Goal: Task Accomplishment & Management: Complete application form

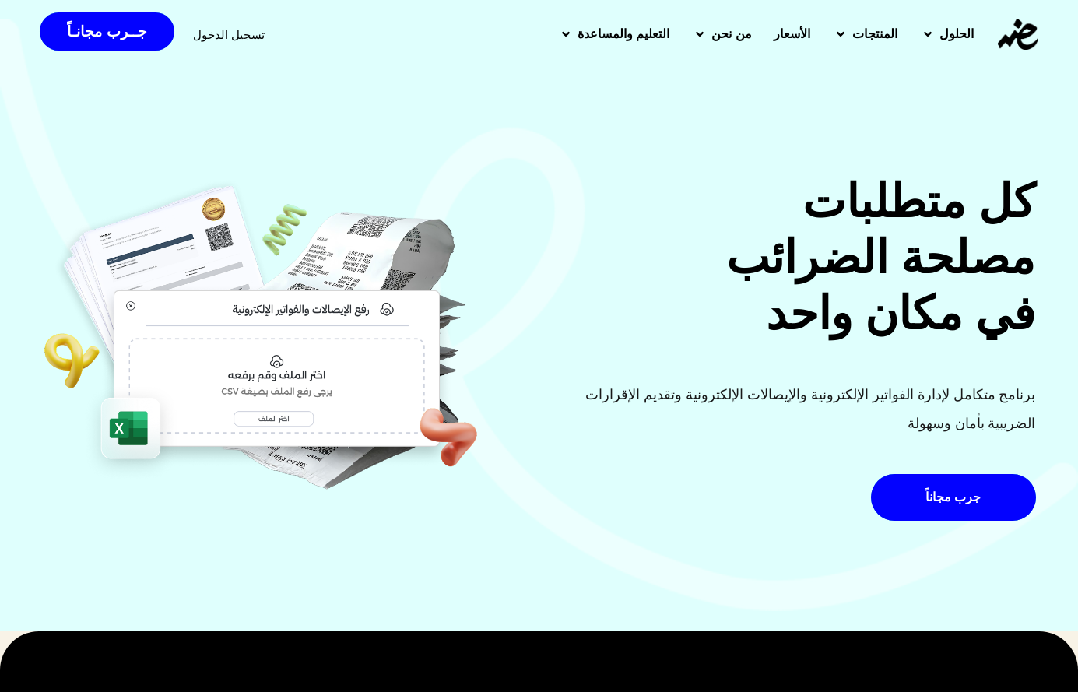
click at [213, 31] on span "تسجيل الدخول" at bounding box center [229, 35] width 72 height 12
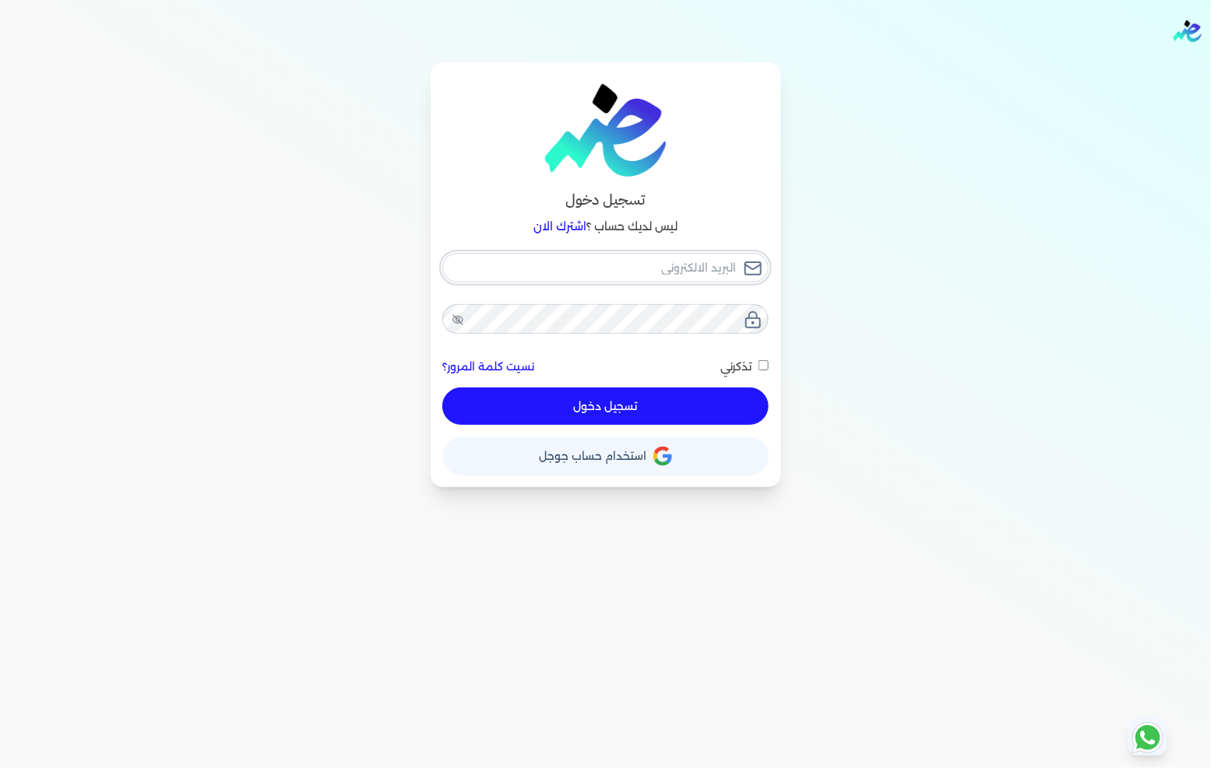
type input "[EMAIL_ADDRESS][DOMAIN_NAME]"
click at [581, 409] on button "تسجيل دخول" at bounding box center [604, 406] width 325 height 37
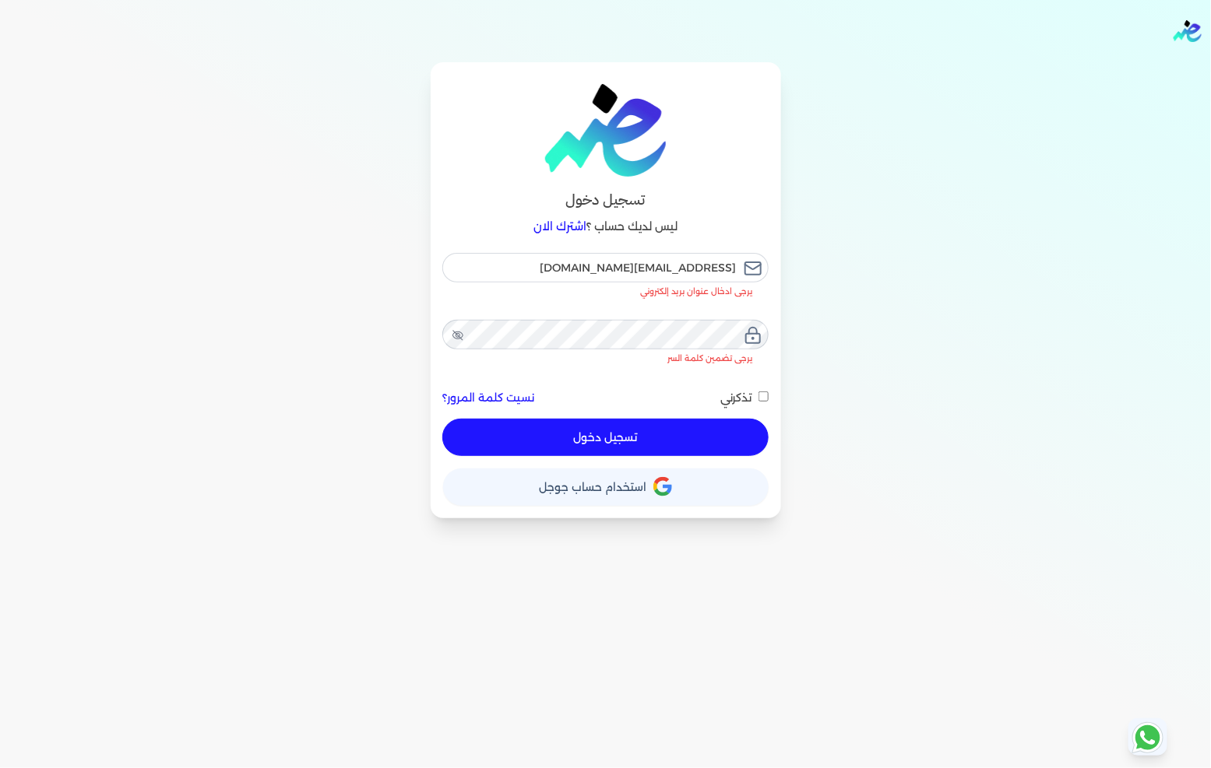
checkbox input "false"
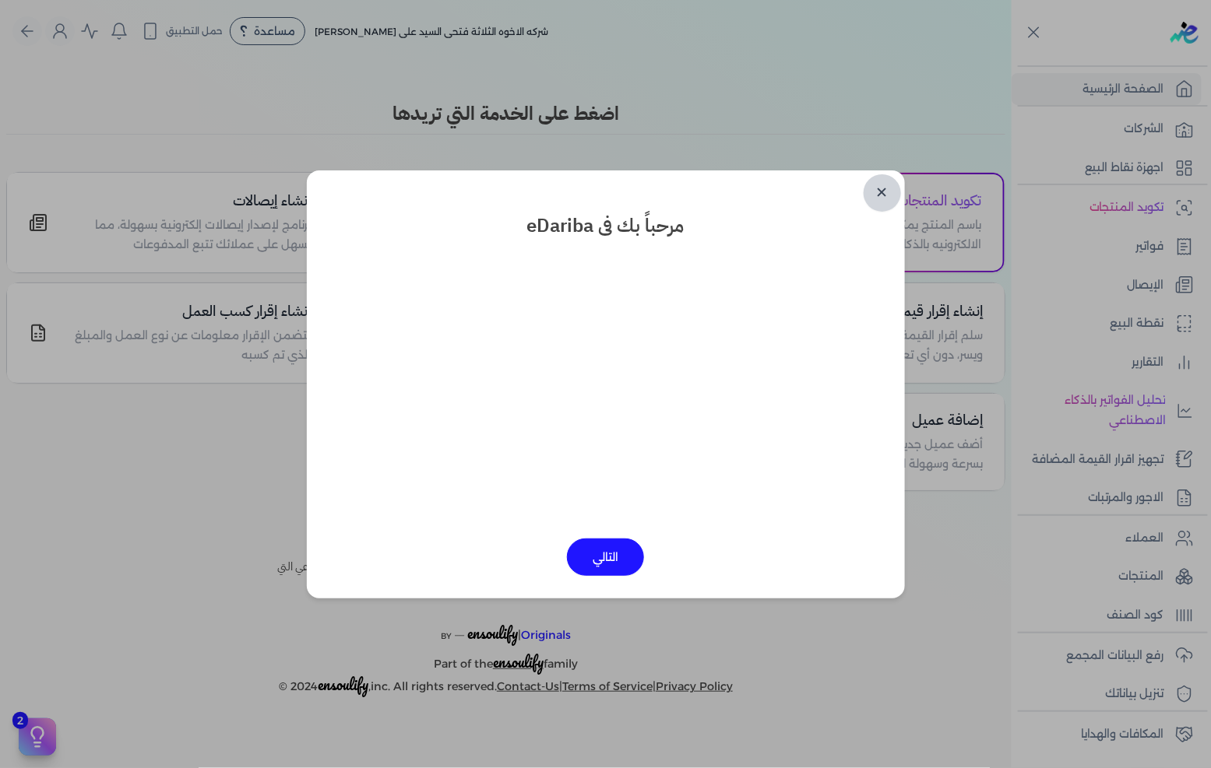
click at [875, 181] on link "✕" at bounding box center [881, 192] width 37 height 37
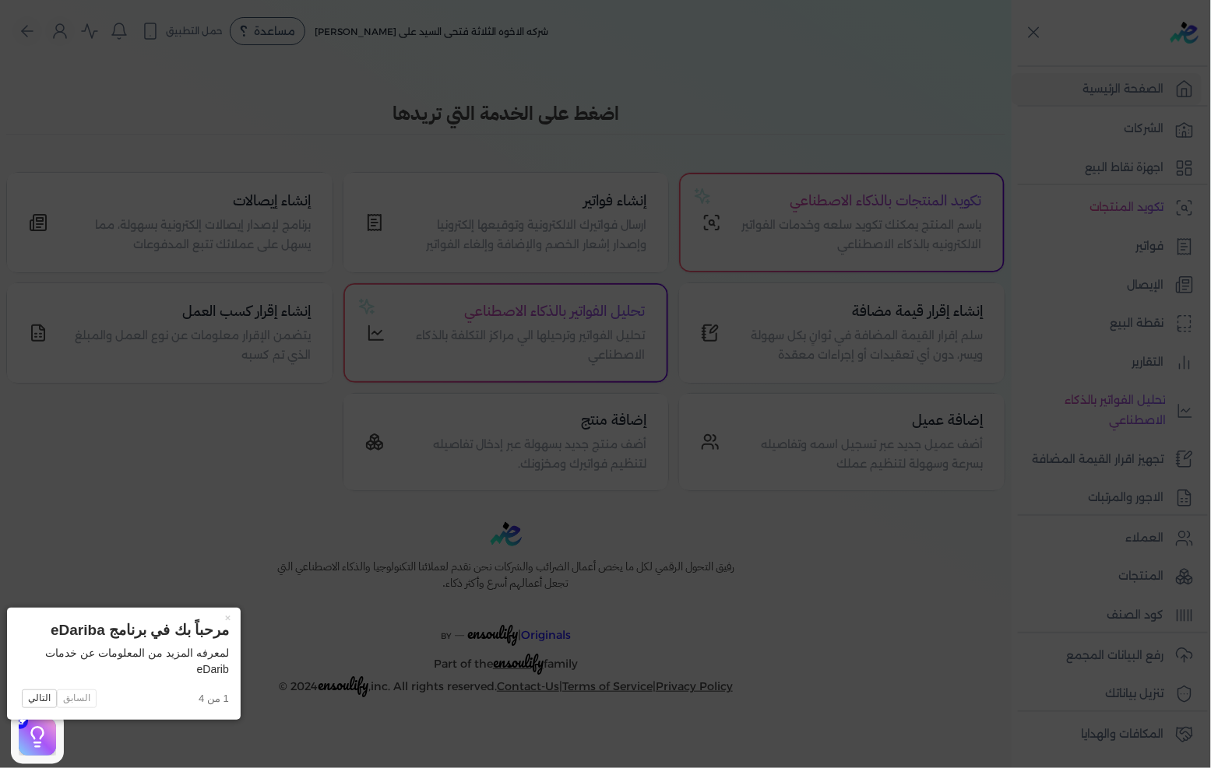
click at [498, 191] on icon at bounding box center [605, 384] width 1211 height 768
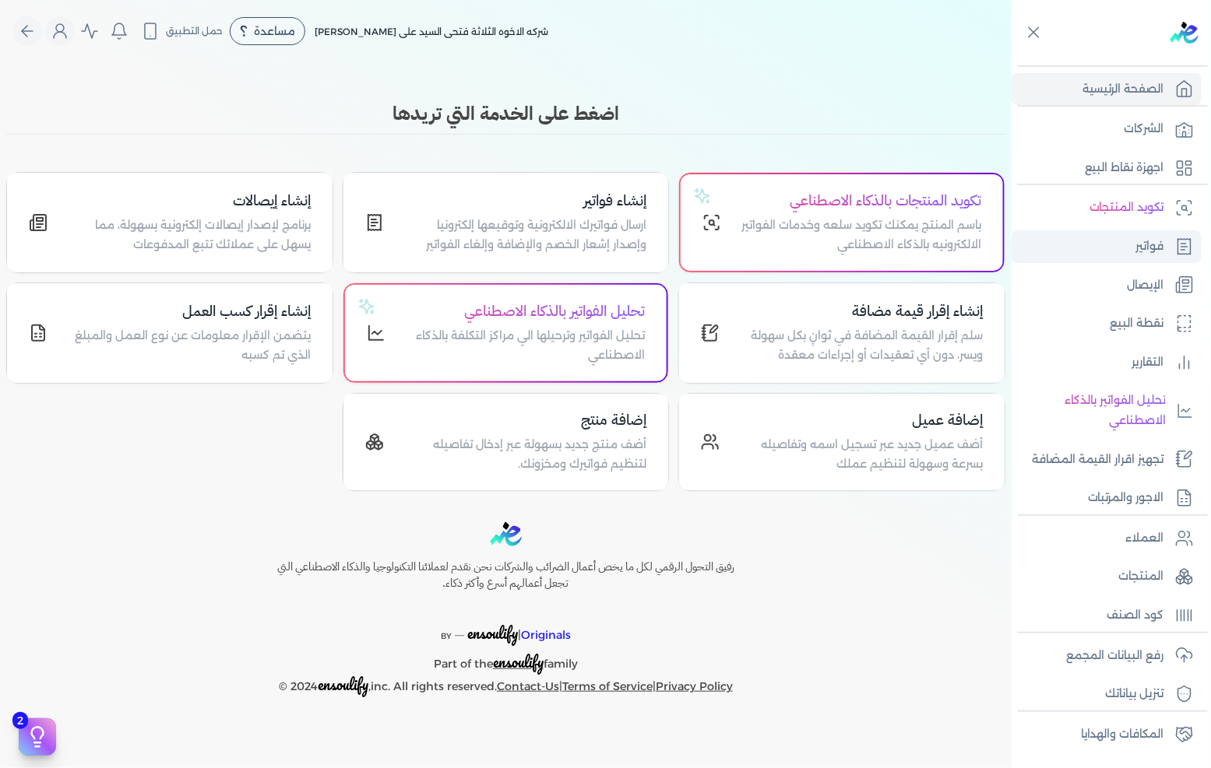
click at [1089, 230] on link "فواتير" at bounding box center [1106, 246] width 190 height 33
click at [1089, 242] on link "فواتير" at bounding box center [1106, 246] width 190 height 33
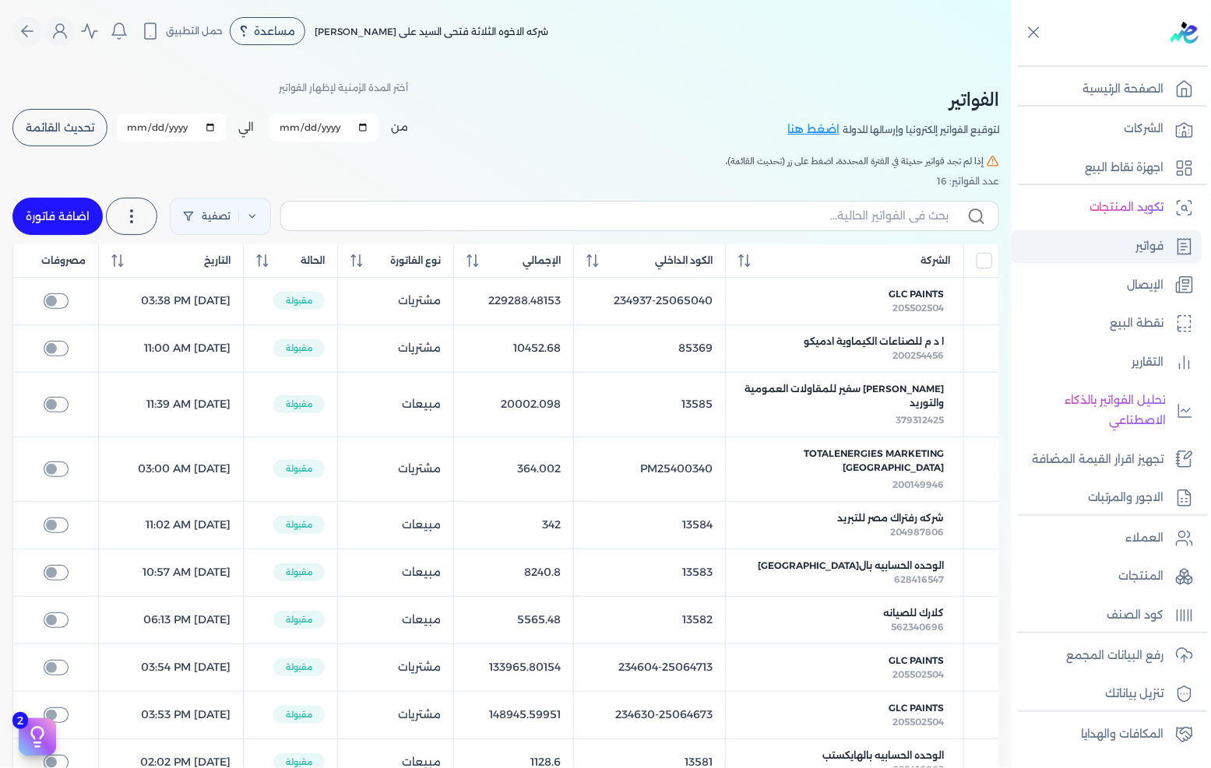
click at [1089, 234] on link "فواتير" at bounding box center [1106, 246] width 190 height 33
click at [49, 206] on link "اضافة فاتورة" at bounding box center [57, 216] width 90 height 37
select select "EGP"
select select "B"
select select "EGS"
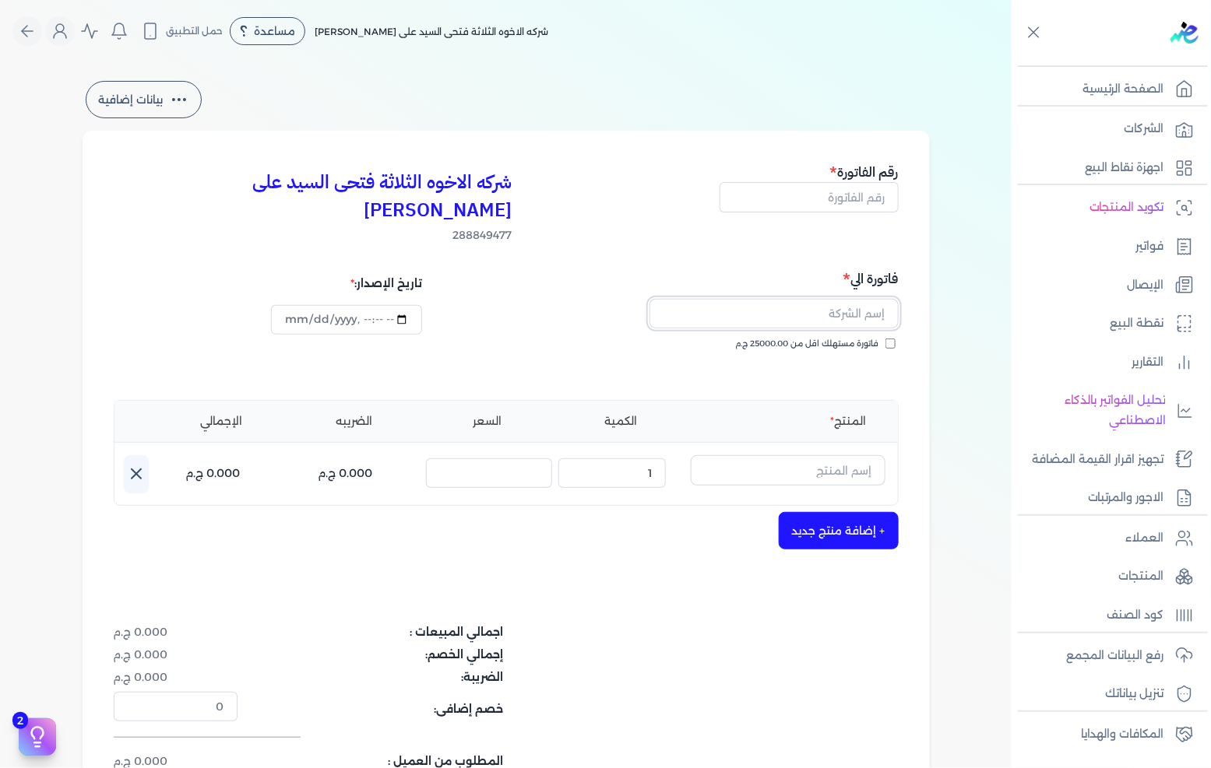
click at [849, 299] on input "text" at bounding box center [773, 314] width 249 height 30
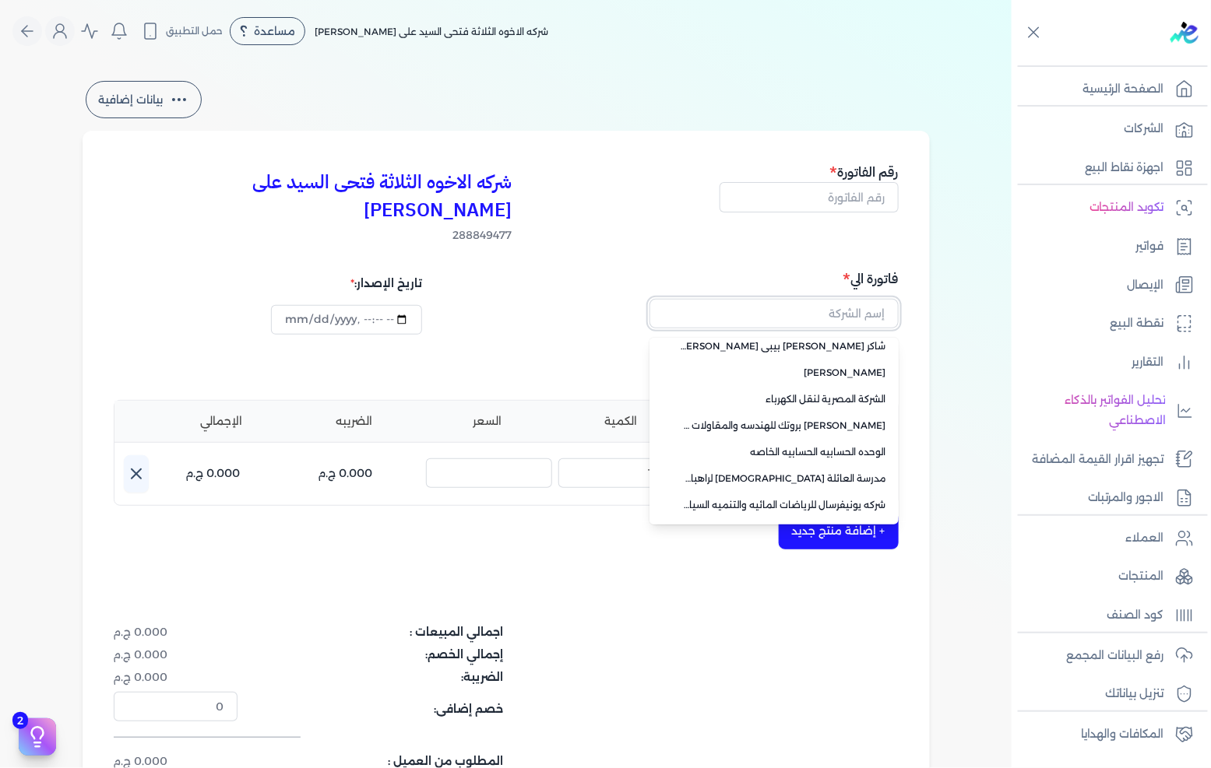
scroll to position [110, 0]
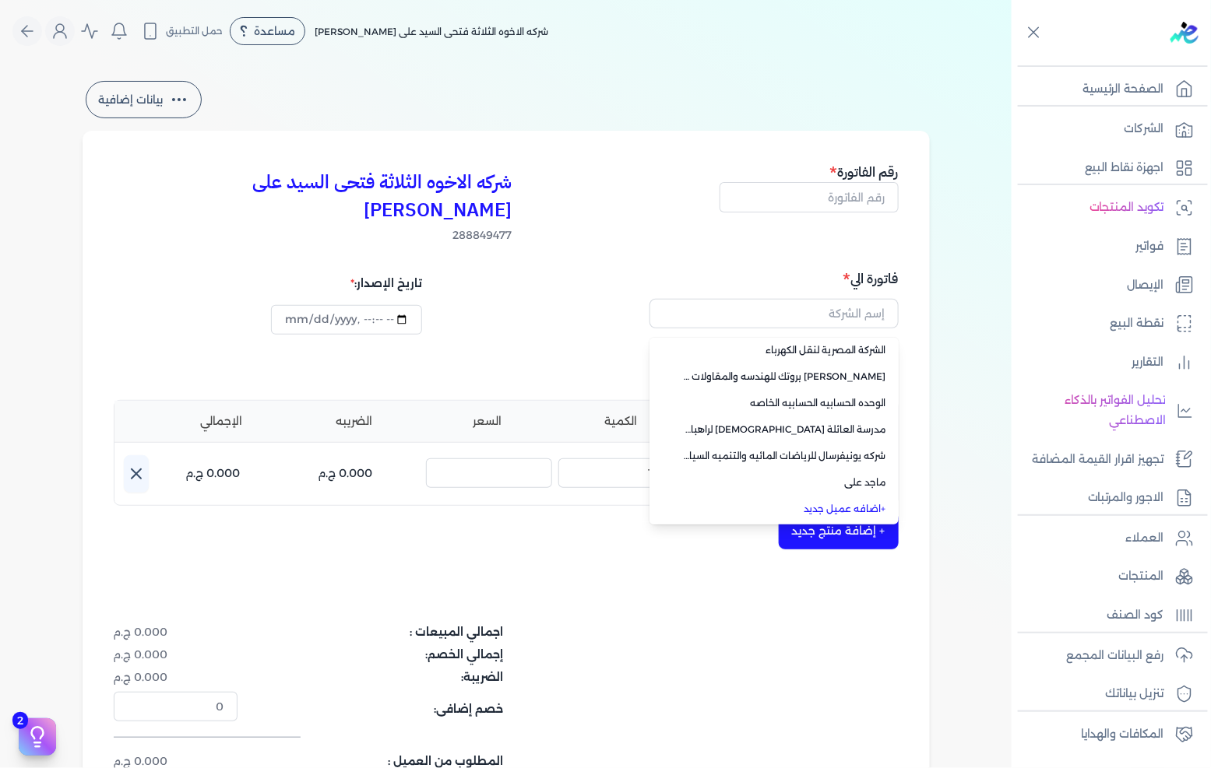
click at [866, 502] on link "+ اضافه عميل جديد" at bounding box center [783, 509] width 206 height 14
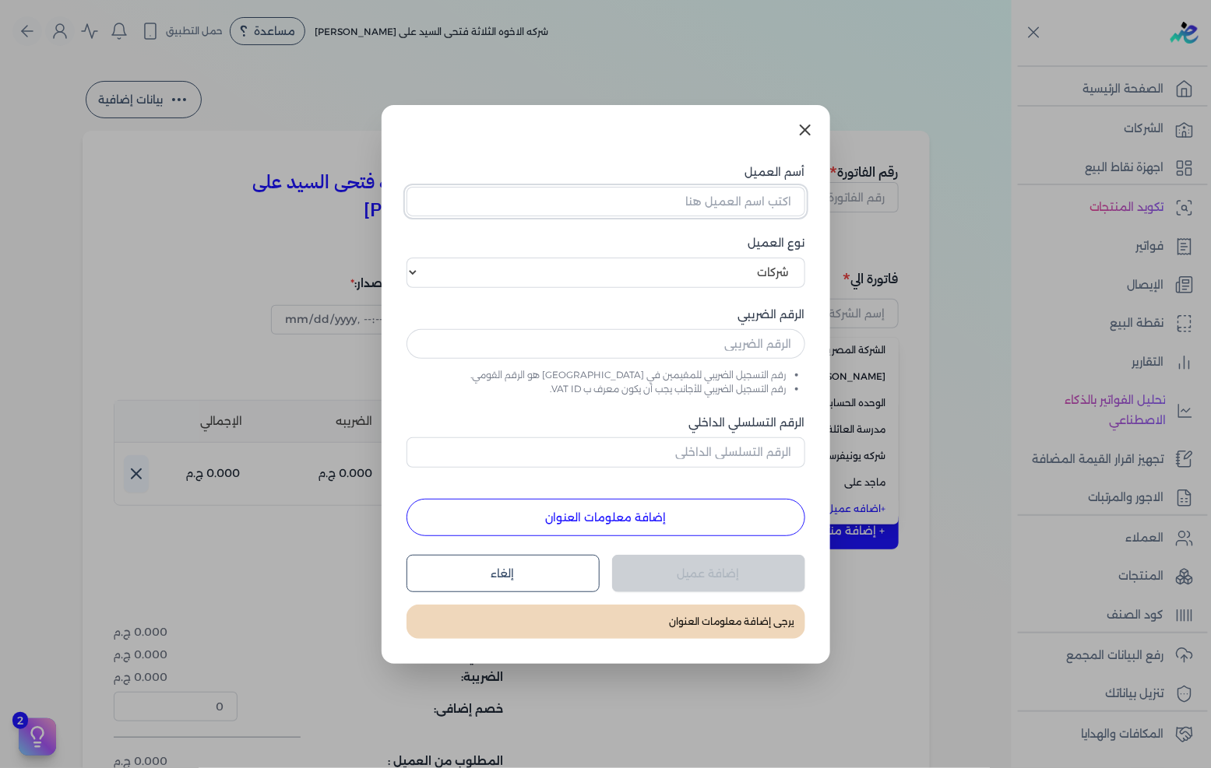
click at [697, 204] on input "أسم العميل" at bounding box center [605, 202] width 399 height 30
paste input "486559637"
click at [697, 204] on input "486559637" at bounding box center [605, 202] width 399 height 30
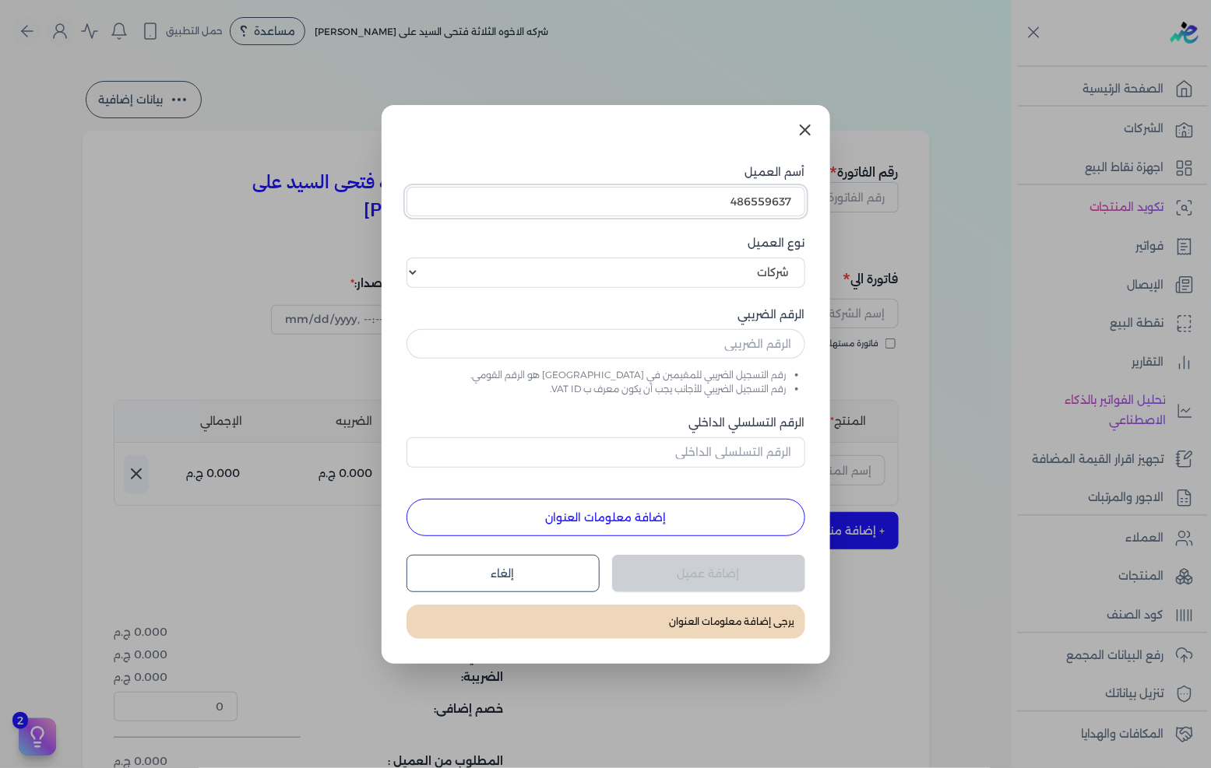
type input "486559637"
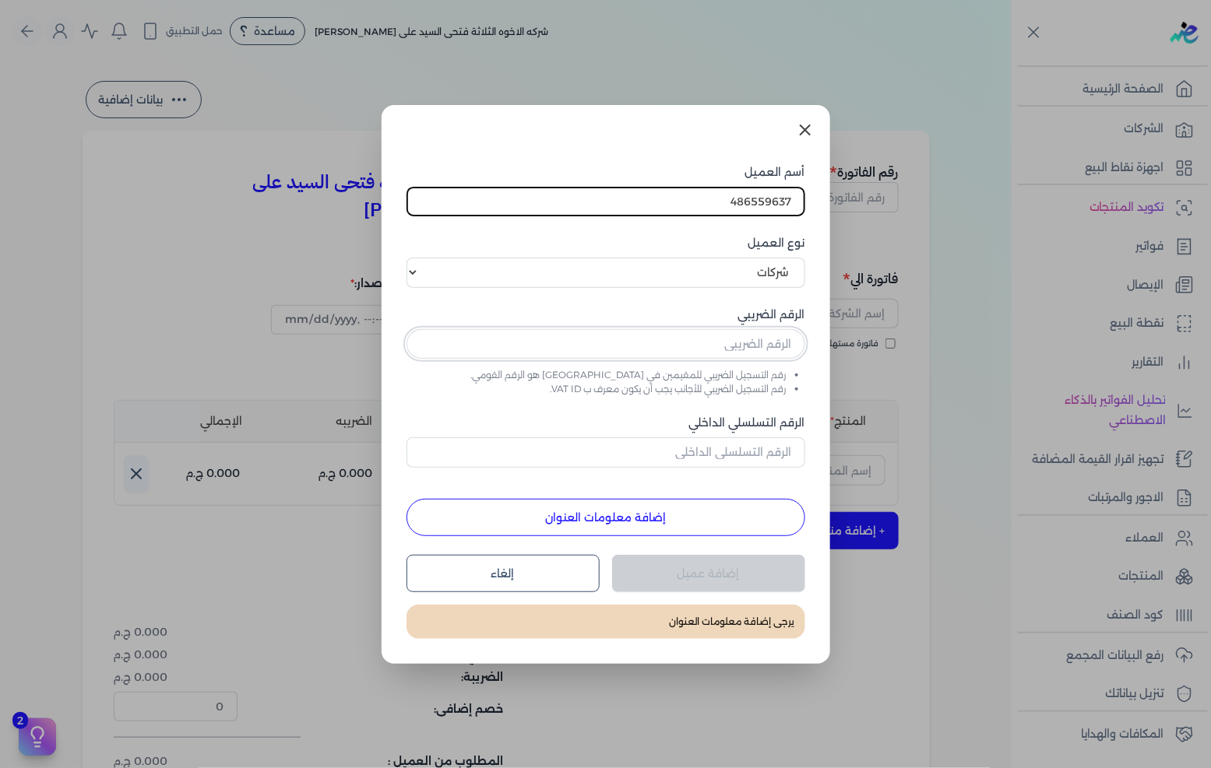
click at [757, 347] on input "text" at bounding box center [605, 344] width 399 height 30
paste input "486559637"
type input "486559637"
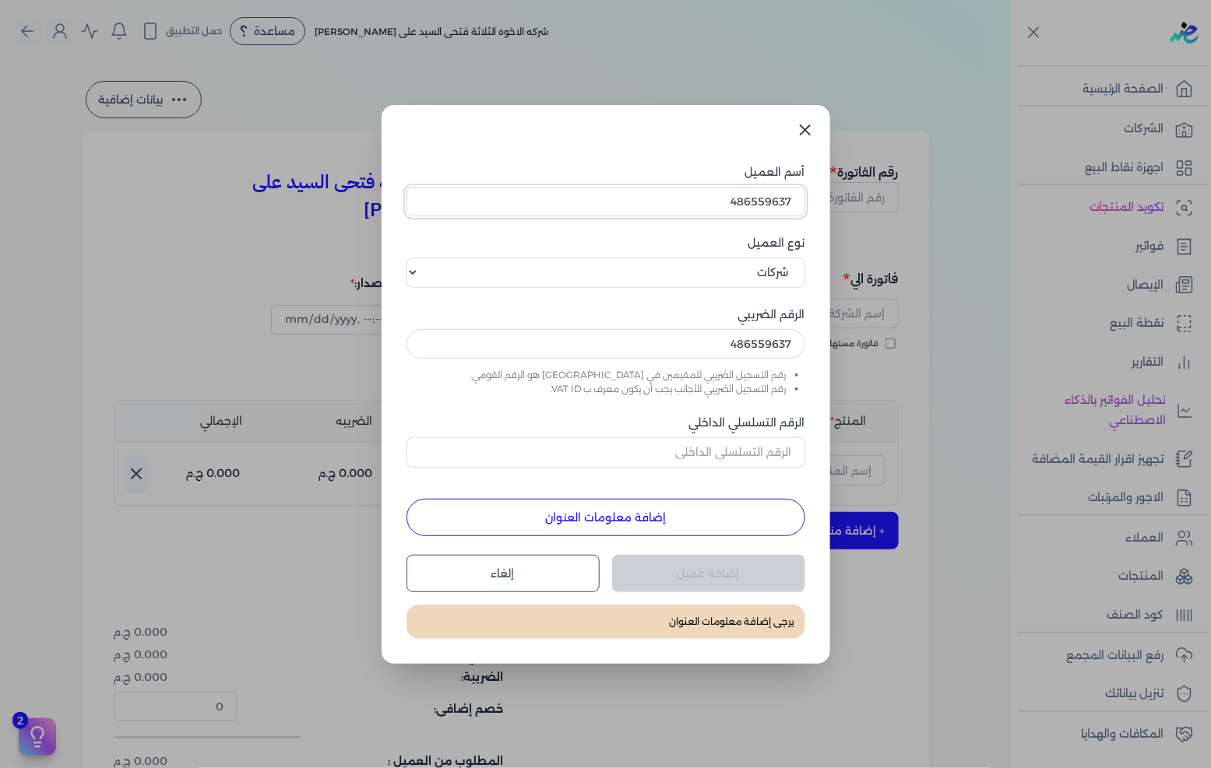
click at [761, 190] on input "486559637" at bounding box center [605, 202] width 399 height 30
paste input "مدارس الخليفه المامون الخاصه"
type input "مدارس الخليفه المامون الخاصه"
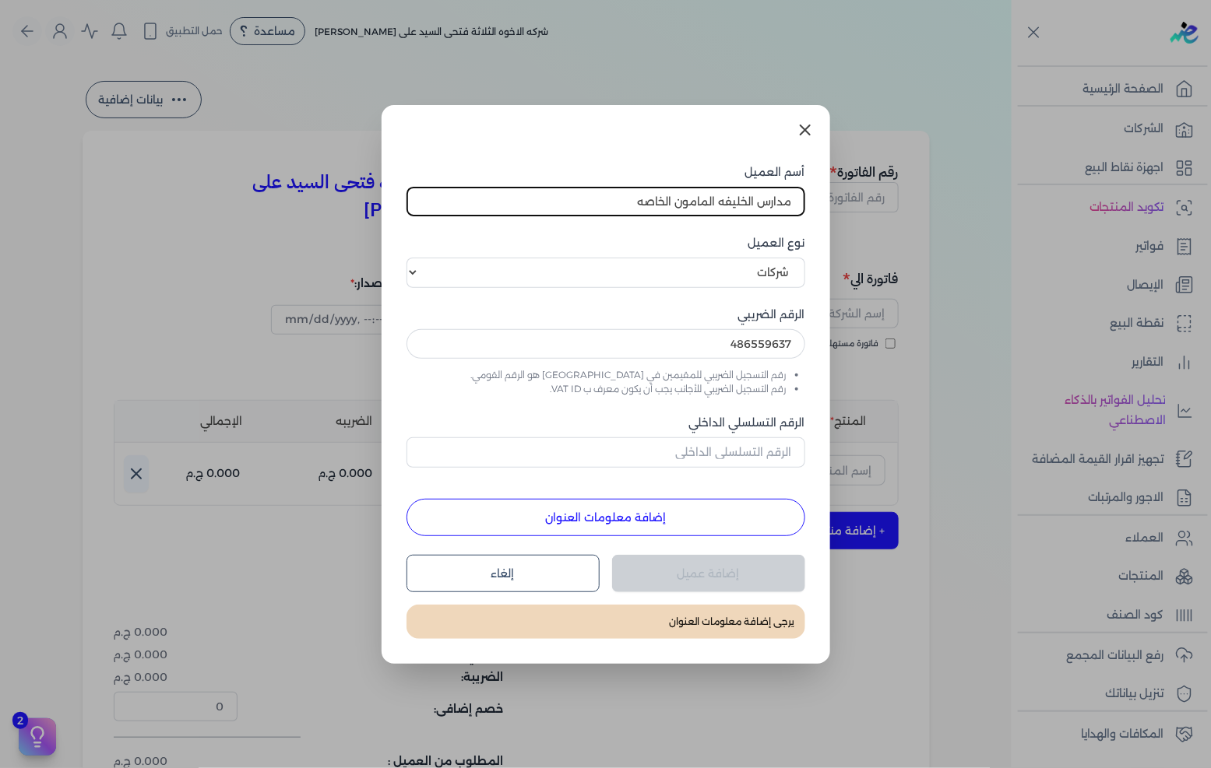
click at [664, 519] on button "إضافة معلومات العنوان" at bounding box center [605, 517] width 399 height 37
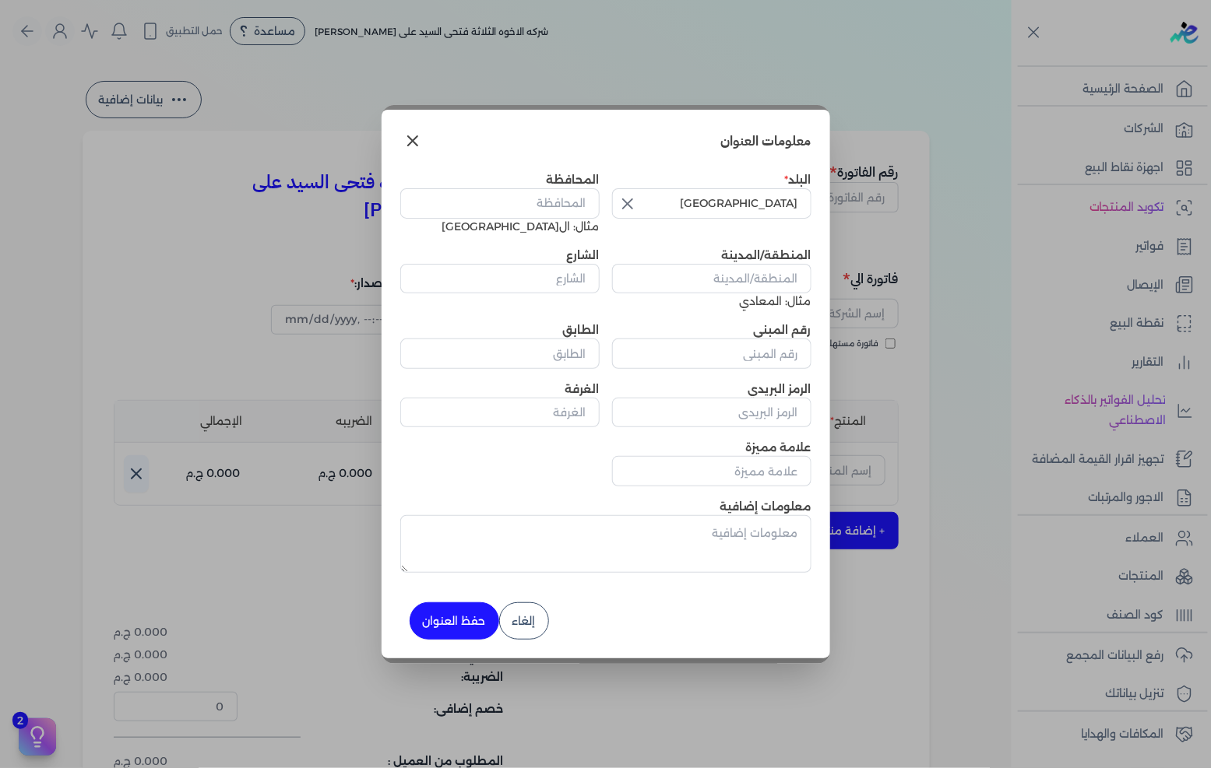
click at [637, 199] on button "button" at bounding box center [626, 203] width 28 height 31
click at [670, 203] on input "text" at bounding box center [711, 203] width 199 height 30
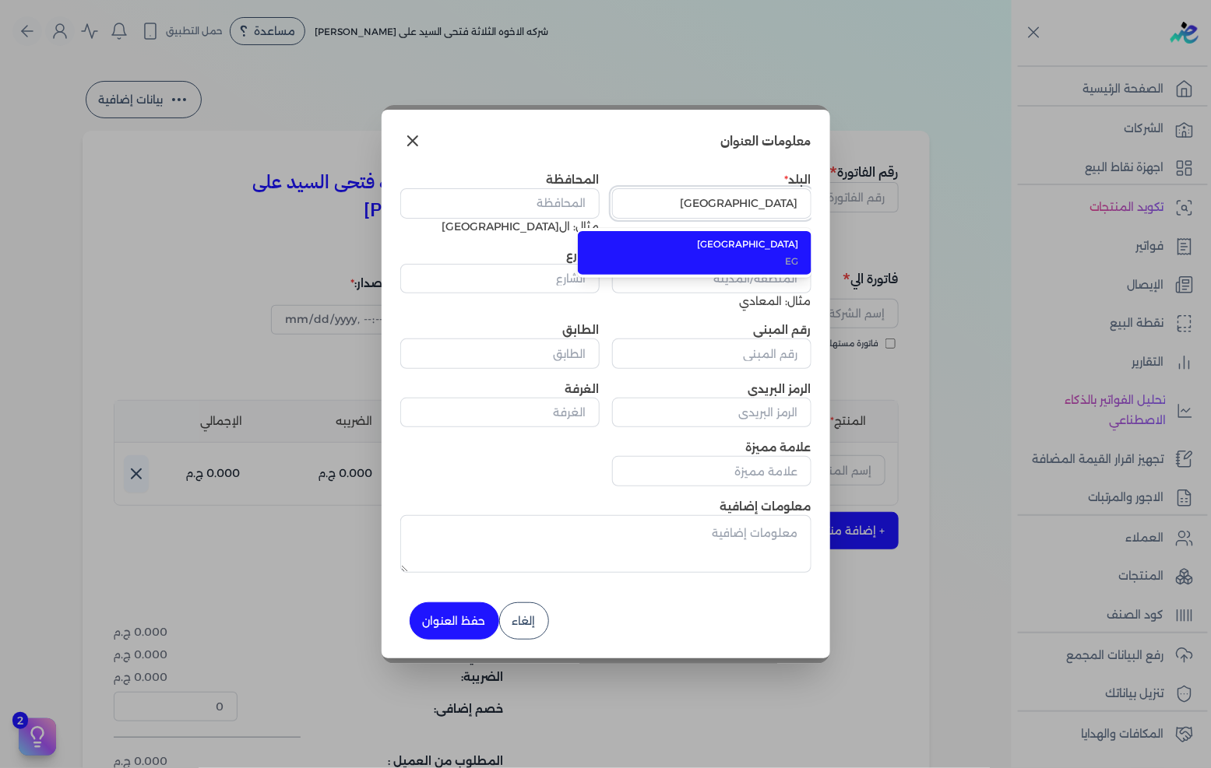
type input "[GEOGRAPHIC_DATA]"
click at [733, 250] on span "[GEOGRAPHIC_DATA]" at bounding box center [704, 244] width 190 height 14
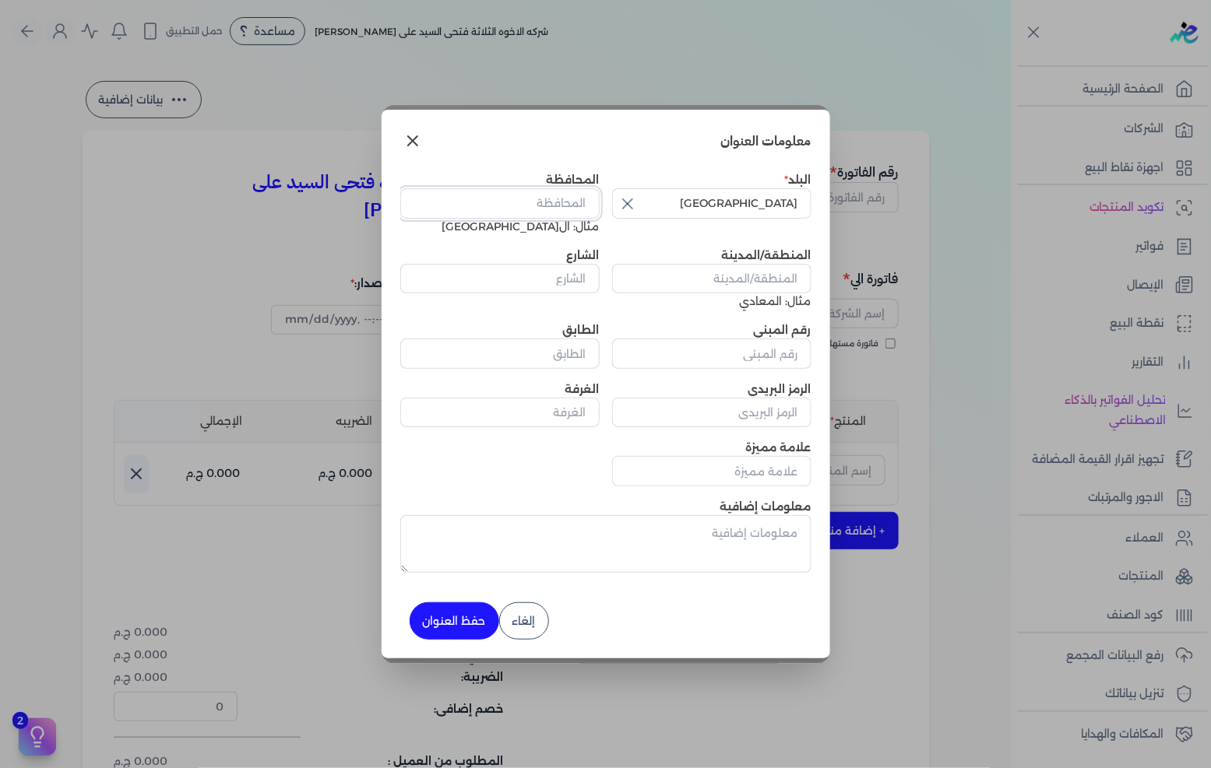
click at [570, 207] on input "المحافظة" at bounding box center [499, 203] width 199 height 30
type input "ال[GEOGRAPHIC_DATA]"
click at [763, 283] on input "المنطقة/المدينة" at bounding box center [711, 279] width 199 height 30
type input "مصر الجديده"
click at [545, 281] on input "الشارع" at bounding box center [499, 279] width 199 height 30
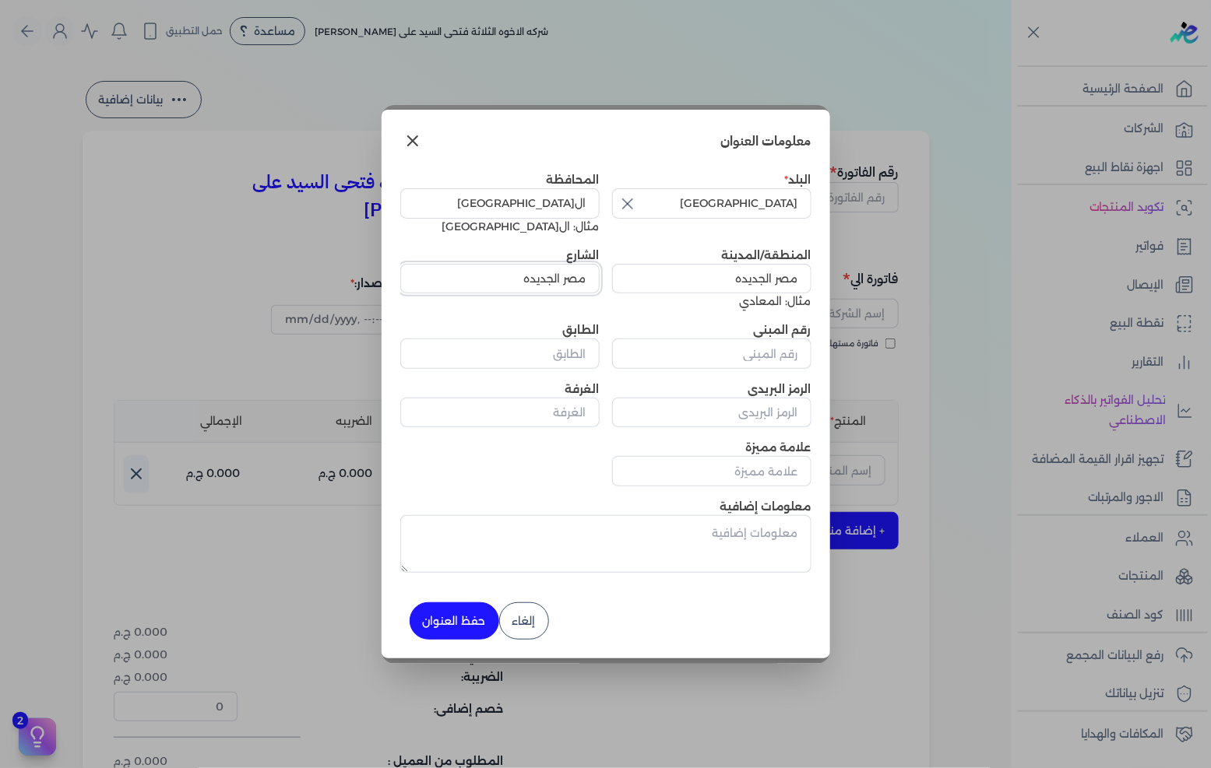
type input "مصر الجديده"
click at [716, 336] on div "رقم المبنى" at bounding box center [711, 345] width 199 height 47
click at [729, 348] on input "رقم المبنى" at bounding box center [711, 354] width 199 height 30
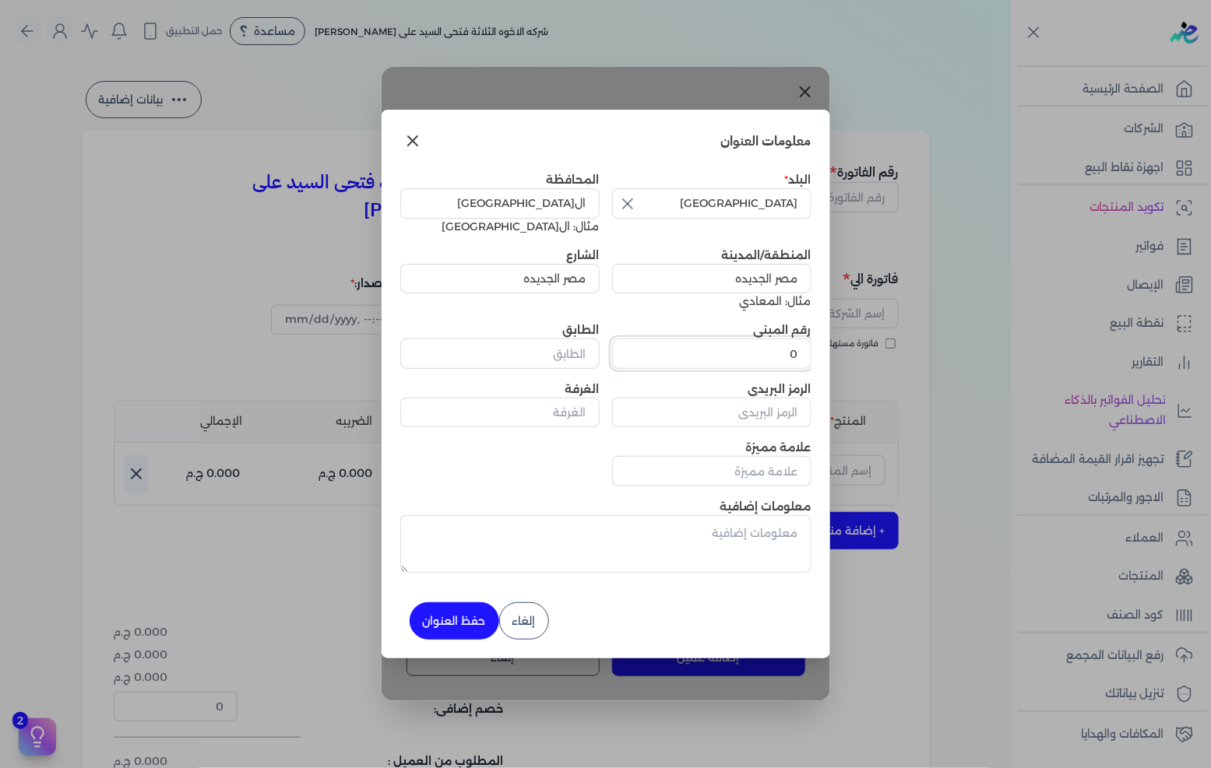
type input "0"
click at [444, 618] on button "حفظ العنوان" at bounding box center [455, 621] width 90 height 37
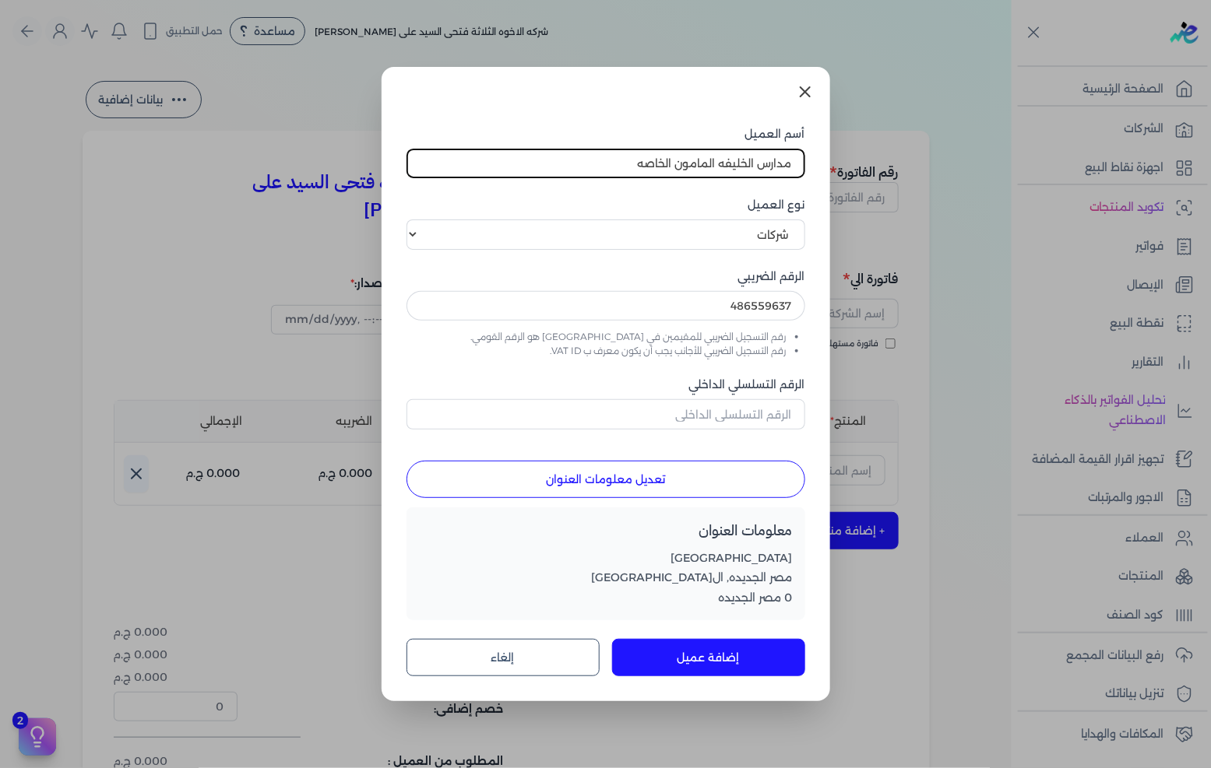
click at [694, 656] on button "إضافة عميل" at bounding box center [708, 657] width 193 height 37
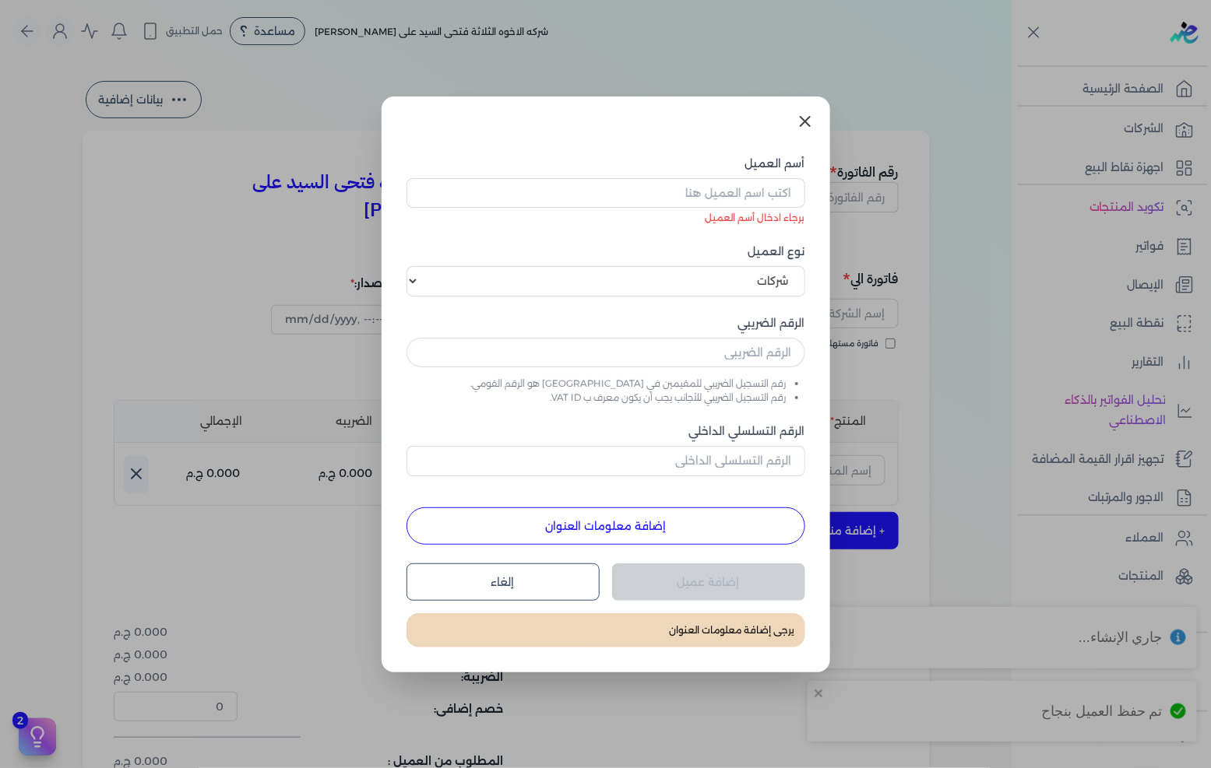
click at [796, 114] on icon at bounding box center [805, 121] width 19 height 19
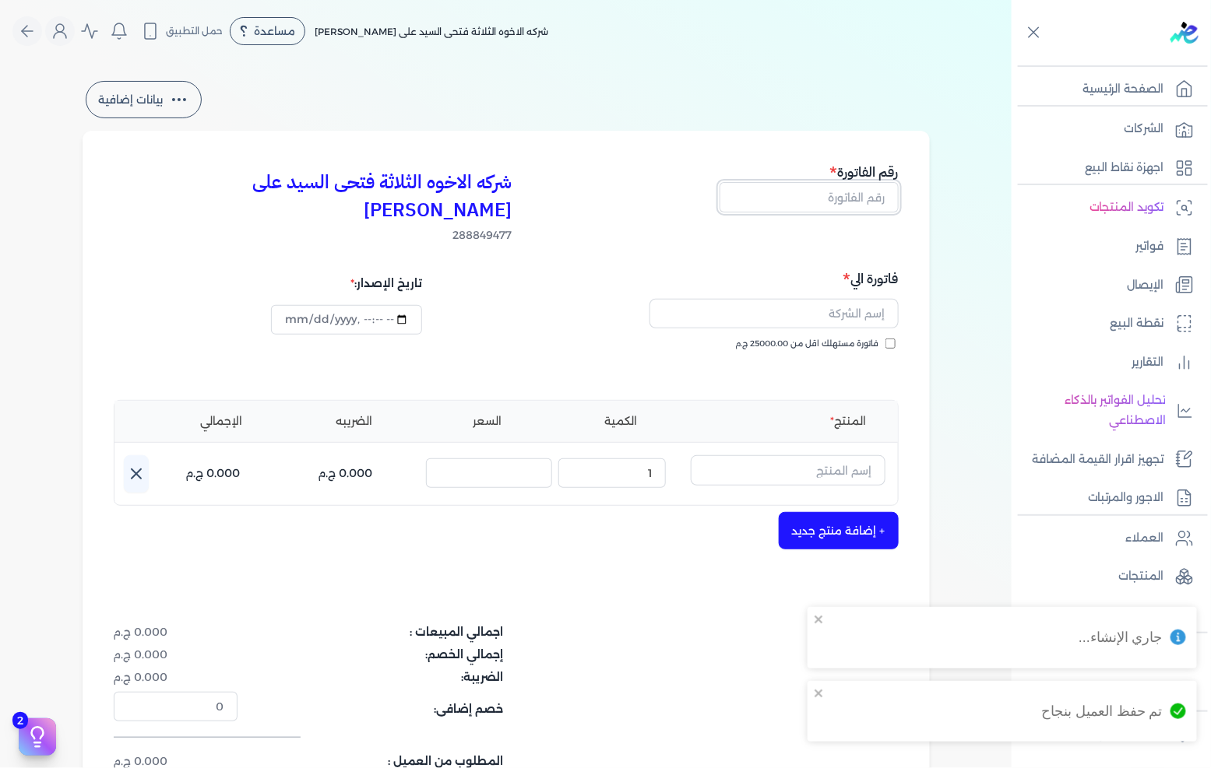
click at [842, 193] on input "text" at bounding box center [808, 197] width 179 height 30
type input "13586"
click at [775, 299] on input "text" at bounding box center [773, 314] width 249 height 30
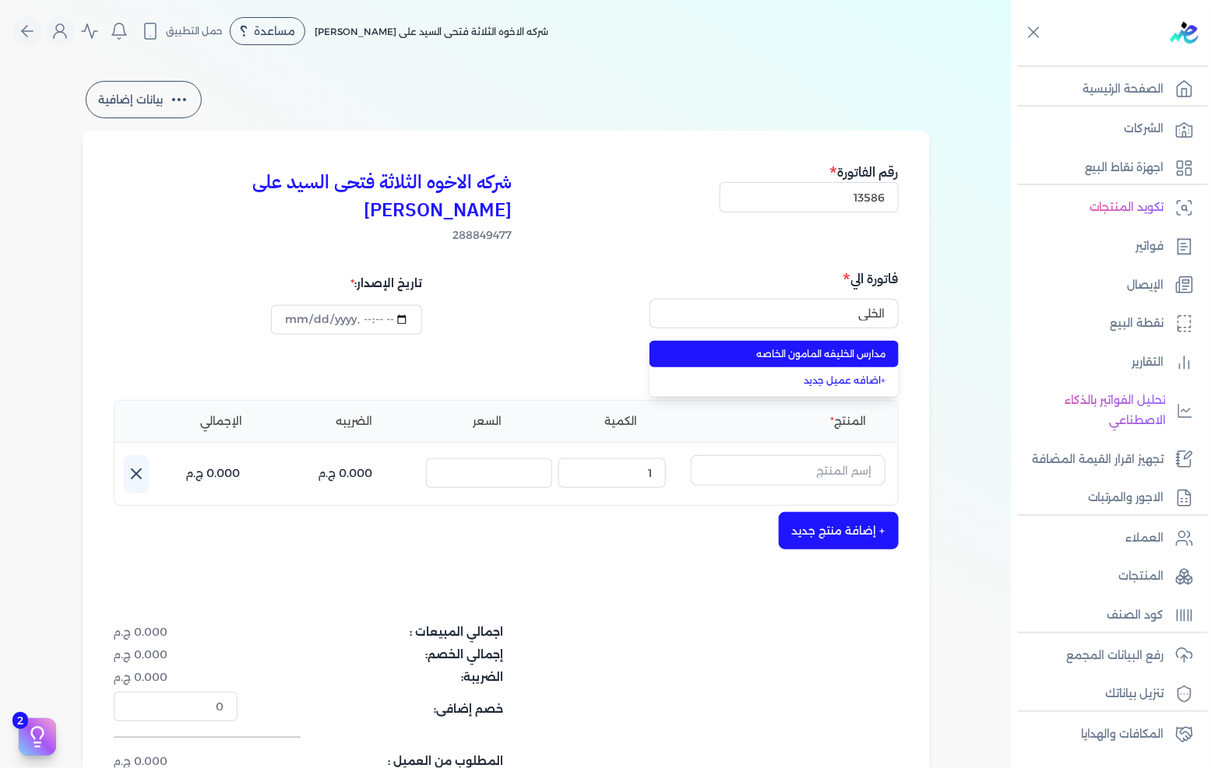
click at [782, 341] on li "مدارس الخليفه المامون الخاصه" at bounding box center [773, 354] width 249 height 26
type input "مدارس الخليفه المامون الخاصه"
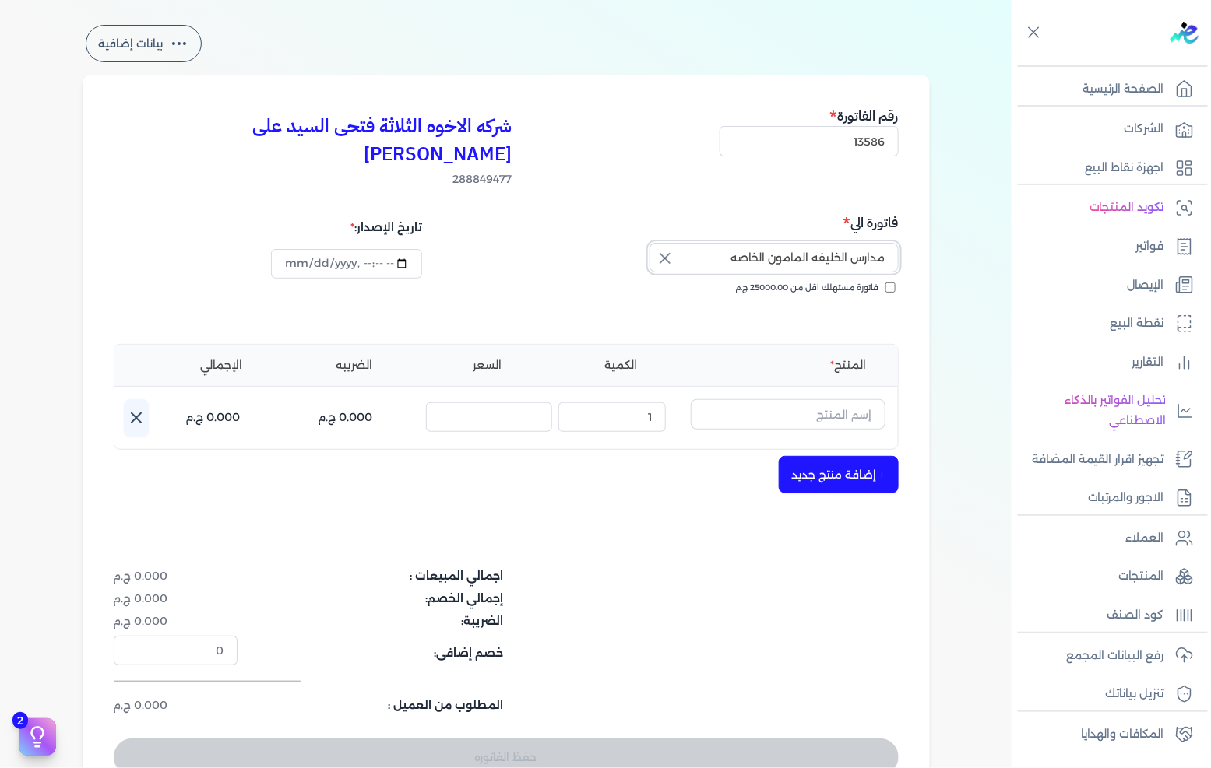
scroll to position [86, 0]
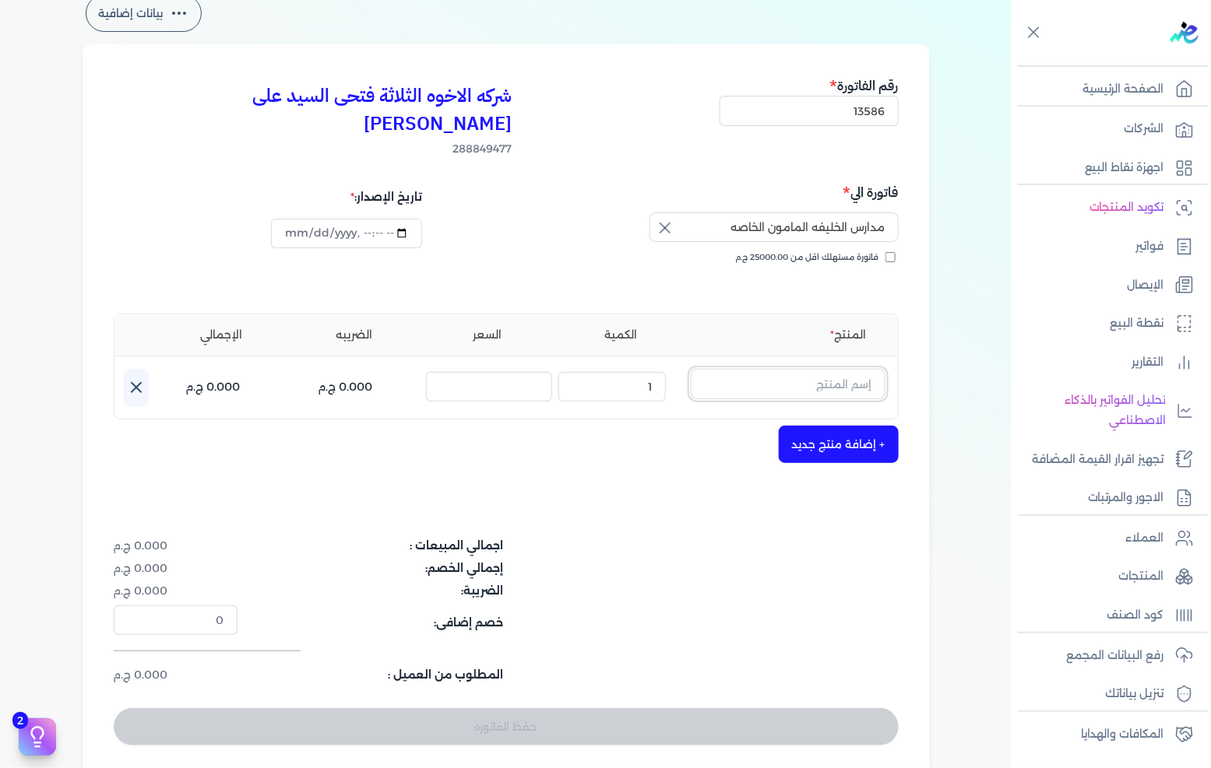
drag, startPoint x: 747, startPoint y: 354, endPoint x: 1210, endPoint y: 405, distance: 465.2
click at [747, 369] on input "text" at bounding box center [788, 384] width 195 height 30
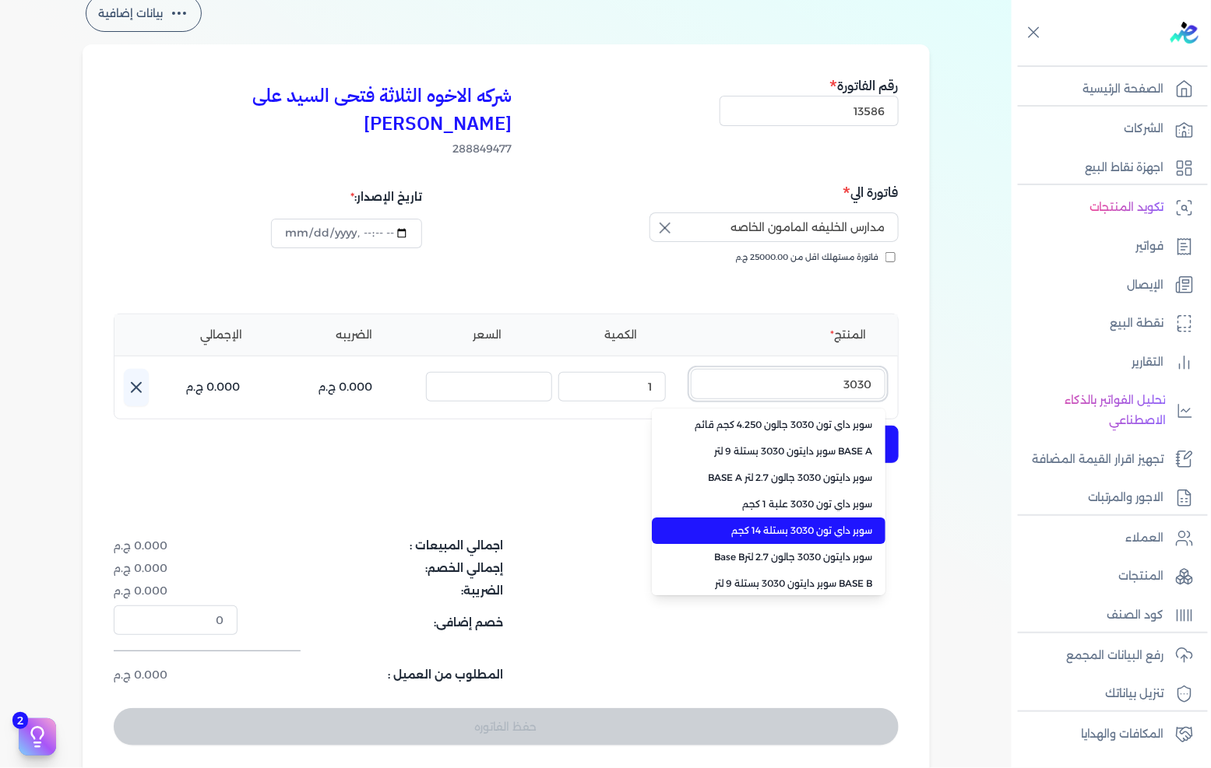
type input "3030"
drag, startPoint x: 810, startPoint y: 501, endPoint x: 820, endPoint y: 500, distance: 10.2
click at [810, 524] on span "سوبر داي تون 3030 بستلة 14 كجم" at bounding box center [778, 531] width 190 height 14
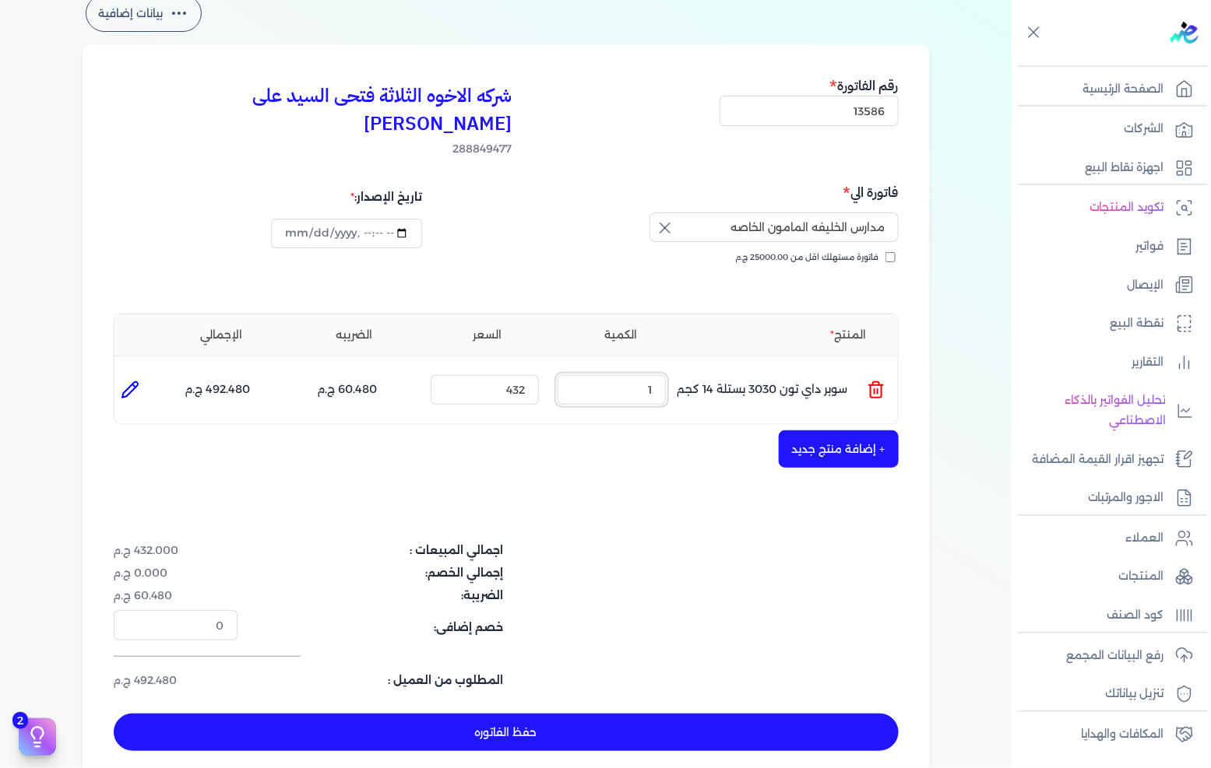
click at [659, 375] on input "1" at bounding box center [611, 390] width 108 height 30
type input "5"
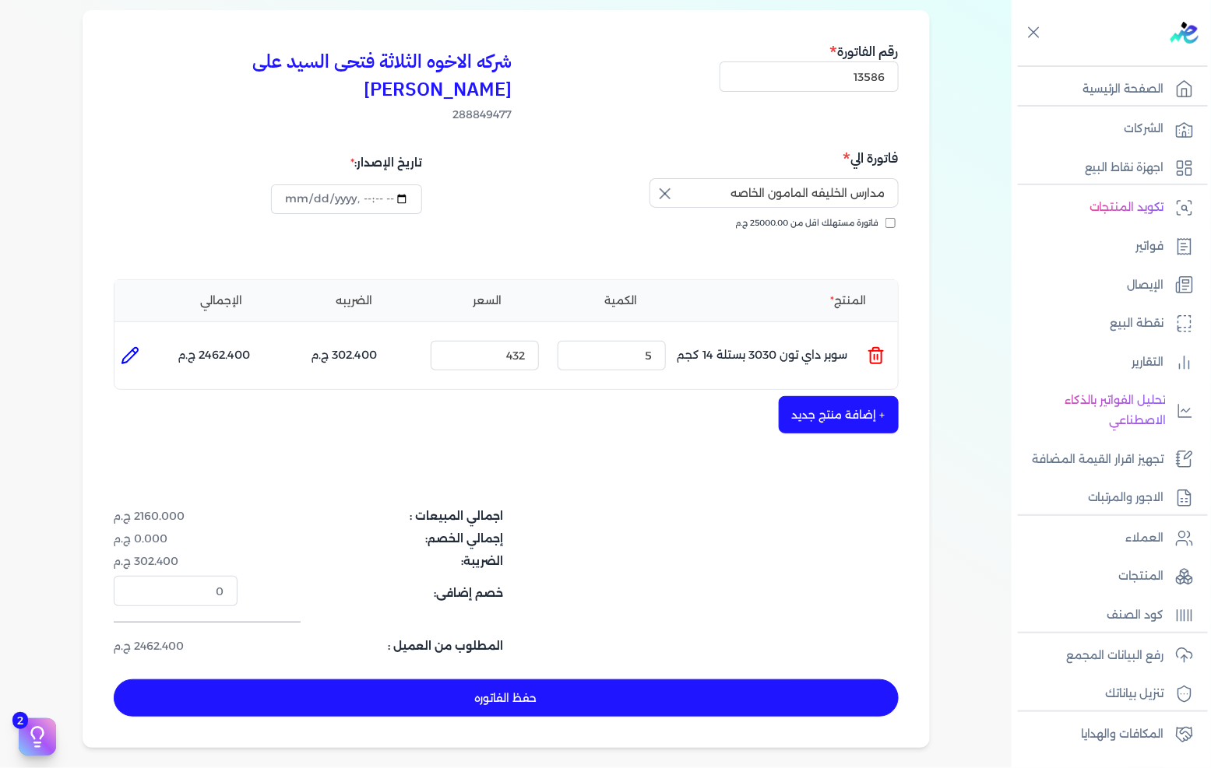
scroll to position [173, 0]
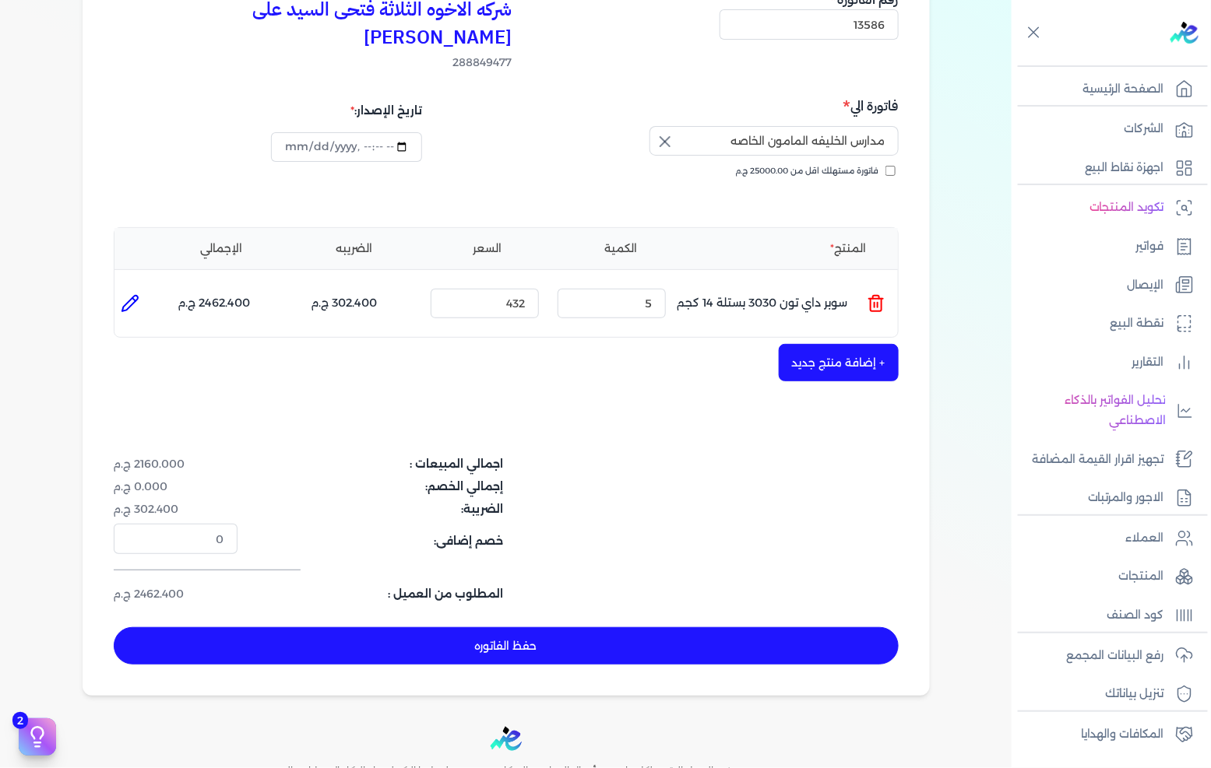
click at [842, 345] on button "+ إضافة منتج جديد" at bounding box center [839, 362] width 120 height 37
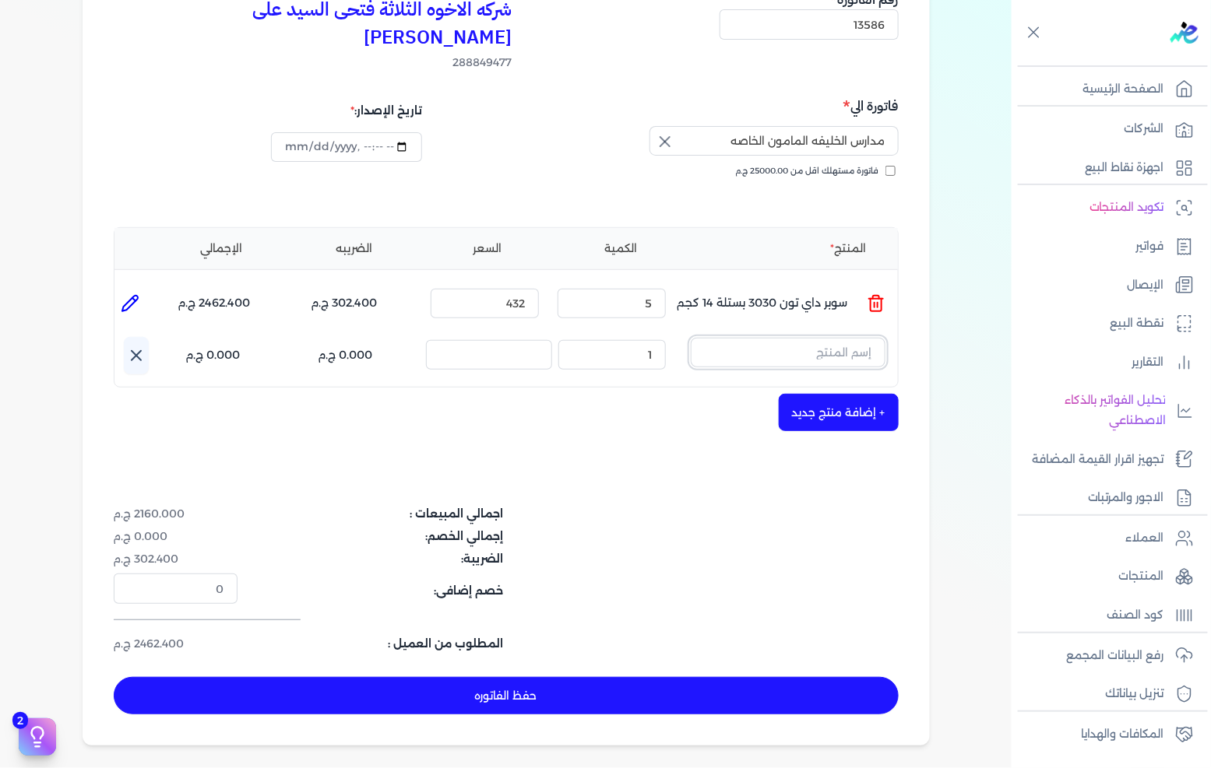
click at [862, 338] on input "text" at bounding box center [788, 353] width 195 height 30
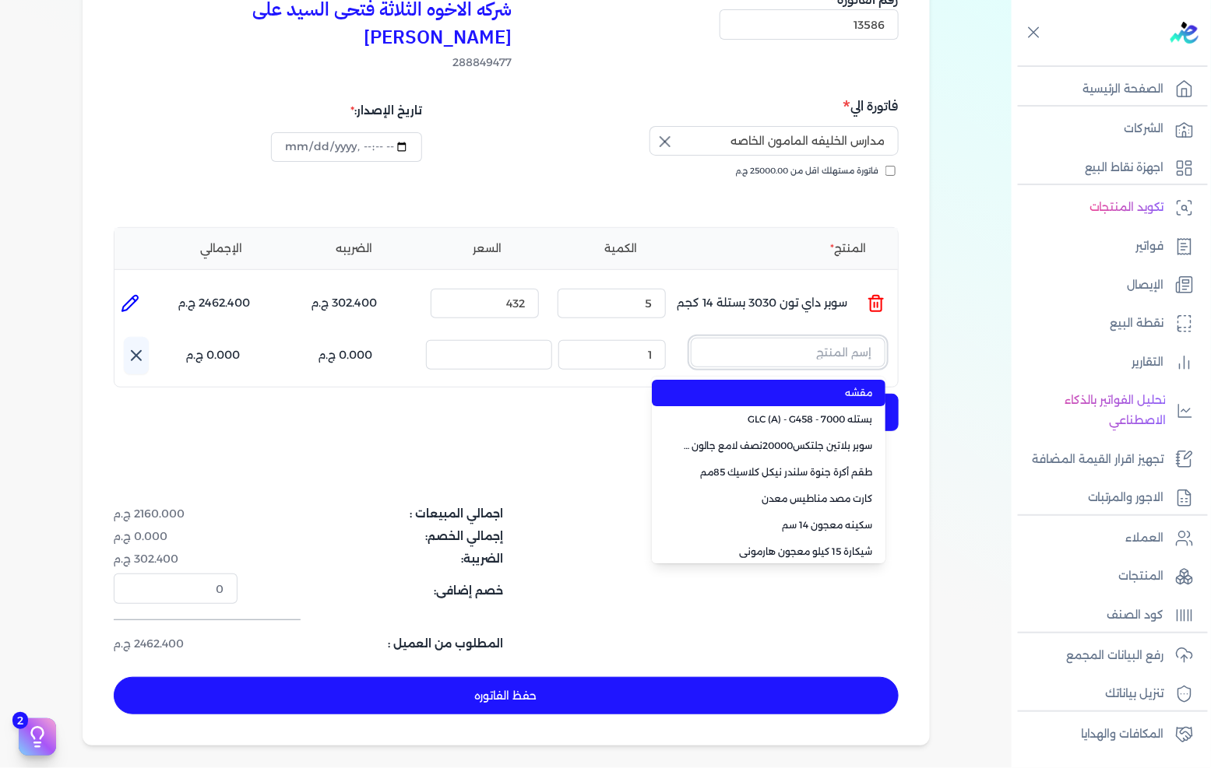
paste input "صبغات سي سي جملي 611 عبوة 40 ملي"
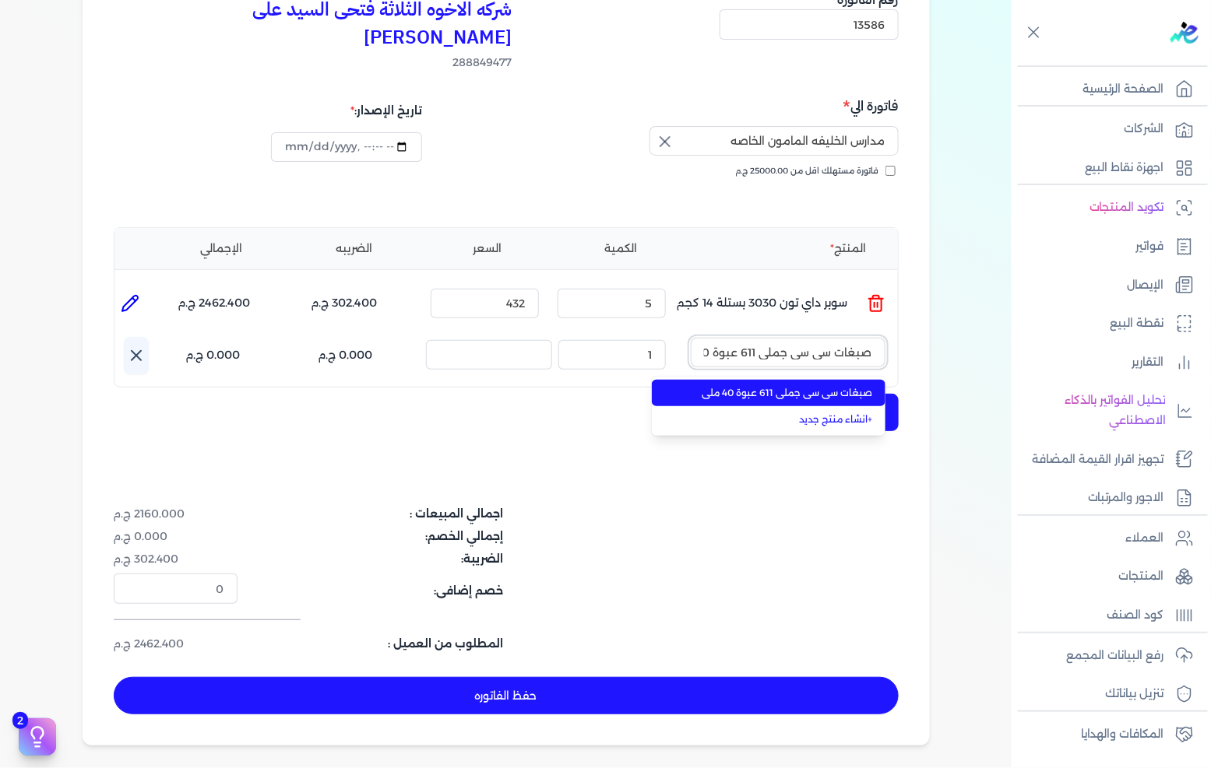
scroll to position [0, -30]
type input "صبغات سي سي جملي 611 عبوة 40 ملي"
click at [795, 386] on span "صبغات سي سي جملي 611 عبوة 40 ملي" at bounding box center [778, 393] width 190 height 14
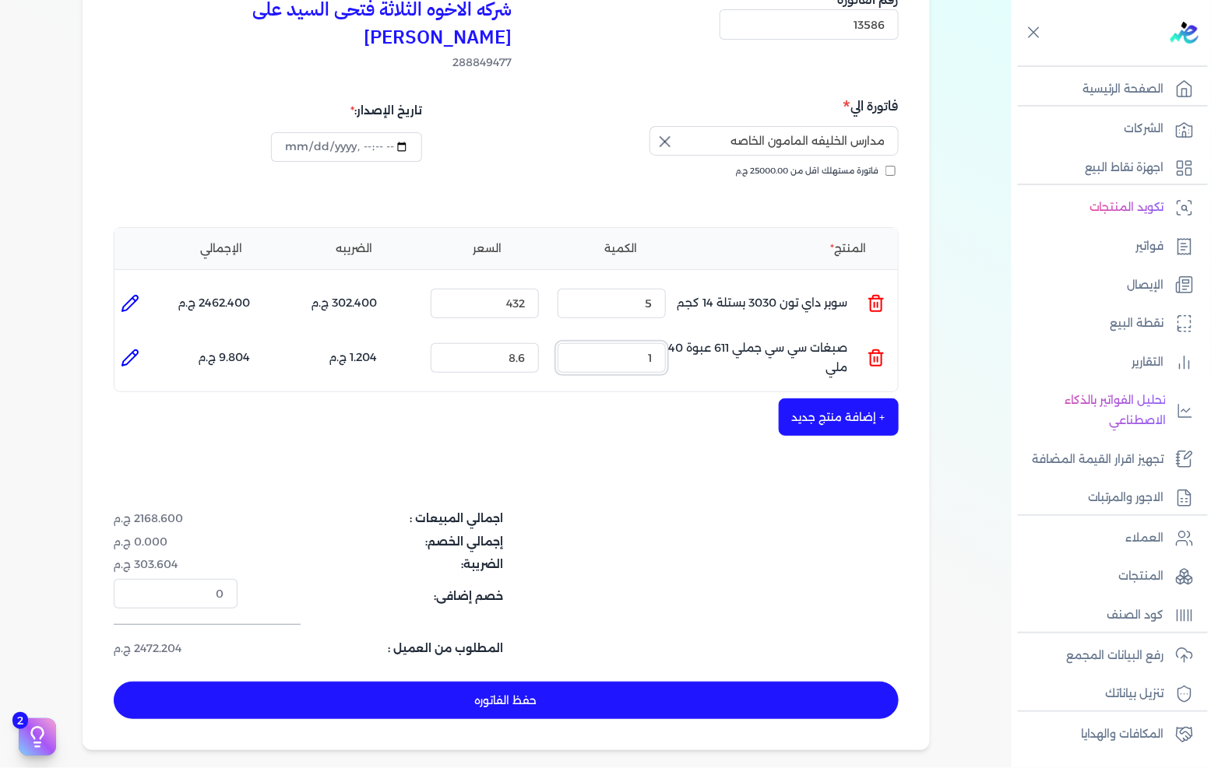
click at [603, 343] on input "1" at bounding box center [611, 358] width 108 height 30
type input "25"
click at [838, 399] on button "+ إضافة منتج جديد" at bounding box center [839, 417] width 120 height 37
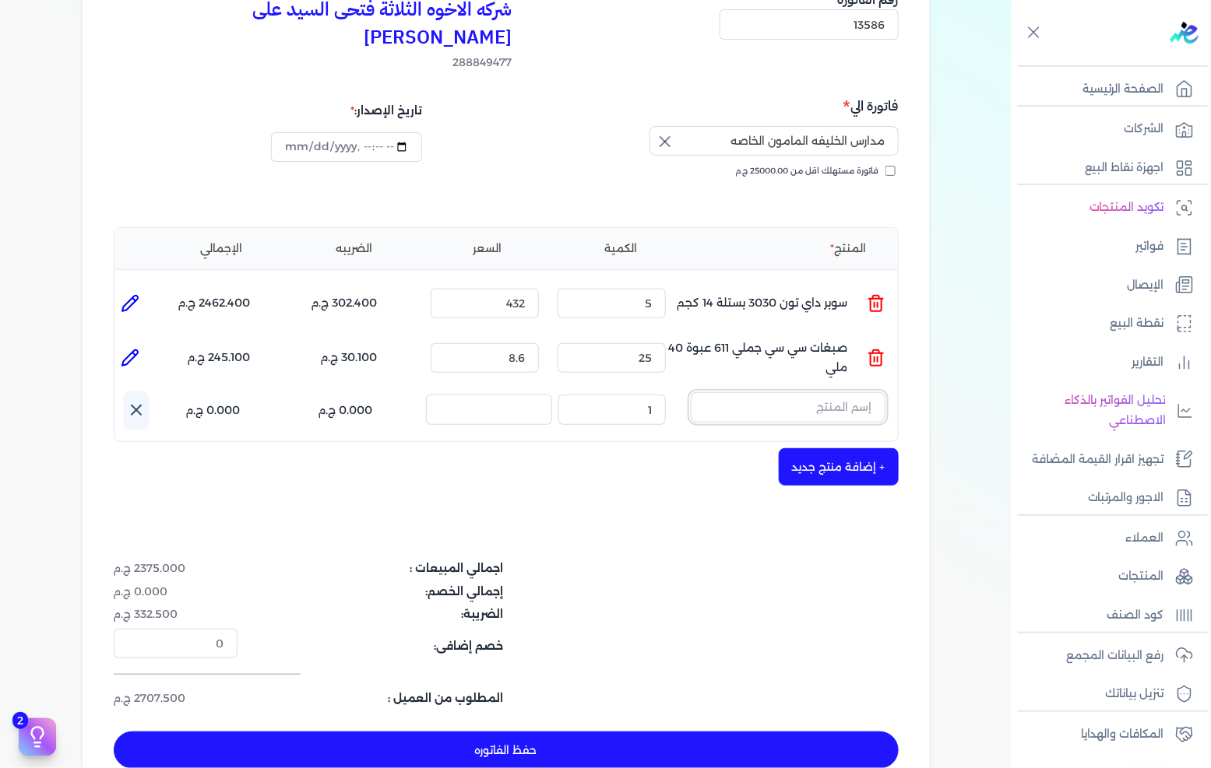
click at [827, 392] on input "text" at bounding box center [788, 407] width 195 height 30
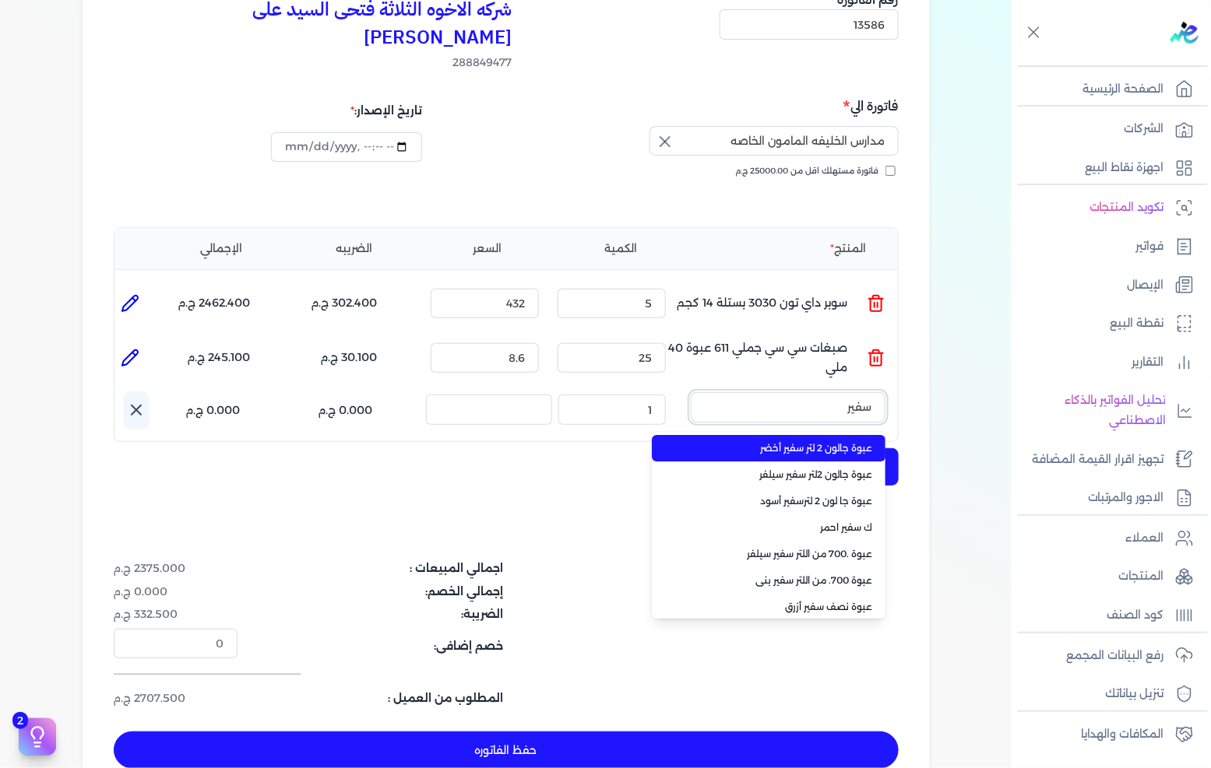
type input "سفير"
click at [849, 441] on span "عبوة جالون 2 لتر سفير أخضر" at bounding box center [778, 448] width 190 height 14
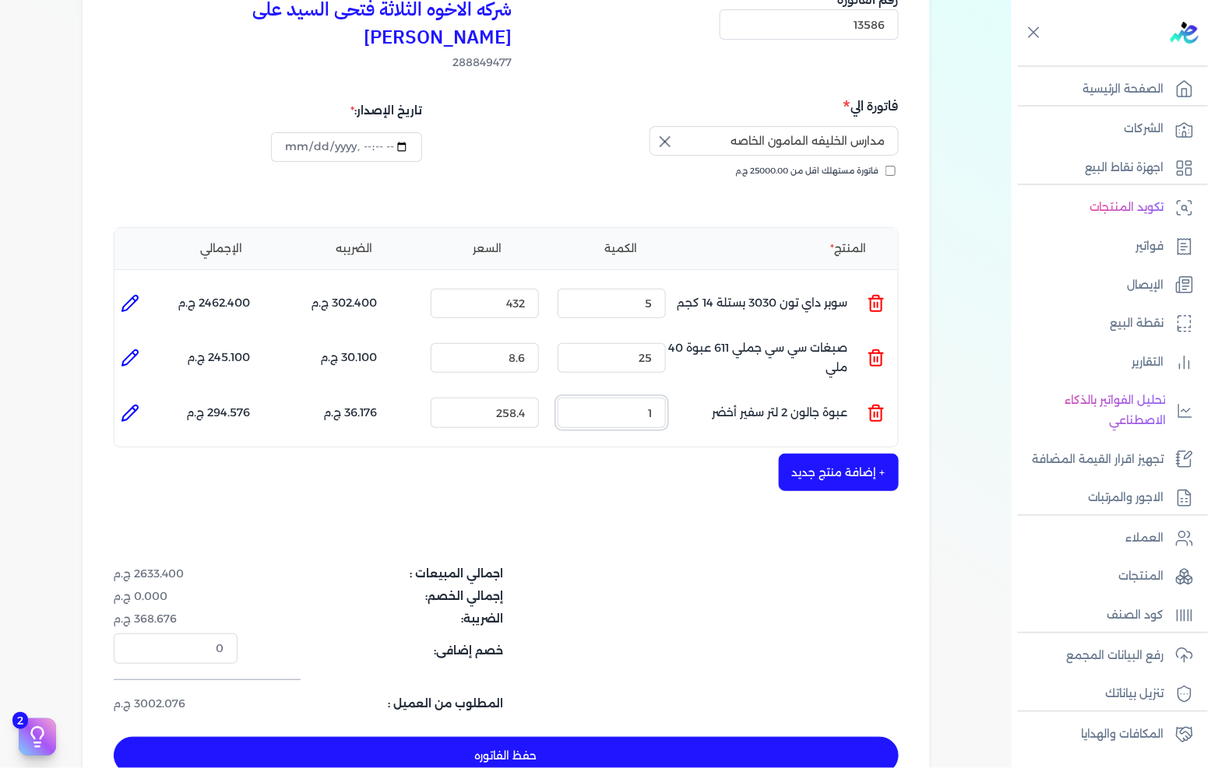
click at [650, 398] on input "1" at bounding box center [611, 413] width 108 height 30
type input "10"
click at [858, 454] on button "+ إضافة منتج جديد" at bounding box center [839, 472] width 120 height 37
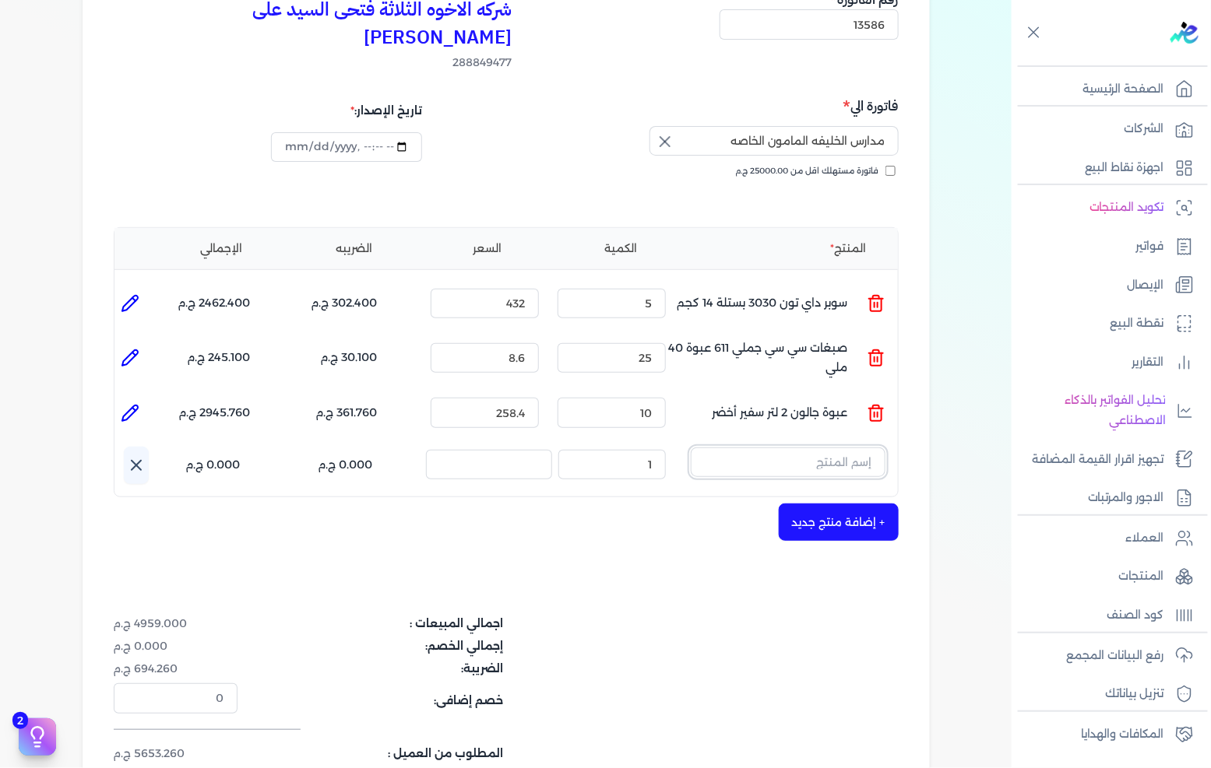
click at [851, 448] on input "text" at bounding box center [788, 463] width 195 height 30
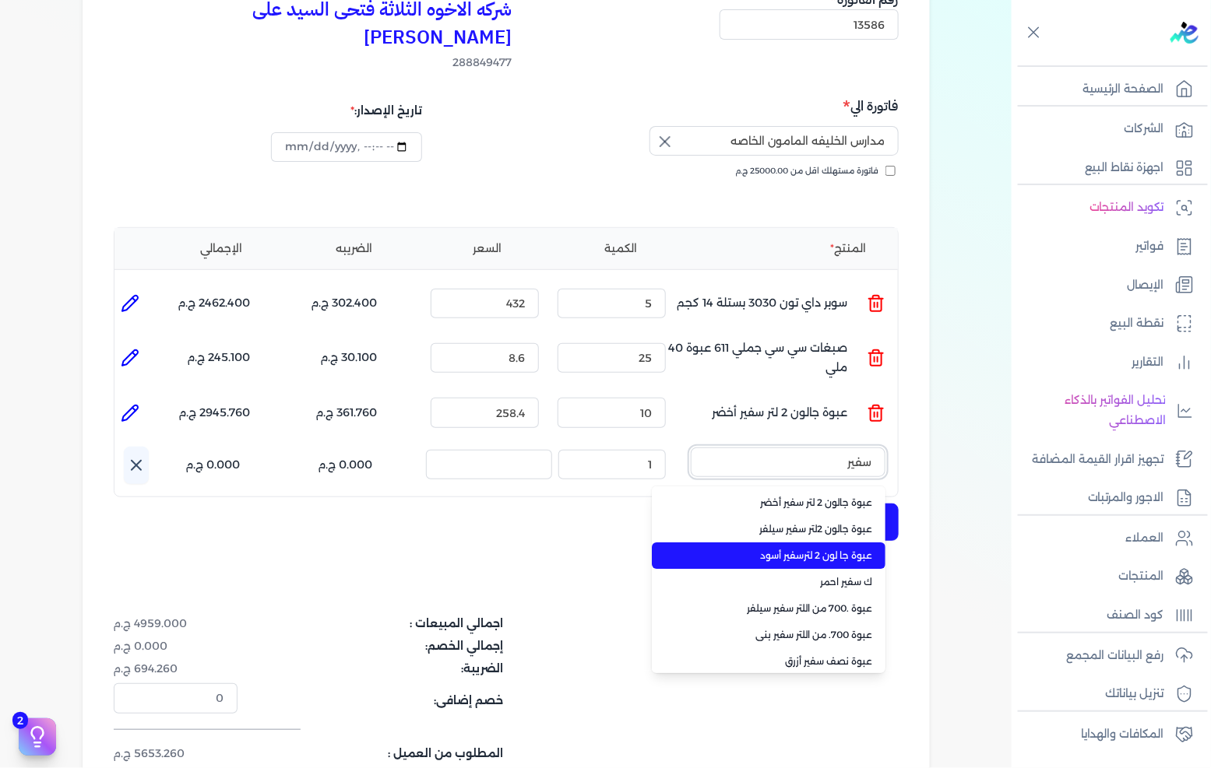
type input "سفير"
click at [828, 549] on span "عبوة جا لون 2 لترسفير أسود" at bounding box center [778, 556] width 190 height 14
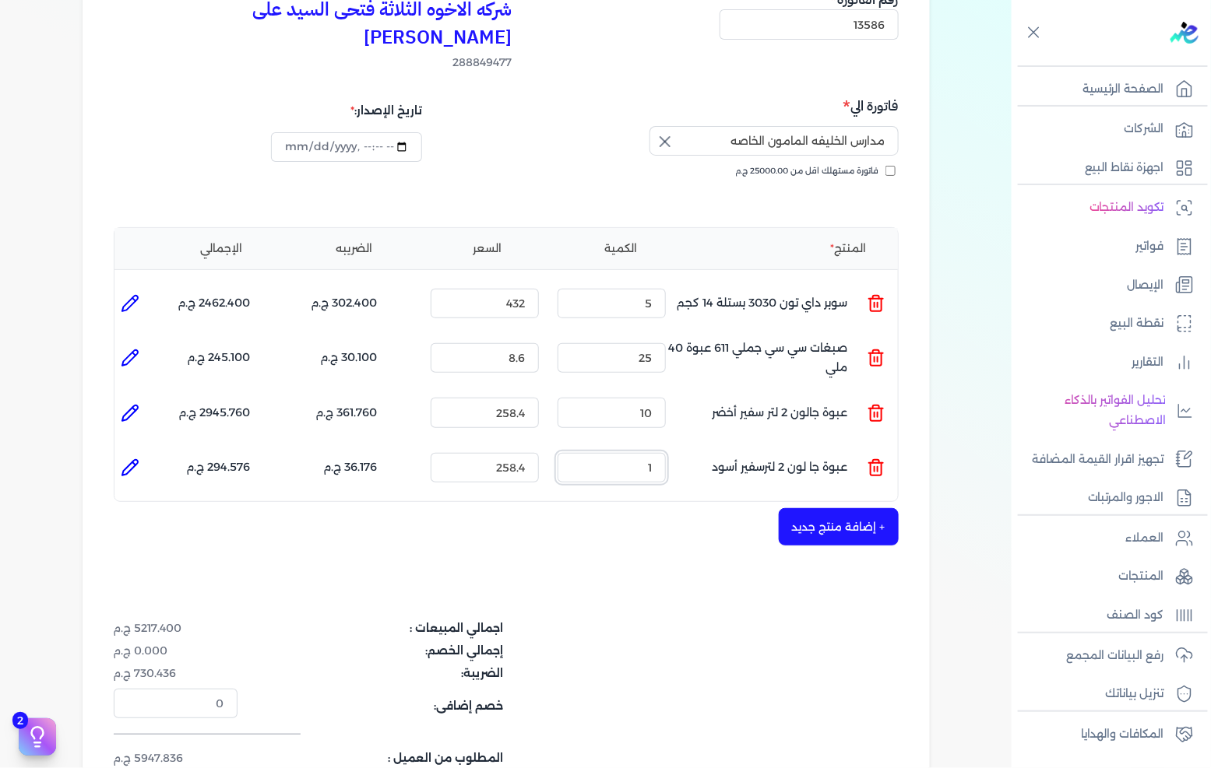
click at [643, 453] on input "1" at bounding box center [611, 468] width 108 height 30
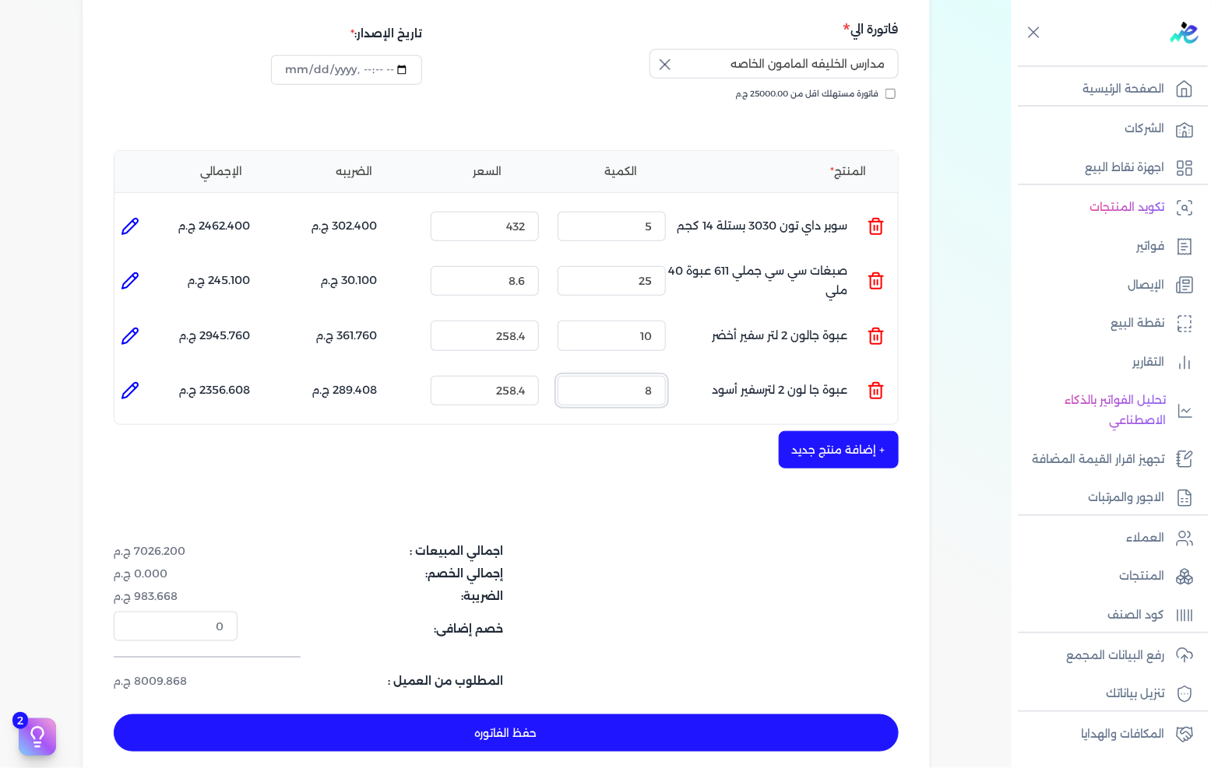
scroll to position [259, 0]
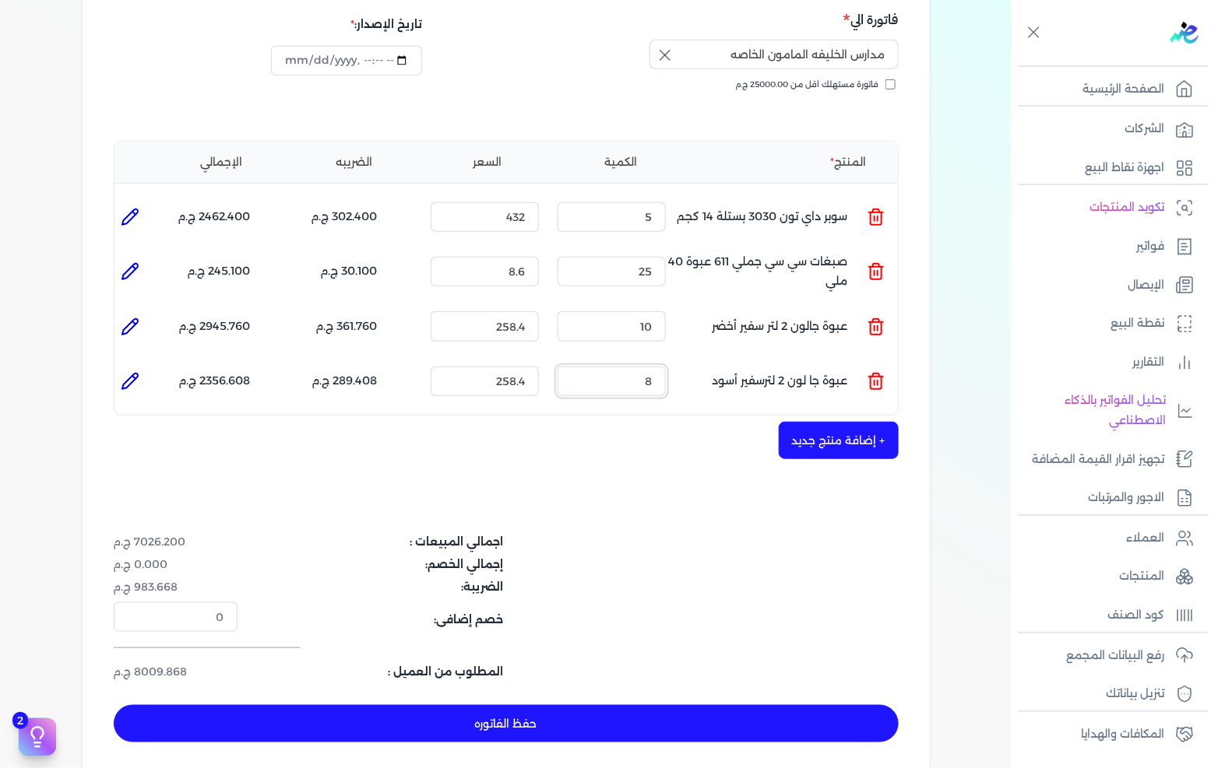
type input "8"
click at [802, 422] on button "+ إضافة منتج جديد" at bounding box center [839, 440] width 120 height 37
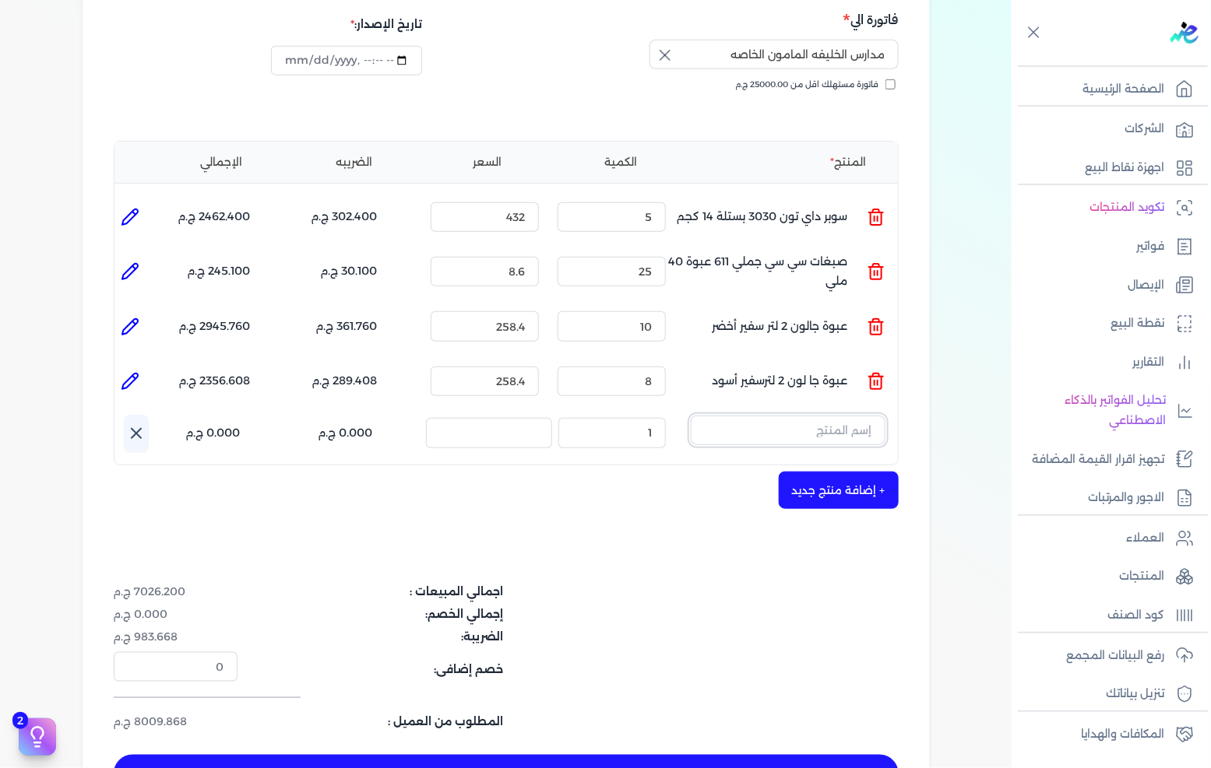
click at [803, 416] on input "text" at bounding box center [788, 431] width 195 height 30
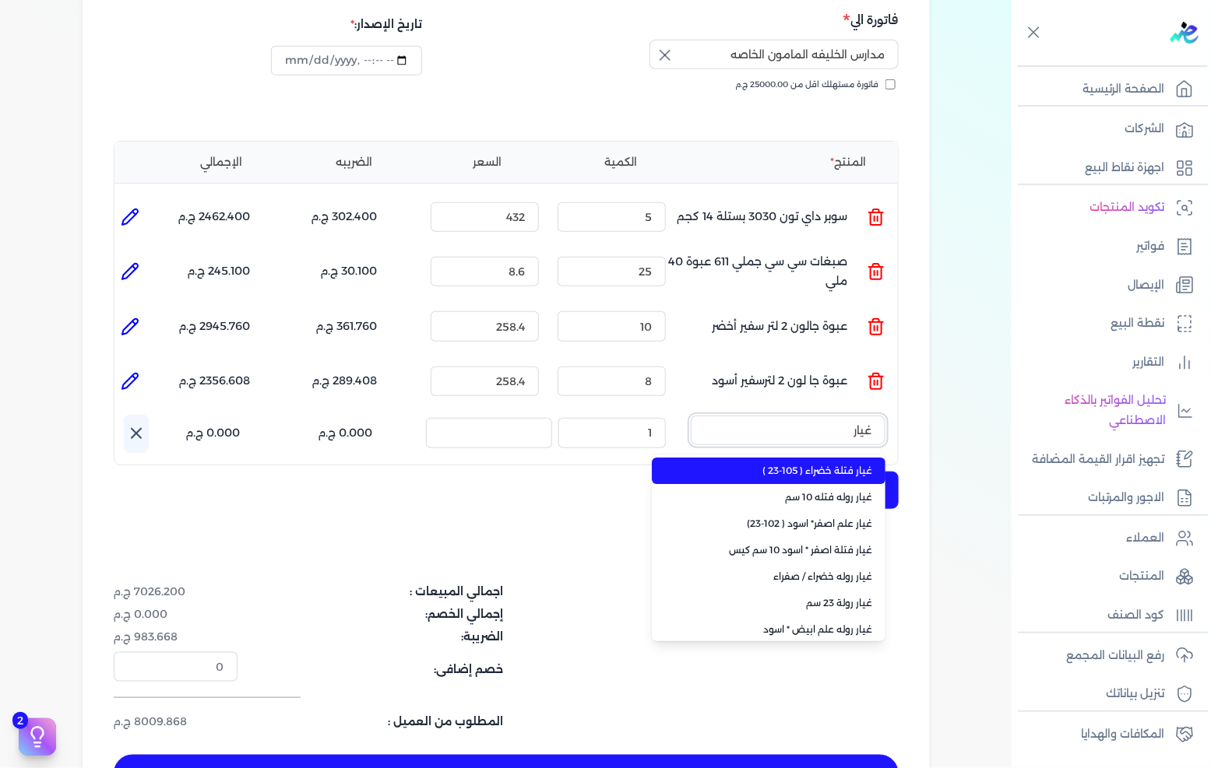
type input "غيار"
click at [810, 464] on span "غيار فتلة خضراء ( 105-23 )" at bounding box center [778, 471] width 190 height 14
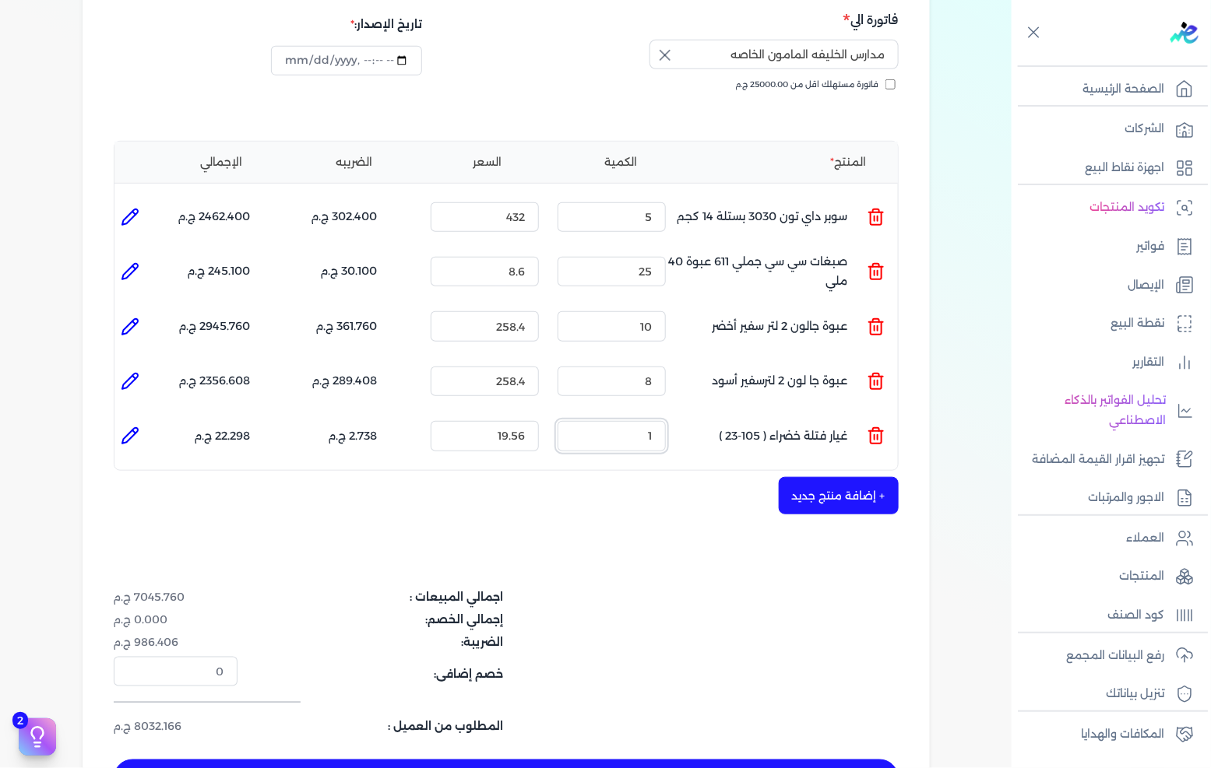
click at [627, 421] on input "1" at bounding box center [611, 436] width 108 height 30
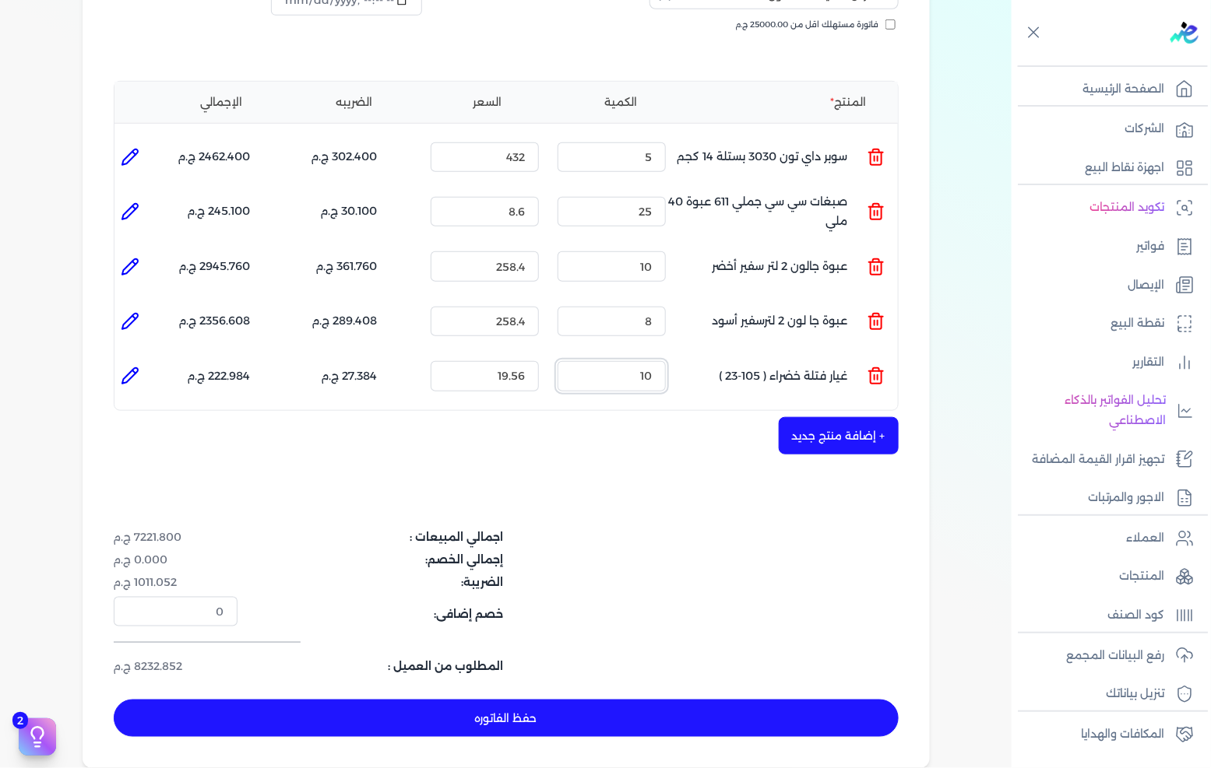
scroll to position [346, 0]
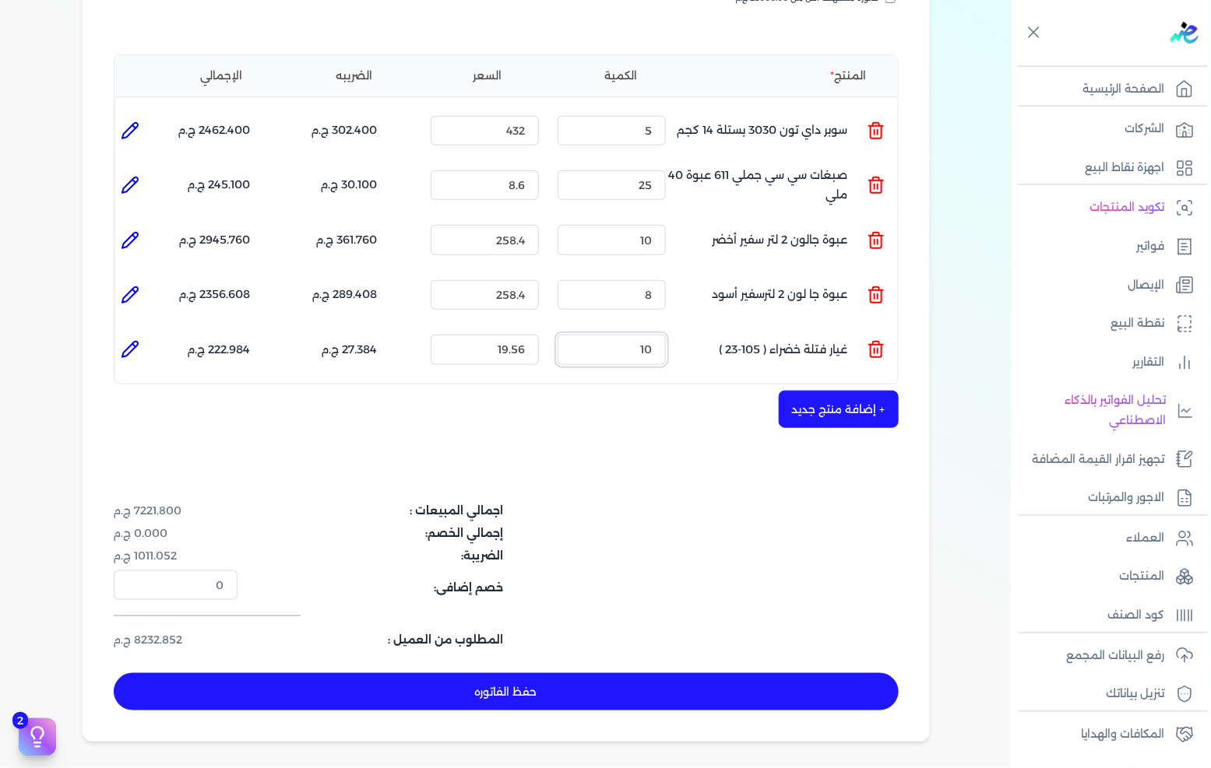
type input "10"
click at [831, 391] on button "+ إضافة منتج جديد" at bounding box center [839, 409] width 120 height 37
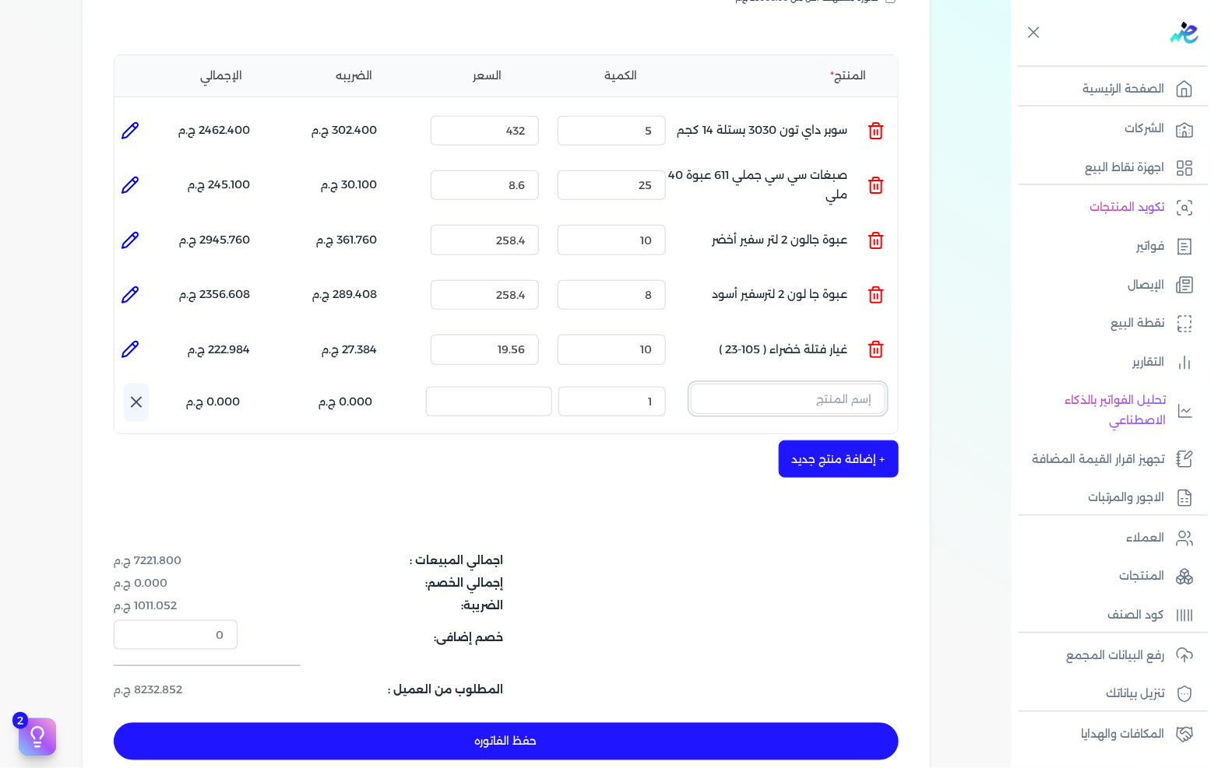
click at [831, 384] on input "text" at bounding box center [788, 399] width 195 height 30
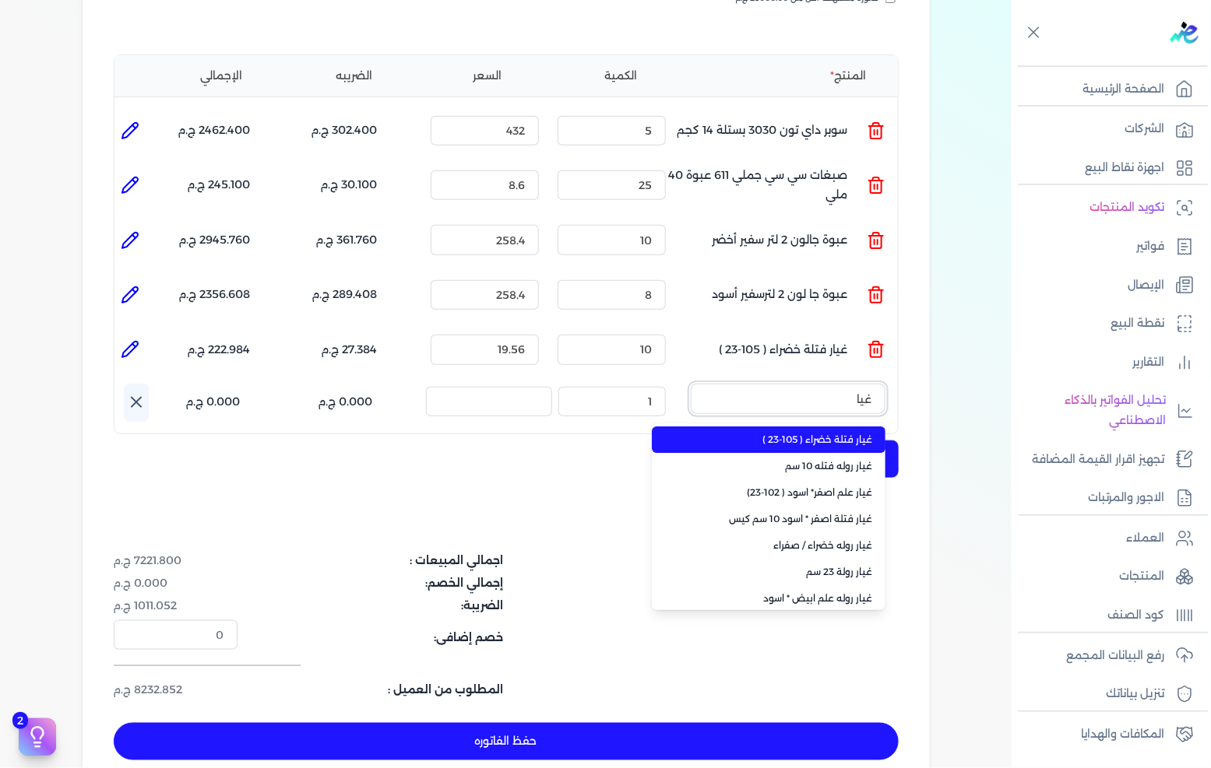
type input "غيار"
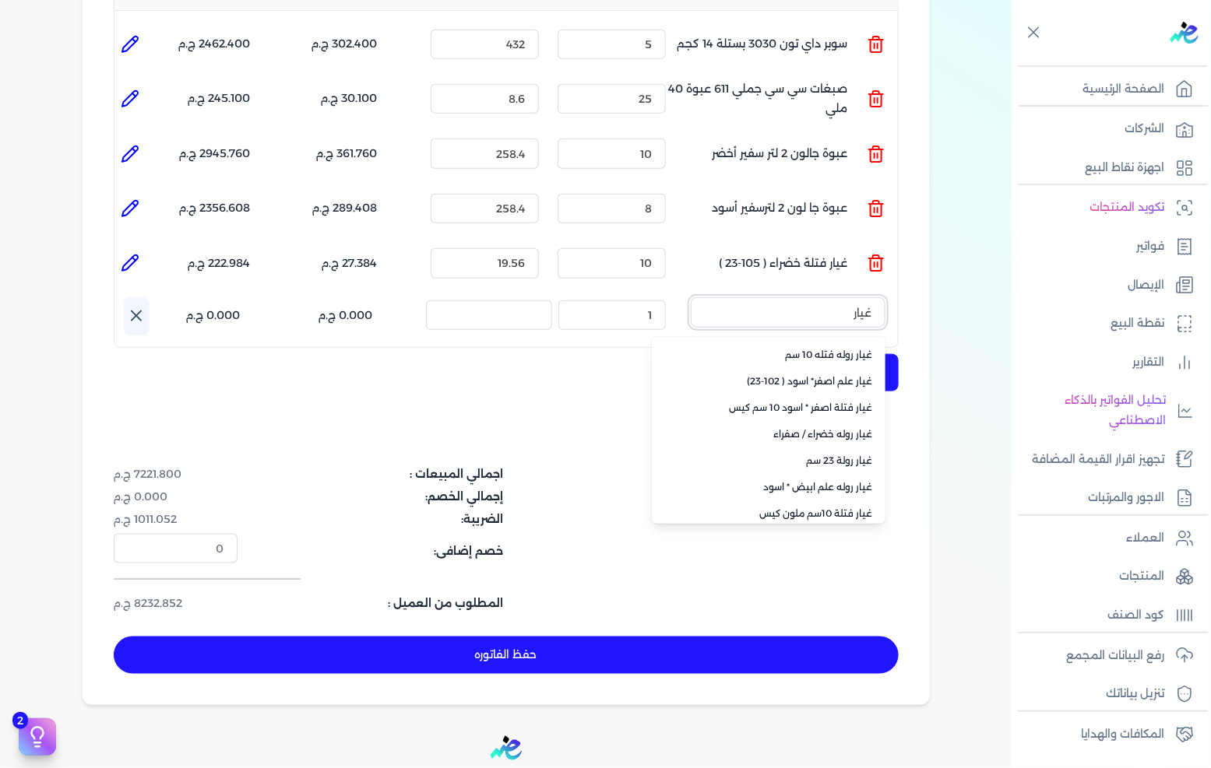
scroll to position [0, 0]
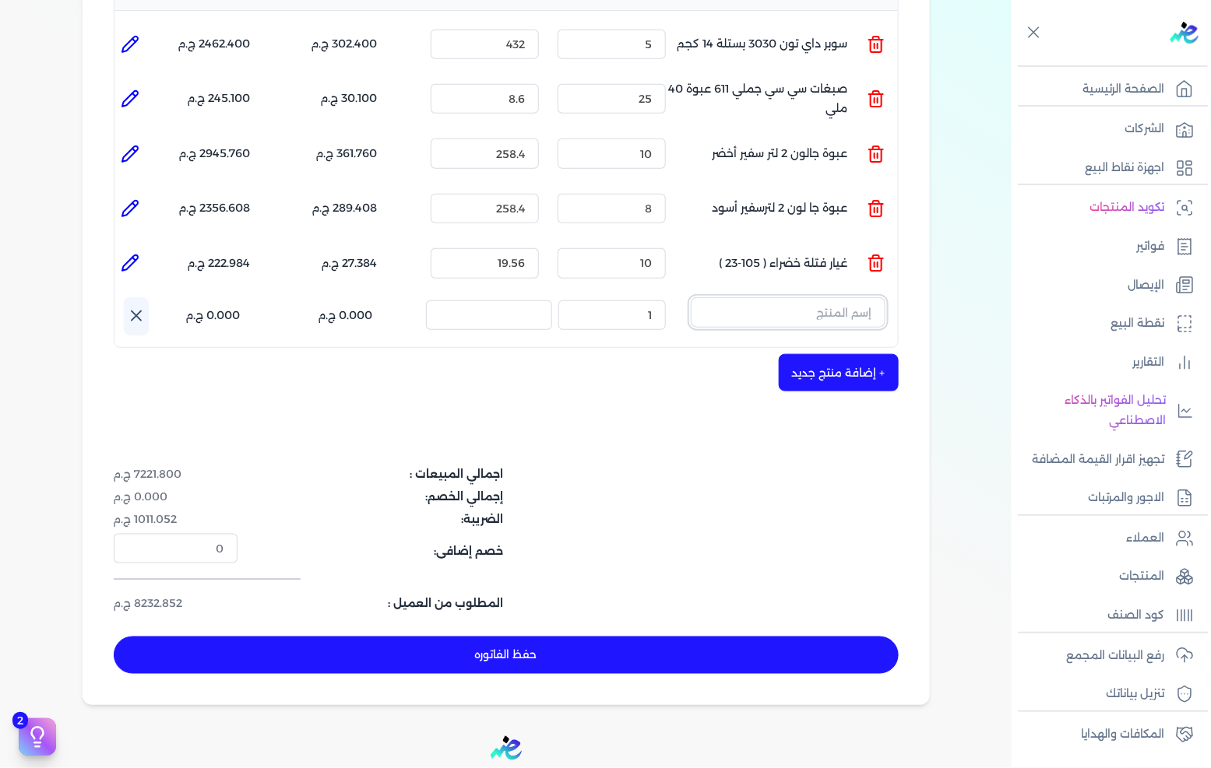
click at [767, 297] on input "text" at bounding box center [788, 312] width 195 height 30
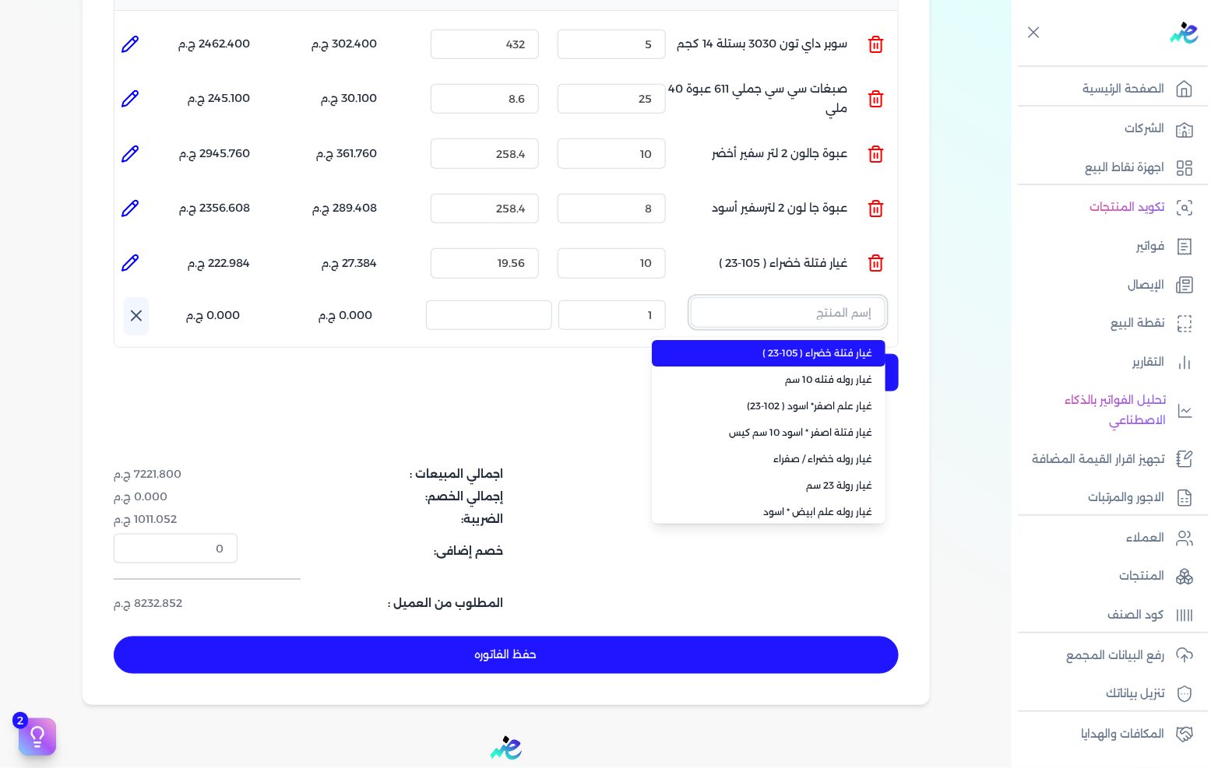
paste input "جلتكس 15000 بستلة 9 لتر"
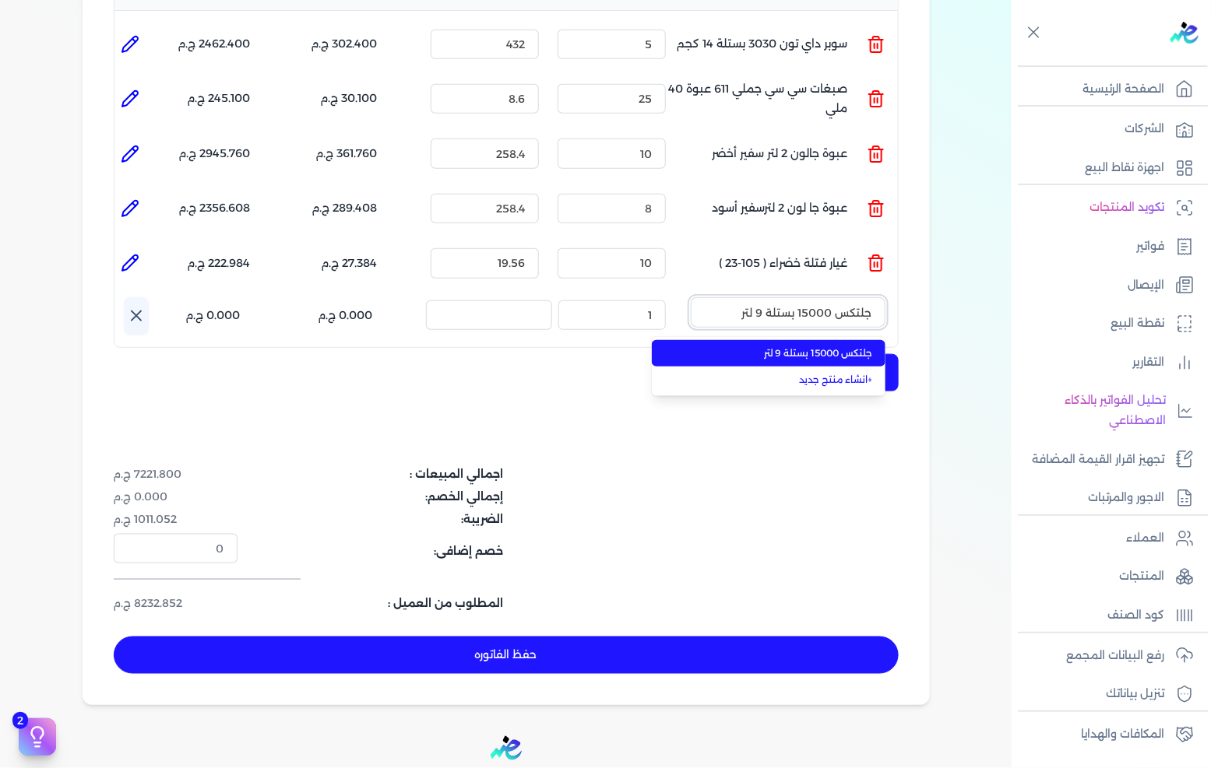
type input "جلتكس 15000 بستلة 9 لتر"
click at [763, 346] on span "جلتكس 15000 بستلة 9 لتر" at bounding box center [778, 353] width 190 height 14
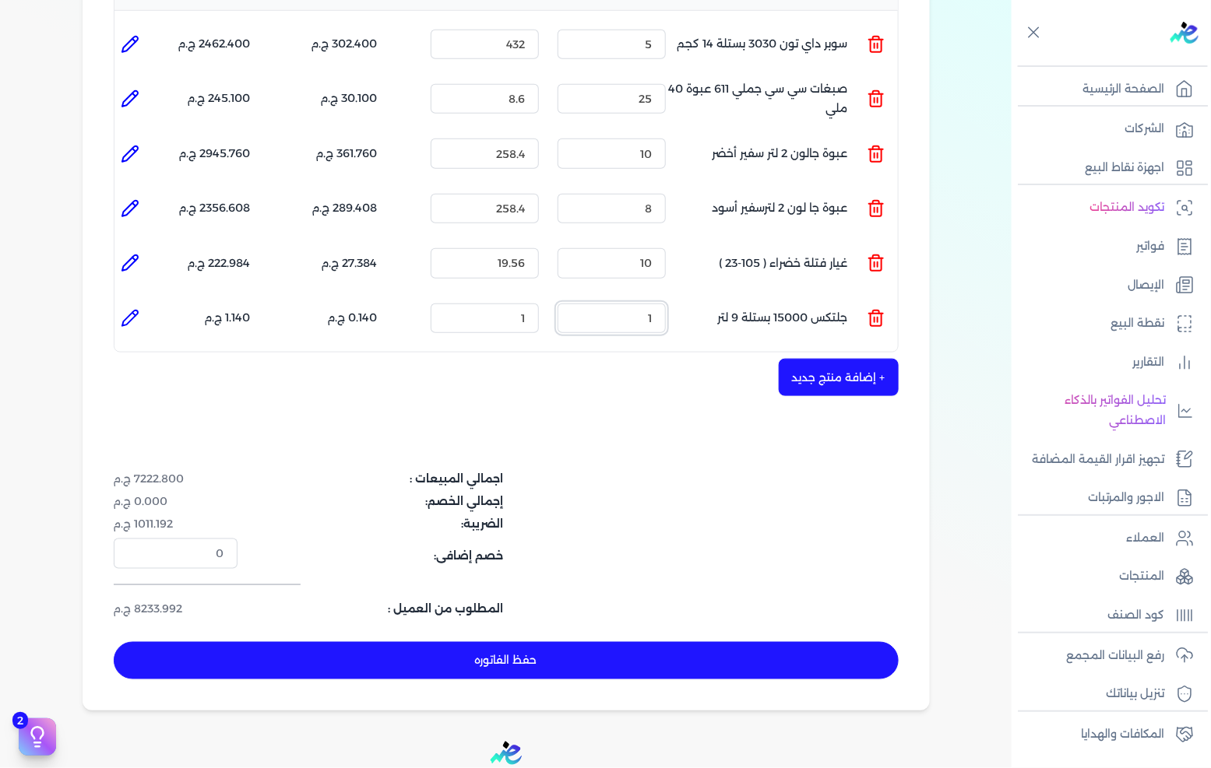
click at [639, 304] on input "1" at bounding box center [611, 319] width 108 height 30
click at [881, 314] on icon at bounding box center [875, 320] width 11 height 12
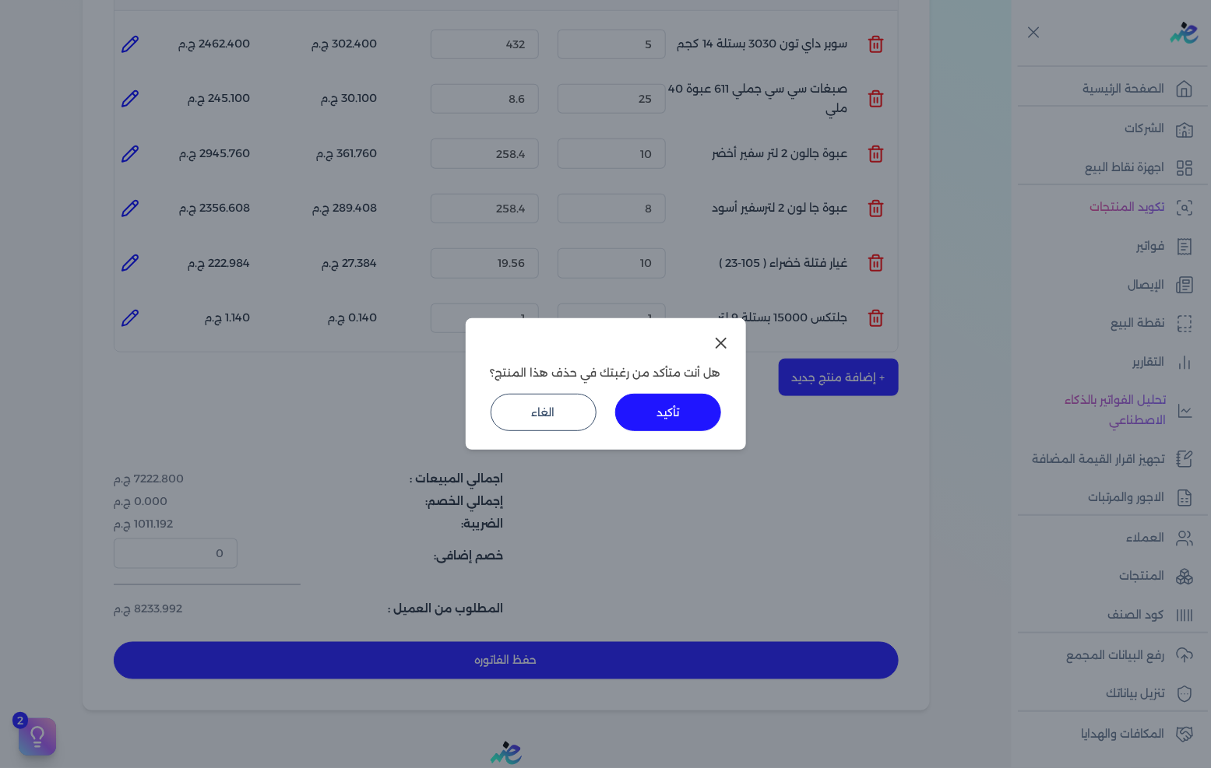
click at [671, 417] on button "تأكيد" at bounding box center [668, 412] width 106 height 37
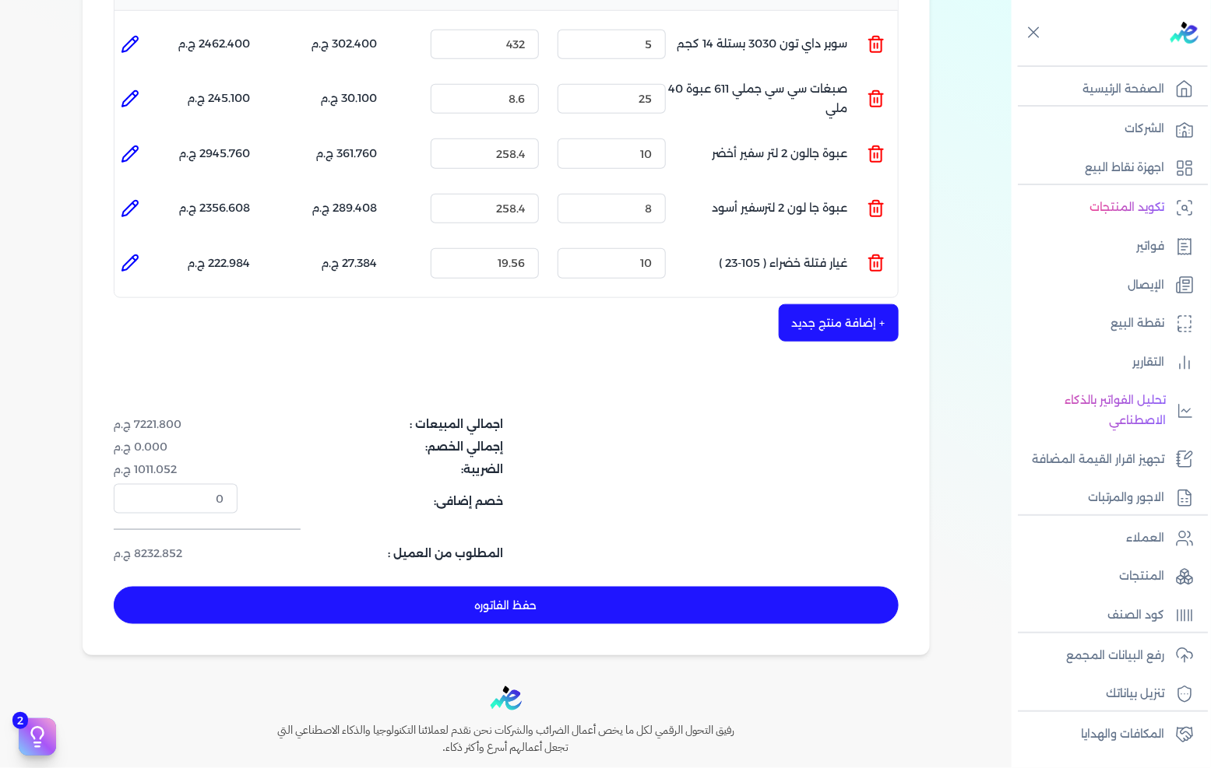
click at [829, 304] on button "+ إضافة منتج جديد" at bounding box center [839, 322] width 120 height 37
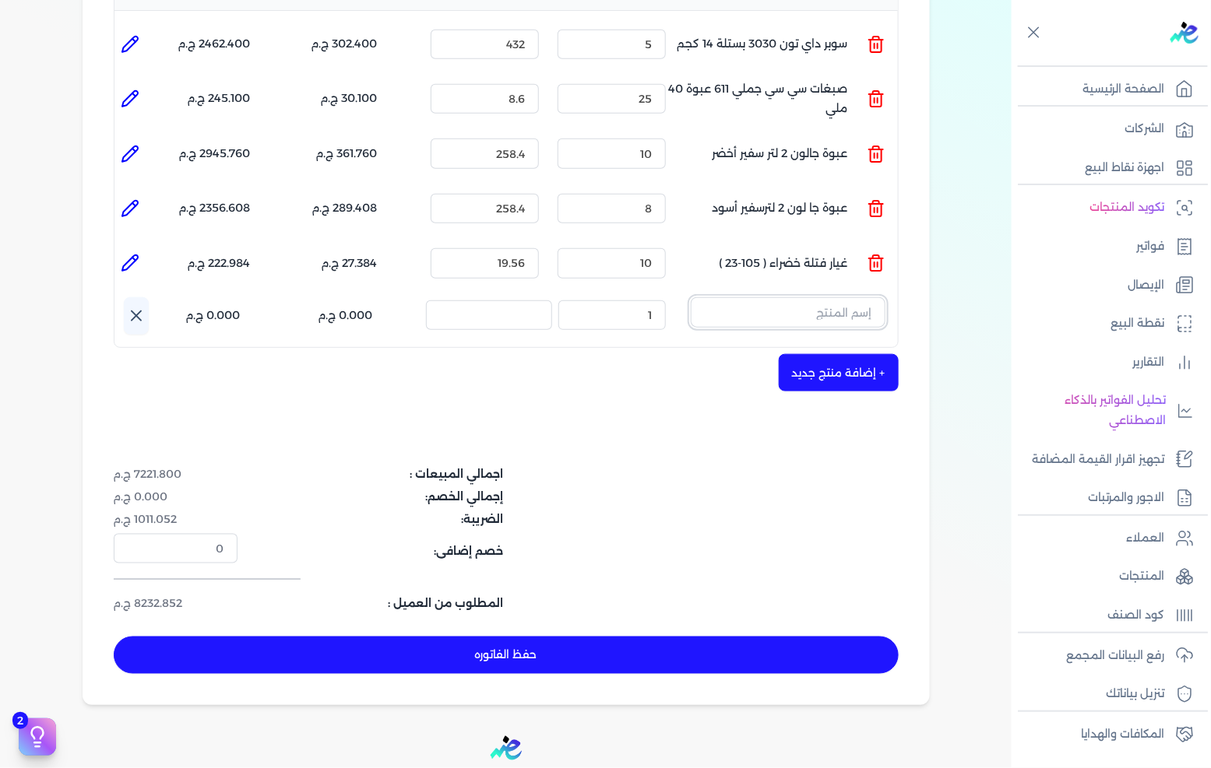
click at [792, 297] on input "text" at bounding box center [788, 312] width 195 height 30
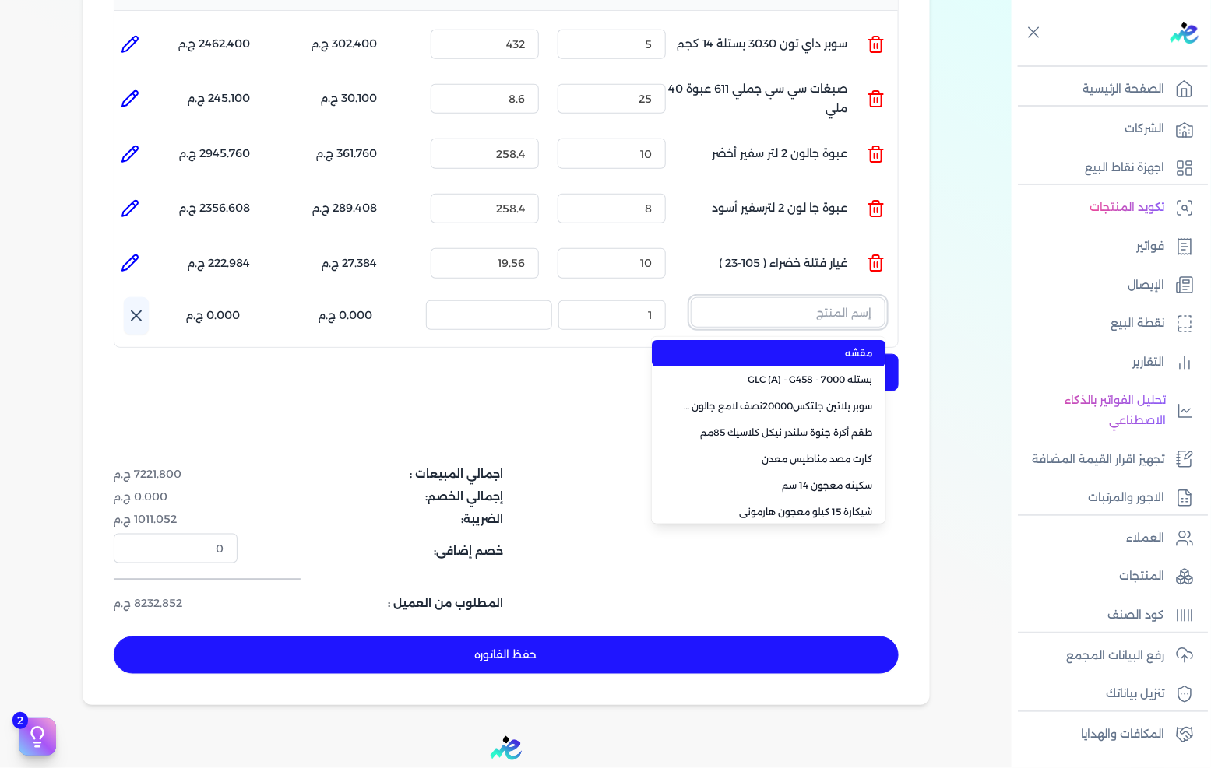
paste input "سوبر بلاتين جلتكس20000نصف لامع بستلة 9 لتر Base A"
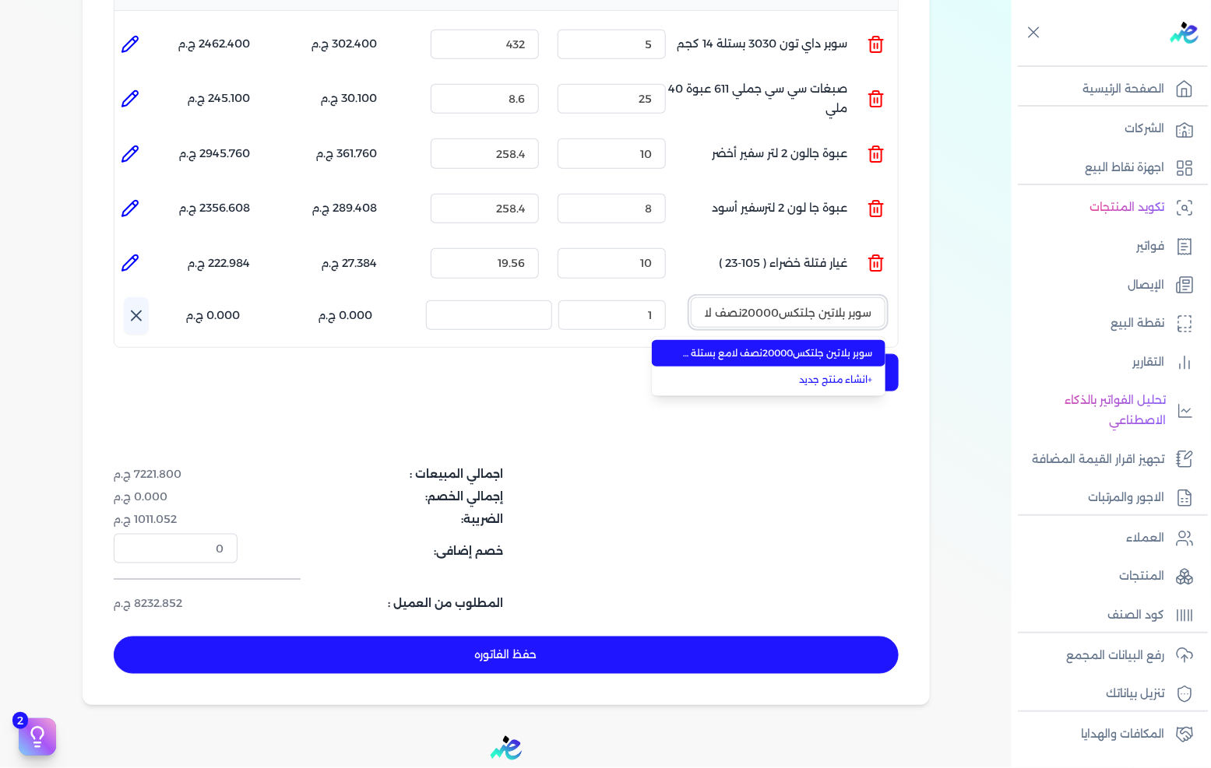
scroll to position [0, -109]
type input "سوبر بلاتين جلتكس20000نصف لامع بستلة 9 لتر Base A"
click at [769, 340] on li "سوبر بلاتين جلتكس20000نصف لامع بستلة 9 لتر Base A" at bounding box center [769, 353] width 234 height 26
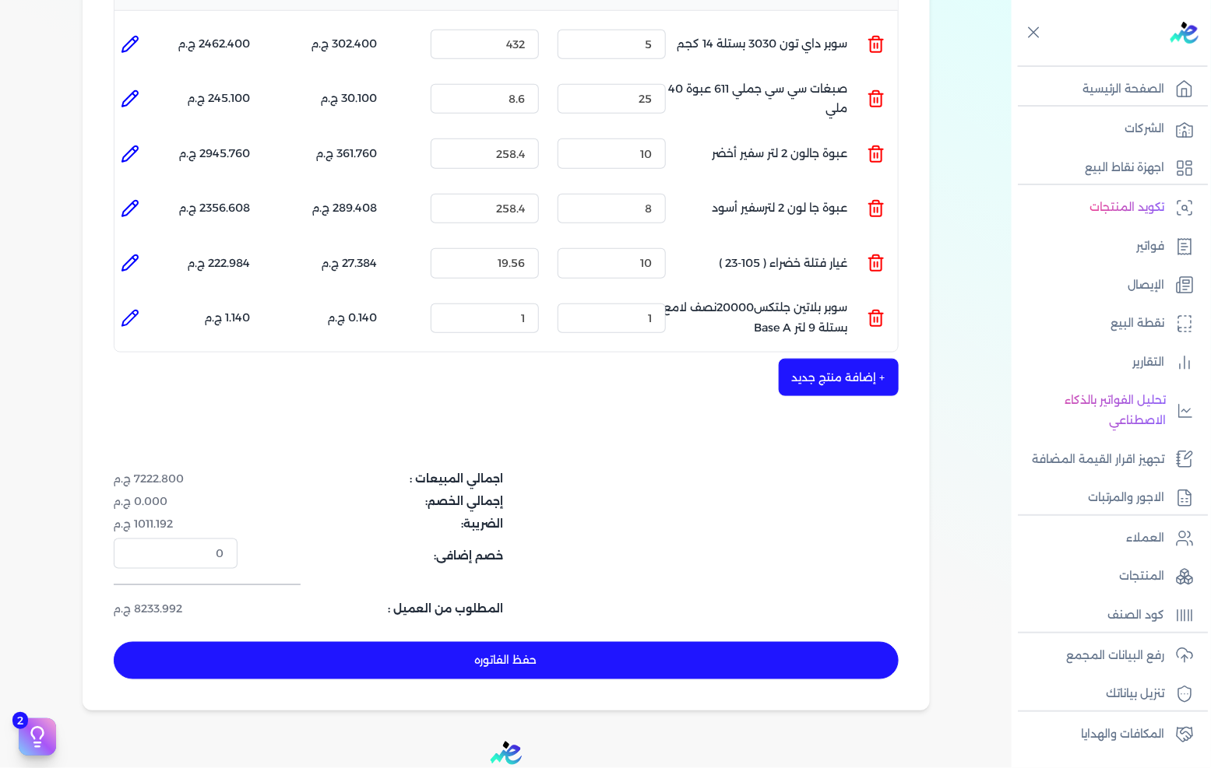
click at [878, 309] on icon at bounding box center [876, 318] width 19 height 19
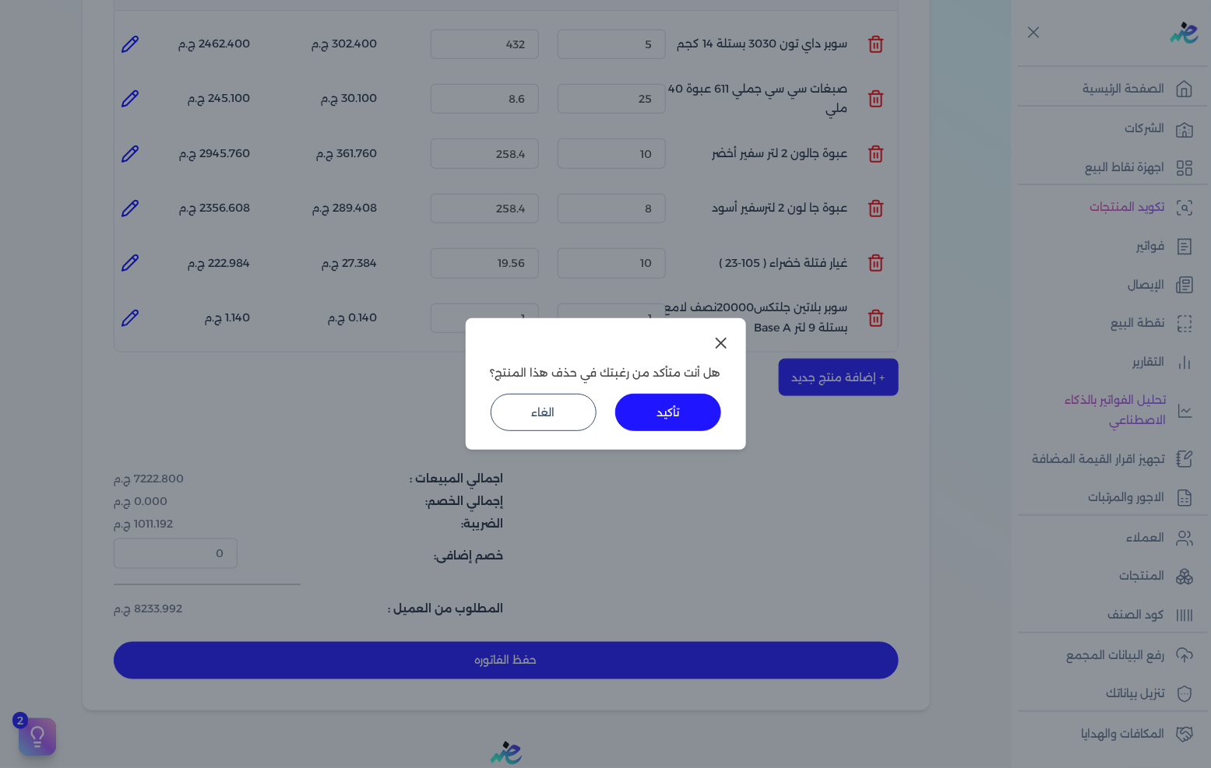
click at [662, 413] on button "تأكيد" at bounding box center [668, 412] width 106 height 37
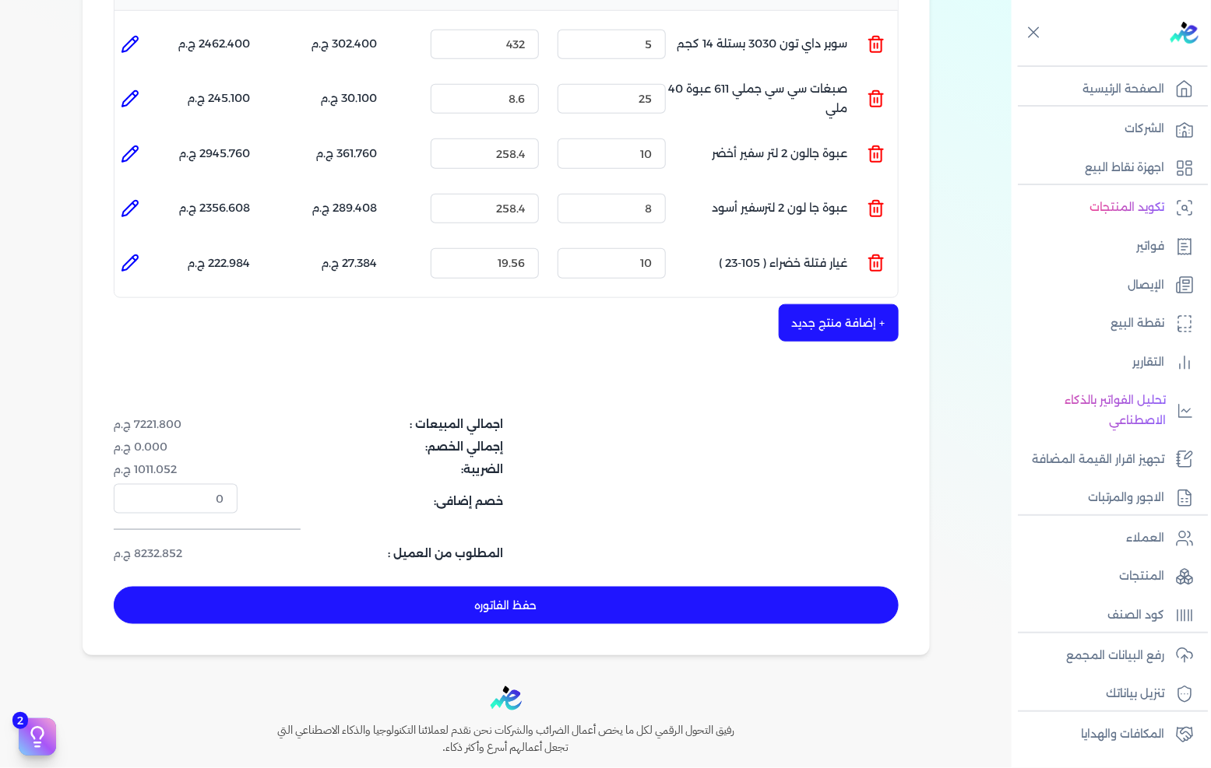
click at [829, 304] on button "+ إضافة منتج جديد" at bounding box center [839, 322] width 120 height 37
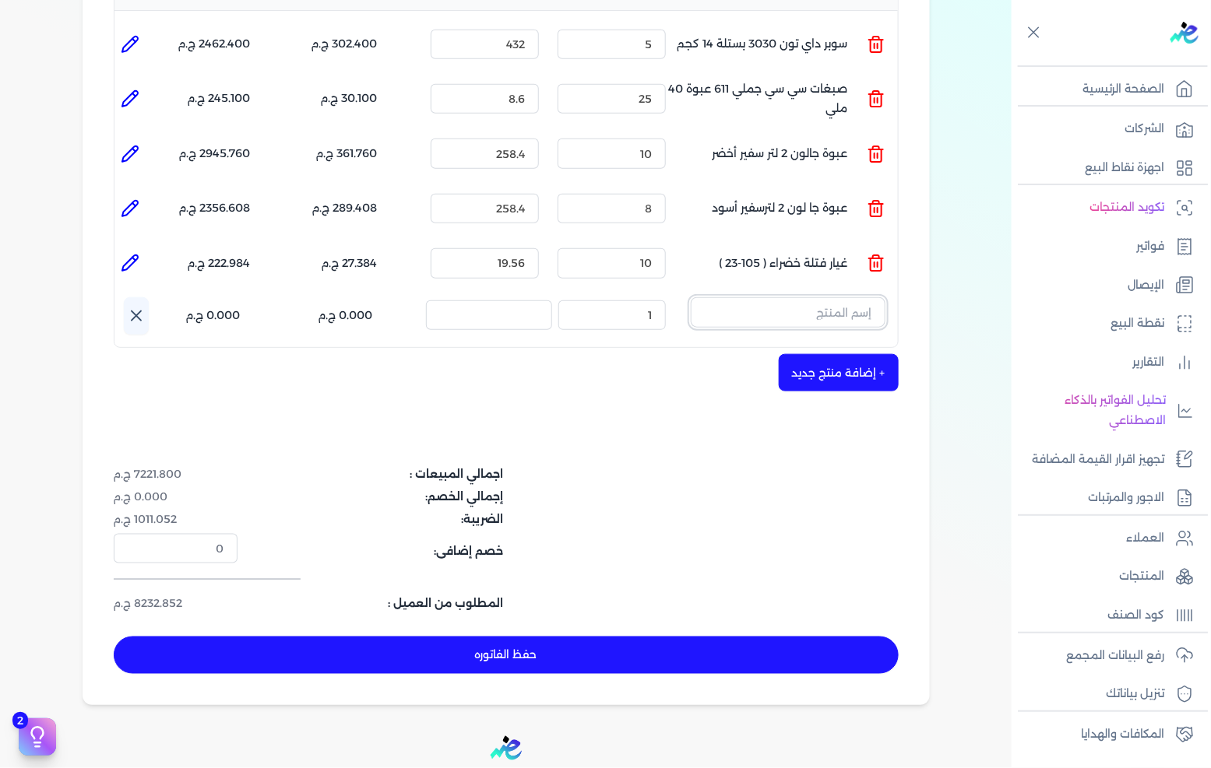
click at [773, 297] on input "text" at bounding box center [788, 312] width 195 height 30
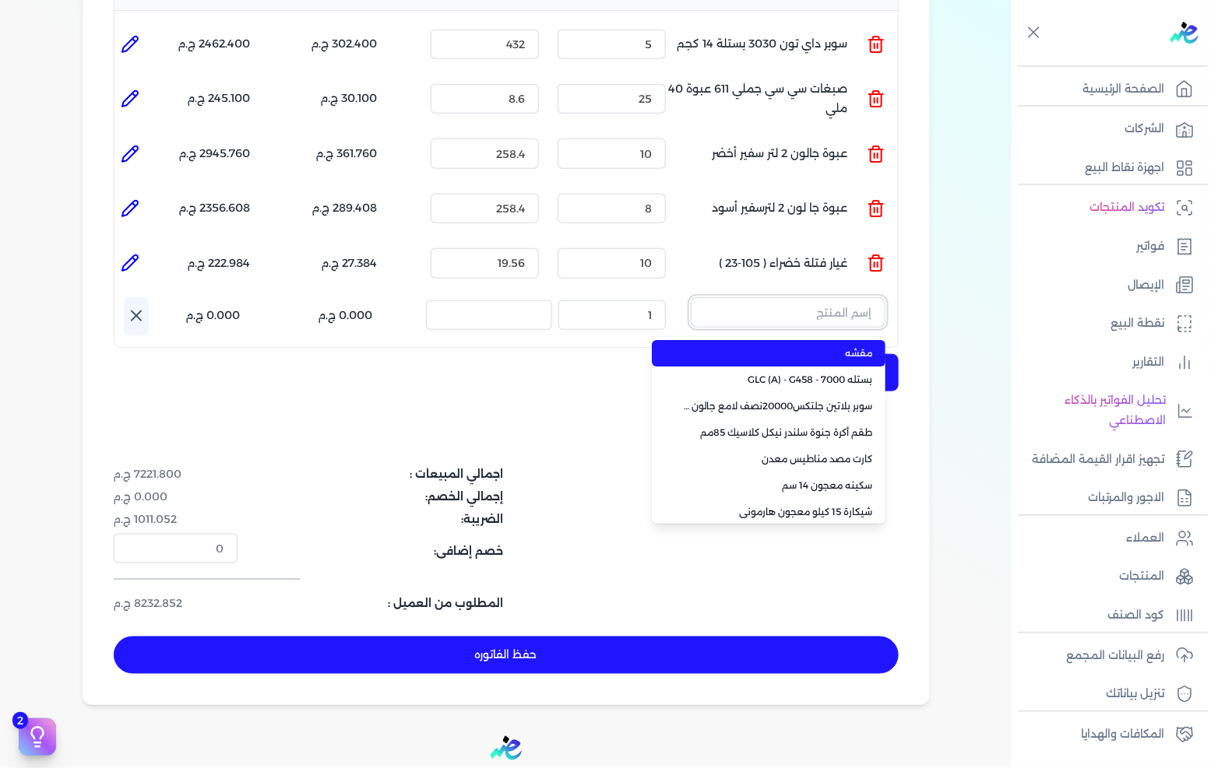
paste input "جلتكس25000 لامع بلاستيك بستلة 12.250 كجم"
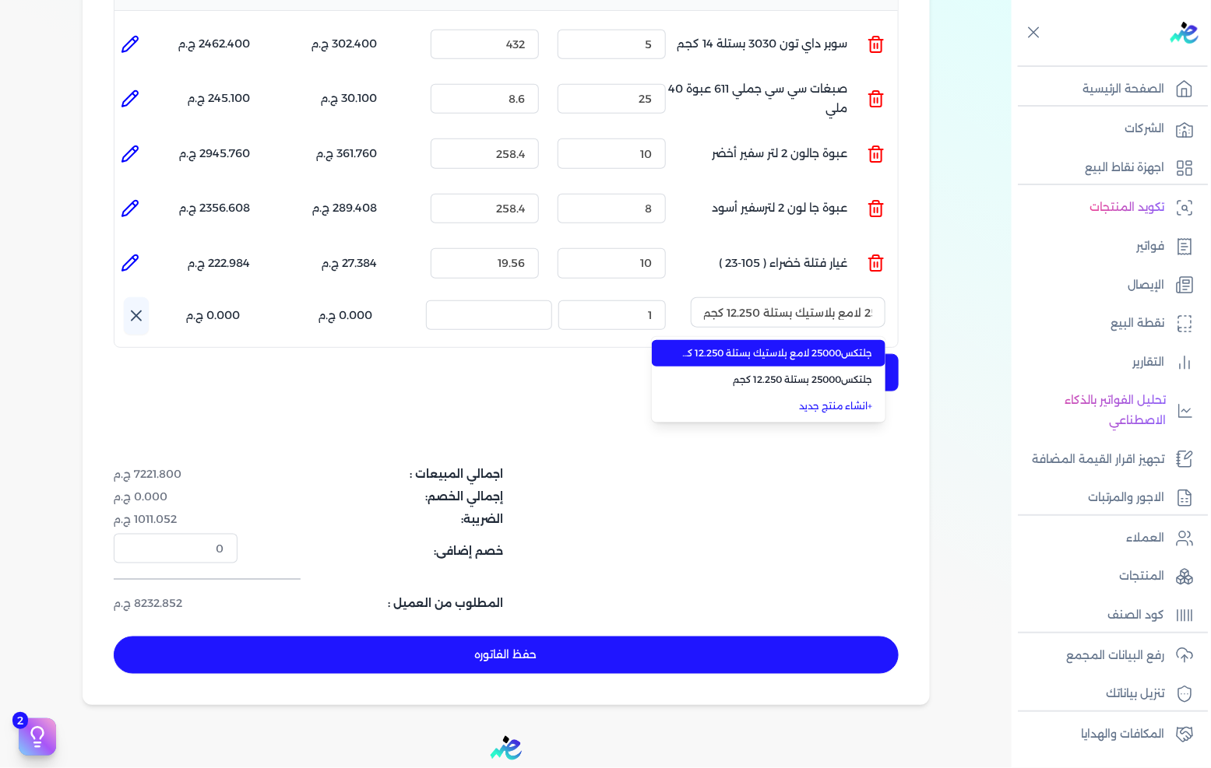
click at [768, 346] on span "جلتكس25000 لامع بلاستيك بستلة 12.250 كجم" at bounding box center [778, 353] width 190 height 14
type input "جلتكس25000 لامع بلاستيك بستلة 12.250 كجم"
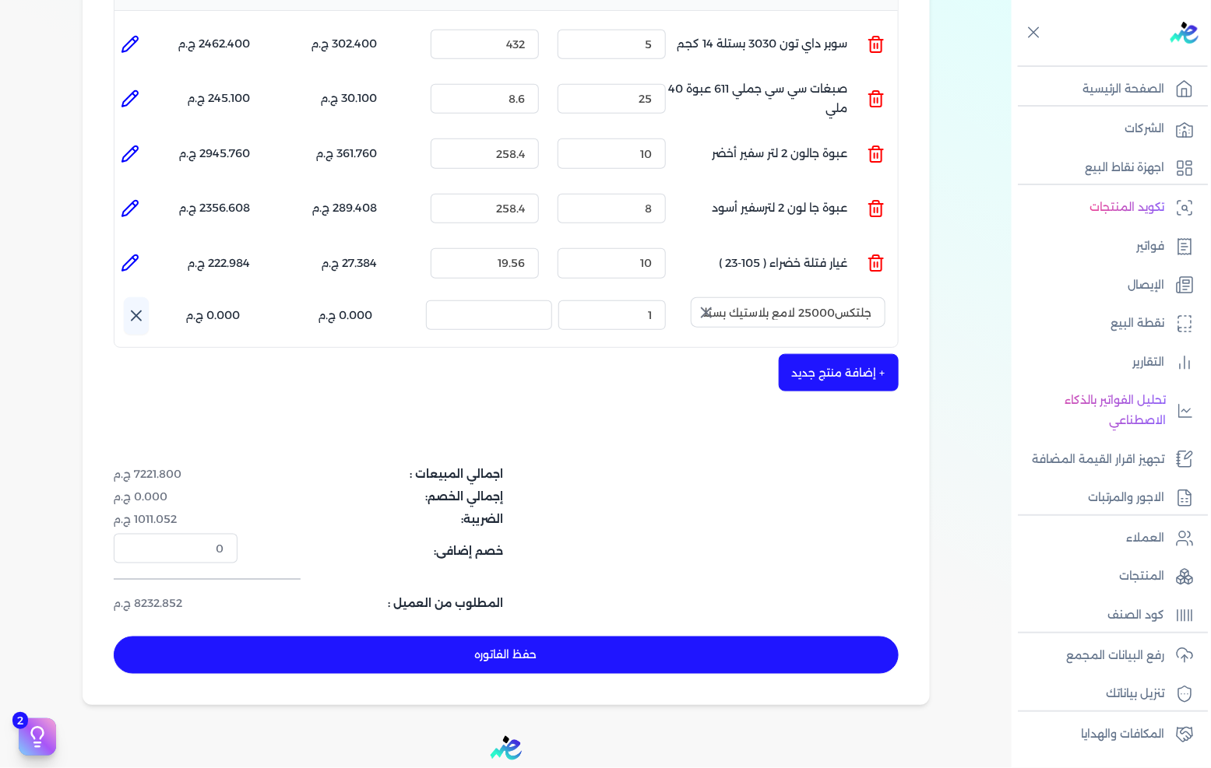
click at [706, 308] on icon "button" at bounding box center [705, 312] width 9 height 9
click at [773, 297] on input "text" at bounding box center [788, 312] width 195 height 30
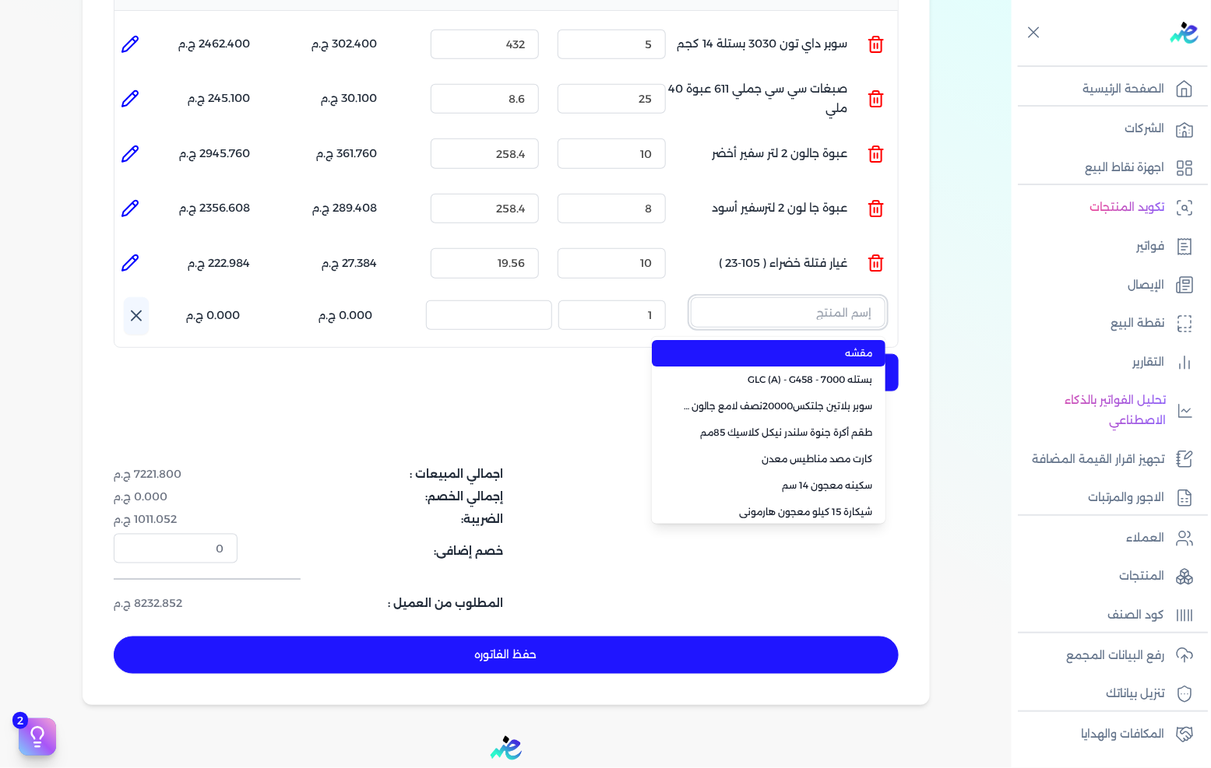
paste input "سوبر بلاتين جلتكس15000حريري بستلة 9 لتر Base A"
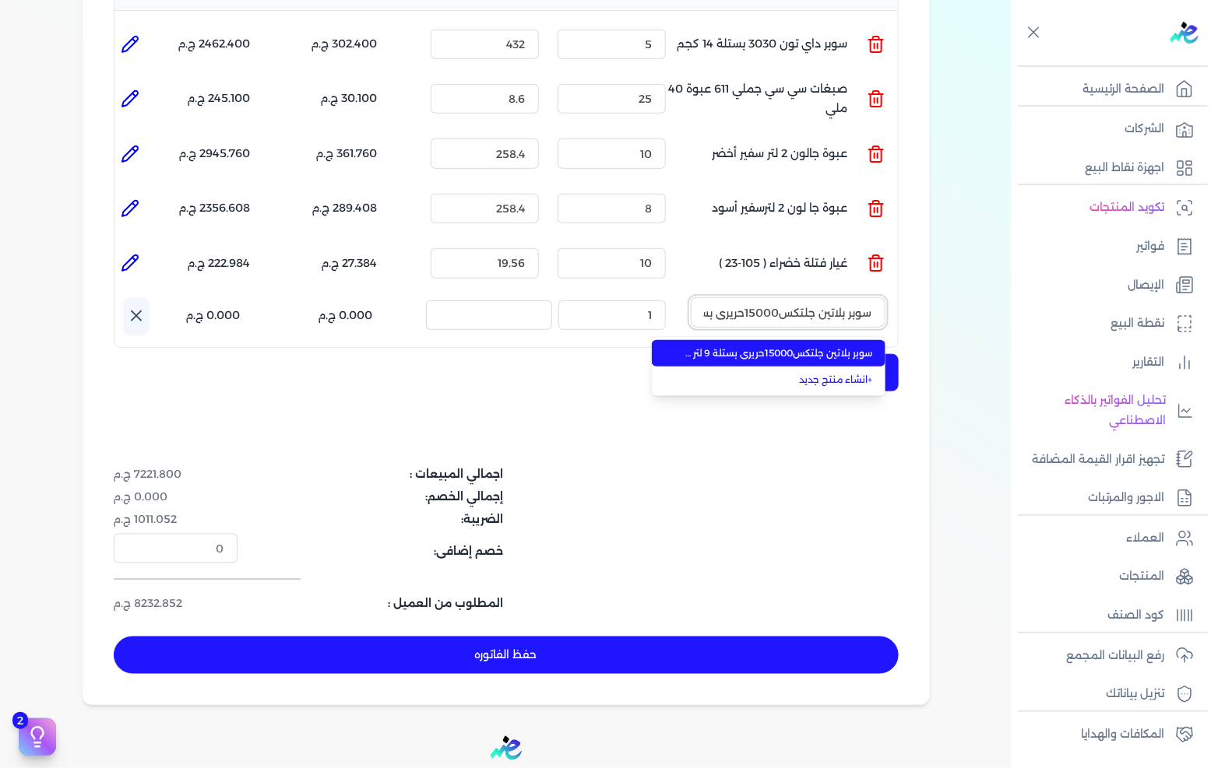
scroll to position [0, -82]
type input "سوبر بلاتين جلتكس15000حريري بستلة 9 لتر Base A"
click at [765, 346] on span "سوبر بلاتين جلتكس15000حريري بستلة 9 لتر Base A" at bounding box center [778, 353] width 190 height 14
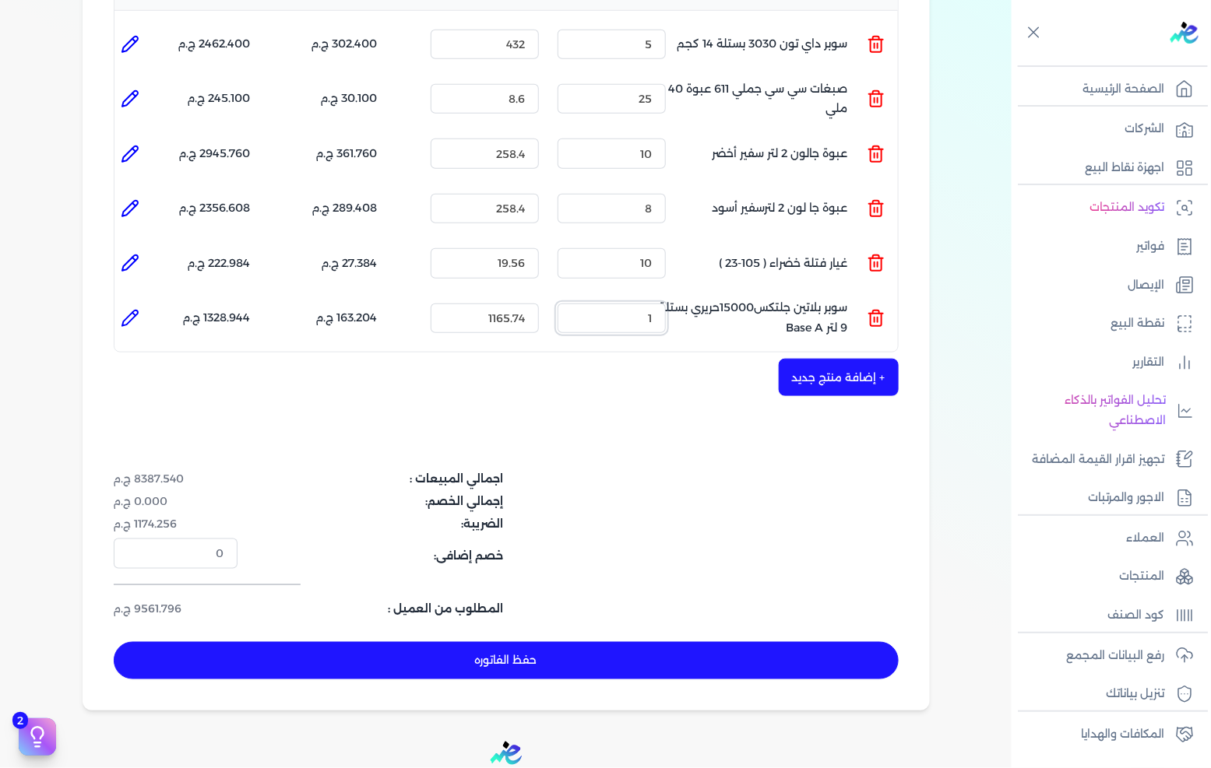
click at [632, 304] on input "1" at bounding box center [611, 319] width 108 height 30
type input "2"
click at [858, 359] on button "+ إضافة منتج جديد" at bounding box center [839, 377] width 120 height 37
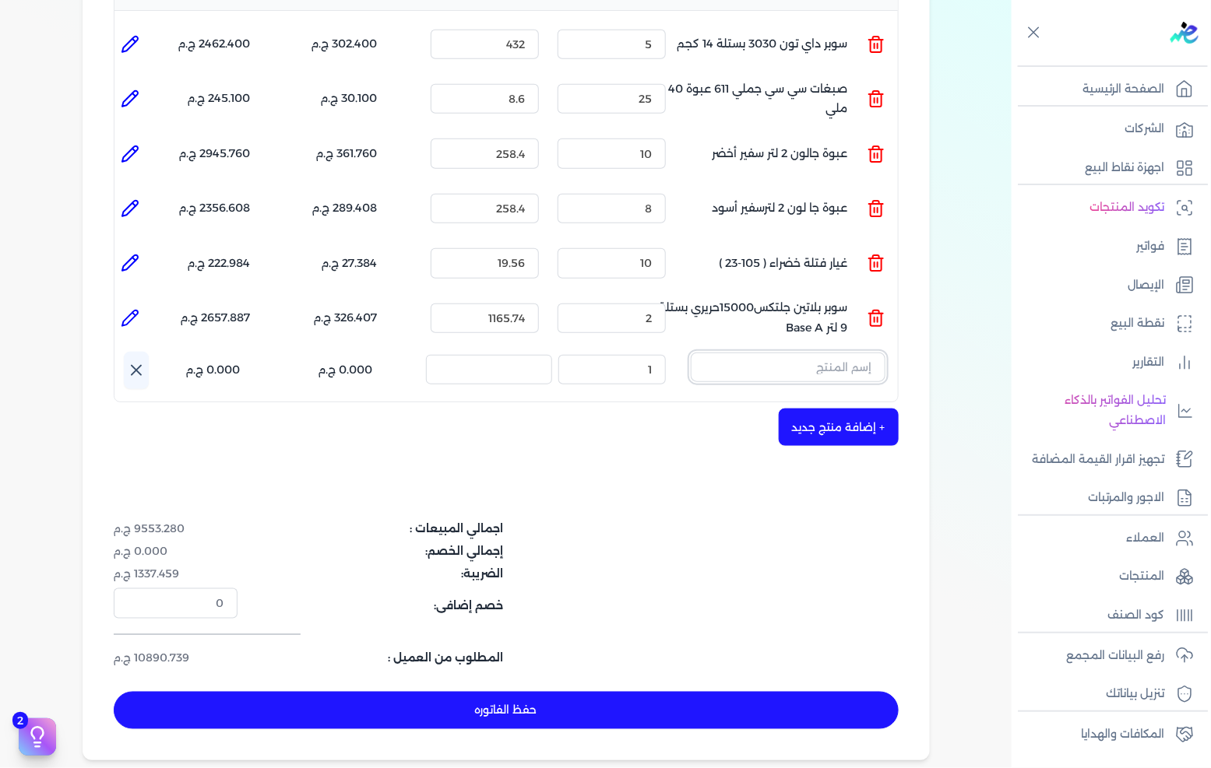
click at [835, 353] on input "text" at bounding box center [788, 368] width 195 height 30
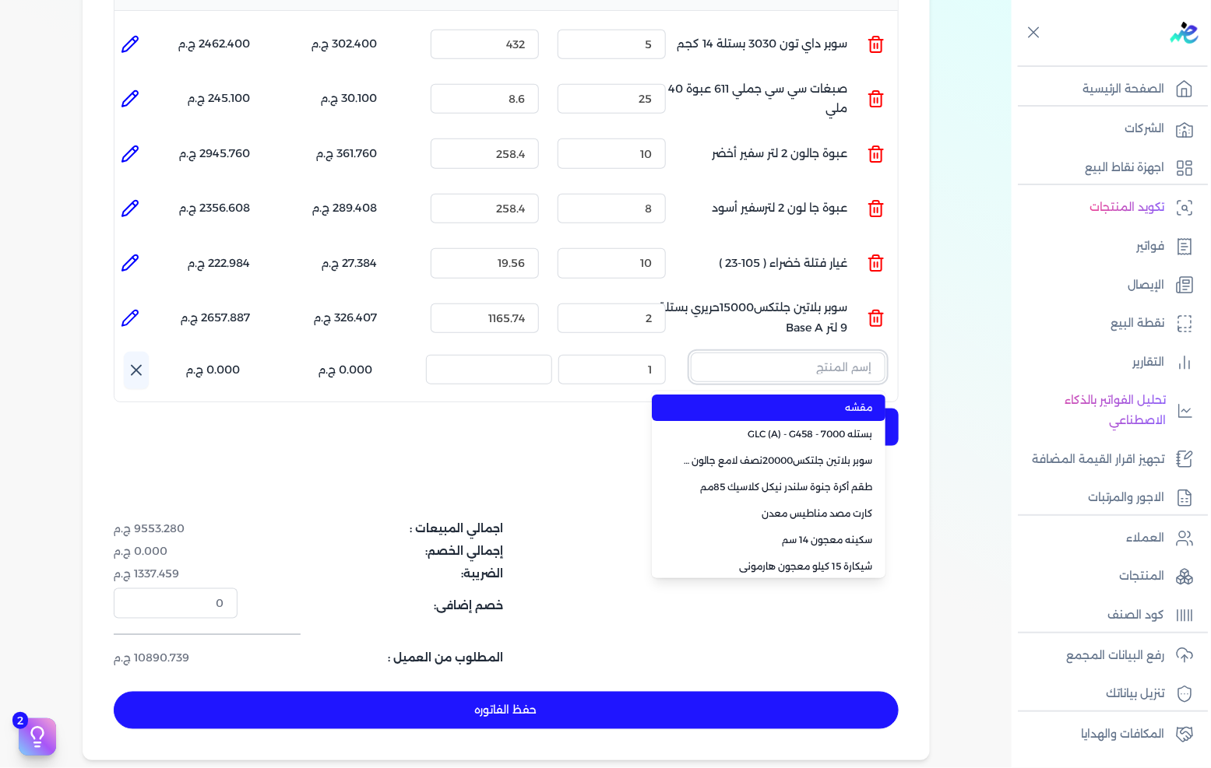
paste input "سوبرلاك الوان 708 علبة 0.700 لتر"
type input "سوبرلاك الوان 708 علبة 0.700 لتر"
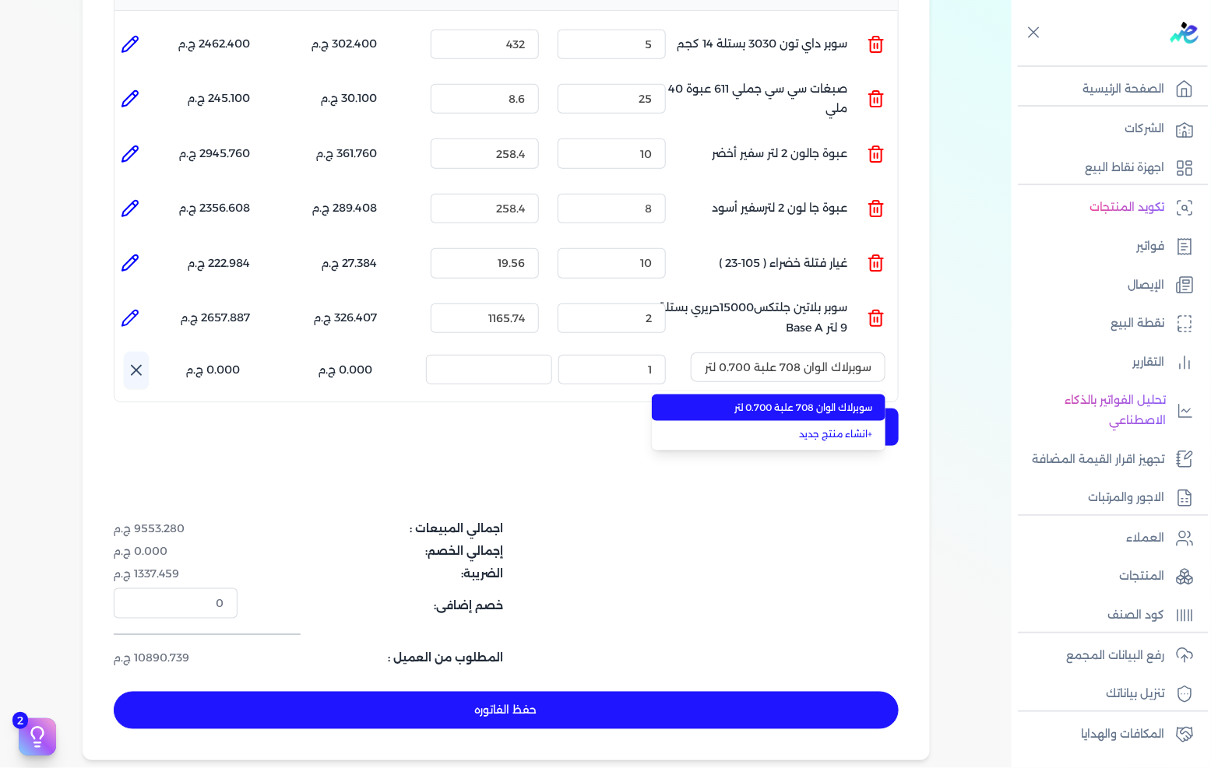
click at [794, 401] on span "سوبرلاك الوان 708 علبة 0.700 لتر" at bounding box center [778, 408] width 190 height 14
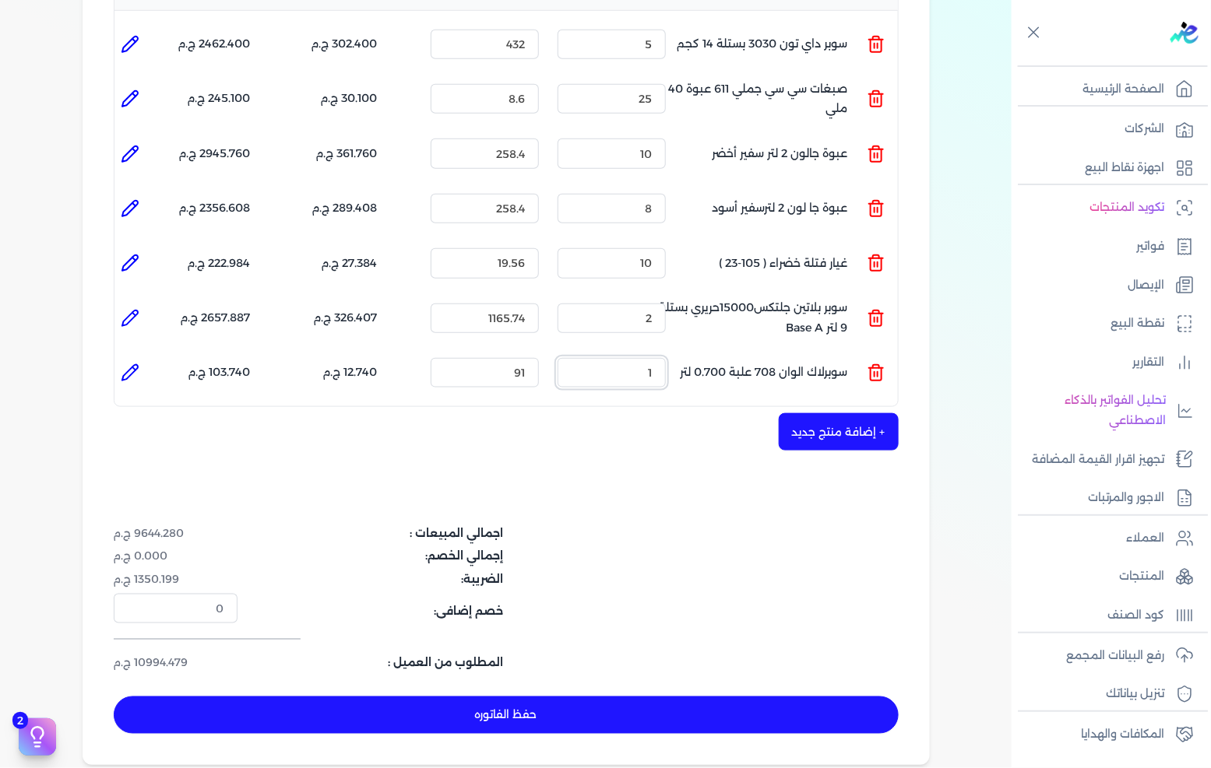
click at [633, 358] on input "1" at bounding box center [611, 373] width 108 height 30
type input "5"
click at [818, 413] on button "+ إضافة منتج جديد" at bounding box center [839, 431] width 120 height 37
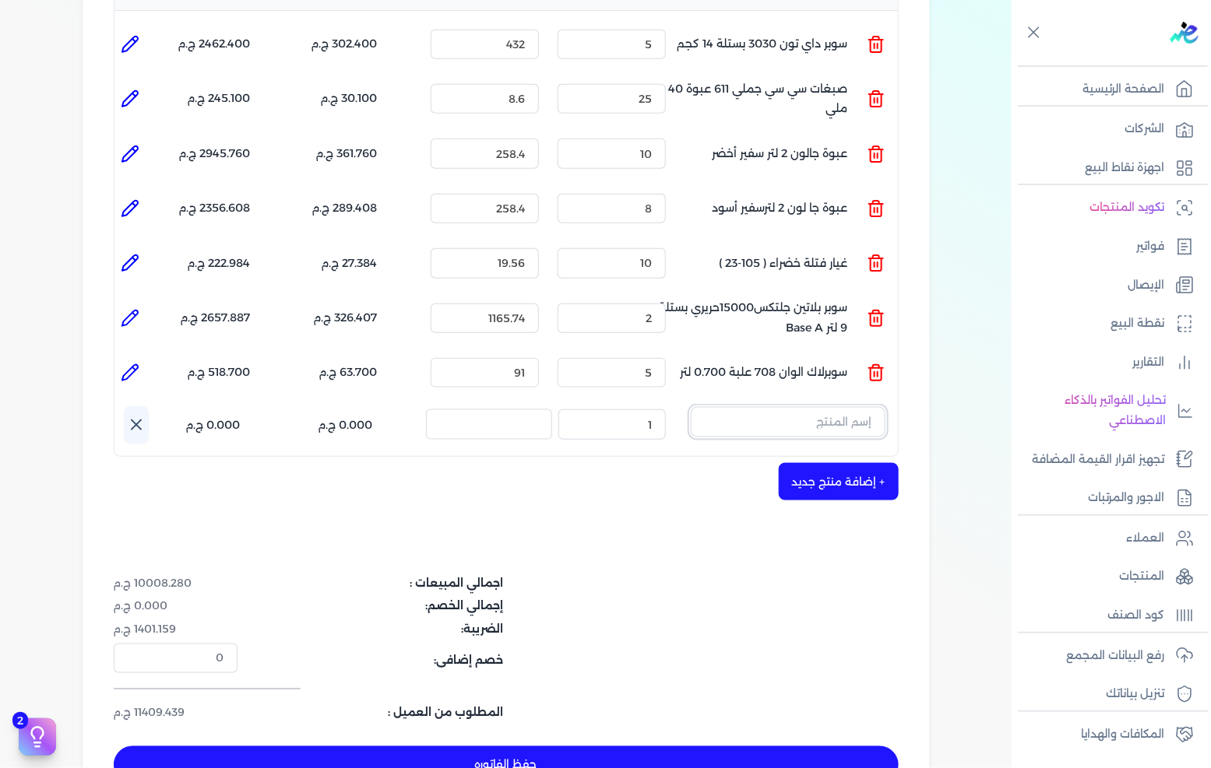
click at [757, 407] on input "text" at bounding box center [788, 422] width 195 height 30
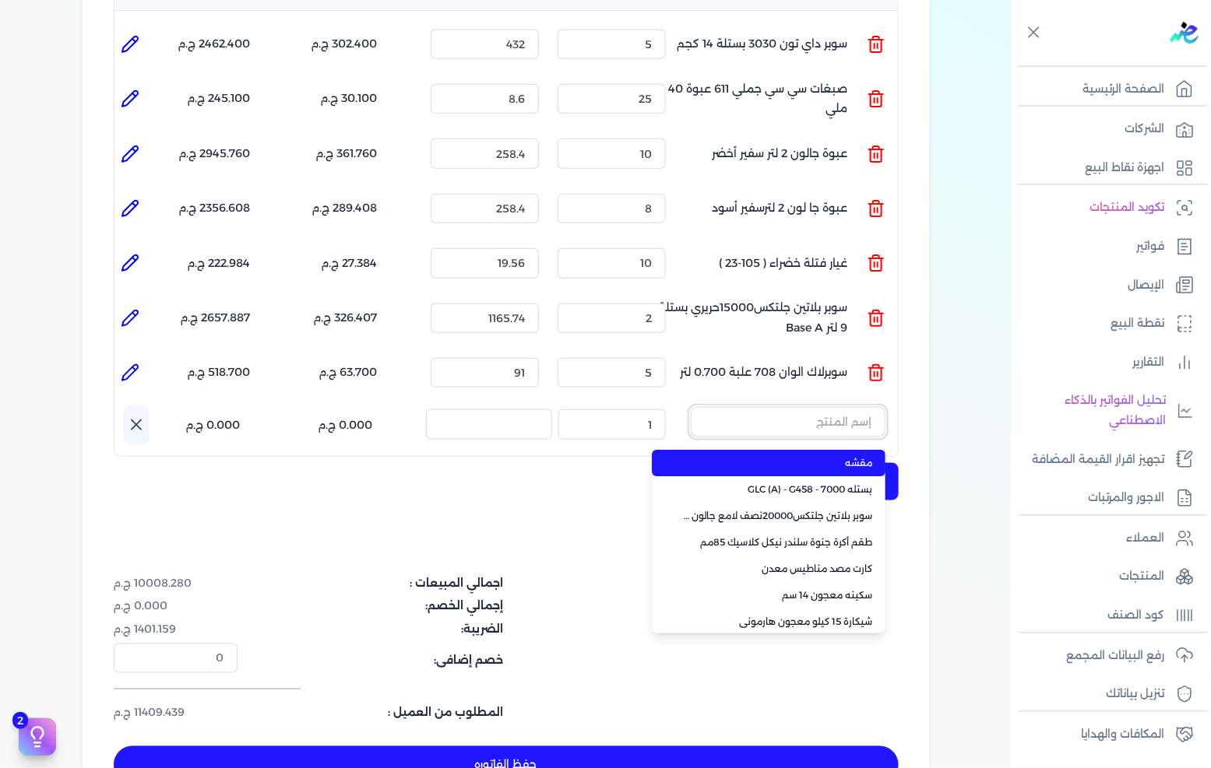
paste input "ستارت لاكيه لامع ابيض علبة 0.650 لتر"
type input "ستارت لاكيه لامع ابيض علبة 0.650 لتر"
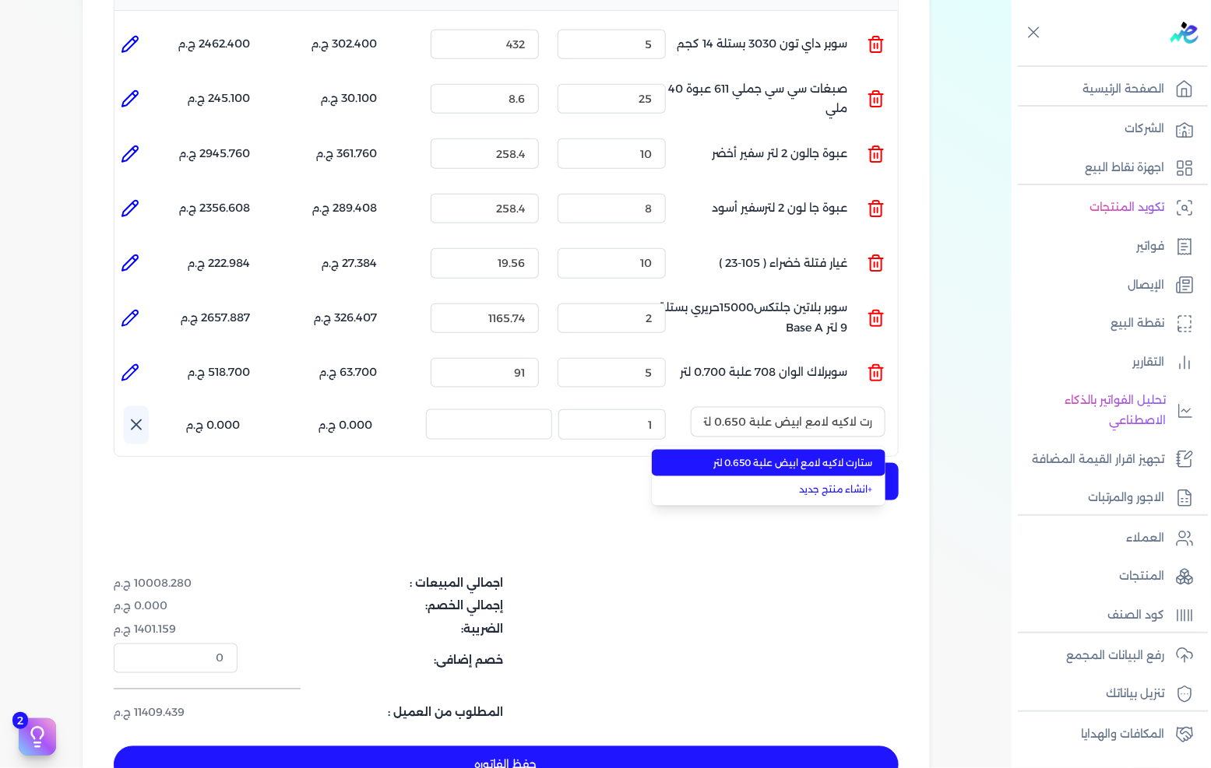
click at [732, 456] on span "ستارت لاكيه لامع ابيض علبة 0.650 لتر" at bounding box center [778, 463] width 190 height 14
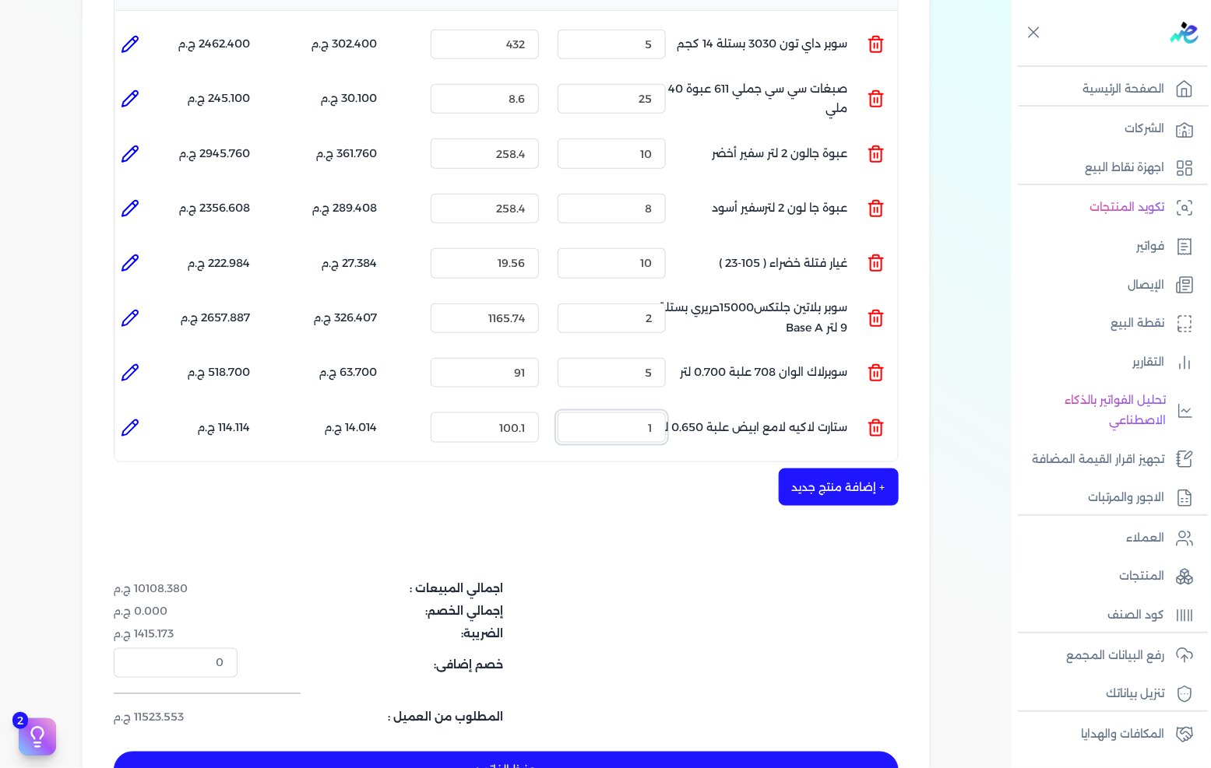
click at [609, 413] on input "1" at bounding box center [611, 428] width 108 height 30
type input "5"
click at [615, 503] on div "شركه الاخوه الثلاثة فتحى السيد على [PERSON_NAME] 288849477 رقم الفاتورة 13586 ف…" at bounding box center [506, 260] width 847 height 1122
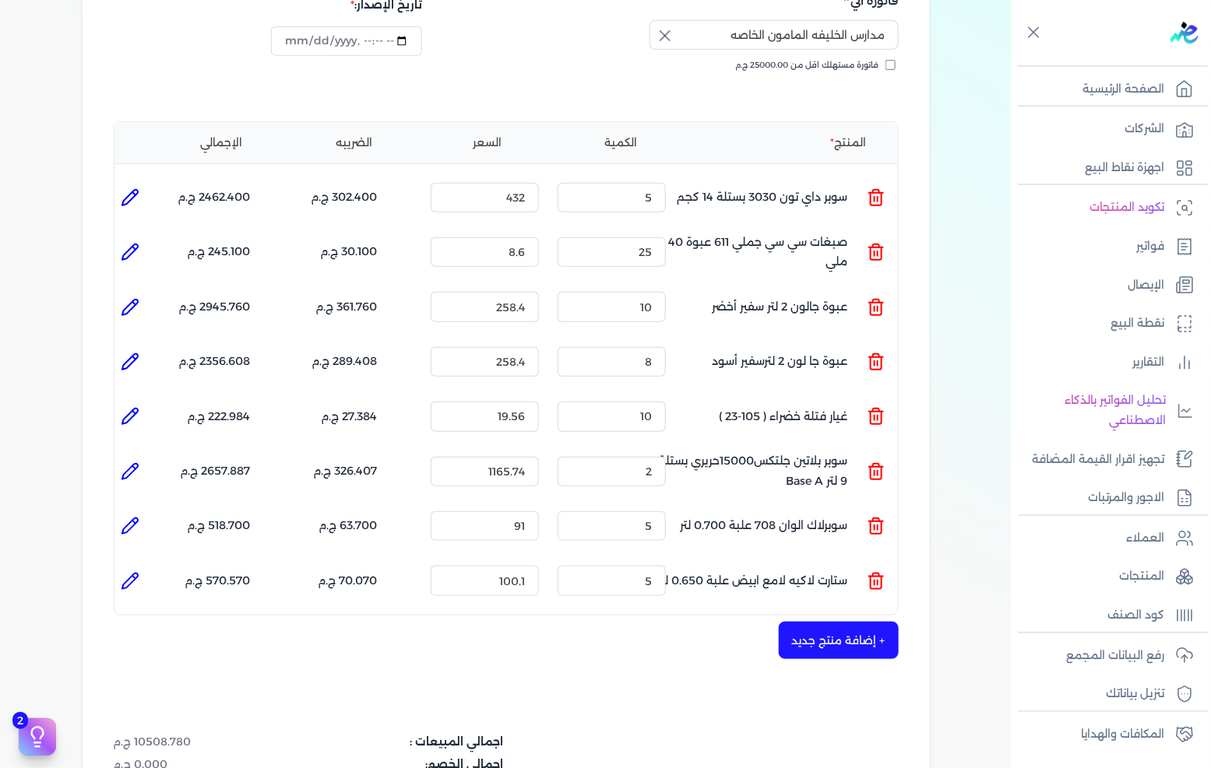
scroll to position [259, 0]
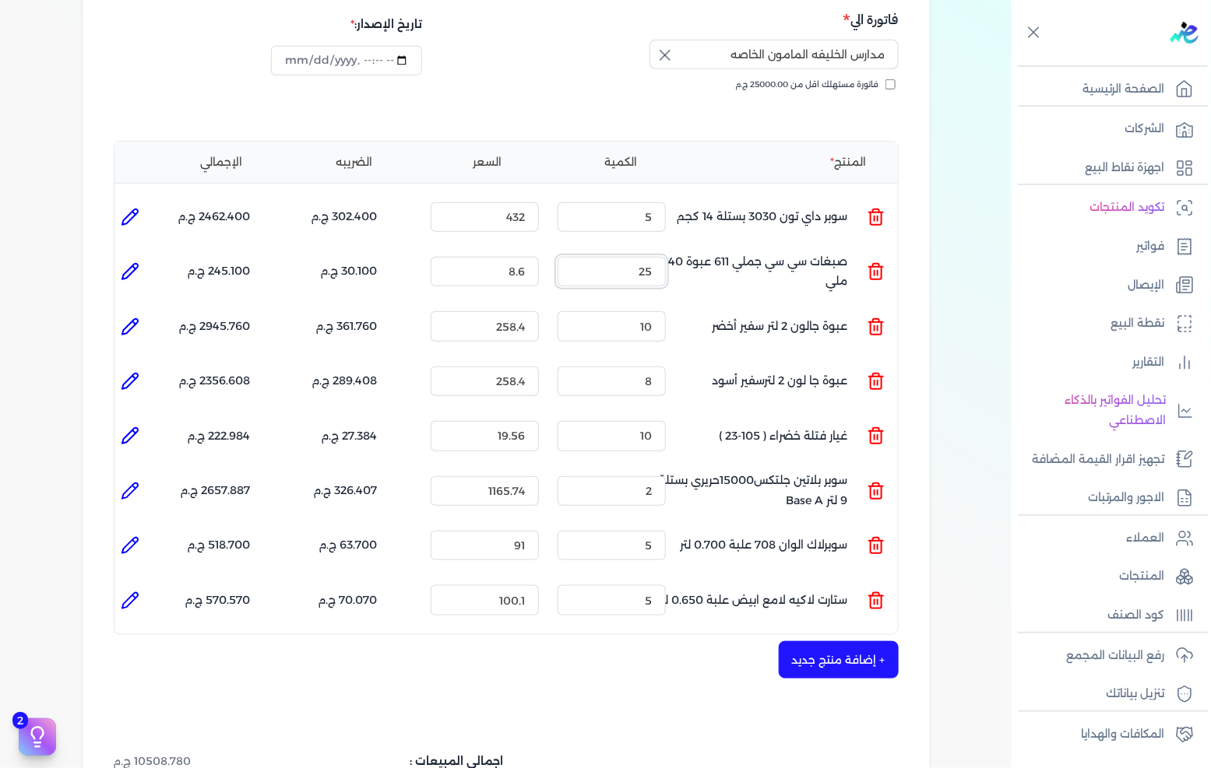
click at [636, 257] on input "25" at bounding box center [611, 272] width 108 height 30
click at [637, 257] on input "25" at bounding box center [611, 272] width 108 height 30
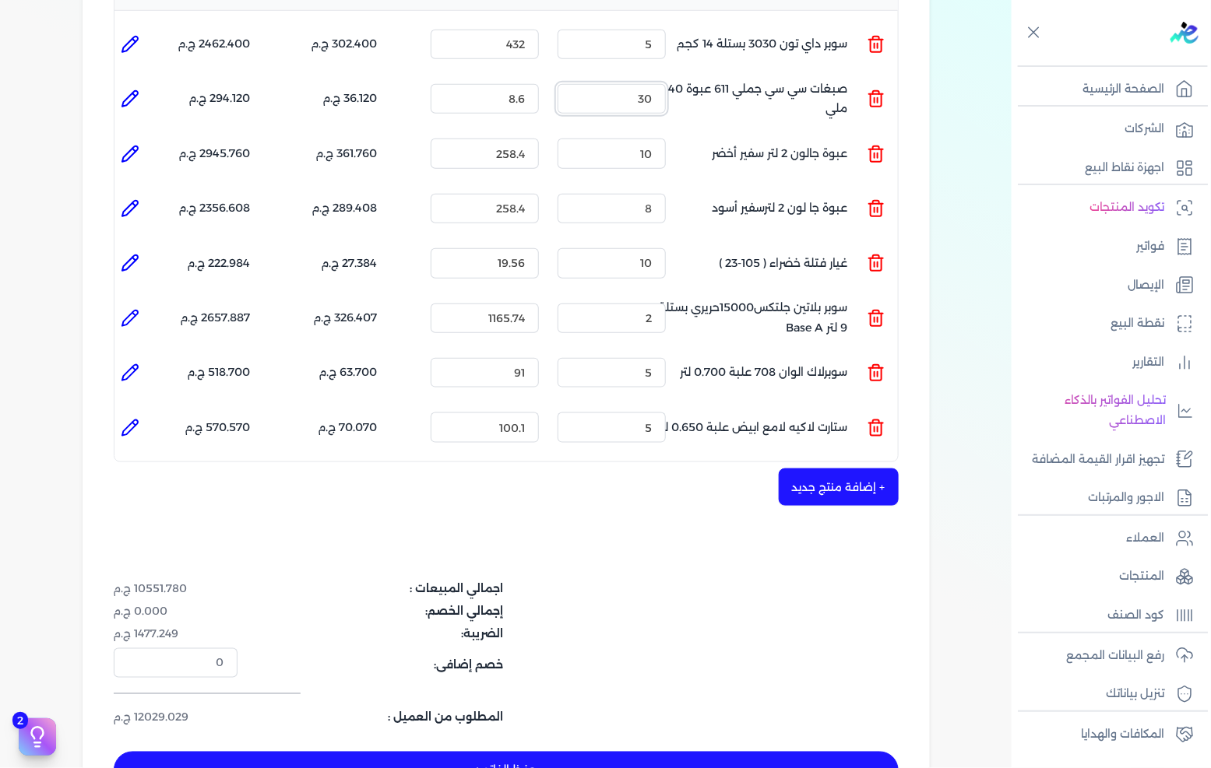
scroll to position [346, 0]
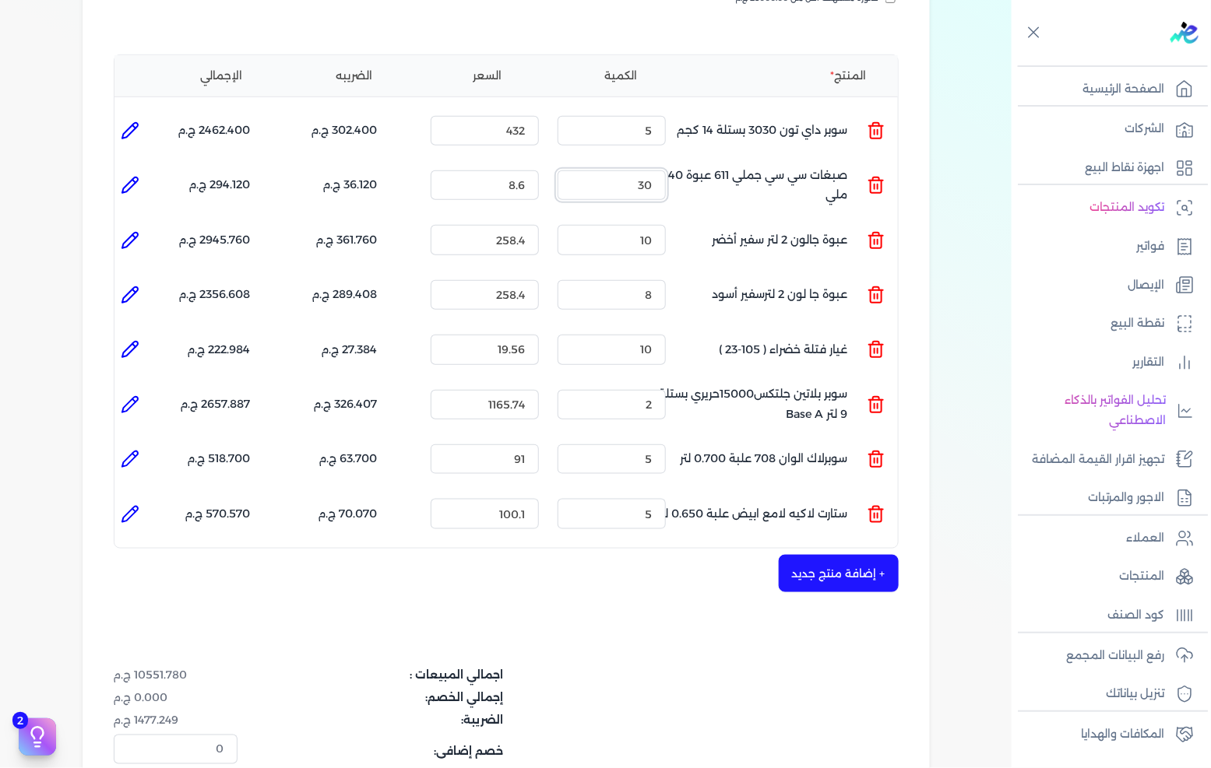
click at [632, 170] on input "30" at bounding box center [611, 185] width 108 height 30
click at [717, 667] on div "اجمالي المبيعات : 10534.580 ج.م إجمالي الخصم: 0.000 ج.م الضريبة: 1474.841 ج.م خ…" at bounding box center [506, 740] width 785 height 146
click at [616, 170] on input "28" at bounding box center [611, 185] width 108 height 30
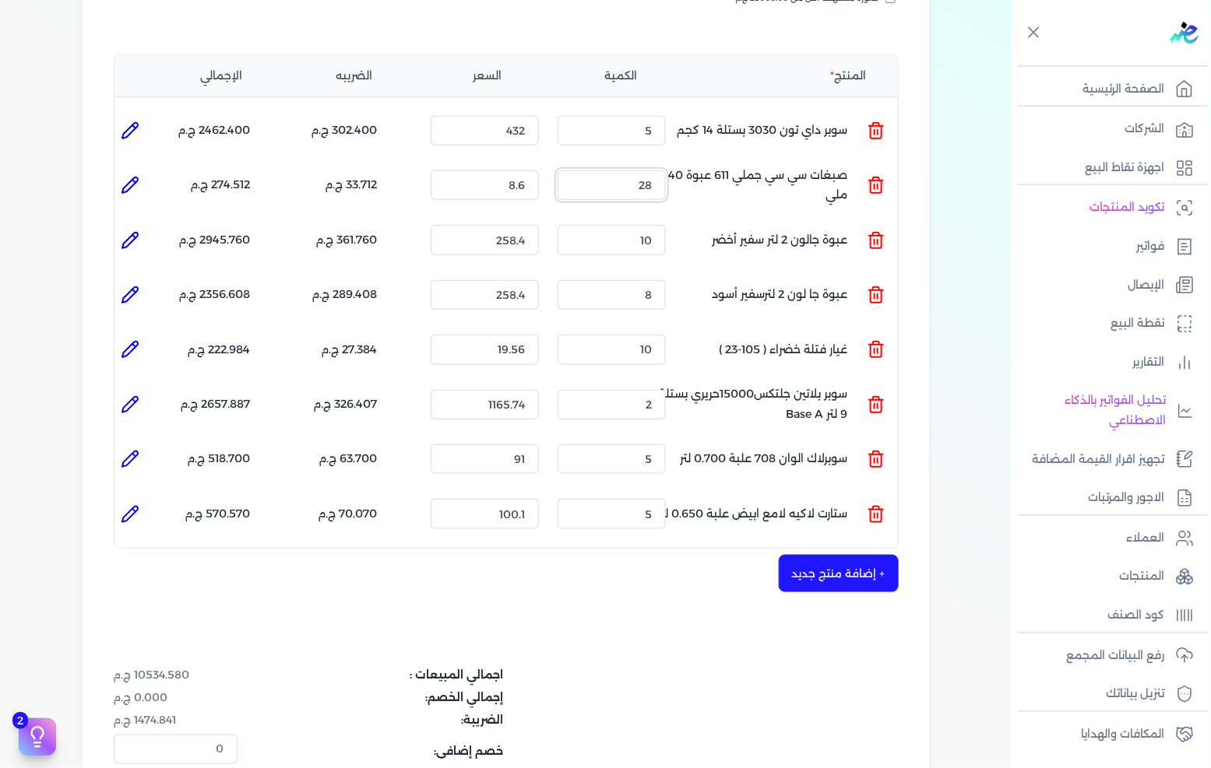
click at [616, 170] on input "28" at bounding box center [611, 185] width 108 height 30
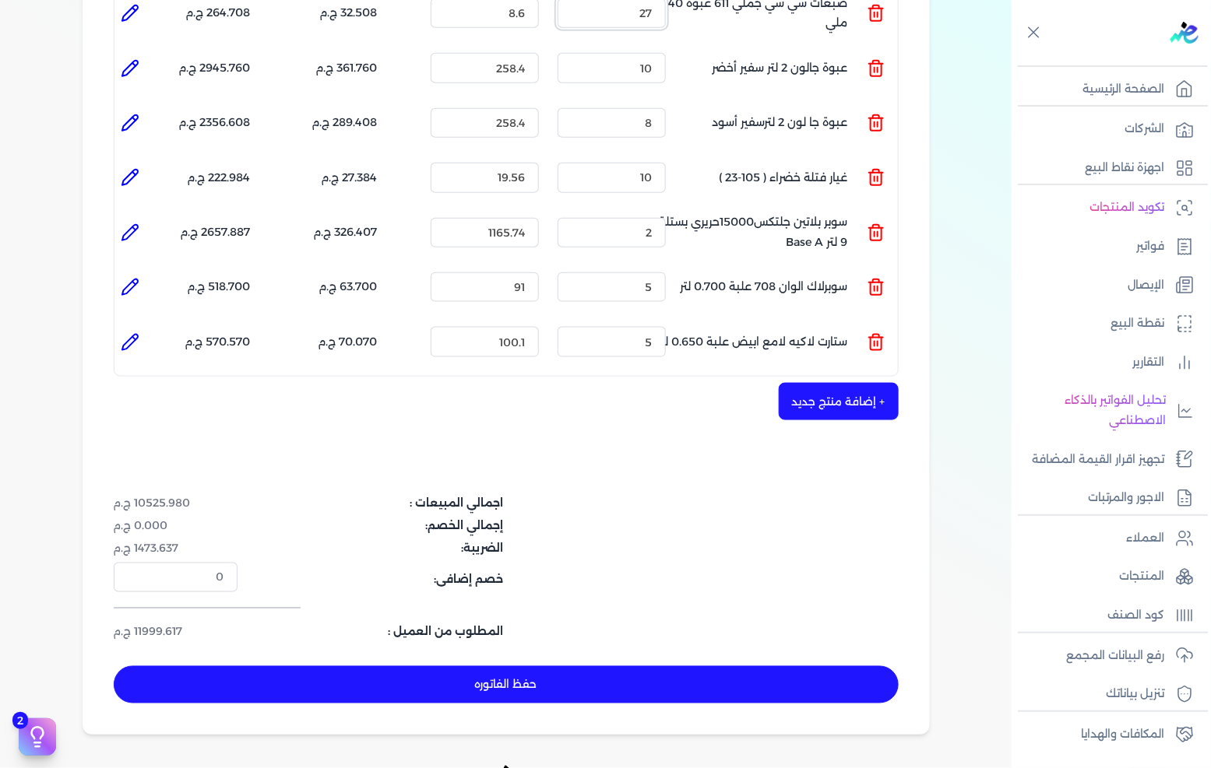
scroll to position [519, 0]
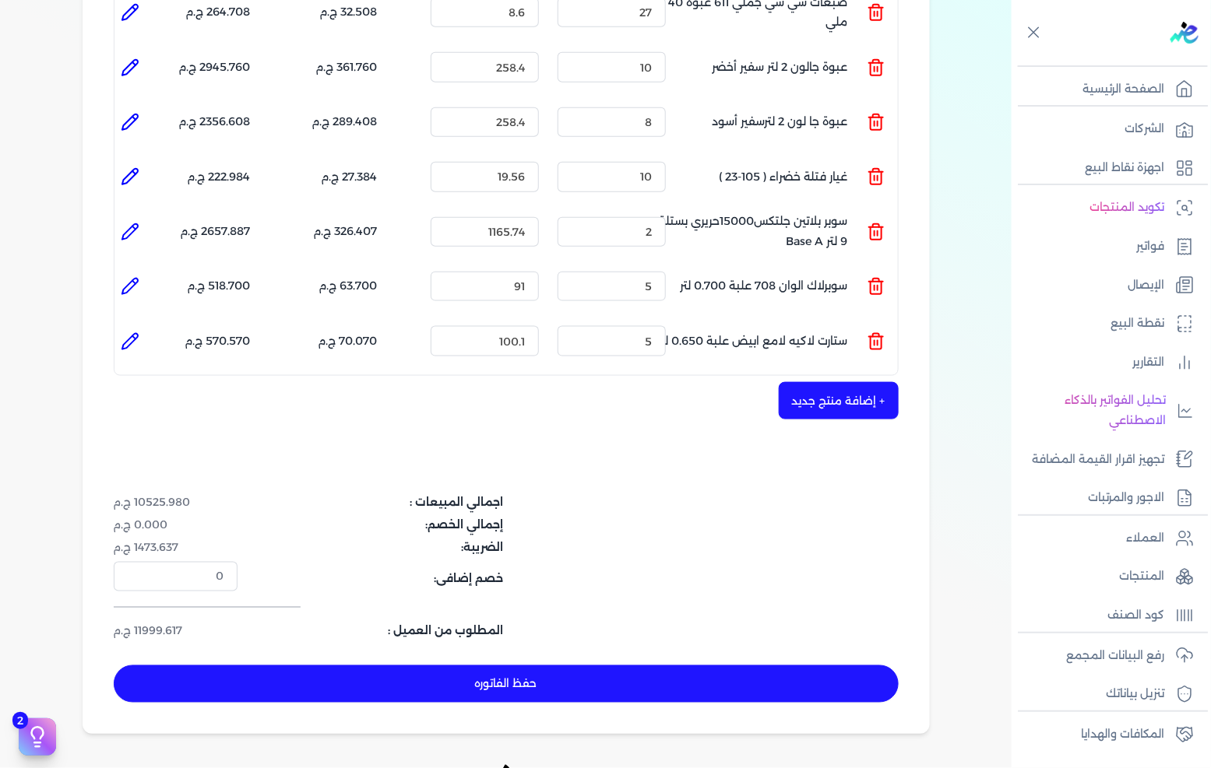
click at [634, 494] on dl "اجمالي المبيعات : 10525.980 ج.م" at bounding box center [375, 502] width 523 height 16
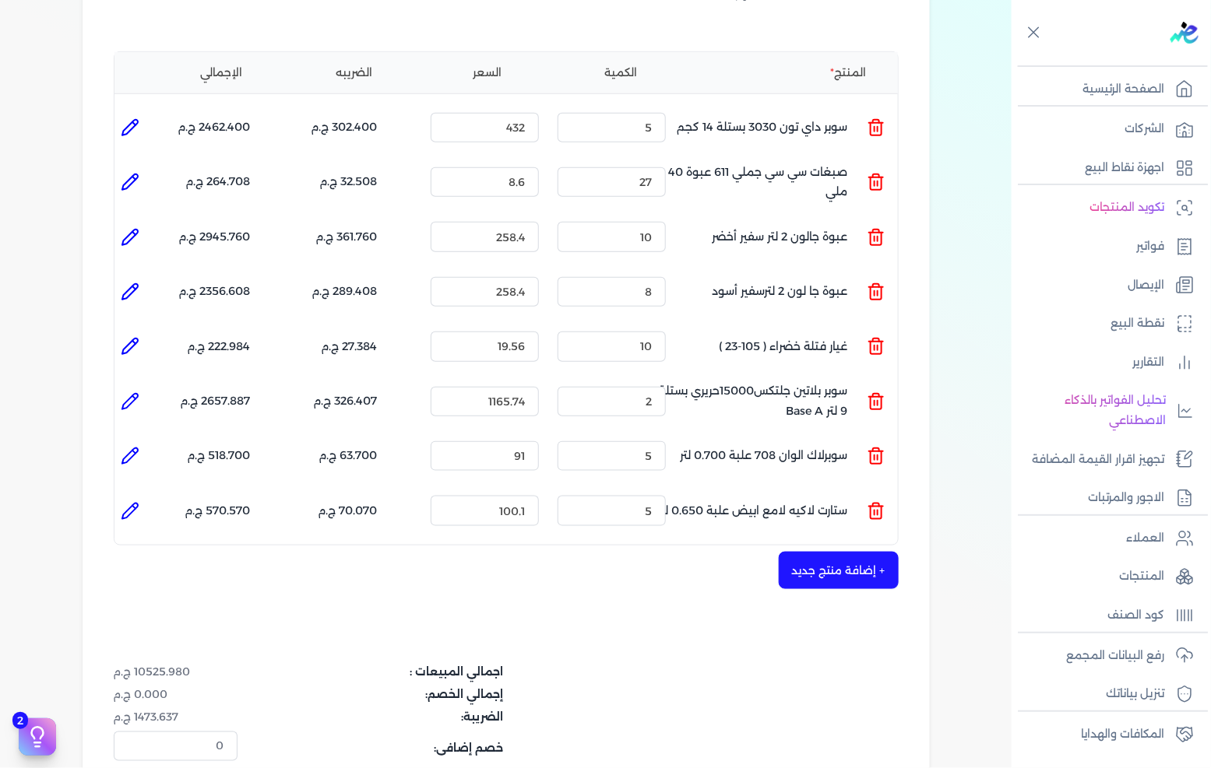
scroll to position [346, 0]
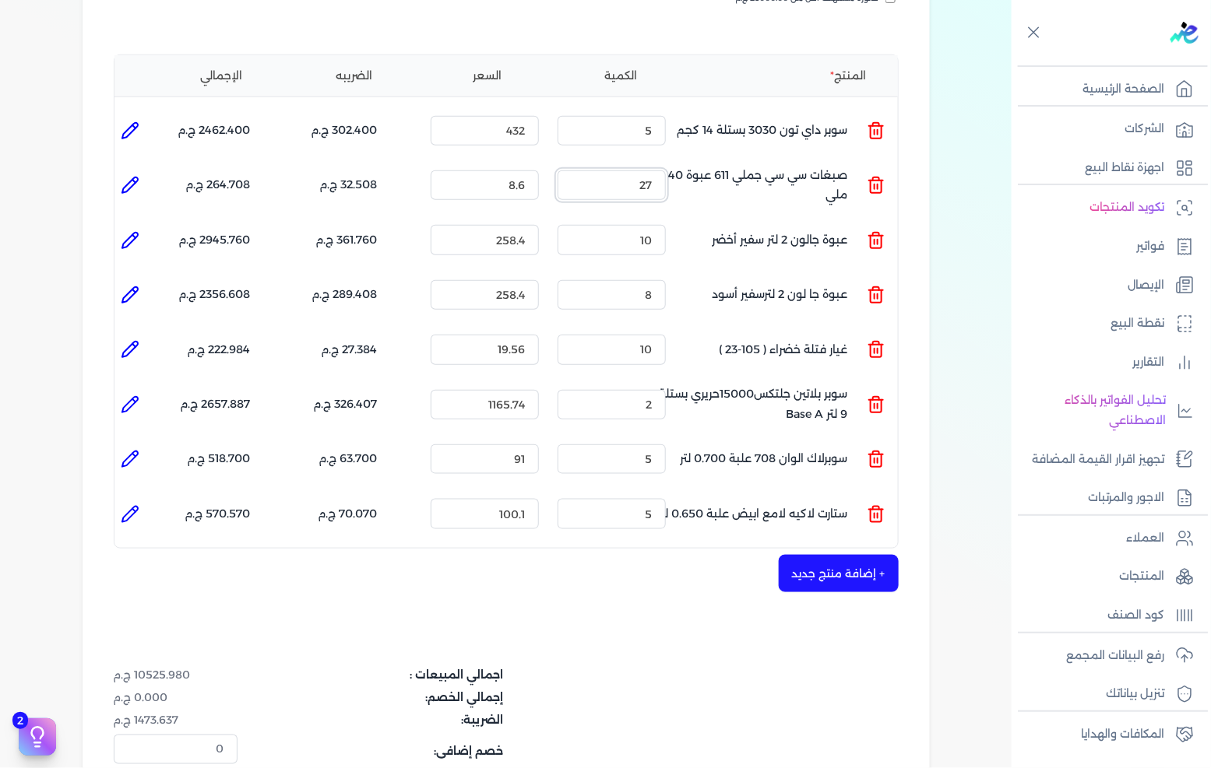
click at [613, 170] on input "27" at bounding box center [611, 185] width 108 height 30
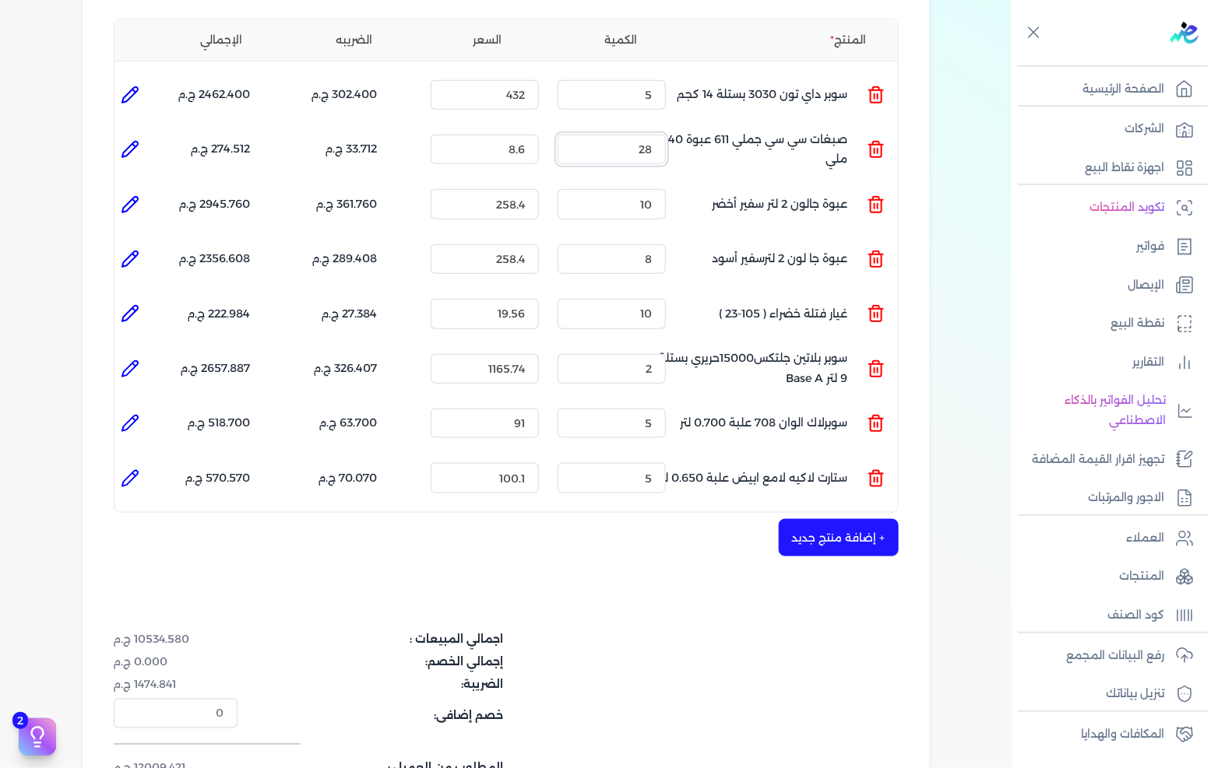
scroll to position [432, 0]
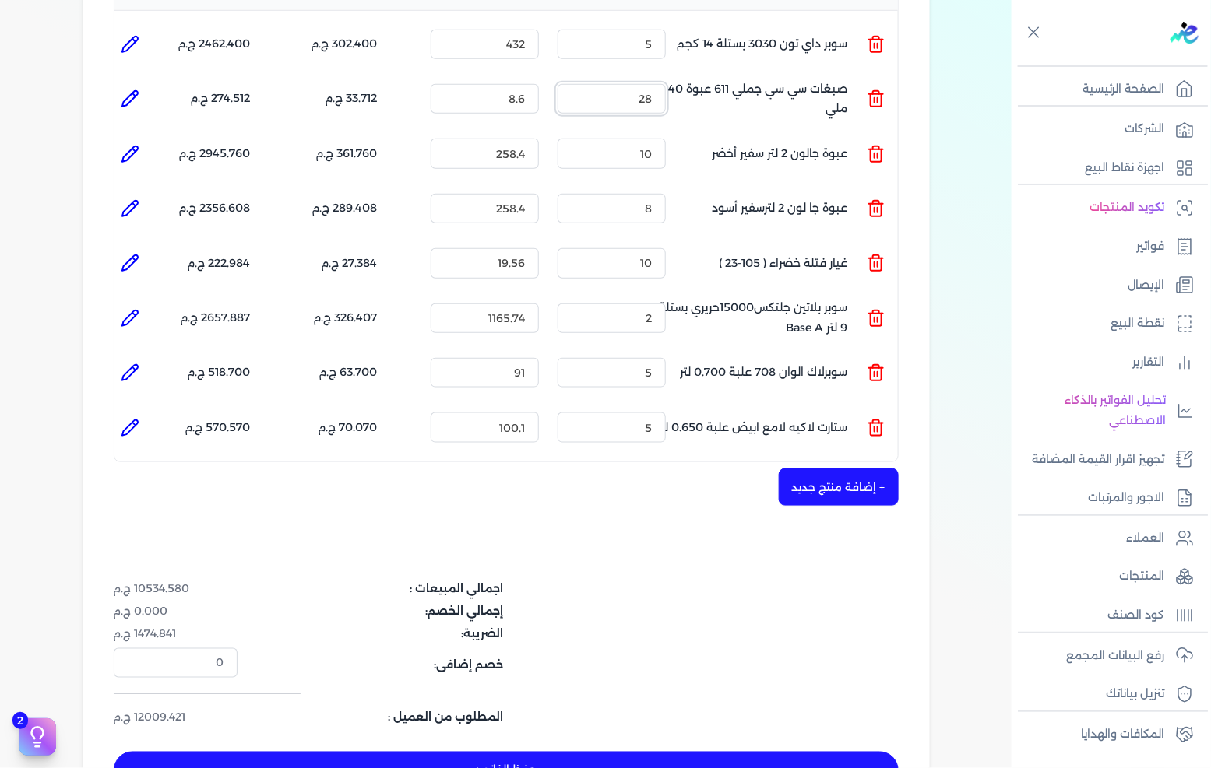
type input "28"
click at [582, 524] on div "شركه الاخوه الثلاثة فتحى السيد على [PERSON_NAME] 288849477 رقم الفاتورة 13586 ف…" at bounding box center [506, 260] width 847 height 1122
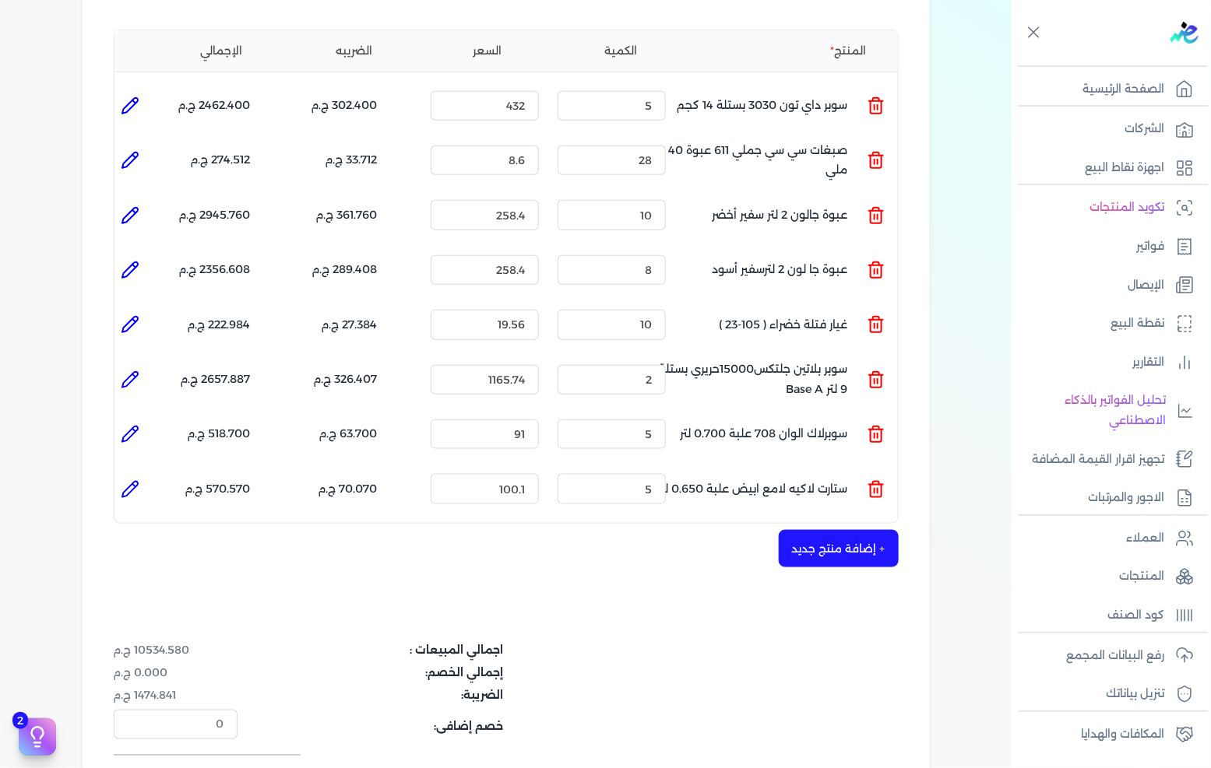
scroll to position [519, 0]
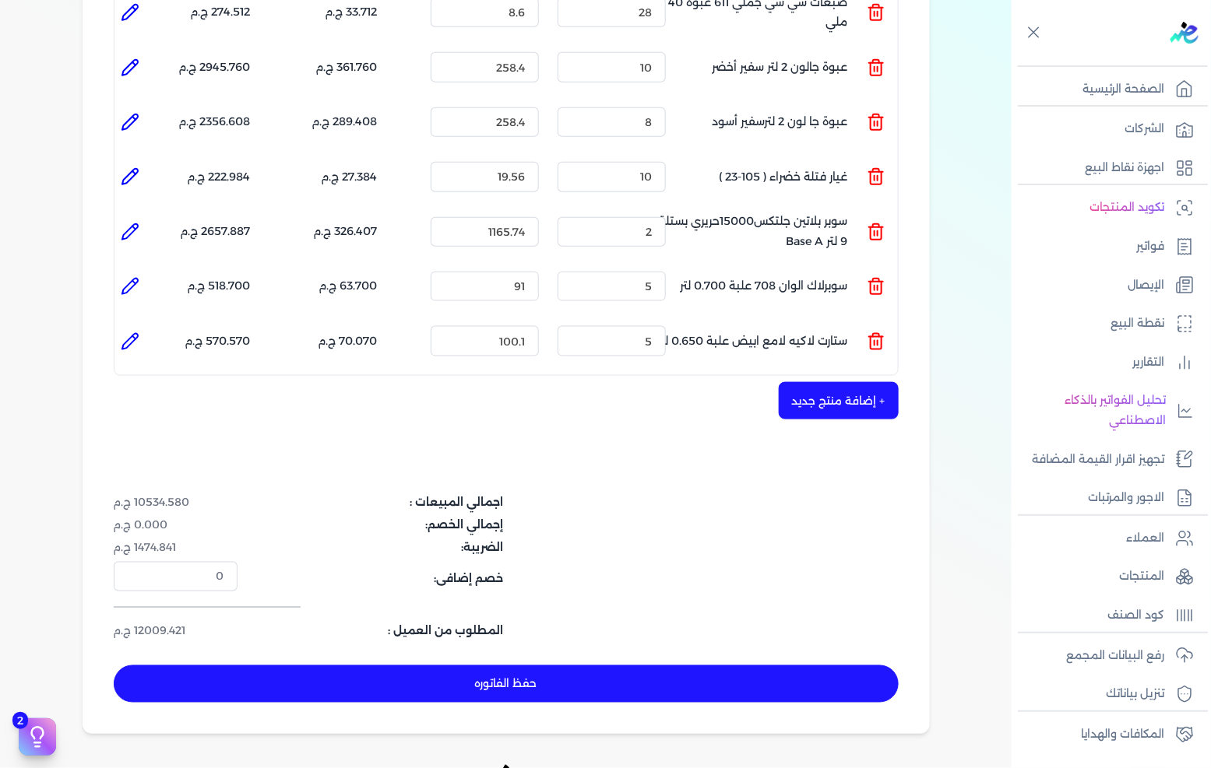
click at [590, 666] on button "حفظ الفاتوره" at bounding box center [506, 684] width 785 height 37
type input "[DATE]"
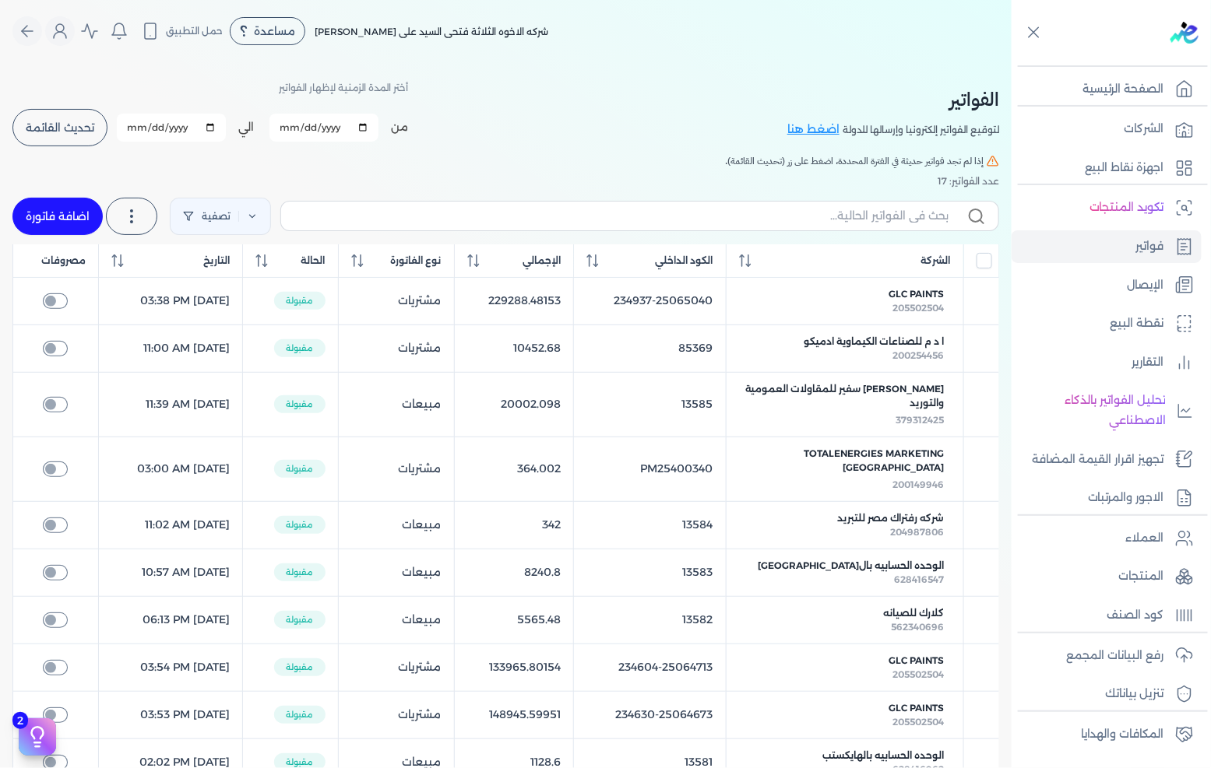
click at [76, 220] on link "اضافة فاتورة" at bounding box center [57, 216] width 90 height 37
select select "EGP"
select select "B"
select select "EGS"
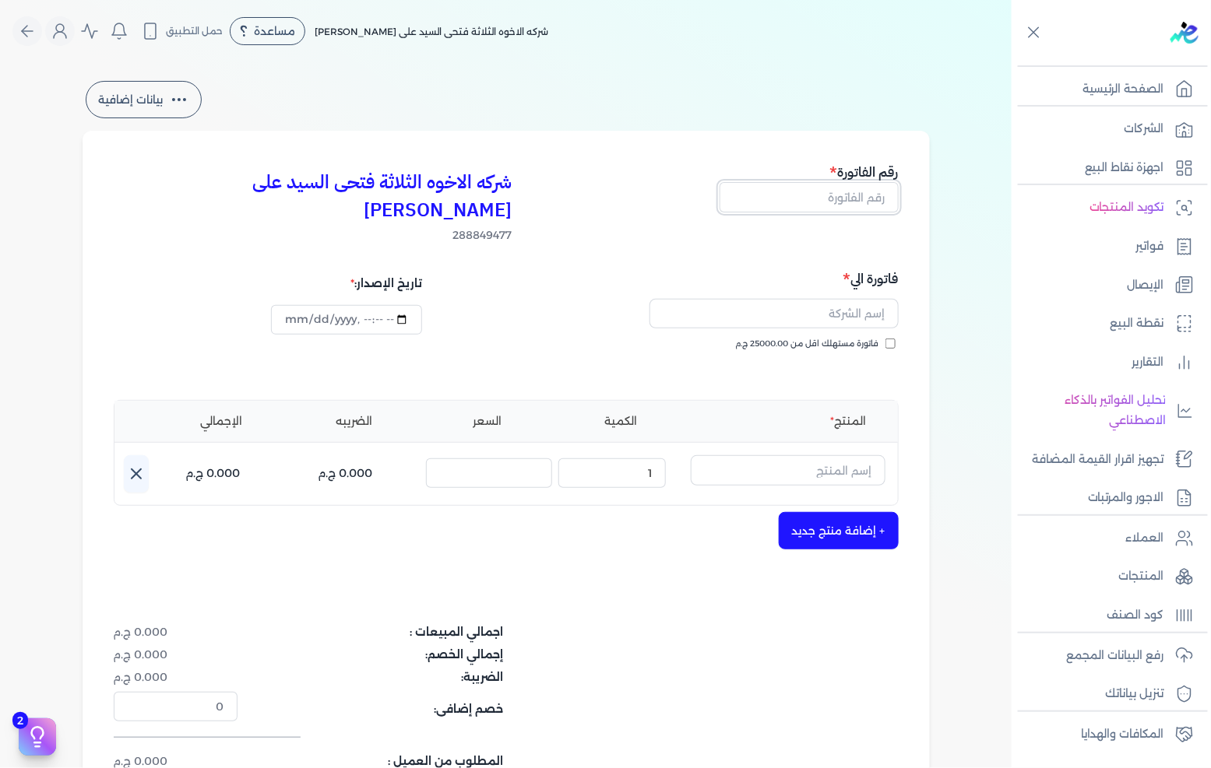
click at [826, 188] on input "text" at bounding box center [808, 197] width 179 height 30
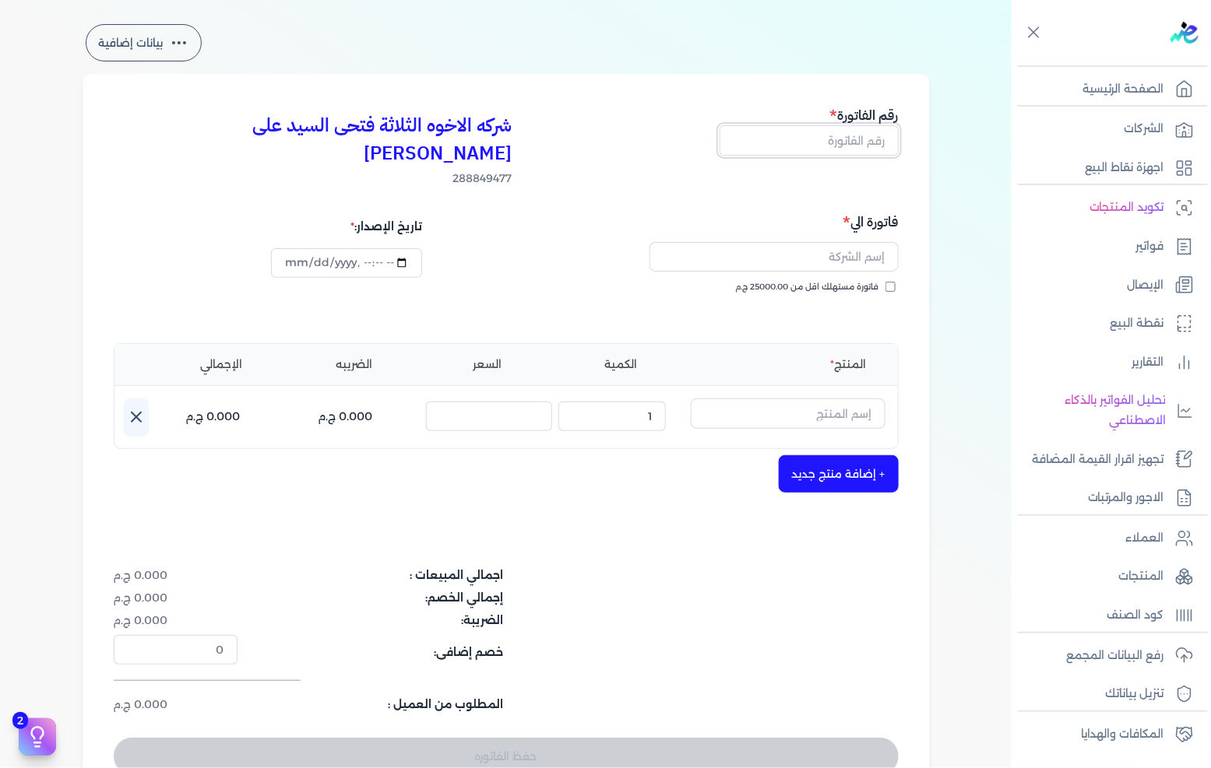
scroll to position [86, 0]
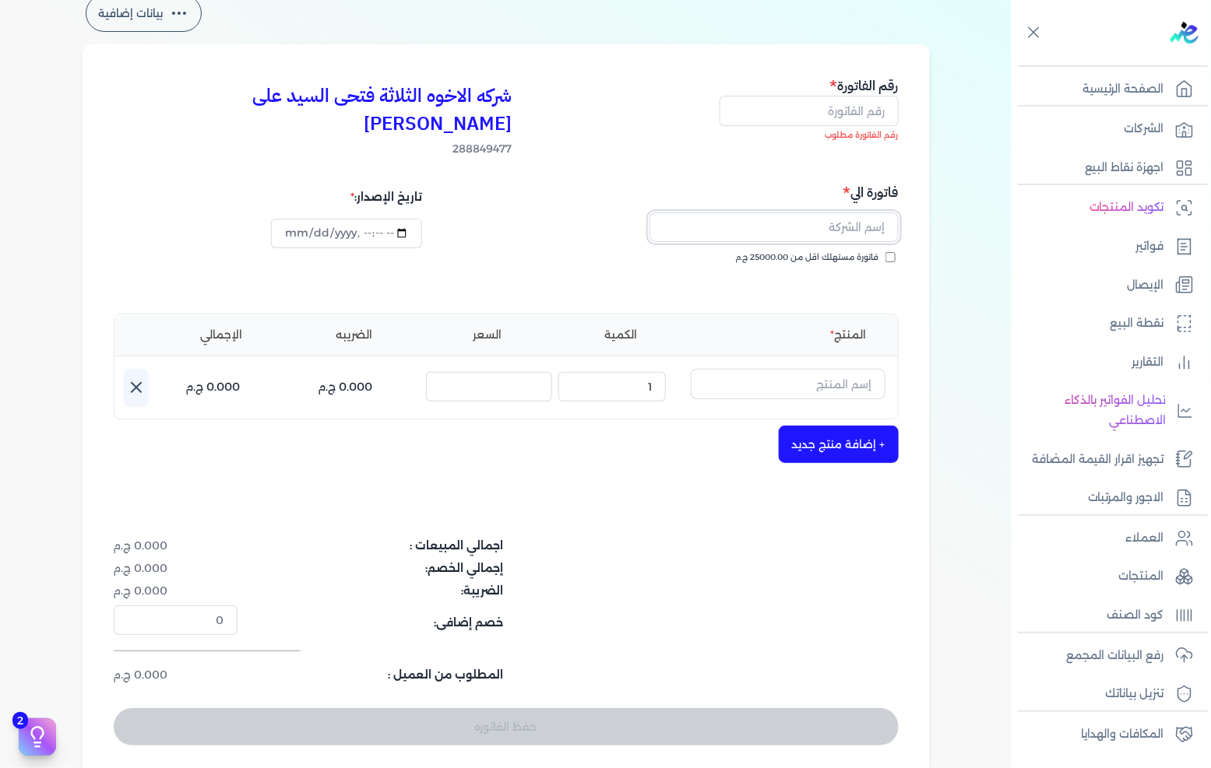
click at [862, 213] on input "text" at bounding box center [773, 228] width 249 height 30
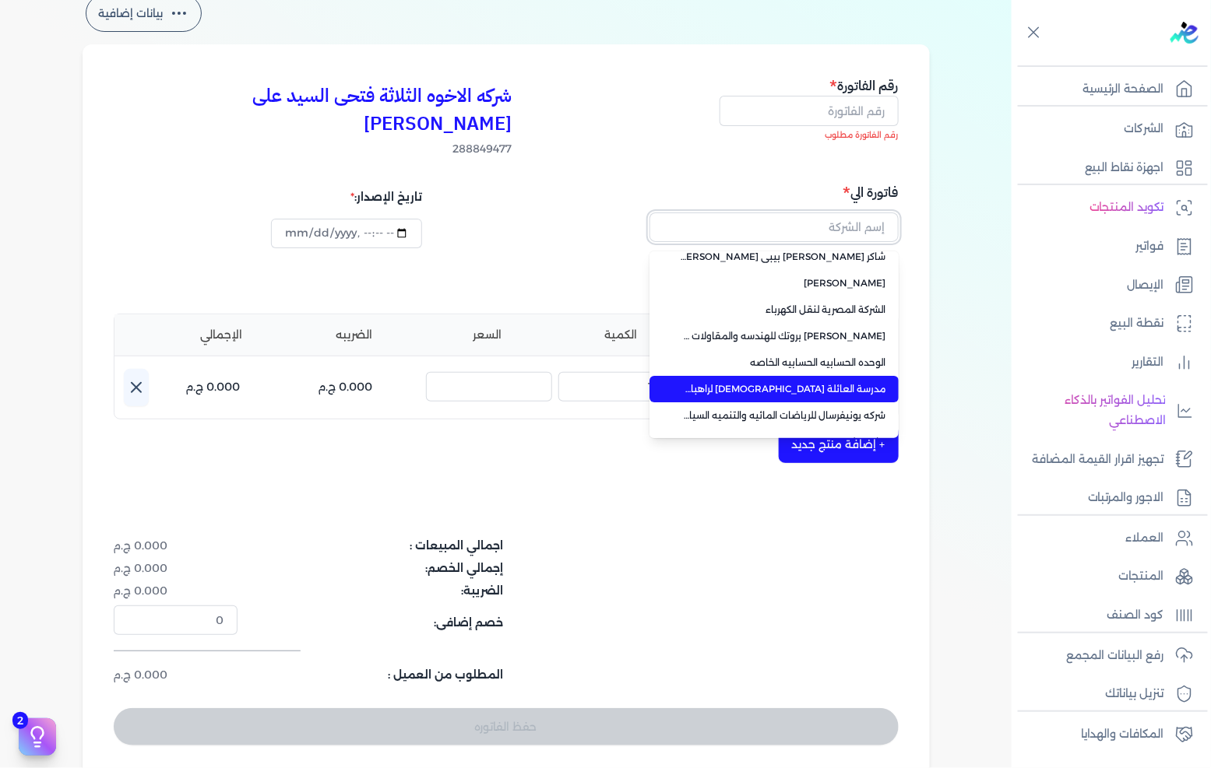
scroll to position [110, 0]
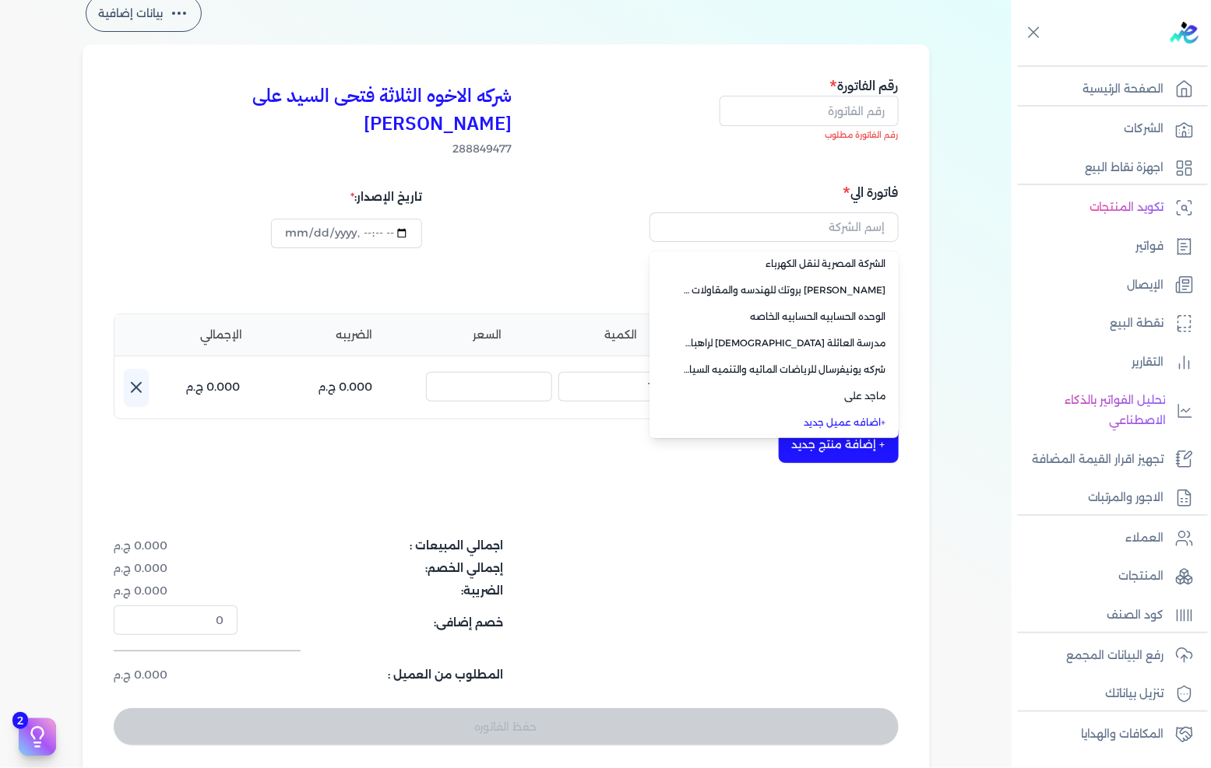
click at [856, 416] on link "+ اضافه عميل جديد" at bounding box center [783, 423] width 206 height 14
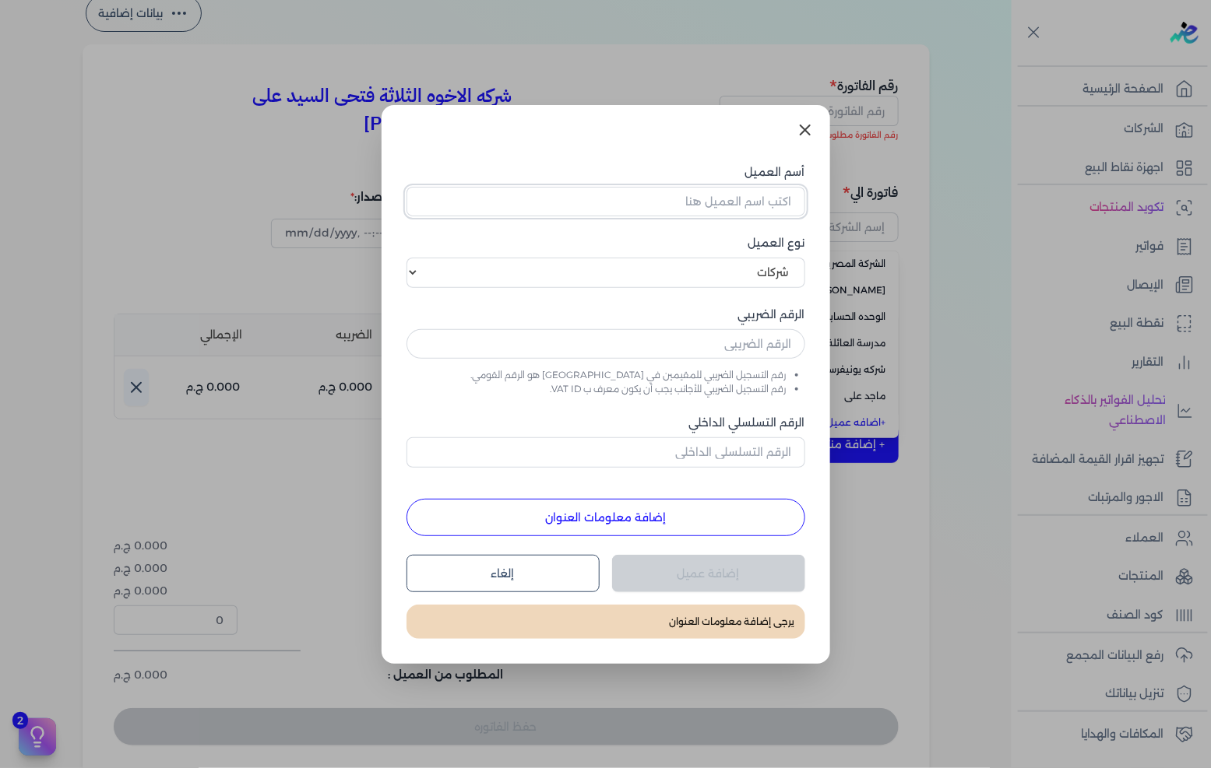
click at [751, 206] on input "أسم العميل" at bounding box center [605, 202] width 399 height 30
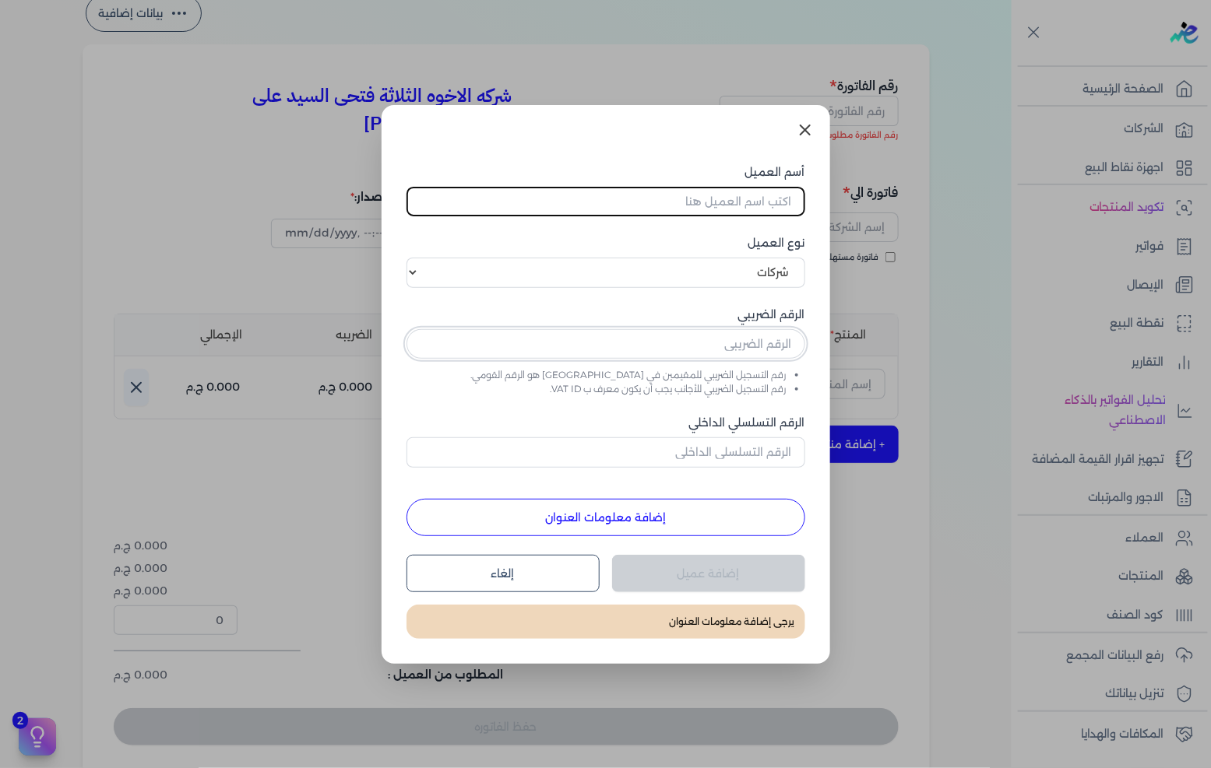
click at [758, 338] on input "text" at bounding box center [605, 344] width 399 height 30
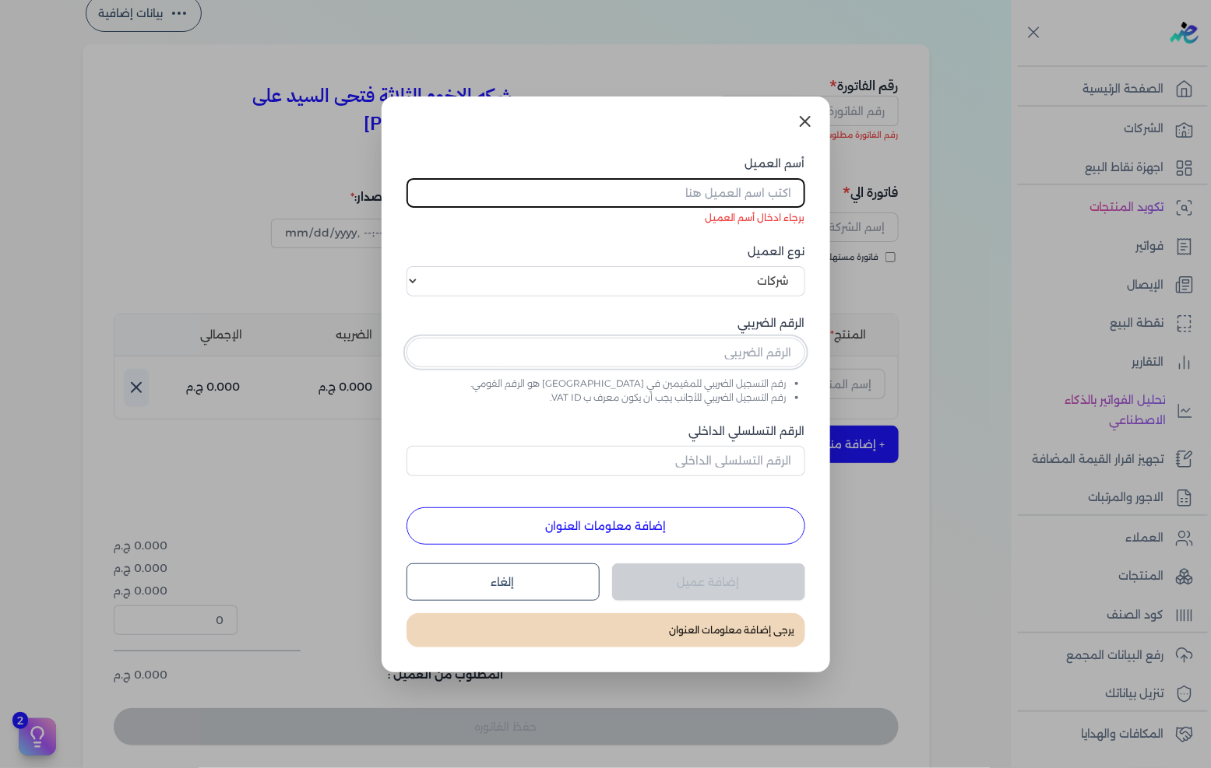
paste input "390949515"
type input "390949515"
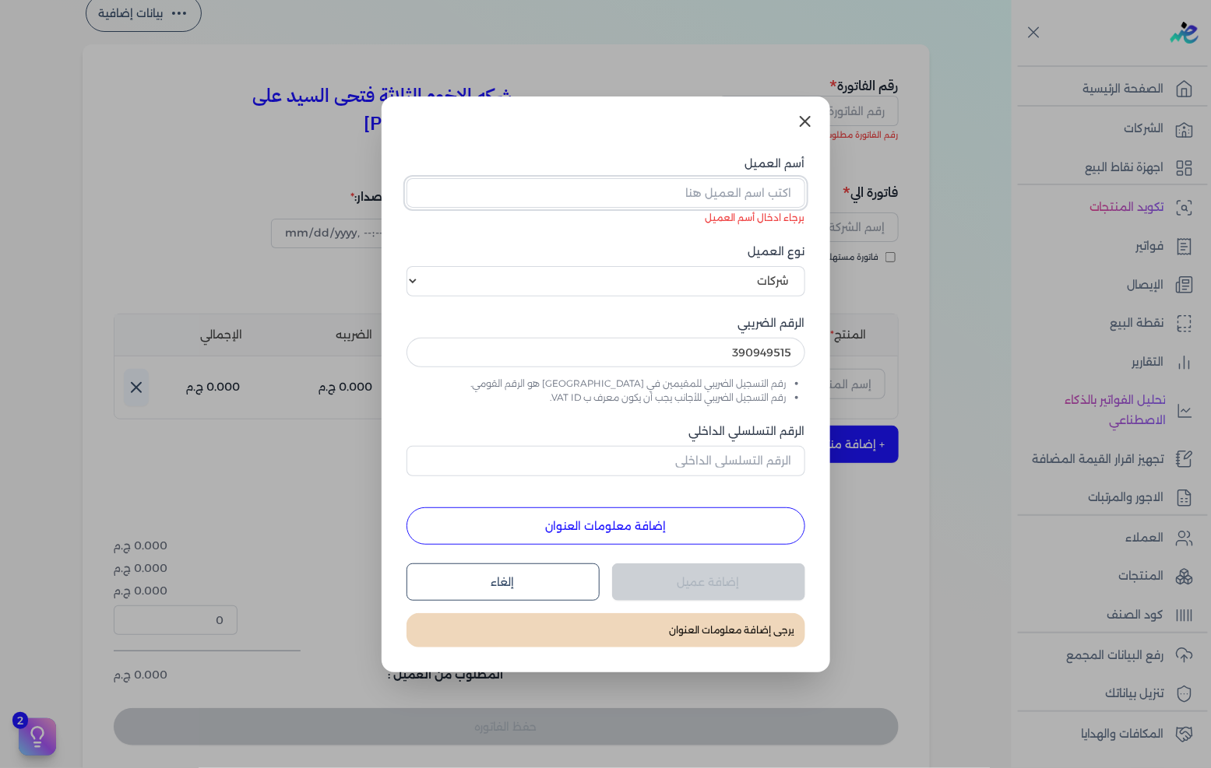
click at [768, 197] on input "أسم العميل" at bounding box center [605, 193] width 399 height 30
paste input "[PERSON_NAME] على [PERSON_NAME]"
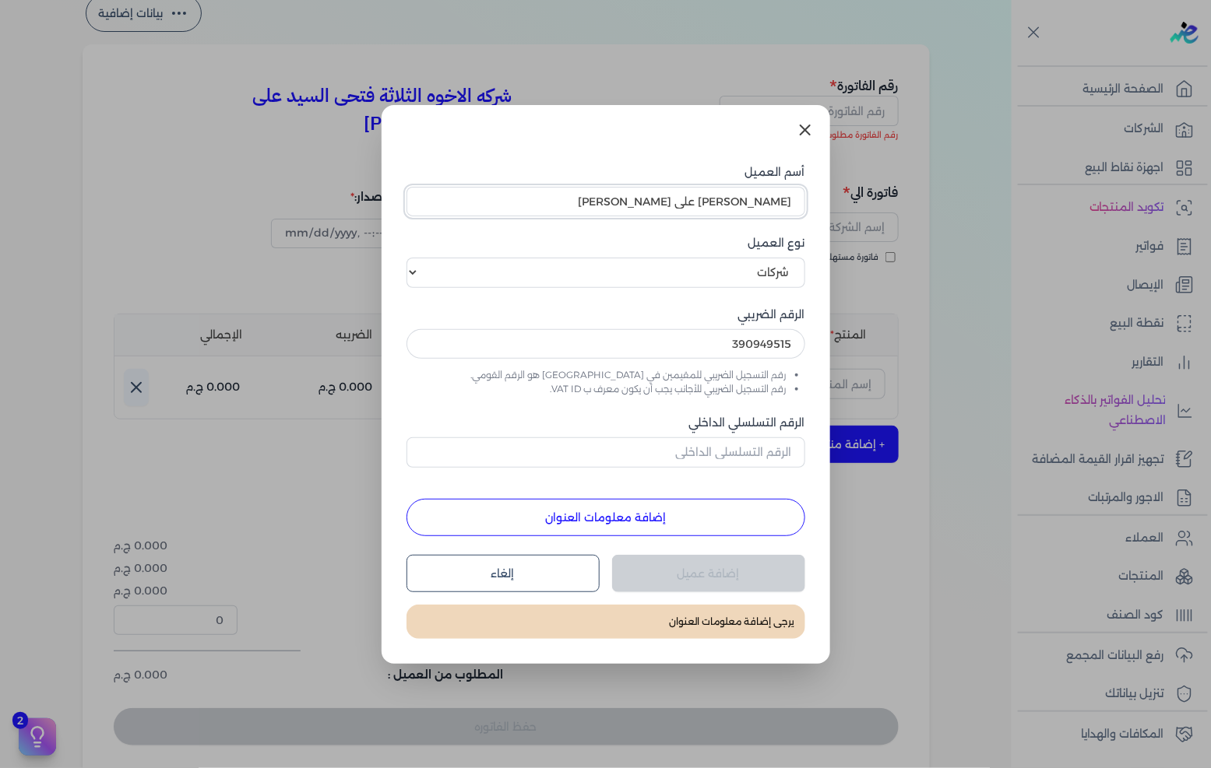
type input "[PERSON_NAME] على [PERSON_NAME]"
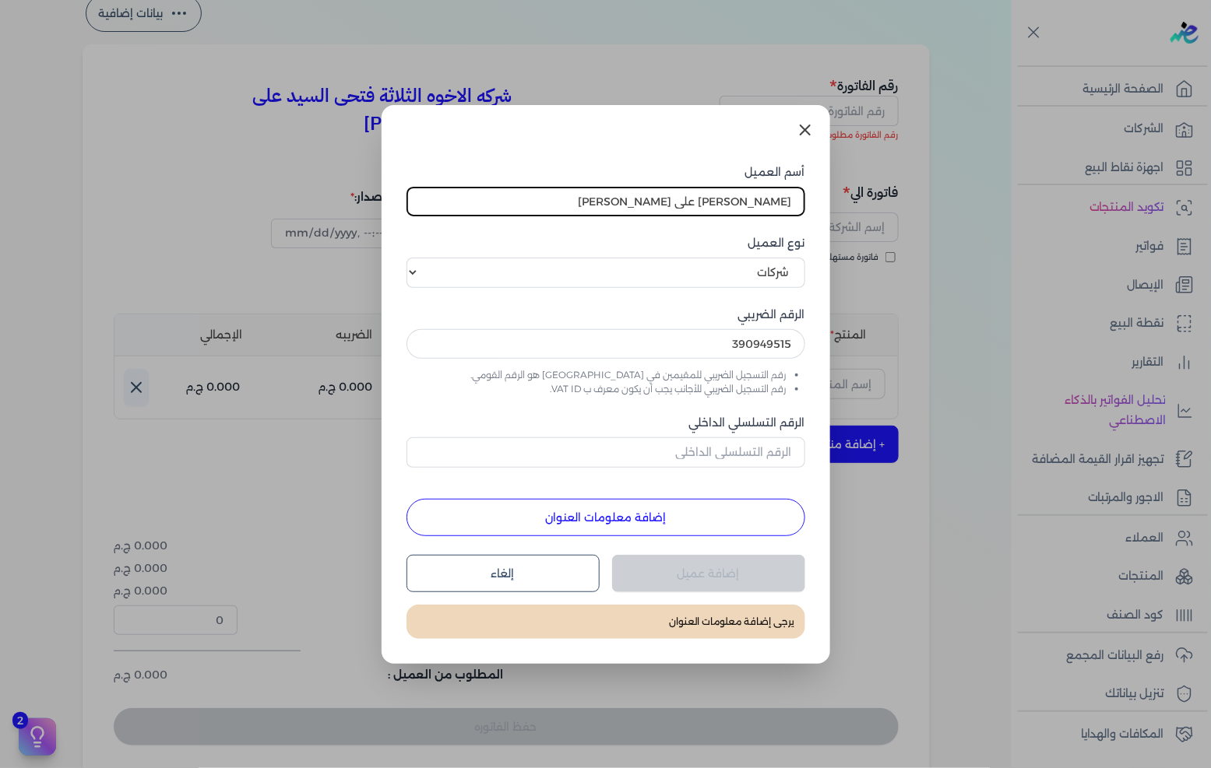
click at [691, 508] on button "إضافة معلومات العنوان" at bounding box center [605, 517] width 399 height 37
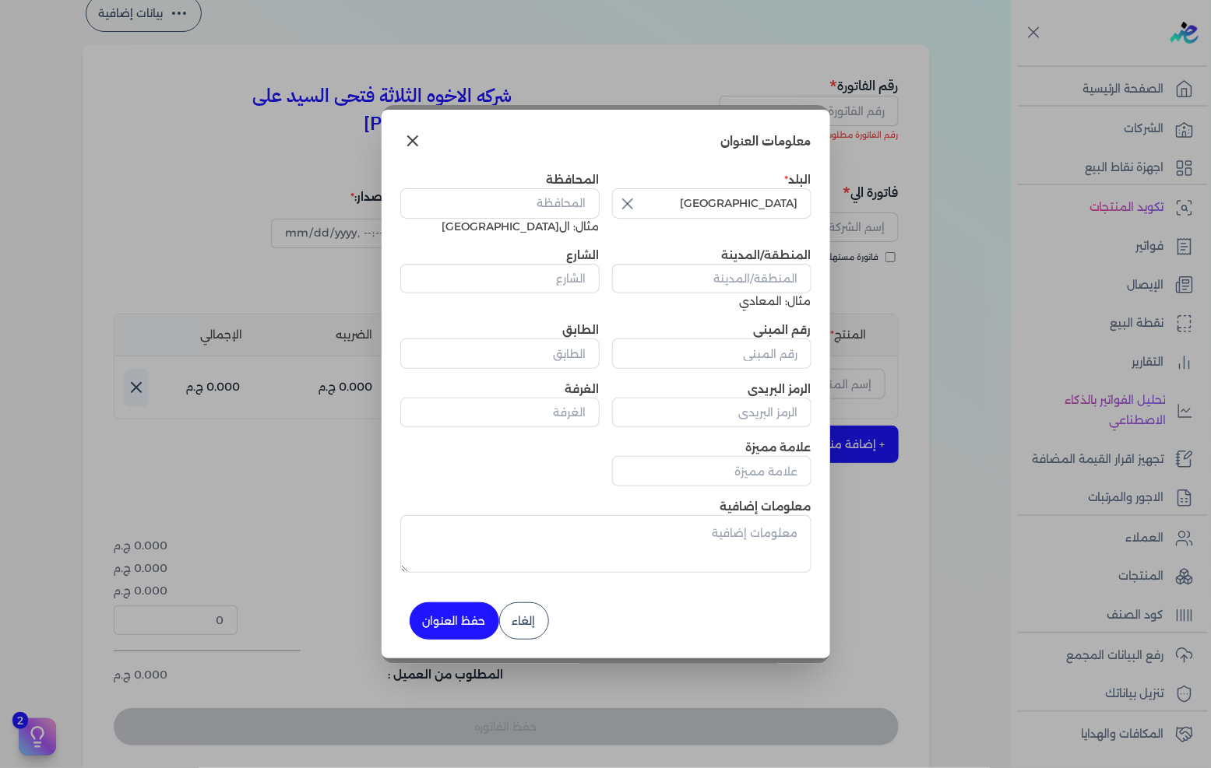
click at [628, 193] on button "button" at bounding box center [626, 203] width 28 height 31
click at [688, 206] on input "text" at bounding box center [711, 203] width 199 height 30
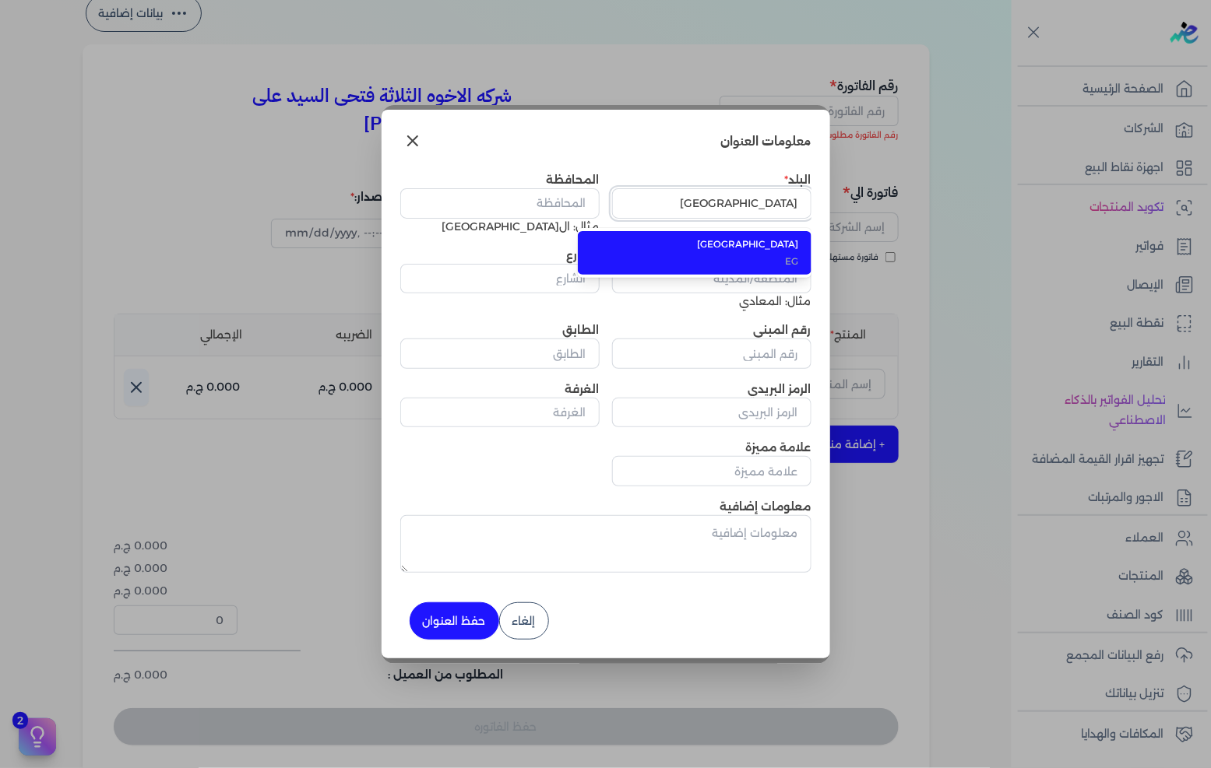
type input "[GEOGRAPHIC_DATA]"
click at [609, 159] on div "معلومات العنوان" at bounding box center [605, 146] width 411 height 37
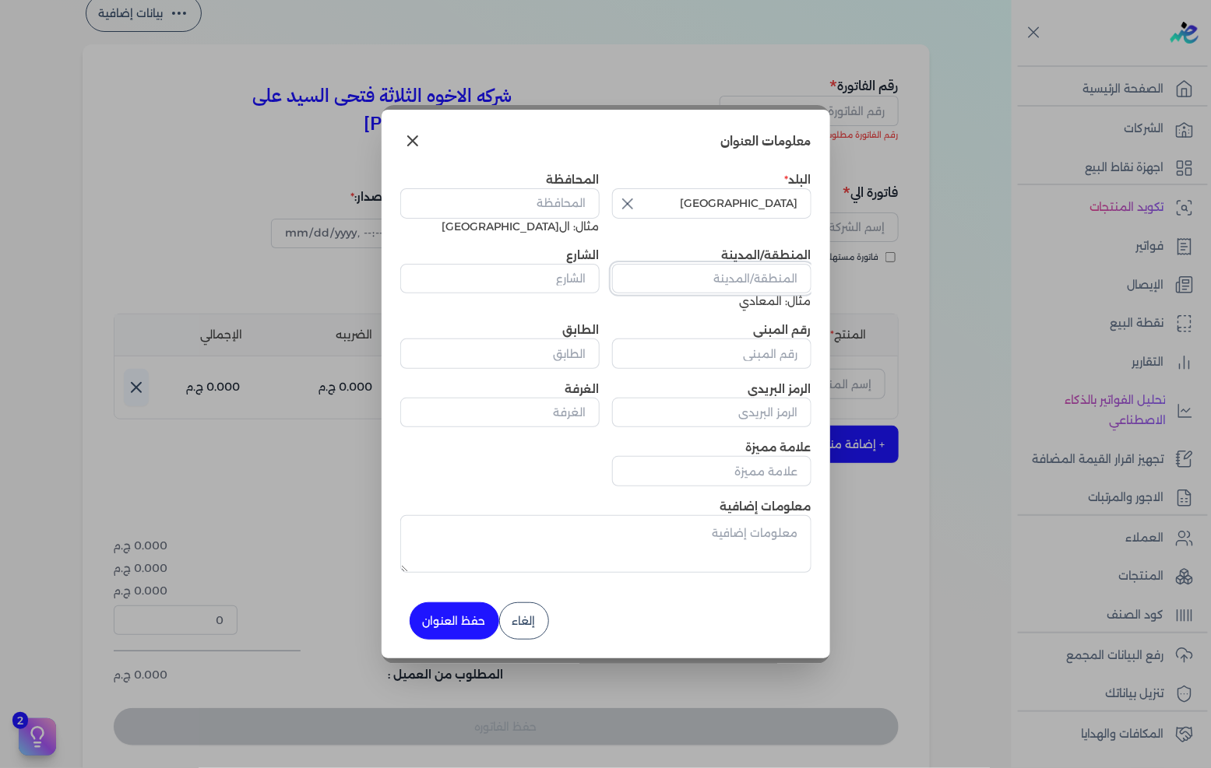
click at [728, 273] on input "المنطقة/المدينة" at bounding box center [711, 279] width 199 height 30
paste input "[STREET_ADDRESS][PERSON_NAME]نزهه"
type input "[STREET_ADDRESS][PERSON_NAME]نزهه"
click at [576, 279] on input "الشارع" at bounding box center [499, 279] width 199 height 30
paste input "[STREET_ADDRESS][PERSON_NAME]نزهه"
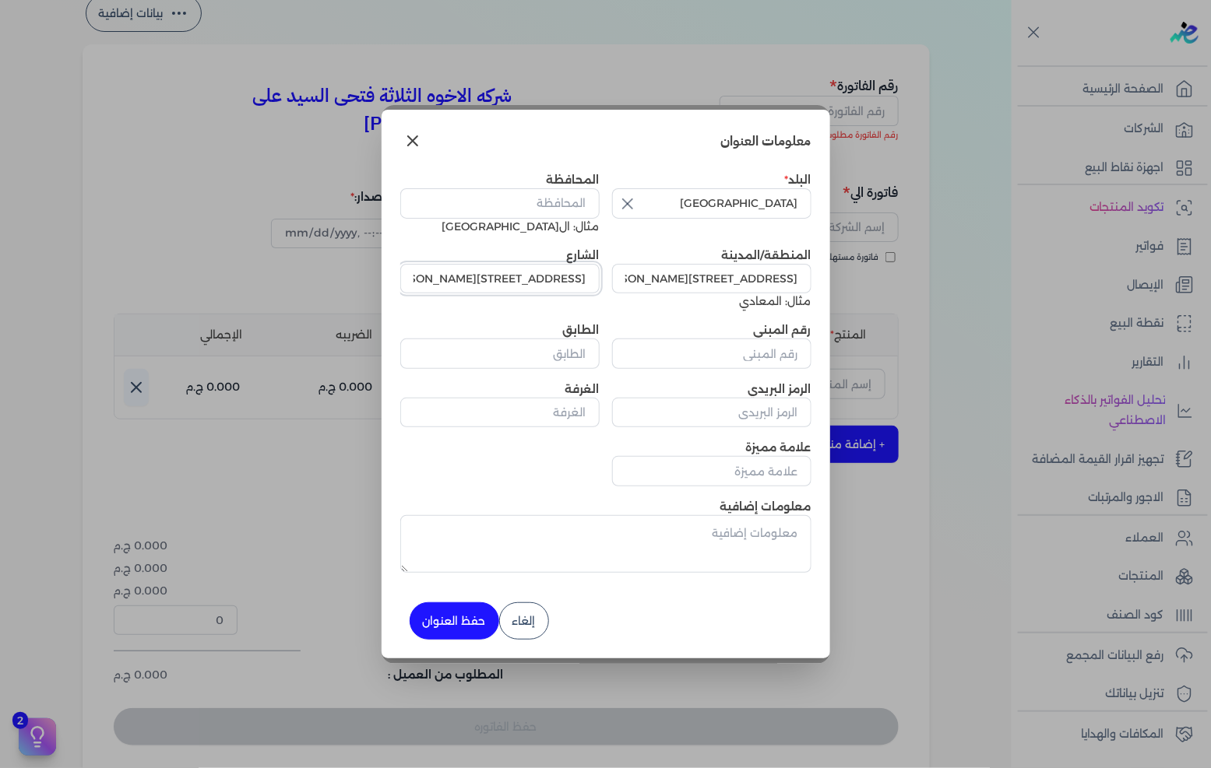
type input "[STREET_ADDRESS][PERSON_NAME]نزهه"
click at [558, 203] on input "المحافظة" at bounding box center [499, 203] width 199 height 30
type input "ل"
type input "القاهره"
drag, startPoint x: 708, startPoint y: 354, endPoint x: 773, endPoint y: 354, distance: 64.6
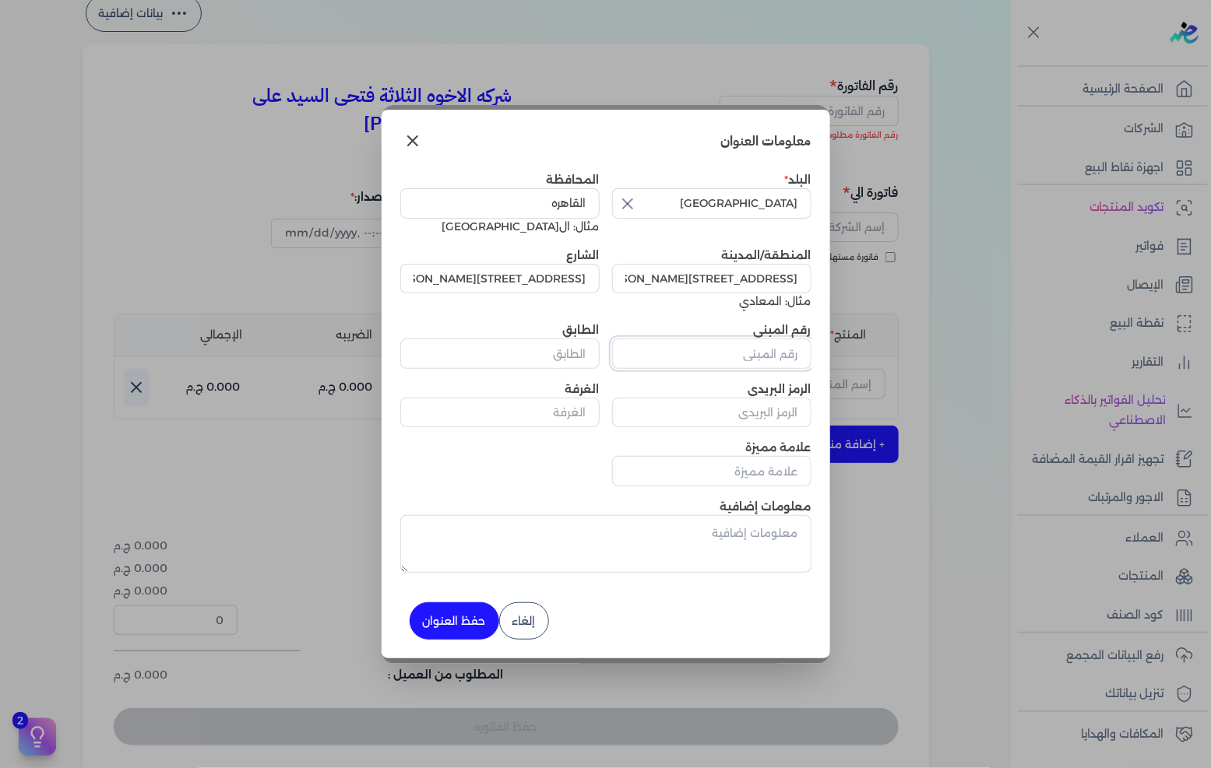
click at [708, 354] on input "رقم المبنى" at bounding box center [711, 354] width 199 height 30
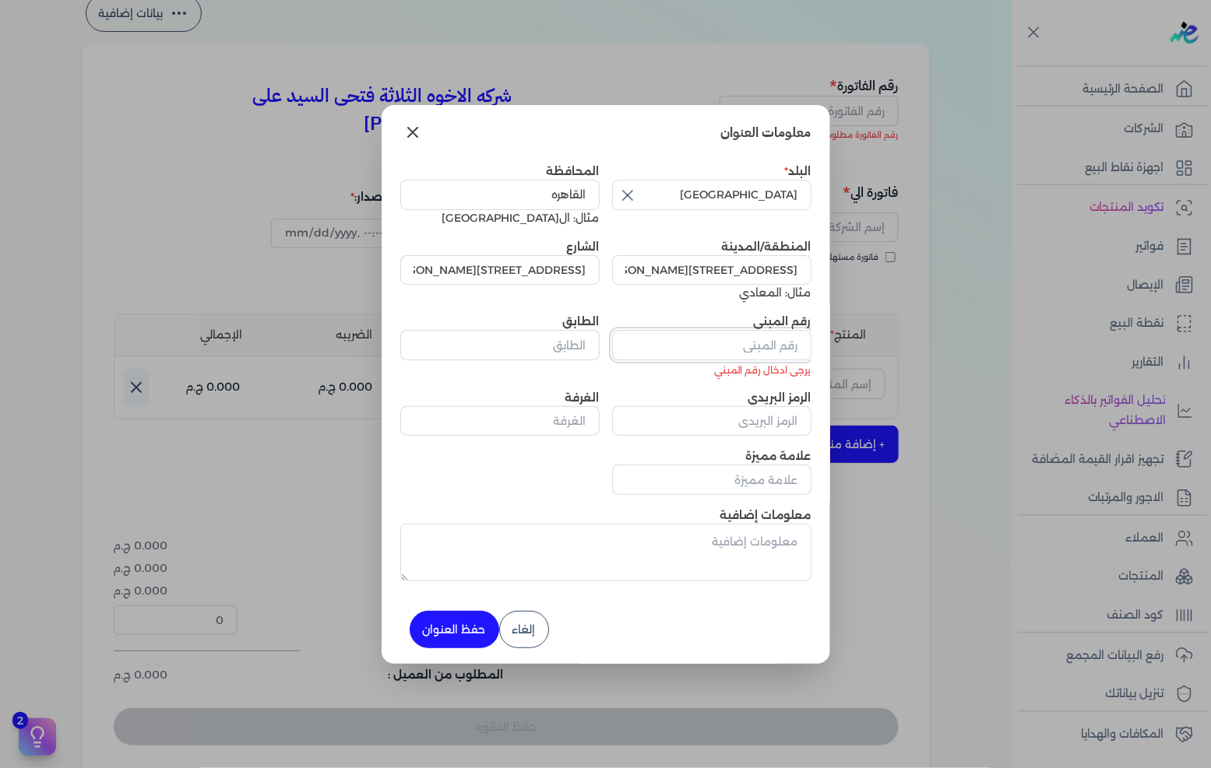
drag, startPoint x: 779, startPoint y: 344, endPoint x: 779, endPoint y: 296, distance: 48.3
click at [779, 344] on input "رقم المبنى" at bounding box center [711, 345] width 199 height 30
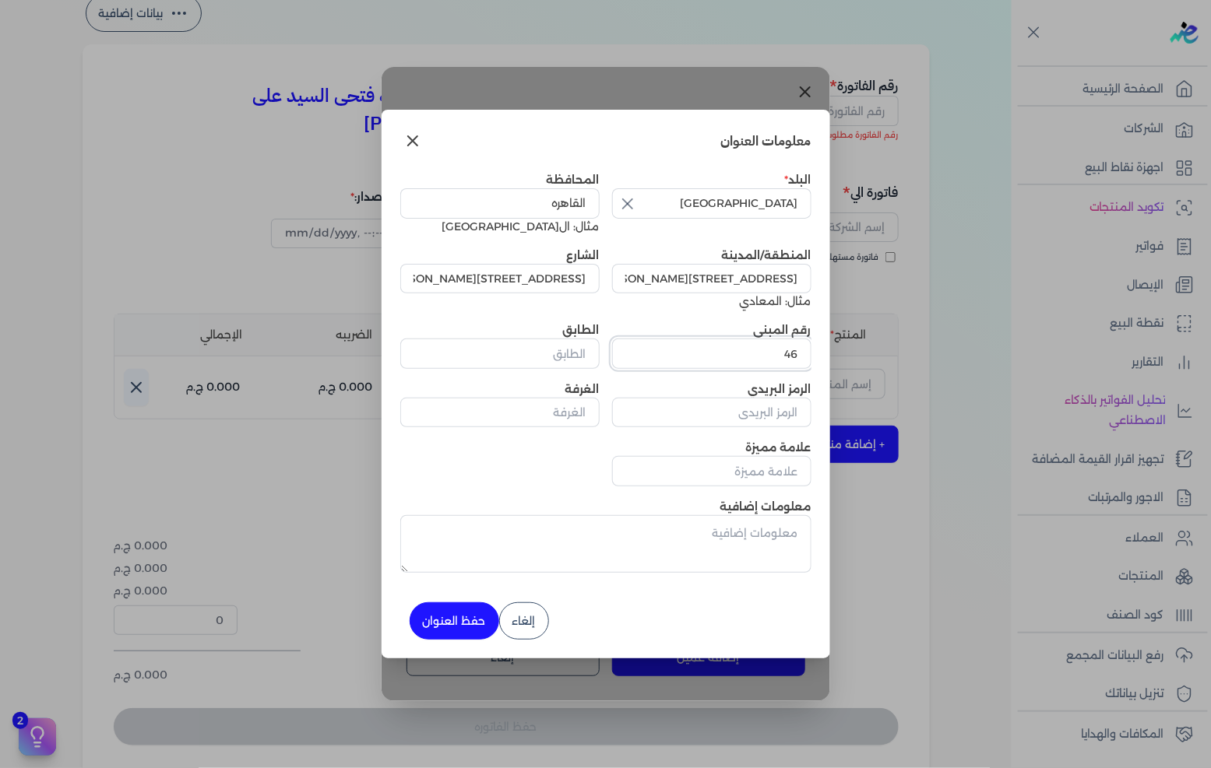
type input "46"
drag, startPoint x: 519, startPoint y: 353, endPoint x: 529, endPoint y: 353, distance: 10.9
click at [519, 353] on input "الطابق" at bounding box center [499, 354] width 199 height 30
click at [447, 620] on button "حفظ العنوان" at bounding box center [455, 621] width 90 height 37
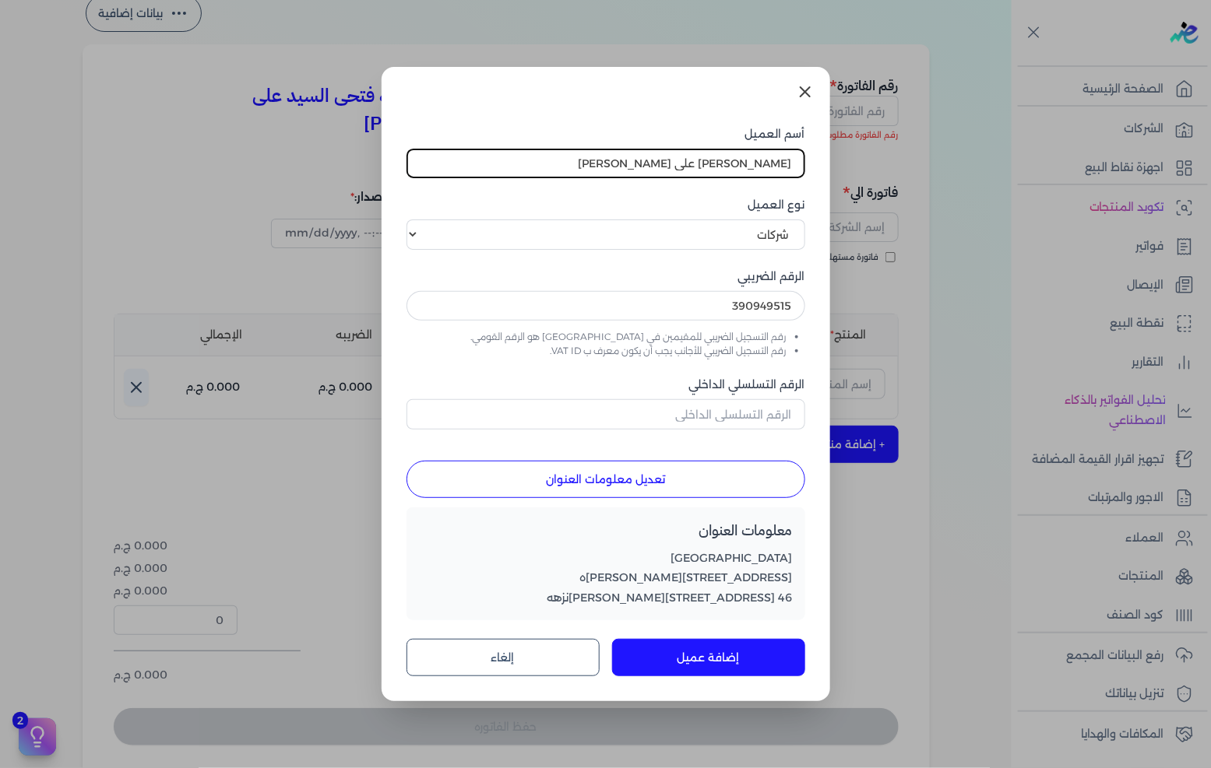
click at [682, 656] on button "إضافة عميل" at bounding box center [708, 657] width 193 height 37
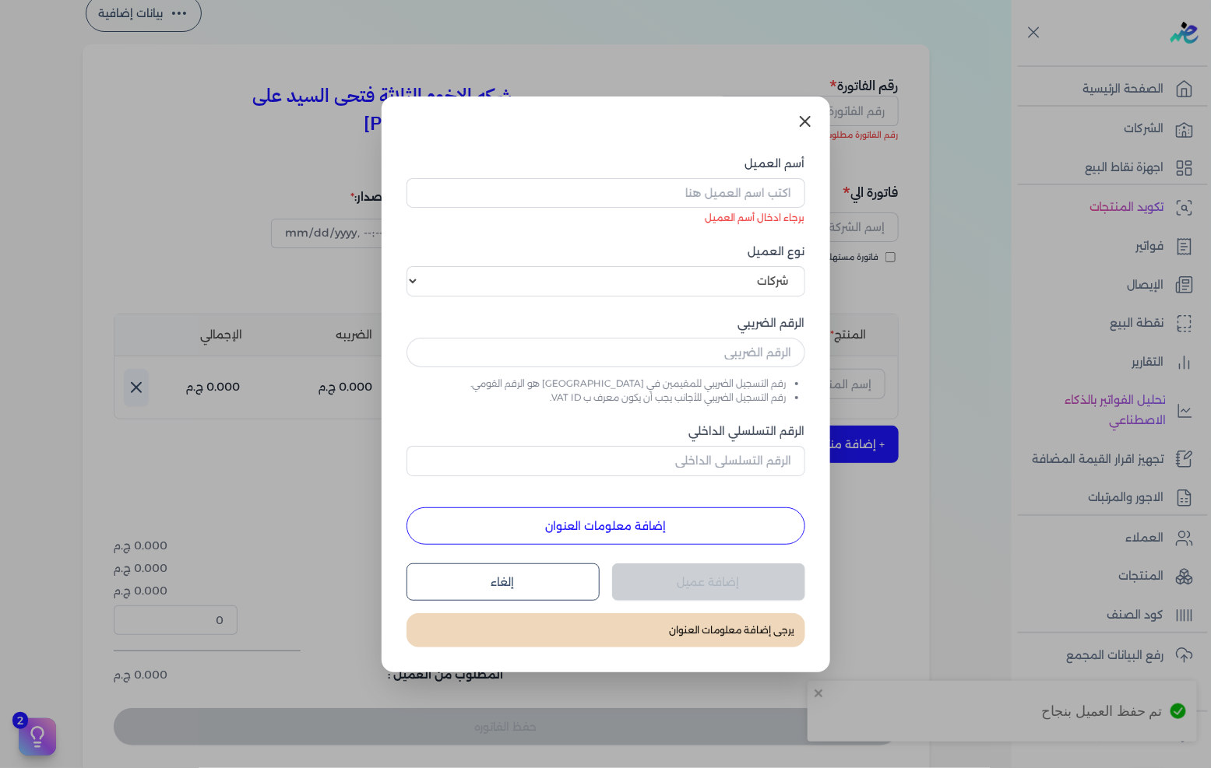
click at [813, 123] on icon at bounding box center [805, 121] width 19 height 19
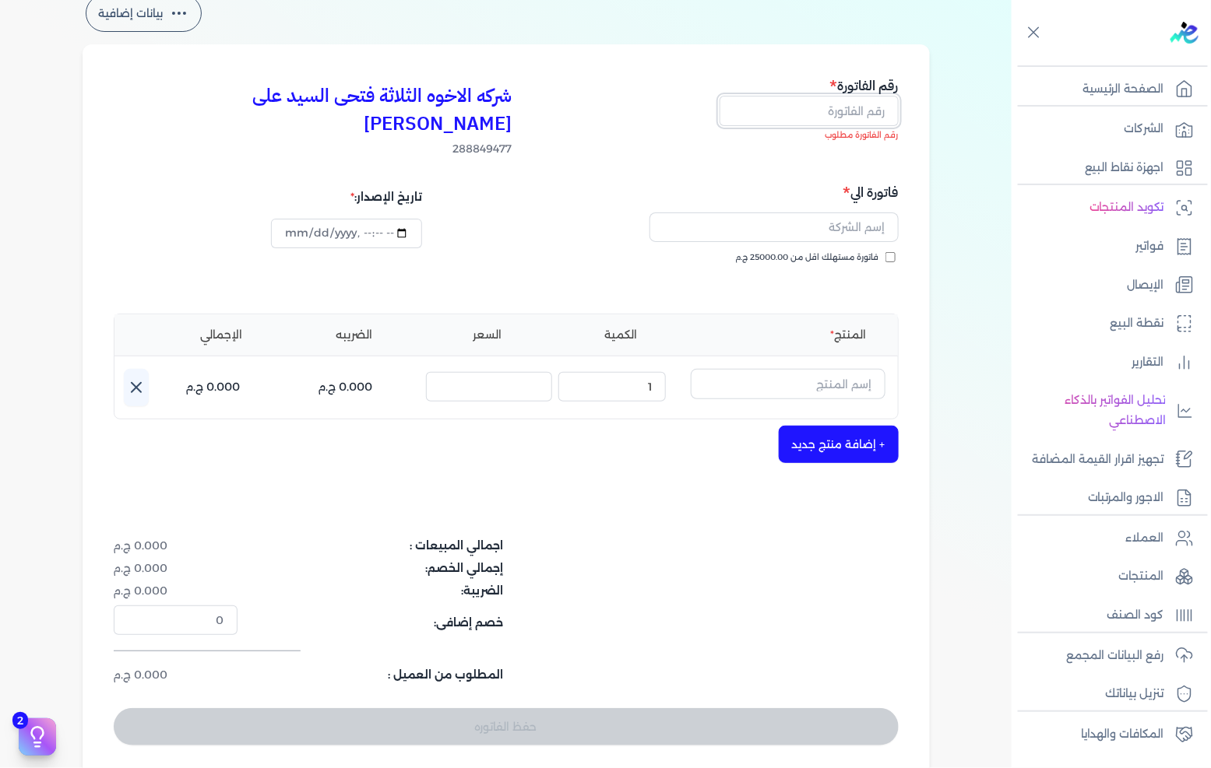
click at [838, 98] on input "text" at bounding box center [808, 111] width 179 height 30
type input "13587"
click at [790, 213] on input "text" at bounding box center [773, 228] width 249 height 30
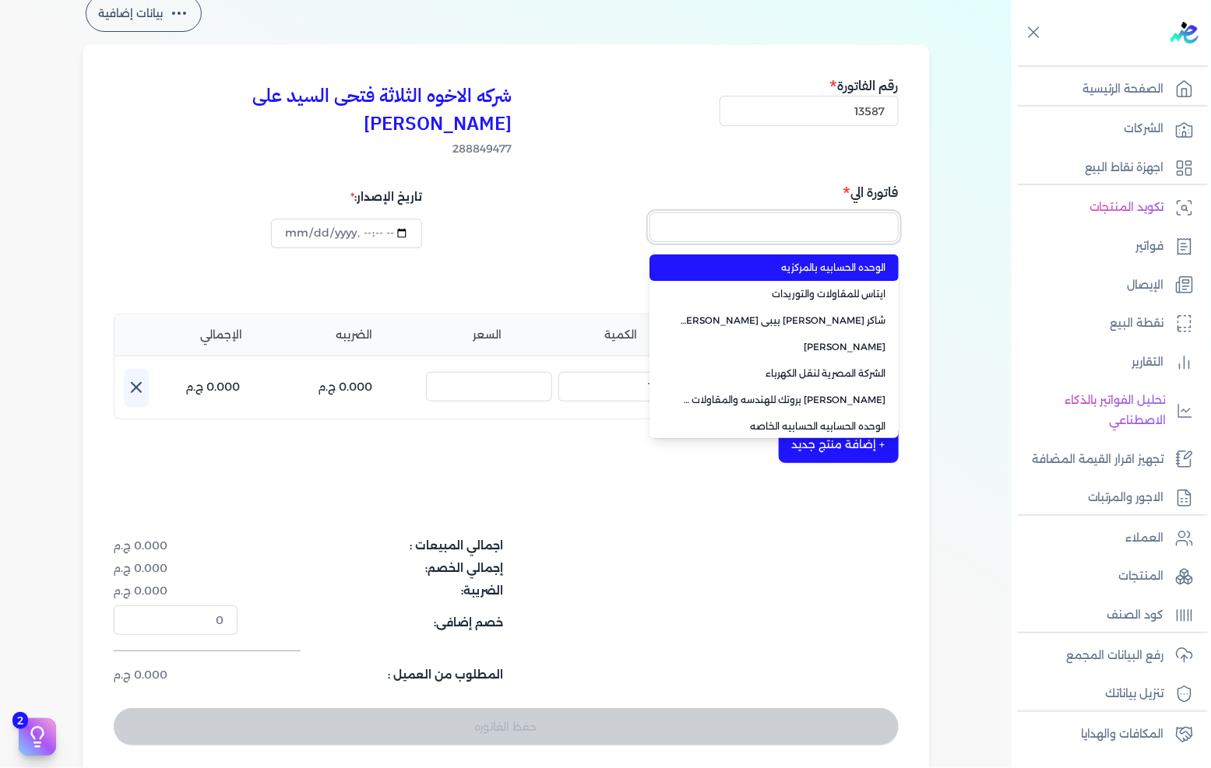
type input "الوحده الحسابيه بالمركزيه"
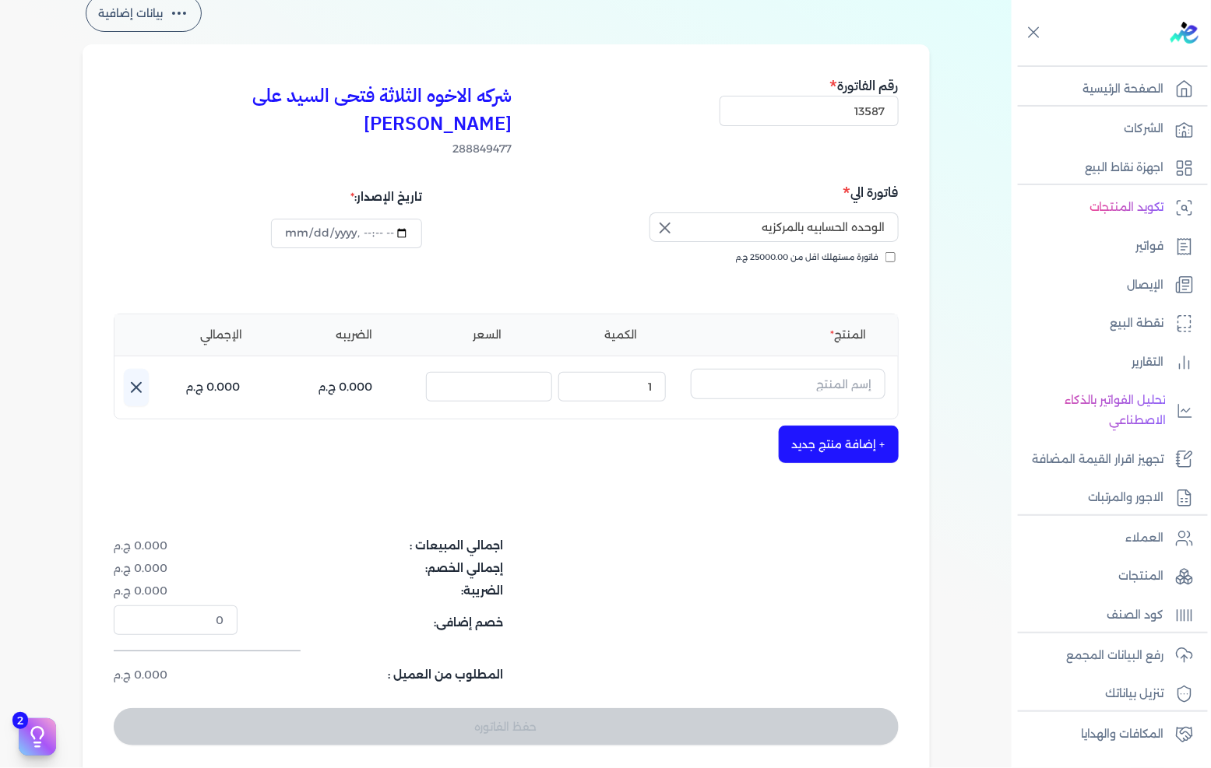
click at [654, 213] on button "button" at bounding box center [663, 228] width 28 height 31
click at [839, 213] on input "text" at bounding box center [773, 228] width 249 height 30
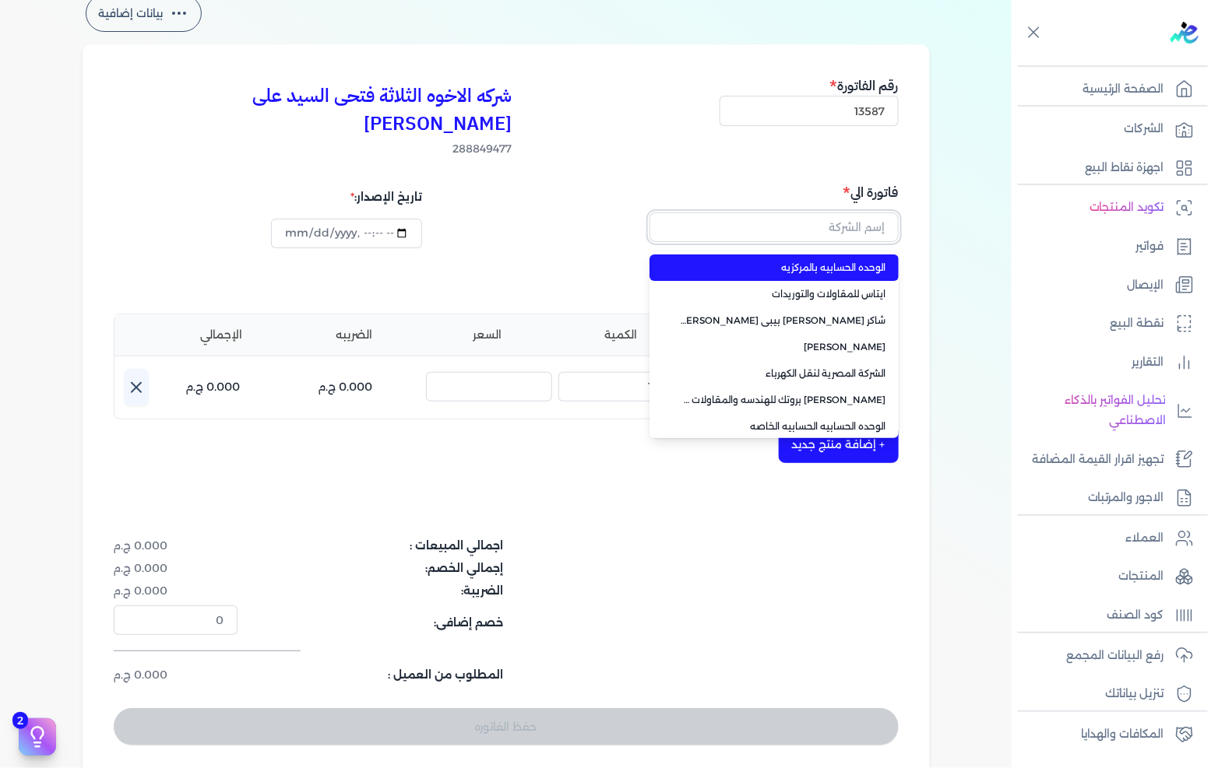
paste input "[PERSON_NAME] على [PERSON_NAME]"
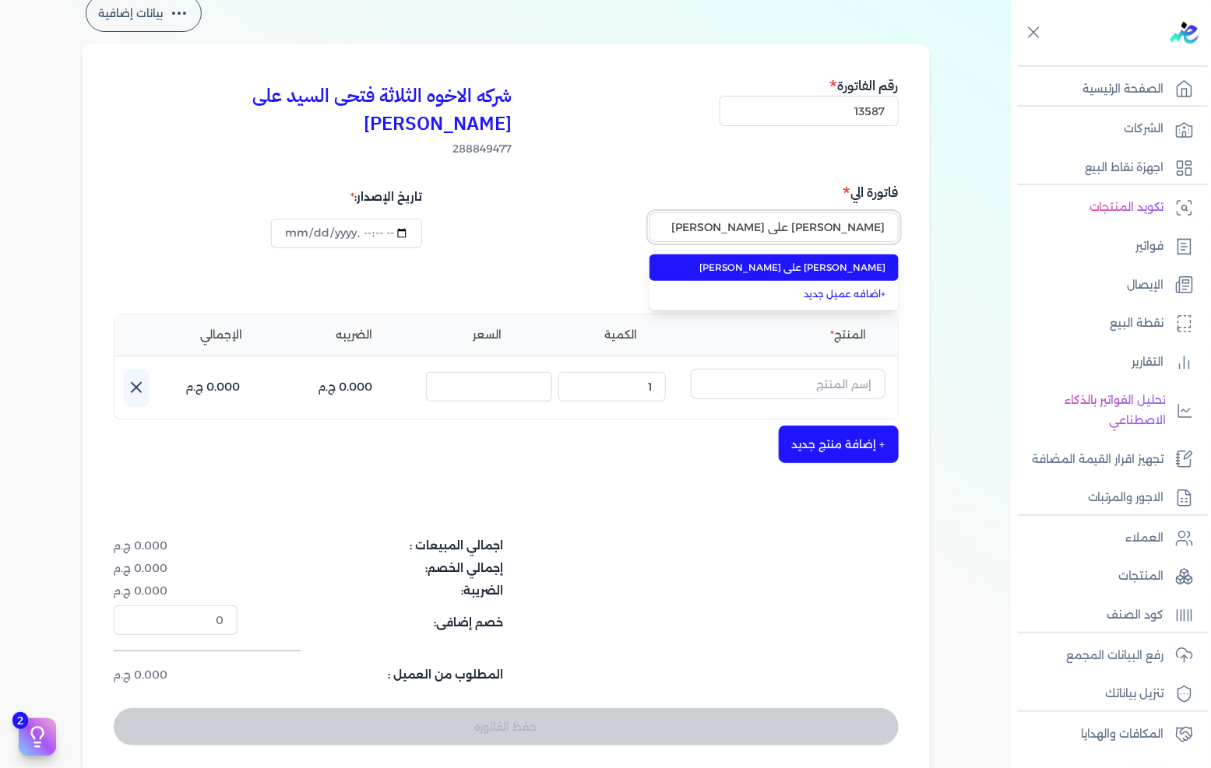
type input "[PERSON_NAME] على [PERSON_NAME]"
click at [822, 261] on span "[PERSON_NAME] على [PERSON_NAME]" at bounding box center [783, 268] width 206 height 14
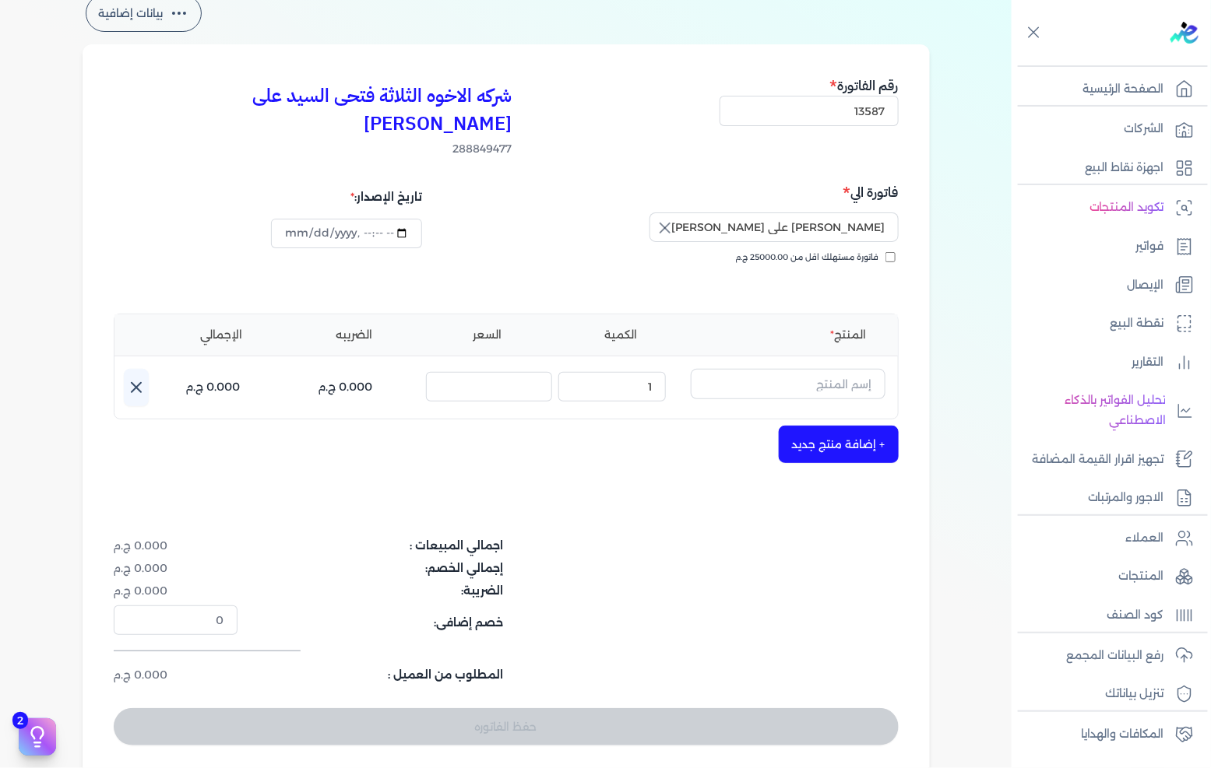
click at [836, 371] on button "button" at bounding box center [788, 387] width 195 height 36
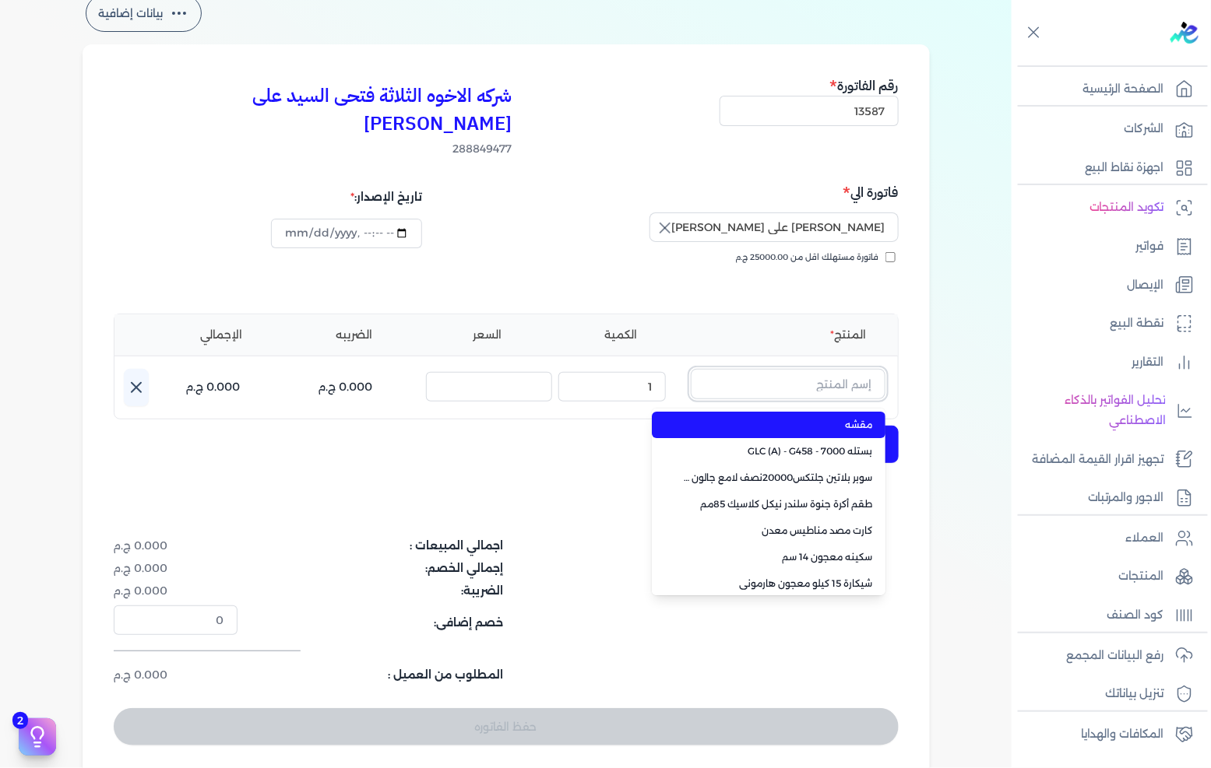
click at [842, 369] on input "text" at bounding box center [788, 384] width 195 height 30
type input "سيلر"
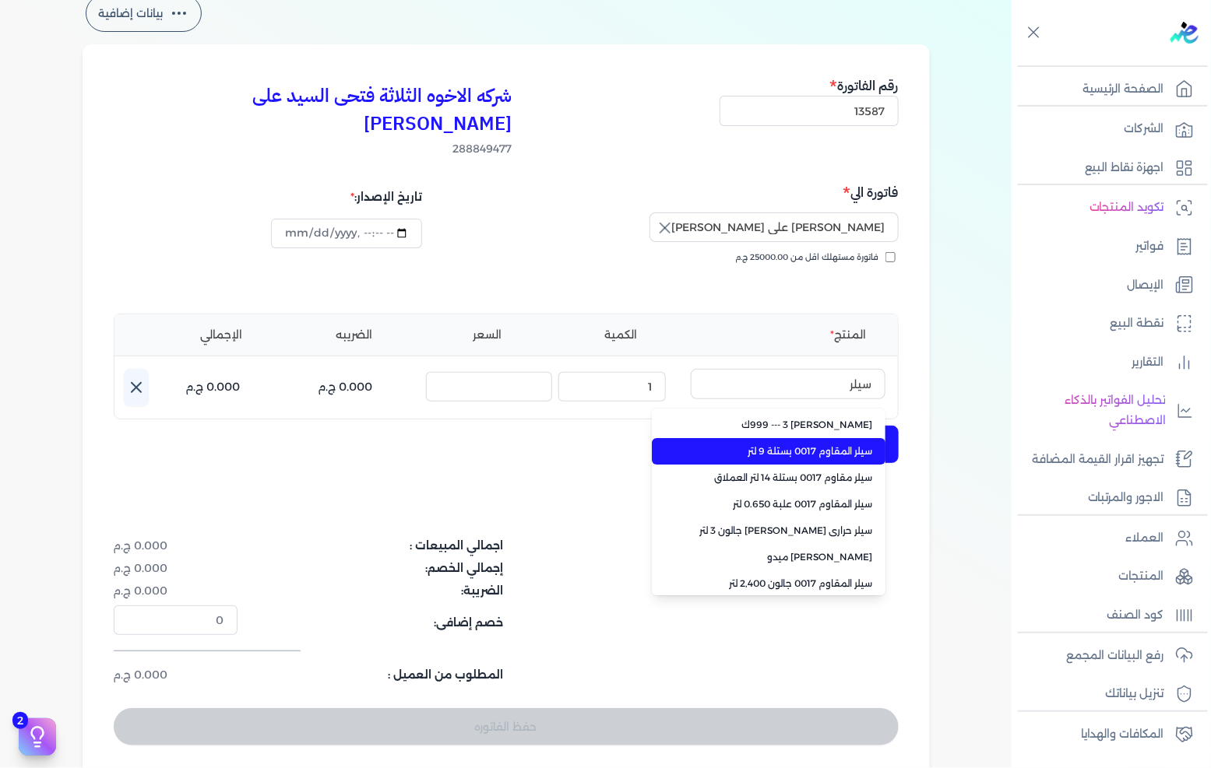
click at [820, 438] on li "سيلر المقاوم 0017 بستلة 9 لتر" at bounding box center [769, 451] width 234 height 26
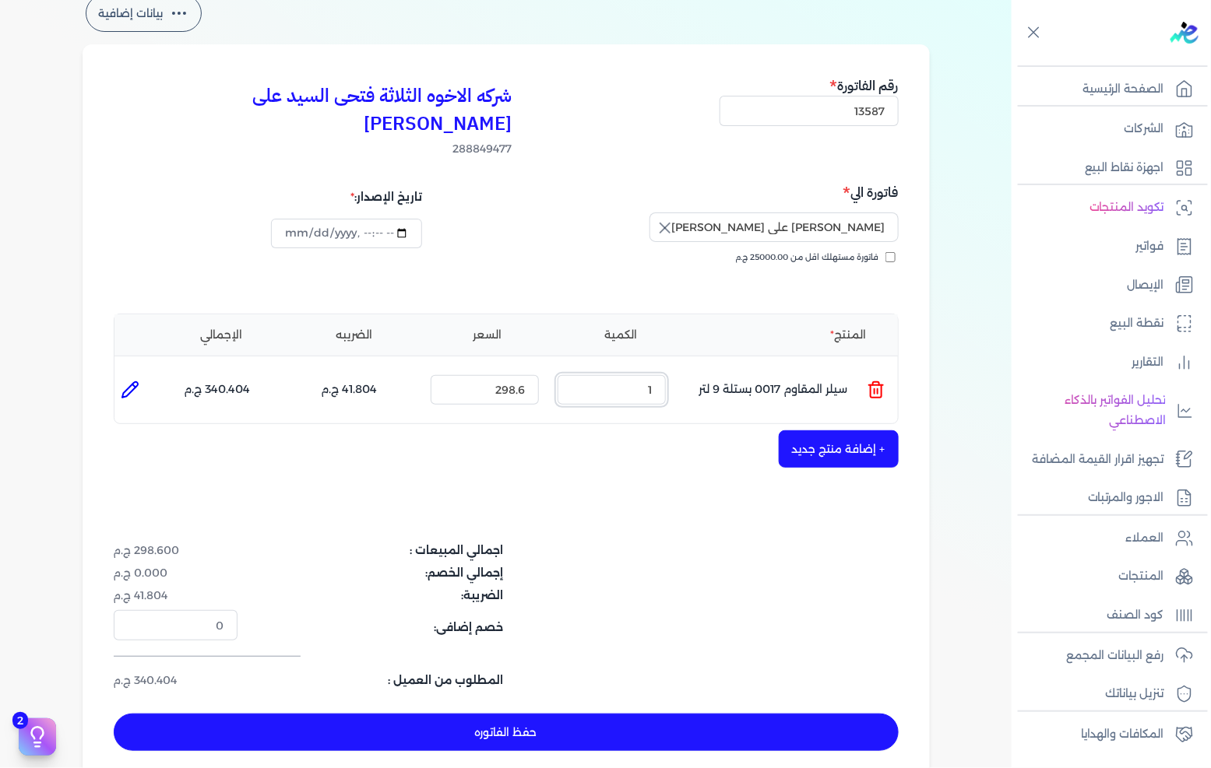
click at [623, 375] on input "1" at bounding box center [611, 390] width 108 height 30
type input "4"
click at [524, 375] on input "298.6" at bounding box center [485, 390] width 108 height 30
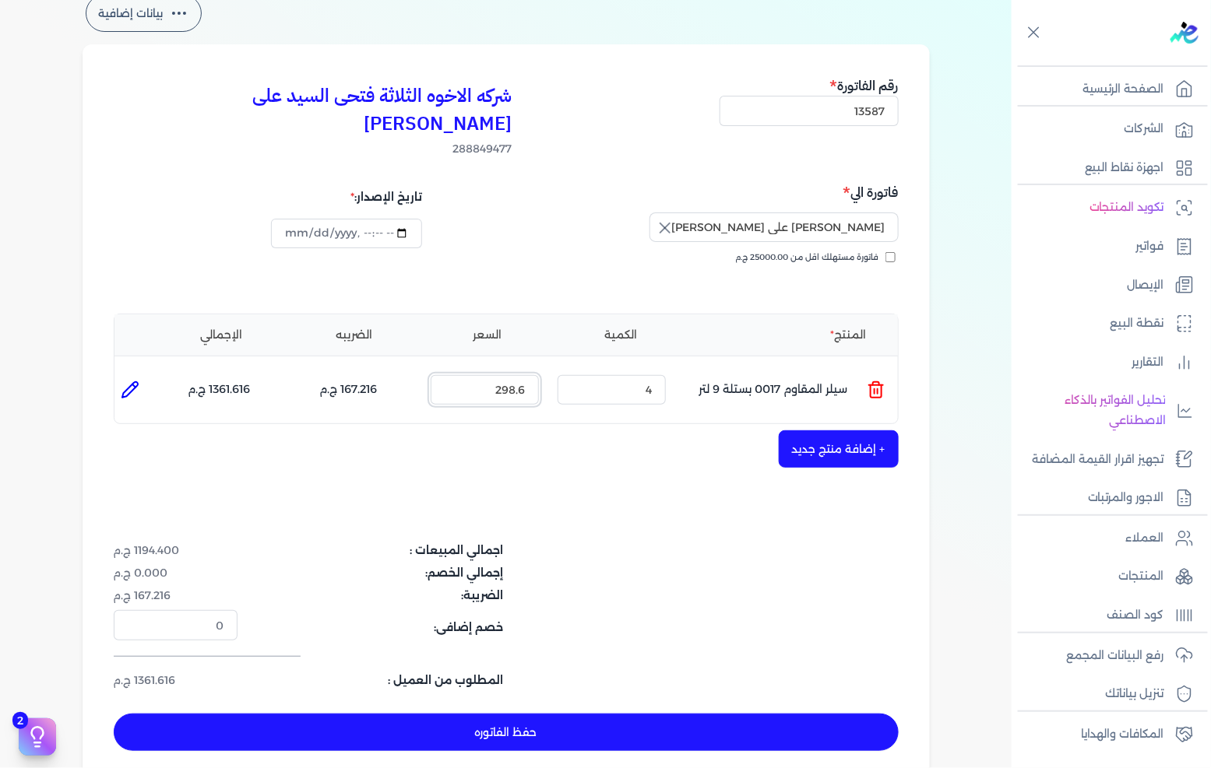
click at [524, 375] on input "298.6" at bounding box center [485, 390] width 108 height 30
type input "340"
click at [139, 381] on icon at bounding box center [130, 390] width 19 height 19
type input "سيلر المقاوم 0017 بستلة 9 لتر"
type input "340"
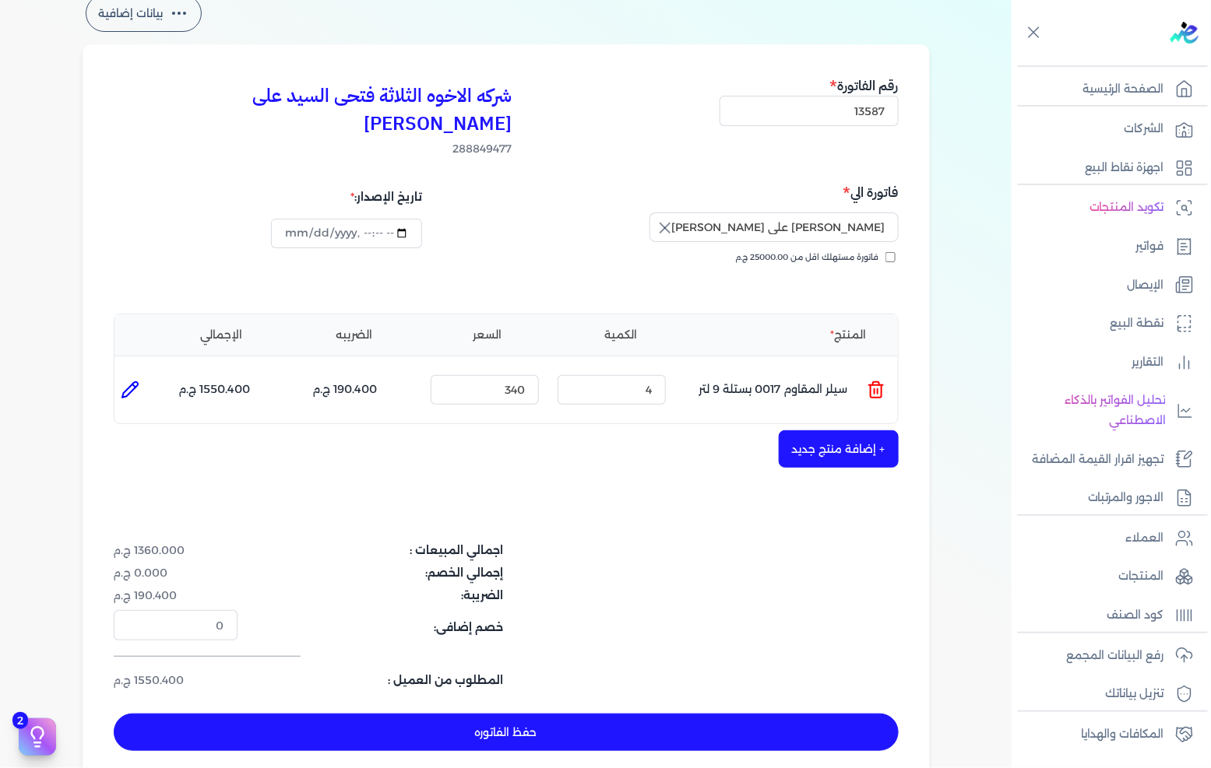
type input "4"
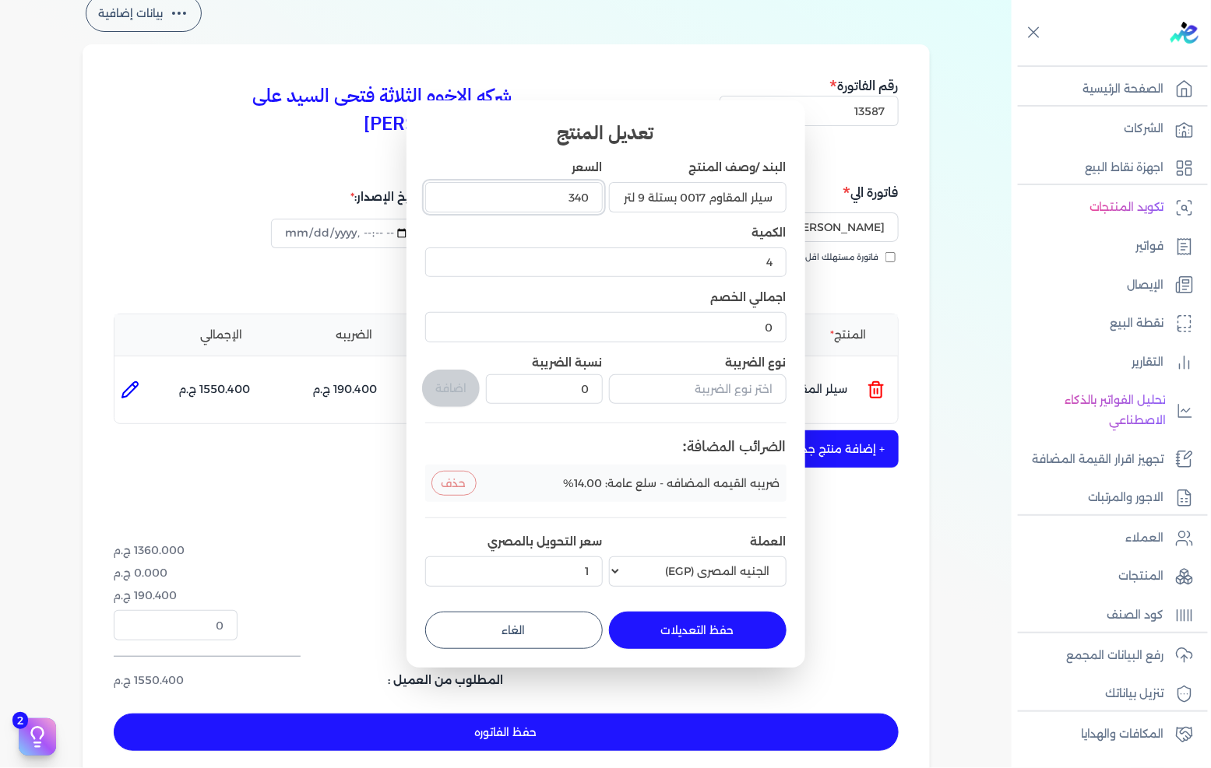
click at [567, 203] on input "340" at bounding box center [514, 197] width 178 height 30
type input "340"
type input "340.4"
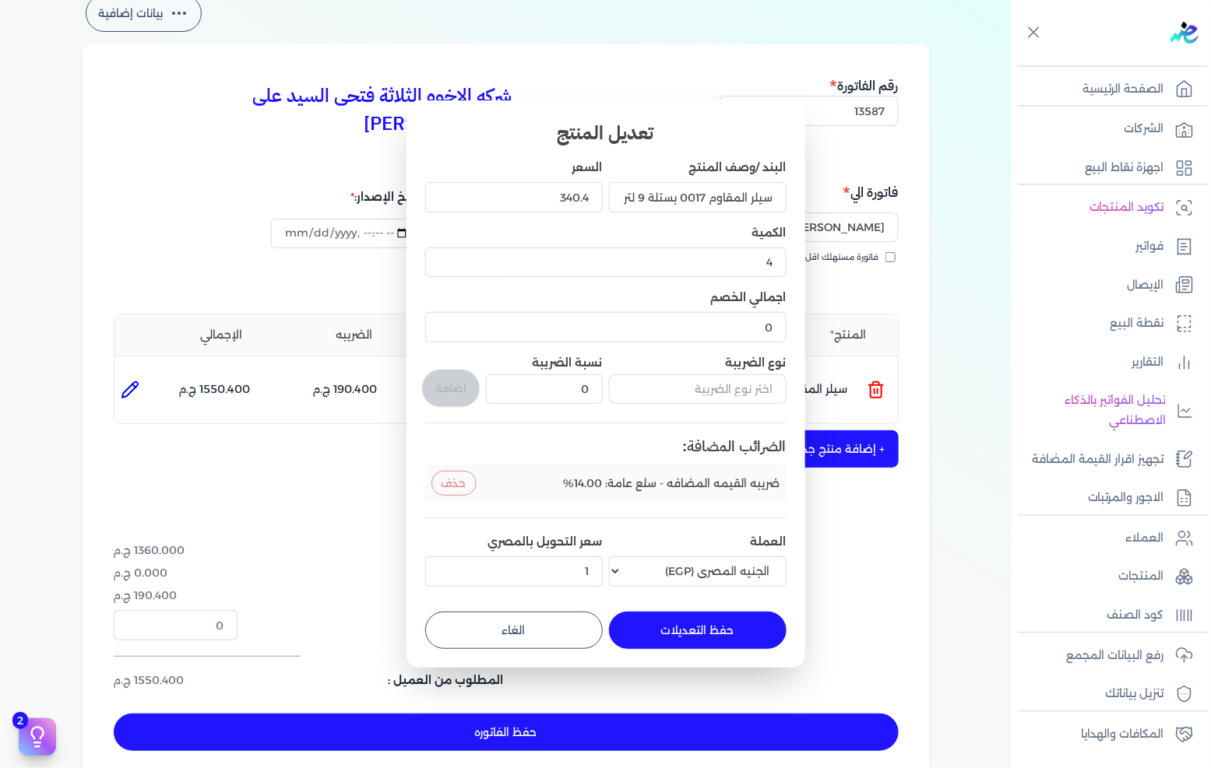
click at [690, 625] on button "حفظ التعديلات" at bounding box center [698, 630] width 178 height 37
type input "0"
type input "1"
type input "340.4"
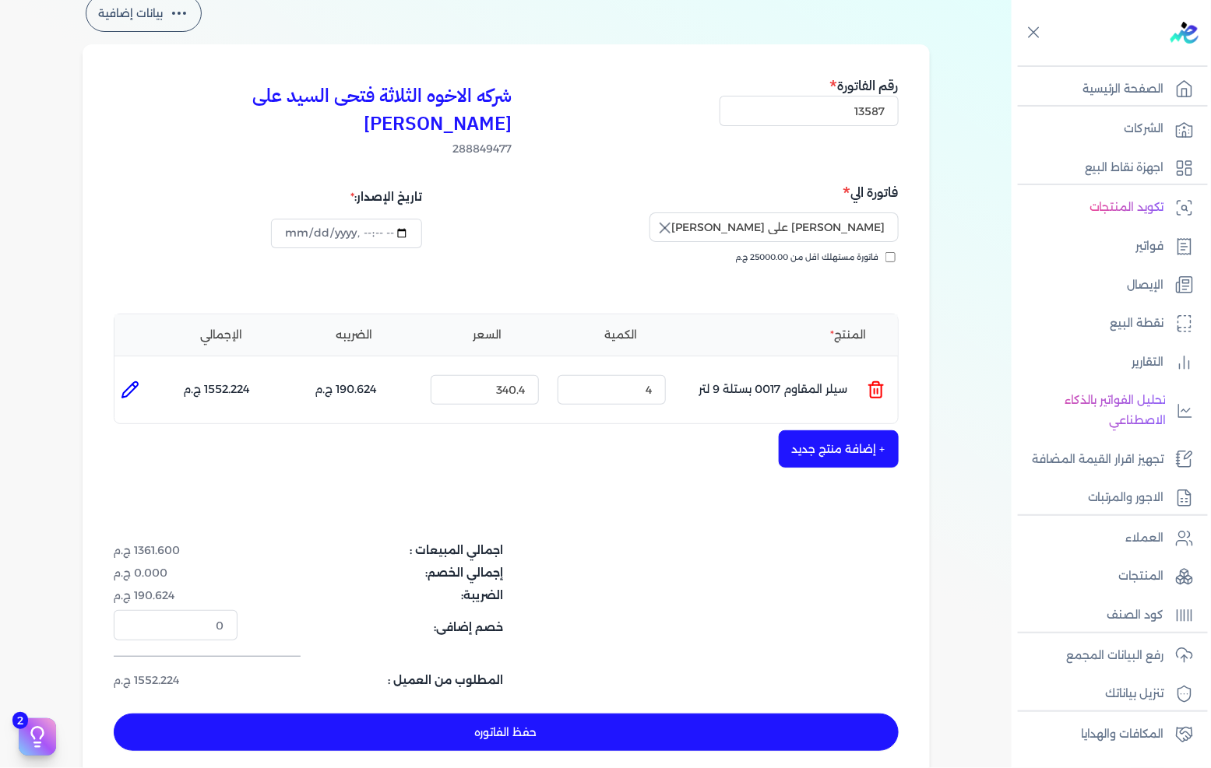
click at [800, 431] on button "+ إضافة منتج جديد" at bounding box center [839, 449] width 120 height 37
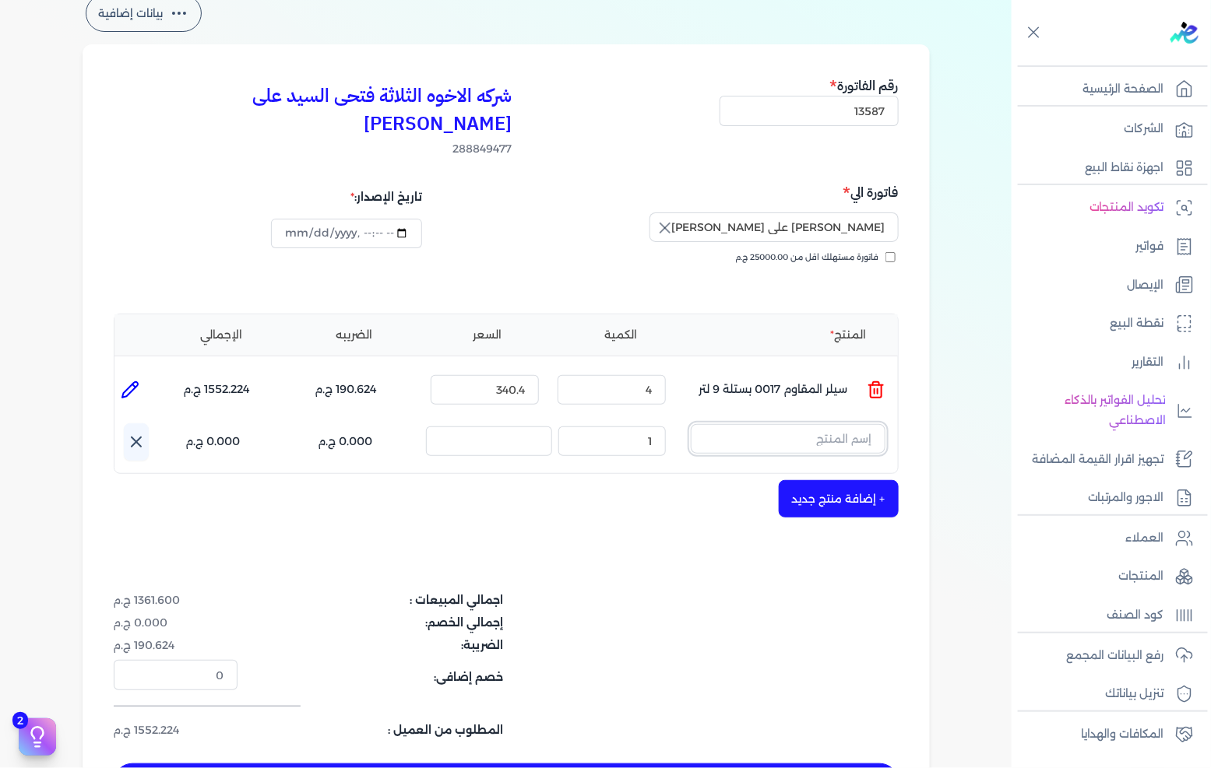
click at [816, 424] on input "text" at bounding box center [788, 439] width 195 height 30
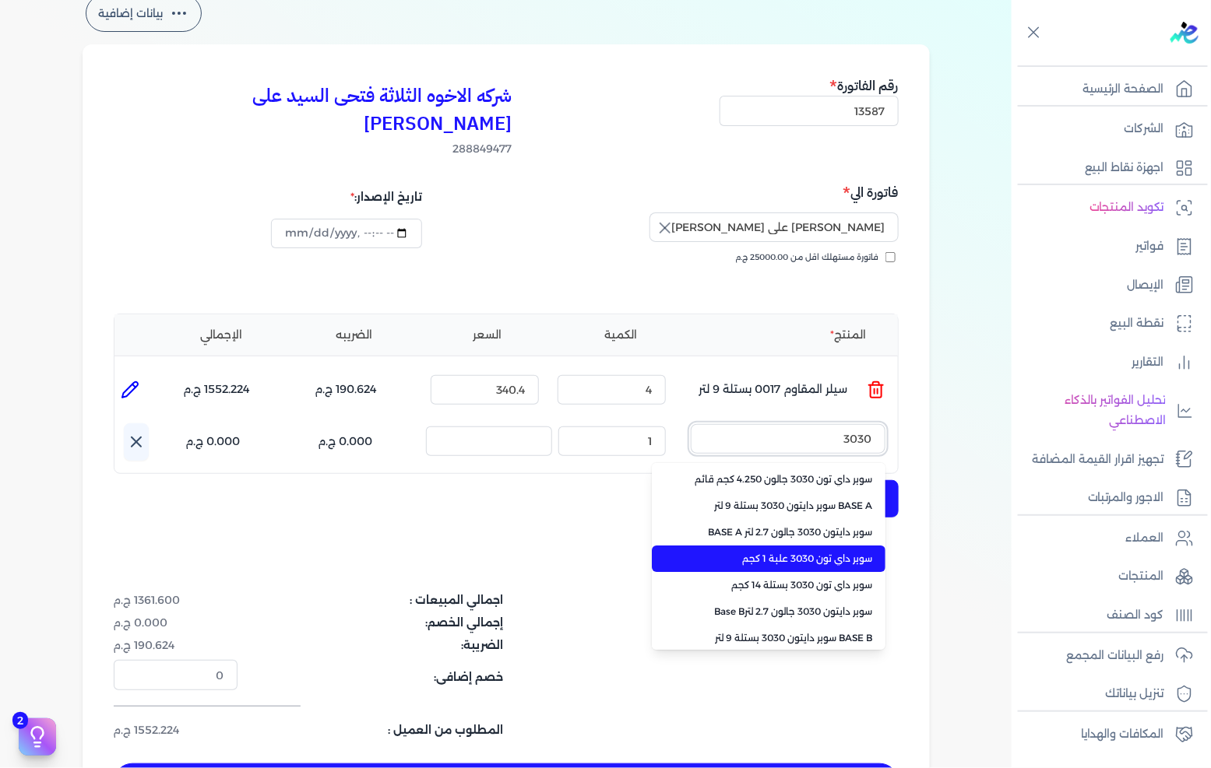
type input "3030"
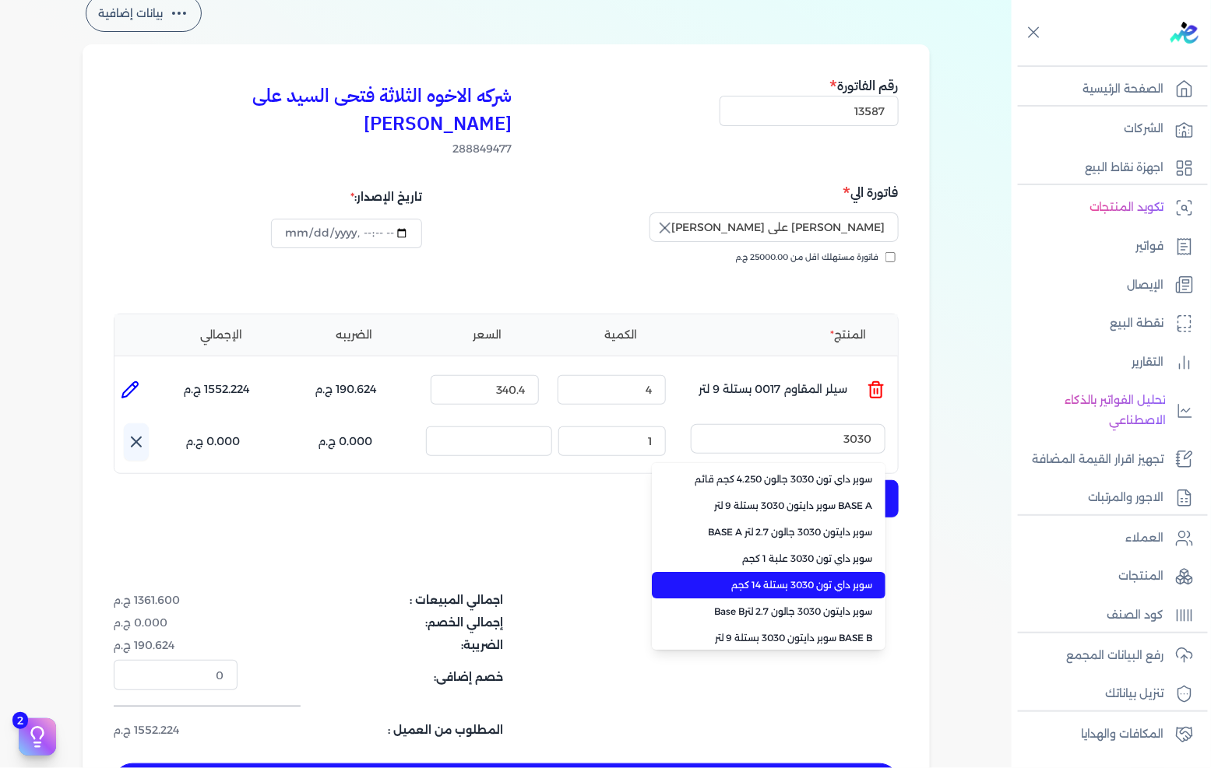
click at [797, 578] on span "سوبر داي تون 3030 بستلة 14 كجم" at bounding box center [778, 585] width 190 height 14
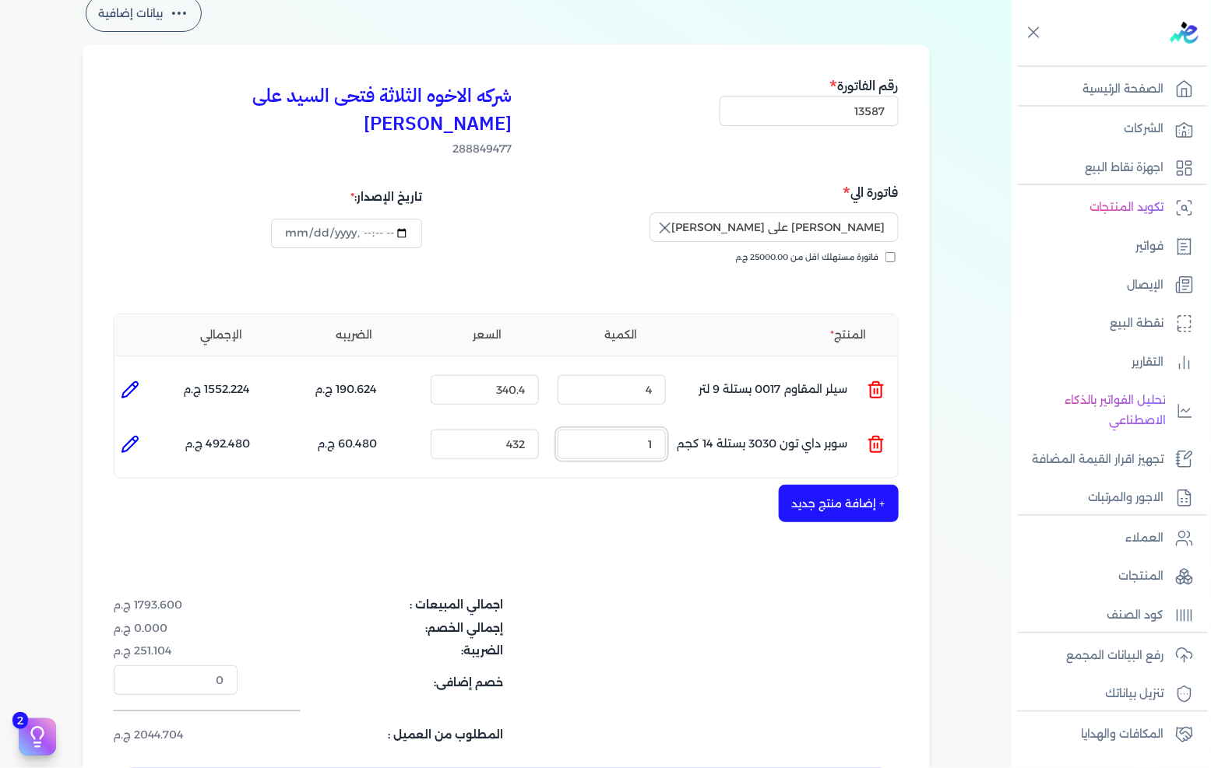
click at [641, 430] on input "1" at bounding box center [611, 445] width 108 height 30
type input "4"
click at [473, 430] on input "432" at bounding box center [485, 445] width 108 height 30
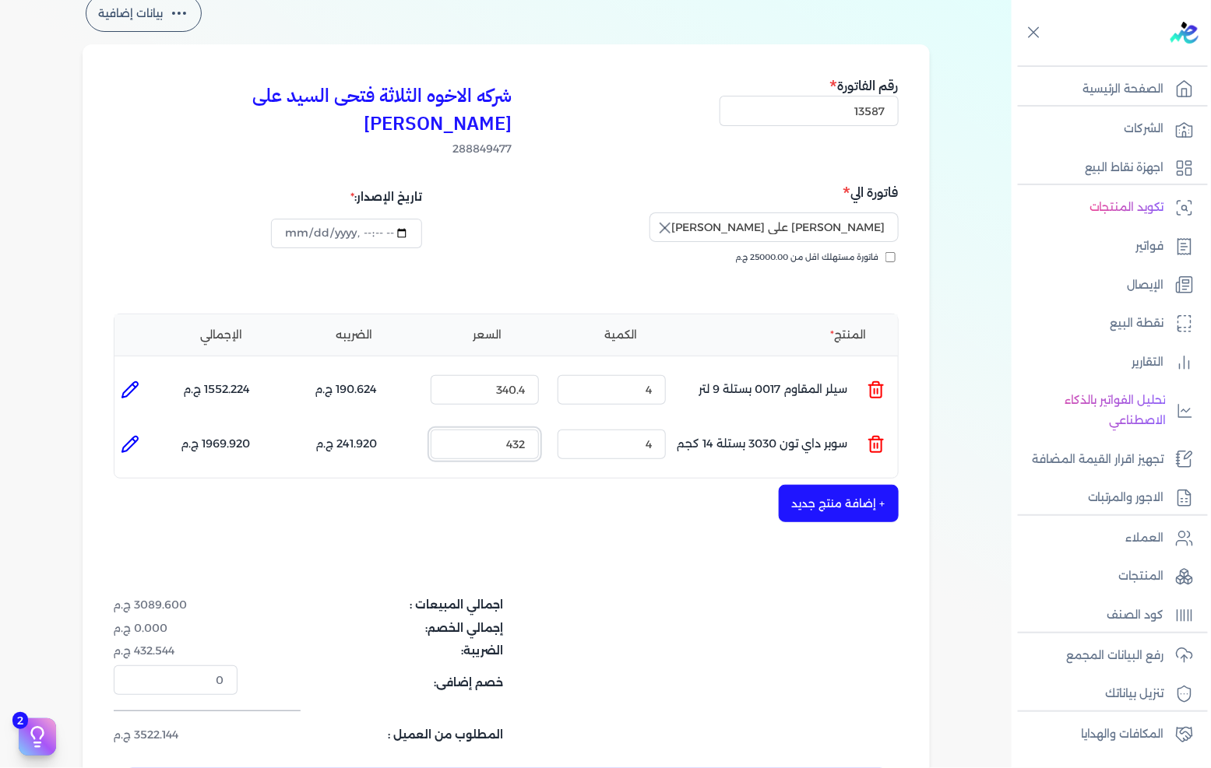
click at [473, 430] on input "432" at bounding box center [485, 445] width 108 height 30
click at [144, 429] on li at bounding box center [129, 444] width 31 height 31
type input "سوبر داي تون 3030 بستلة 14 كجم"
type input "432"
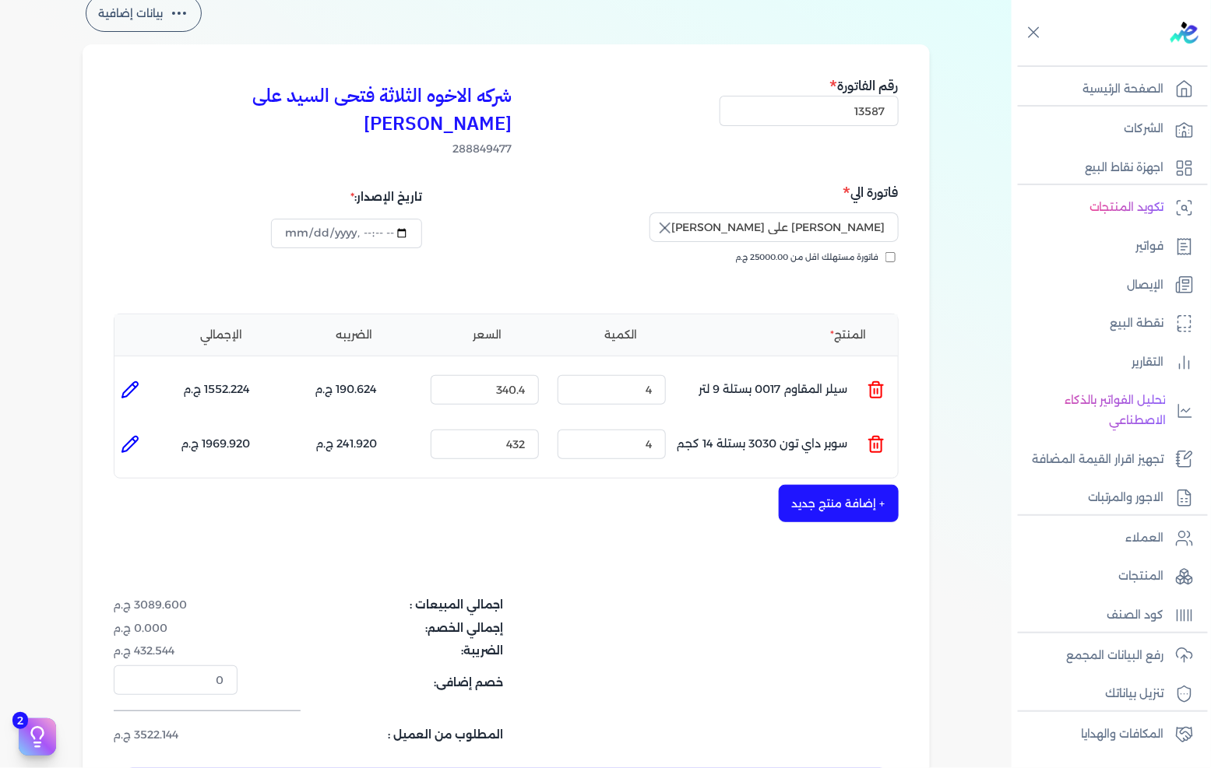
type input "4"
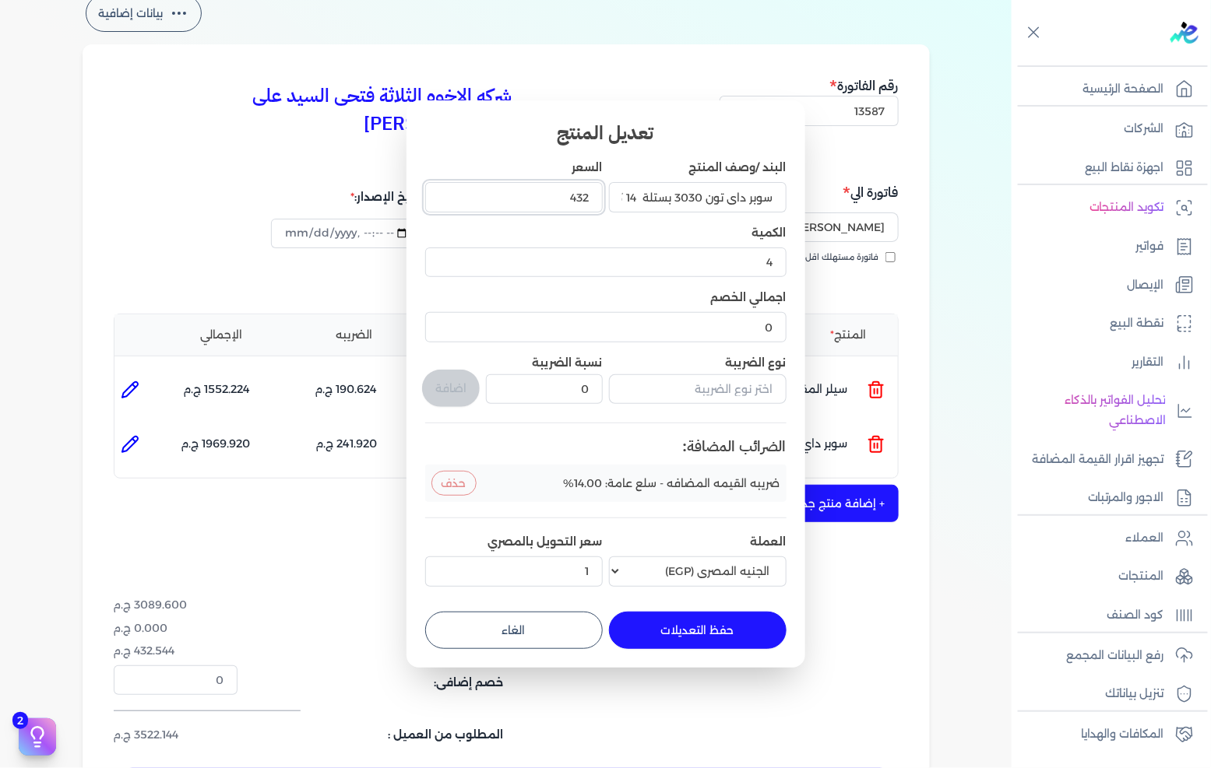
click at [515, 204] on input "432" at bounding box center [514, 197] width 178 height 30
type input "492"
type input "492.48"
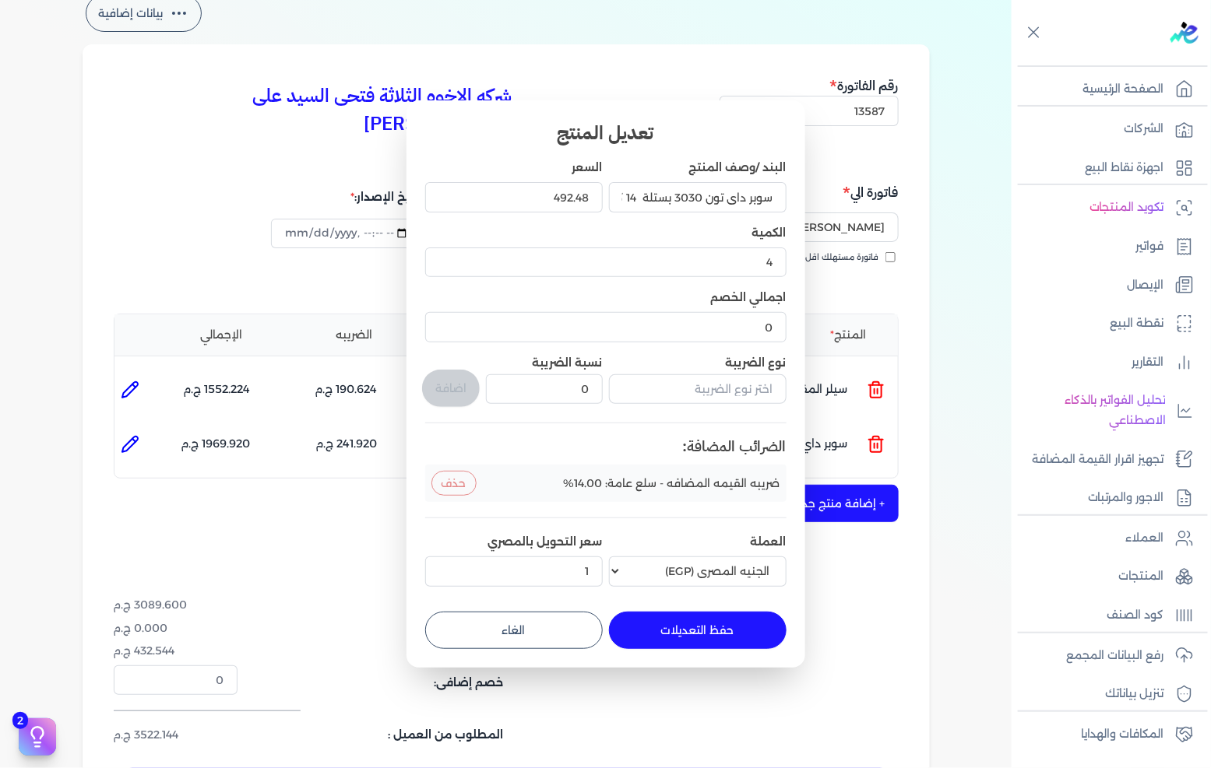
click at [701, 632] on button "حفظ التعديلات" at bounding box center [698, 630] width 178 height 37
type input "0"
type input "1"
type input "492.48"
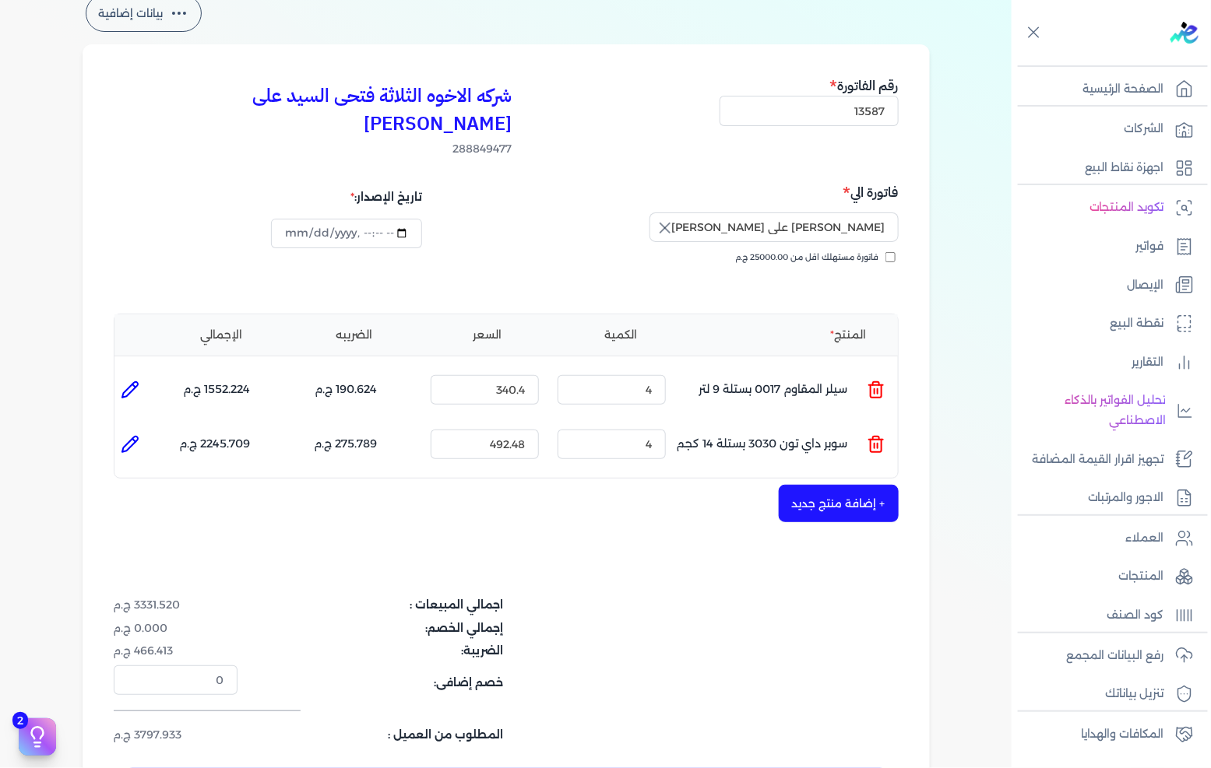
click at [835, 485] on button "+ إضافة منتج جديد" at bounding box center [839, 503] width 120 height 37
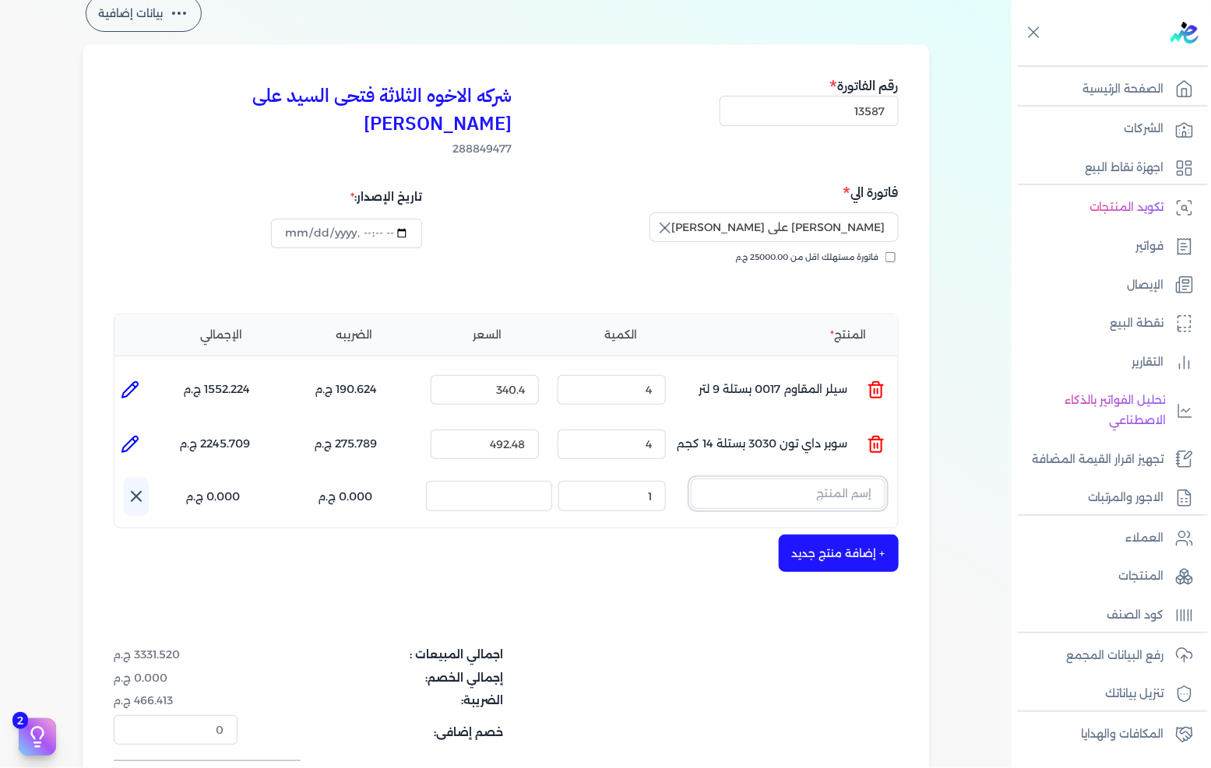
click at [858, 479] on input "text" at bounding box center [788, 494] width 195 height 30
type input "المم"
click at [784, 528] on span "الممتاز 120 _ HW (12 Kg)" at bounding box center [778, 535] width 190 height 14
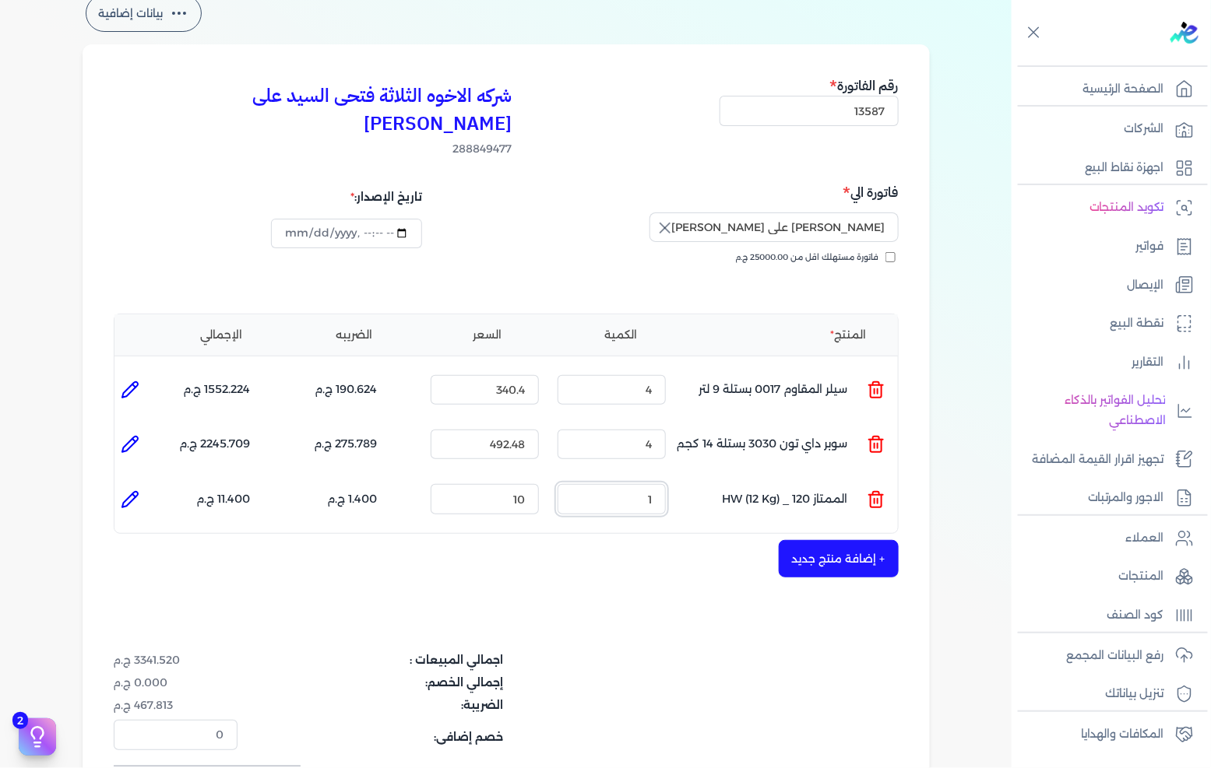
click at [610, 484] on input "1" at bounding box center [611, 499] width 108 height 30
type input "7"
click at [512, 484] on input "10" at bounding box center [485, 499] width 108 height 30
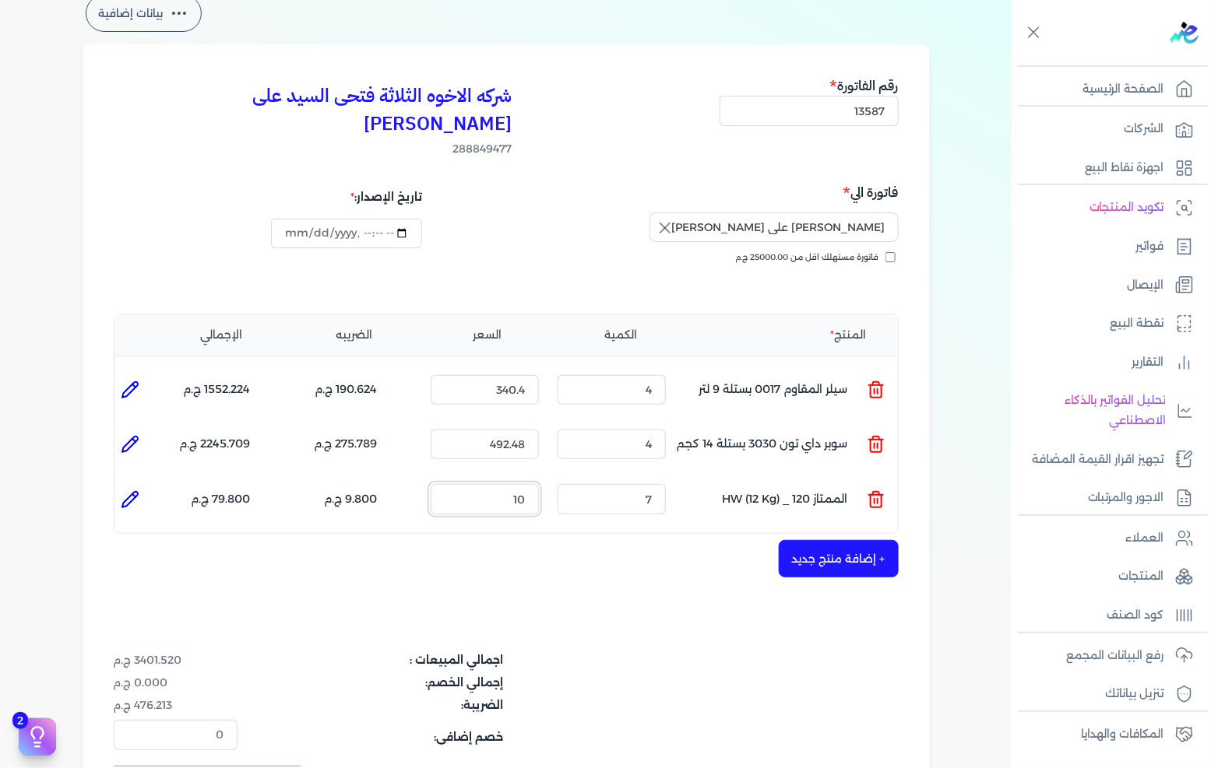
click at [512, 484] on input "10" at bounding box center [485, 499] width 108 height 30
type input "150"
click at [132, 490] on icon at bounding box center [130, 499] width 19 height 19
type input "الممتاز 120 _ HW (12 Kg)"
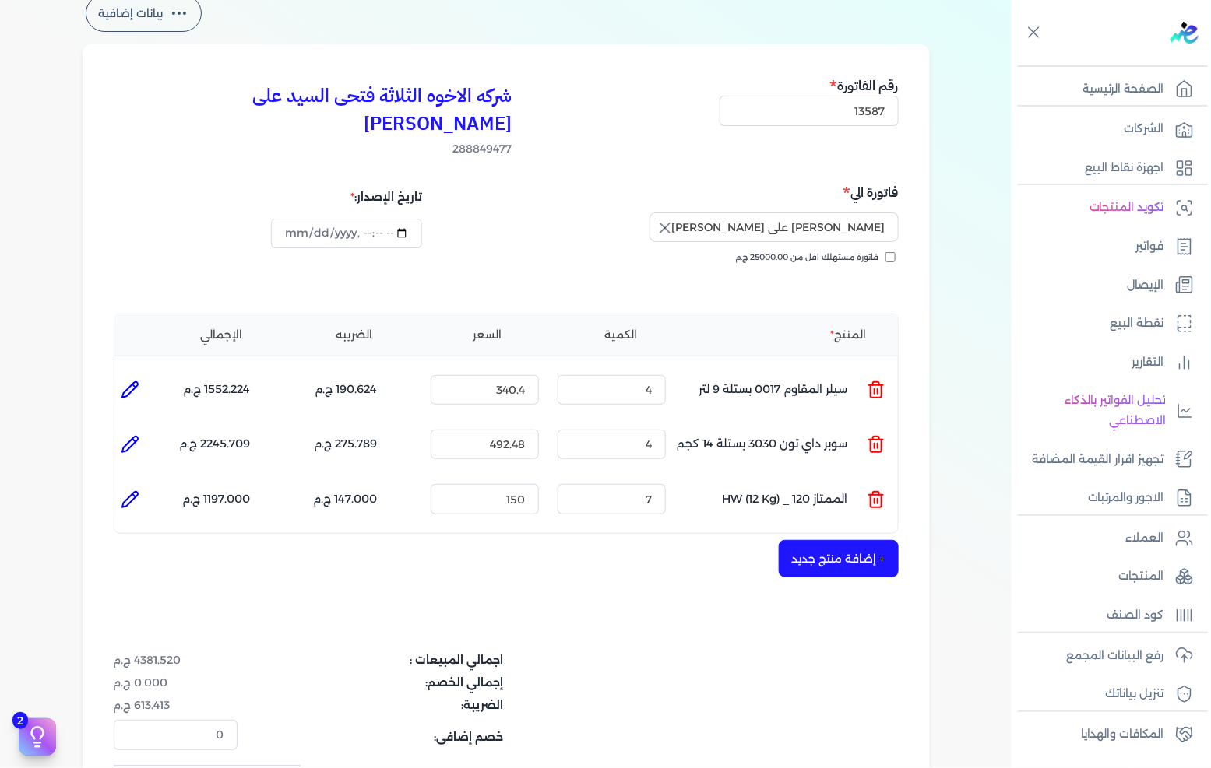
type input "150"
type input "7"
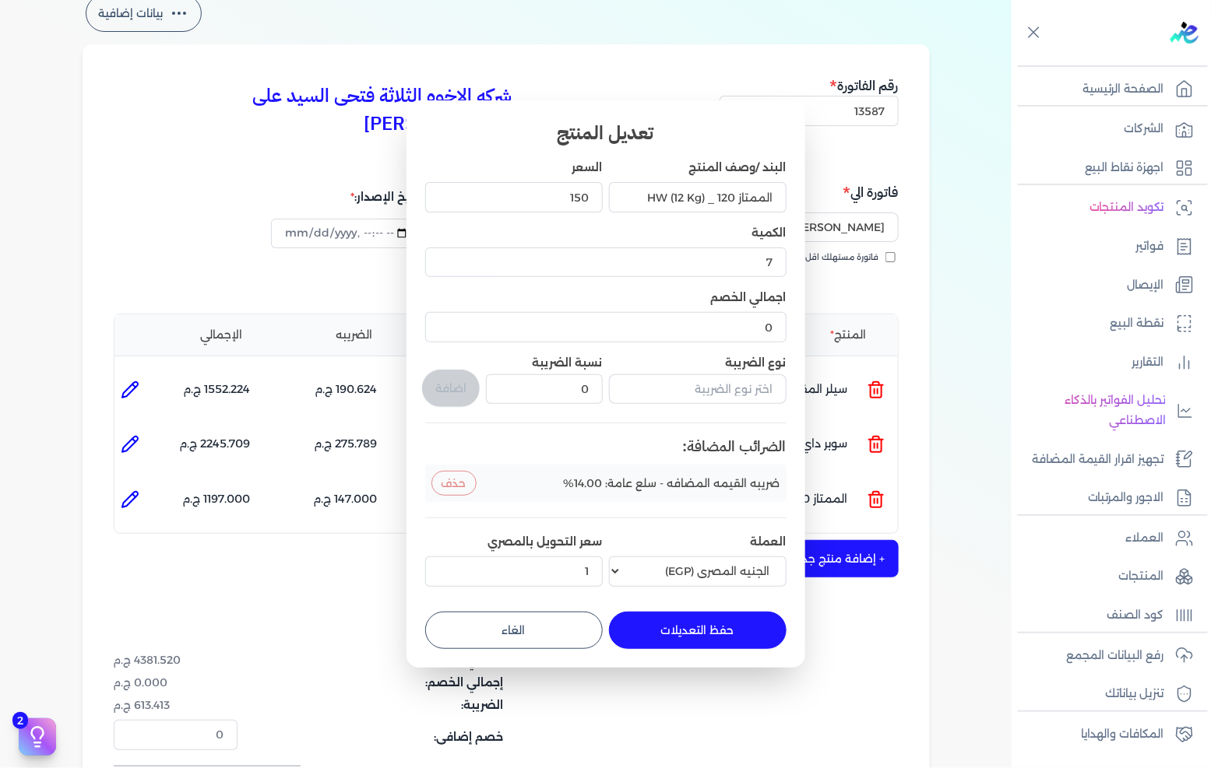
click at [464, 478] on button "حذف" at bounding box center [453, 483] width 45 height 25
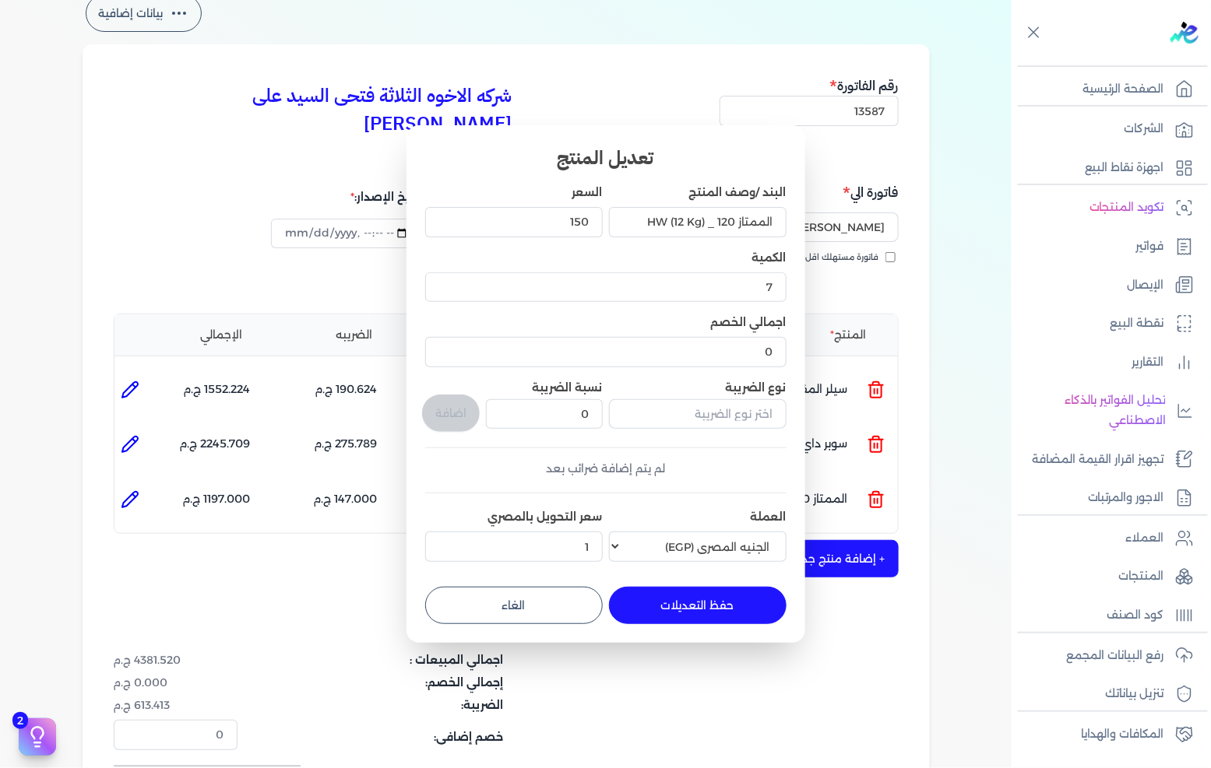
click at [687, 600] on button "حفظ التعديلات" at bounding box center [698, 605] width 178 height 37
type input "0"
type input "1"
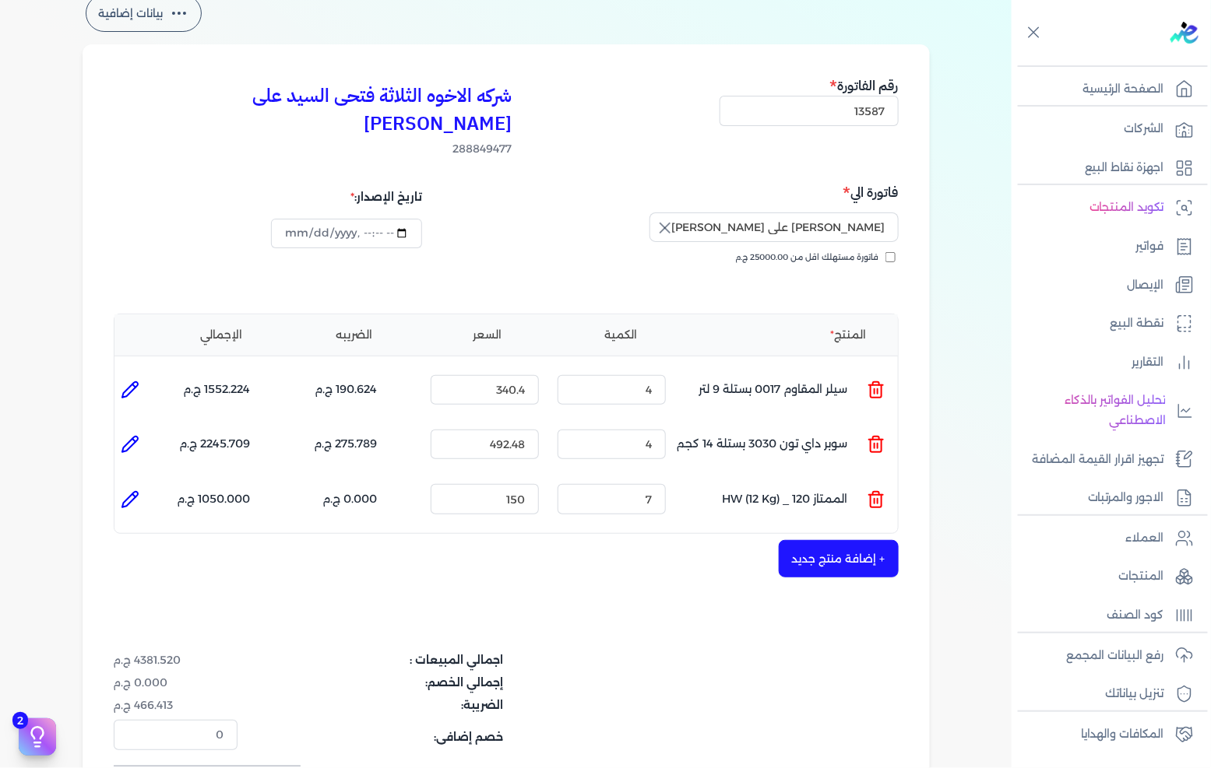
click at [135, 382] on icon at bounding box center [130, 390] width 16 height 16
type input "سيلر المقاوم 0017 بستلة 9 لتر"
type input "340.4"
type input "4"
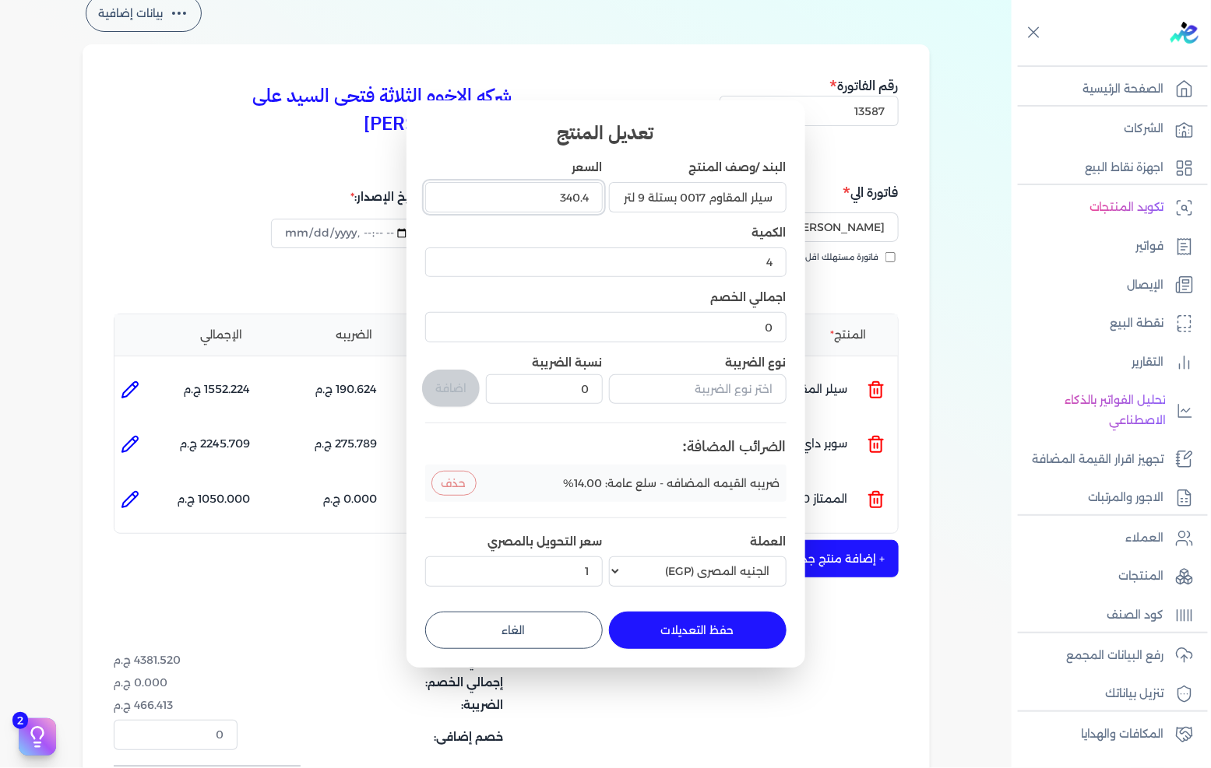
click at [554, 204] on input "340.4" at bounding box center [514, 197] width 178 height 30
type input "298"
type input "298.59"
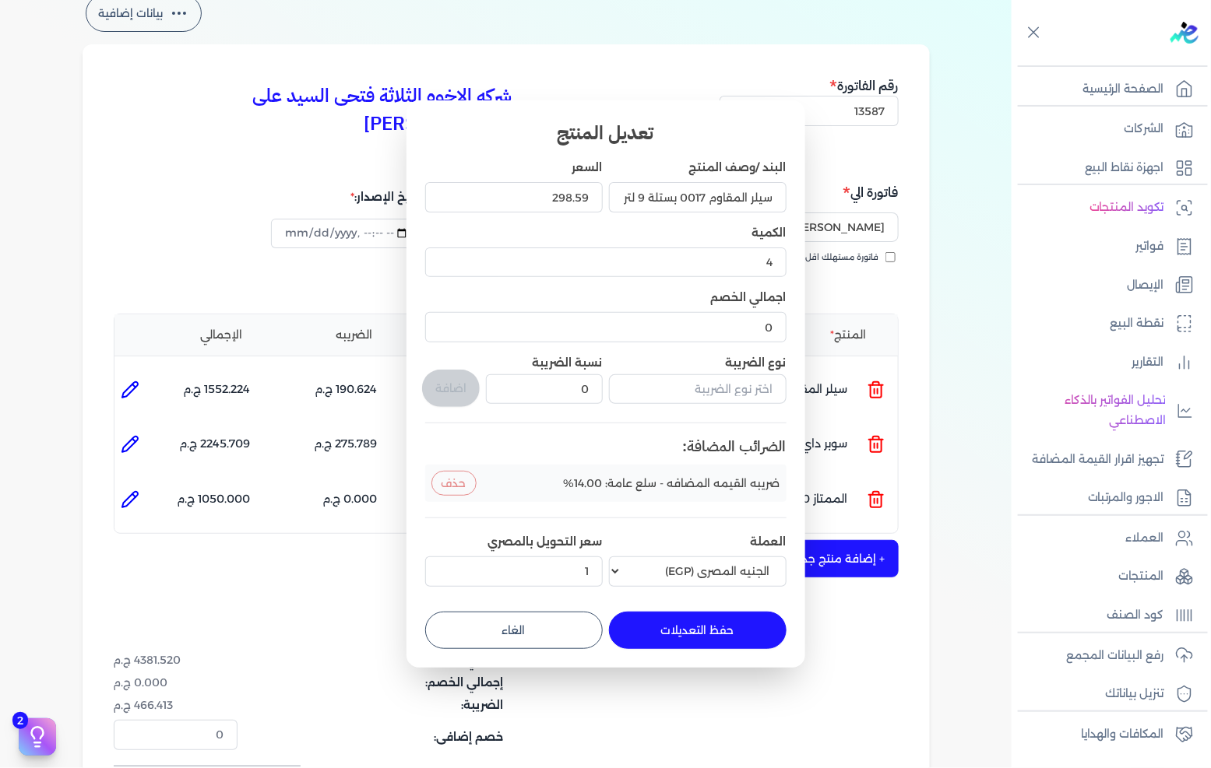
click at [706, 637] on button "حفظ التعديلات" at bounding box center [698, 630] width 178 height 37
type input "0"
type input "1"
type input "298.59"
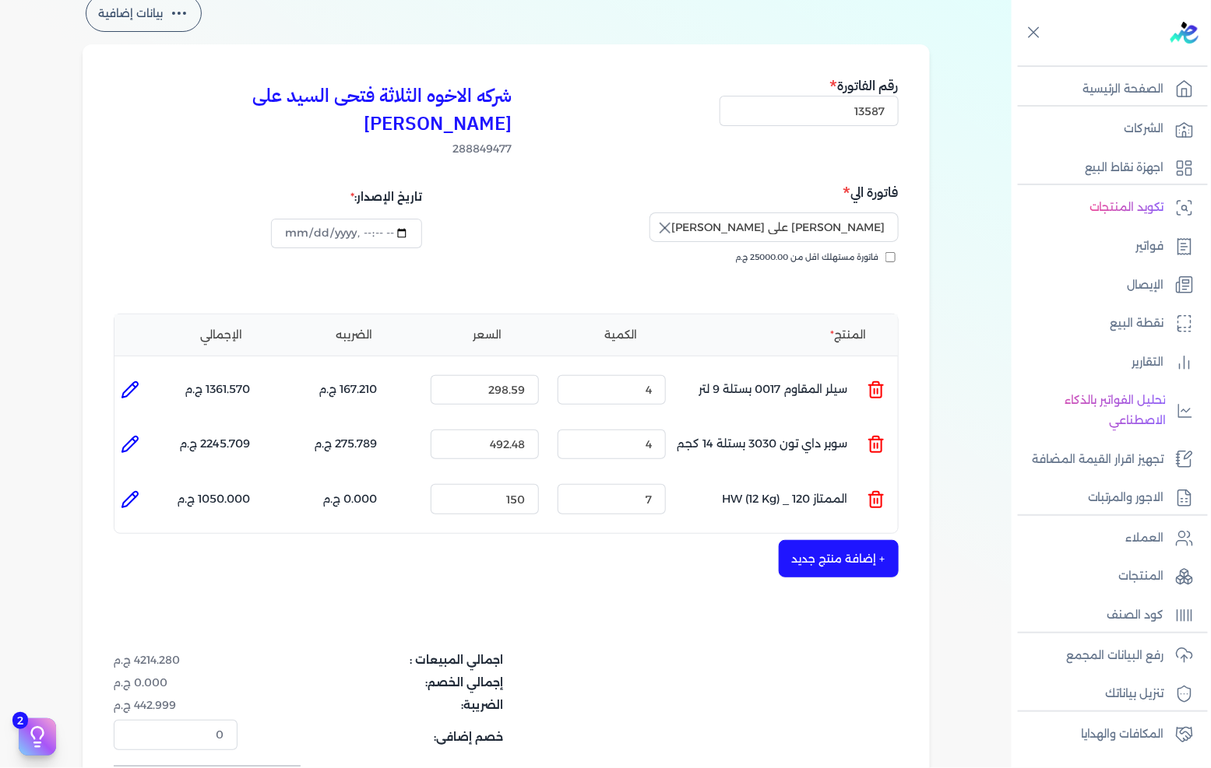
click at [134, 435] on icon at bounding box center [130, 444] width 19 height 19
type input "سوبر داي تون 3030 بستلة 14 كجم"
type input "492.48"
type input "4"
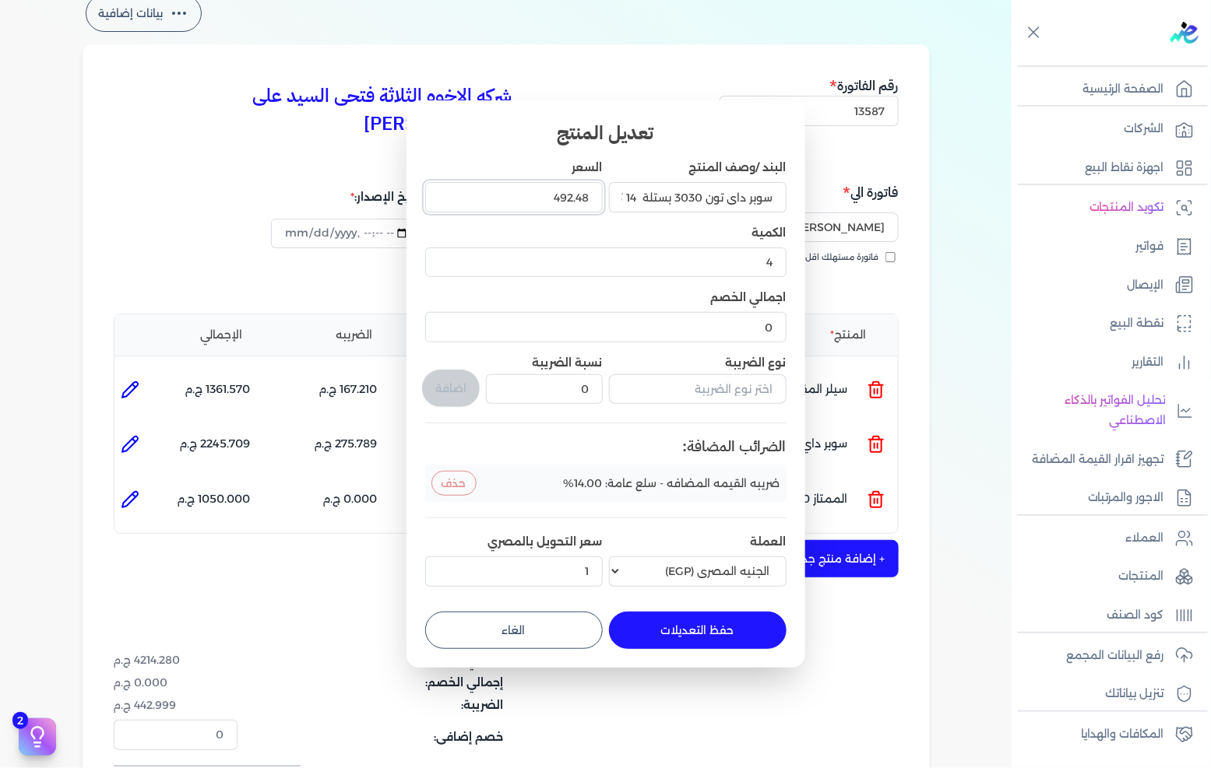
click at [526, 191] on input "492.48" at bounding box center [514, 197] width 178 height 30
type input "432"
click at [722, 631] on button "حفظ التعديلات" at bounding box center [698, 630] width 178 height 37
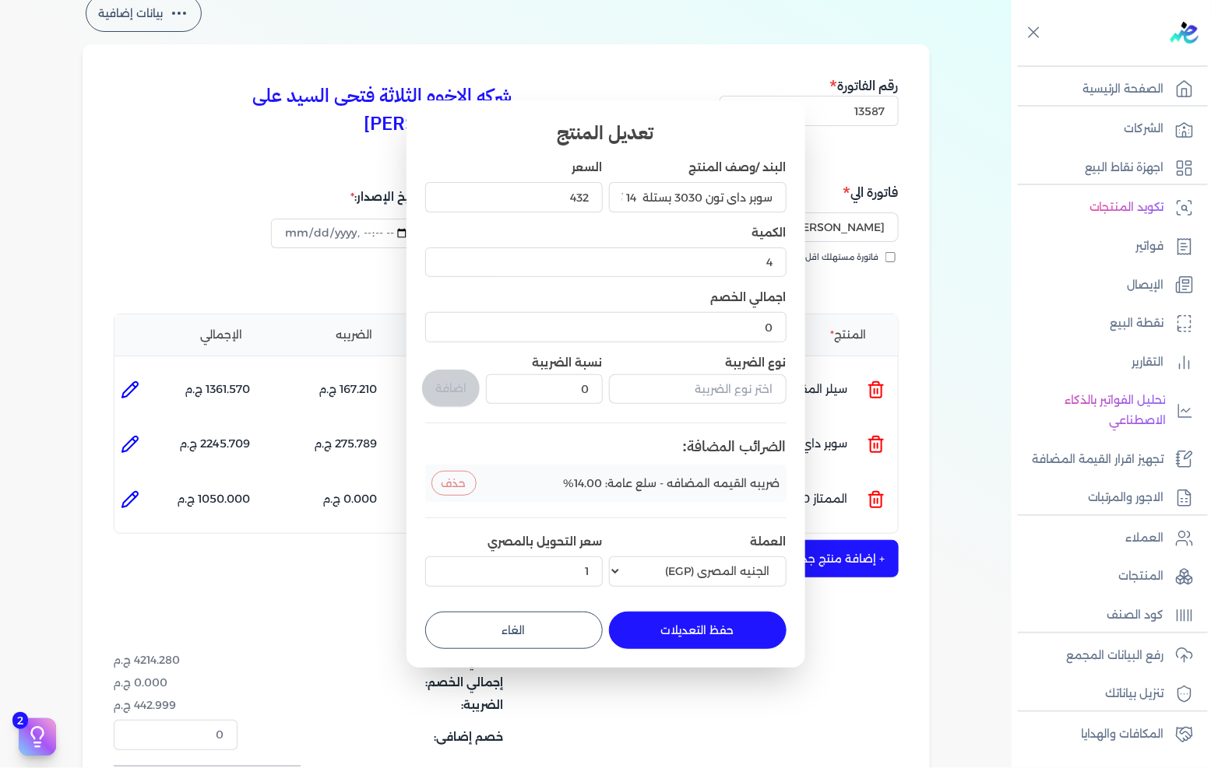
type input "0"
type input "1"
type input "432"
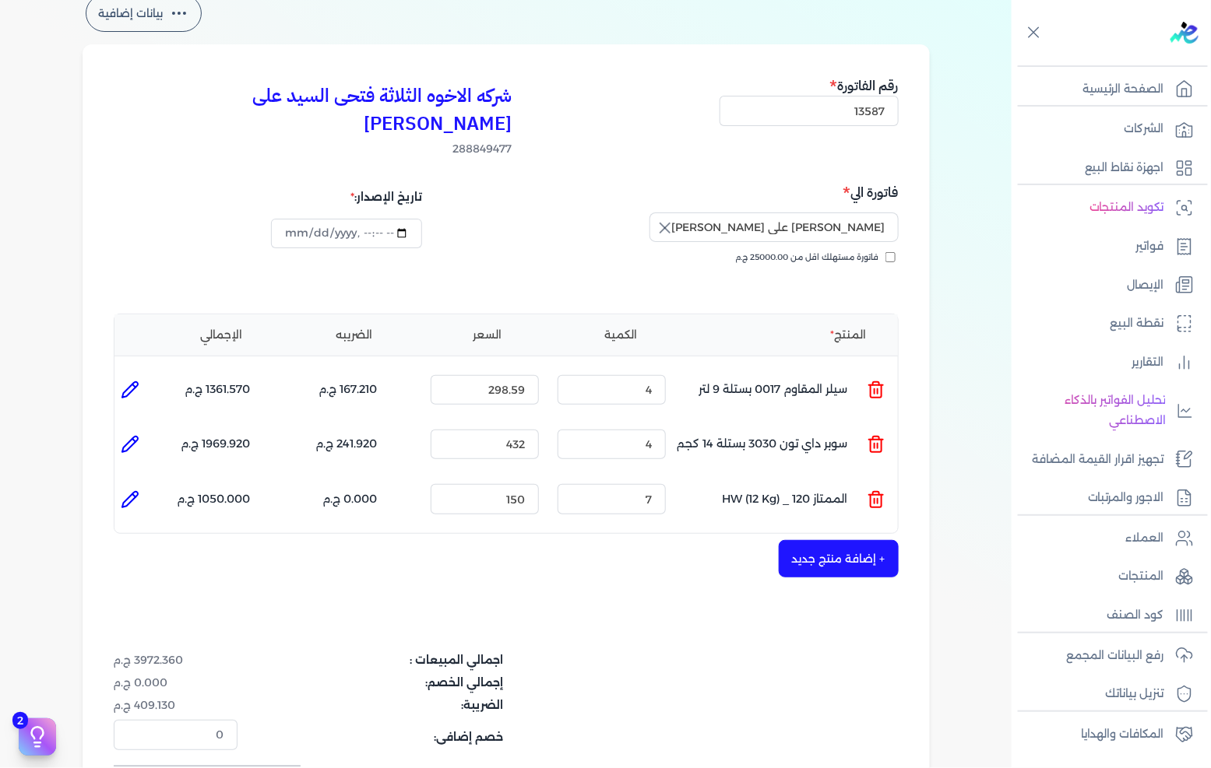
click at [827, 540] on button "+ إضافة منتج جديد" at bounding box center [839, 558] width 120 height 37
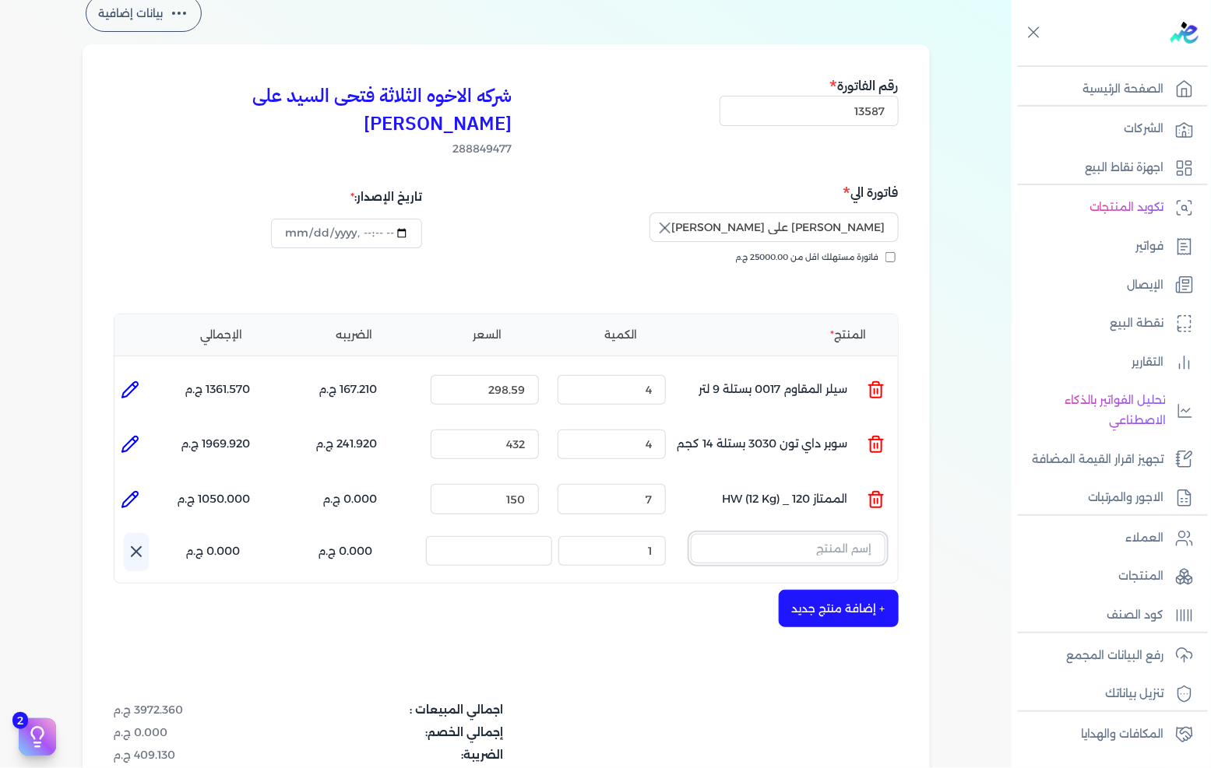
click at [798, 534] on input "text" at bounding box center [788, 549] width 195 height 30
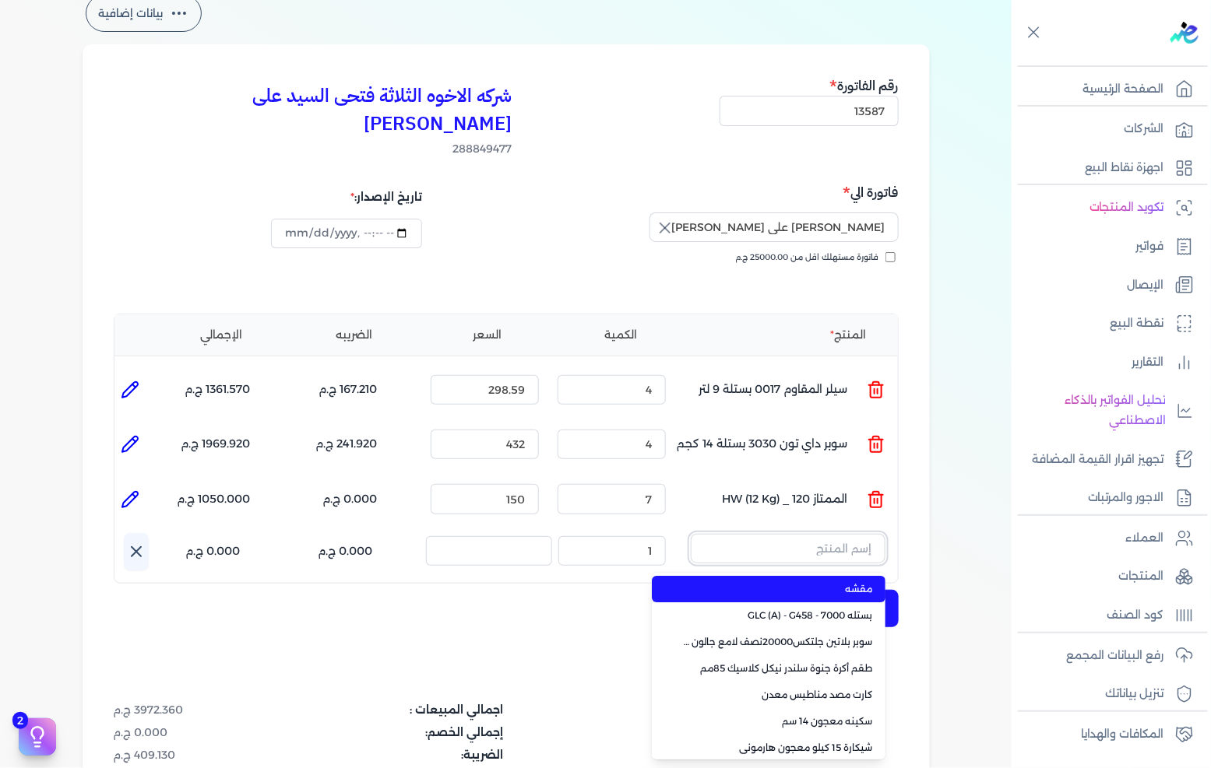
type input "م"
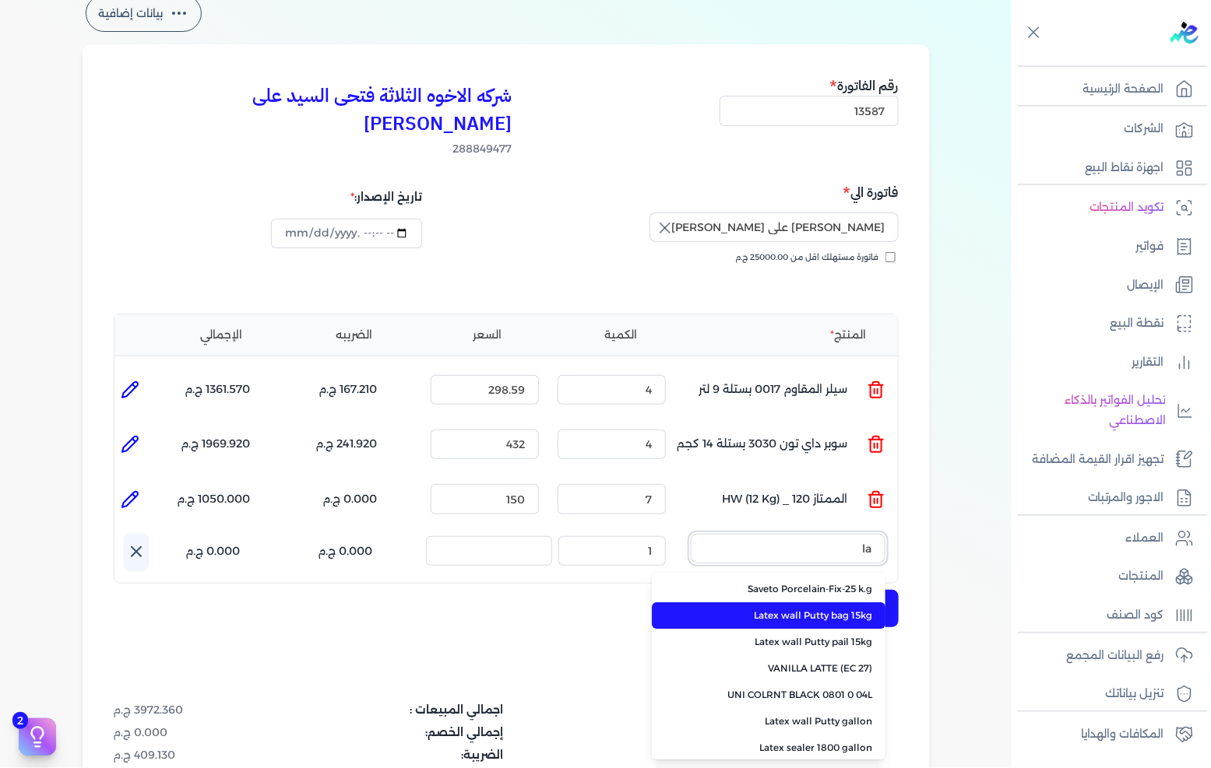
type input "la"
click at [813, 609] on span "Latex wall Putty bag 15kg" at bounding box center [778, 616] width 190 height 14
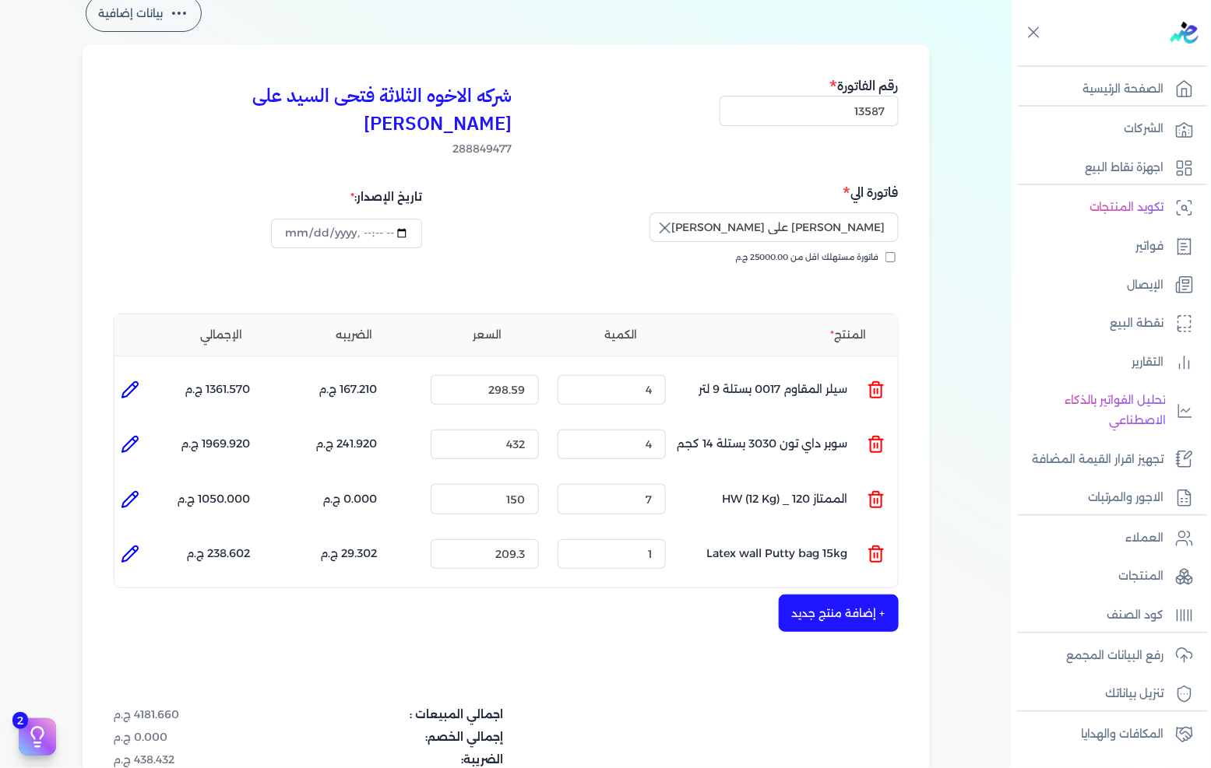
click at [139, 545] on icon at bounding box center [130, 554] width 19 height 19
type input "Latex wall Putty bag 15kg"
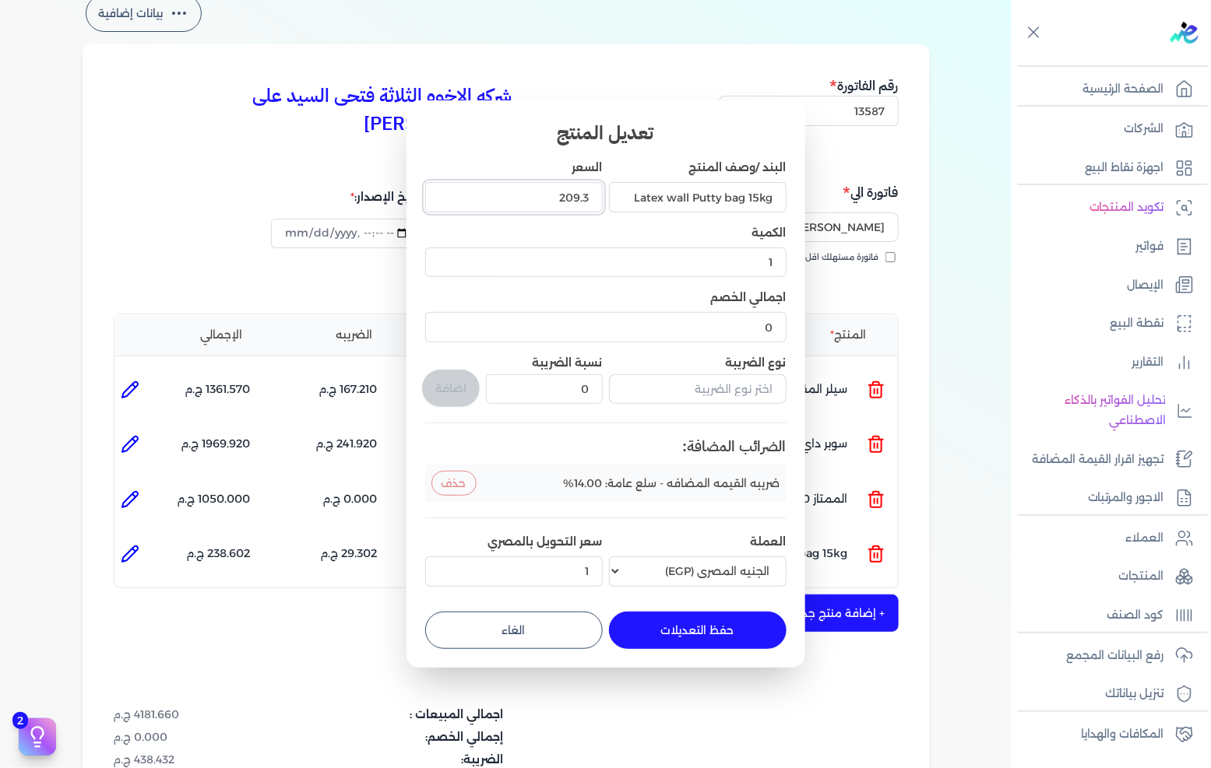
click at [512, 199] on input "209.3" at bounding box center [514, 197] width 178 height 30
type input "209"
type input "209.14"
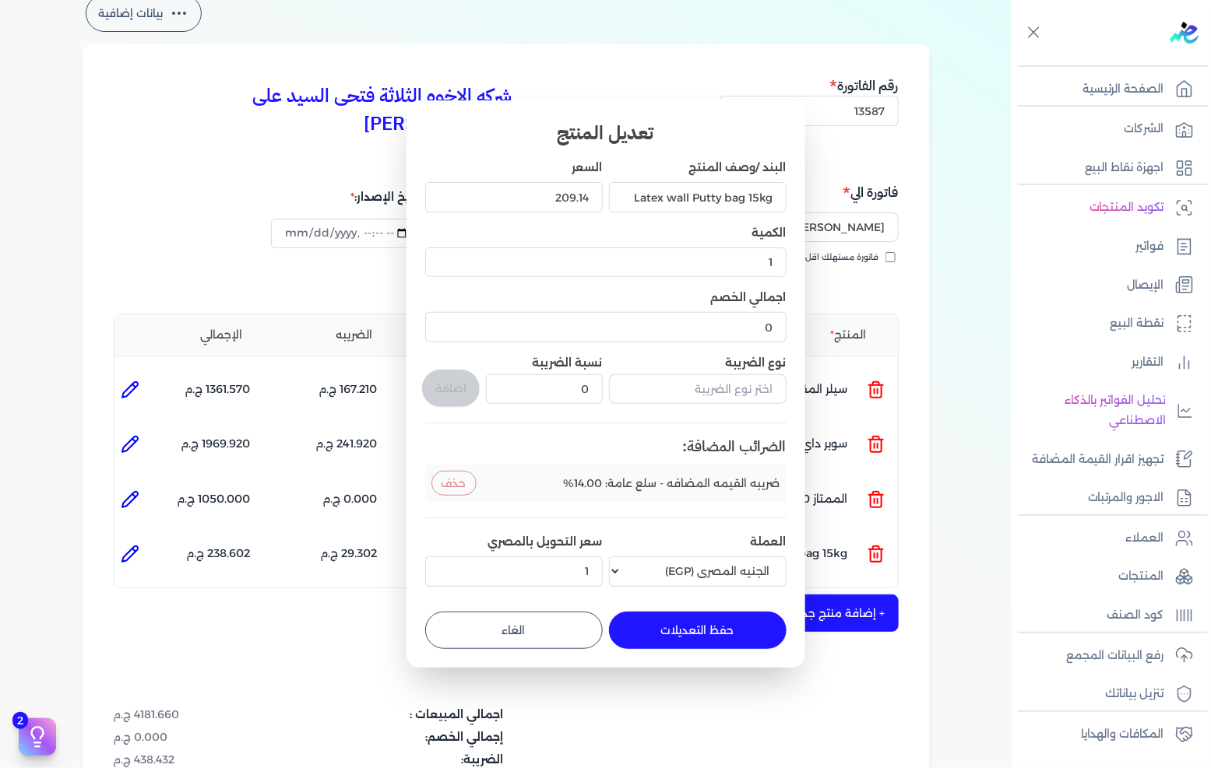
click at [699, 627] on button "حفظ التعديلات" at bounding box center [698, 630] width 178 height 37
type input "0"
type input "209.14"
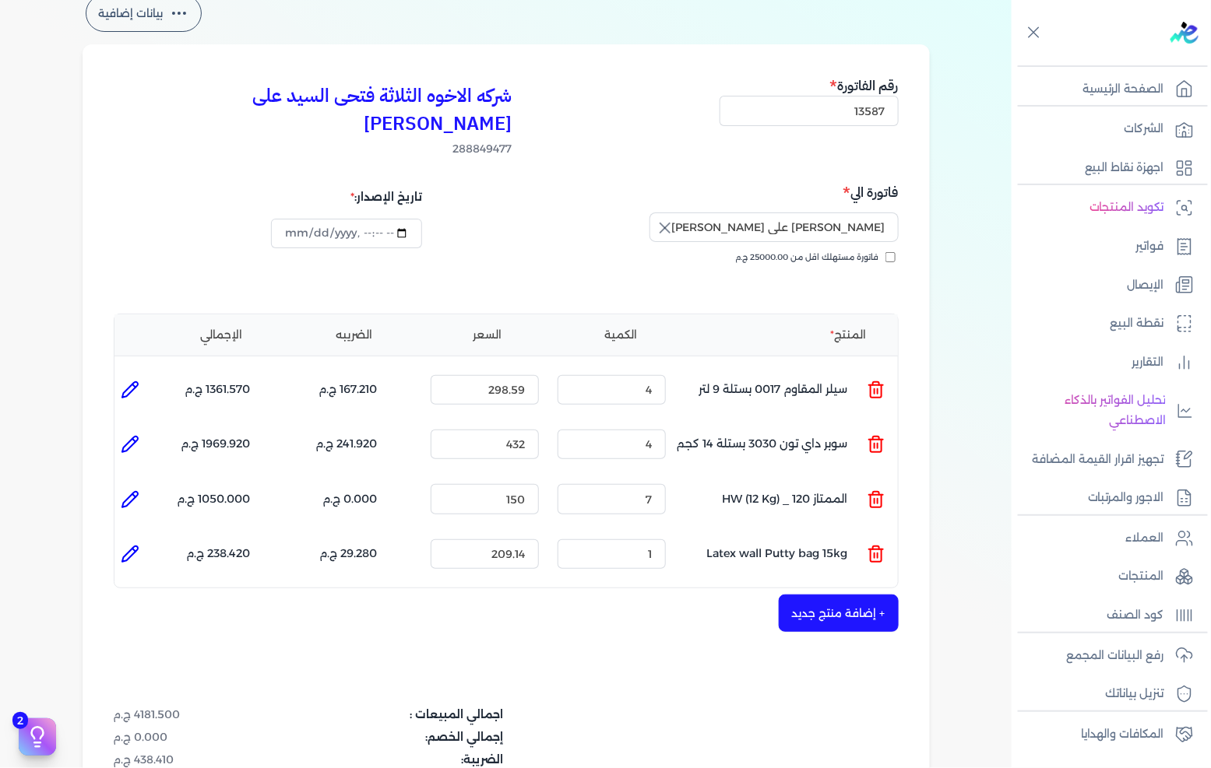
click at [842, 595] on button "+ إضافة منتج جديد" at bounding box center [839, 613] width 120 height 37
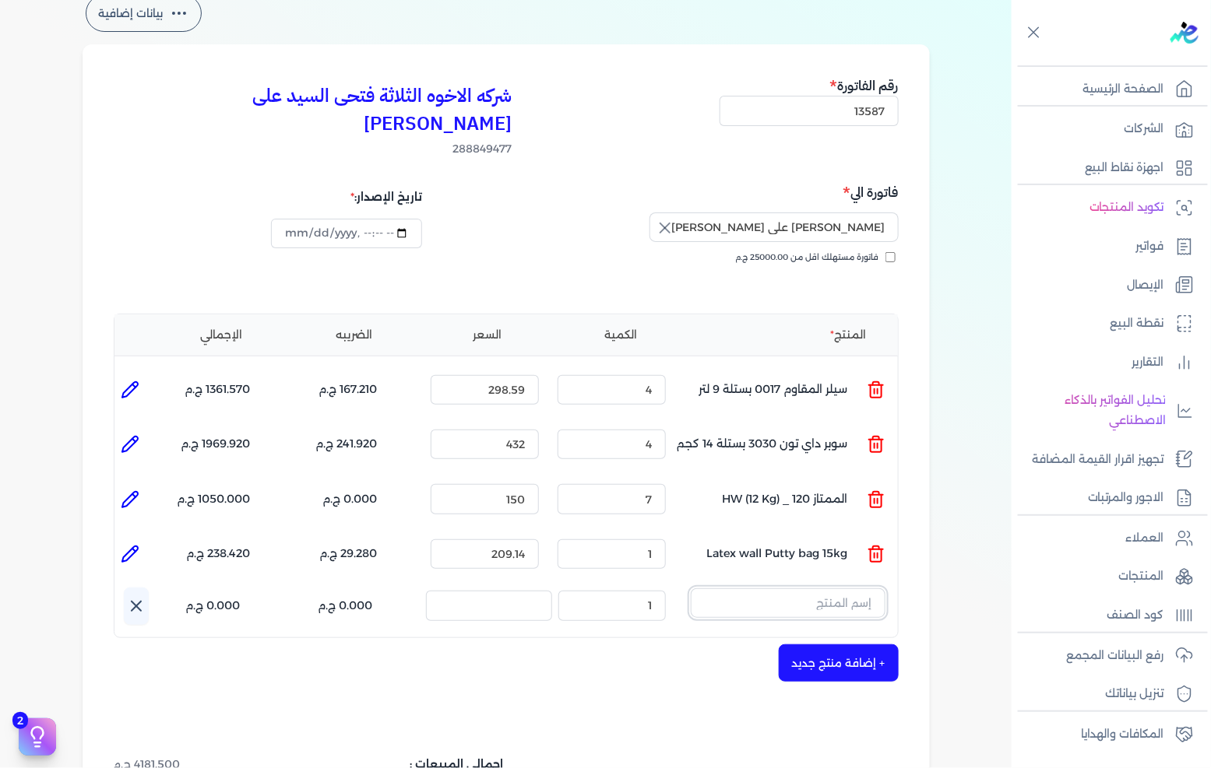
click at [867, 589] on input "text" at bounding box center [788, 604] width 195 height 30
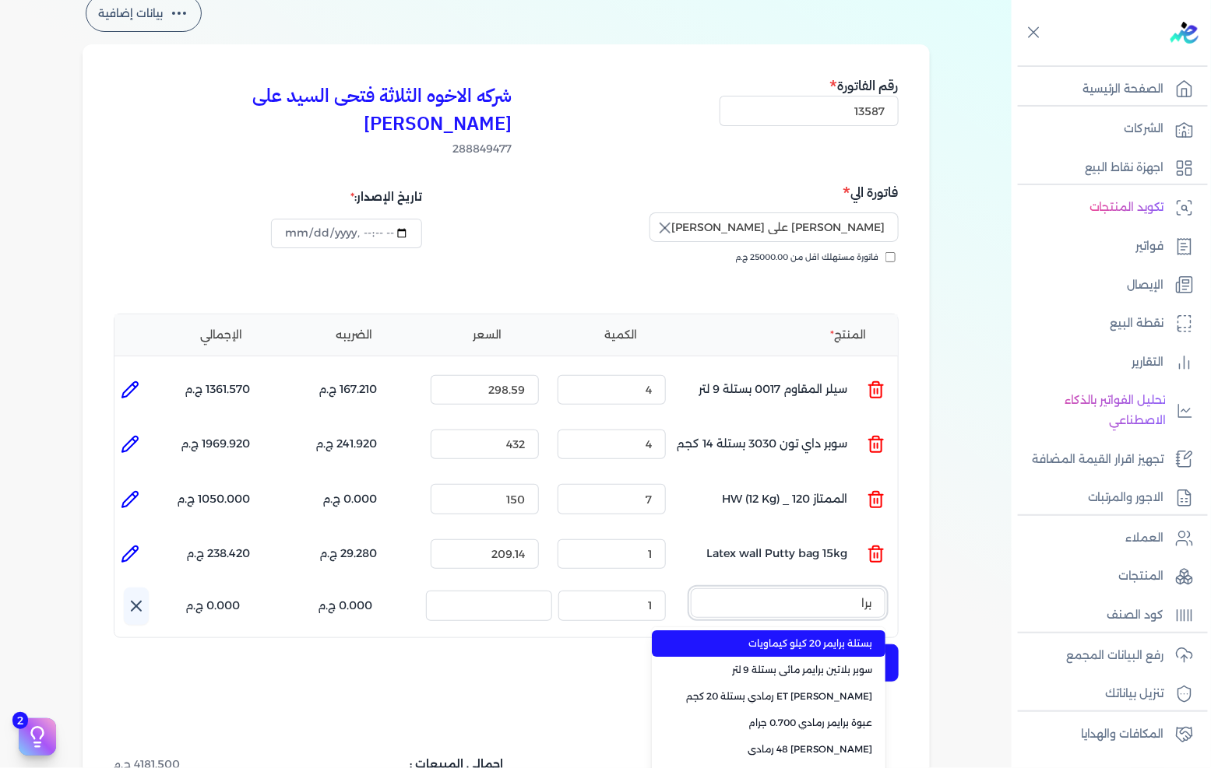
type input "براي"
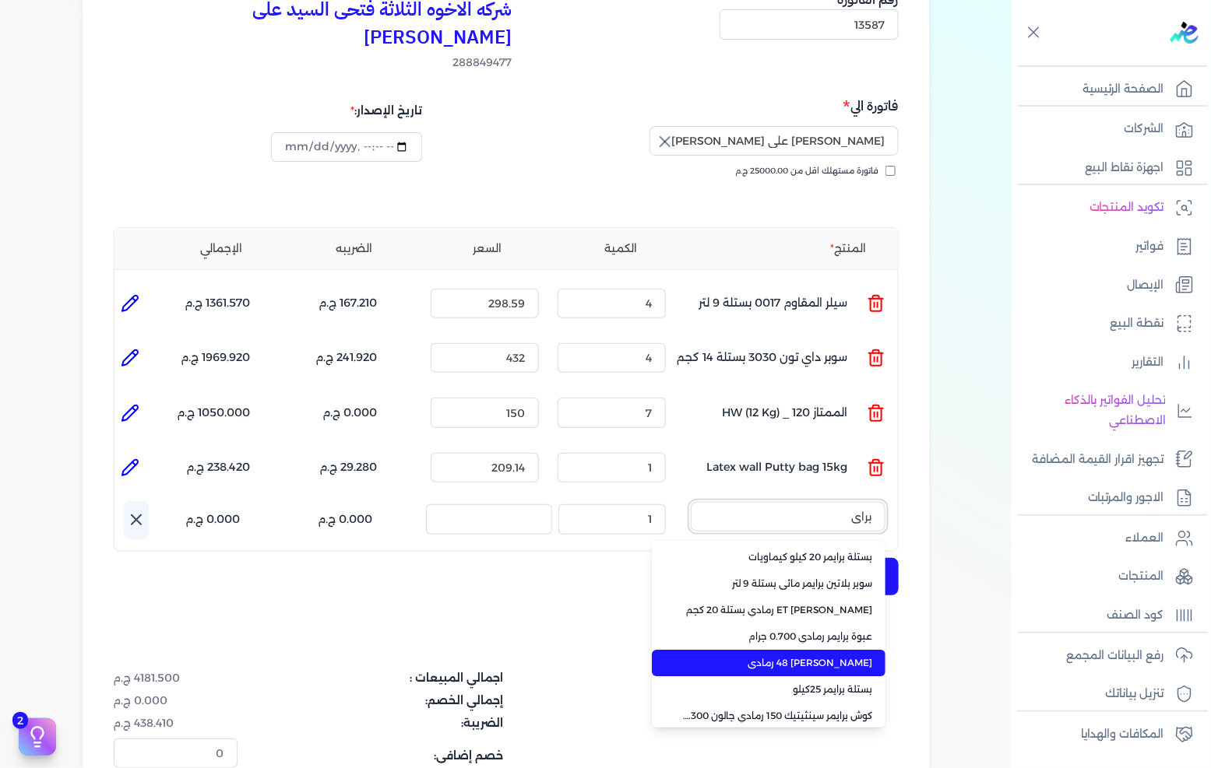
scroll to position [86, 0]
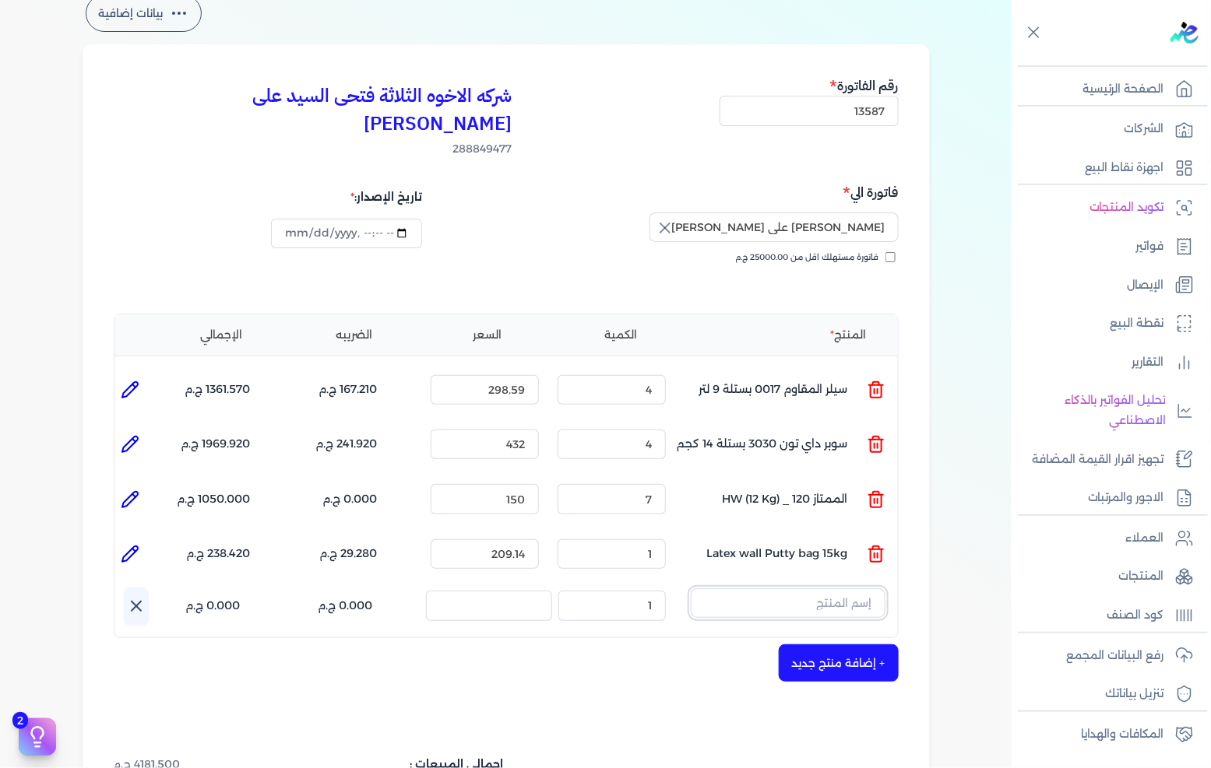
click at [810, 589] on input "text" at bounding box center [788, 604] width 195 height 30
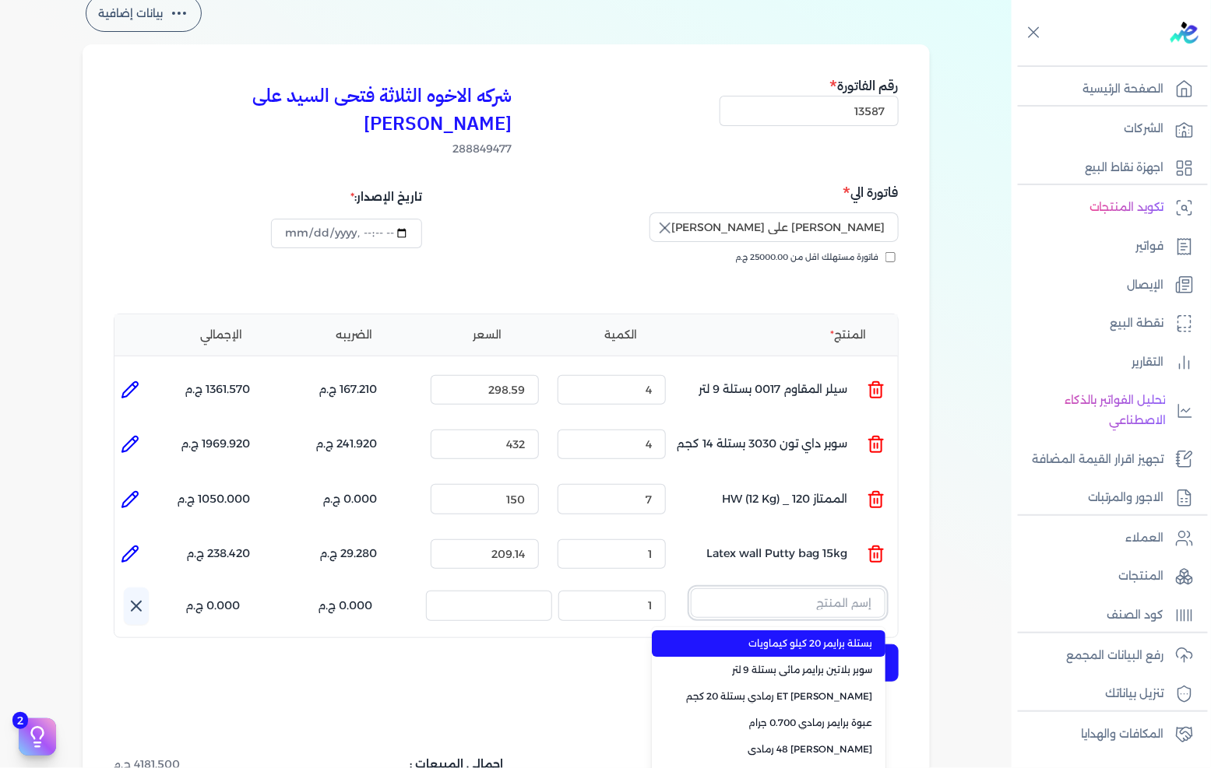
paste input "جالون 2.5 كيلو"
type input "جالون 2.5 كيلو"
click at [791, 637] on span "جالون 2.5 كيلو" at bounding box center [778, 644] width 190 height 14
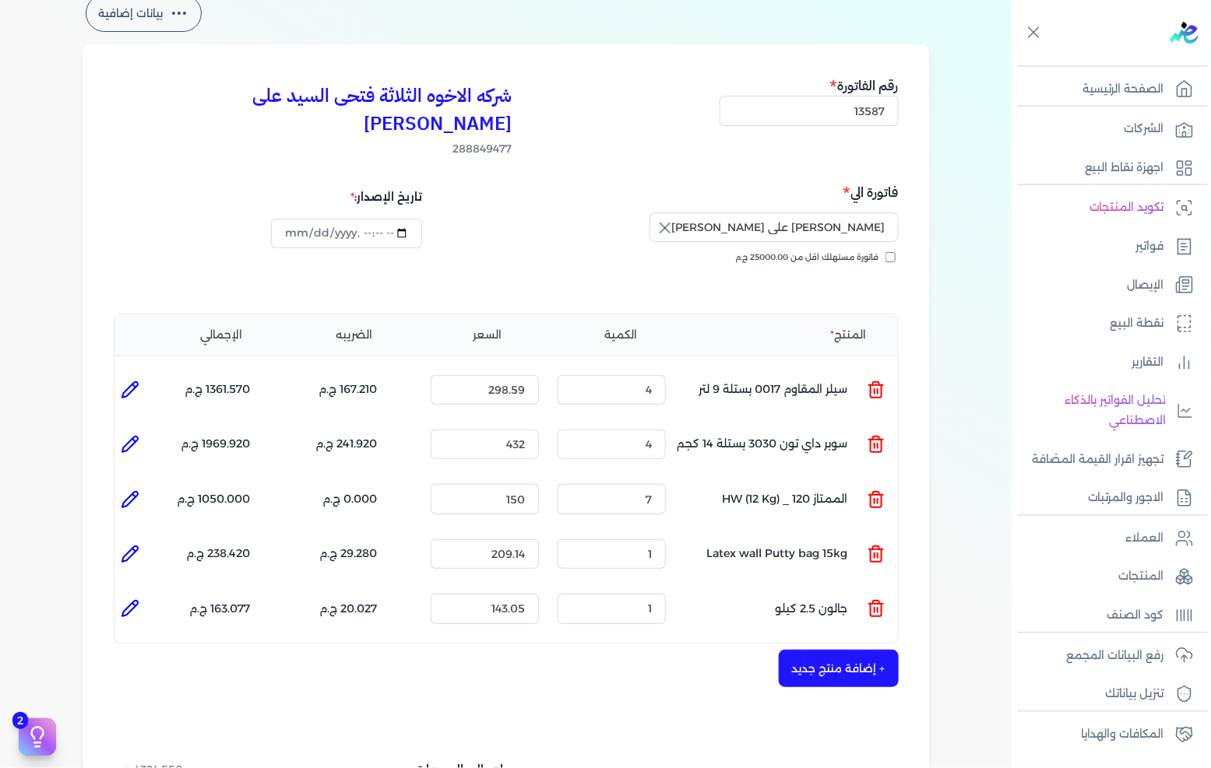
click at [136, 601] on icon at bounding box center [130, 609] width 16 height 16
type input "جالون 2.5 كيلو"
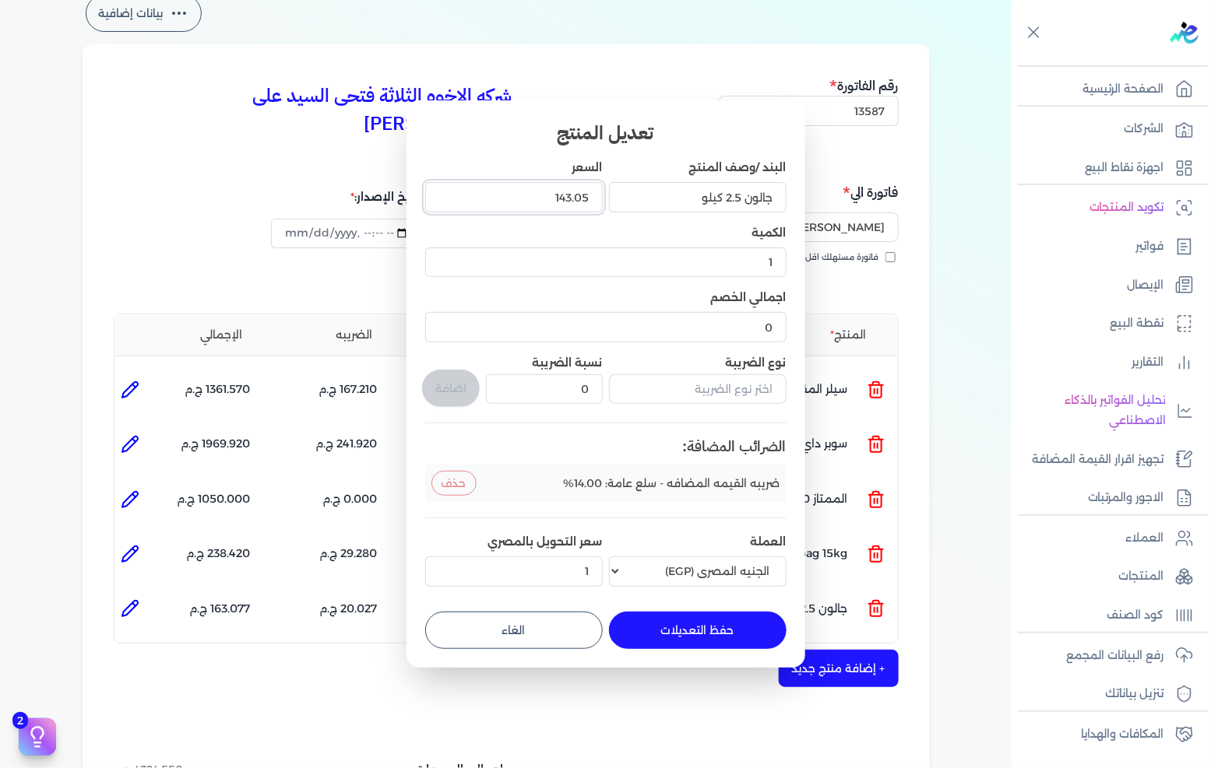
click at [537, 199] on input "143.05" at bounding box center [514, 197] width 178 height 30
type input "156"
type input "156.140"
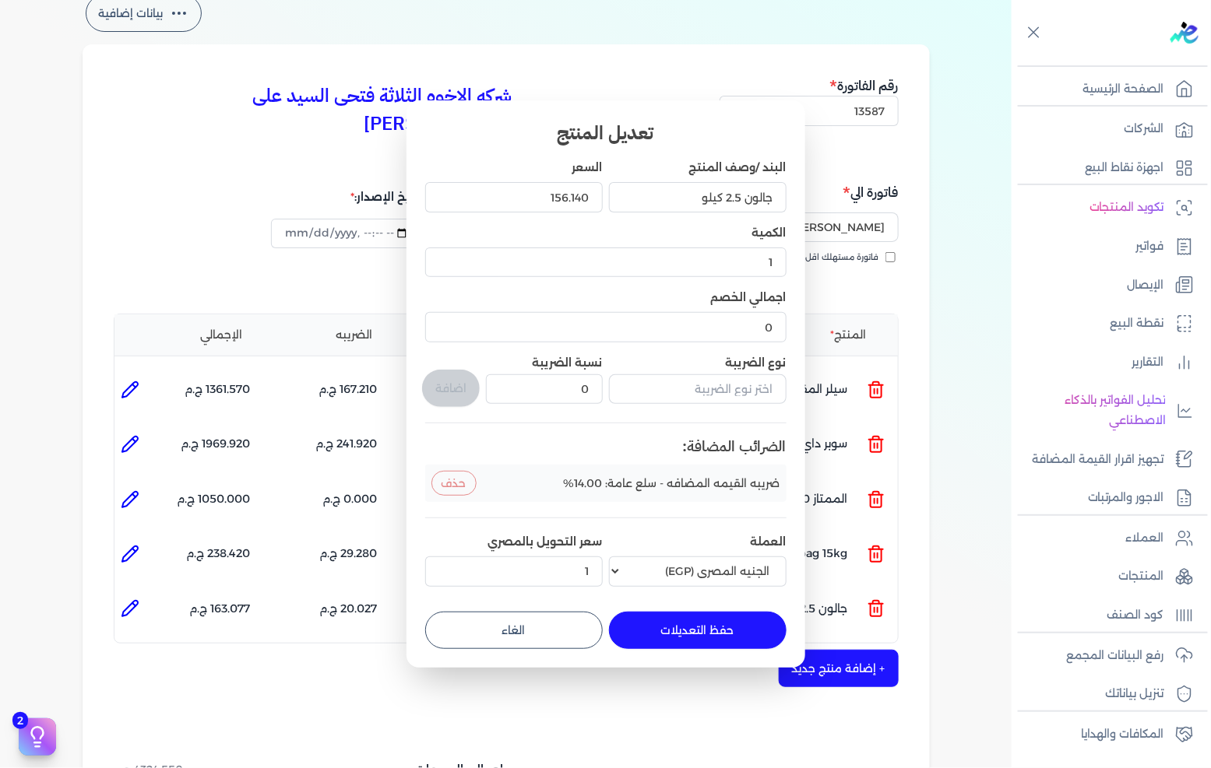
click at [671, 618] on button "حفظ التعديلات" at bounding box center [698, 630] width 178 height 37
type input "0"
type input "156.14"
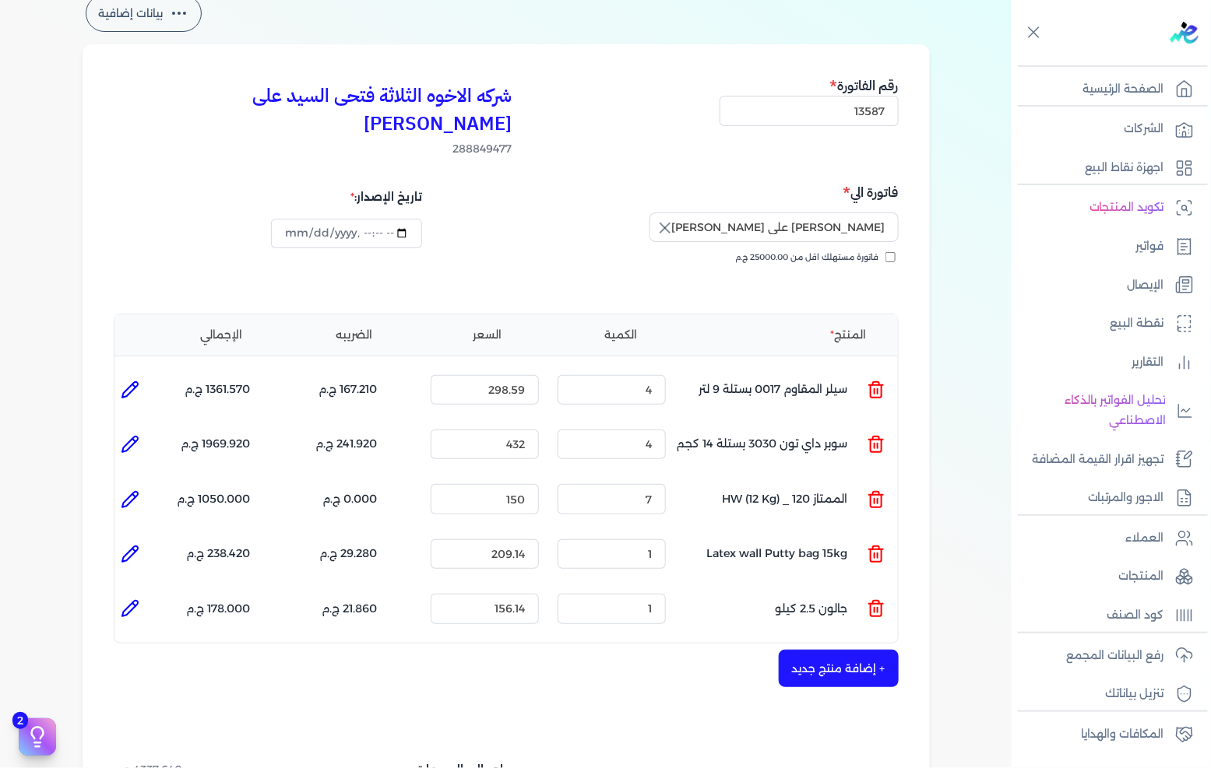
click at [835, 650] on button "+ إضافة منتج جديد" at bounding box center [839, 668] width 120 height 37
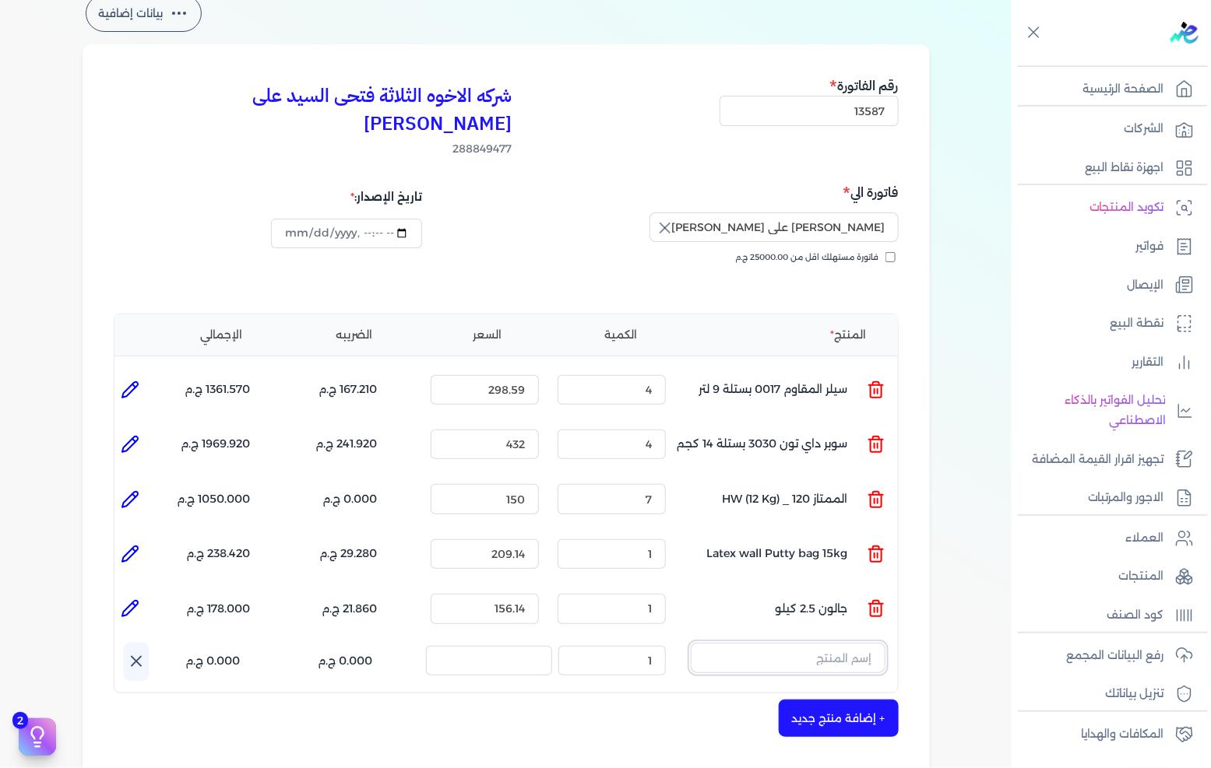
click at [763, 643] on input "text" at bounding box center [788, 658] width 195 height 30
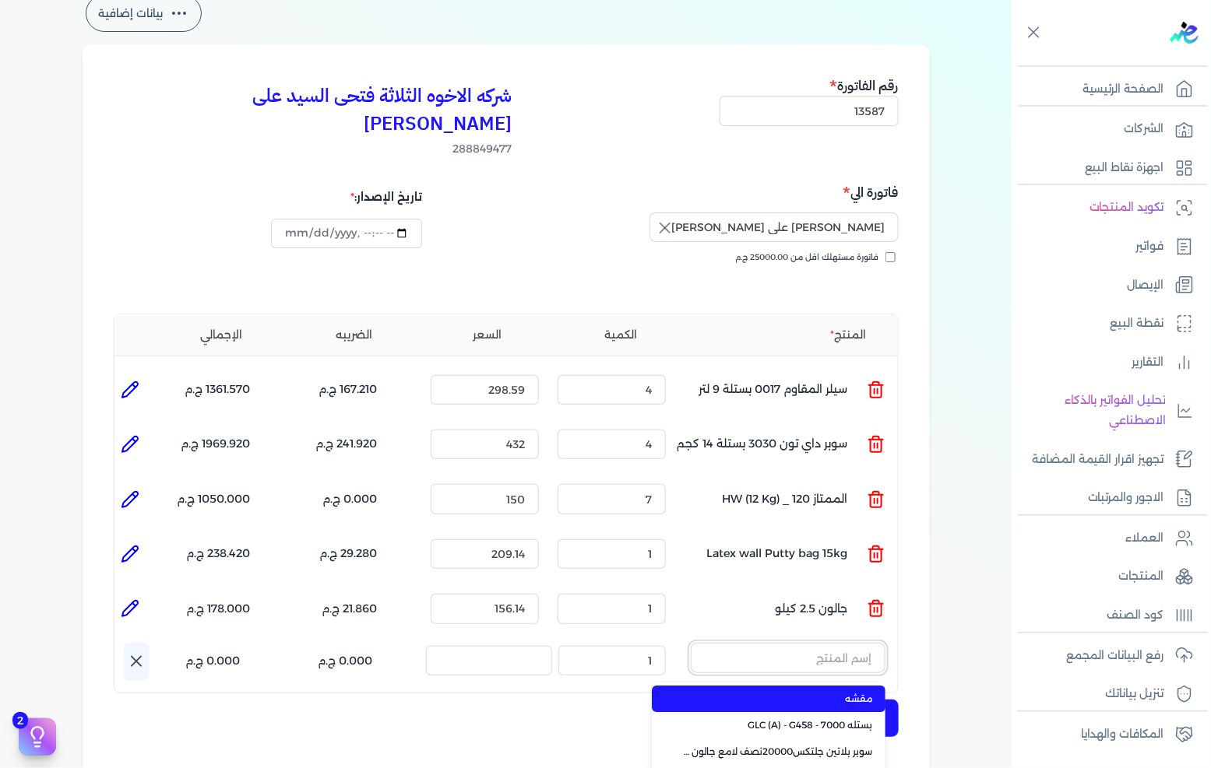
paste input "سوبر بلاتين هايجين سيلك8000 بستلة 9 لتر Base A"
type input "سوبر بلاتين هايجين سيلك8000 بستلة 9 لتر Base A"
click at [758, 691] on span "سوبر بلاتين هايجين سيلك8000 بستلة 9 لتر Base A" at bounding box center [778, 699] width 190 height 14
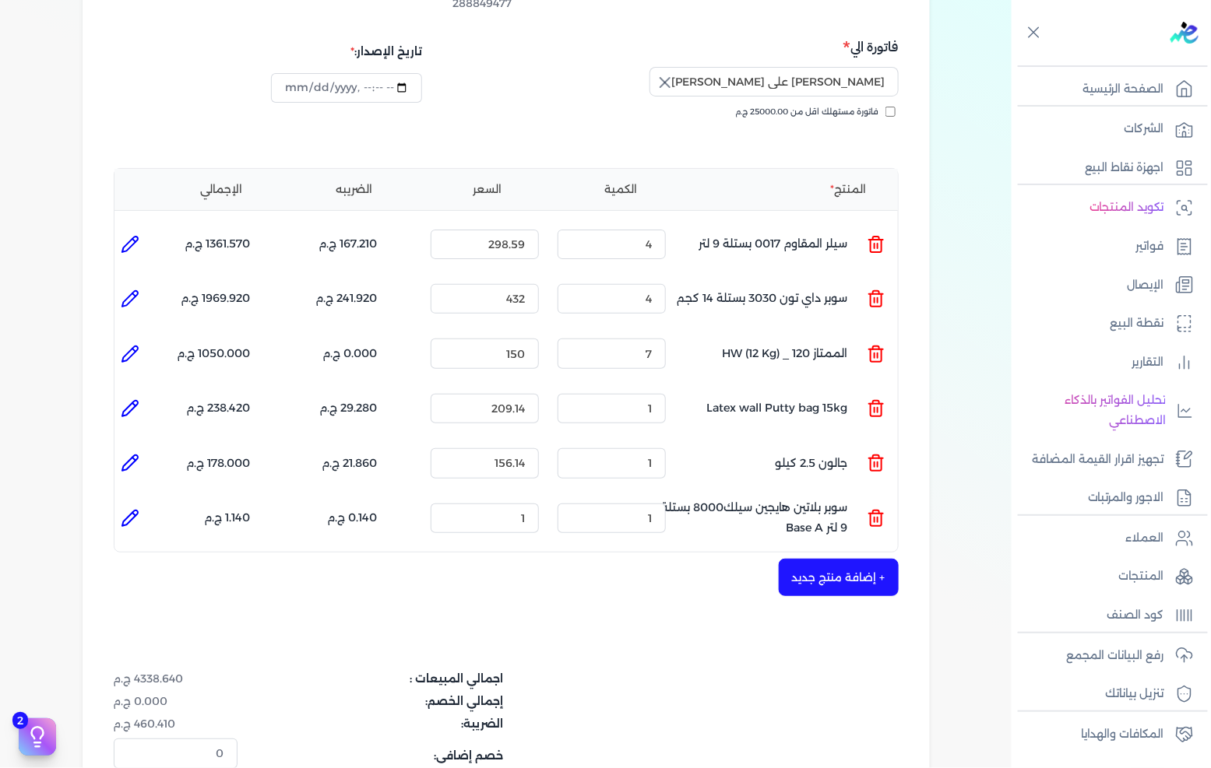
scroll to position [259, 0]
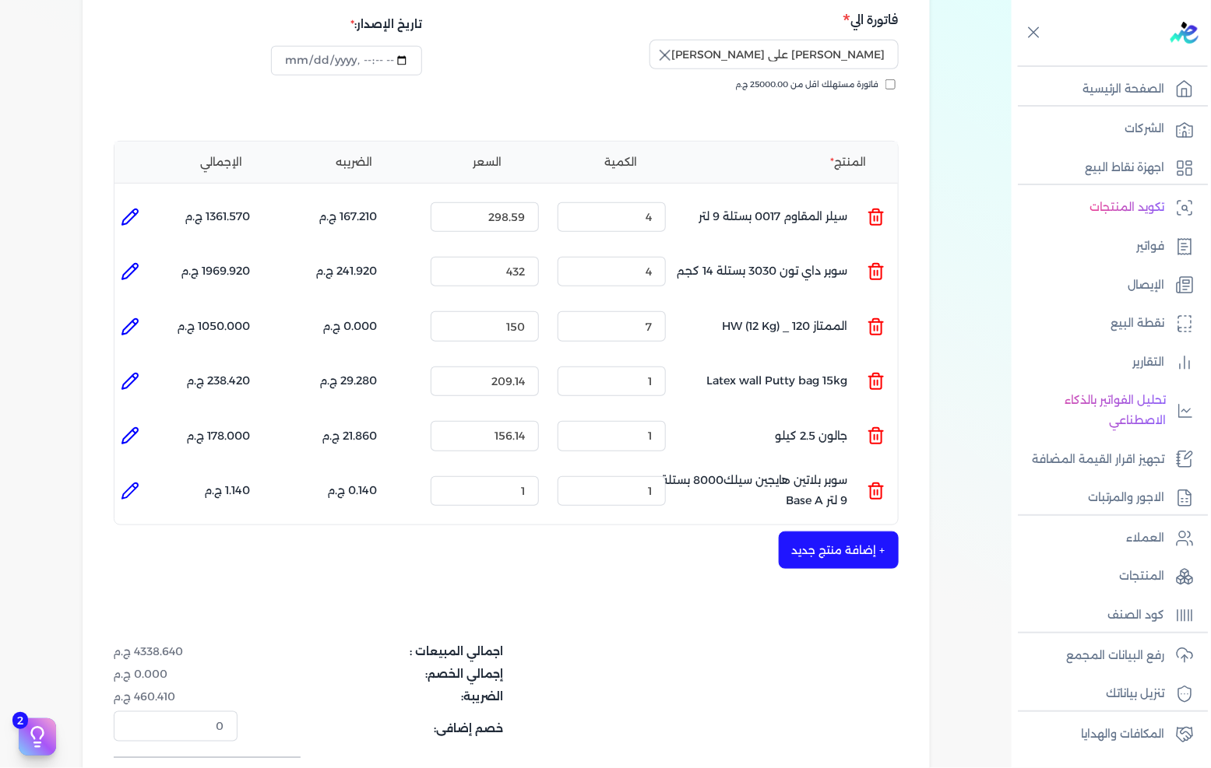
click at [132, 428] on icon at bounding box center [130, 436] width 16 height 16
type input "جالون 2.5 كيلو"
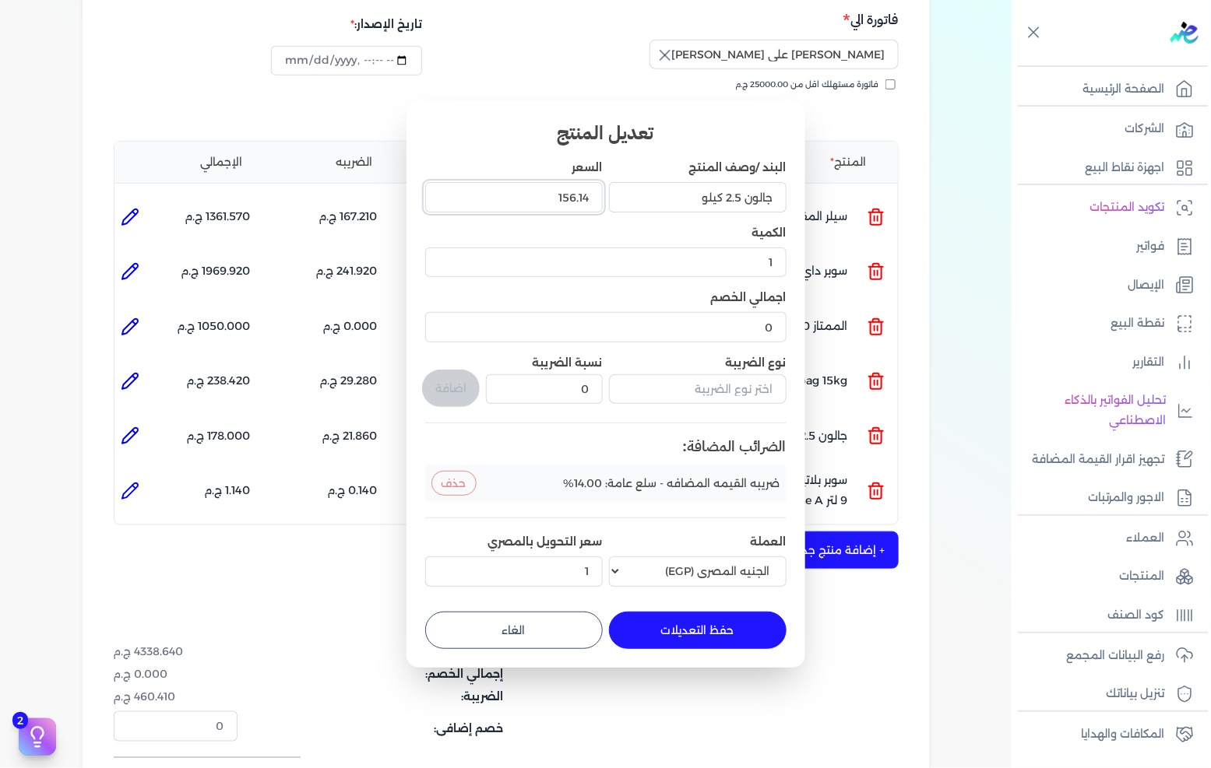
click at [543, 183] on input "156.14" at bounding box center [514, 197] width 178 height 30
type input "1907"
click at [548, 204] on input "0.001" at bounding box center [514, 197] width 178 height 30
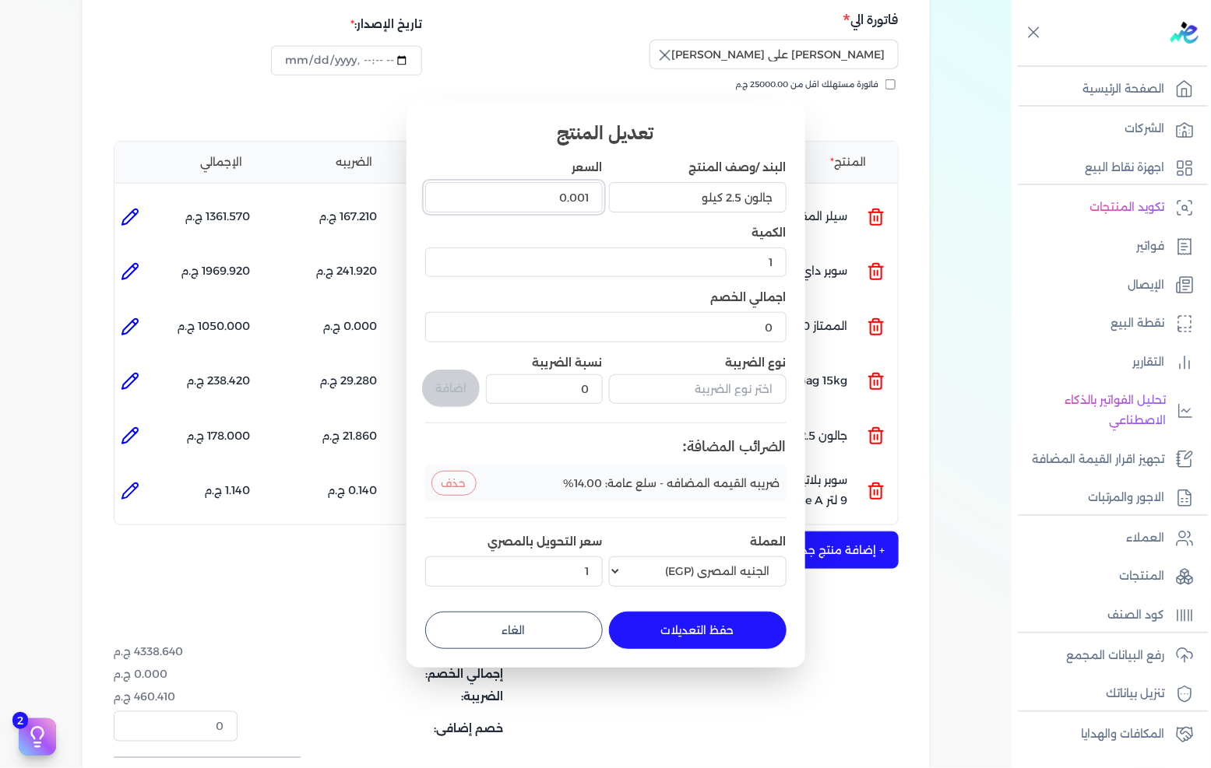
click at [548, 204] on input "0.001" at bounding box center [514, 197] width 178 height 30
type input "1907"
type input "1907.89"
click at [557, 223] on div "البند /وصف المنتج جالون 2.5 كيلو السعر 1907.89 الكمية 1 اجمالي الخصم 0 نوع الضر…" at bounding box center [605, 376] width 361 height 433
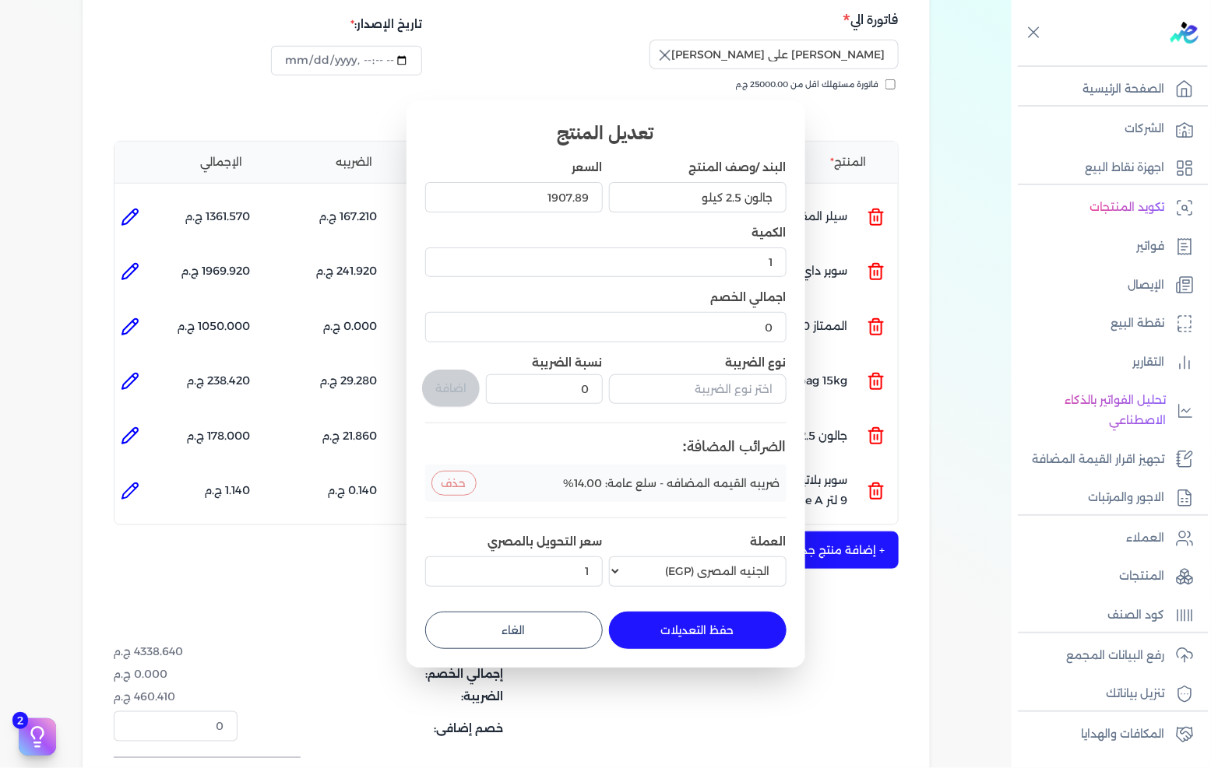
click at [675, 625] on button "حفظ التعديلات" at bounding box center [698, 630] width 178 height 37
type input "0"
type input "1907.89"
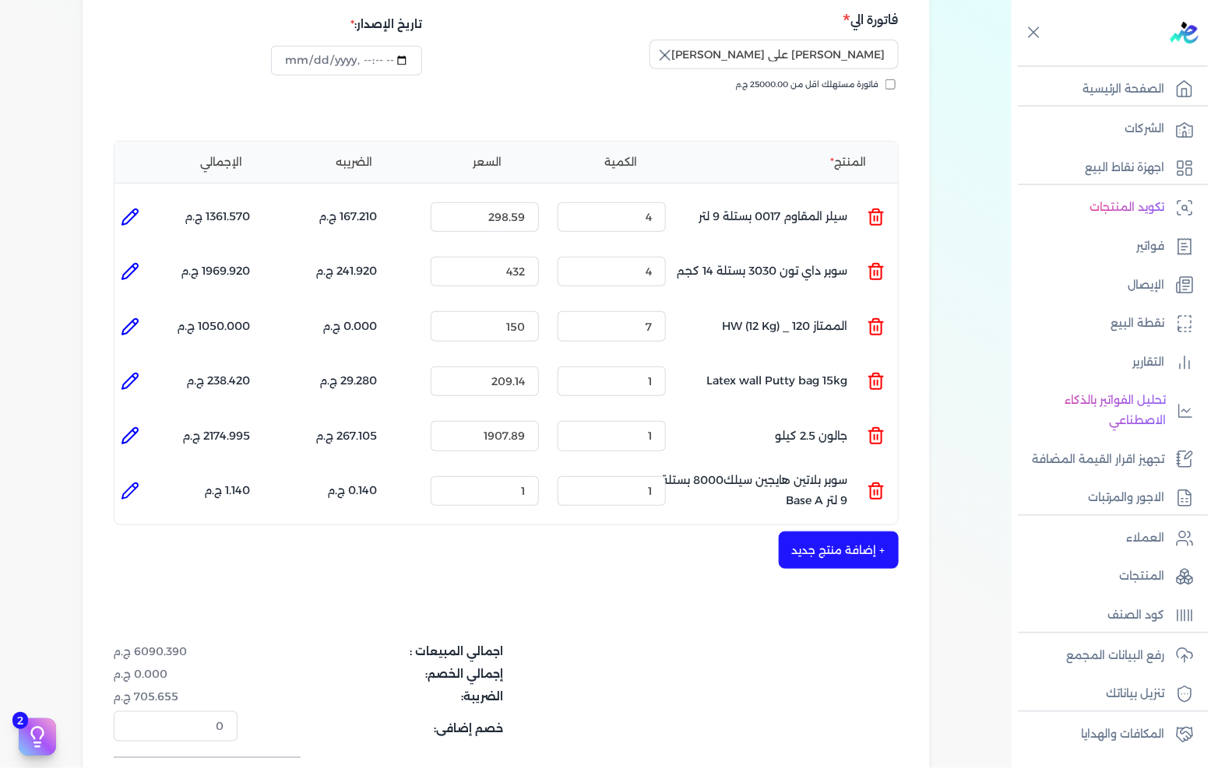
click at [135, 486] on icon at bounding box center [133, 487] width 3 height 3
type input "سوبر بلاتين هايجين سيلك8000 بستلة 9 لتر Base A"
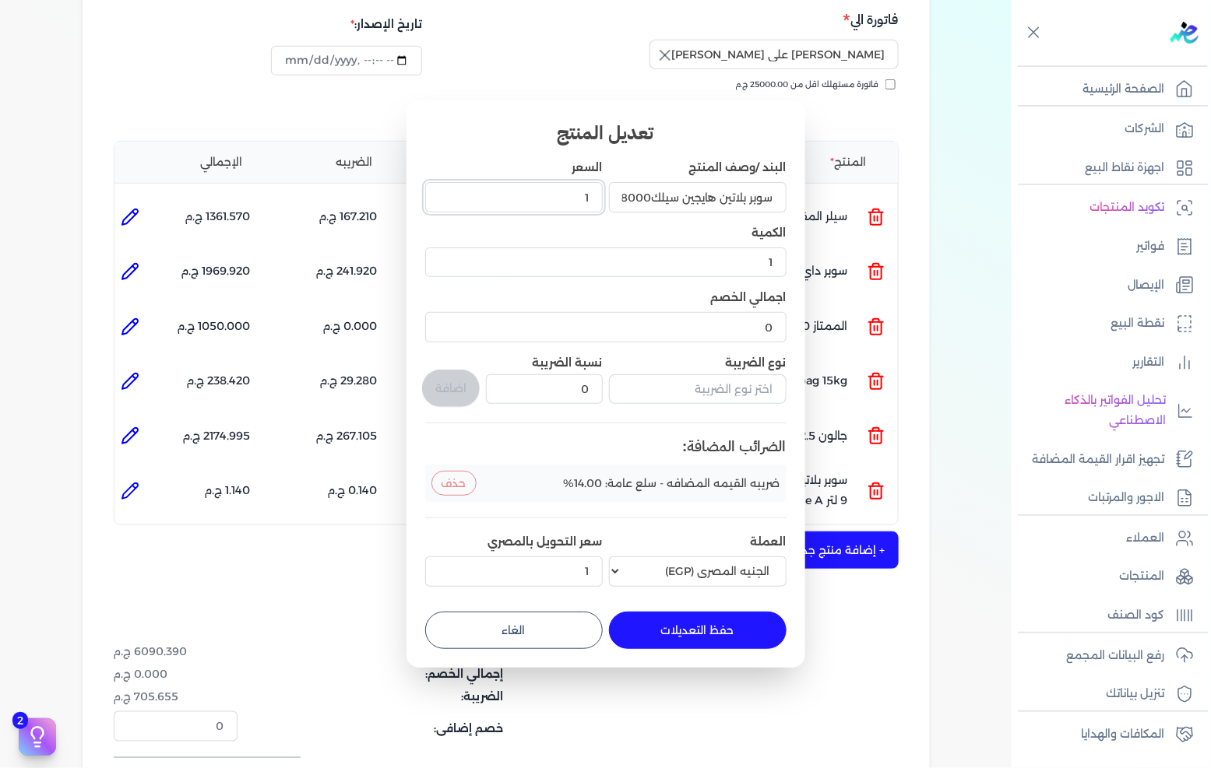
click at [573, 204] on input "1" at bounding box center [514, 197] width 178 height 30
type input "1907"
type input "1907.89"
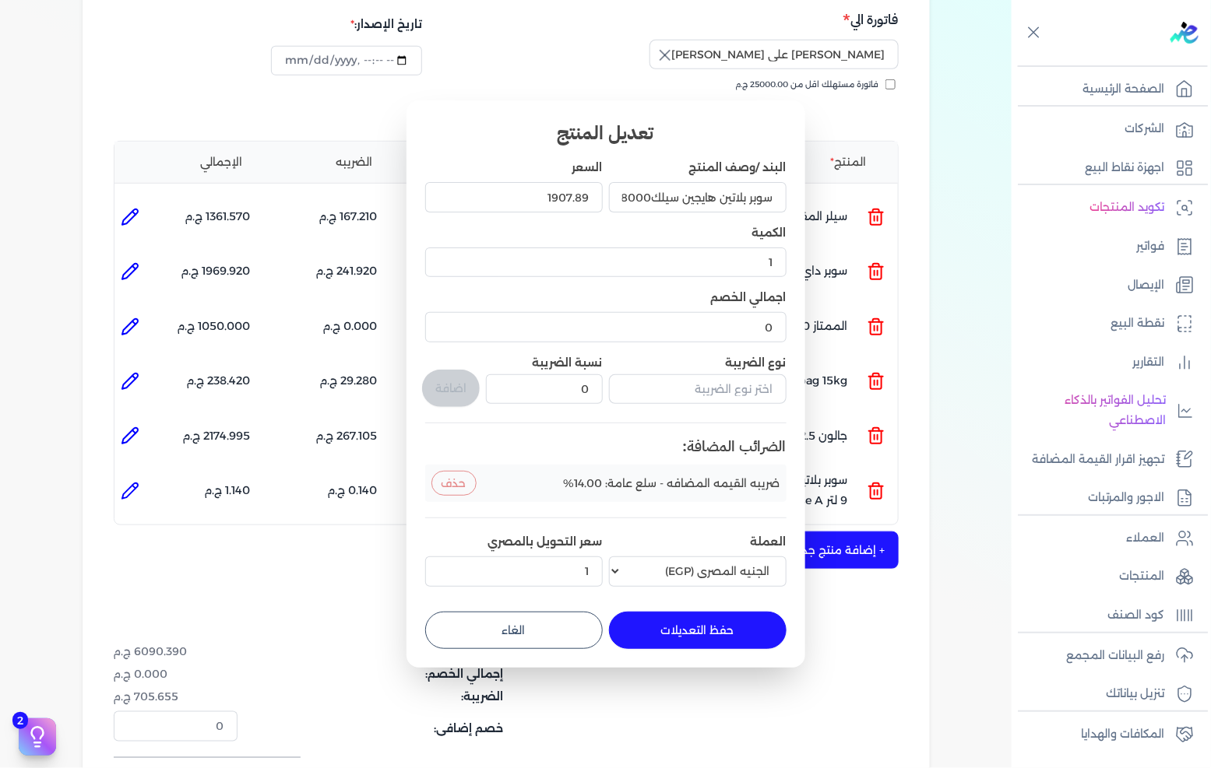
click at [745, 645] on button "حفظ التعديلات" at bounding box center [698, 630] width 178 height 37
type input "0"
type input "1907.89"
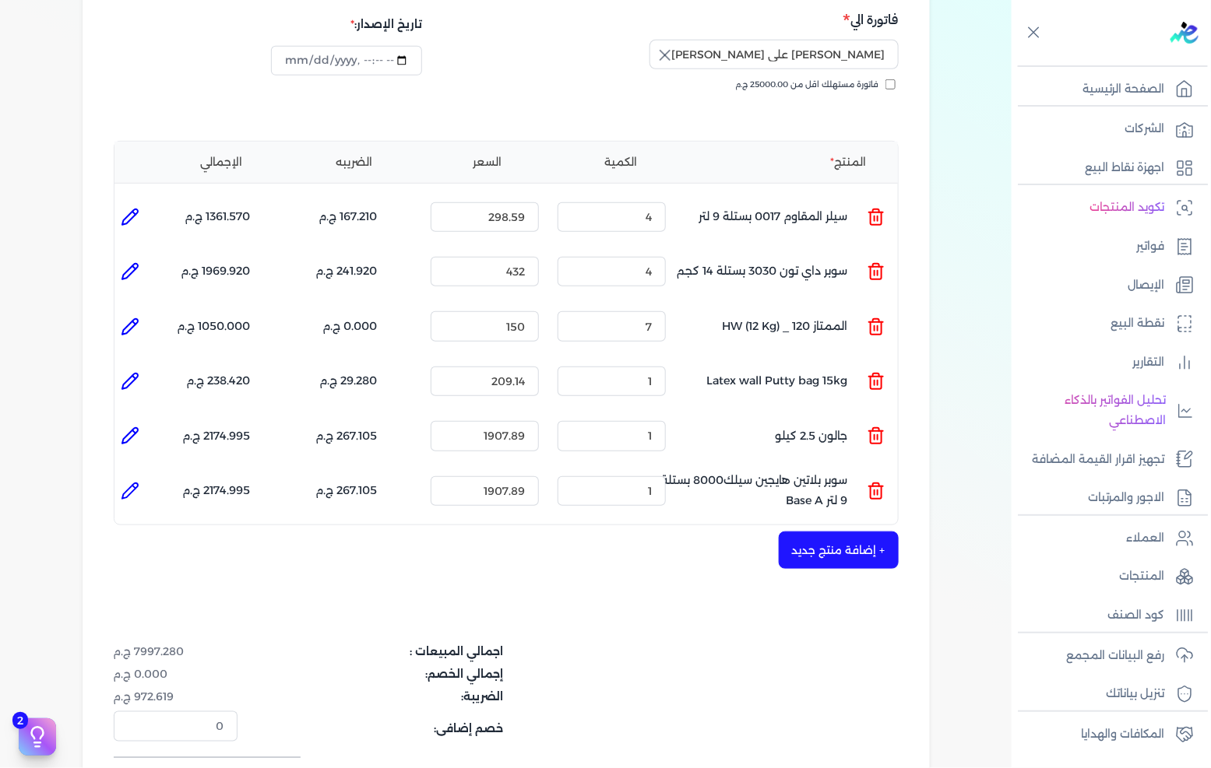
click at [876, 427] on icon at bounding box center [876, 436] width 19 height 19
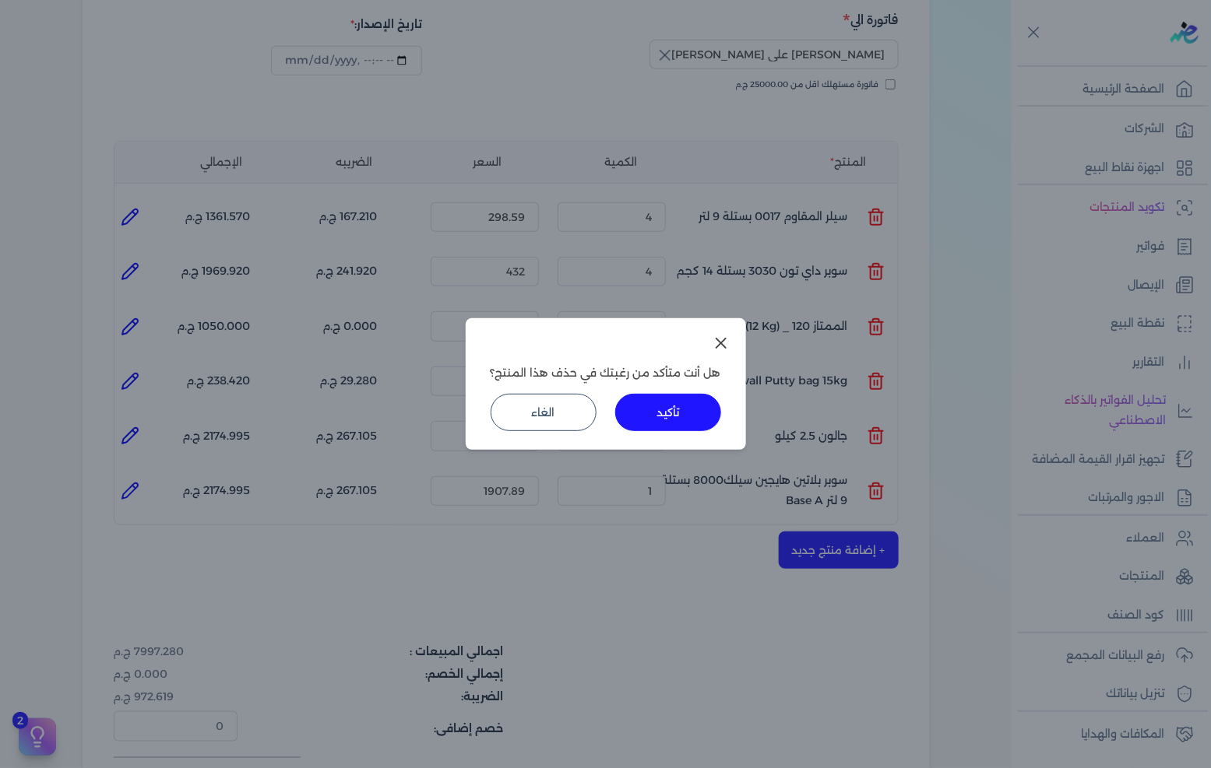
click at [687, 406] on button "تأكيد" at bounding box center [668, 412] width 106 height 37
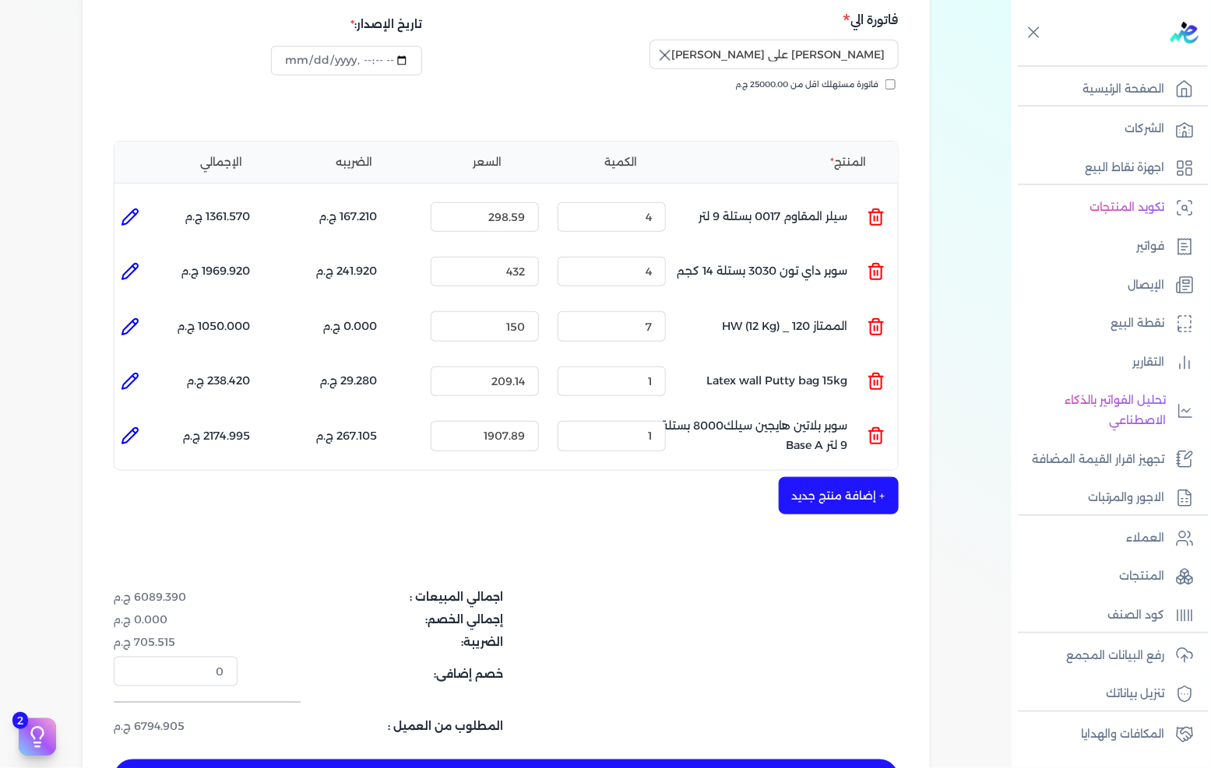
click at [850, 477] on button "+ إضافة منتج جديد" at bounding box center [839, 495] width 120 height 37
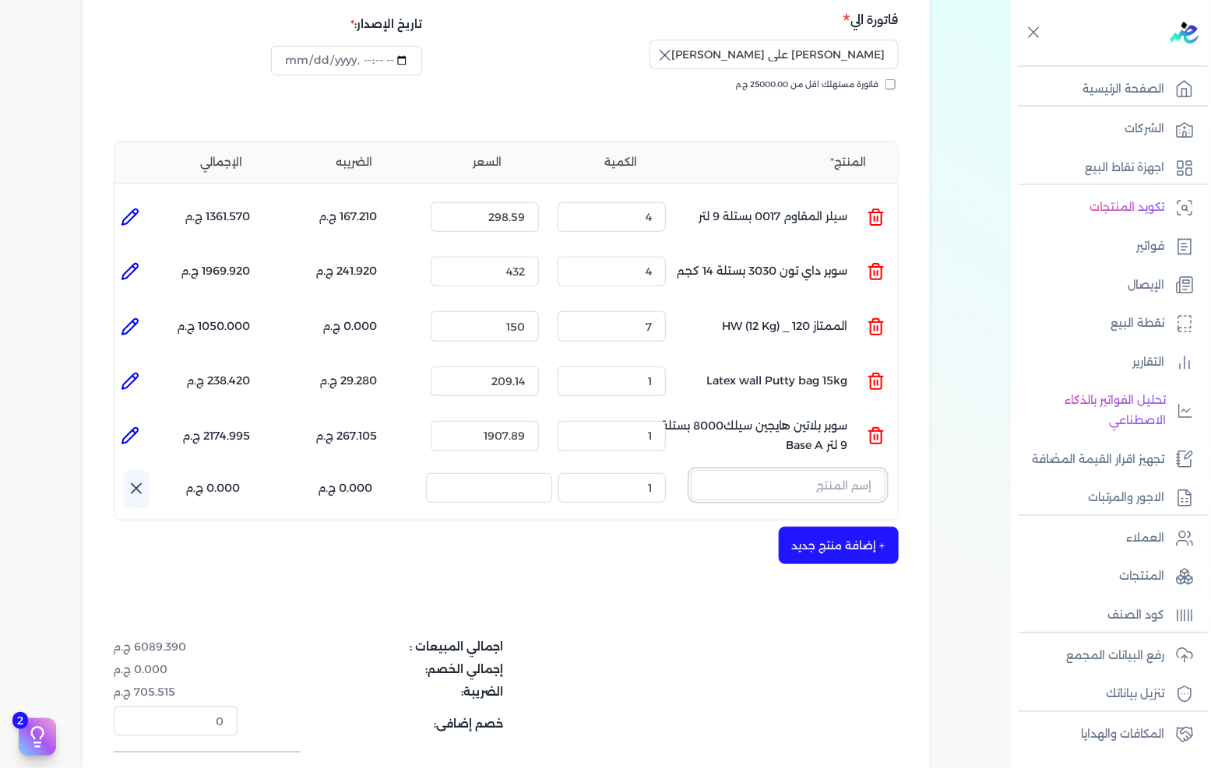
click at [849, 470] on input "text" at bounding box center [788, 485] width 195 height 30
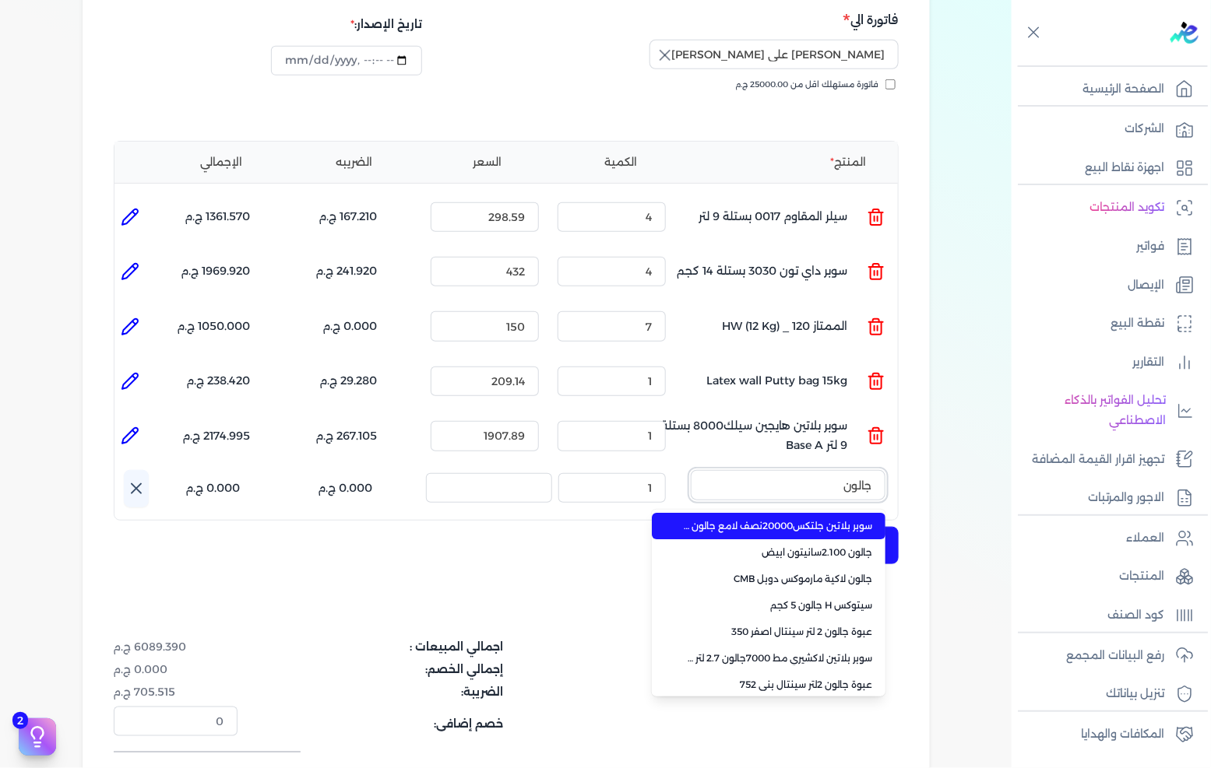
click at [691, 470] on button "جالون" at bounding box center [788, 488] width 195 height 36
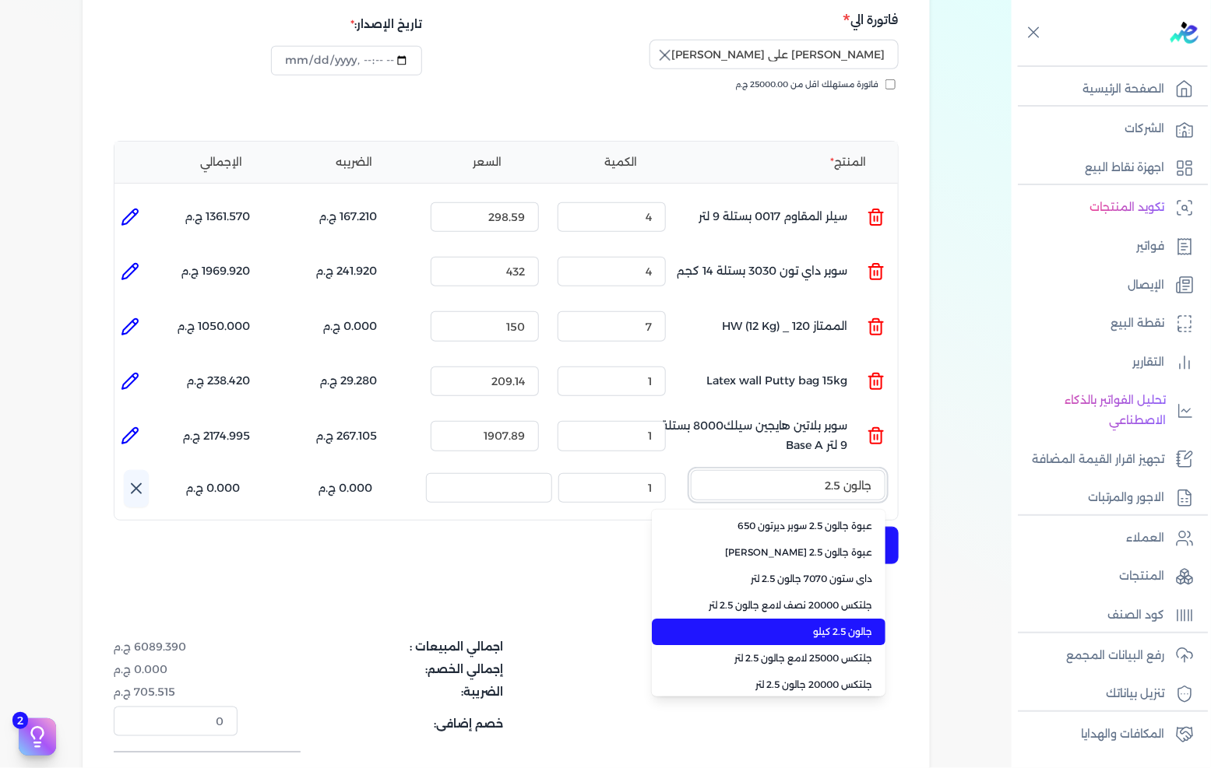
type input "جالون 2.5"
click at [829, 625] on span "جالون 2.5 كيلو" at bounding box center [778, 632] width 190 height 14
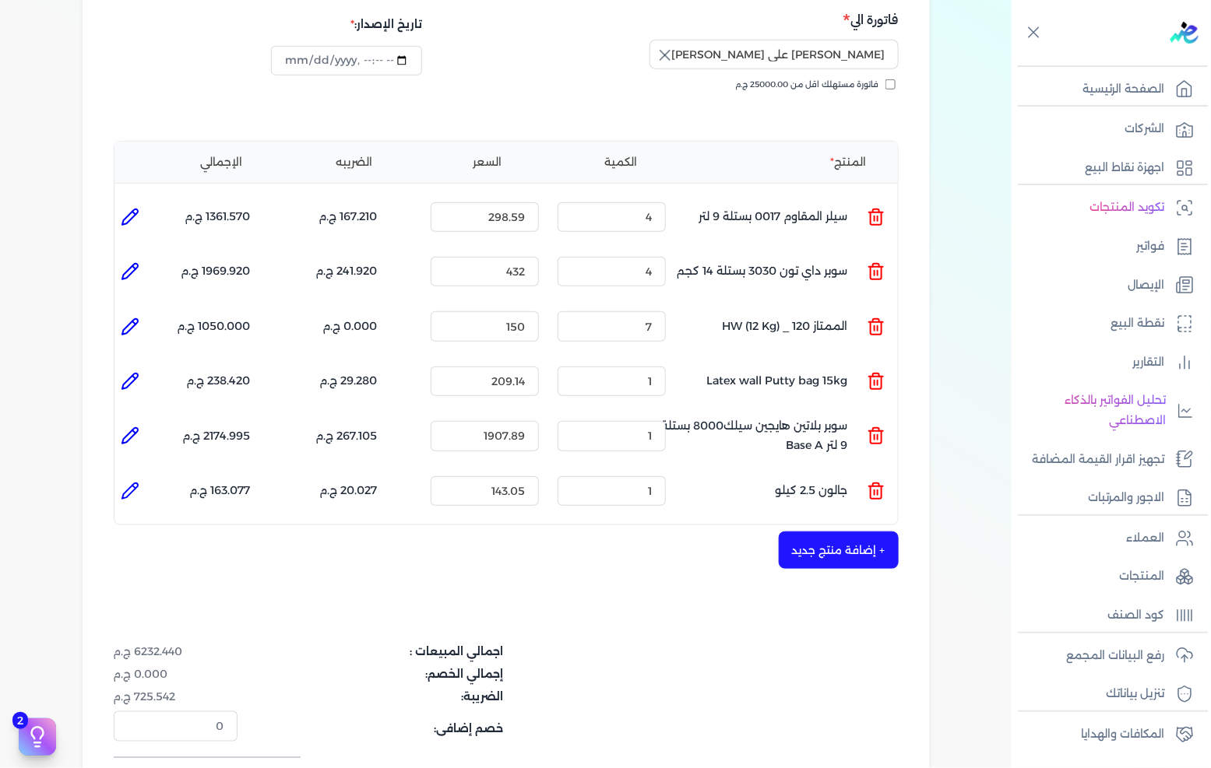
click at [132, 482] on icon at bounding box center [130, 491] width 19 height 19
type input "جالون 2.5 كيلو"
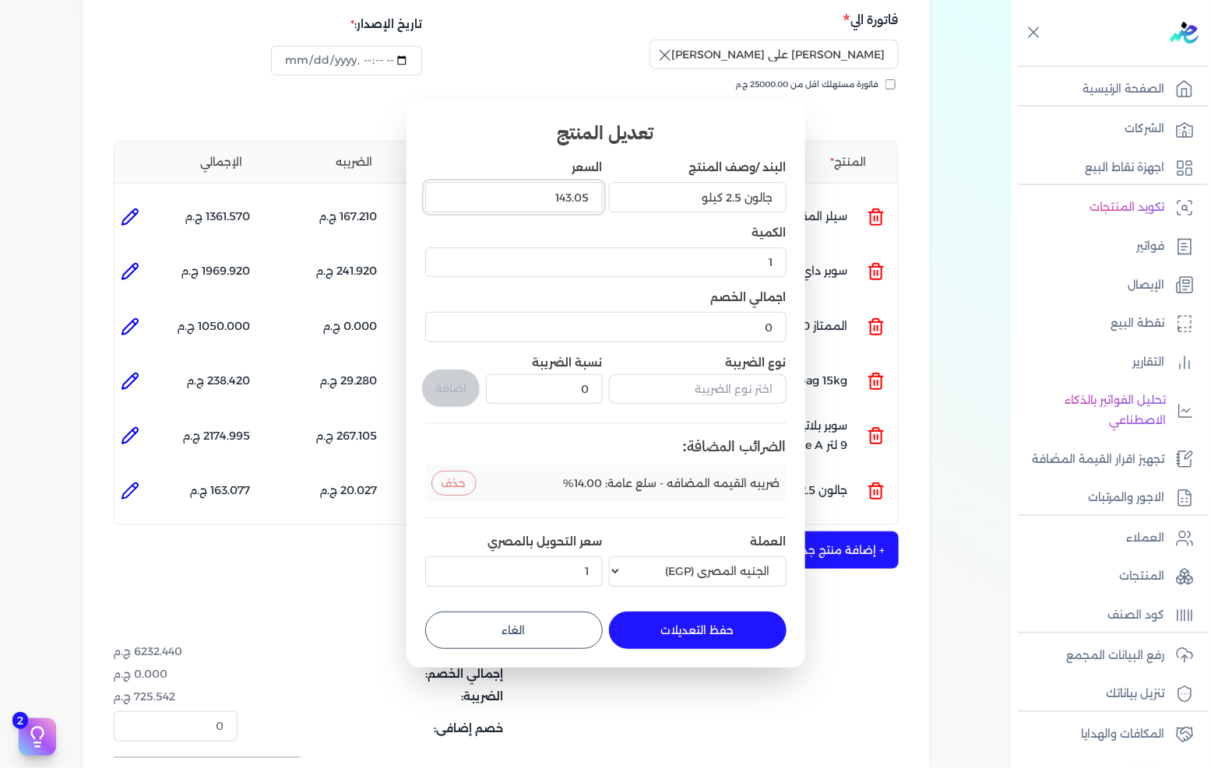
click at [525, 202] on input "143.05" at bounding box center [514, 197] width 178 height 30
click at [526, 201] on input "143.05" at bounding box center [514, 197] width 178 height 30
type input "156"
type input "156.14"
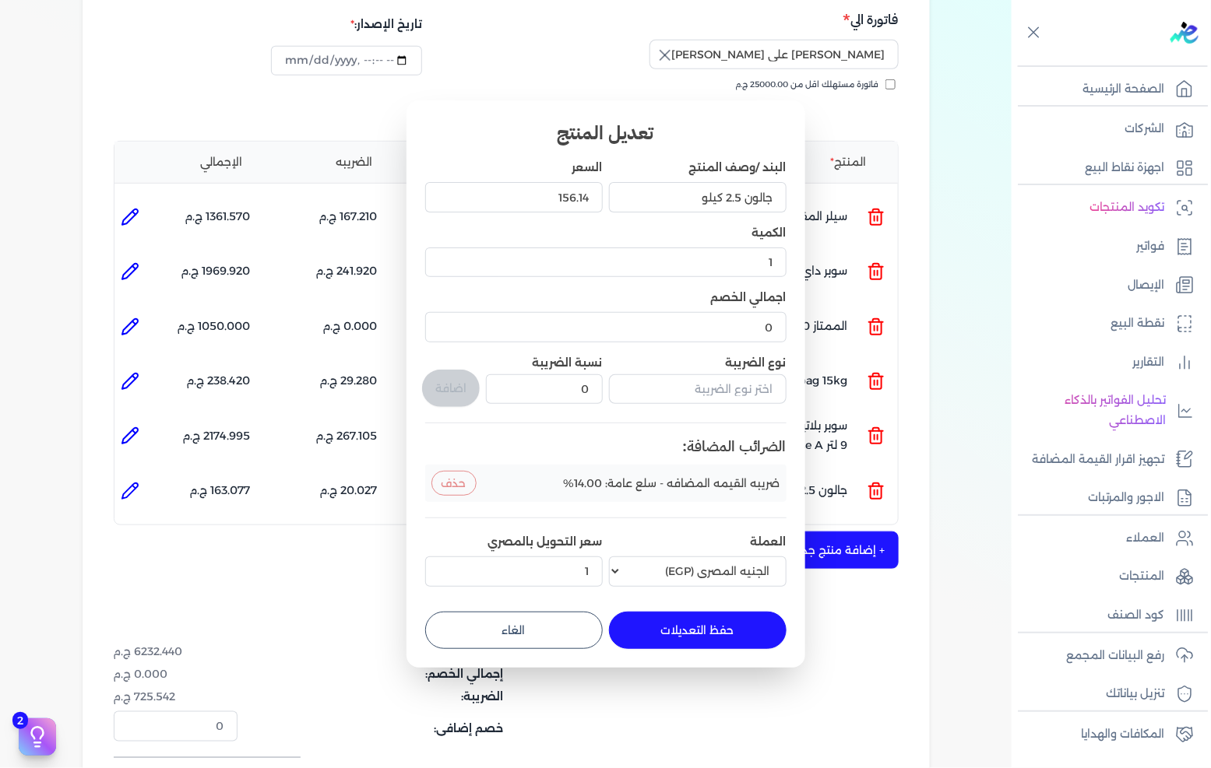
click at [668, 631] on button "حفظ التعديلات" at bounding box center [698, 630] width 178 height 37
type input "0"
type input "156.14"
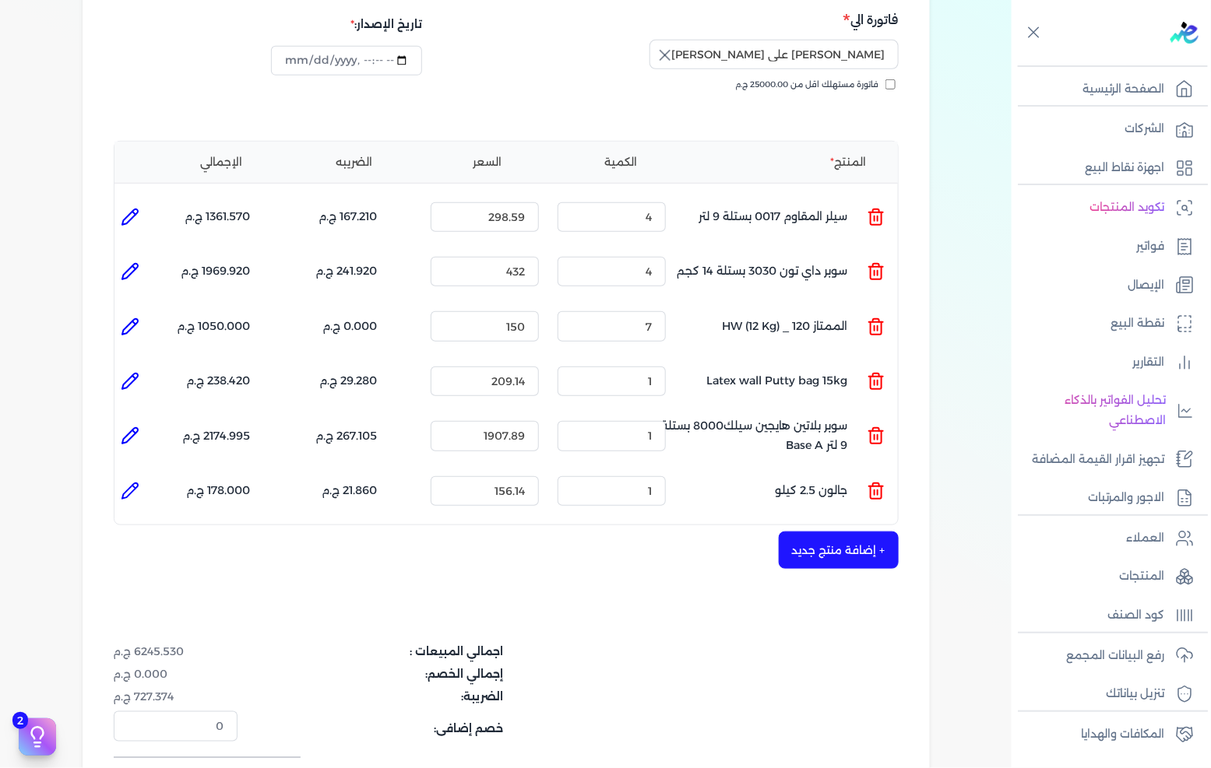
drag, startPoint x: 880, startPoint y: 516, endPoint x: 839, endPoint y: 542, distance: 47.9
click at [880, 532] on button "+ إضافة منتج جديد" at bounding box center [839, 550] width 120 height 37
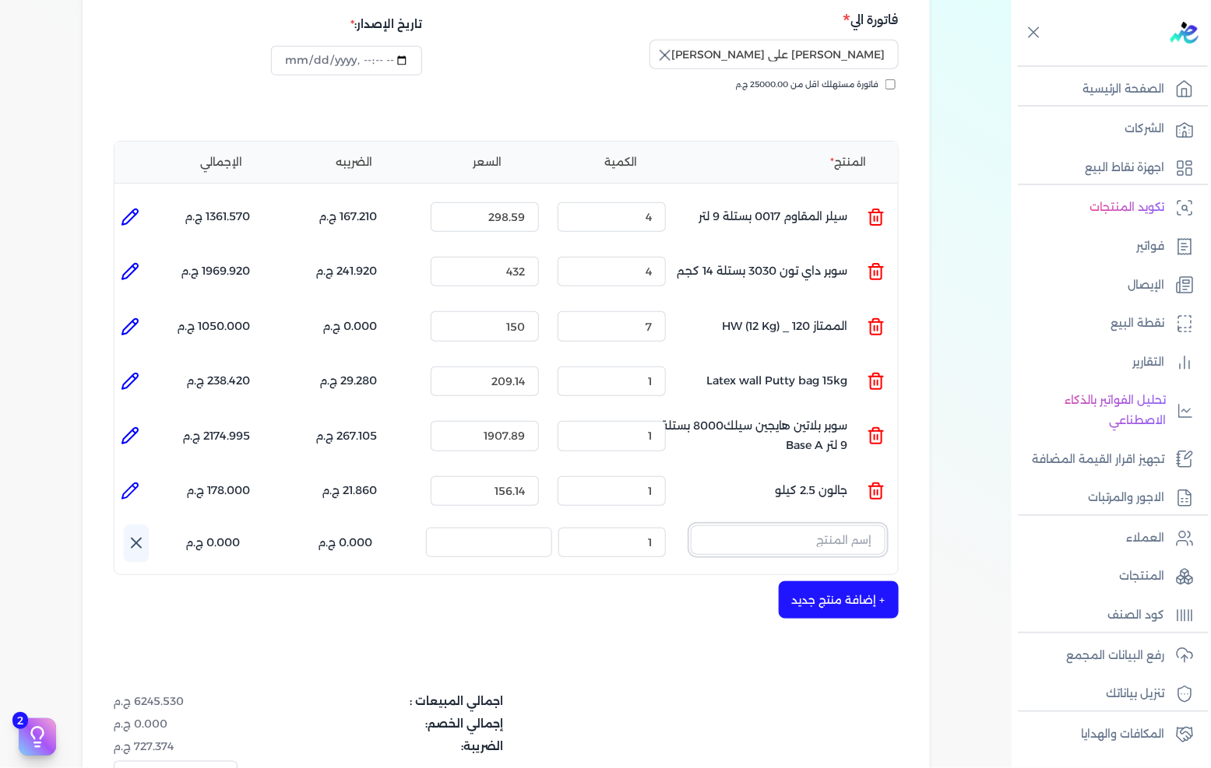
click at [816, 526] on input "text" at bounding box center [788, 541] width 195 height 30
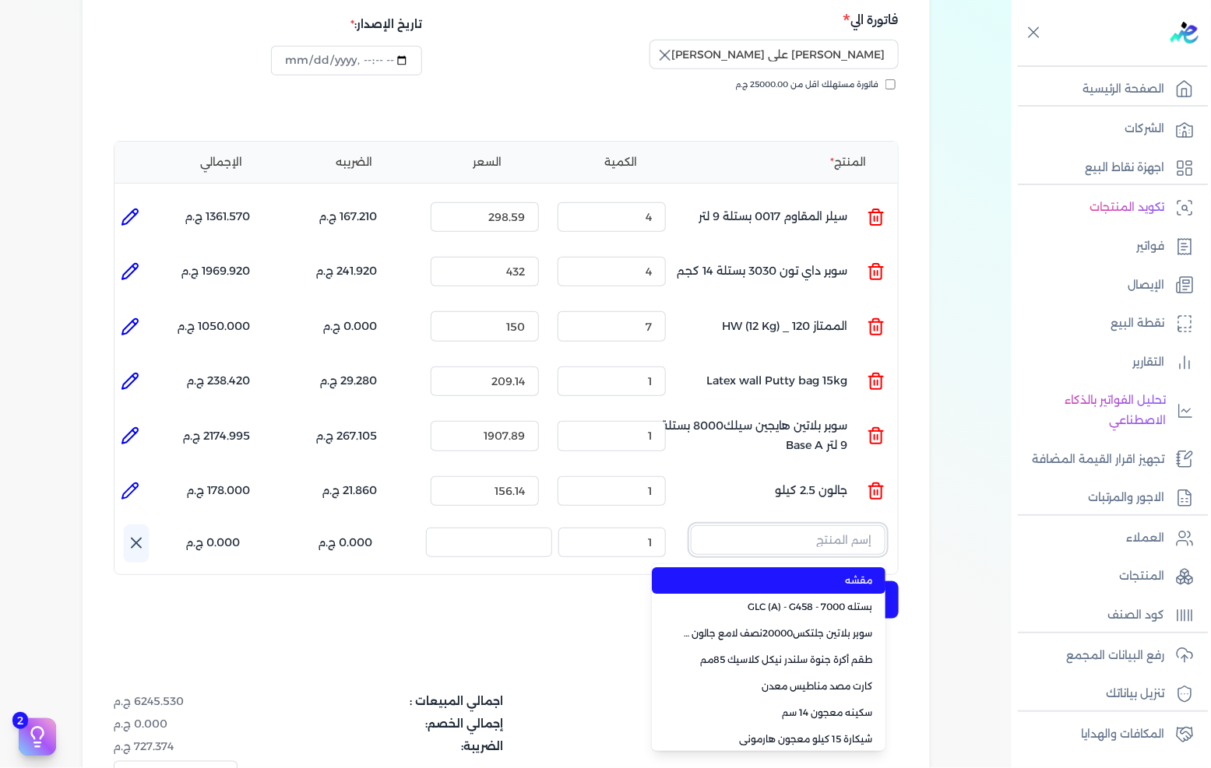
paste input "عبوة برايمر رمادي 0.700 جرام"
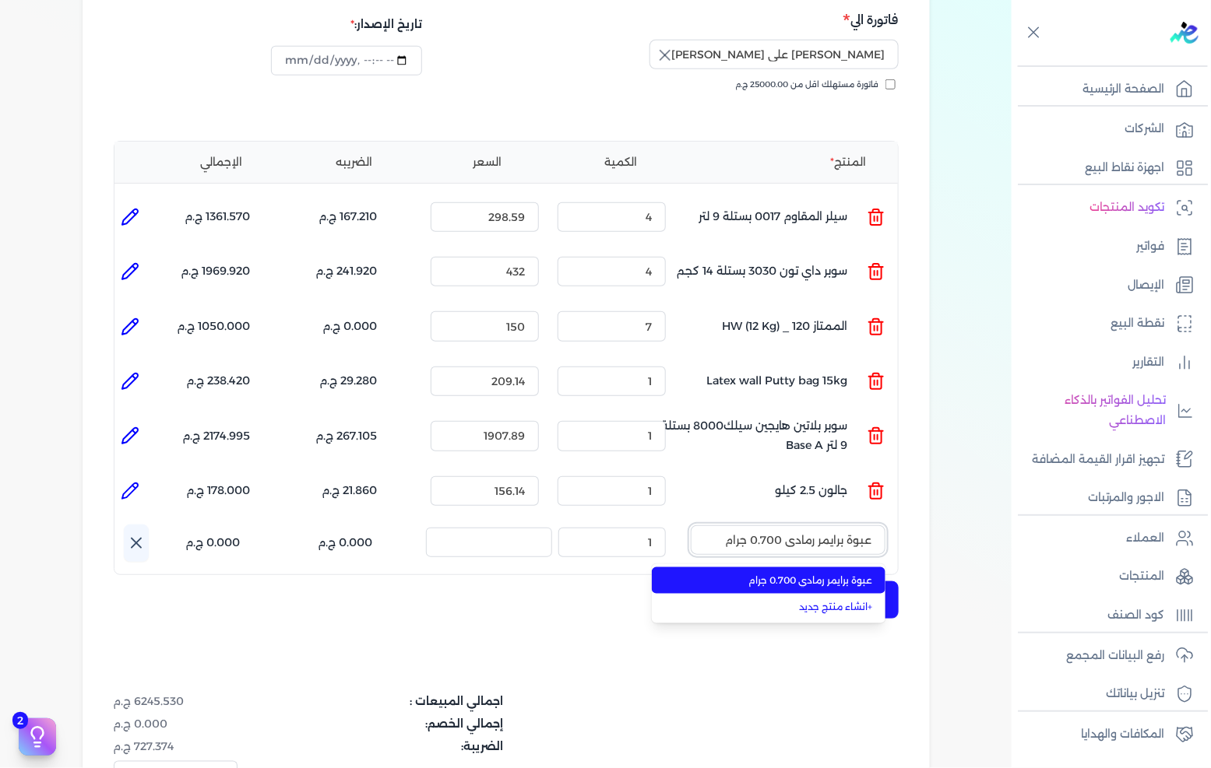
type input "عبوة برايمر رمادي 0.700 جرام"
click at [782, 574] on span "عبوة برايمر رمادي 0.700 جرام" at bounding box center [778, 581] width 190 height 14
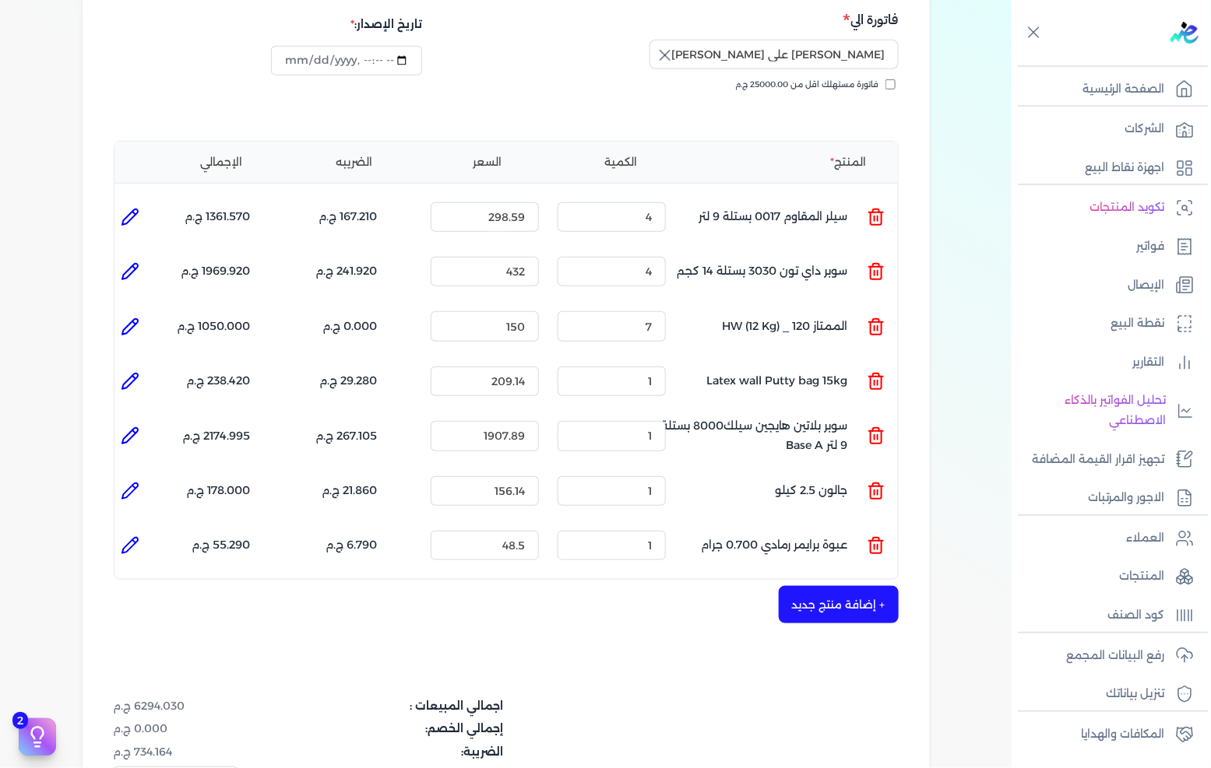
click at [139, 536] on icon at bounding box center [130, 545] width 19 height 19
type input "عبوة برايمر رمادي 0.700 جرام"
type input "48.5"
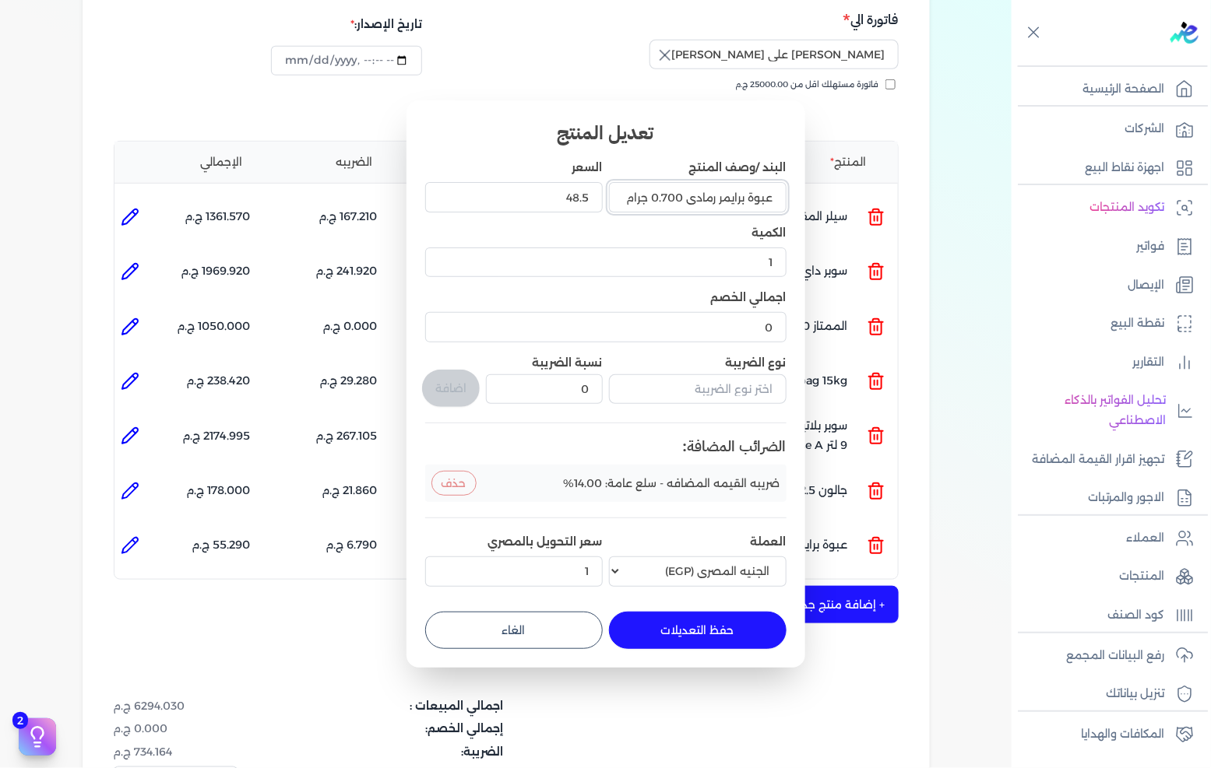
drag, startPoint x: 747, startPoint y: 195, endPoint x: 883, endPoint y: 195, distance: 135.5
click at [882, 195] on dialog "تعديل المنتج البند /وصف المنتج عبوة برايمر رمادي 0.700 جرام السعر 48.5 الكمية 1…" at bounding box center [605, 384] width 1211 height 768
type input "[PERSON_NAME] رمادي 0.700 جرام"
click at [715, 624] on button "حفظ التعديلات" at bounding box center [698, 630] width 178 height 37
type input "0"
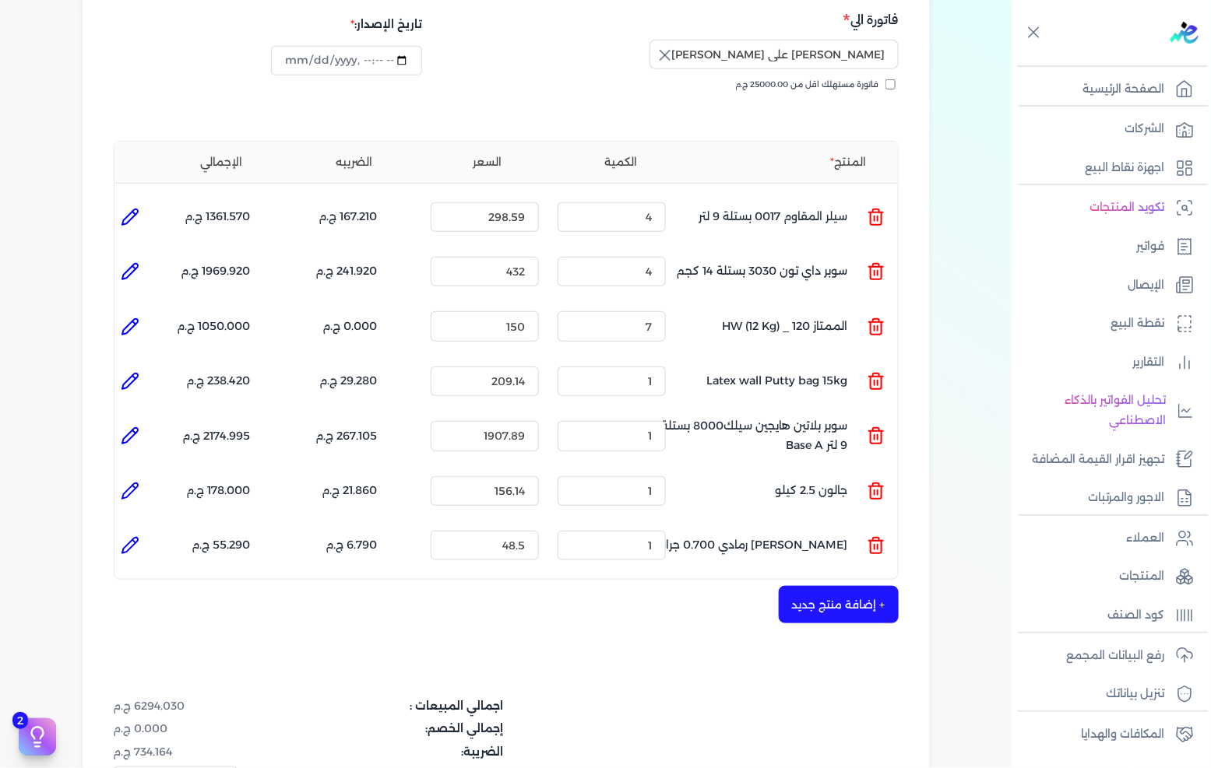
click at [130, 538] on icon at bounding box center [130, 546] width 16 height 16
type input "[PERSON_NAME] رمادي 0.700 جرام"
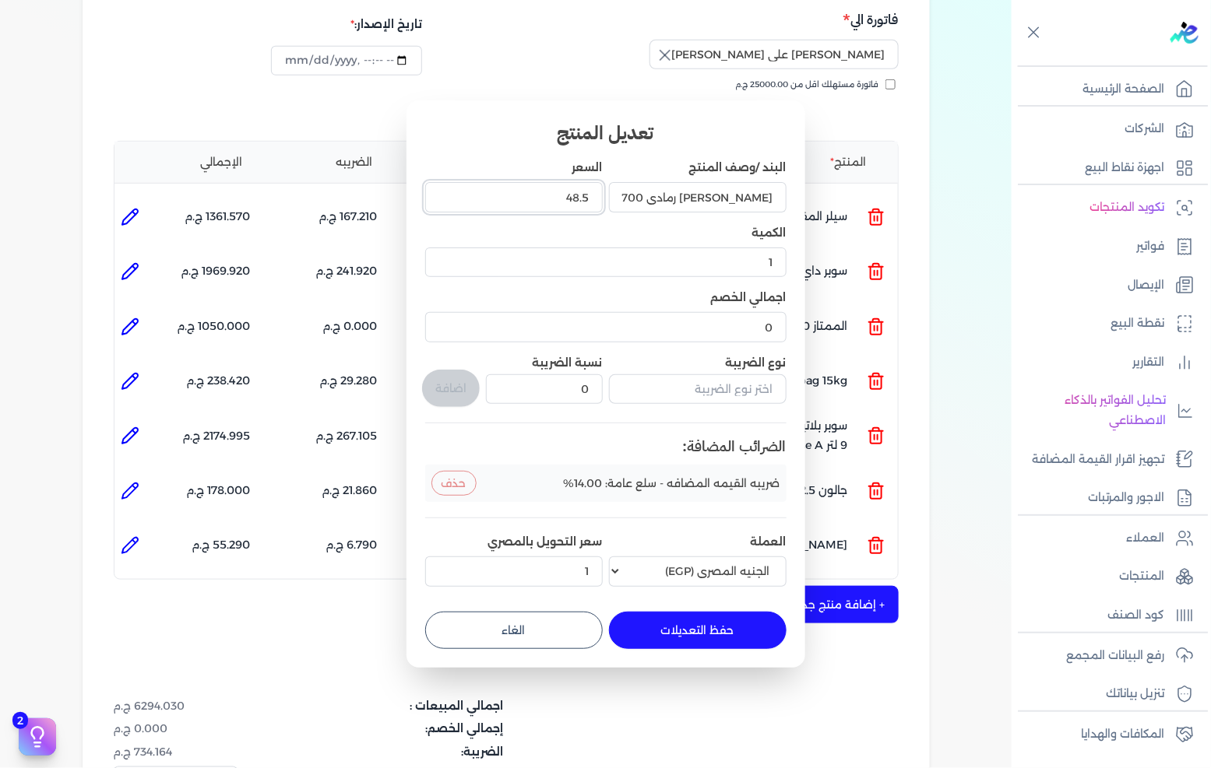
click at [546, 183] on input "48.5" at bounding box center [514, 197] width 178 height 30
type input "156"
type input "156.40"
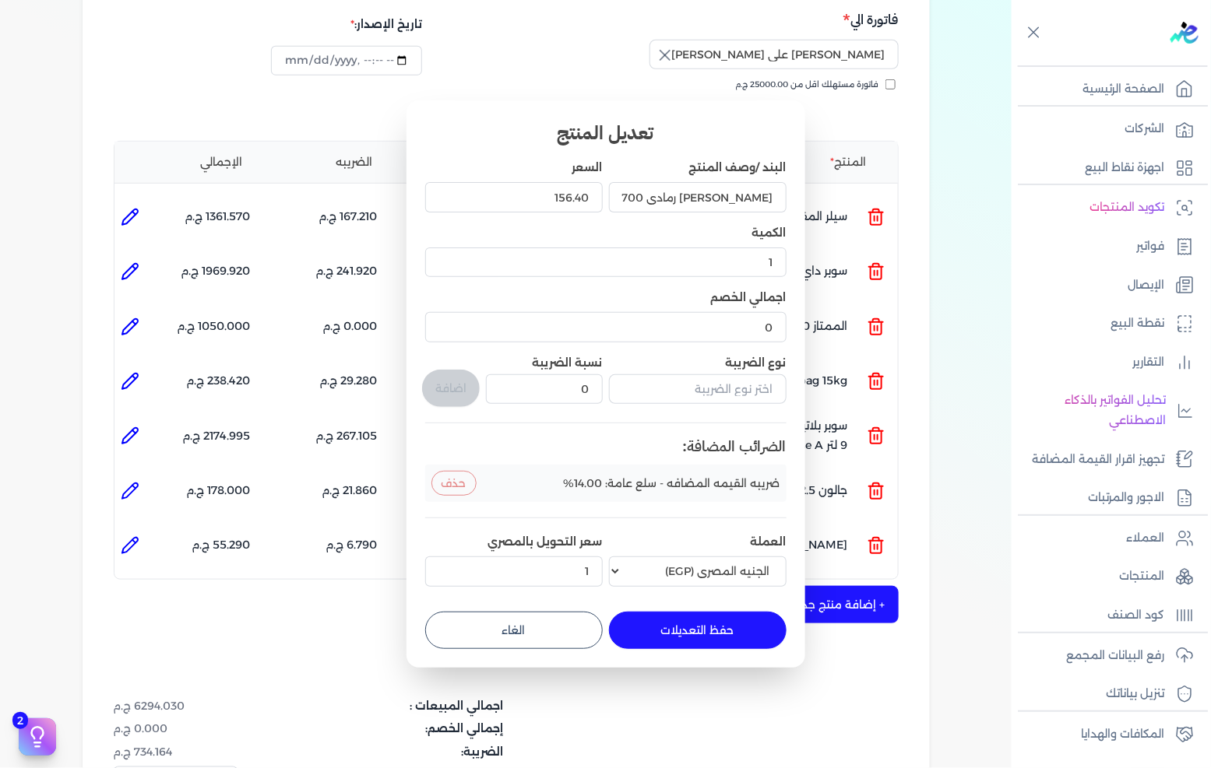
click at [675, 623] on button "حفظ التعديلات" at bounding box center [698, 630] width 178 height 37
type input "0"
type input "156.4"
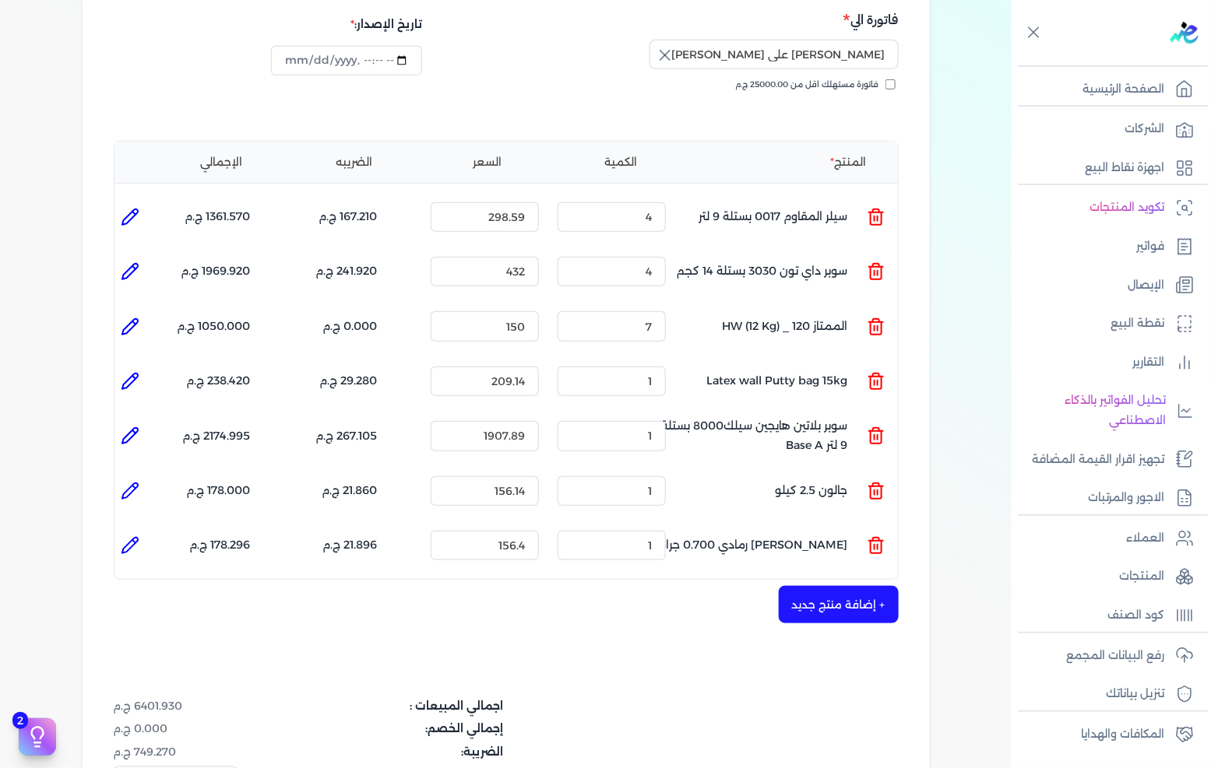
click at [814, 587] on button "+ إضافة منتج جديد" at bounding box center [839, 604] width 120 height 37
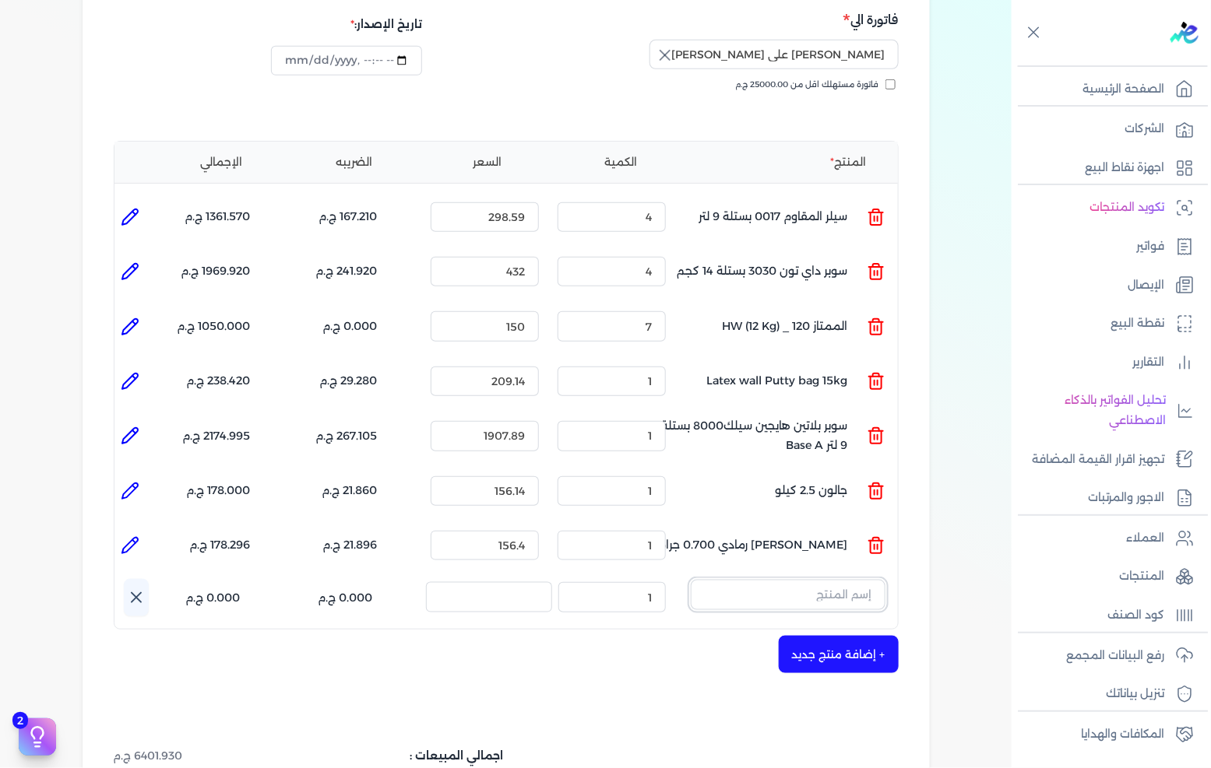
click at [732, 580] on input "text" at bounding box center [788, 595] width 195 height 30
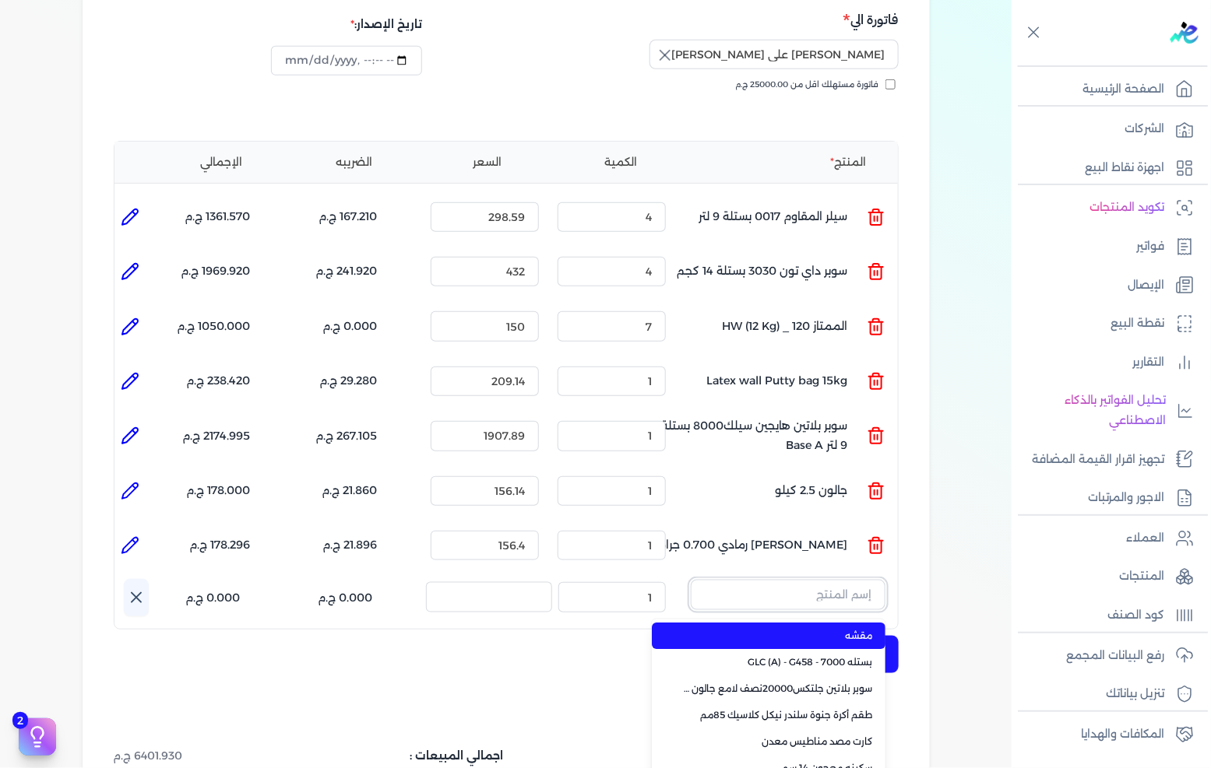
paste input "لاكيه مارمكس S 40 أبيض جالون 3.650 لتر"
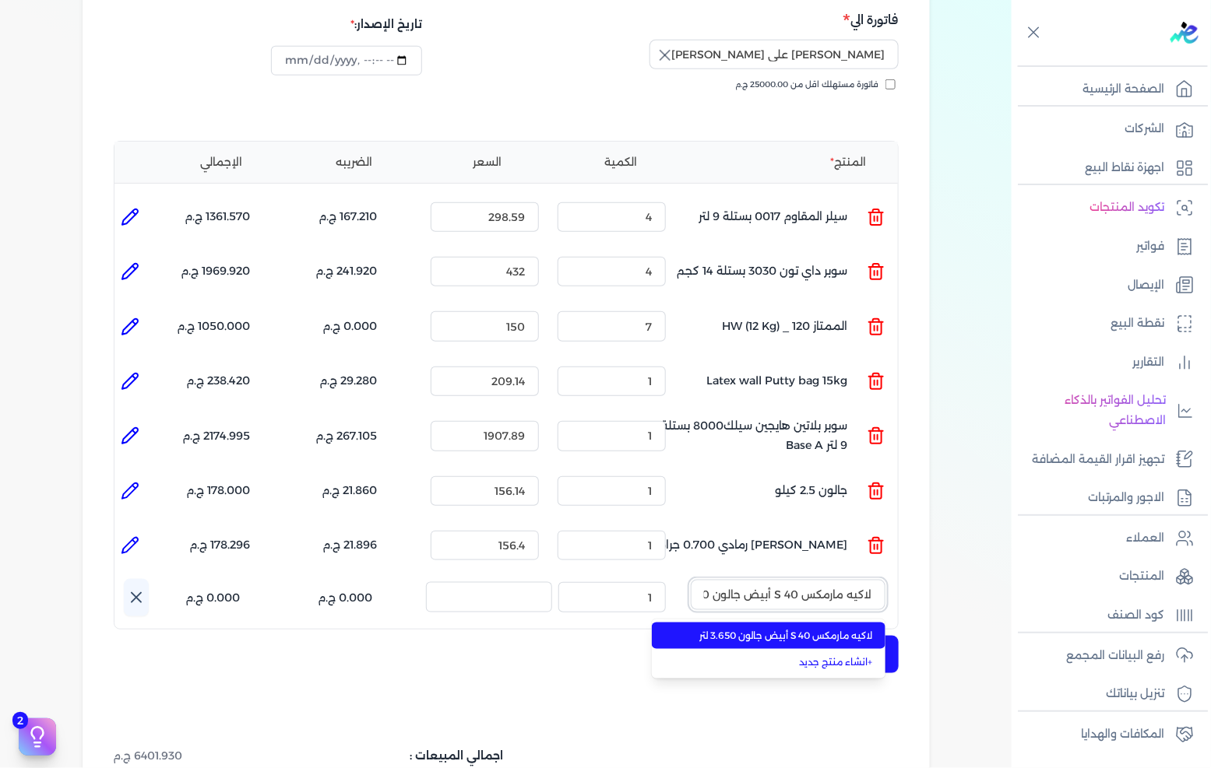
scroll to position [0, -36]
type input "لاكيه مارمكس S 40 أبيض جالون 3.650 لتر"
click at [755, 629] on span "لاكيه مارمكس S 40 أبيض جالون 3.650 لتر" at bounding box center [778, 636] width 190 height 14
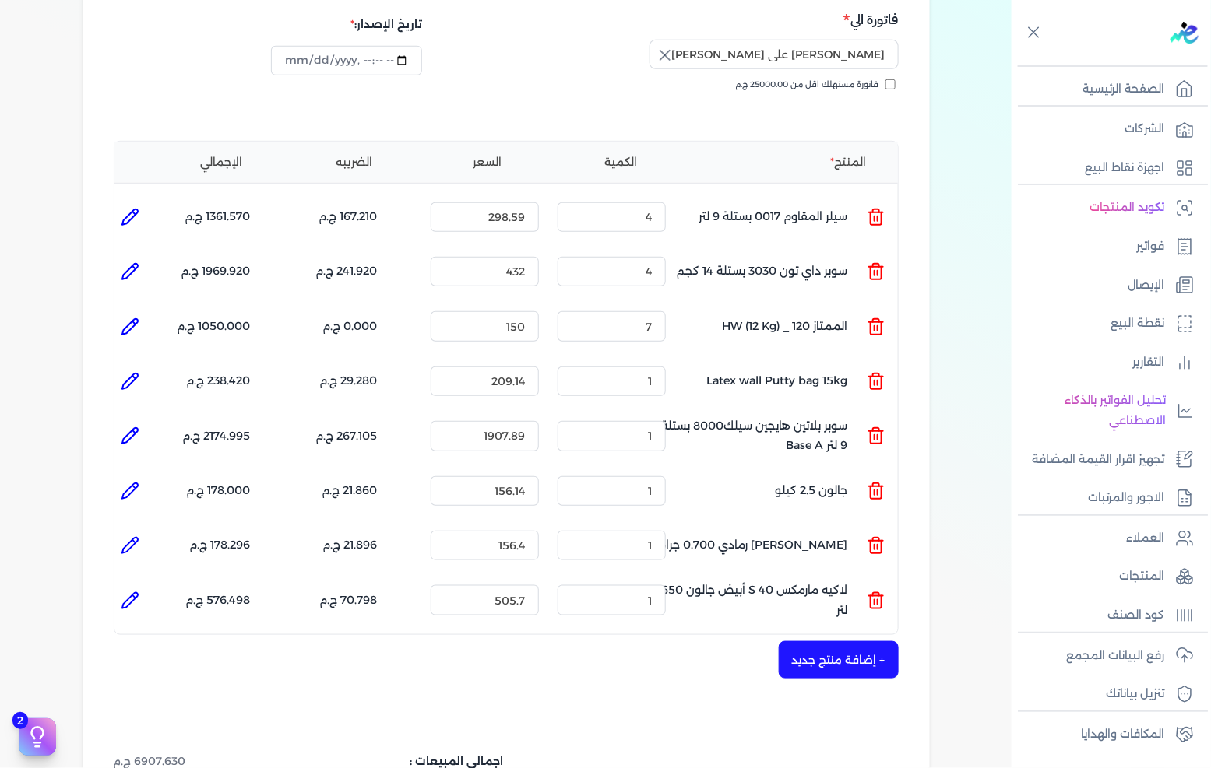
click at [133, 592] on icon at bounding box center [130, 601] width 19 height 19
type input "لاكيه مارمكس S 40 أبيض جالون 3.650 لتر"
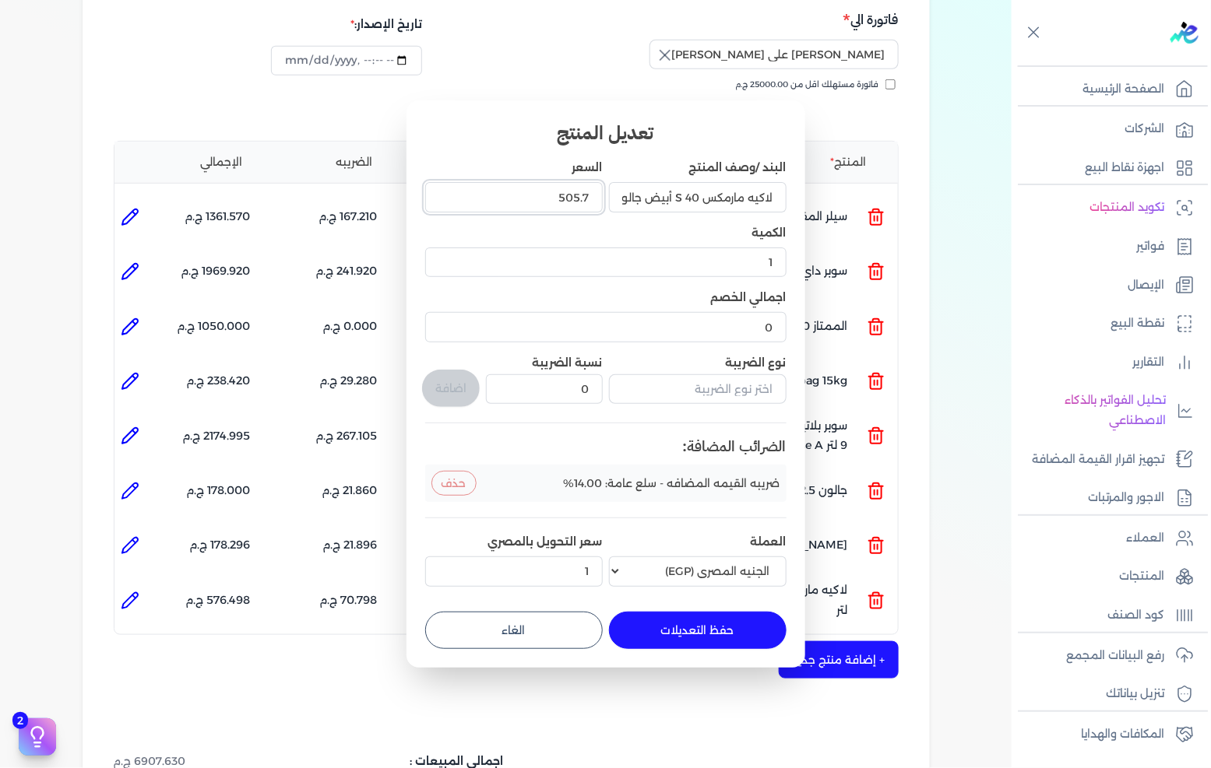
click at [561, 204] on input "505.7" at bounding box center [514, 197] width 178 height 30
type input "504"
type input "504.38"
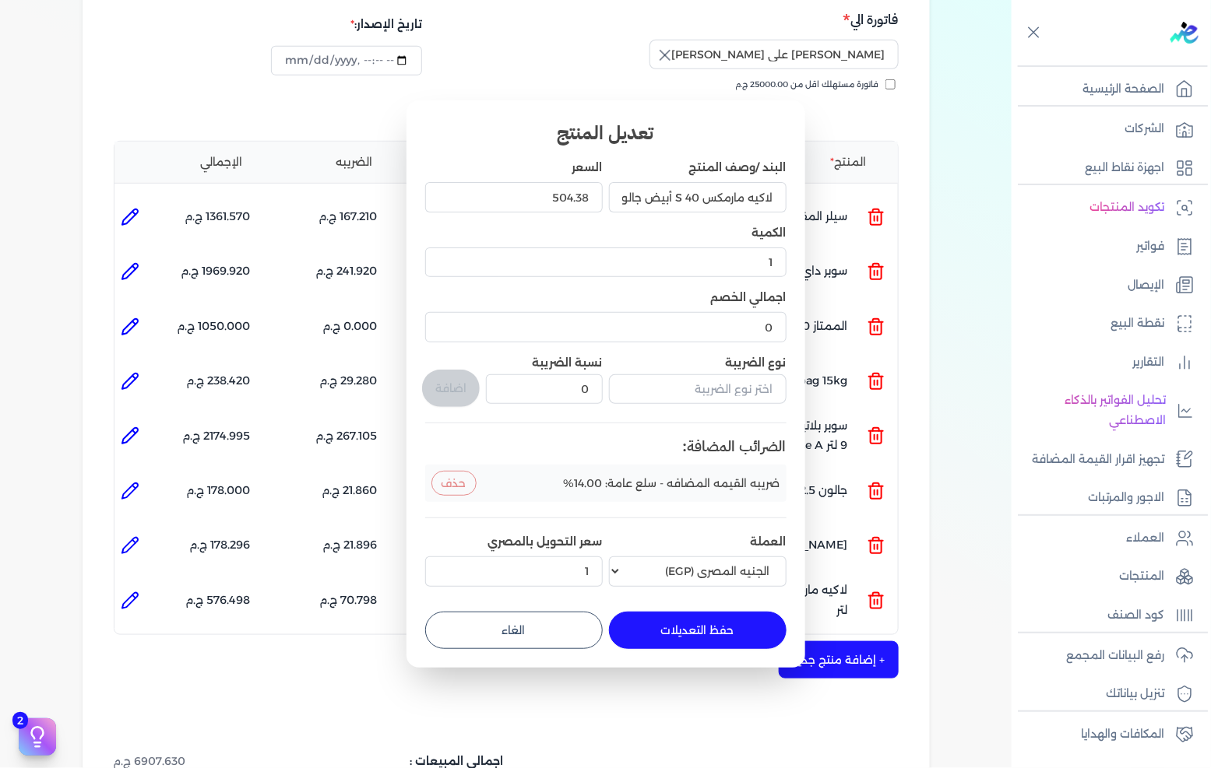
click at [720, 624] on button "حفظ التعديلات" at bounding box center [698, 630] width 178 height 37
type input "0"
type input "504.38"
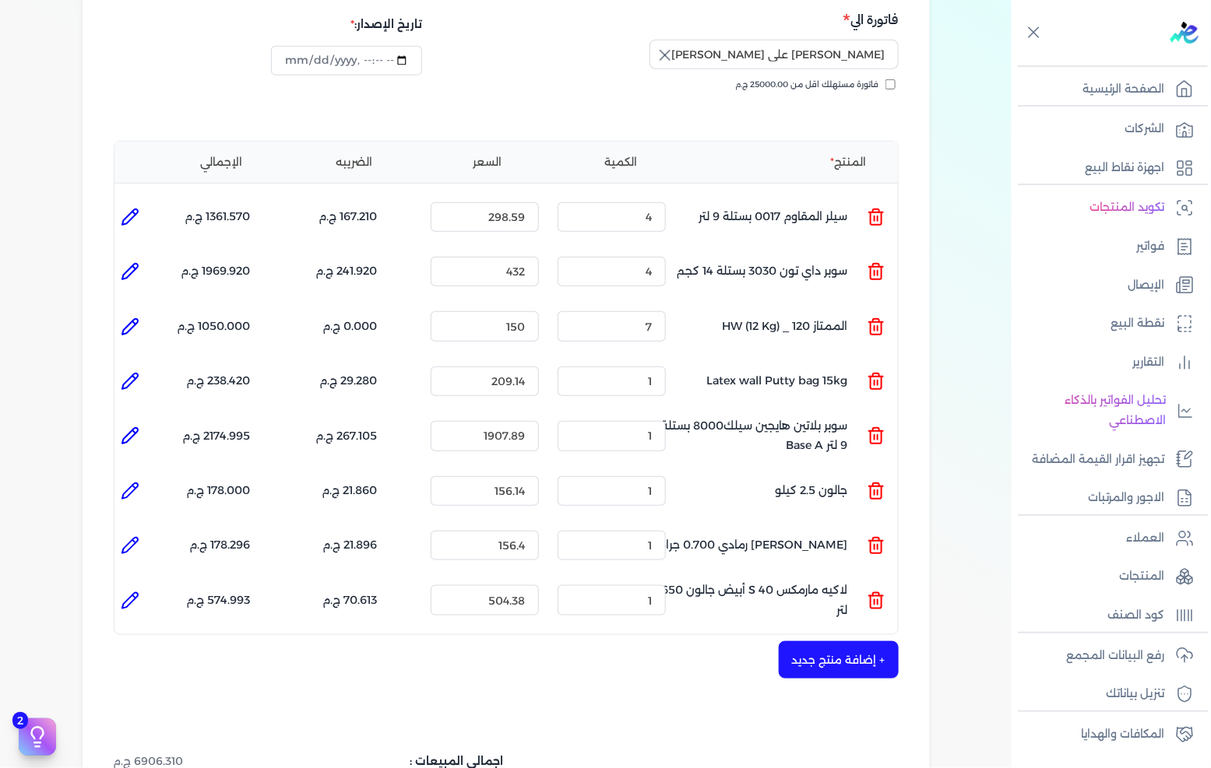
click at [833, 642] on button "+ إضافة منتج جديد" at bounding box center [839, 660] width 120 height 37
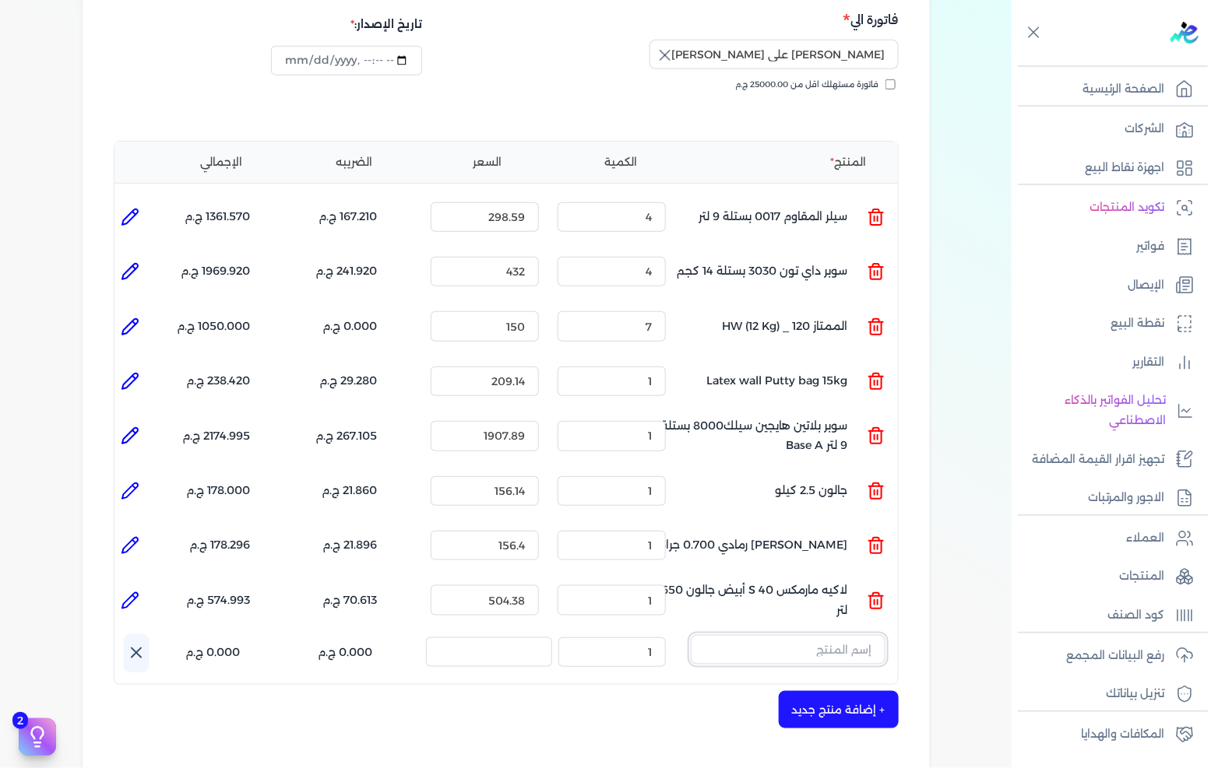
click at [720, 635] on input "text" at bounding box center [788, 650] width 195 height 30
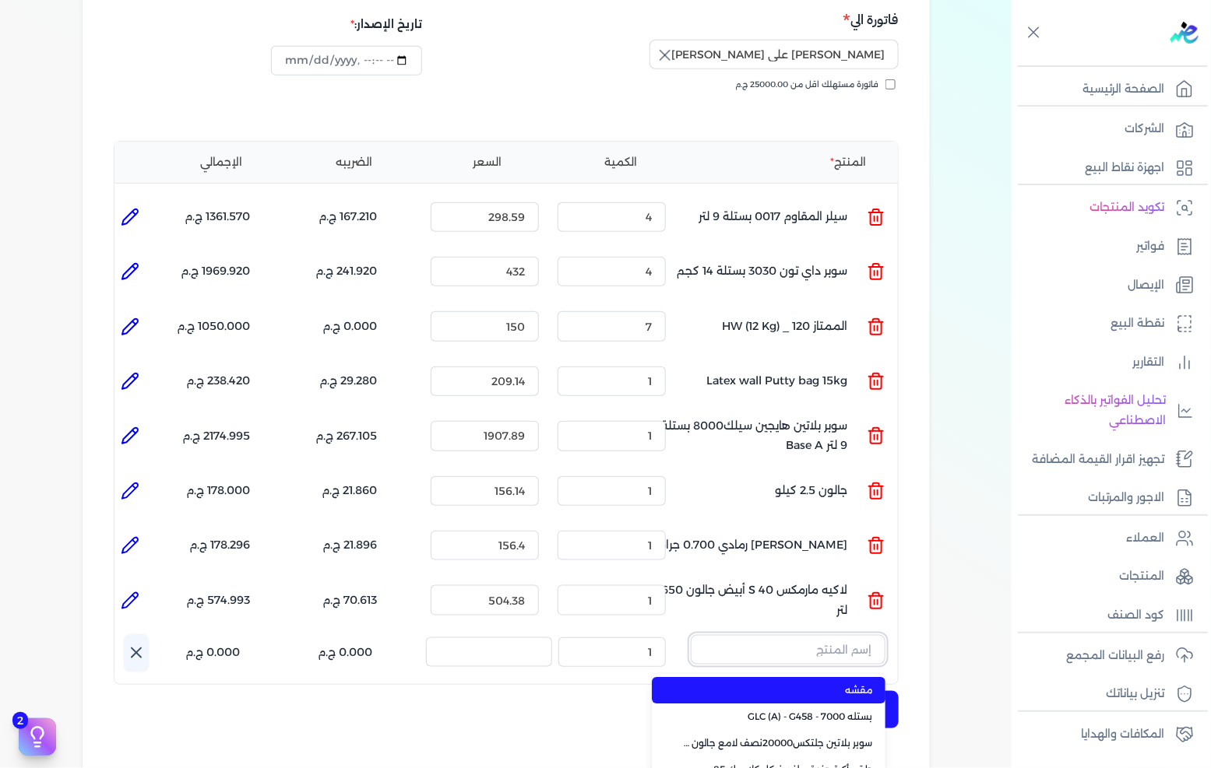
paste input "عبوة 2 لتر جالون ارتكس اسود 890"
type input "عبوة 2 لتر جالون ارتكس اسود 890"
click at [779, 684] on span "عبوة 2 لتر جالون ارتكس اسود 890" at bounding box center [778, 691] width 190 height 14
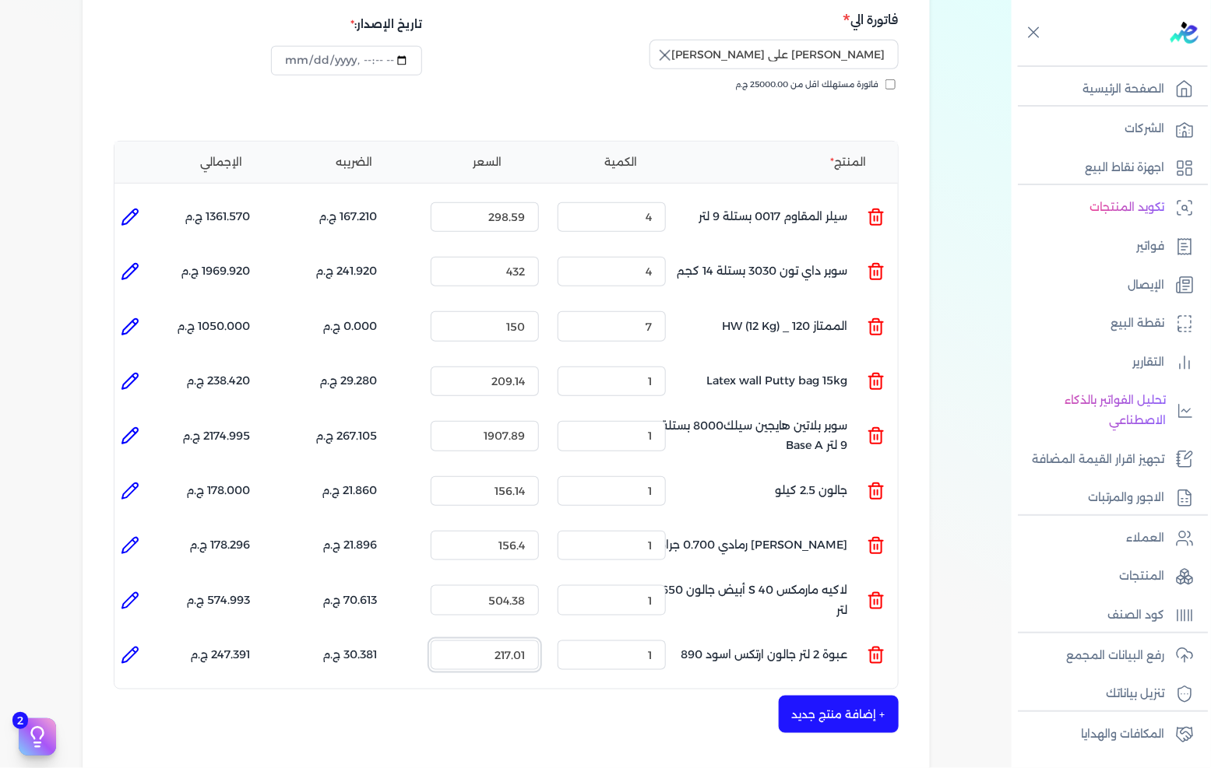
click at [497, 641] on input "217.01" at bounding box center [485, 656] width 108 height 30
click at [496, 641] on input "217.01" at bounding box center [485, 656] width 108 height 30
type input "205"
click at [149, 635] on li "الإجمالي : 233.700 ج.م" at bounding box center [198, 656] width 105 height 42
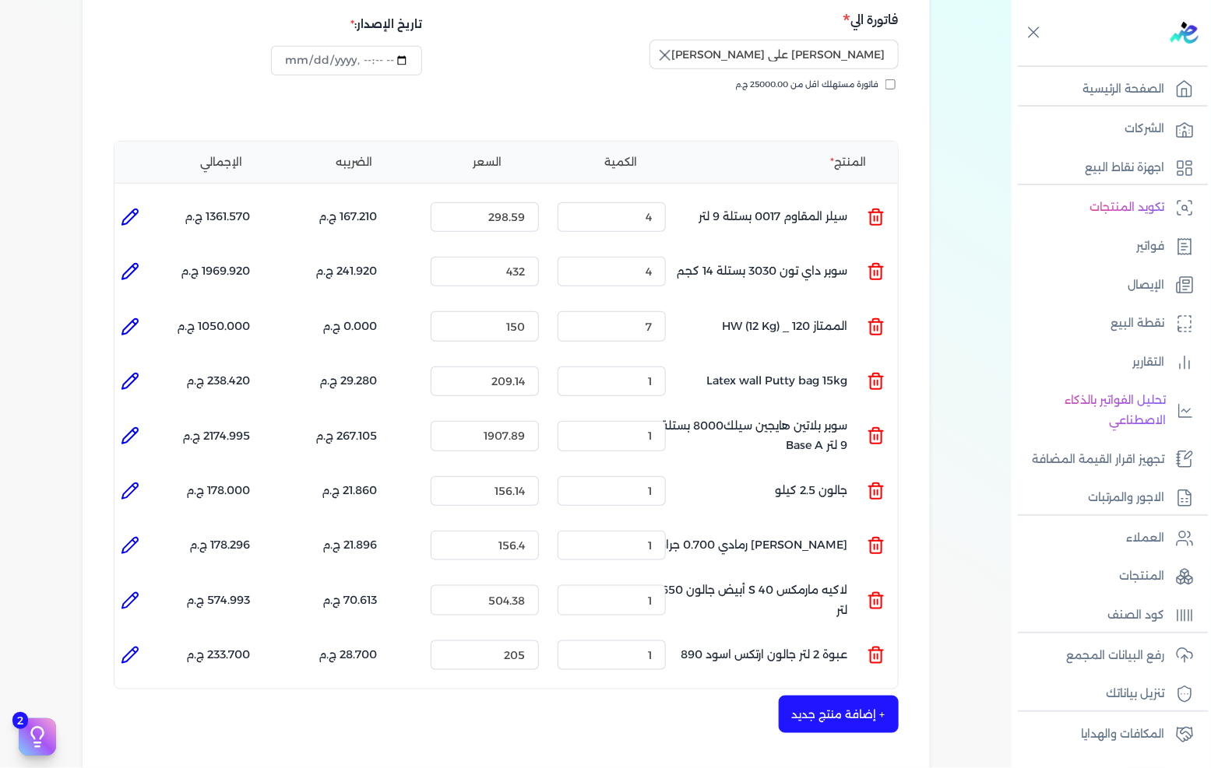
click at [139, 646] on icon at bounding box center [130, 655] width 19 height 19
type input "عبوة 2 لتر جالون ارتكس اسود 890"
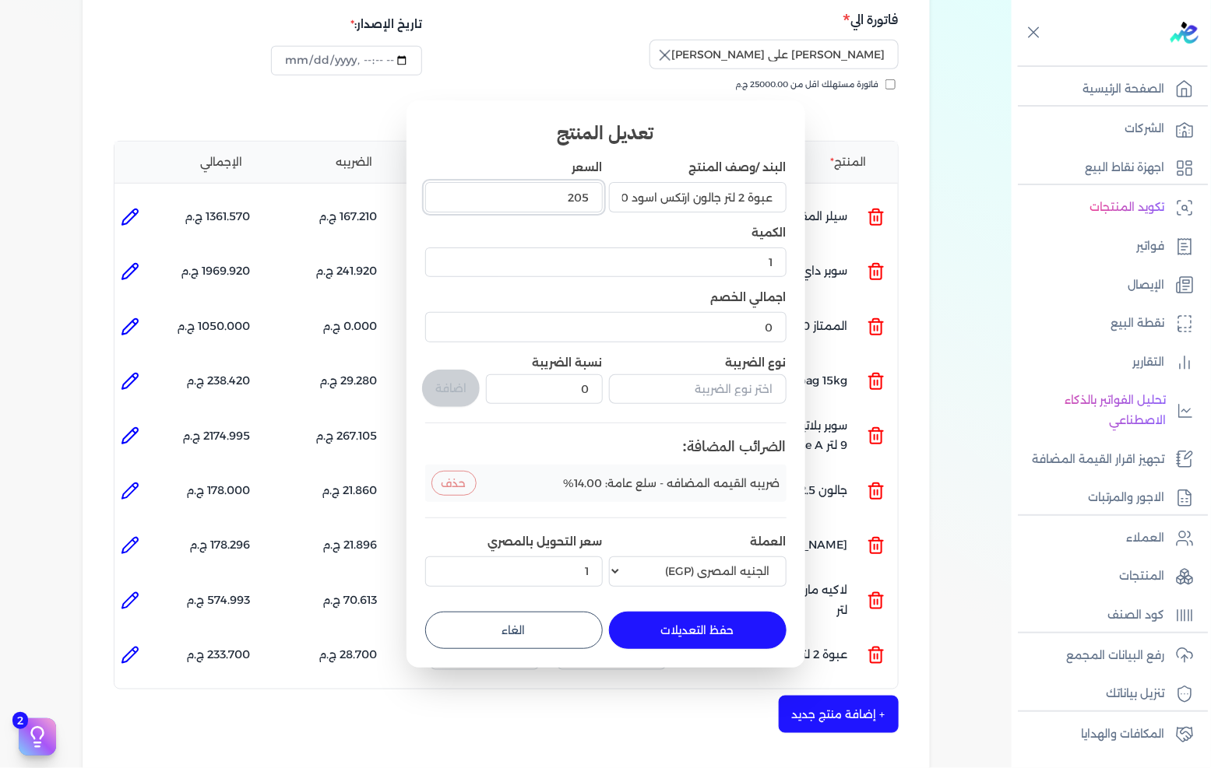
click at [585, 206] on input "205" at bounding box center [514, 197] width 178 height 30
type input "205"
type input "205.26"
click at [722, 628] on button "حفظ التعديلات" at bounding box center [698, 630] width 178 height 37
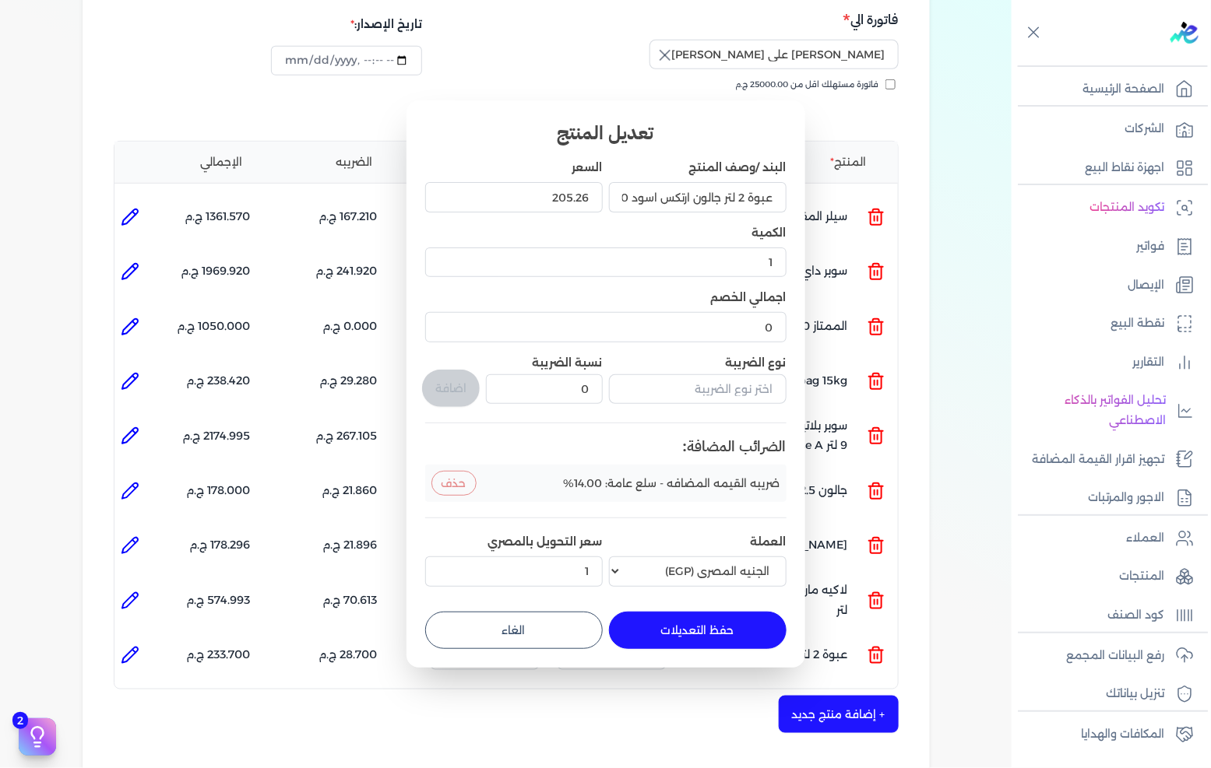
type input "0"
type input "205.26"
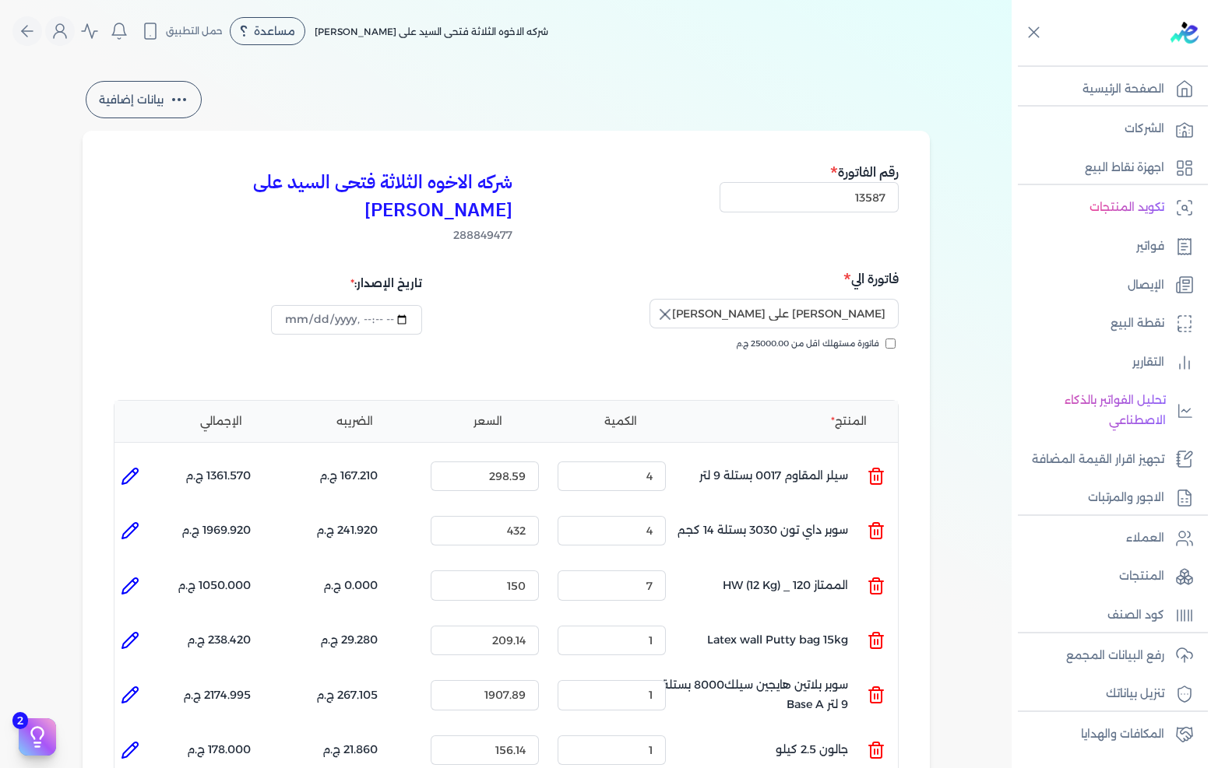
select select "EGP"
select select "B"
select select "EGS"
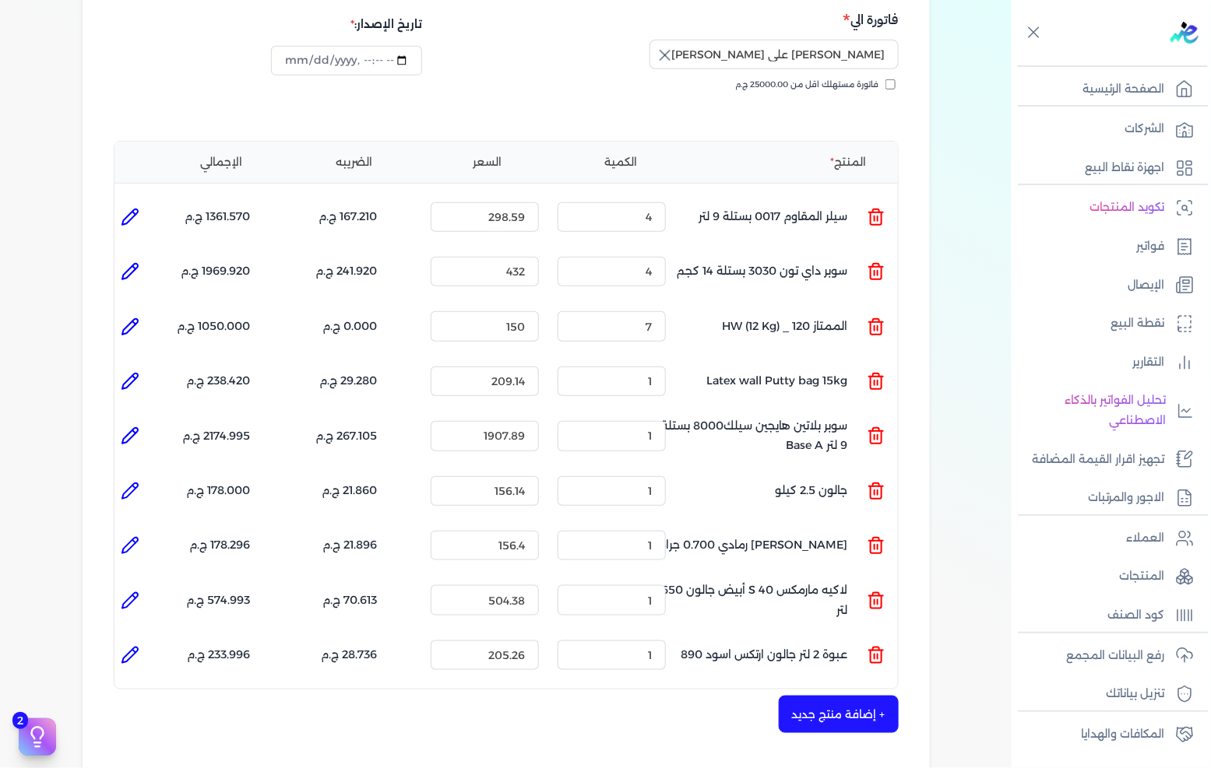
click at [844, 696] on button "+ إضافة منتج جديد" at bounding box center [839, 714] width 120 height 37
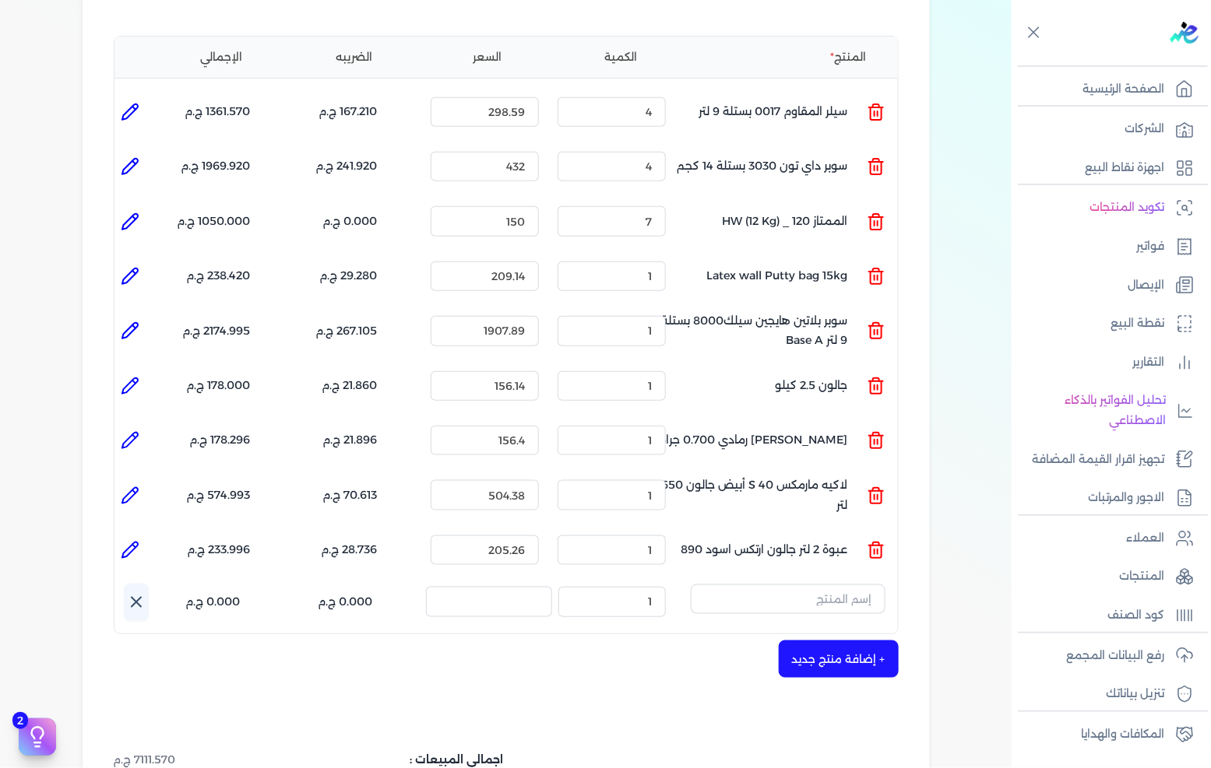
scroll to position [432, 0]
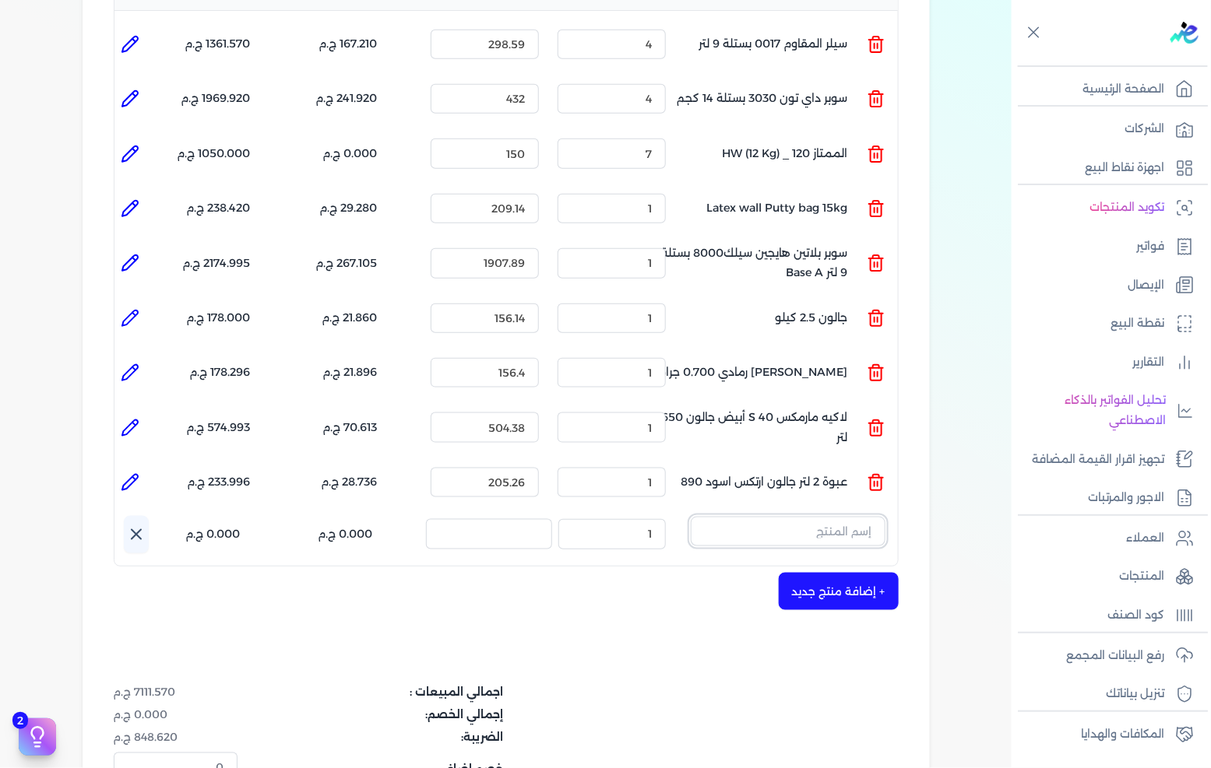
click at [855, 517] on input "text" at bounding box center [788, 532] width 195 height 30
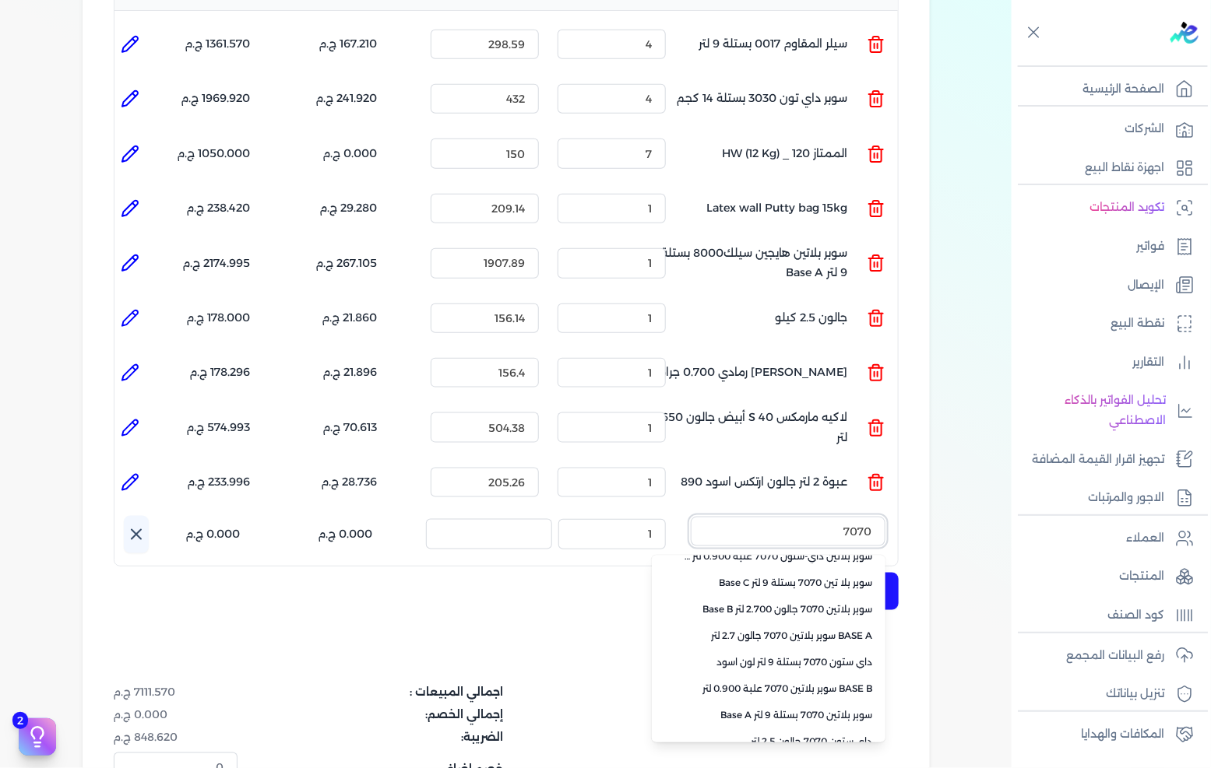
scroll to position [347, 0]
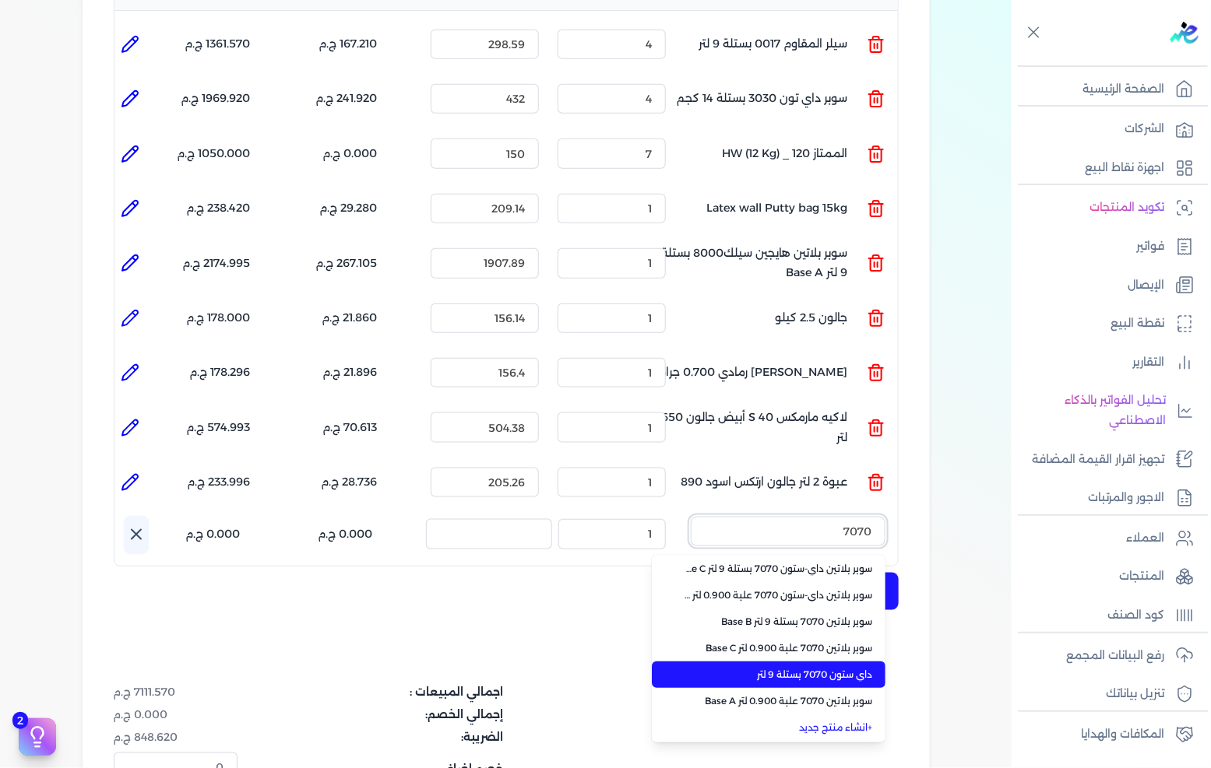
type input "7070"
click at [802, 662] on li "داي ستون 7070 بستلة 9 لتر" at bounding box center [769, 675] width 234 height 26
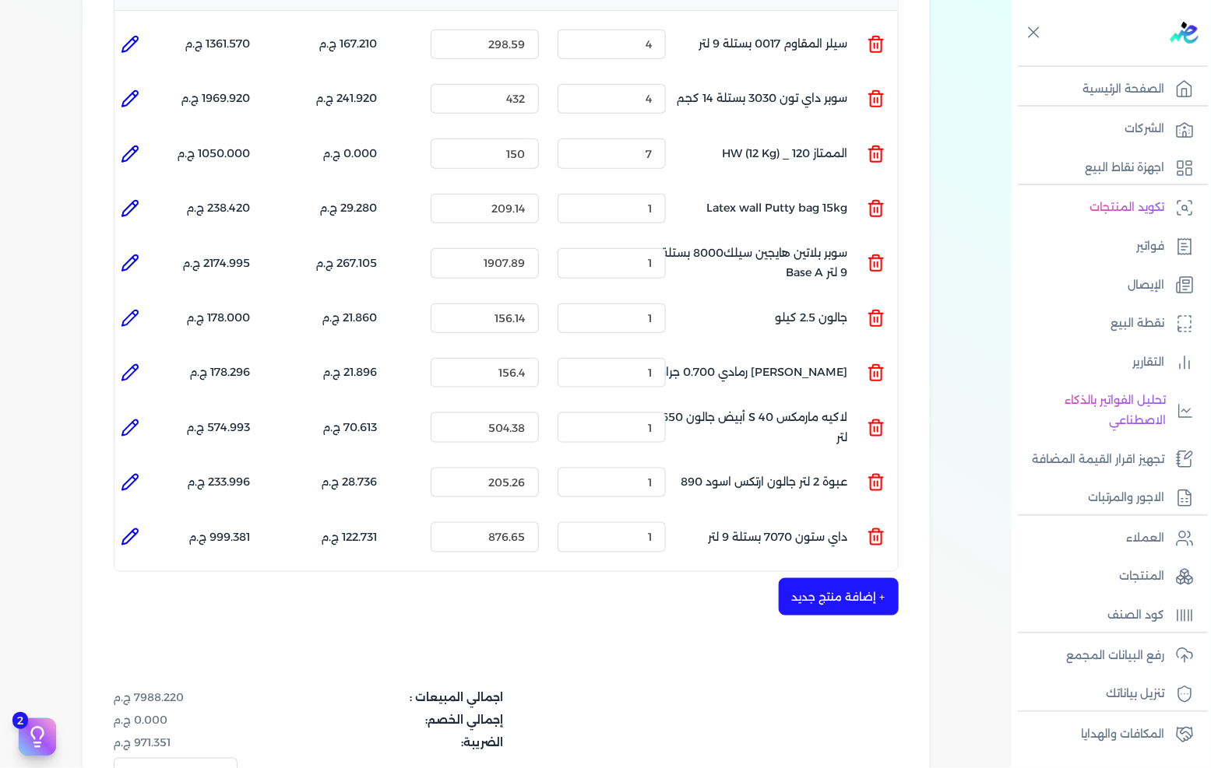
click at [129, 522] on li at bounding box center [129, 537] width 31 height 31
type input "داي ستون 7070 بستلة 9 لتر"
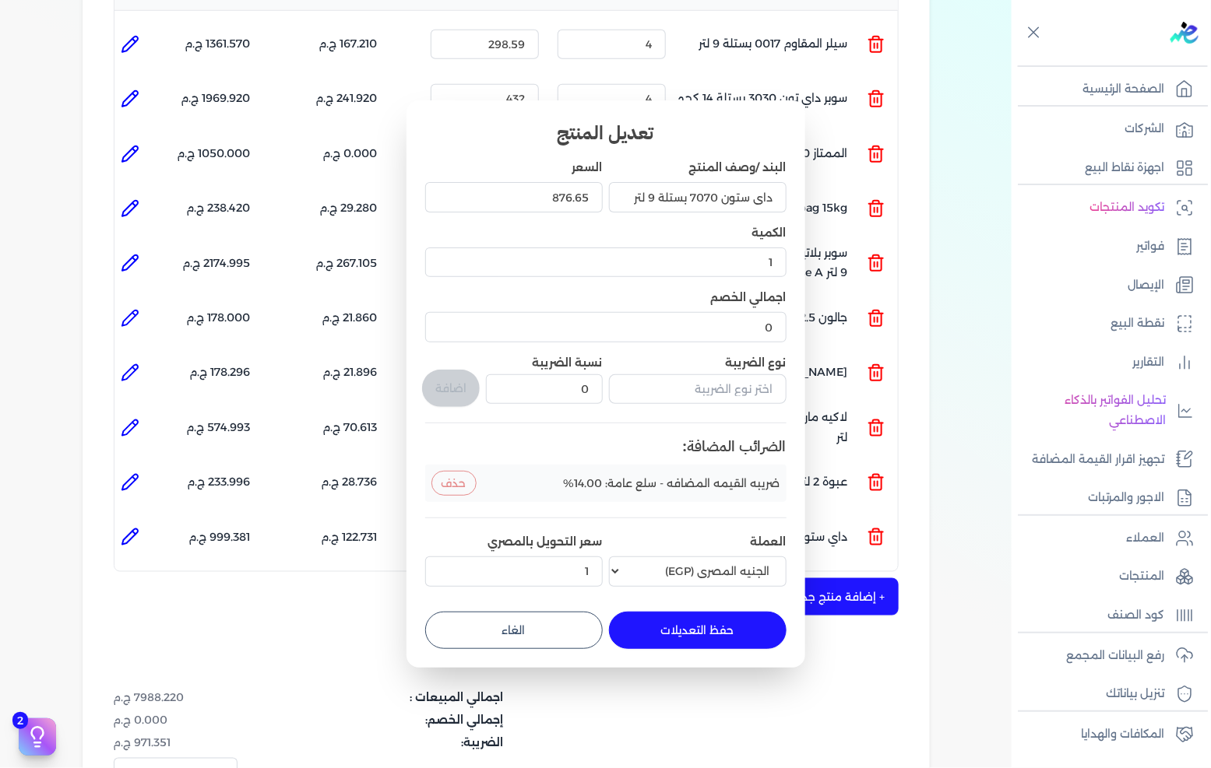
click at [540, 213] on div "876.65" at bounding box center [514, 197] width 178 height 42
click at [548, 198] on input "876.65" at bounding box center [514, 197] width 178 height 30
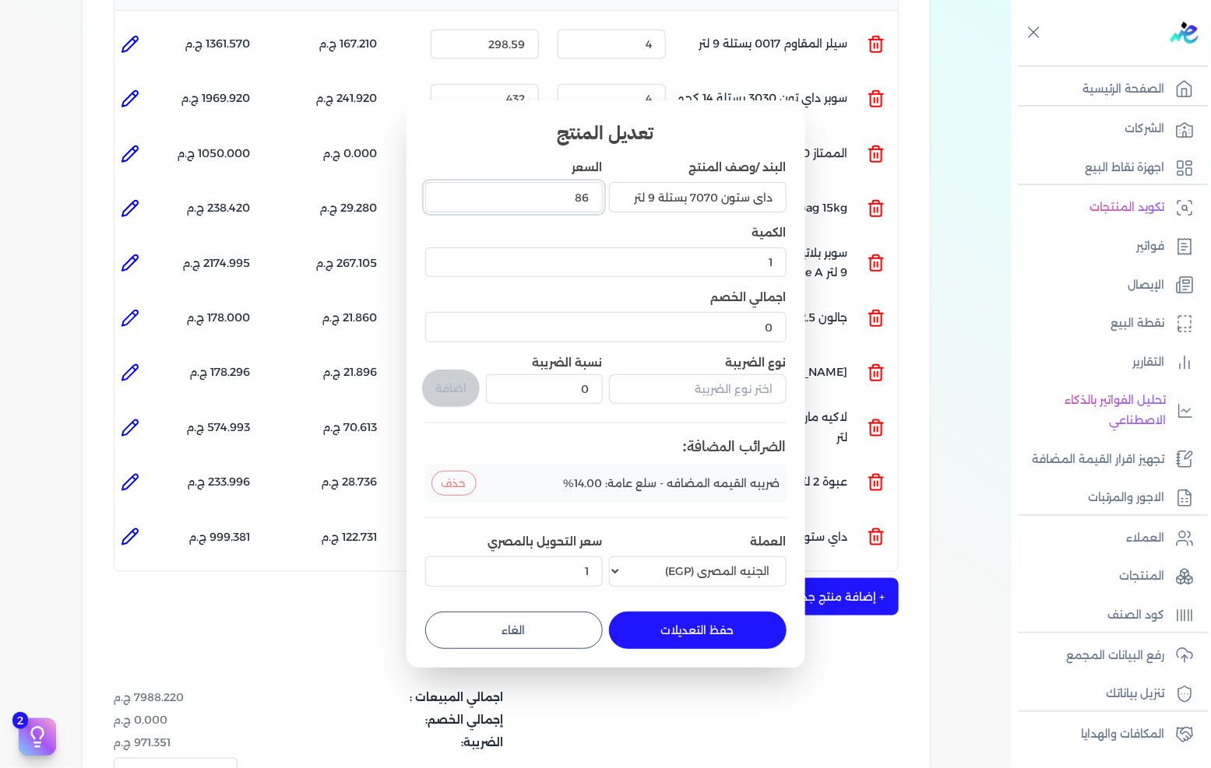
type input "868"
type input "868.95"
click at [662, 627] on button "حفظ التعديلات" at bounding box center [698, 630] width 178 height 37
type input "0"
type input "868.95"
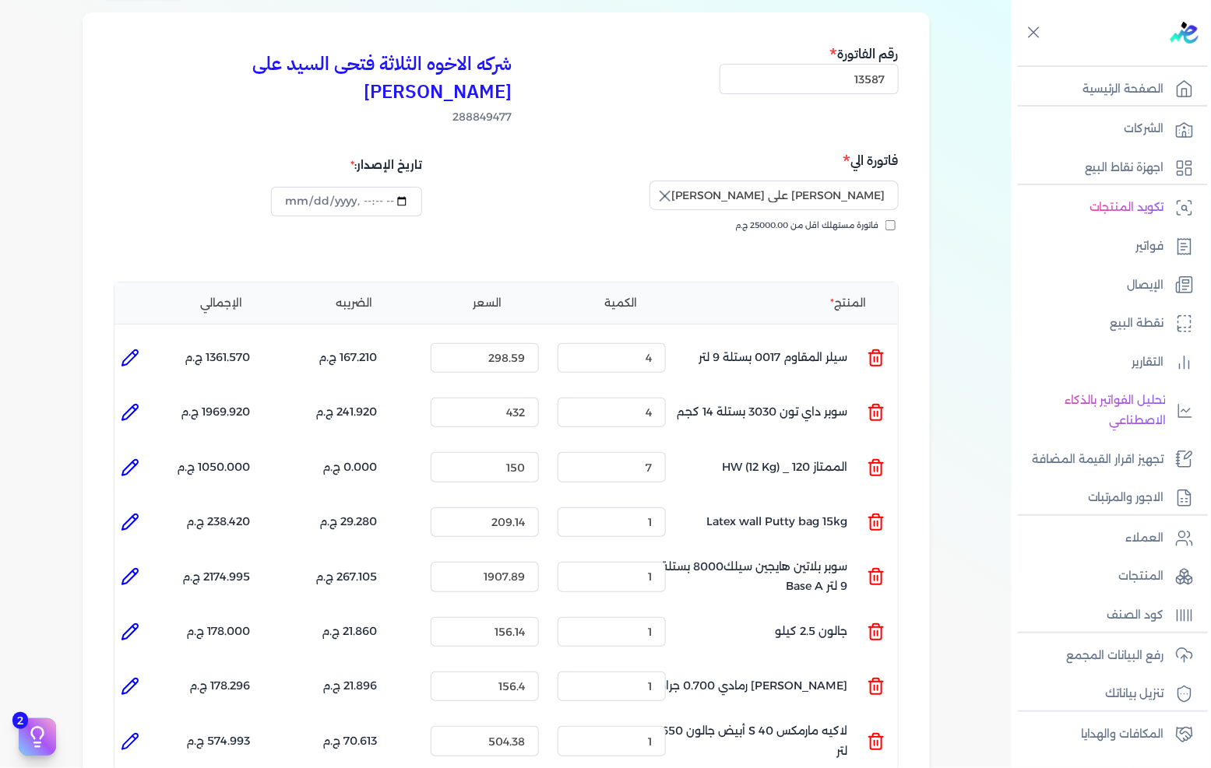
scroll to position [173, 0]
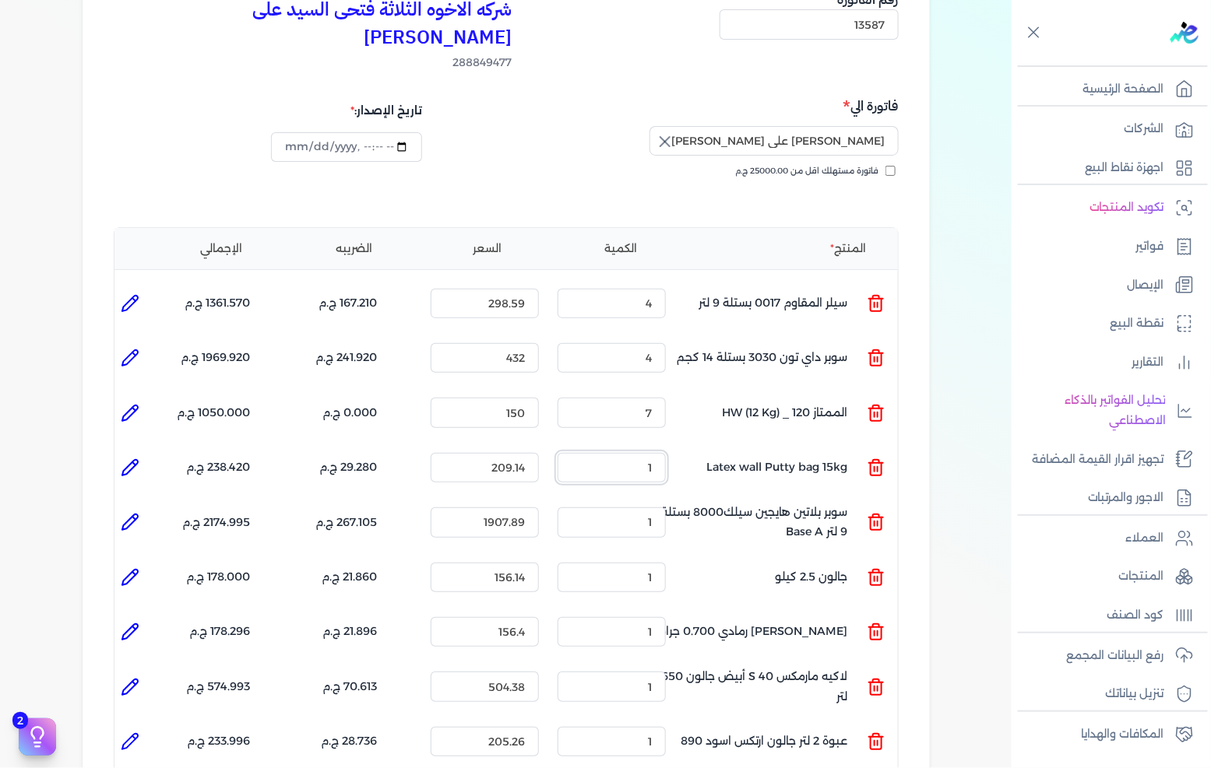
click at [624, 453] on input "1" at bounding box center [611, 468] width 108 height 30
type input "5"
click at [651, 508] on input "1" at bounding box center [611, 523] width 108 height 30
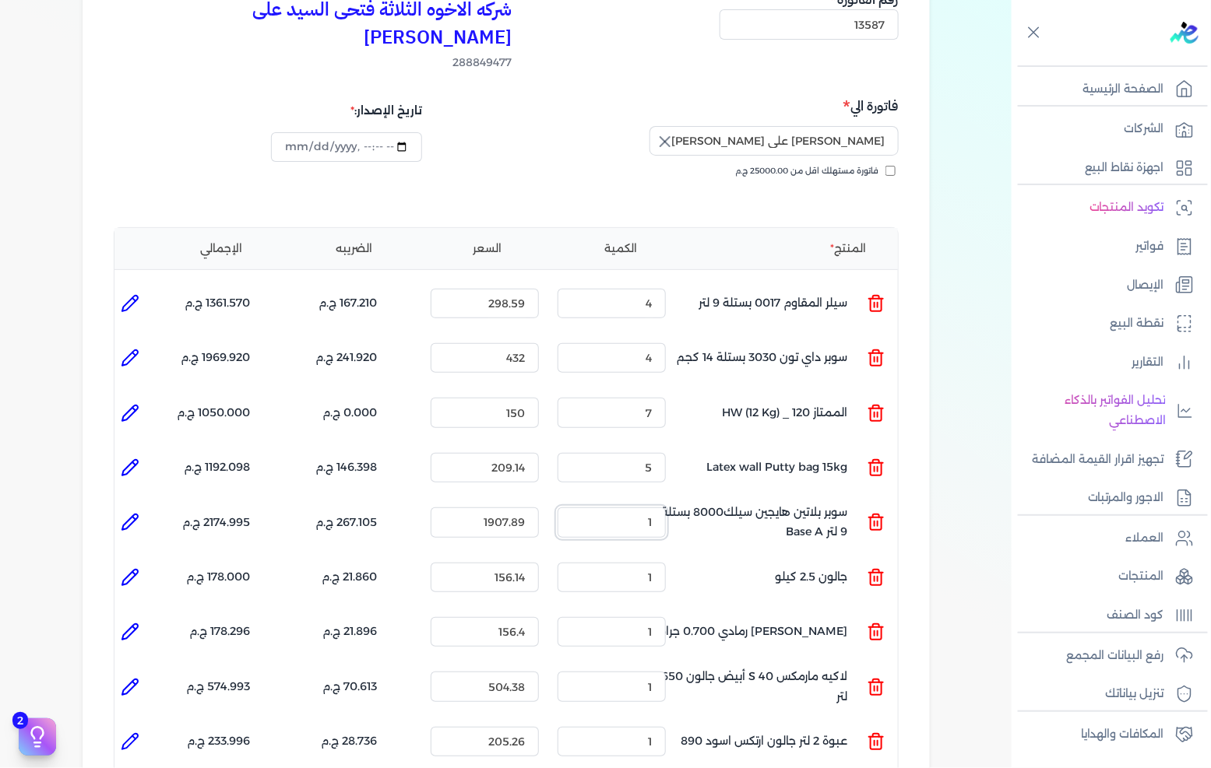
click at [651, 508] on input "1" at bounding box center [611, 523] width 108 height 30
click at [655, 508] on input "1" at bounding box center [611, 523] width 108 height 30
click at [649, 508] on input "1" at bounding box center [611, 523] width 108 height 30
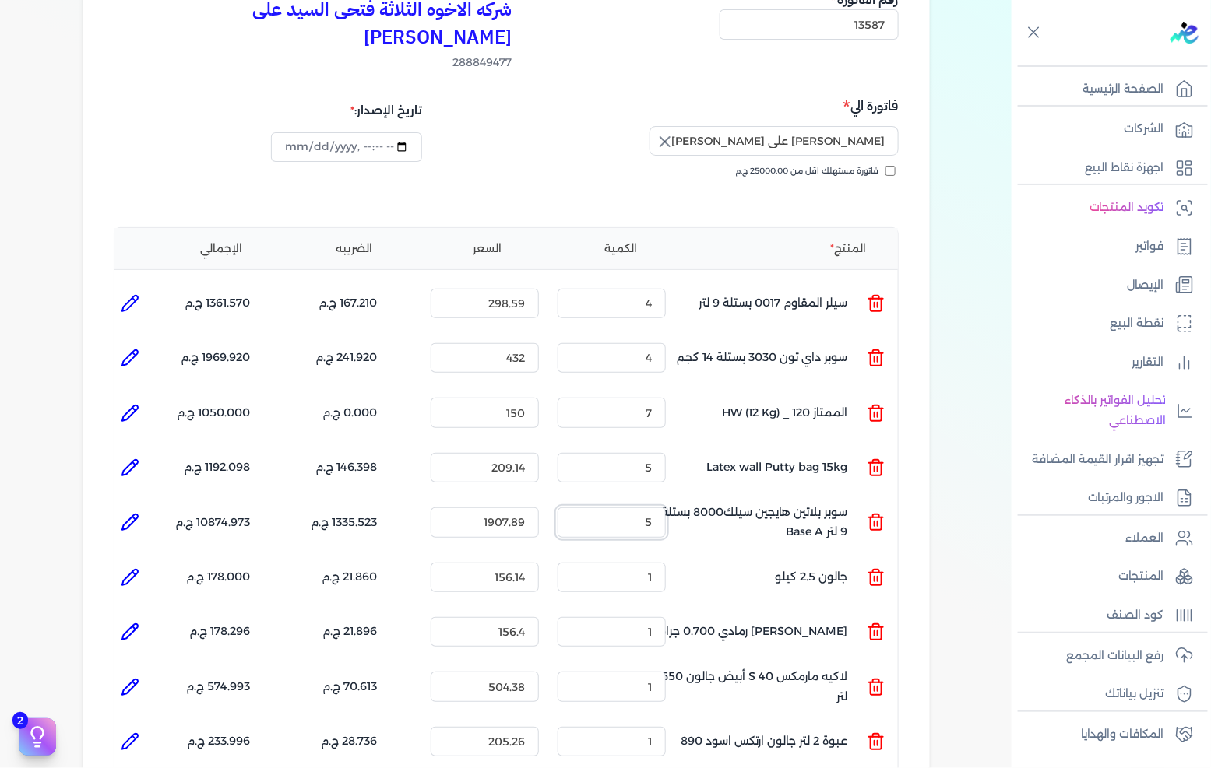
type input "5"
click at [639, 563] on input "1" at bounding box center [611, 578] width 108 height 30
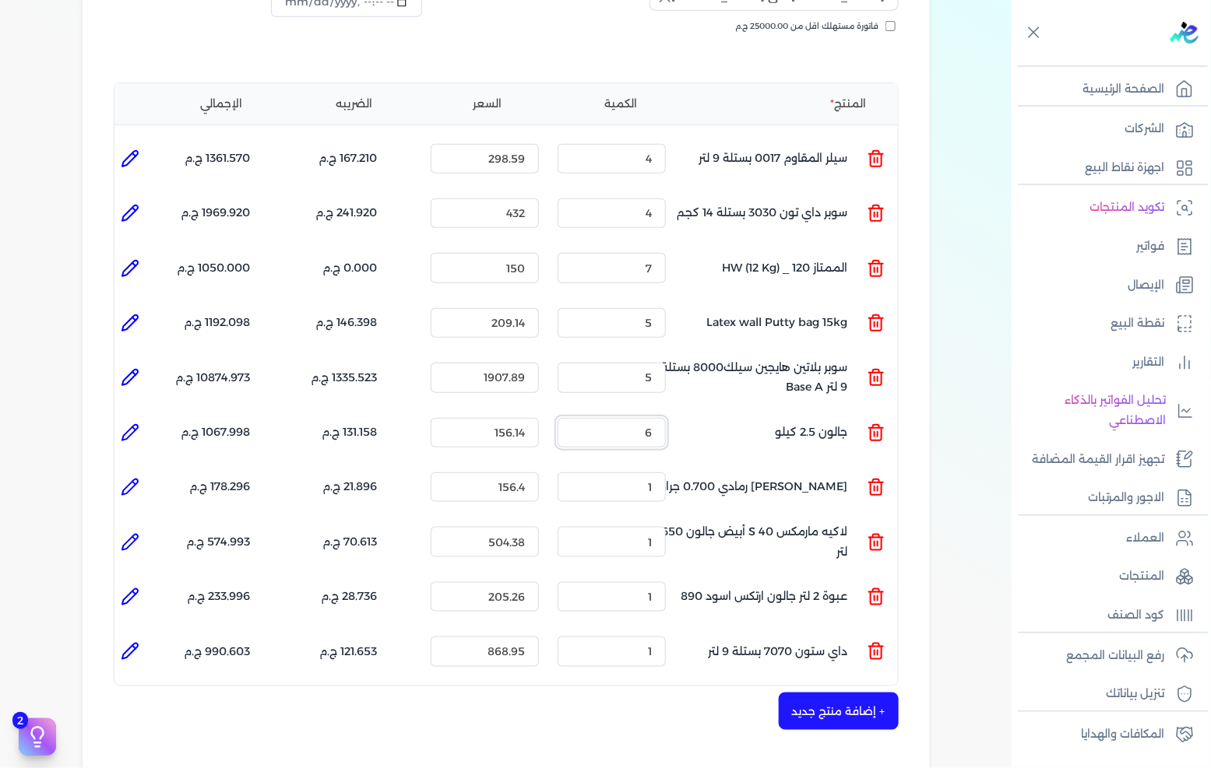
scroll to position [346, 0]
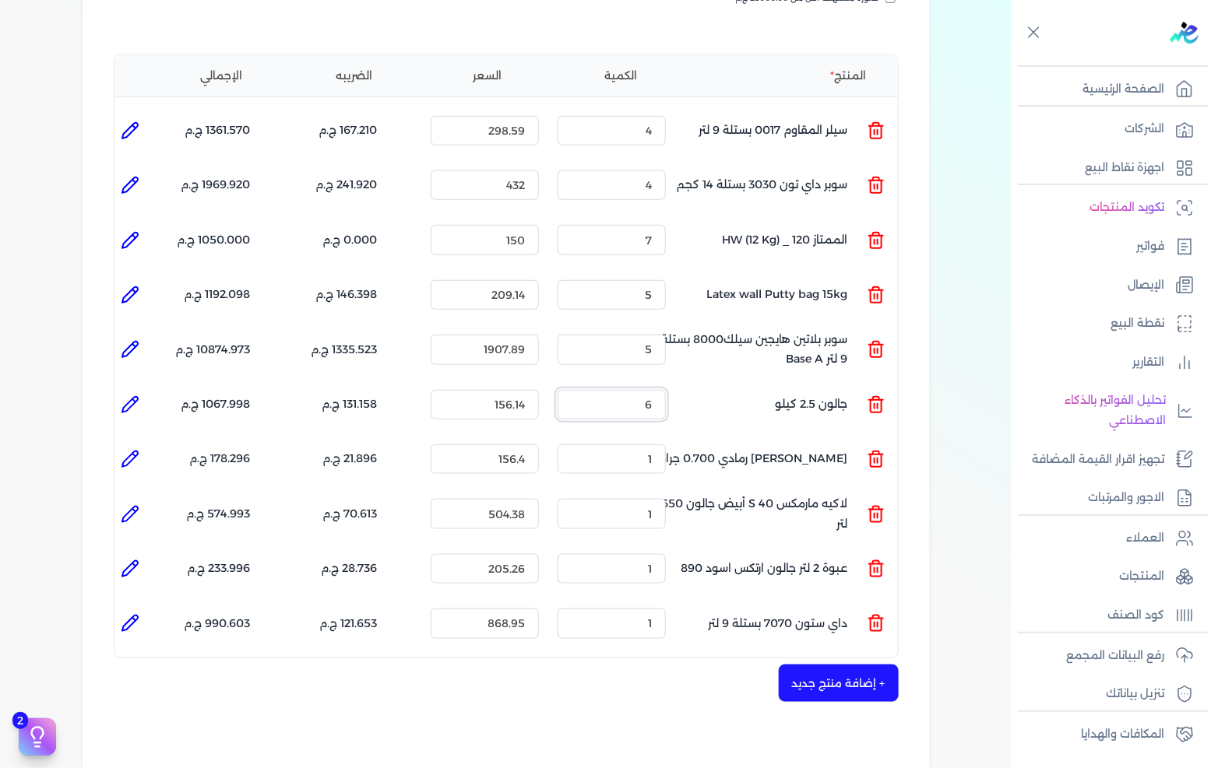
type input "6"
click at [648, 445] on input "1" at bounding box center [611, 460] width 108 height 30
type input "166"
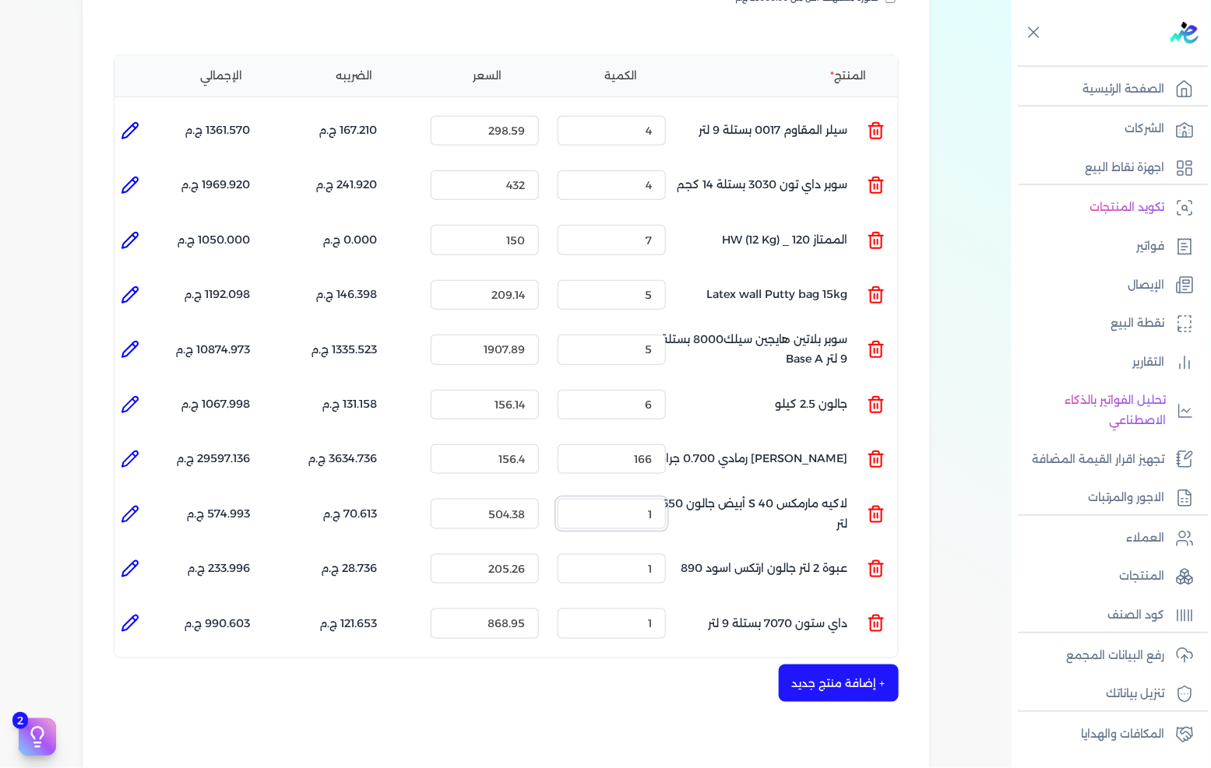
click at [632, 499] on input "1" at bounding box center [611, 514] width 108 height 30
type input "7"
click at [625, 554] on input "1" at bounding box center [611, 569] width 108 height 30
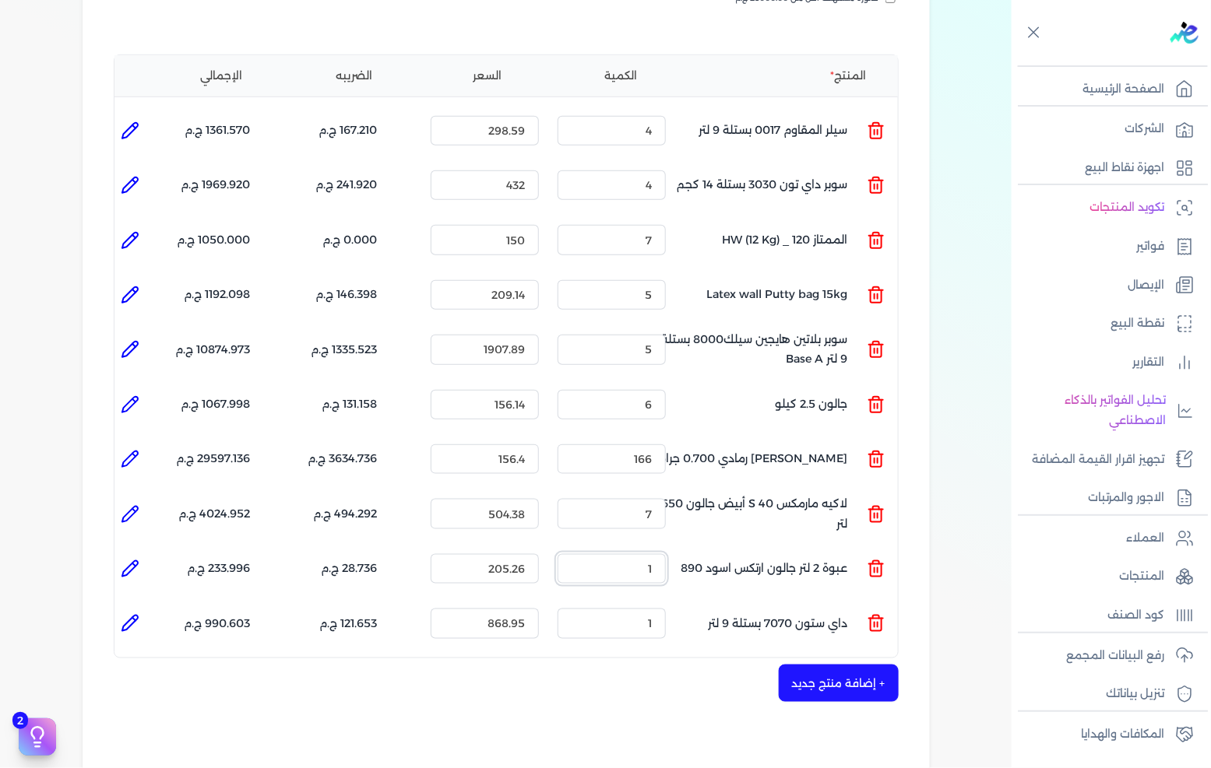
click at [625, 554] on input "1" at bounding box center [611, 569] width 108 height 30
type input "119"
click at [648, 609] on input "1" at bounding box center [611, 624] width 108 height 30
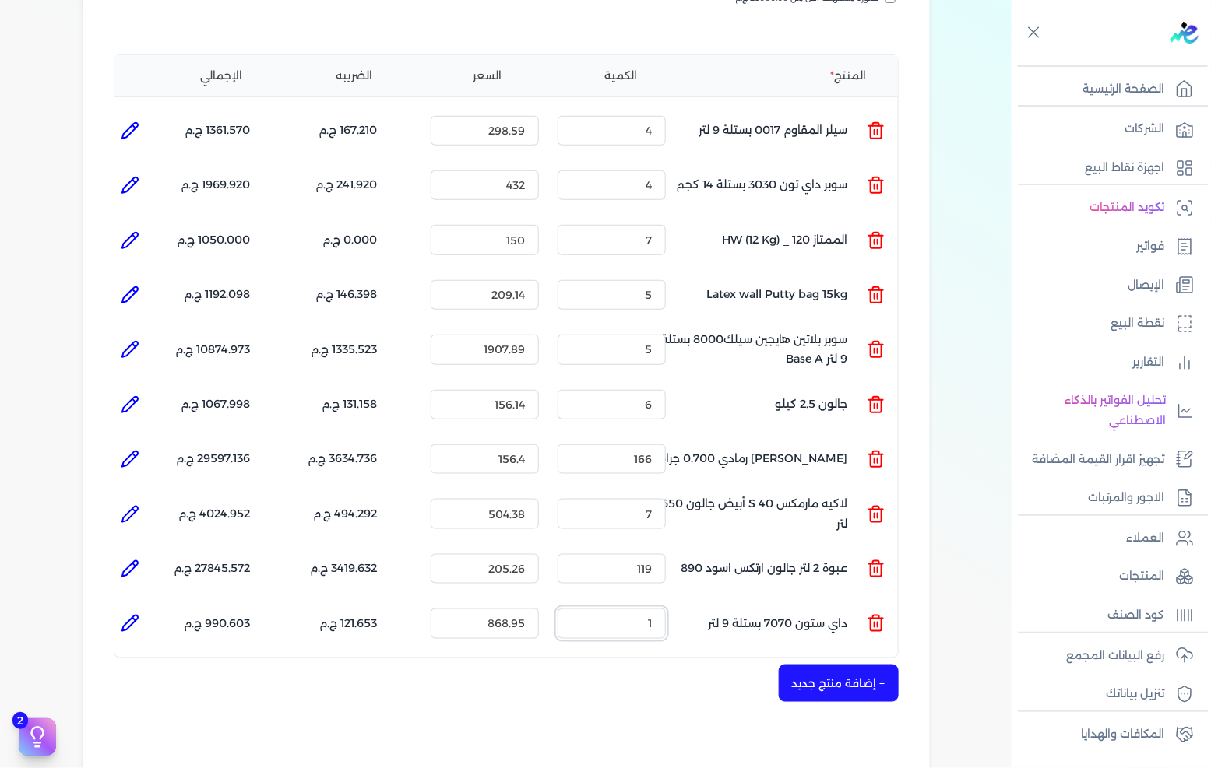
click at [648, 609] on input "1" at bounding box center [611, 624] width 108 height 30
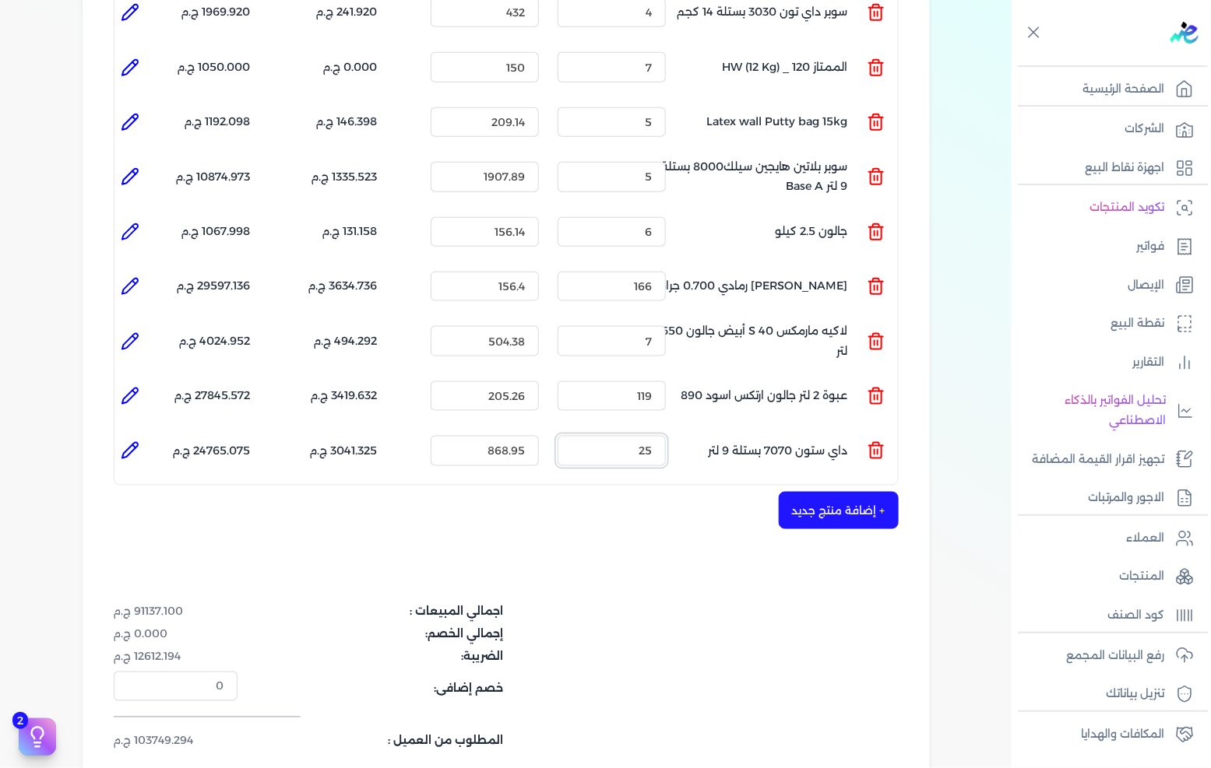
scroll to position [605, 0]
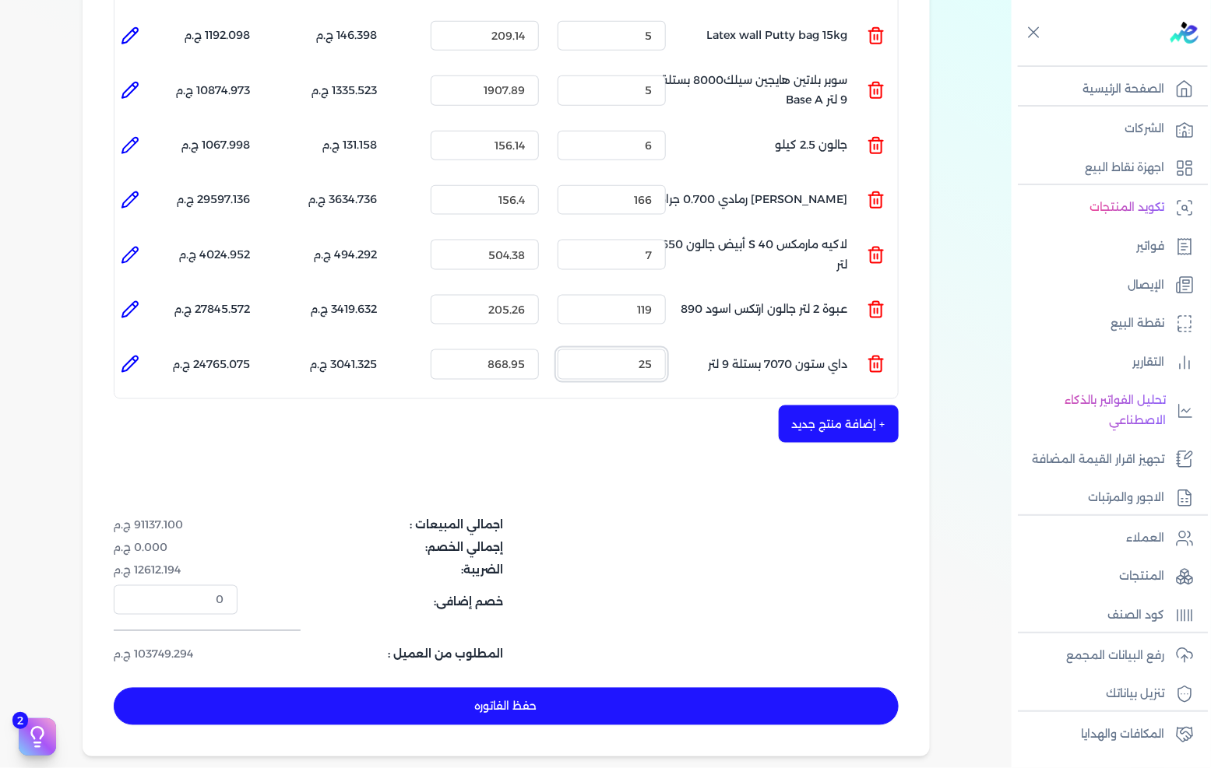
type input "25"
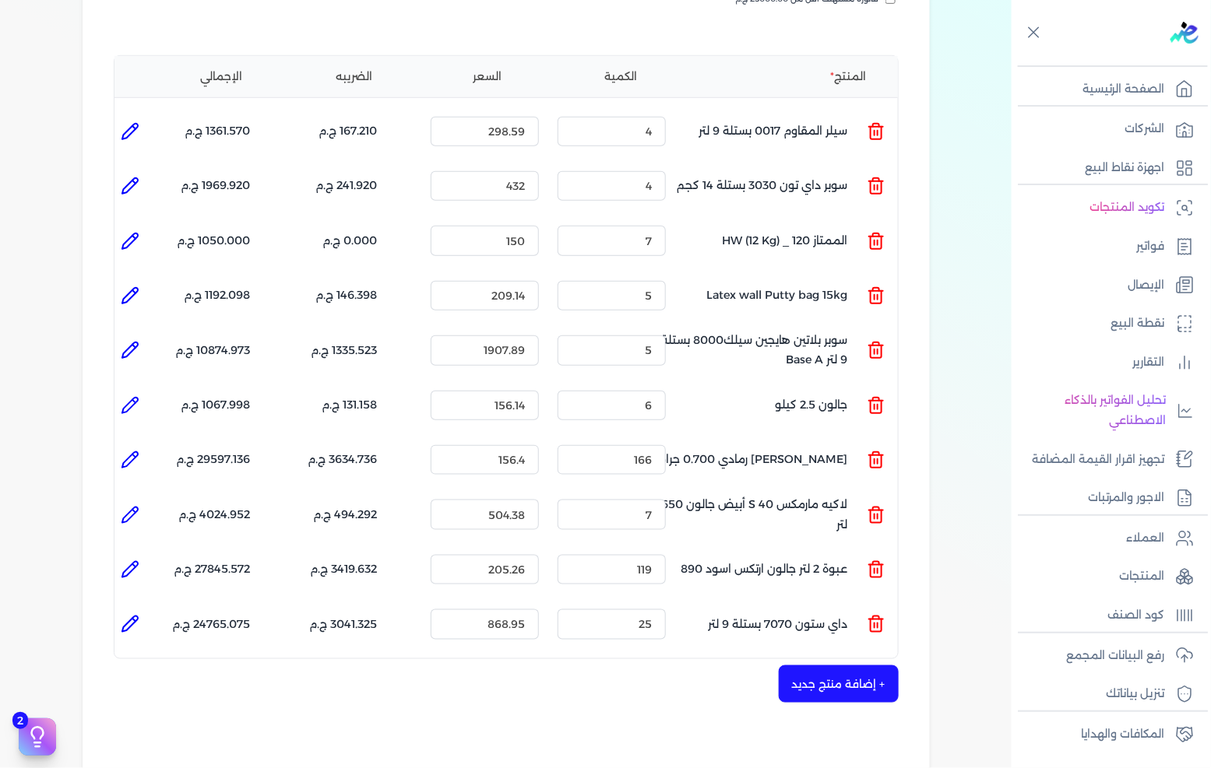
scroll to position [259, 0]
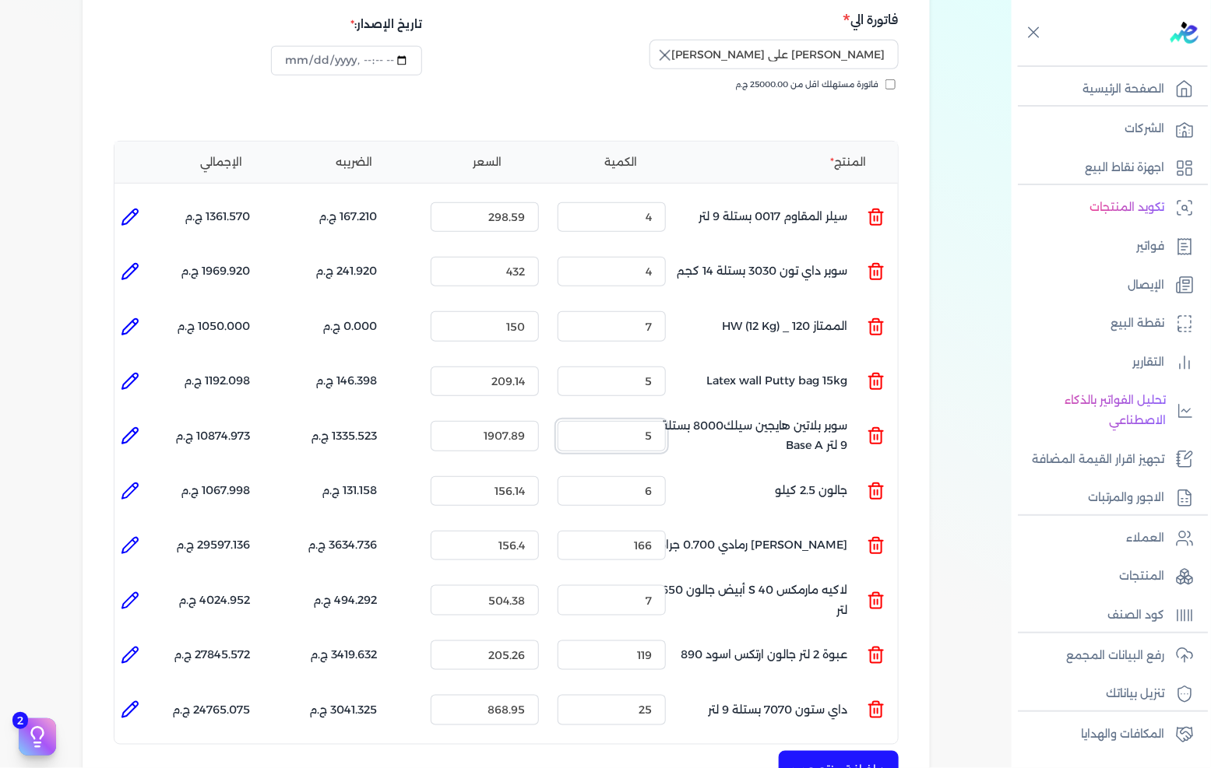
click at [575, 421] on input "5" at bounding box center [611, 436] width 108 height 30
click at [143, 420] on li at bounding box center [129, 435] width 31 height 31
type input "سوبر بلاتين هايجين سيلك8000 بستلة 9 لتر Base A"
type input "1907.89"
type input "5"
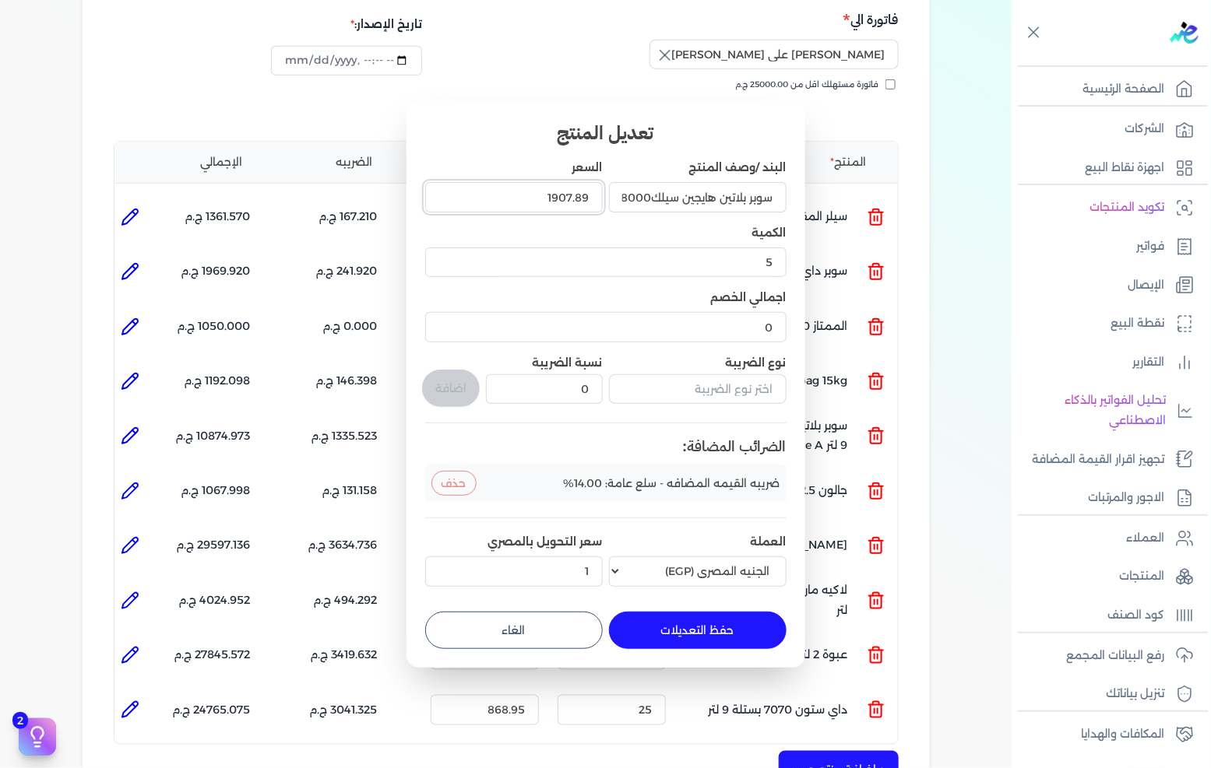
click at [554, 202] on input "1907.89" at bounding box center [514, 197] width 178 height 30
type input "1864"
click at [676, 631] on button "حفظ التعديلات" at bounding box center [698, 630] width 178 height 37
type input "1864"
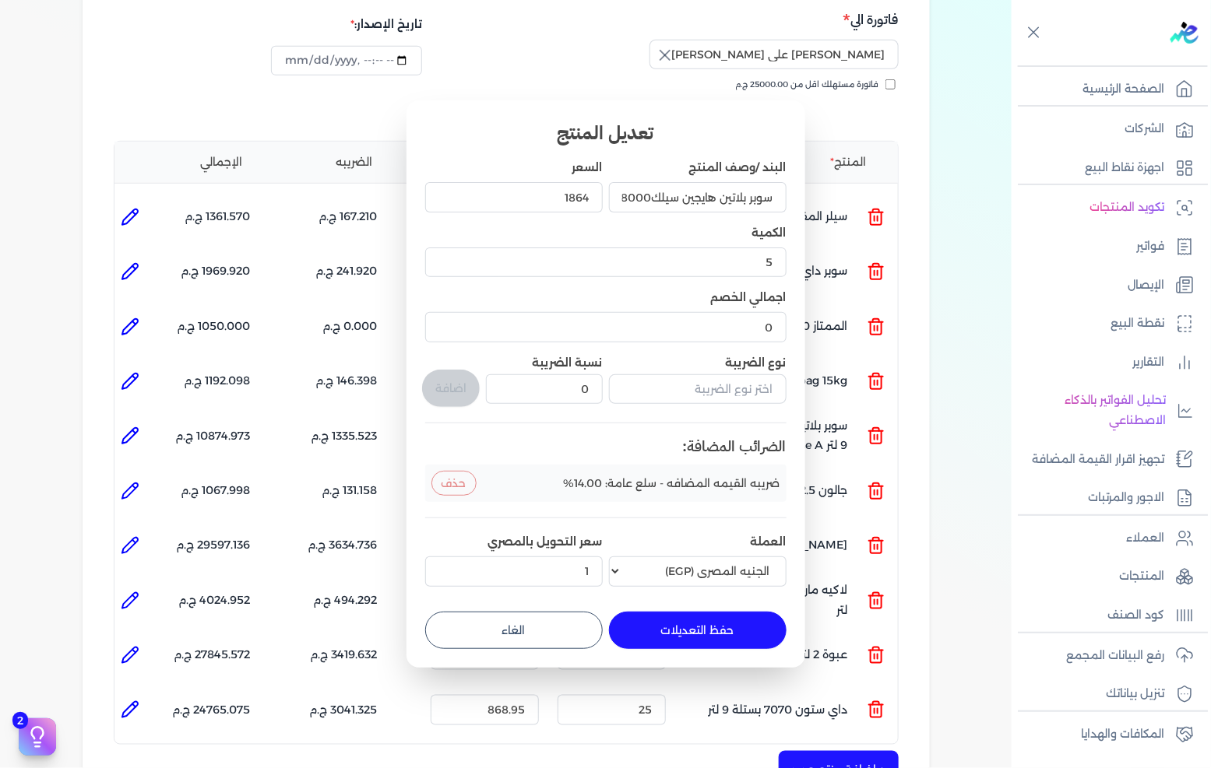
type input "0"
type input "1"
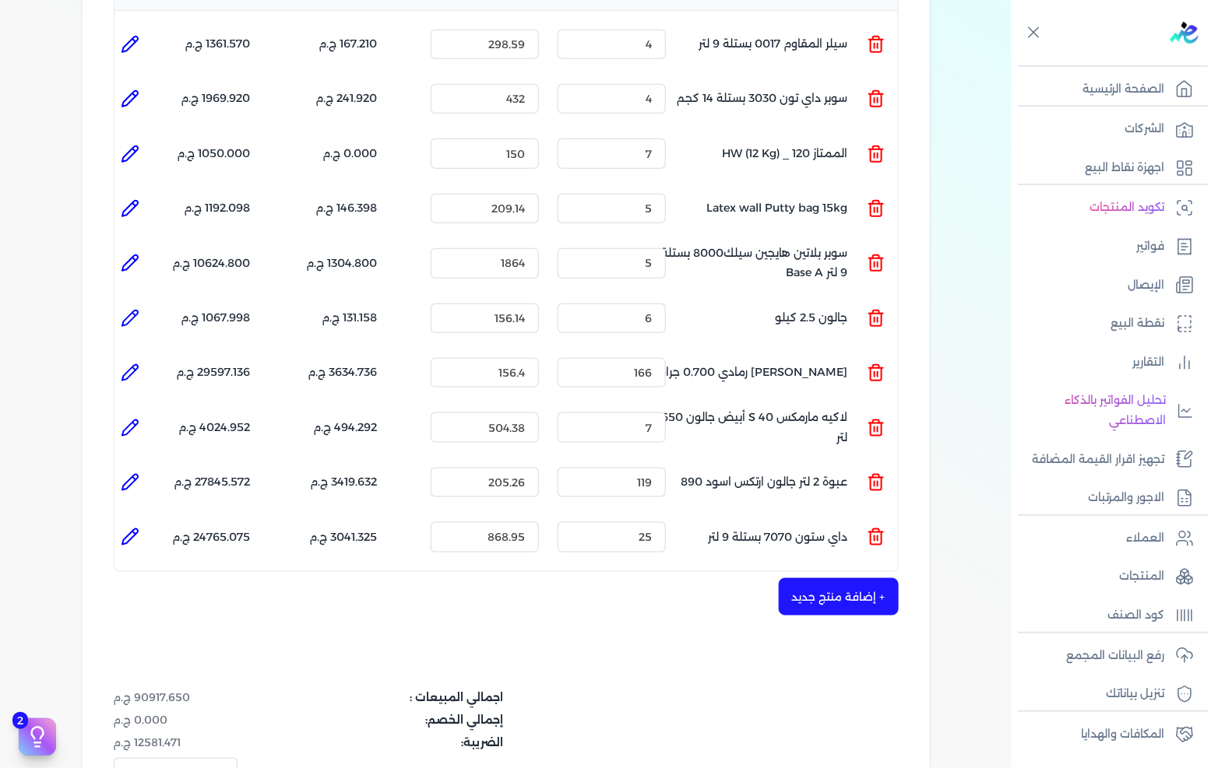
scroll to position [519, 0]
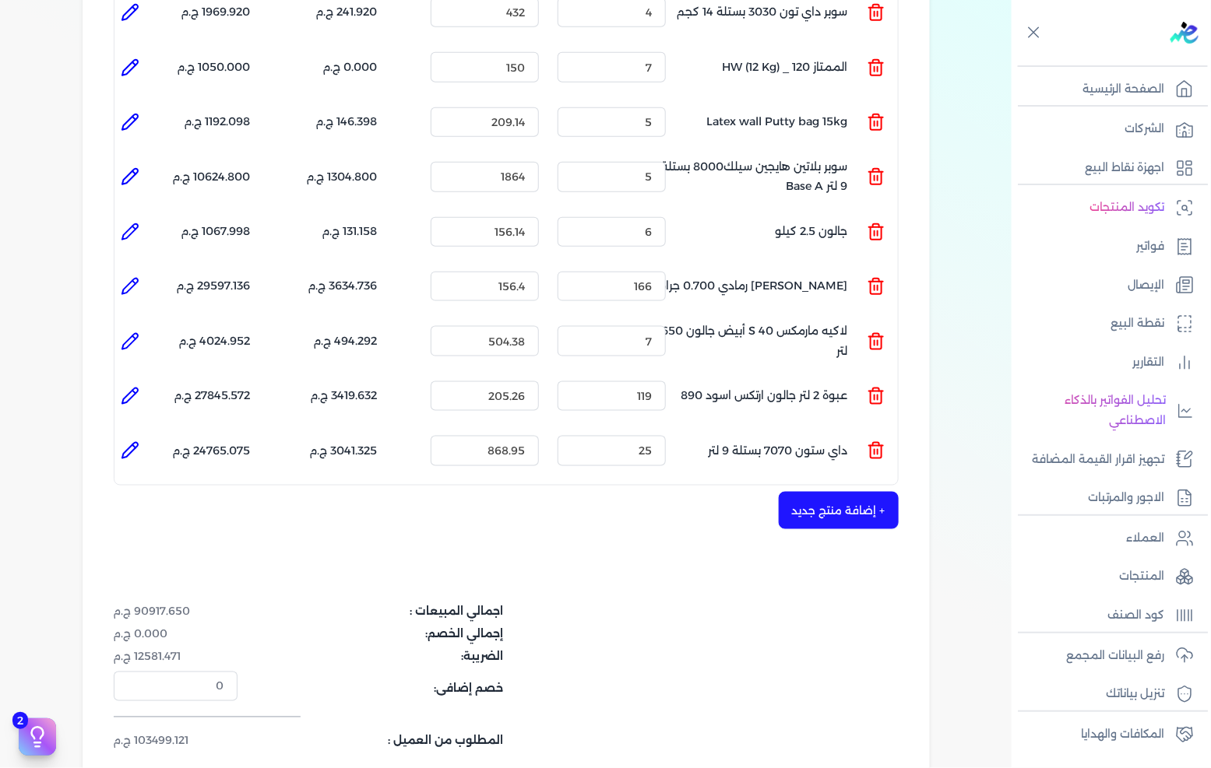
click at [146, 161] on li at bounding box center [129, 176] width 31 height 31
type input "سوبر بلاتين هايجين سيلك8000 بستلة 9 لتر Base A"
type input "1864"
type input "5"
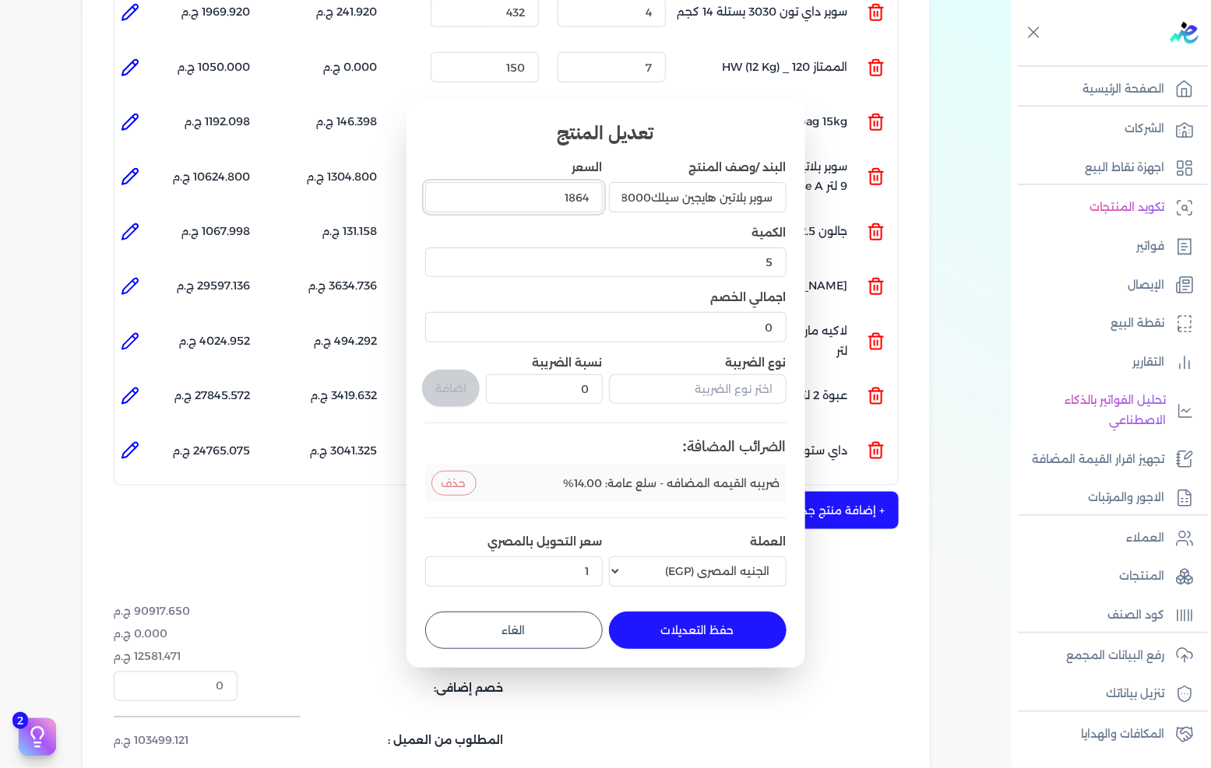
click at [533, 196] on input "1864" at bounding box center [514, 197] width 178 height 30
type input "1864"
type input "1864.3"
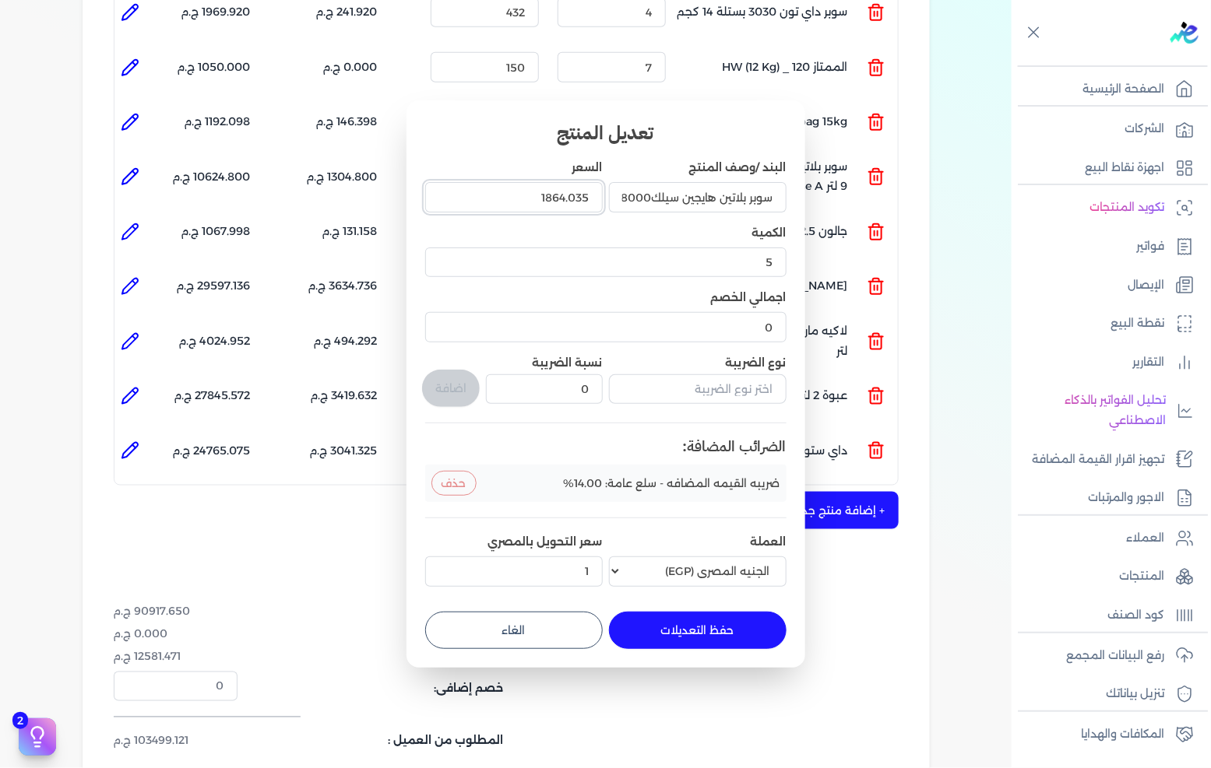
type input "1864.035"
click at [680, 635] on button "حفظ التعديلات" at bounding box center [698, 630] width 178 height 37
type input "1864.035"
type input "0"
type input "1"
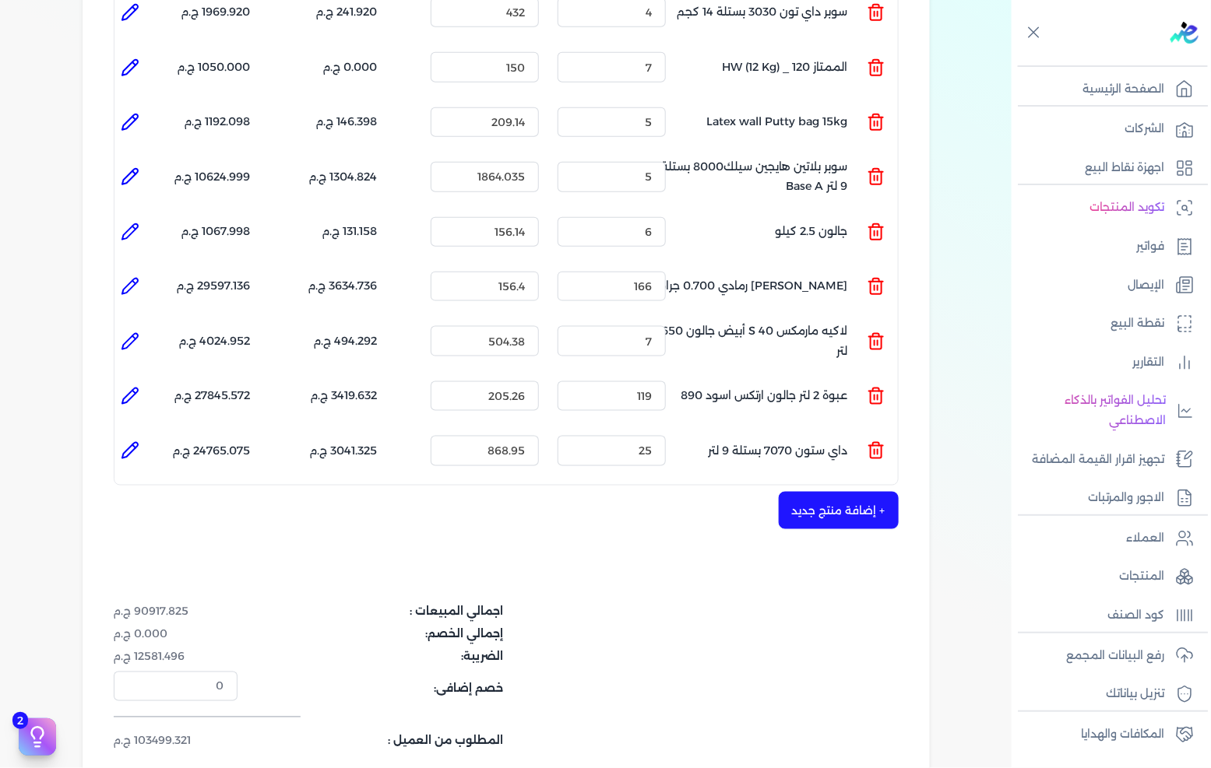
click at [130, 167] on icon at bounding box center [130, 176] width 19 height 19
type input "سوبر بلاتين هايجين سيلك8000 بستلة 9 لتر Base A"
type input "1864.035"
type input "5"
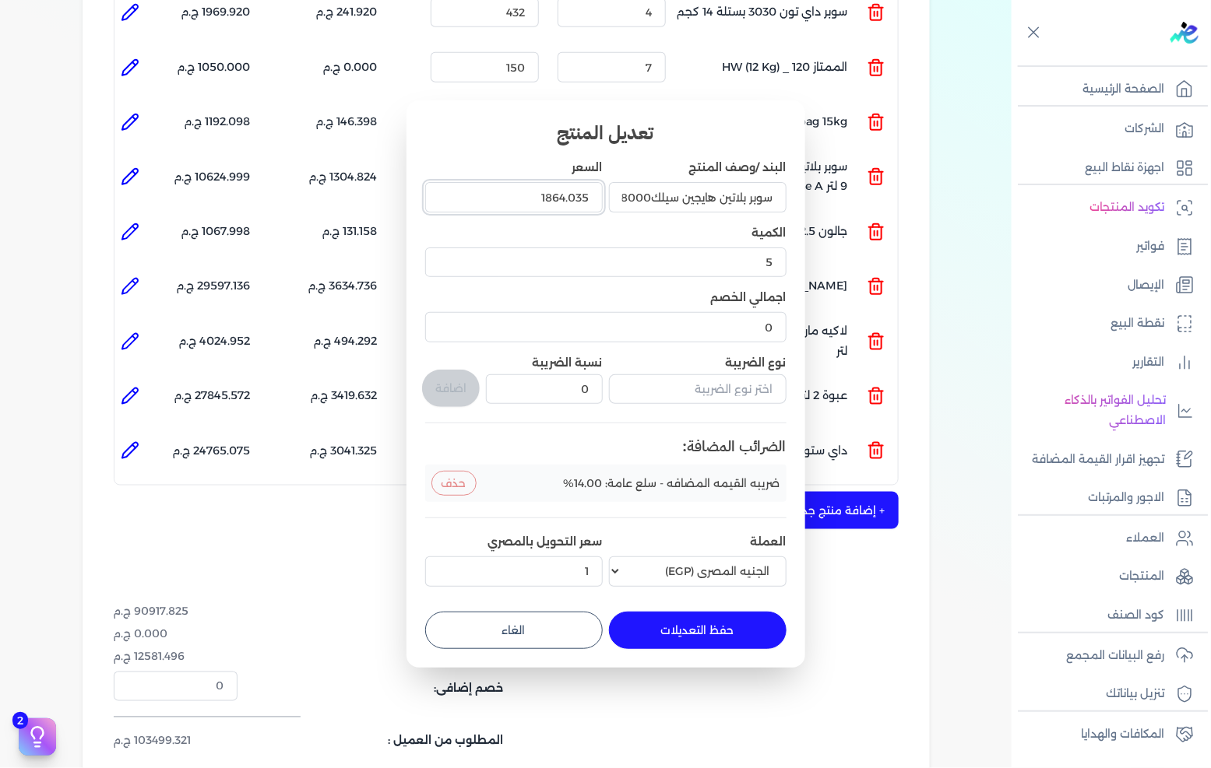
click at [514, 198] on input "1864.035" at bounding box center [514, 197] width 178 height 30
type input "1864"
type input "1864.3"
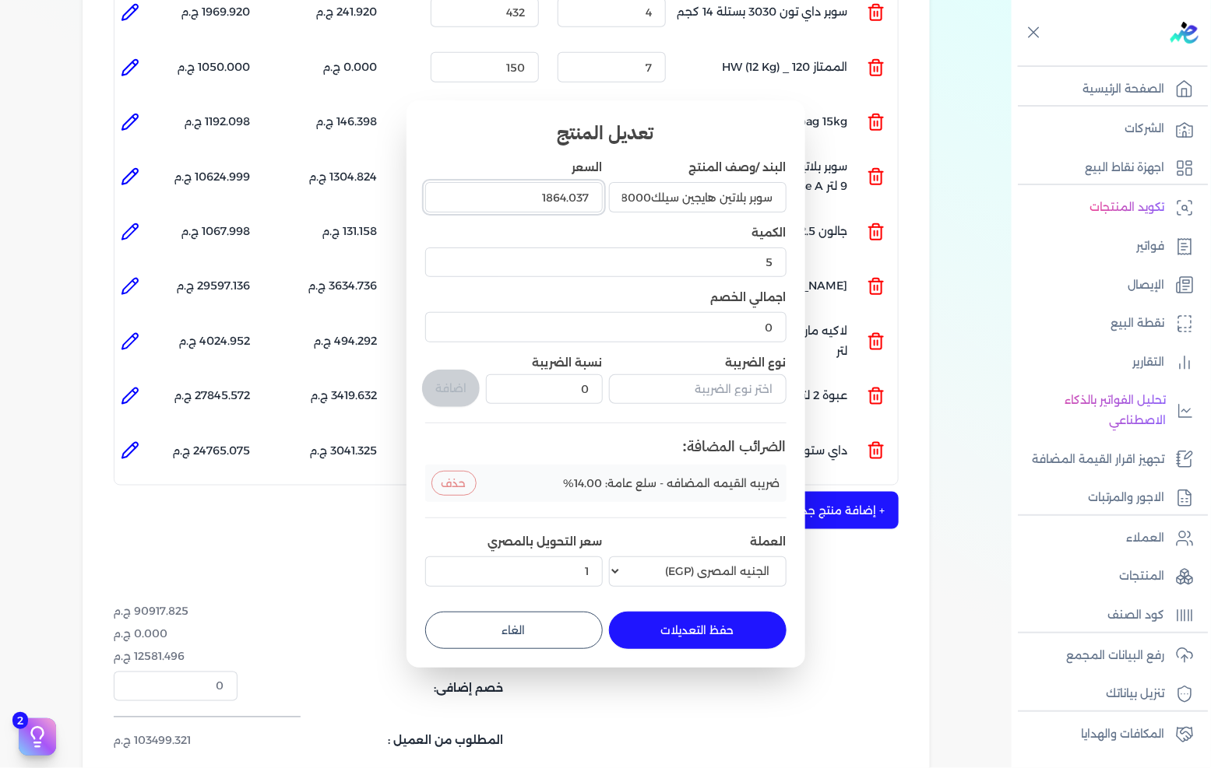
type input "1864.037"
click at [691, 623] on button "حفظ التعديلات" at bounding box center [698, 630] width 178 height 37
type input "1864.037"
type input "0"
type input "1"
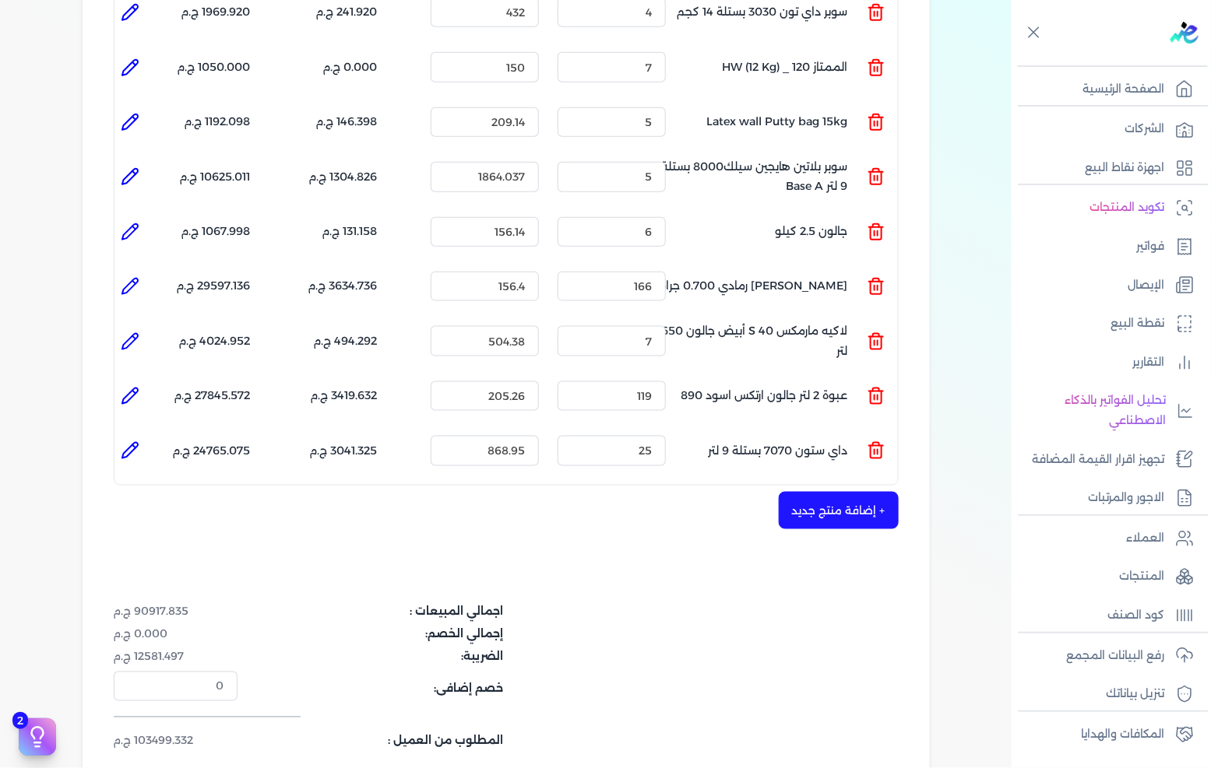
click at [134, 167] on icon at bounding box center [130, 176] width 19 height 19
type input "سوبر بلاتين هايجين سيلك8000 بستلة 9 لتر Base A"
type input "1864.037"
type input "5"
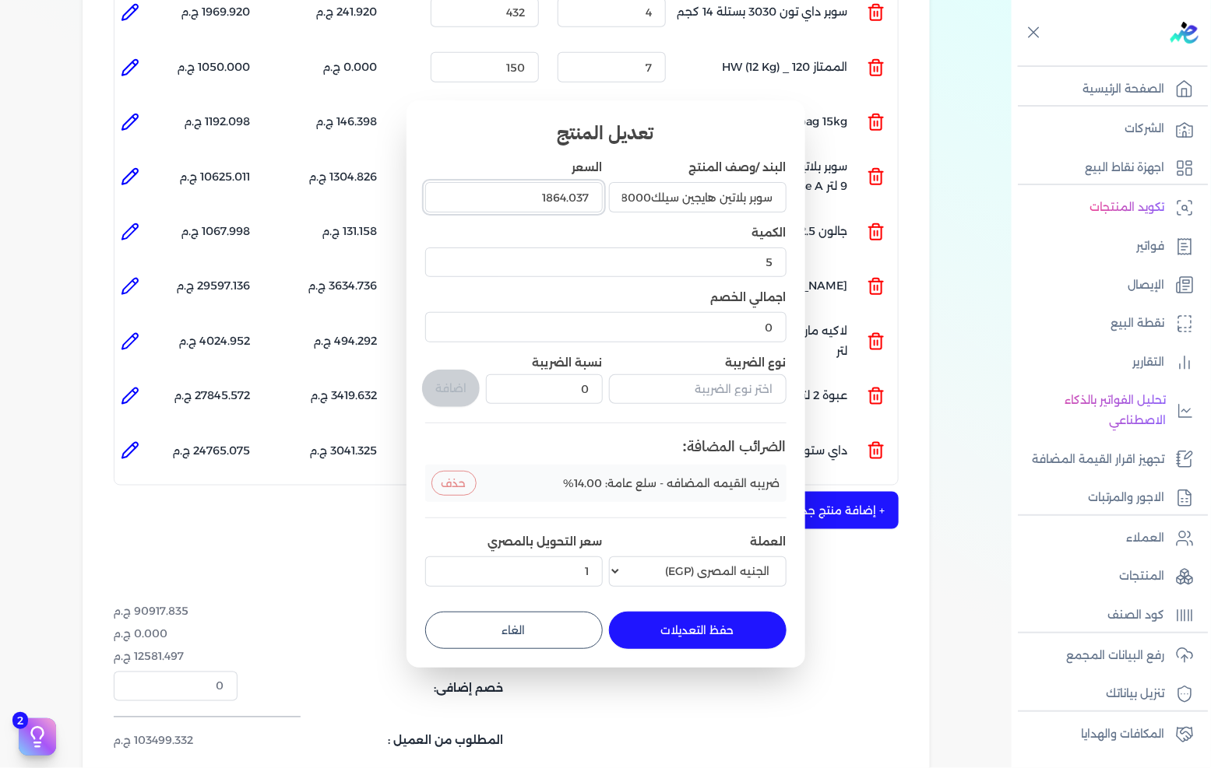
click at [502, 189] on input "1864.037" at bounding box center [514, 197] width 178 height 30
type input "1864"
type input "1864.0350"
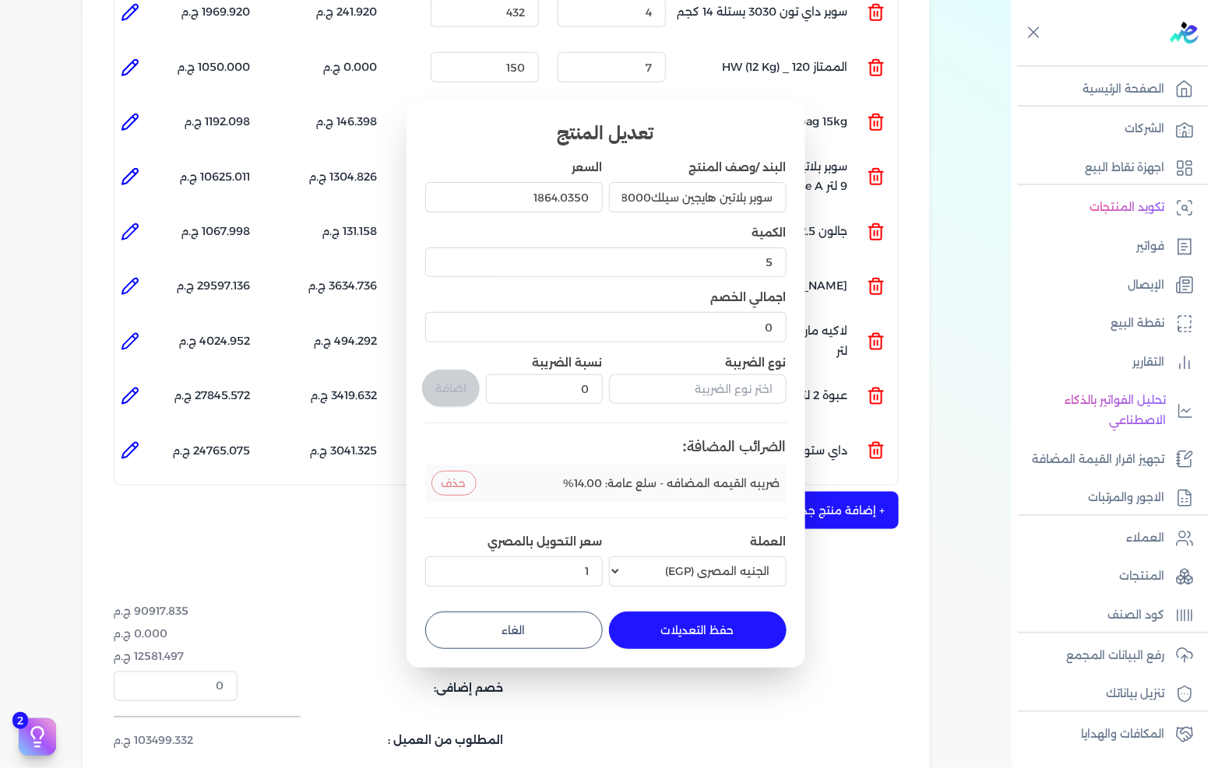
click at [703, 631] on button "حفظ التعديلات" at bounding box center [698, 630] width 178 height 37
type input "1864.035"
type input "0"
type input "1"
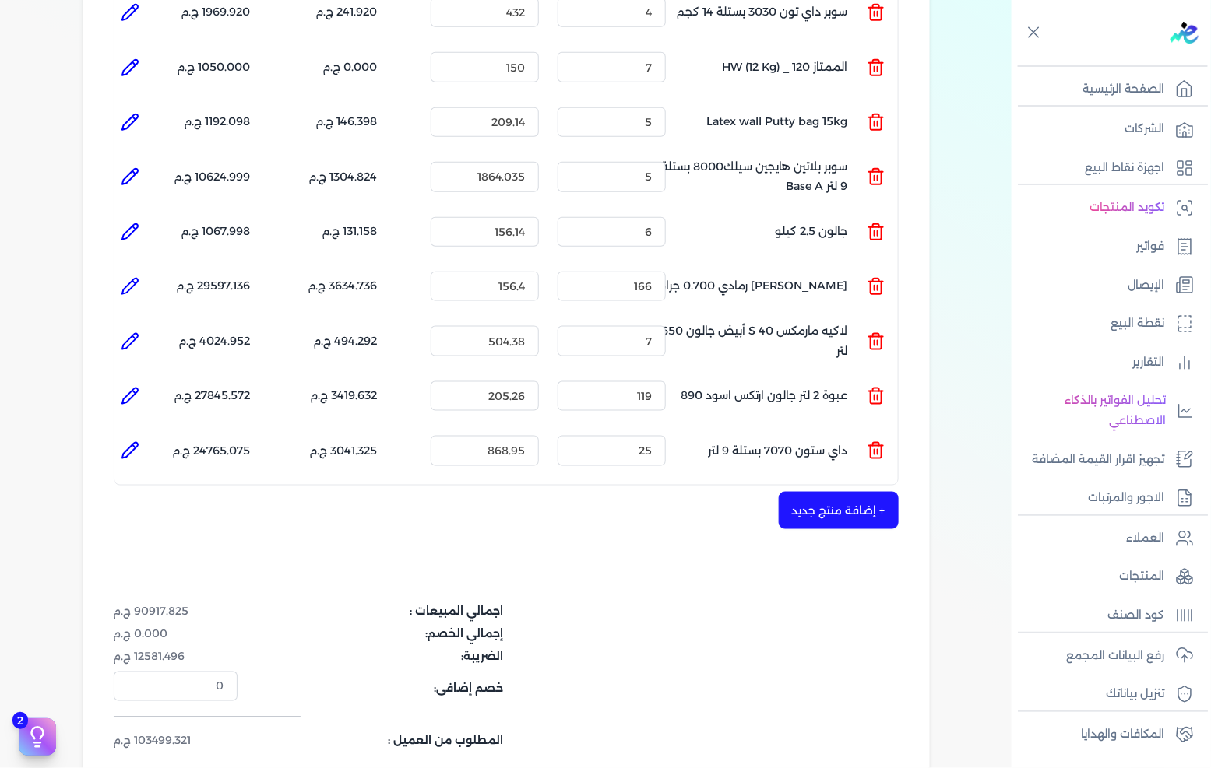
click at [129, 167] on icon at bounding box center [130, 176] width 19 height 19
type input "سوبر بلاتين هايجين سيلك8000 بستلة 9 لتر Base A"
type input "1864.035"
type input "5"
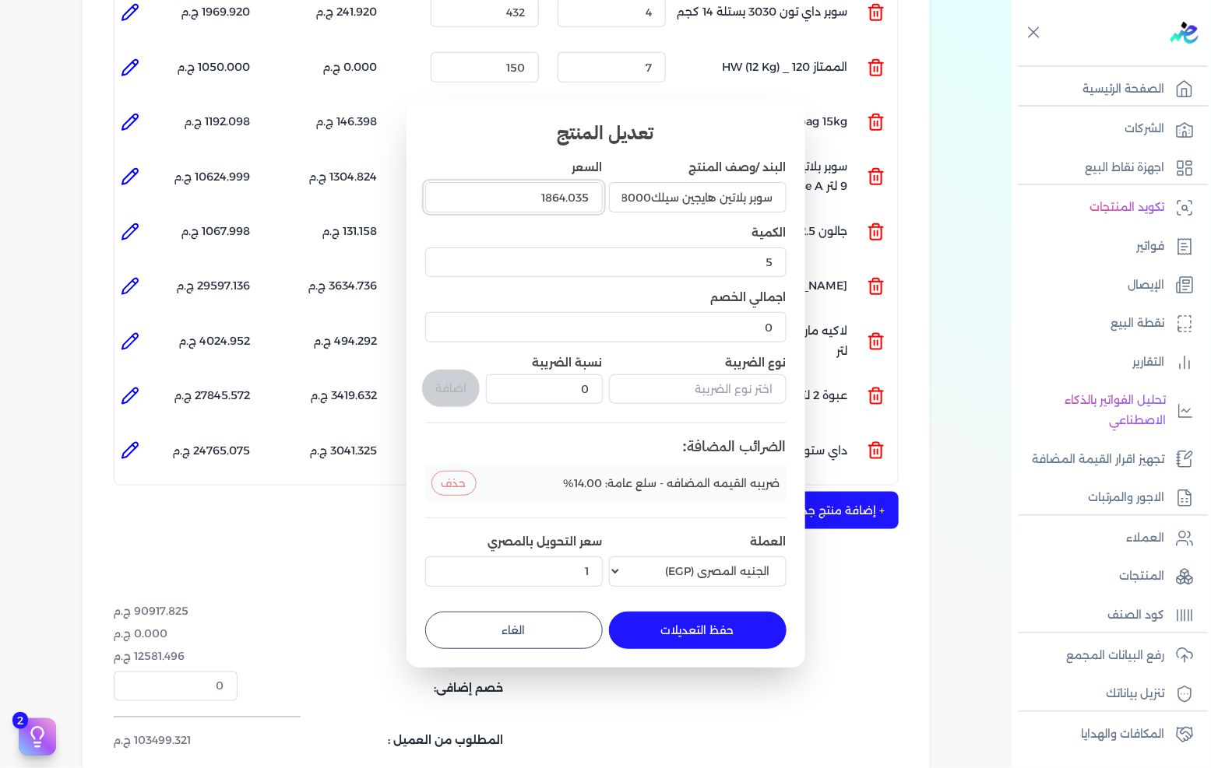
click at [531, 200] on input "1864.035" at bounding box center [514, 197] width 178 height 30
type input "1"
type input "1864"
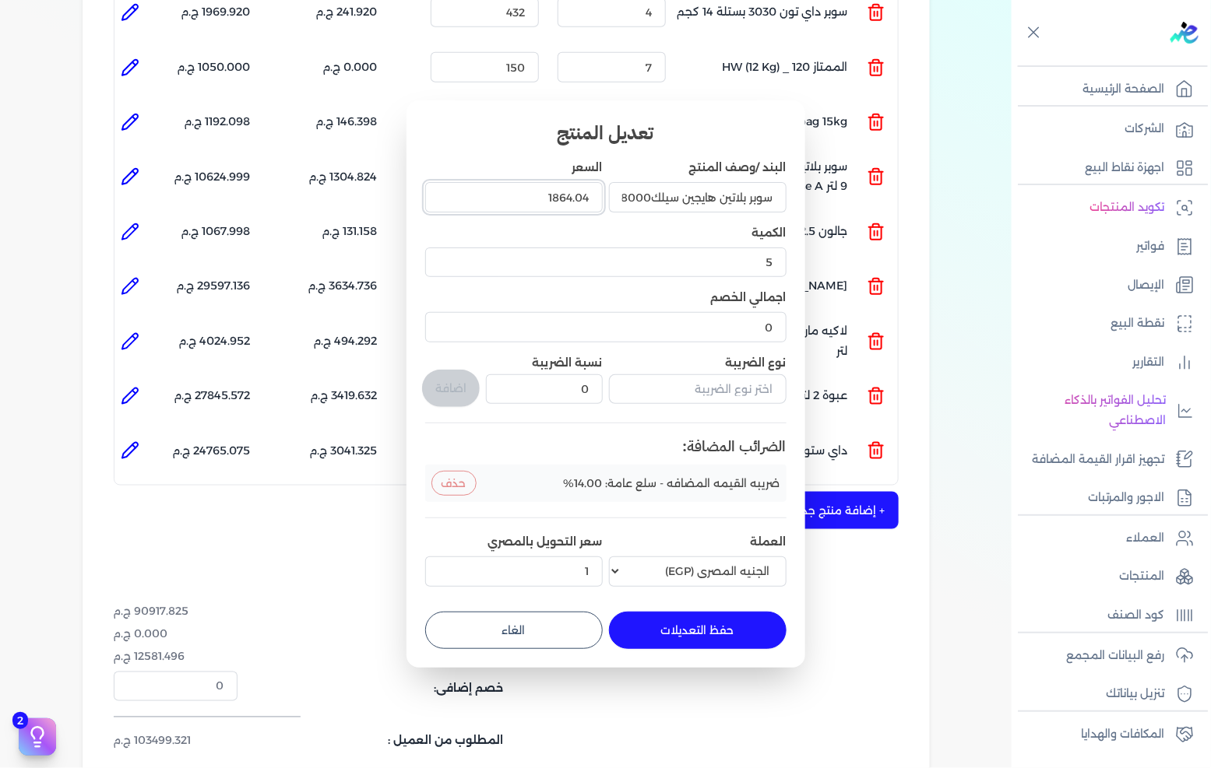
type input "1864.04"
click at [679, 633] on button "حفظ التعديلات" at bounding box center [698, 630] width 178 height 37
type input "1864.04"
type input "0"
type input "1"
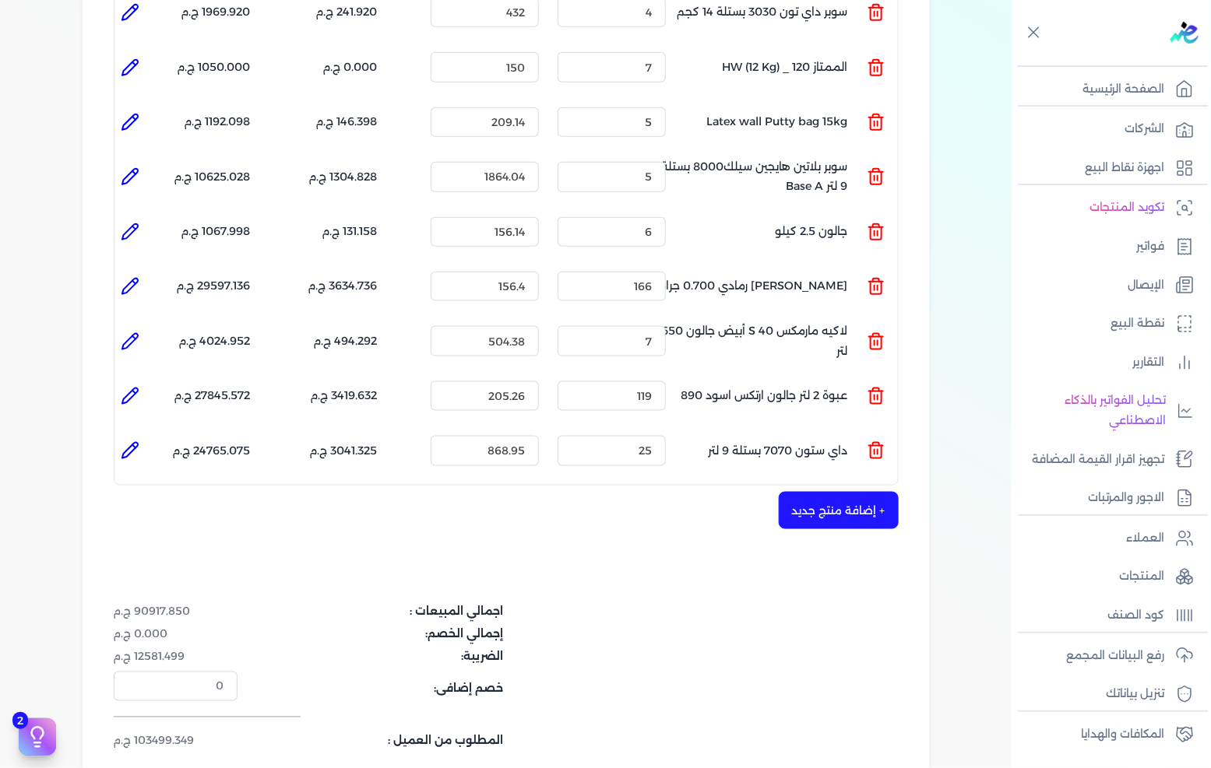
click at [135, 171] on icon at bounding box center [133, 172] width 3 height 3
type input "سوبر بلاتين هايجين سيلك8000 بستلة 9 لتر Base A"
type input "1864.04"
type input "5"
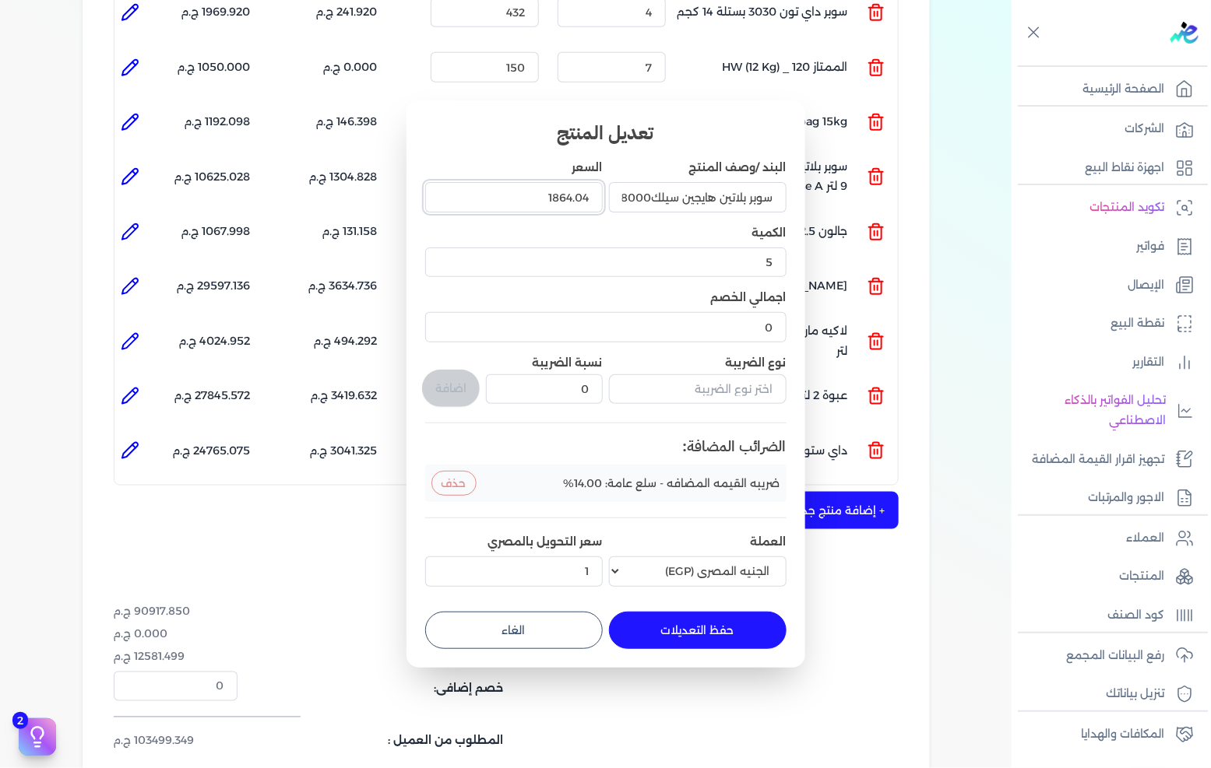
click at [508, 196] on input "1864.04" at bounding box center [514, 197] width 178 height 30
type input "1864"
type input "1864.045"
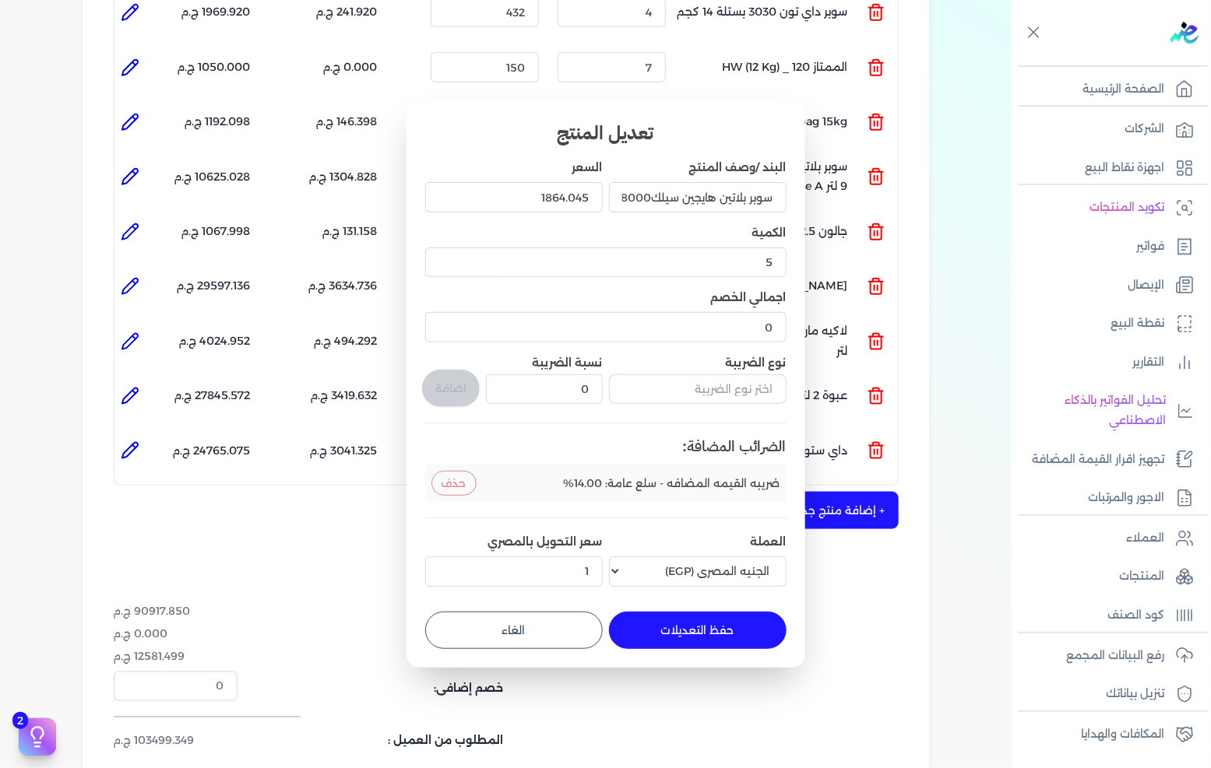
click at [676, 632] on button "حفظ التعديلات" at bounding box center [698, 630] width 178 height 37
type input "1864.045"
type input "0"
type input "1"
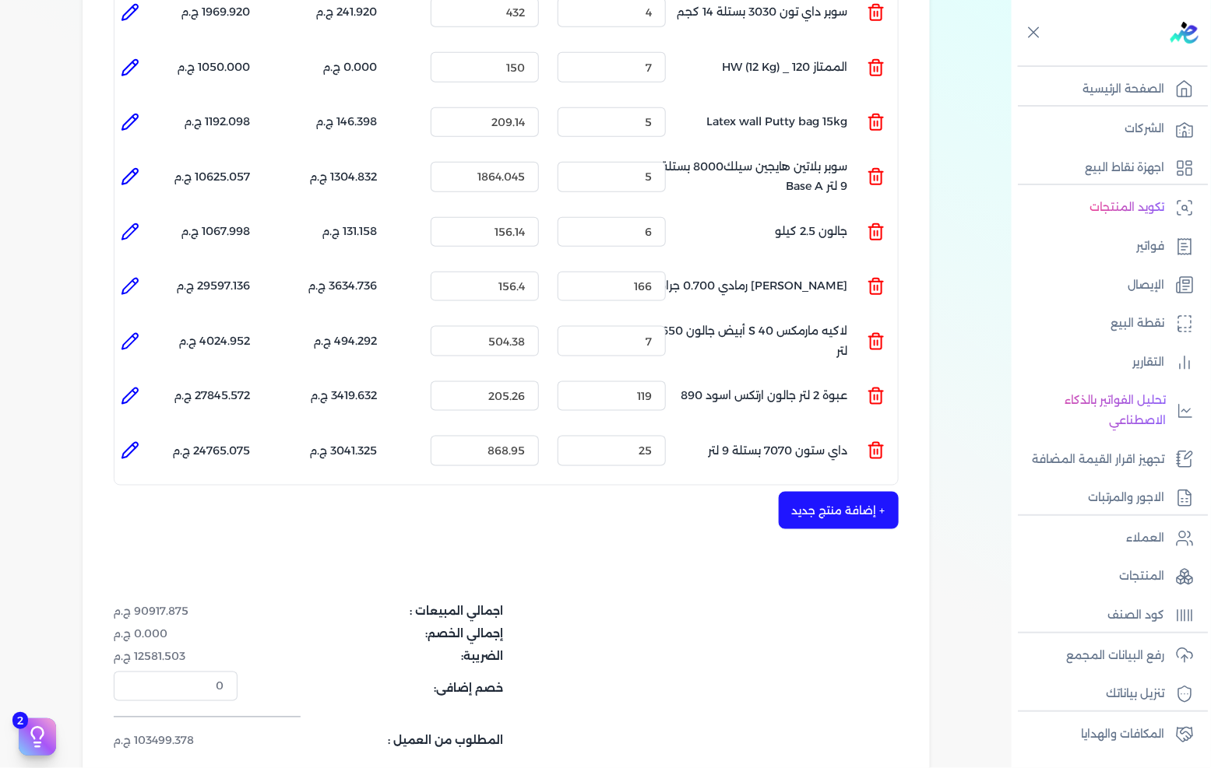
click at [112, 144] on div "شركه الاخوه الثلاثة فتحى السيد على عمران وشركاه 288849477 رقم الفاتورة 13587 فا…" at bounding box center [506, 227] width 847 height 1231
click at [117, 161] on li at bounding box center [129, 176] width 31 height 31
type input "سوبر بلاتين هايجين سيلك8000 بستلة 9 لتر Base A"
type input "1864.045"
type input "5"
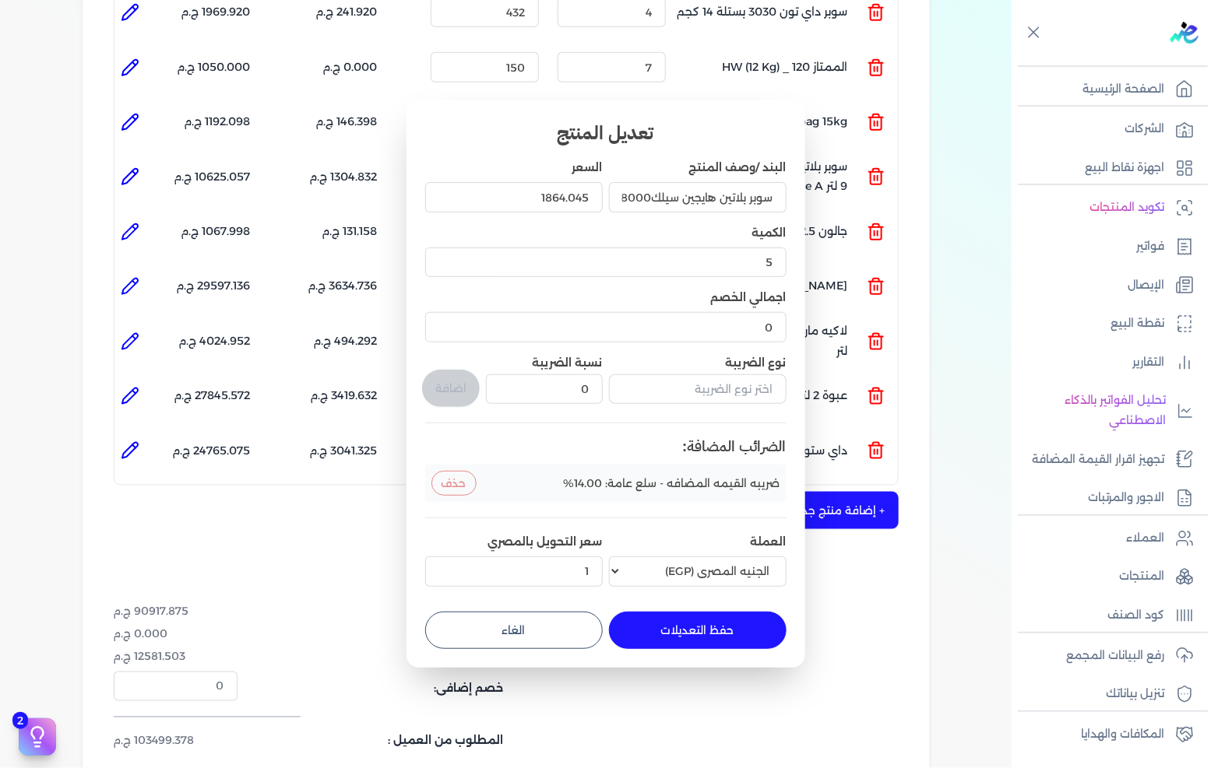
click at [125, 144] on dialog "تعديل المنتج البند /وصف المنتج سوبر بلاتين هايجين سيلك8000 بستلة 9 لتر Base A ا…" at bounding box center [605, 384] width 1211 height 768
click at [533, 198] on input "1864.045" at bounding box center [514, 197] width 178 height 30
type input "1864"
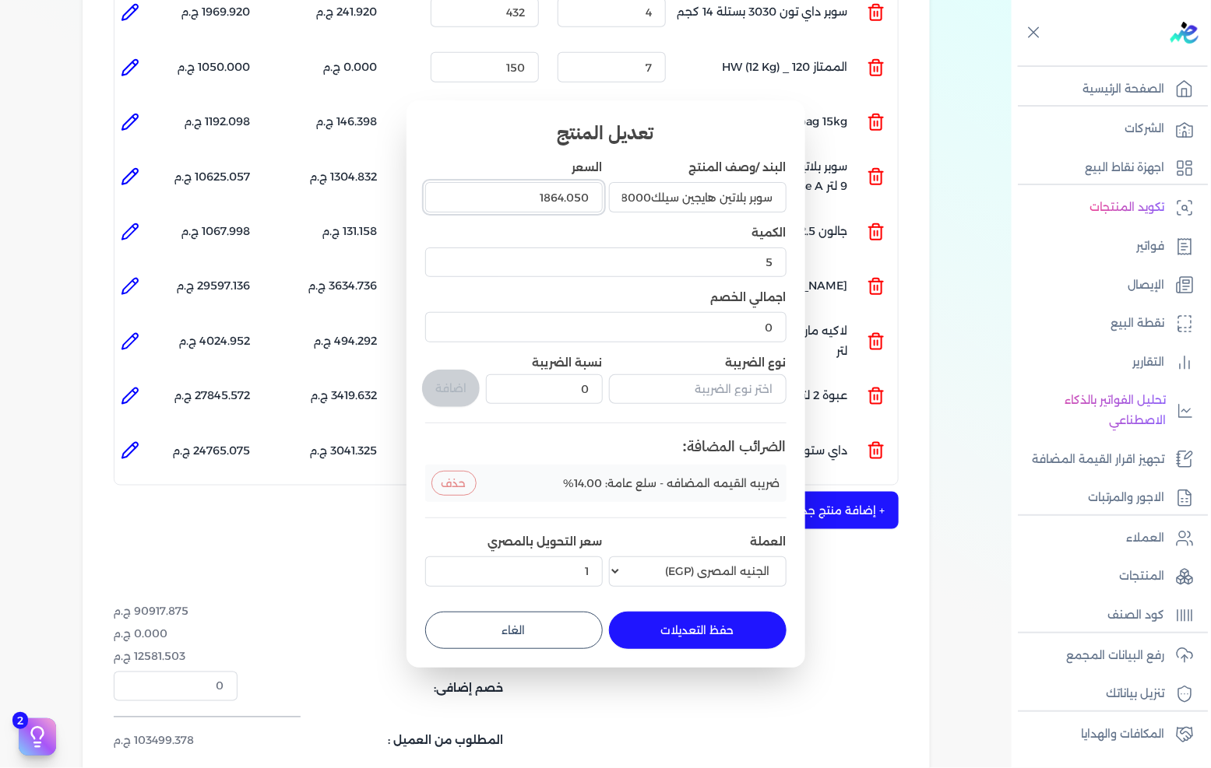
type input "1864.050"
click at [708, 623] on button "حفظ التعديلات" at bounding box center [698, 630] width 178 height 37
type input "1864.05"
type input "0"
type input "1"
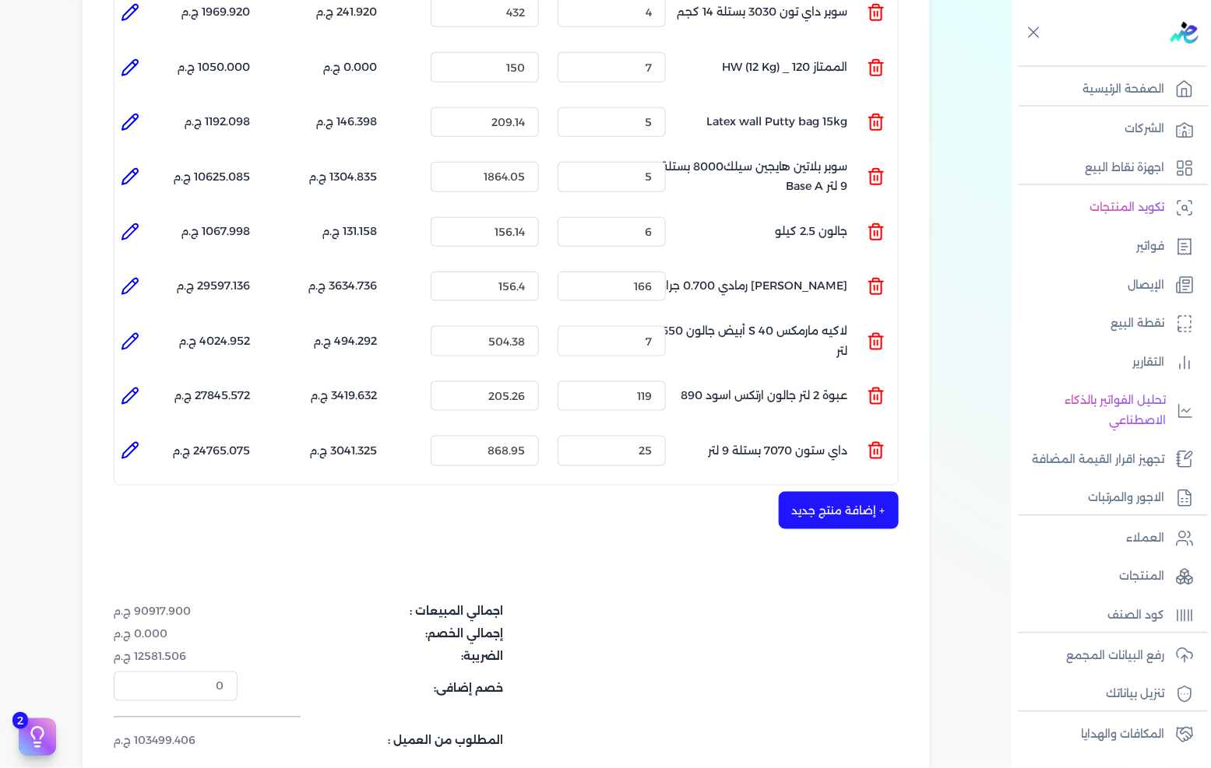
click at [126, 167] on icon at bounding box center [130, 176] width 19 height 19
type input "سوبر بلاتين هايجين سيلك8000 بستلة 9 لتر Base A"
type input "1864.05"
type input "5"
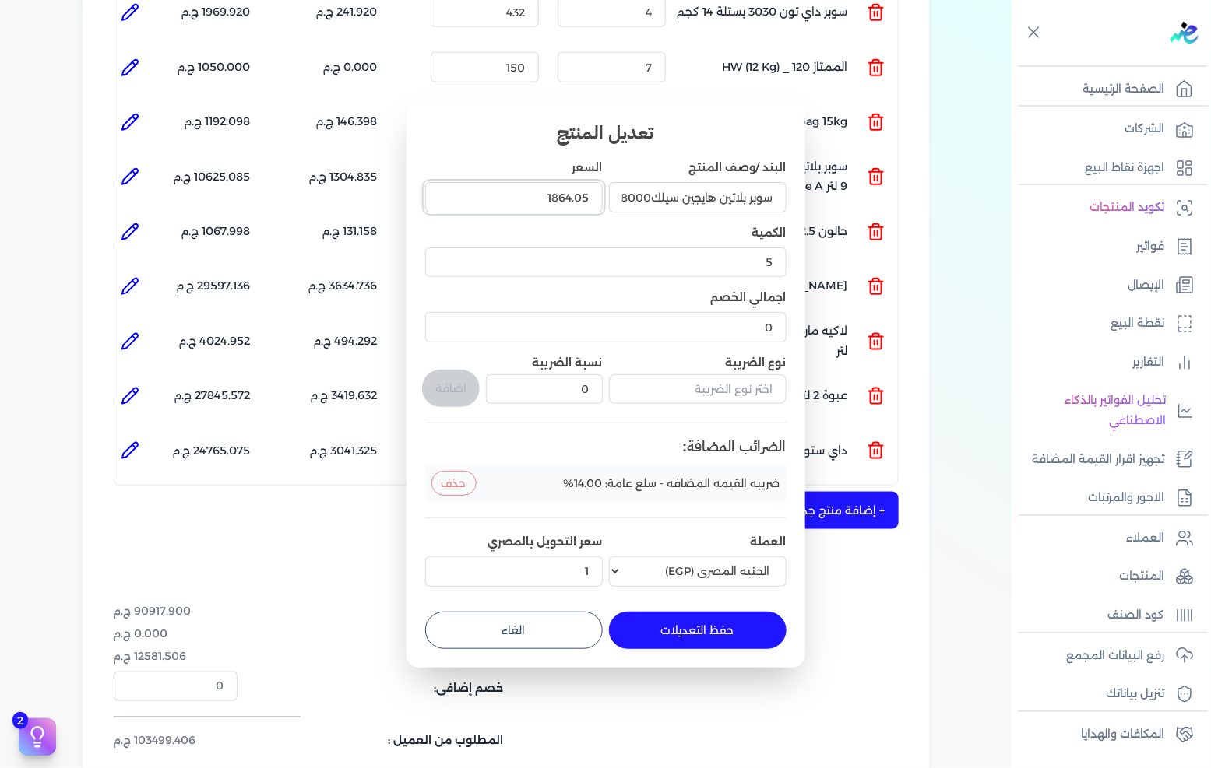
click at [533, 192] on input "1864.05" at bounding box center [514, 197] width 178 height 30
type input "1864"
type input "1864.059"
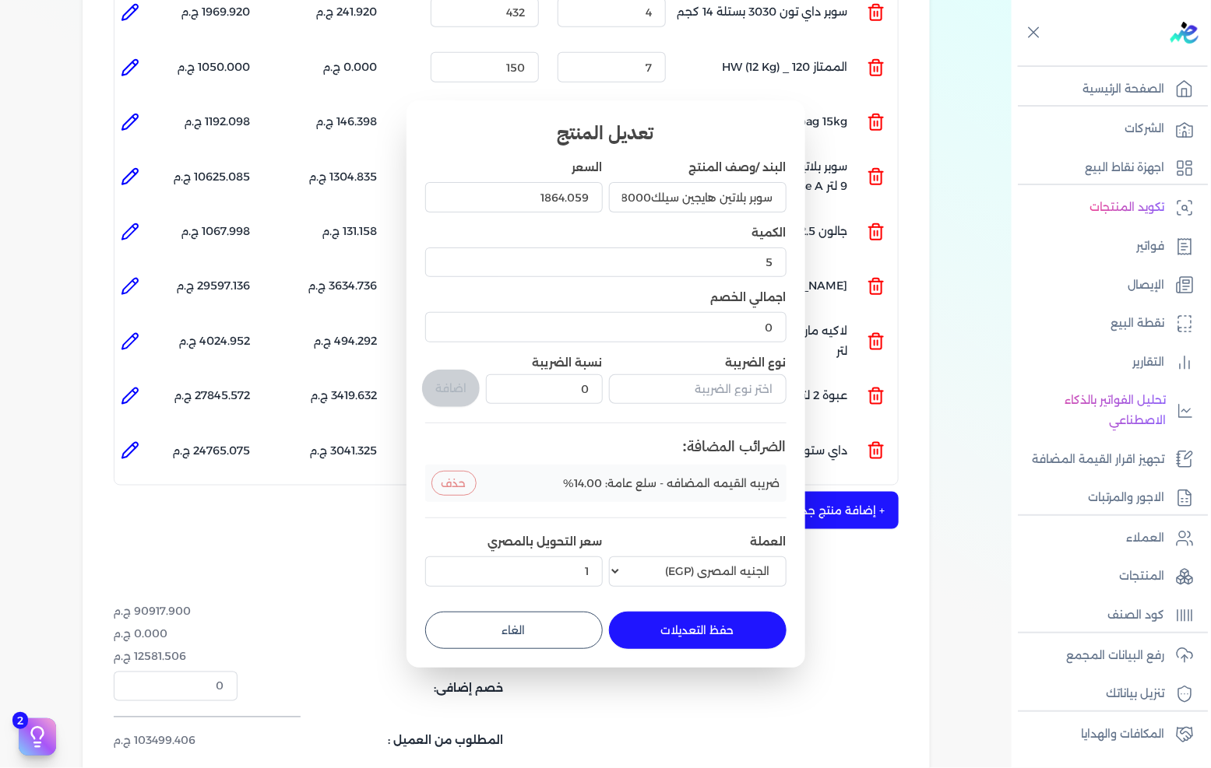
click at [680, 631] on button "حفظ التعديلات" at bounding box center [698, 630] width 178 height 37
type input "1864.059"
type input "0"
type input "1"
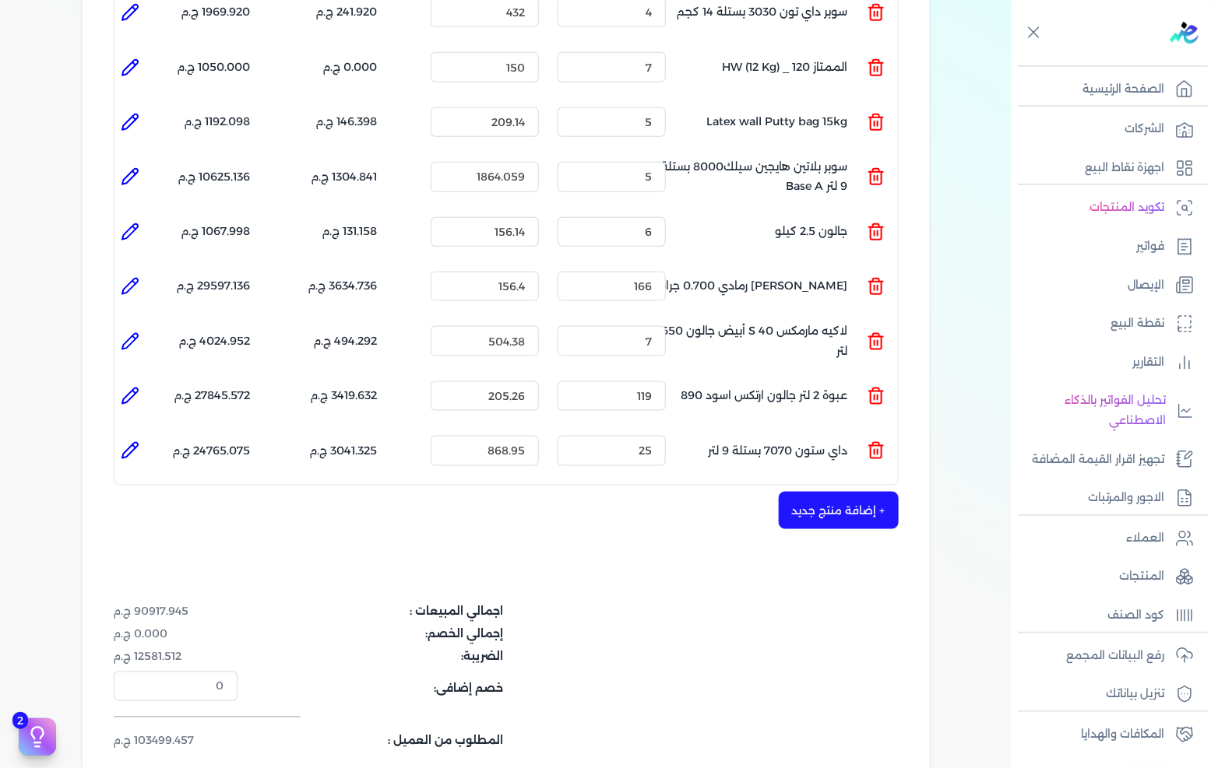
click at [120, 161] on li at bounding box center [129, 176] width 31 height 31
type input "سوبر بلاتين هايجين سيلك8000 بستلة 9 لتر Base A"
type input "1864.059"
type input "5"
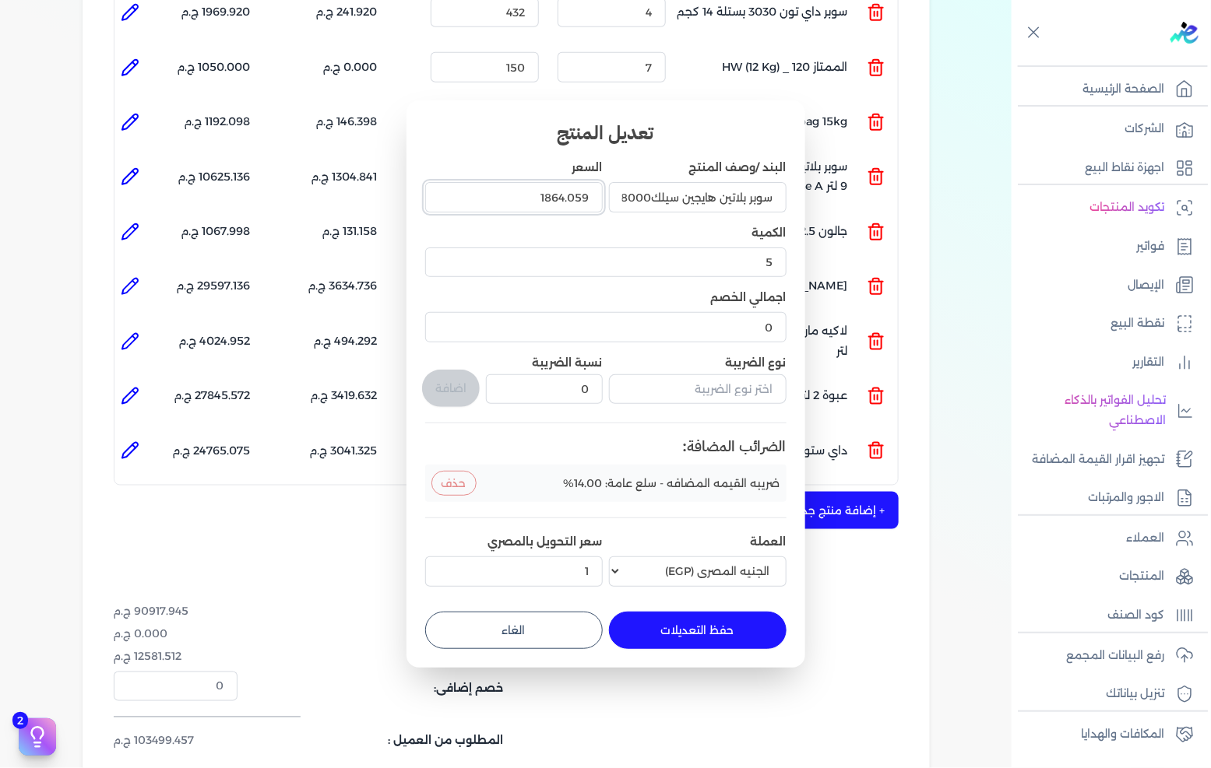
click at [514, 201] on input "1864.059" at bounding box center [514, 197] width 178 height 30
type input "1864"
type input "1864.4"
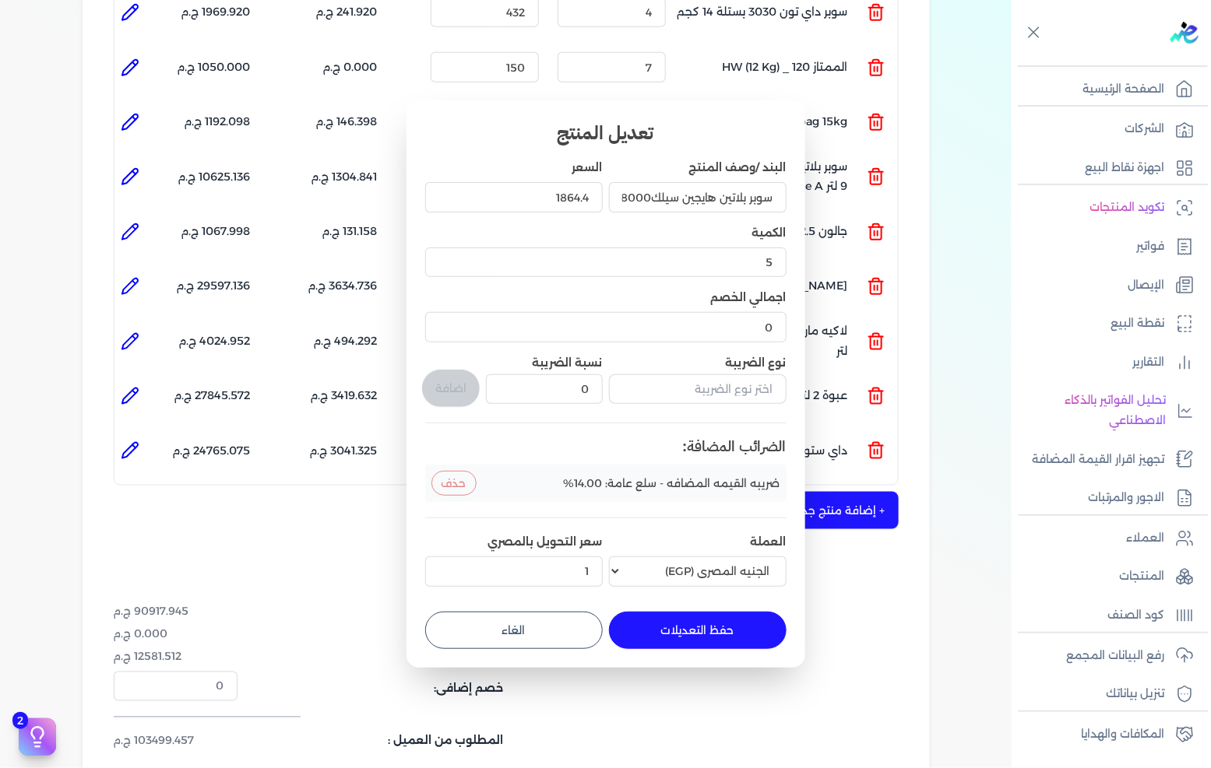
click at [693, 626] on button "حفظ التعديلات" at bounding box center [698, 630] width 178 height 37
type input "1864.4"
type input "0"
type input "1"
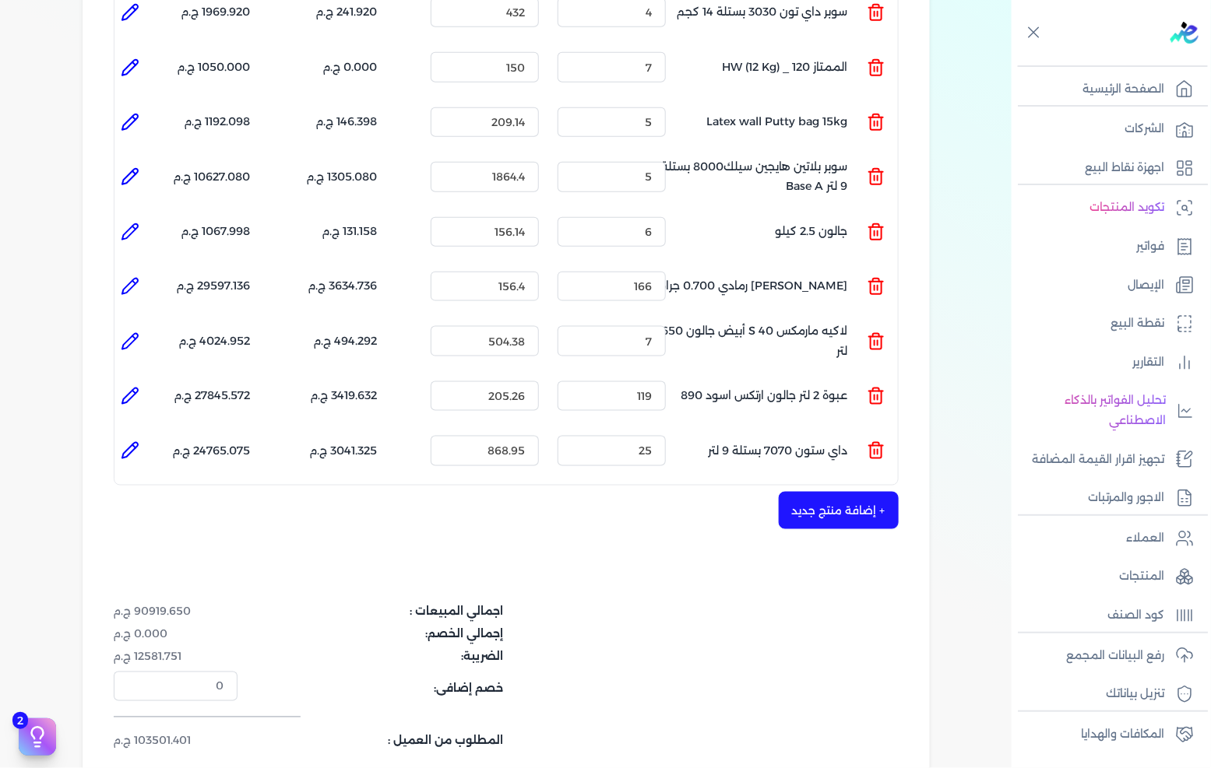
click at [142, 161] on li at bounding box center [129, 176] width 31 height 31
type input "سوبر بلاتين هايجين سيلك8000 بستلة 9 لتر Base A"
type input "1864.4"
type input "5"
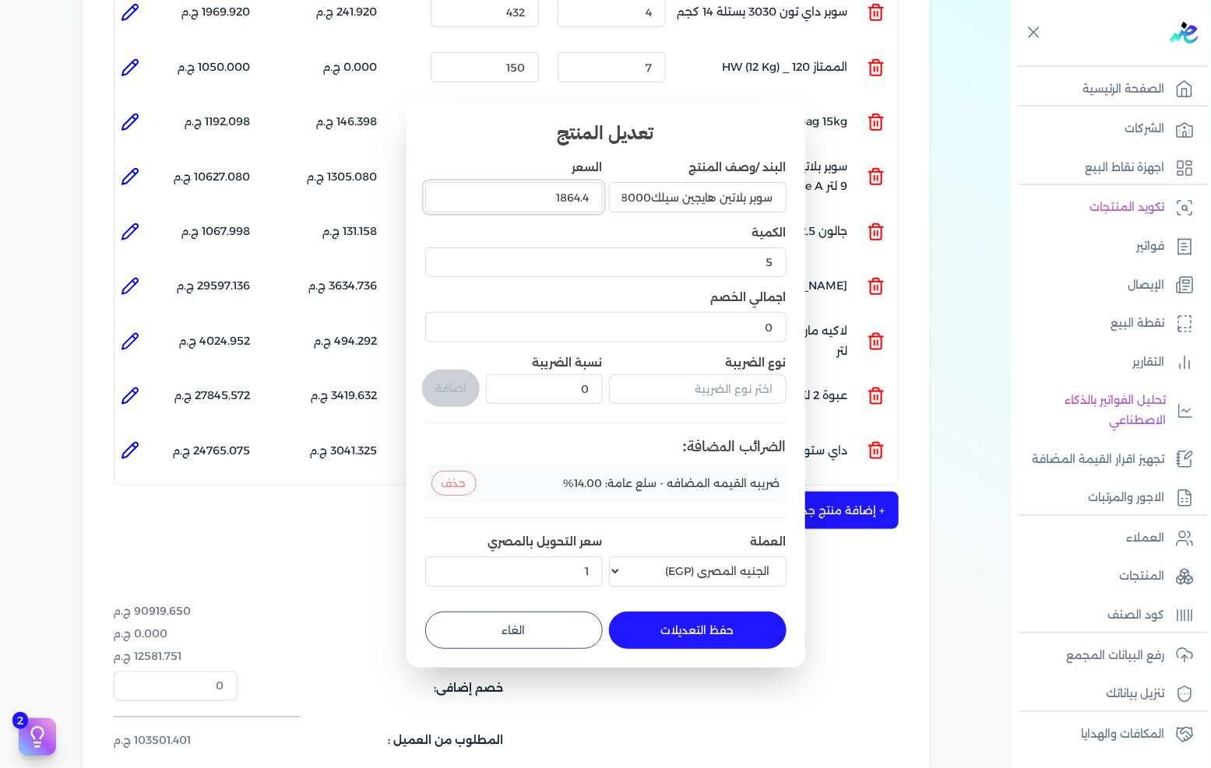
click at [507, 188] on input "1864.4" at bounding box center [514, 197] width 178 height 30
type input "1864"
type input "1864.09"
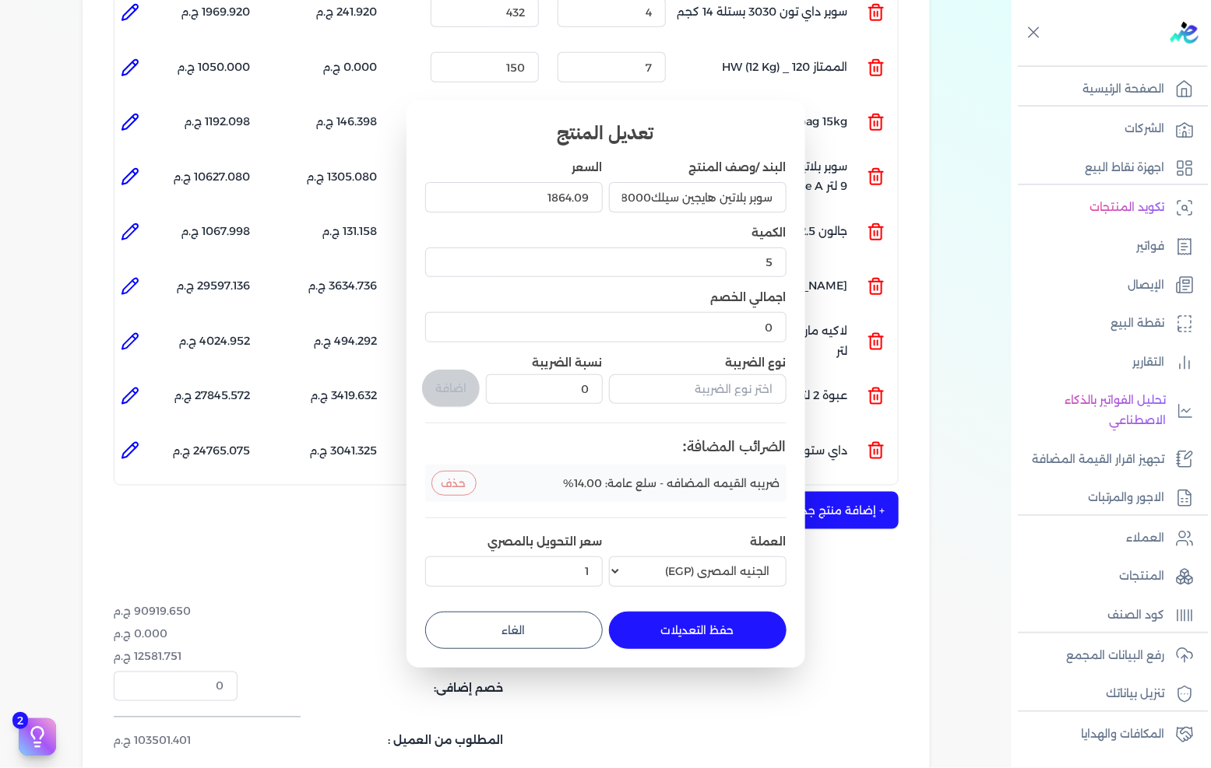
click at [665, 624] on button "حفظ التعديلات" at bounding box center [698, 630] width 178 height 37
type input "1864.09"
type input "0"
type input "1"
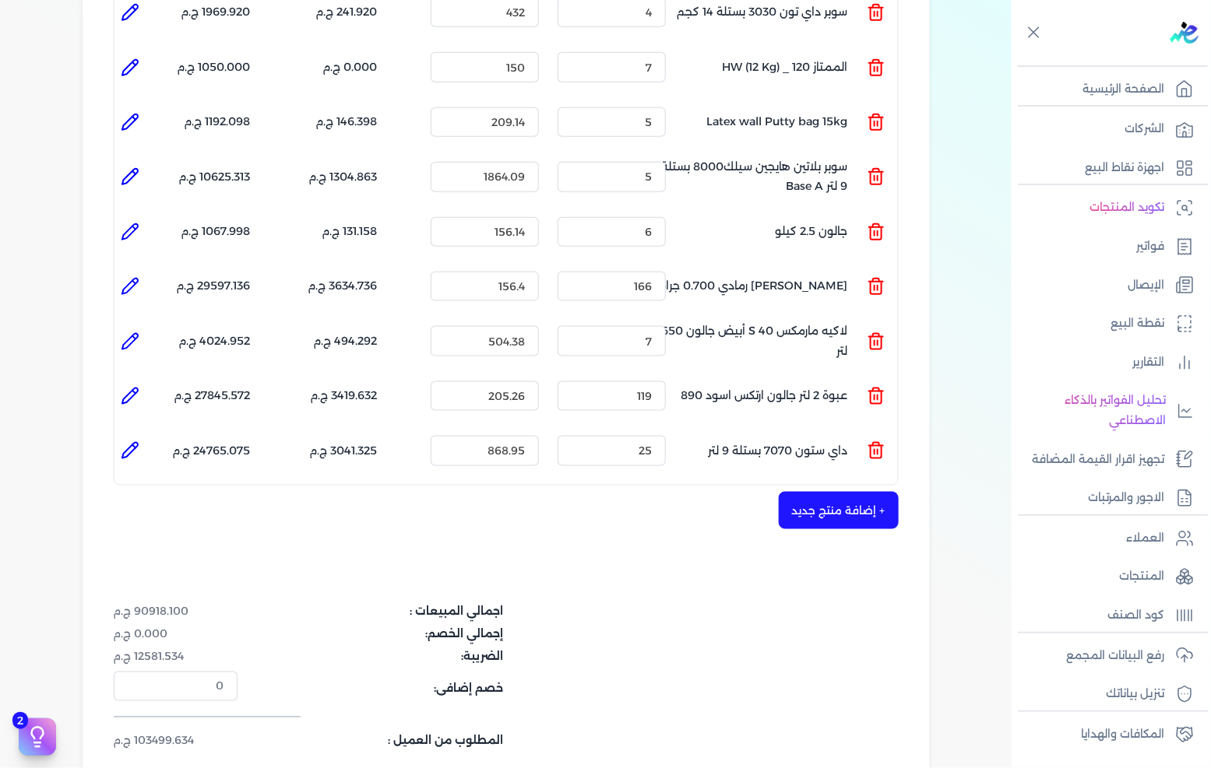
click at [136, 167] on icon at bounding box center [130, 176] width 19 height 19
type input "سوبر بلاتين هايجين سيلك8000 بستلة 9 لتر Base A"
type input "1864.09"
type input "5"
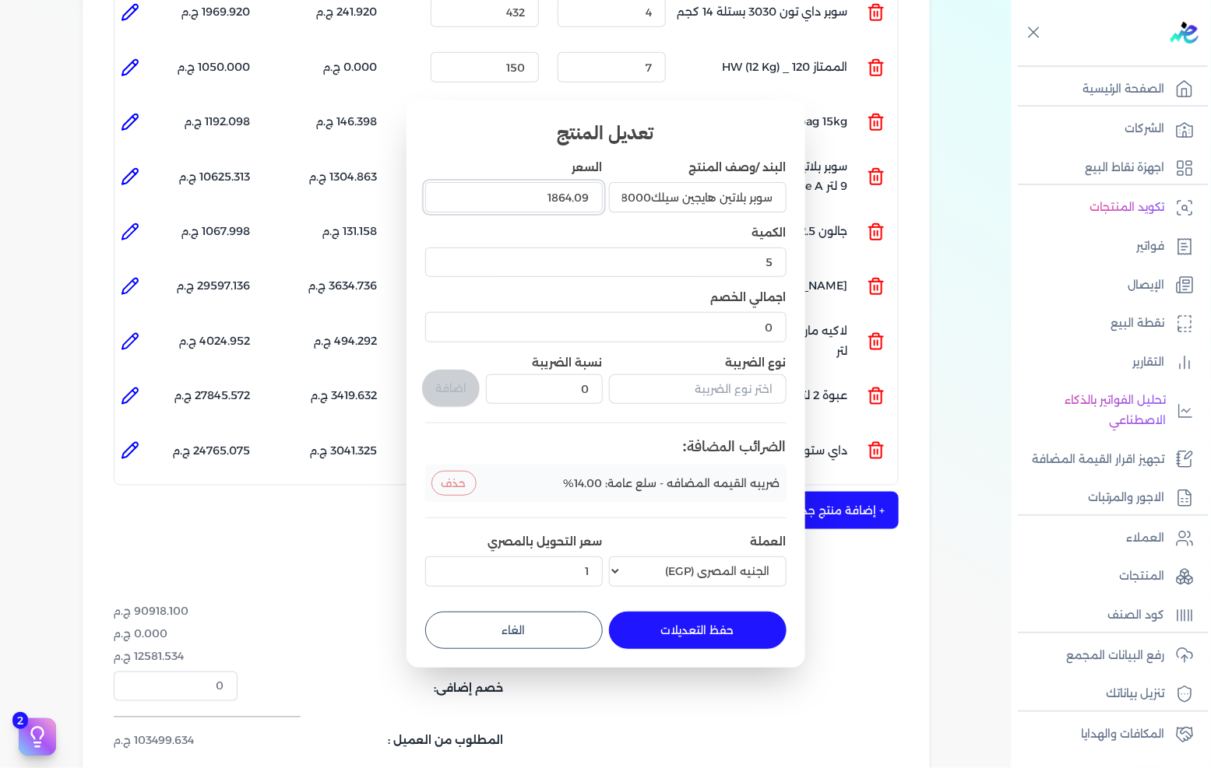
click at [519, 200] on input "1864.09" at bounding box center [514, 197] width 178 height 30
type input "1864"
type input "1864.099"
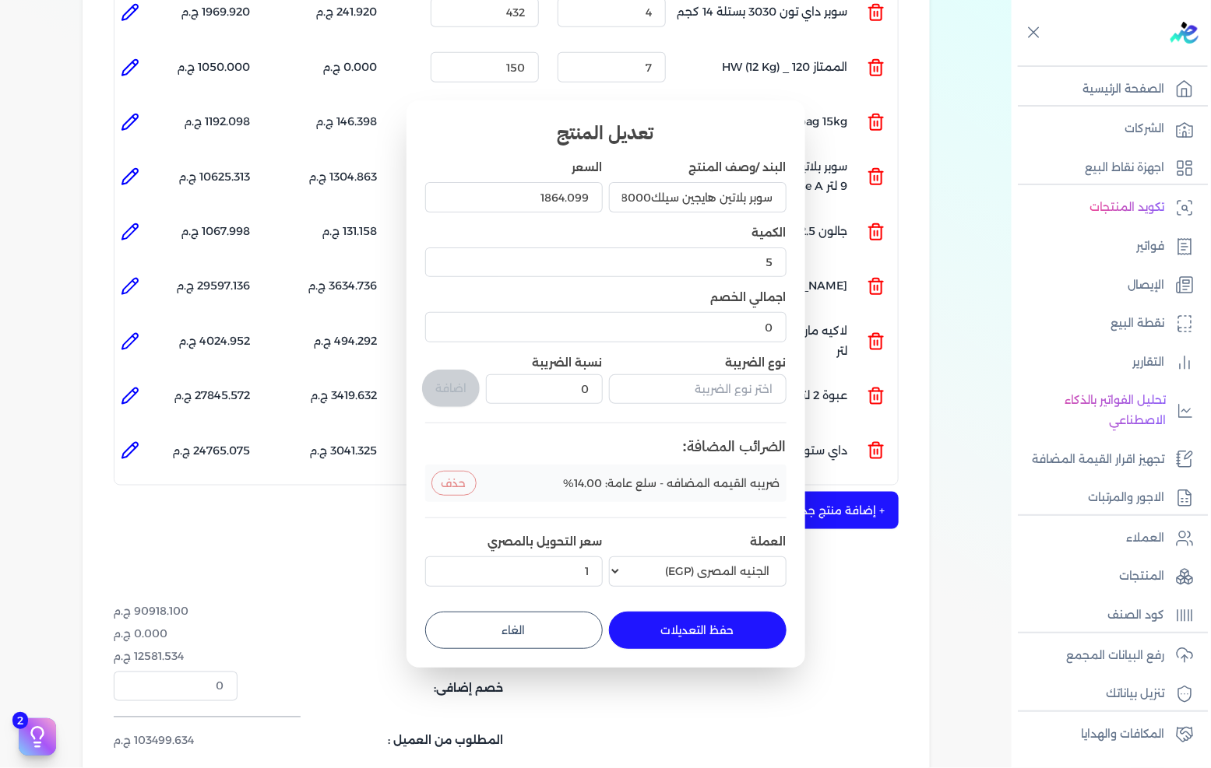
click at [714, 623] on button "حفظ التعديلات" at bounding box center [698, 630] width 178 height 37
type input "1864.099"
type input "0"
type input "1"
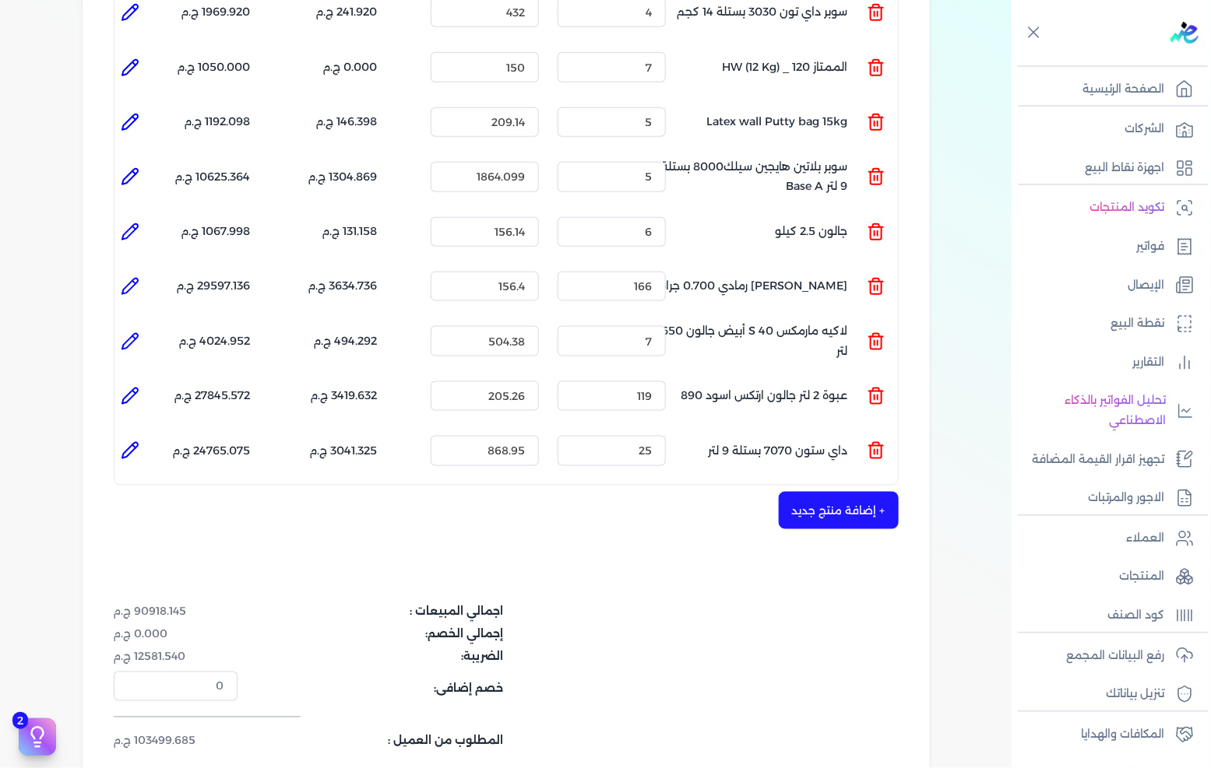
click at [135, 171] on icon at bounding box center [133, 172] width 3 height 3
type input "سوبر بلاتين هايجين سيلك8000 بستلة 9 لتر Base A"
type input "1864.099"
type input "5"
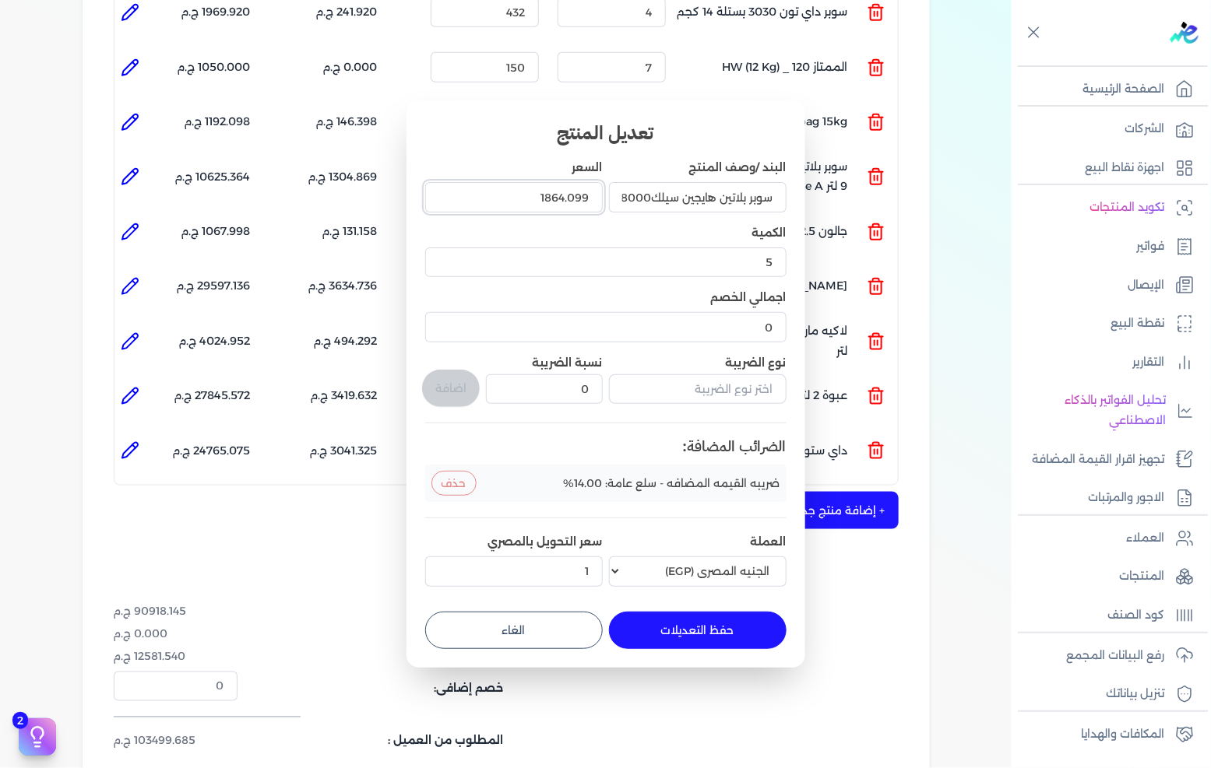
click at [530, 196] on input "1864.099" at bounding box center [514, 197] width 178 height 30
type input "1864"
click at [687, 625] on button "حفظ التعديلات" at bounding box center [698, 630] width 178 height 37
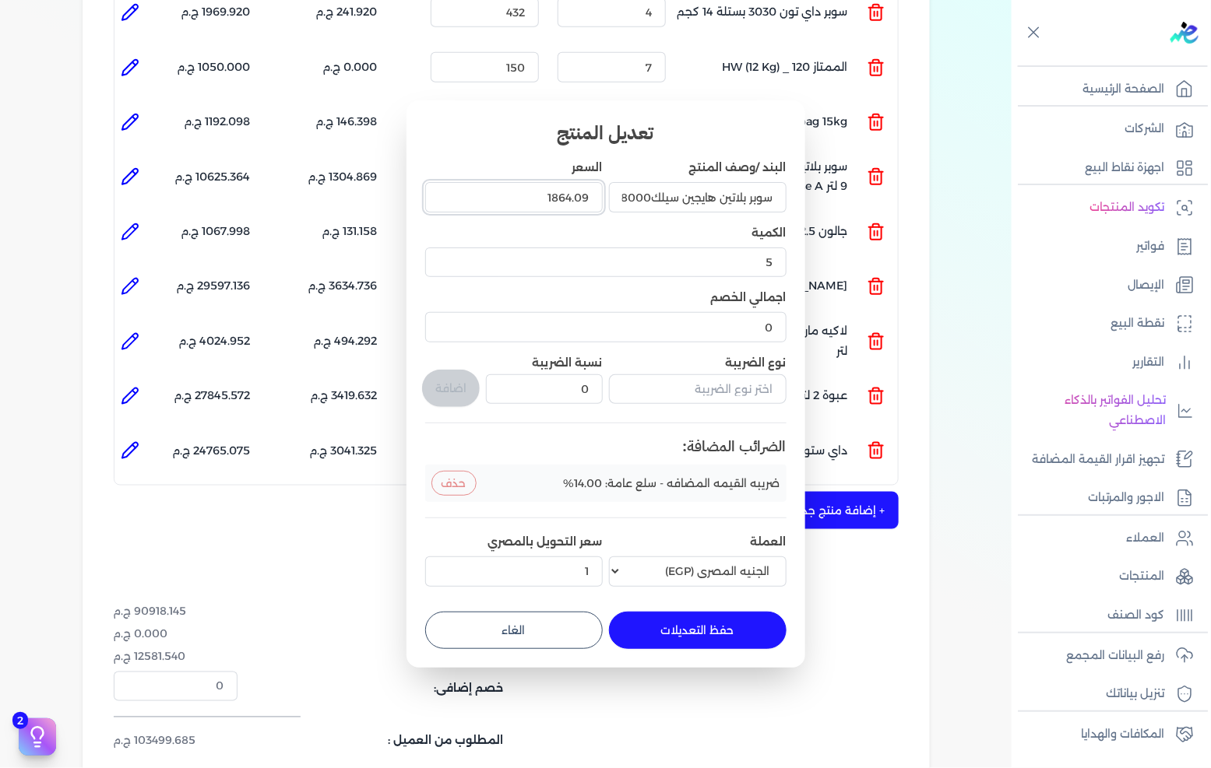
type input "1864.0"
type input "1864.3"
click at [687, 631] on button "حفظ التعديلات" at bounding box center [698, 630] width 178 height 37
type input "1864.3"
type input "0"
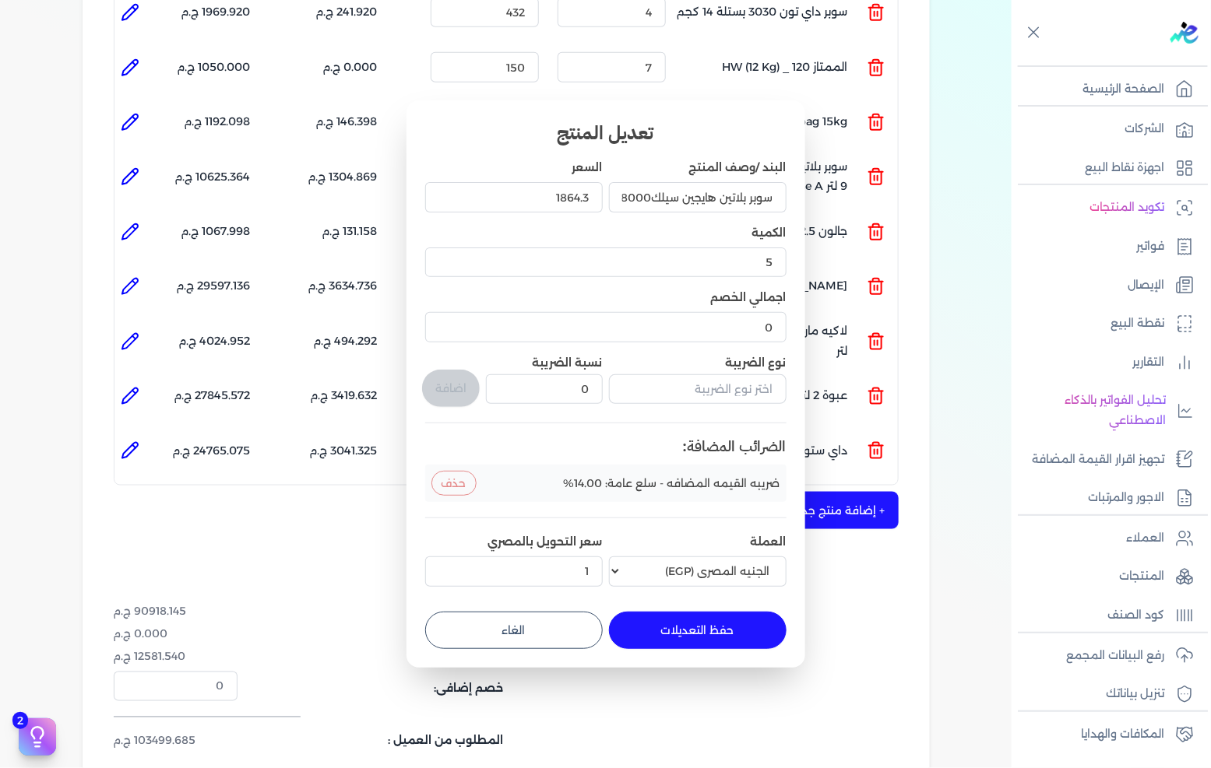
type input "1"
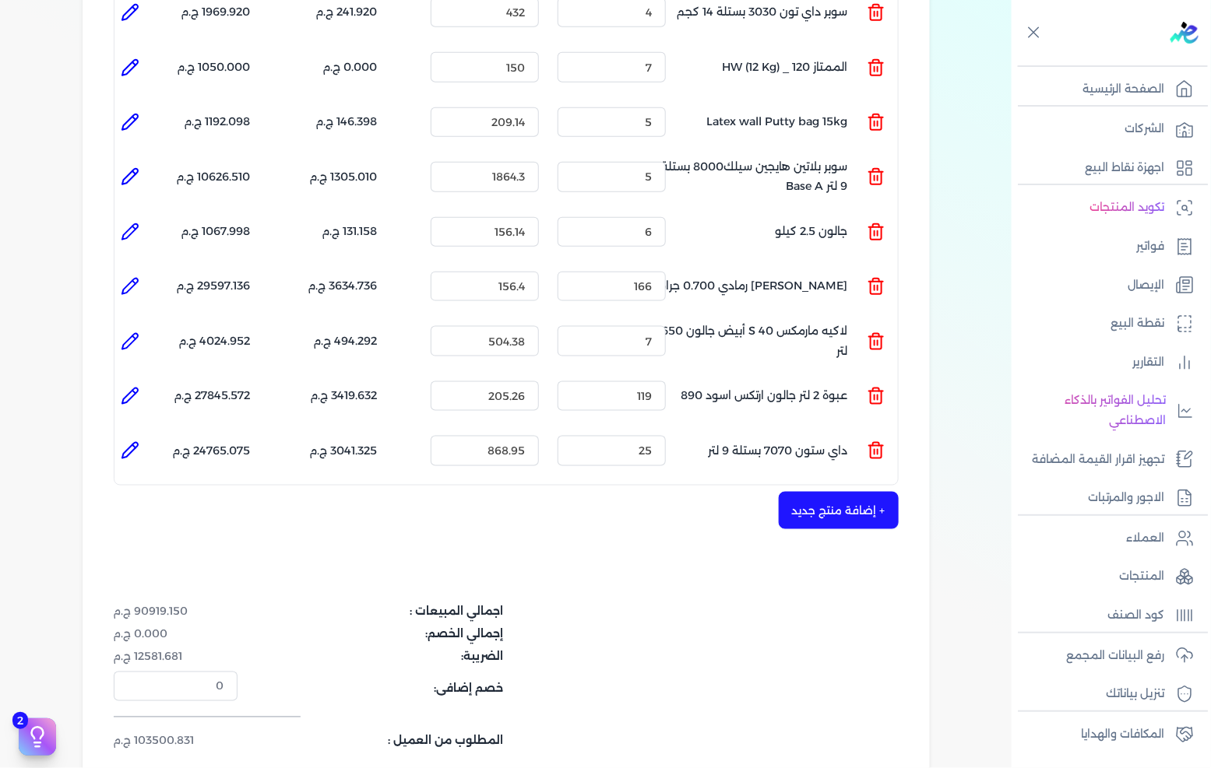
click at [129, 167] on icon at bounding box center [130, 176] width 19 height 19
type input "سوبر بلاتين هايجين سيلك8000 بستلة 9 لتر Base A"
type input "1864.3"
type input "5"
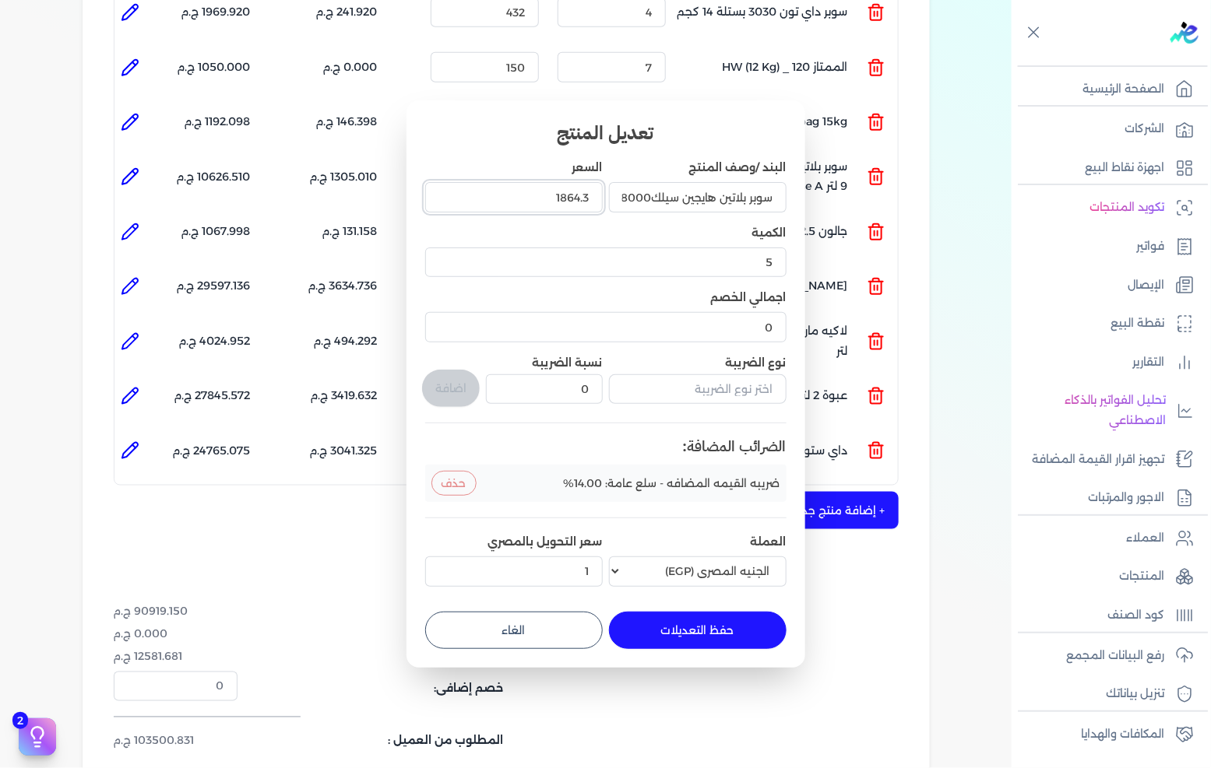
click at [515, 199] on input "1864.3" at bounding box center [514, 197] width 178 height 30
type input "1864"
type input "1864.350"
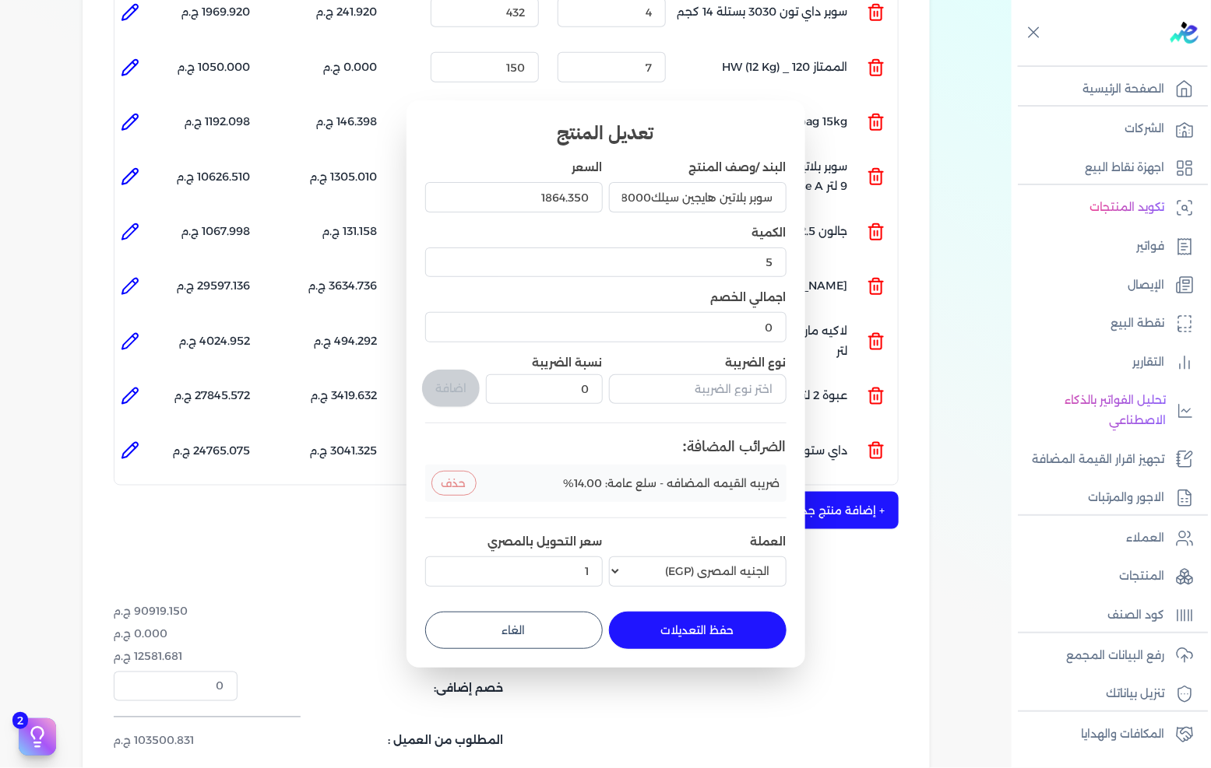
click at [698, 635] on button "حفظ التعديلات" at bounding box center [698, 630] width 178 height 37
type input "1864.35"
type input "0"
type input "1"
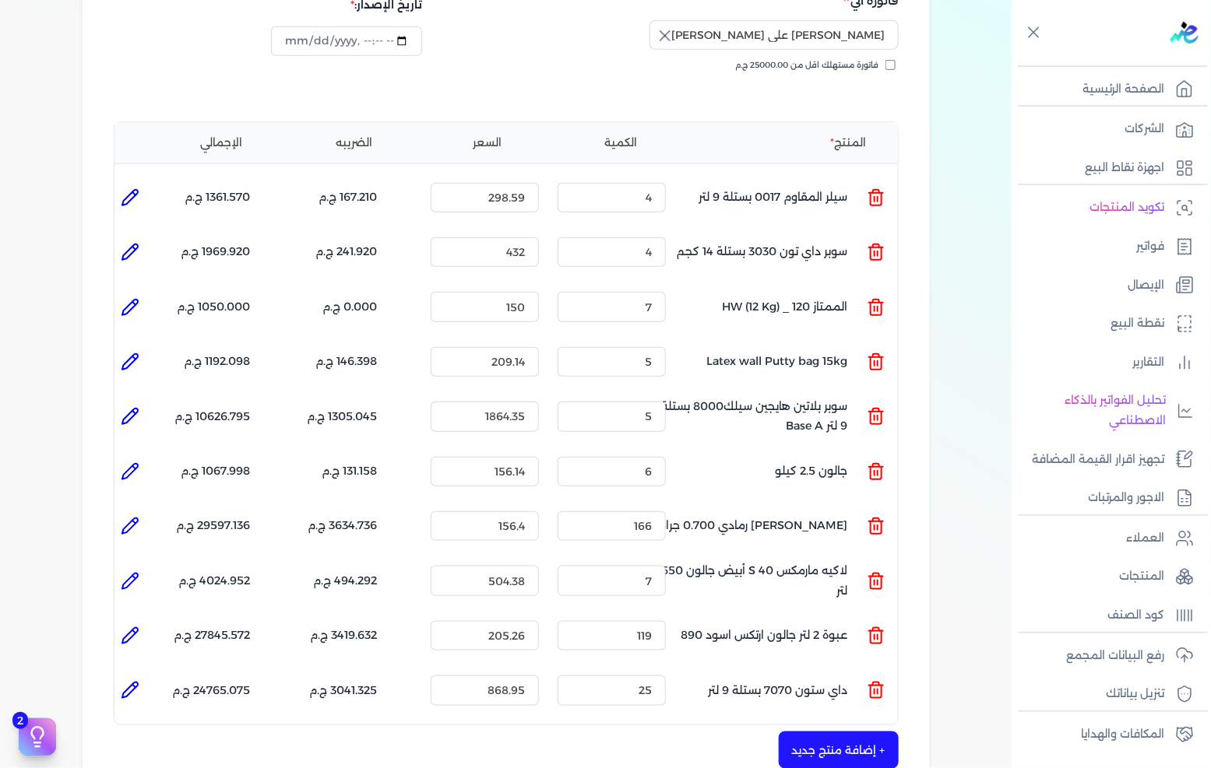
scroll to position [259, 0]
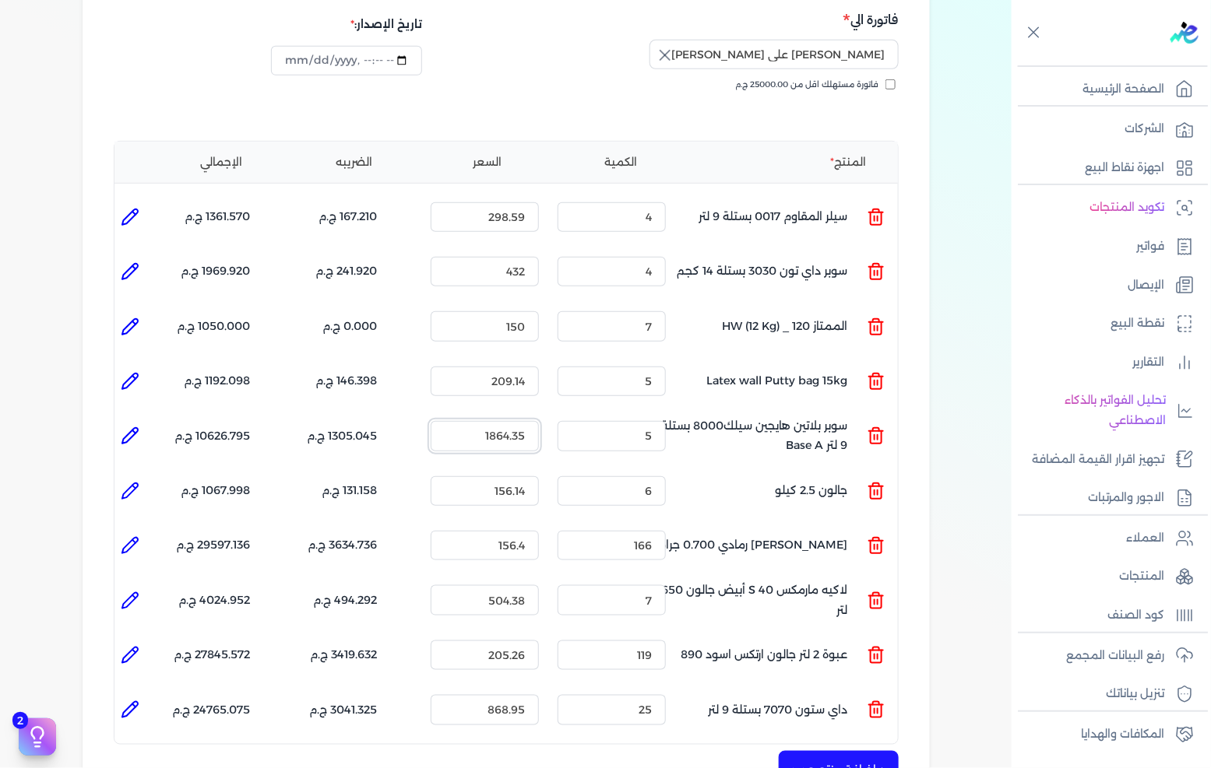
click at [527, 421] on input "1864.35" at bounding box center [485, 436] width 108 height 30
click at [138, 427] on icon at bounding box center [130, 436] width 19 height 19
type input "سوبر بلاتين هايجين سيلك8000 بستلة 9 لتر Base A"
type input "1864.35"
type input "5"
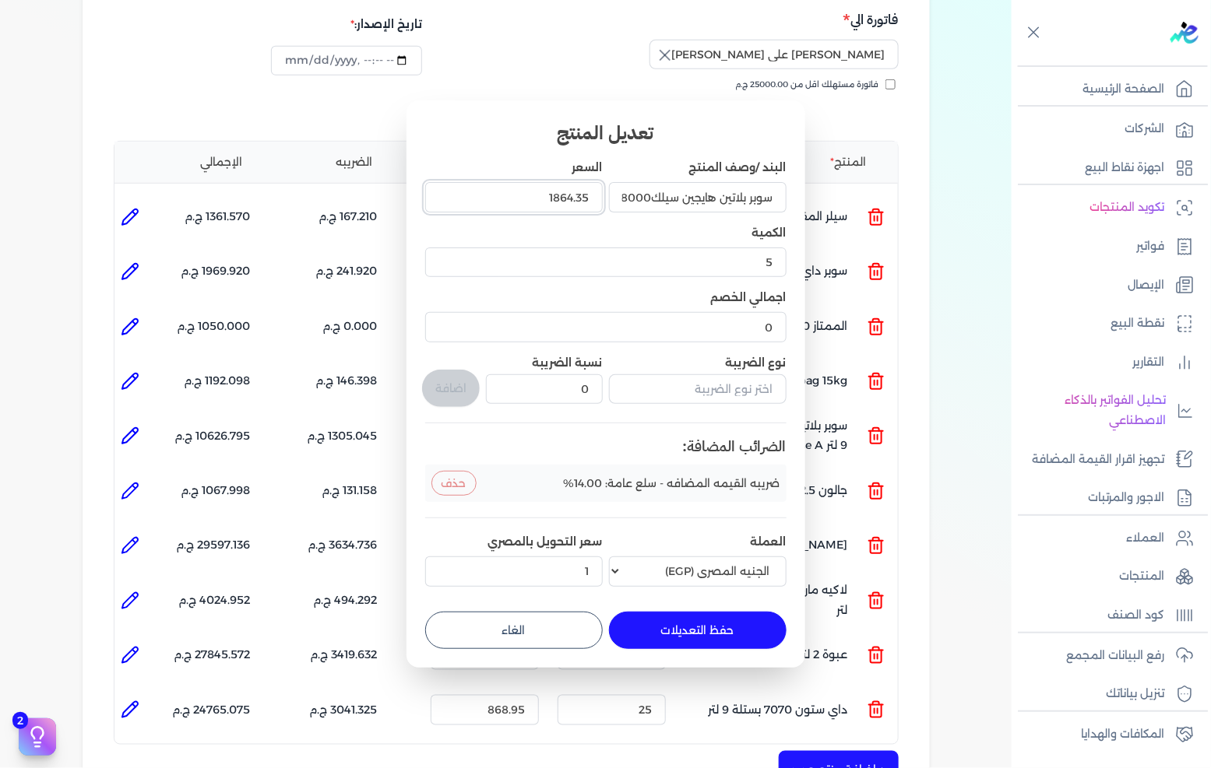
click at [533, 187] on input "1864.35" at bounding box center [514, 197] width 178 height 30
type input "1864"
type input "1864.350"
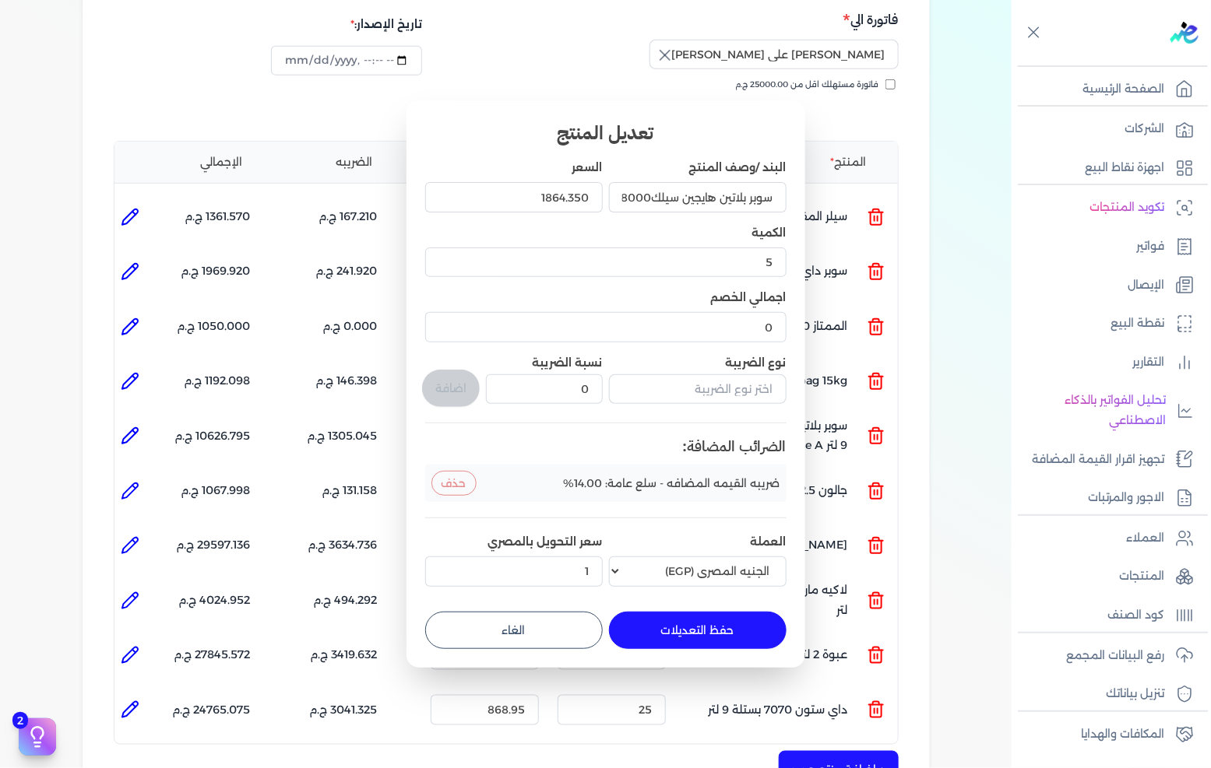
click at [714, 627] on button "حفظ التعديلات" at bounding box center [698, 630] width 178 height 37
type input "0"
type input "1"
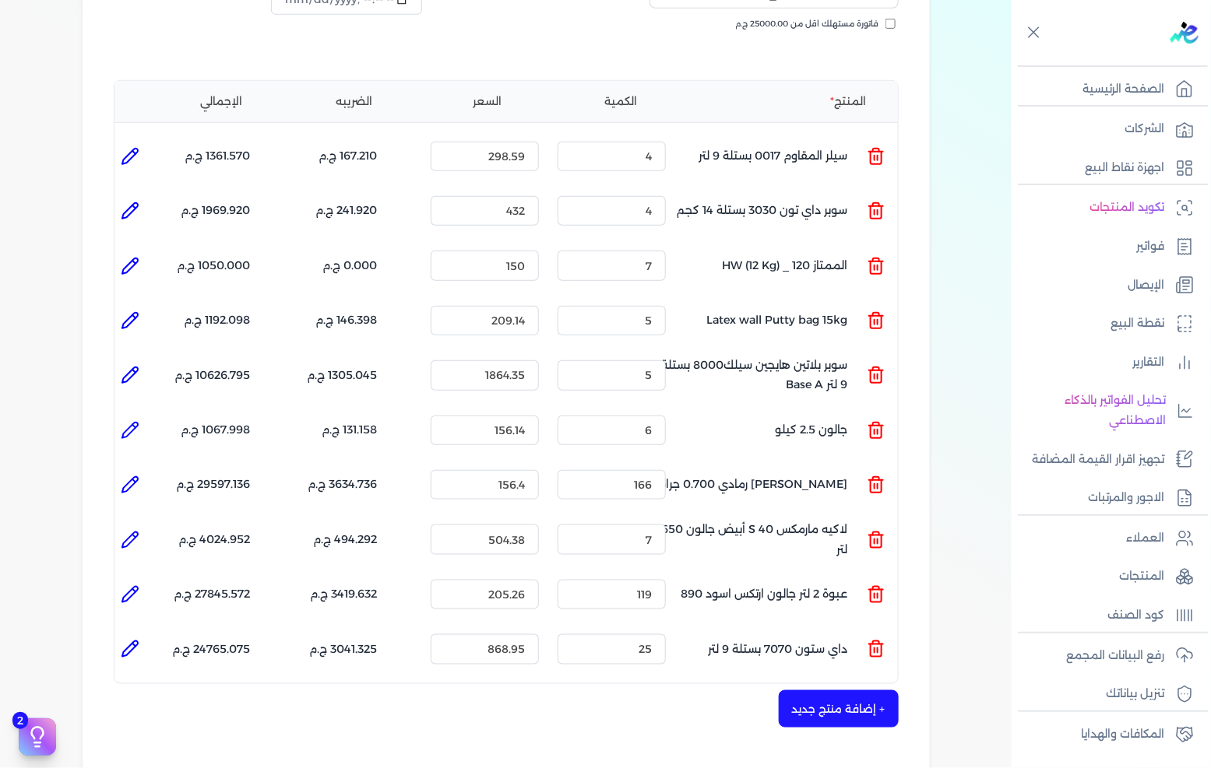
scroll to position [346, 0]
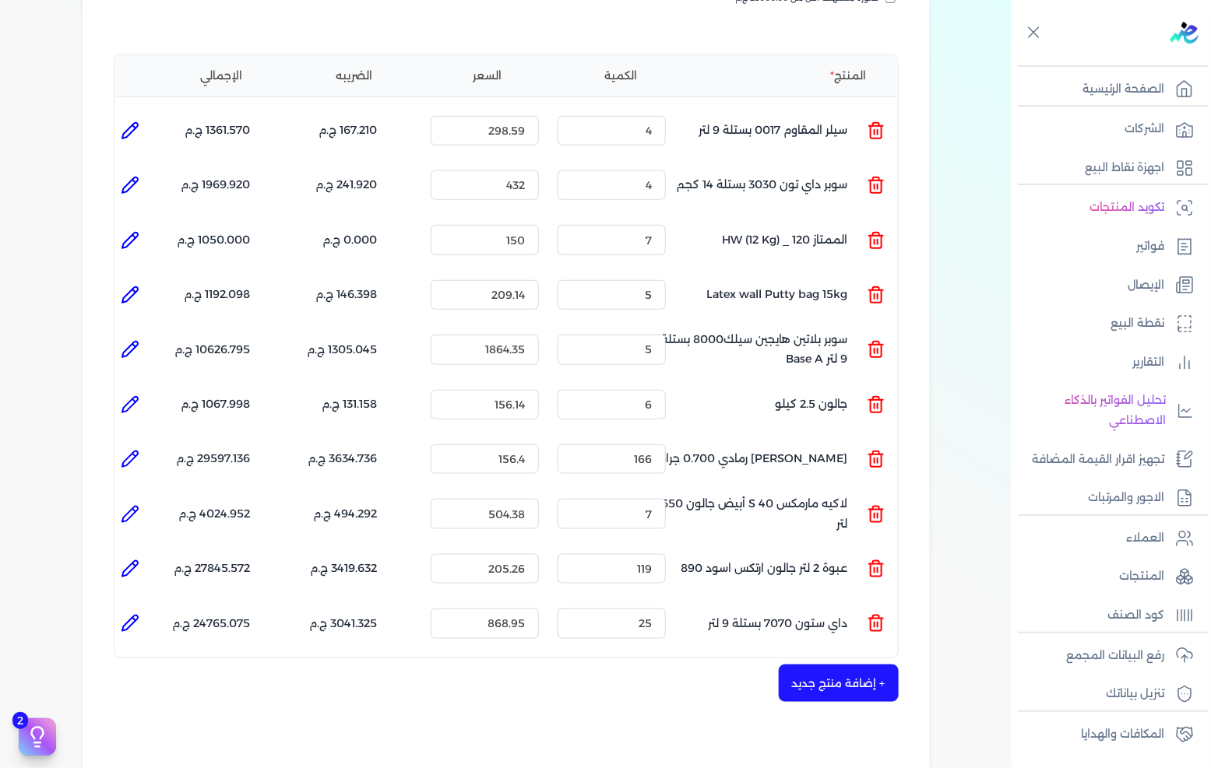
click at [128, 340] on icon at bounding box center [130, 349] width 19 height 19
type input "سوبر بلاتين هايجين سيلك8000 بستلة 9 لتر Base A"
type input "1864.35"
type input "5"
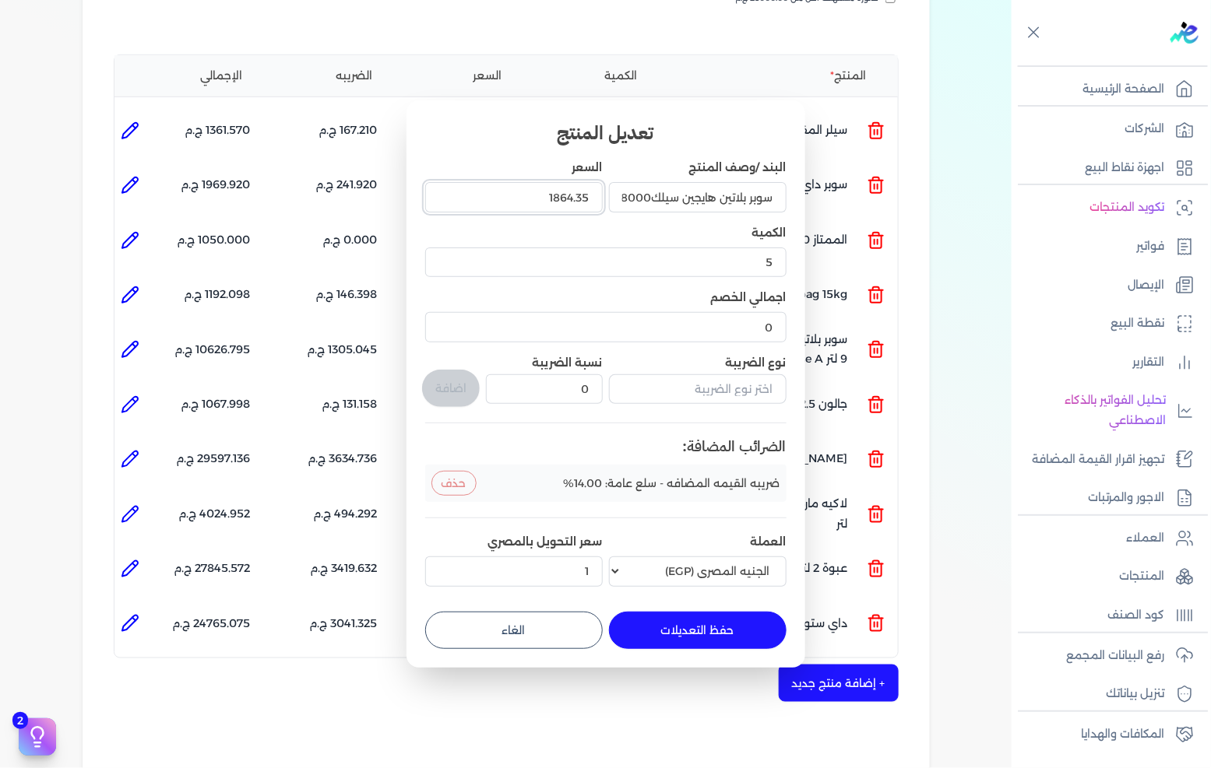
click at [496, 199] on input "1864.35" at bounding box center [514, 197] width 178 height 30
type input "1864"
type input "1864.0350"
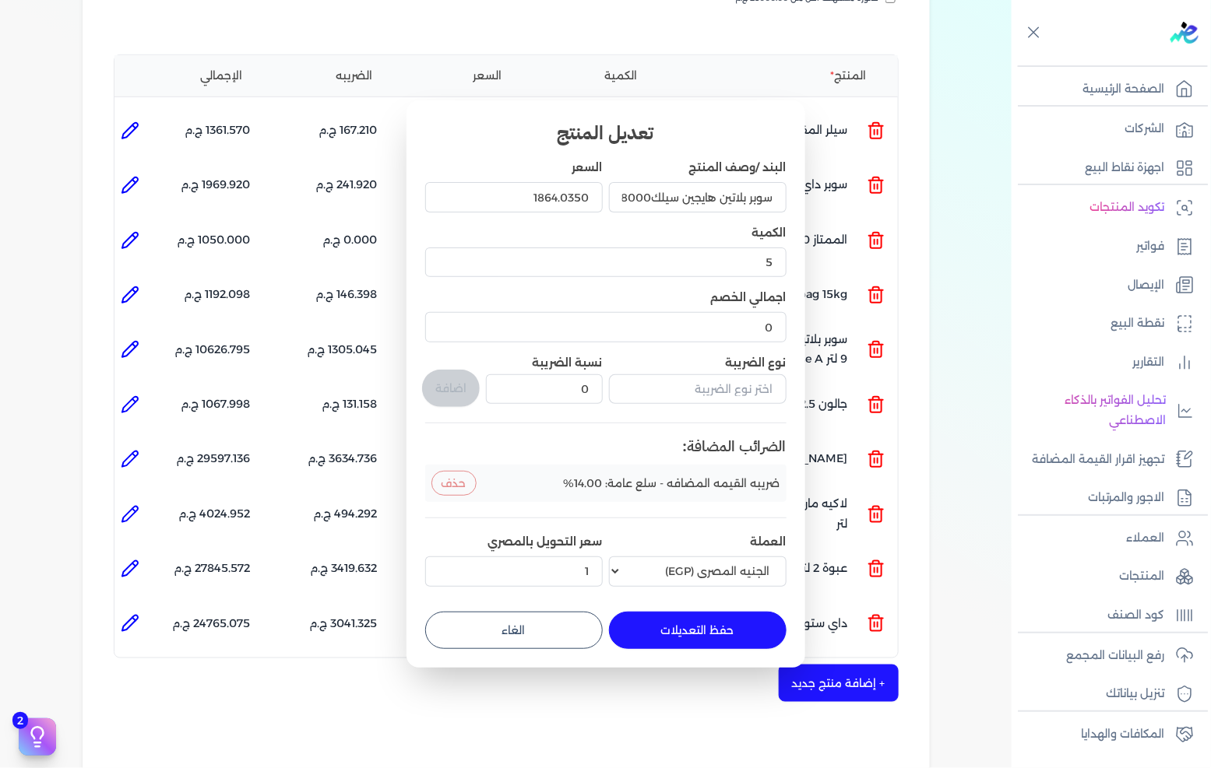
click at [666, 624] on button "حفظ التعديلات" at bounding box center [698, 630] width 178 height 37
type input "1864.035"
type input "0"
type input "1"
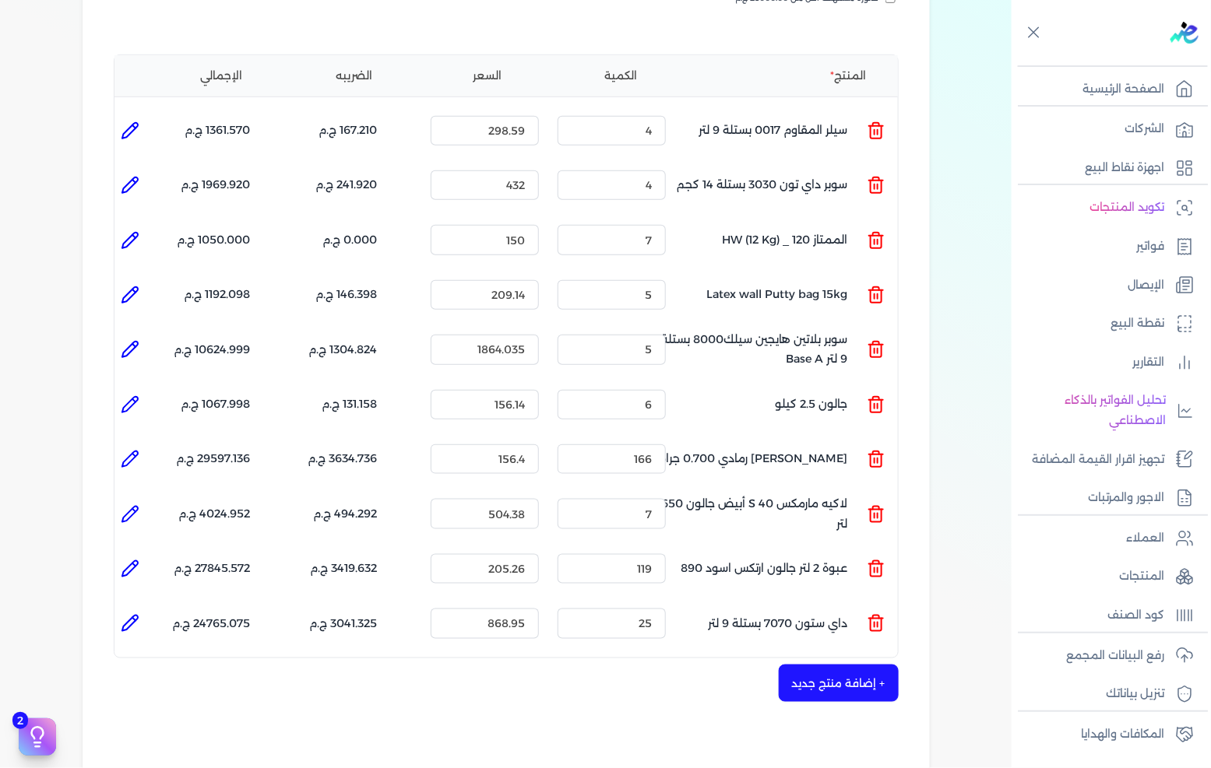
click at [597, 670] on div "+ إضافة منتج جديد" at bounding box center [506, 683] width 785 height 37
click at [134, 452] on icon at bounding box center [130, 460] width 16 height 16
type input "[PERSON_NAME] رمادي 0.700 جرام"
type input "156.4"
type input "166"
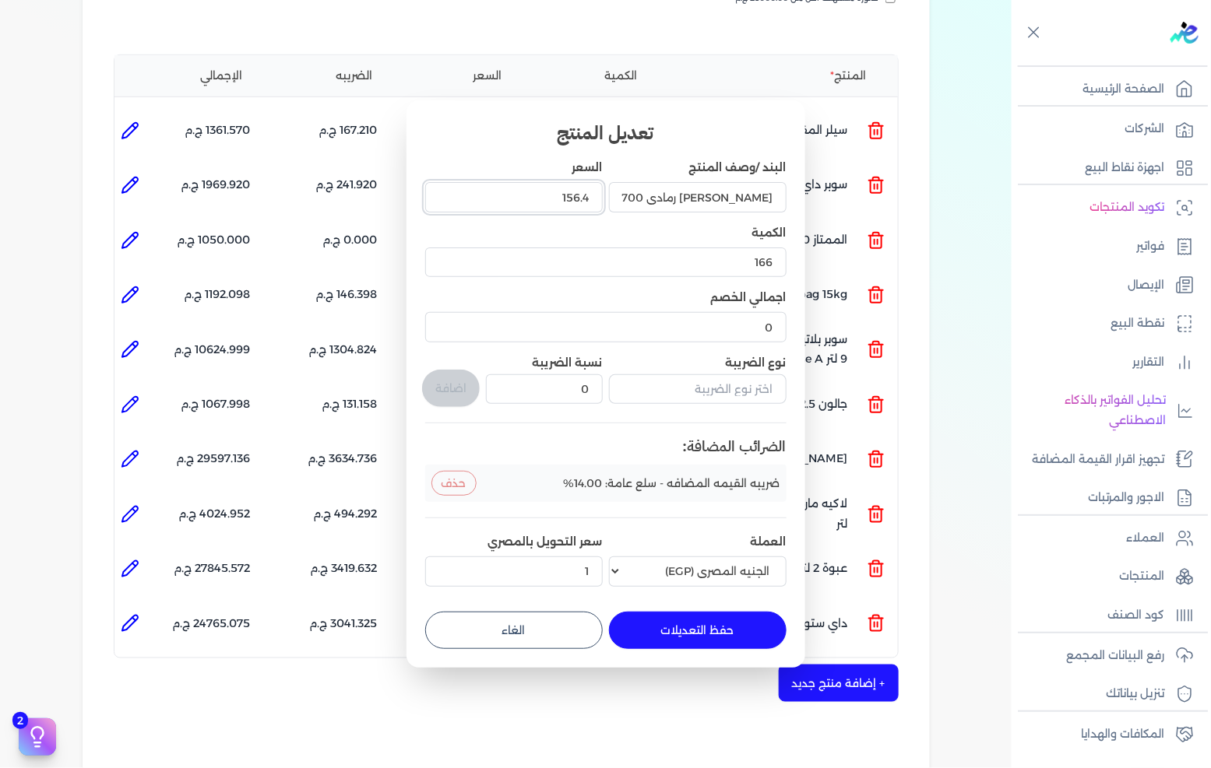
click at [547, 195] on input "156.4" at bounding box center [514, 197] width 178 height 30
type input "156"
type input "156.14"
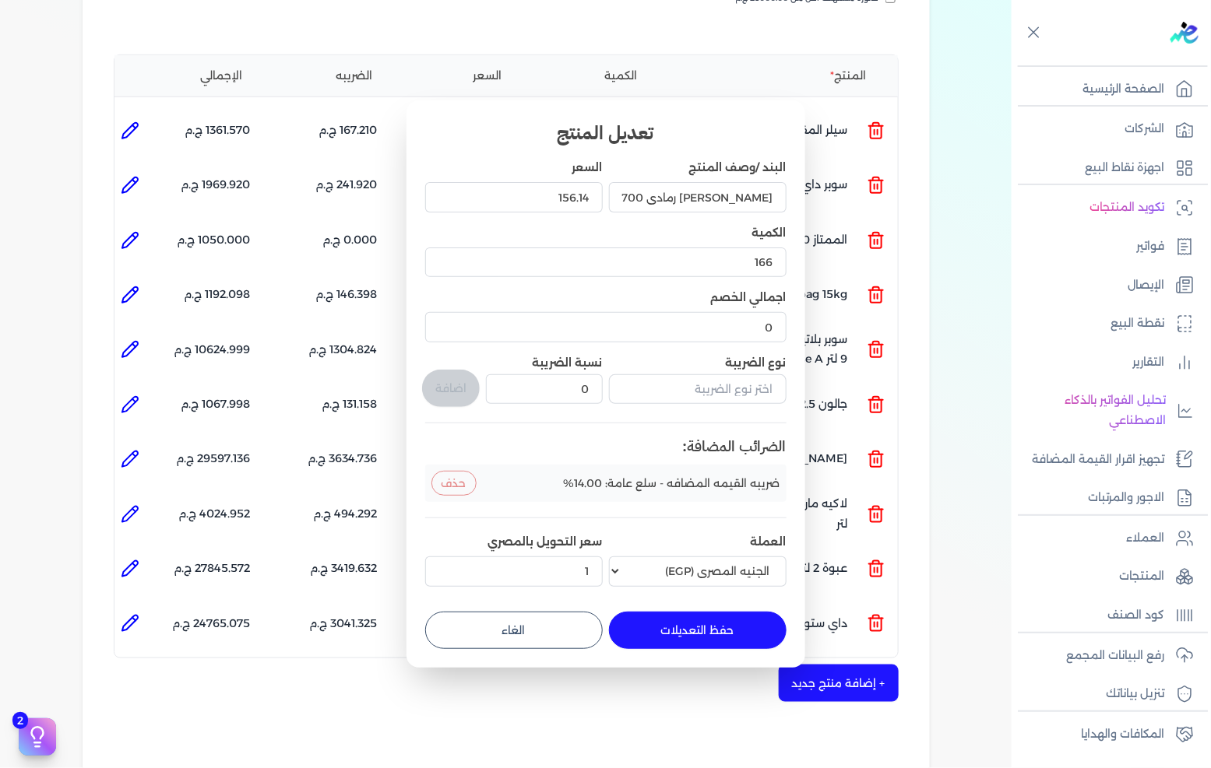
click at [685, 635] on button "حفظ التعديلات" at bounding box center [698, 630] width 178 height 37
type input "156.14"
type input "0"
type input "1"
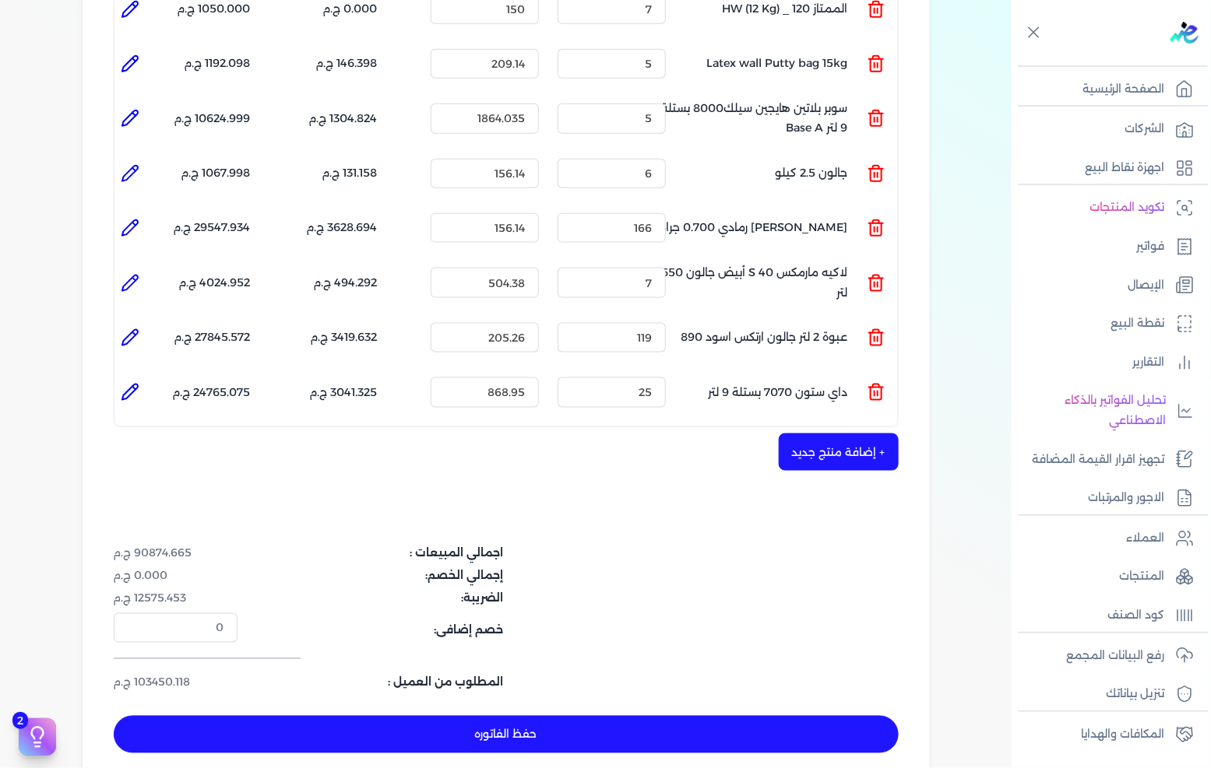
scroll to position [605, 0]
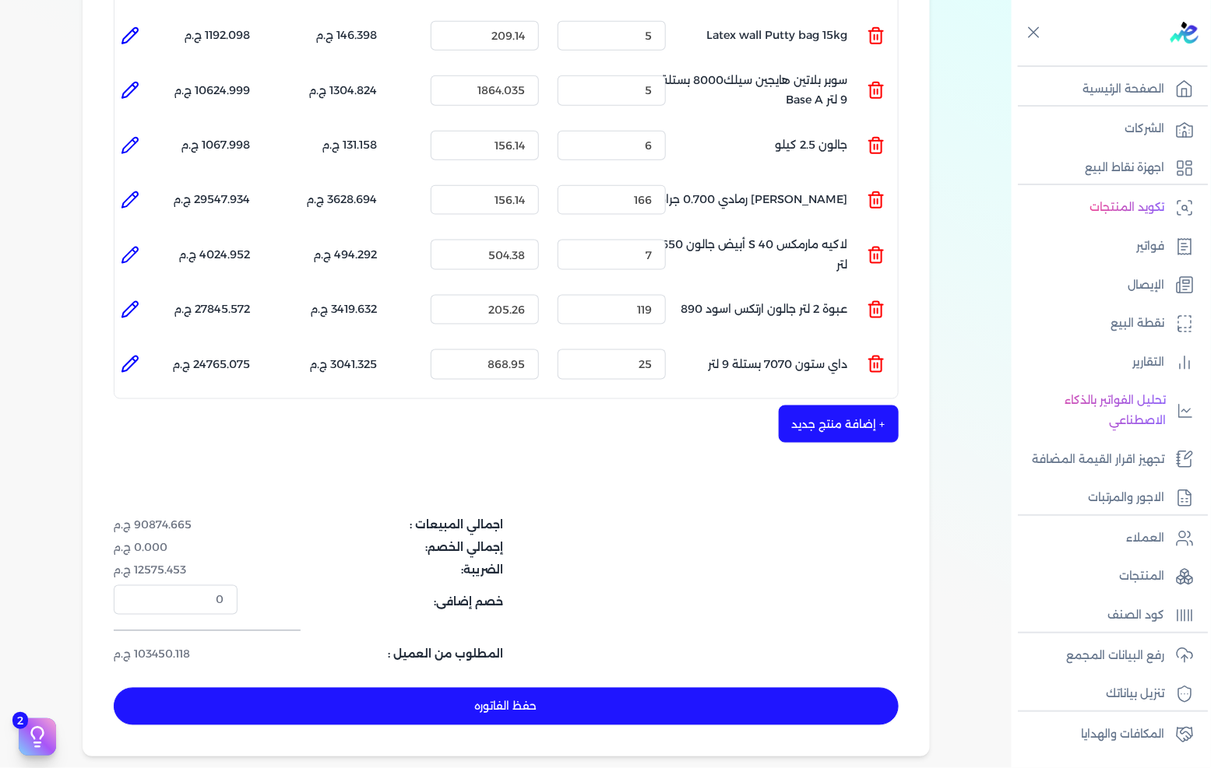
click at [481, 688] on button "حفظ الفاتوره" at bounding box center [506, 706] width 785 height 37
type input "[DATE]"
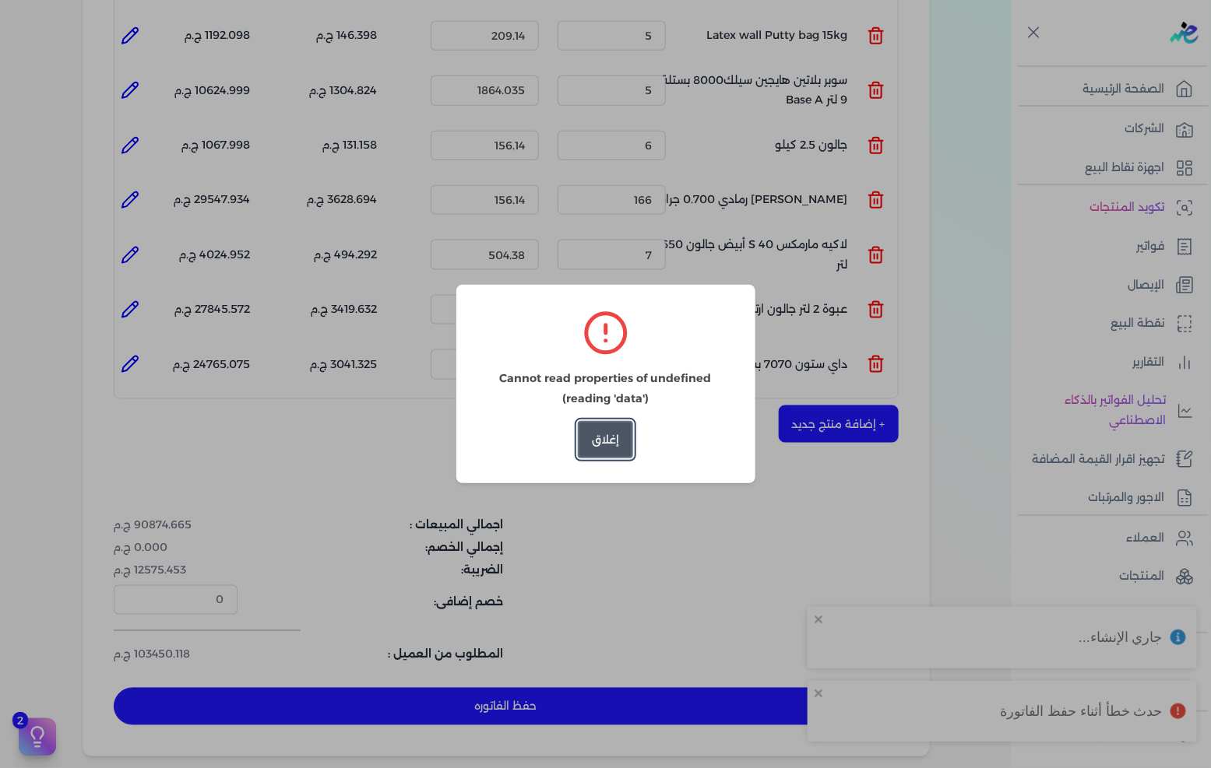
click at [590, 444] on button "إغلاق" at bounding box center [605, 439] width 55 height 37
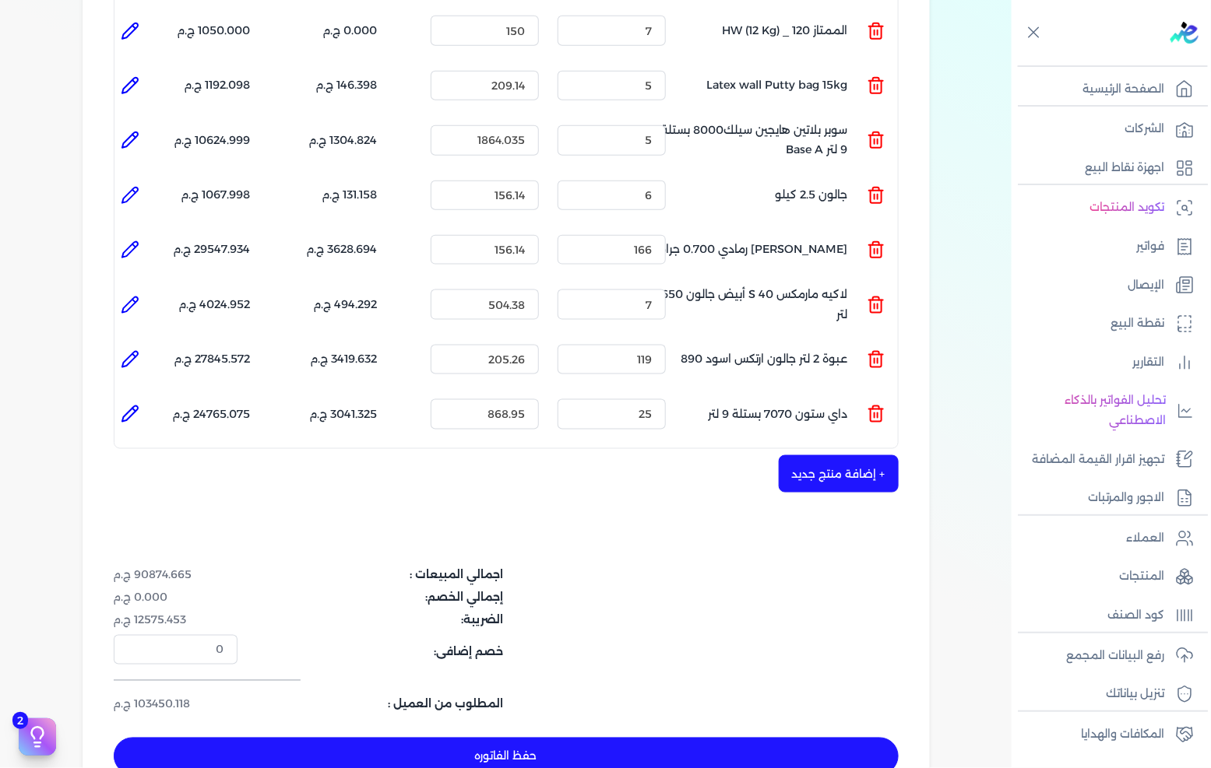
scroll to position [691, 0]
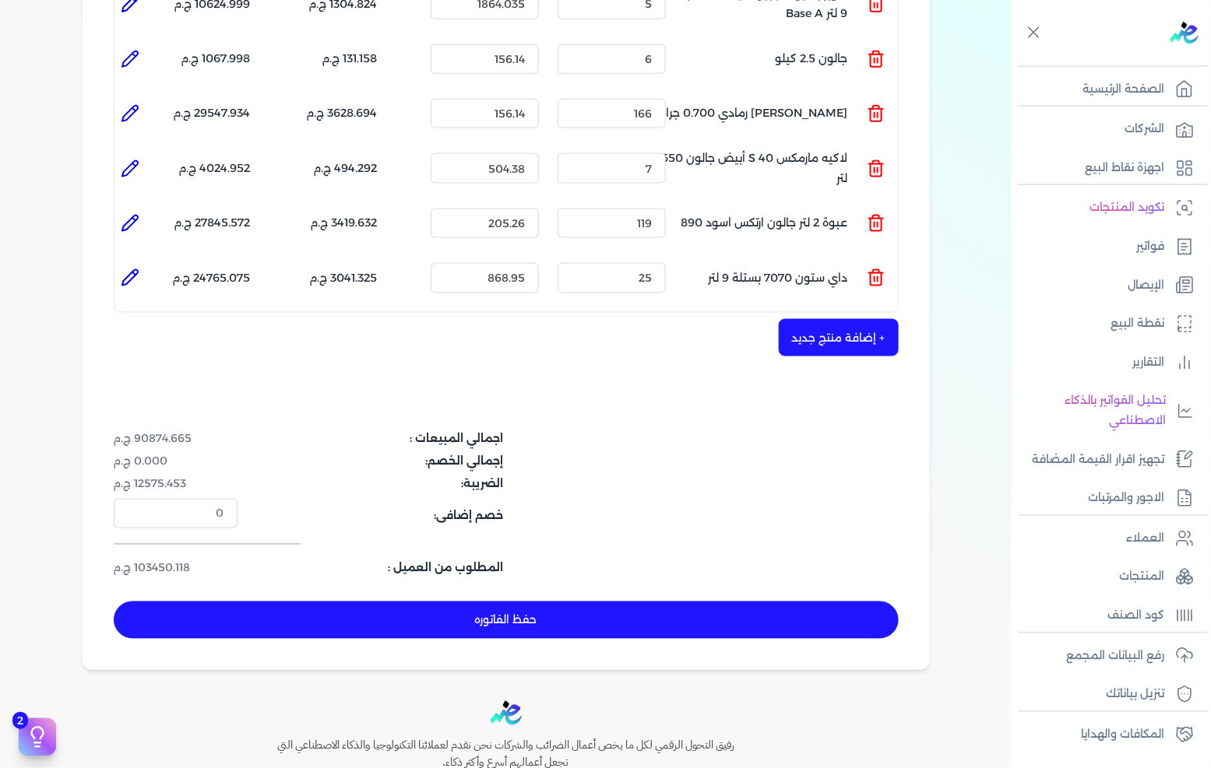
click at [567, 602] on button "حفظ الفاتوره" at bounding box center [506, 620] width 785 height 37
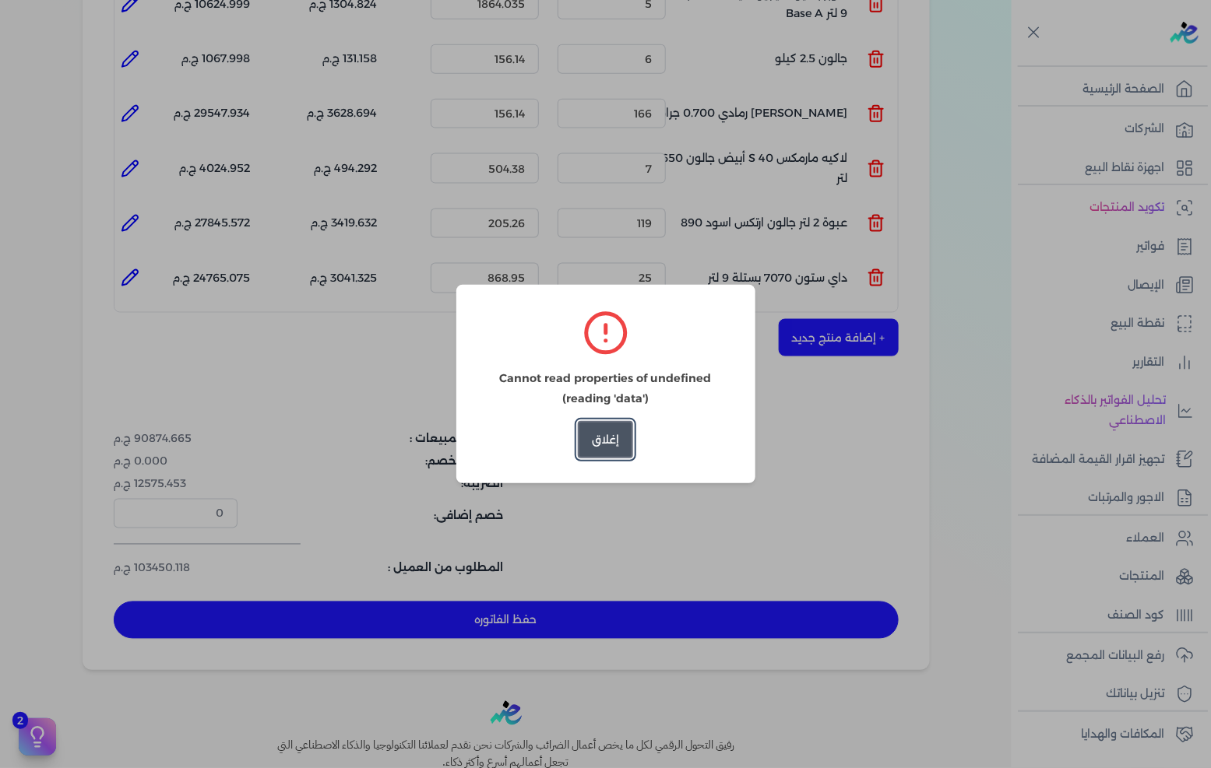
click at [617, 452] on button "إغلاق" at bounding box center [605, 439] width 55 height 37
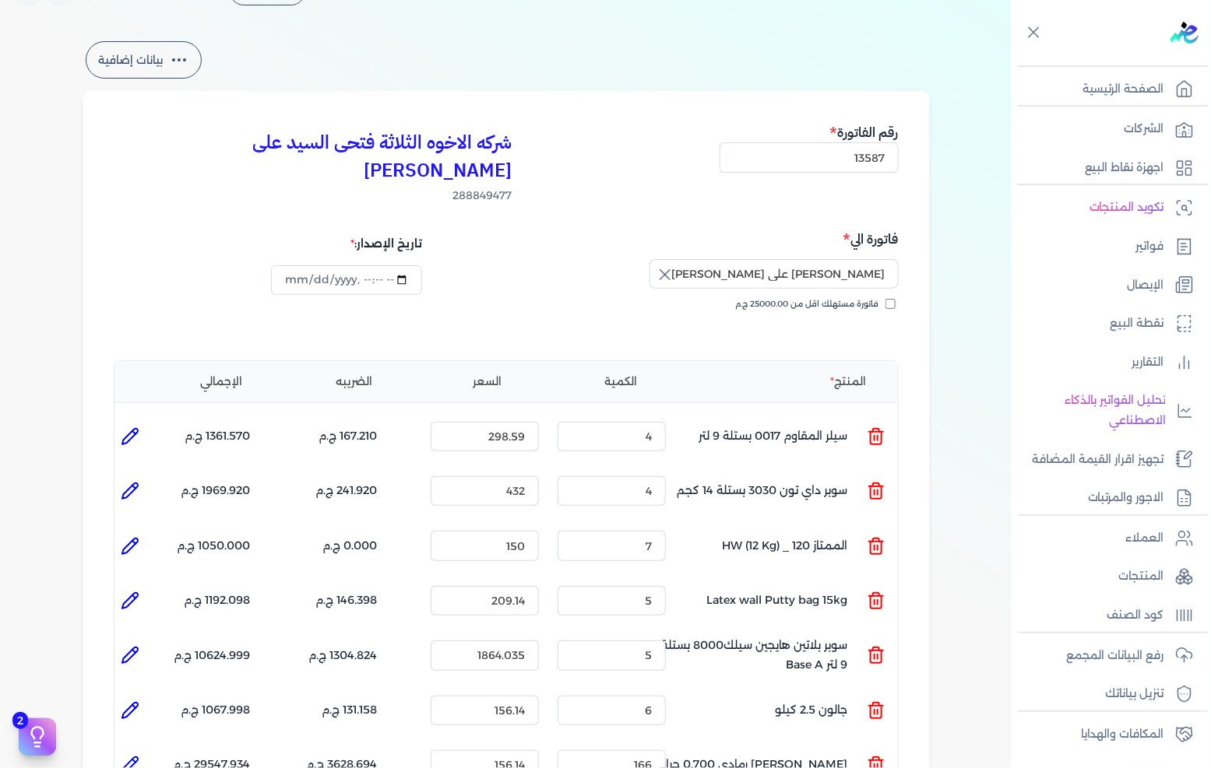
scroll to position [0, 0]
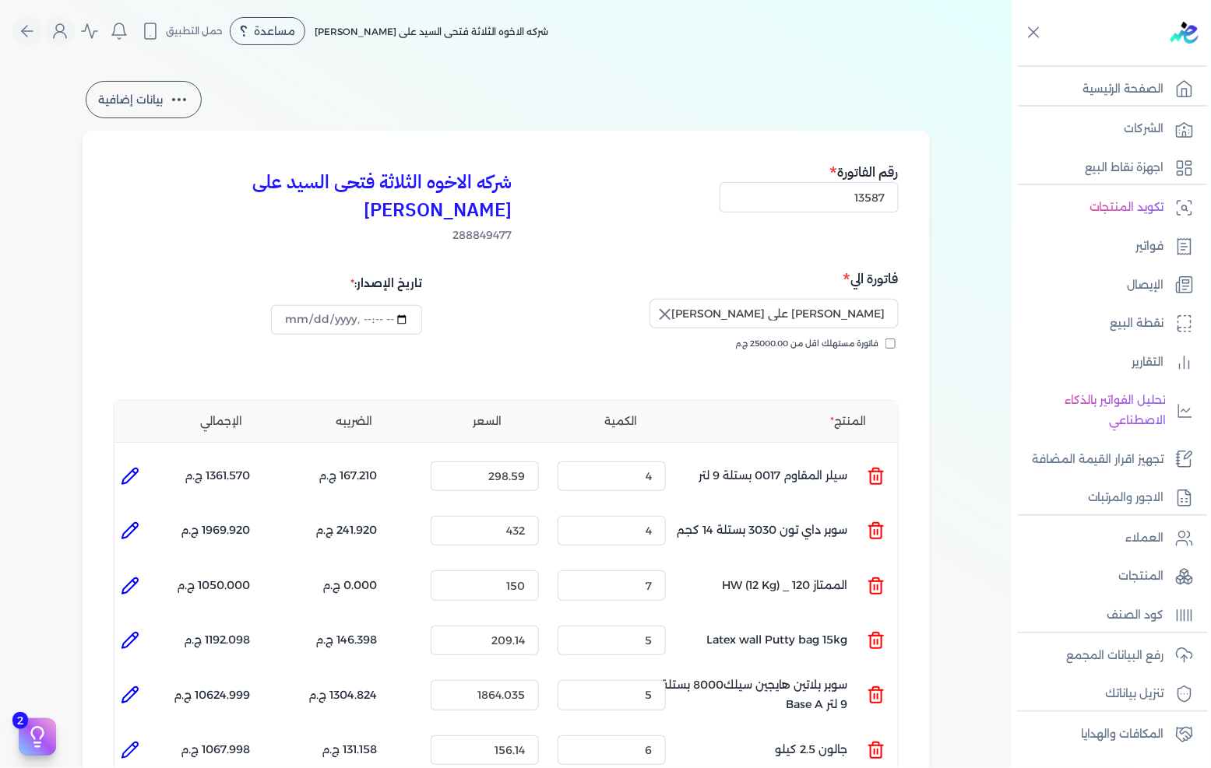
click at [668, 305] on icon "button" at bounding box center [665, 314] width 19 height 19
click at [792, 299] on input "text" at bounding box center [773, 314] width 249 height 30
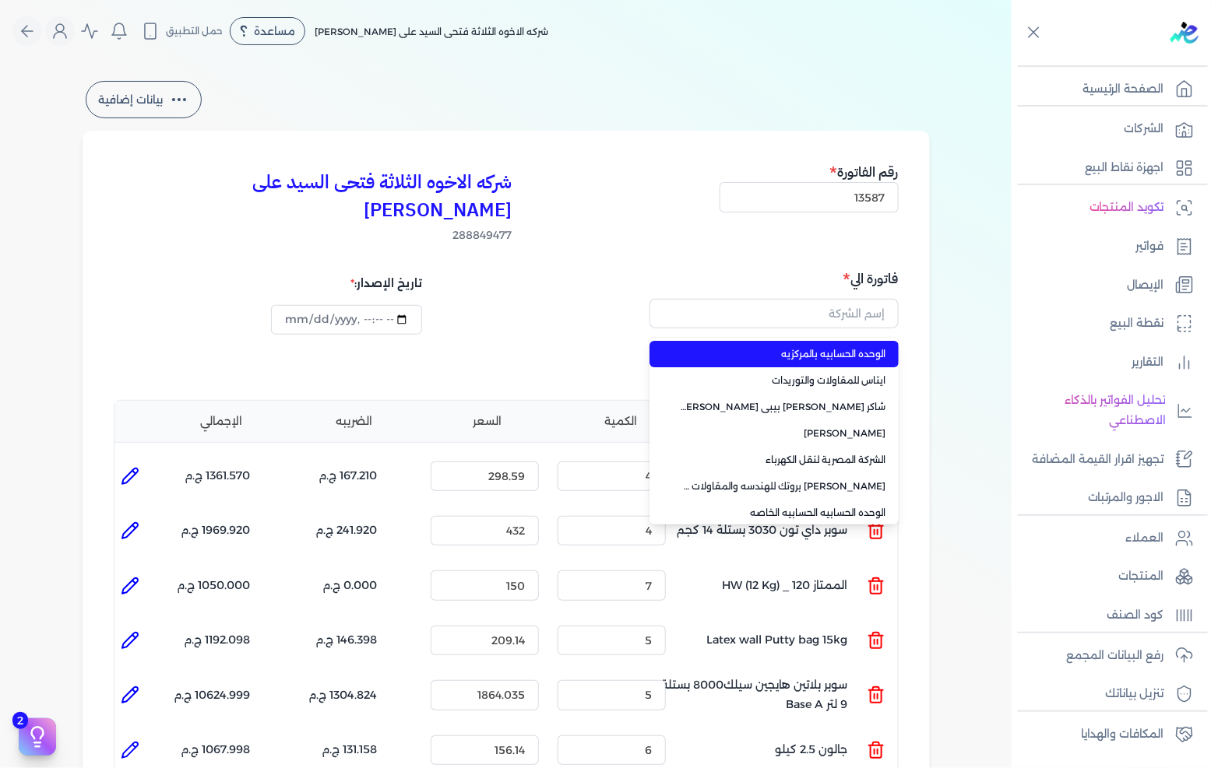
type input "الوحده الحسابيه بالمركزيه"
click at [539, 338] on div "الوحده الحسابيه بالمركزيه الوحده الحسابيه بالمركزيه ايتاس للمقاولات والتوريدات …" at bounding box center [704, 360] width 381 height 44
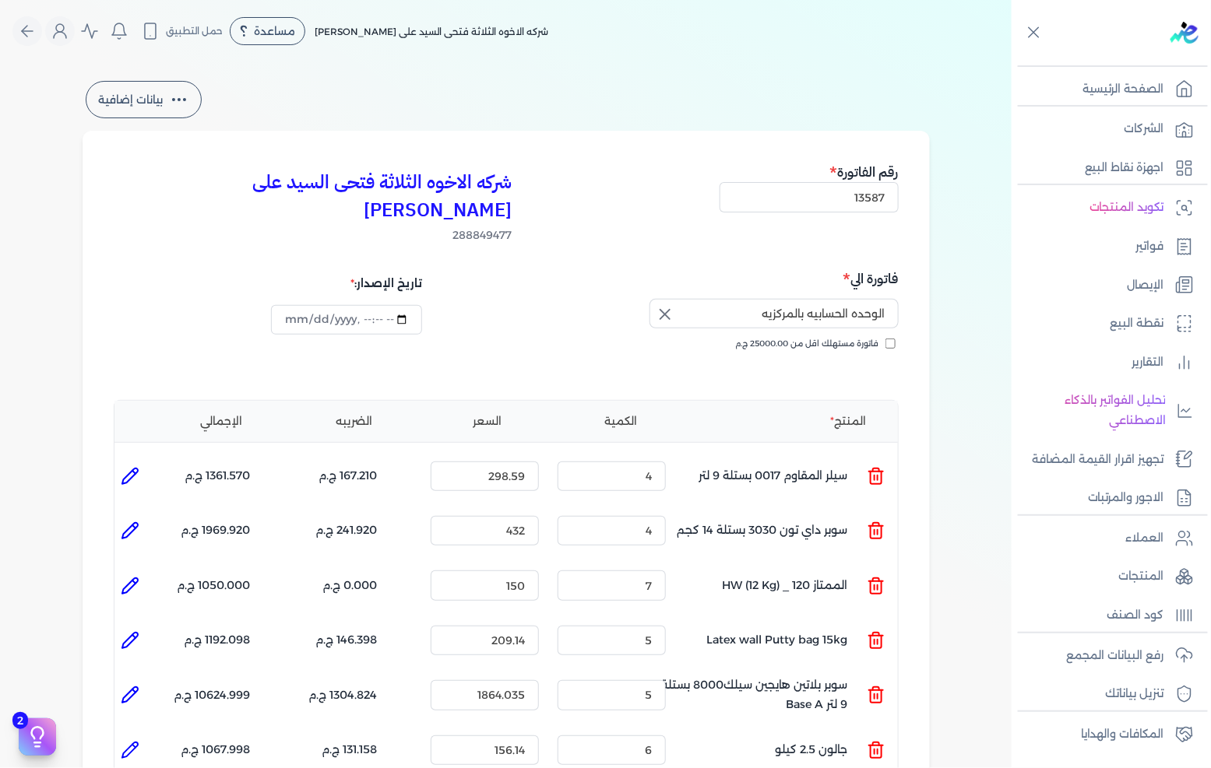
click at [674, 305] on icon "button" at bounding box center [665, 314] width 19 height 19
click at [781, 299] on input "text" at bounding box center [773, 314] width 249 height 30
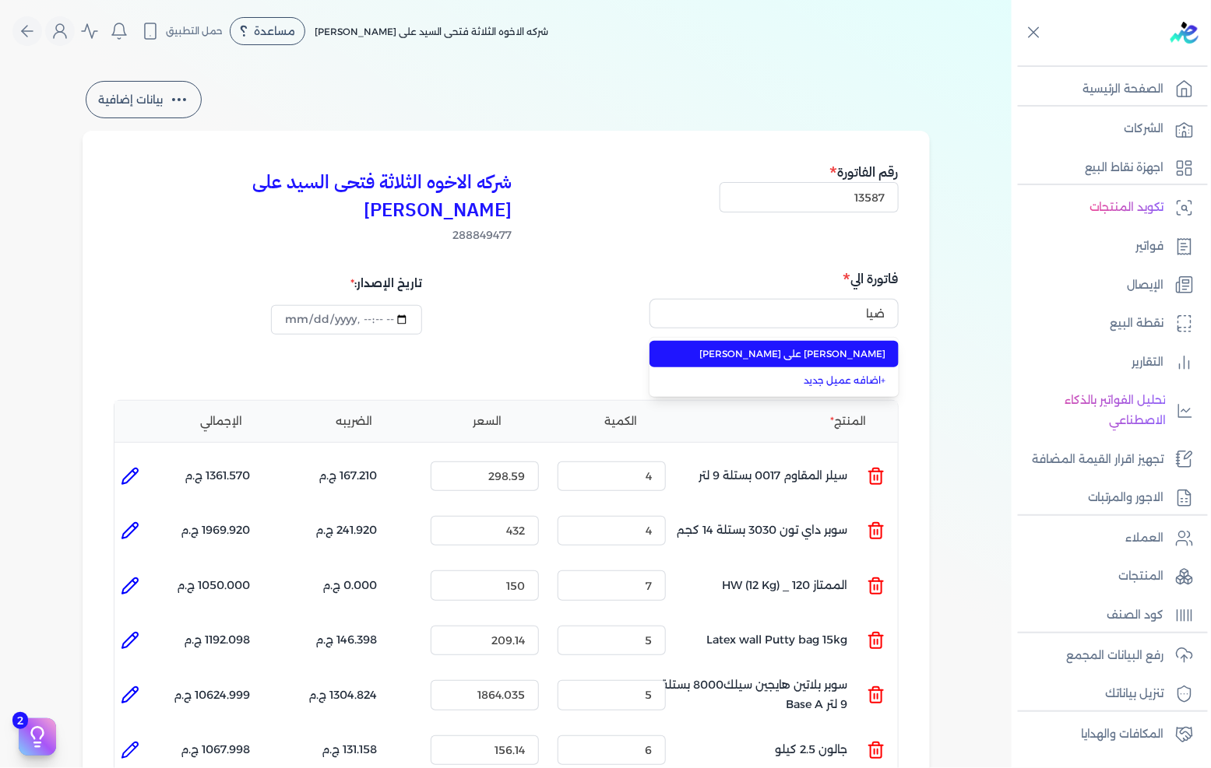
click at [786, 341] on li "[PERSON_NAME] على [PERSON_NAME]" at bounding box center [773, 354] width 249 height 26
type input "[PERSON_NAME] على [PERSON_NAME]"
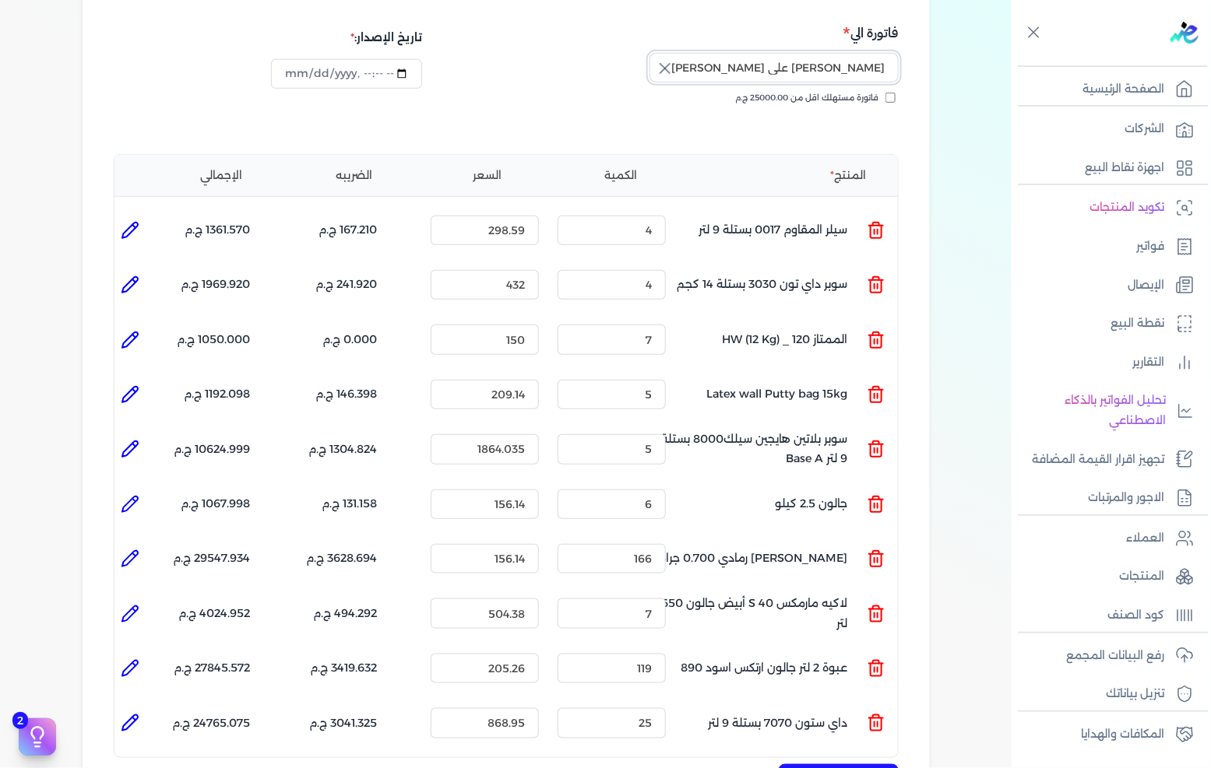
scroll to position [605, 0]
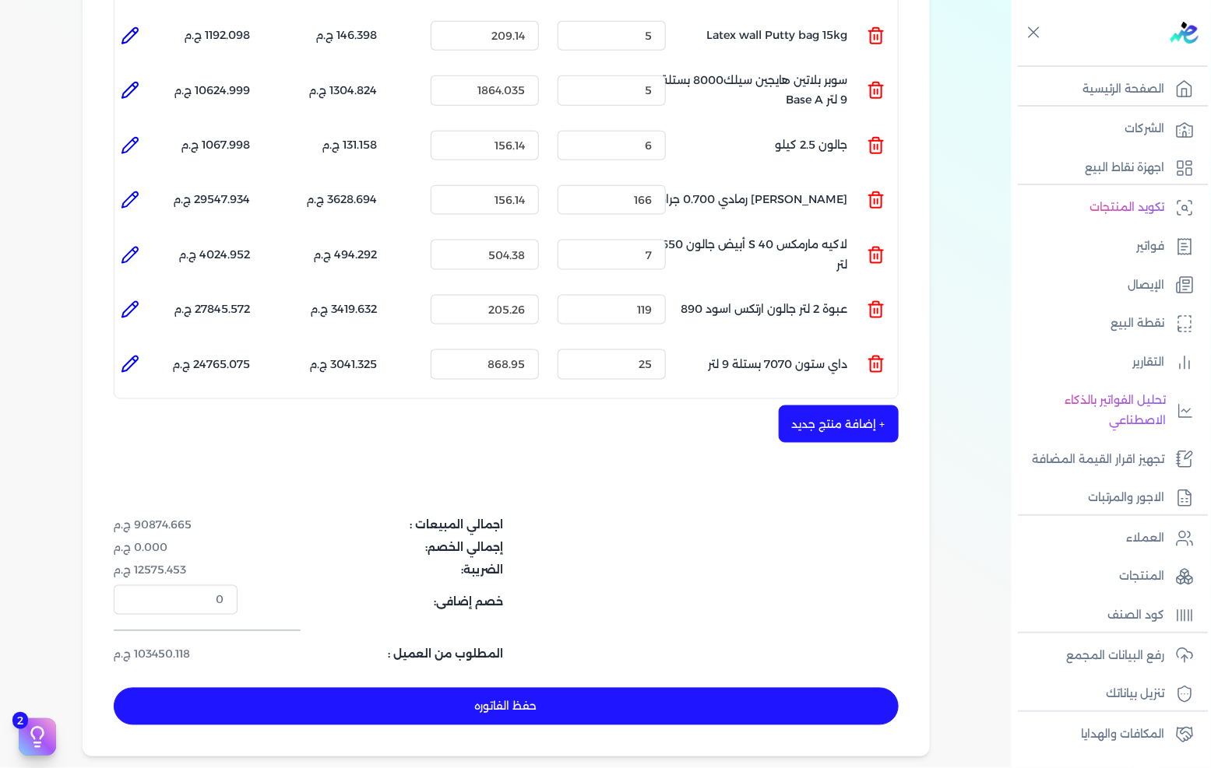
click at [468, 688] on button "حفظ الفاتوره" at bounding box center [506, 706] width 785 height 37
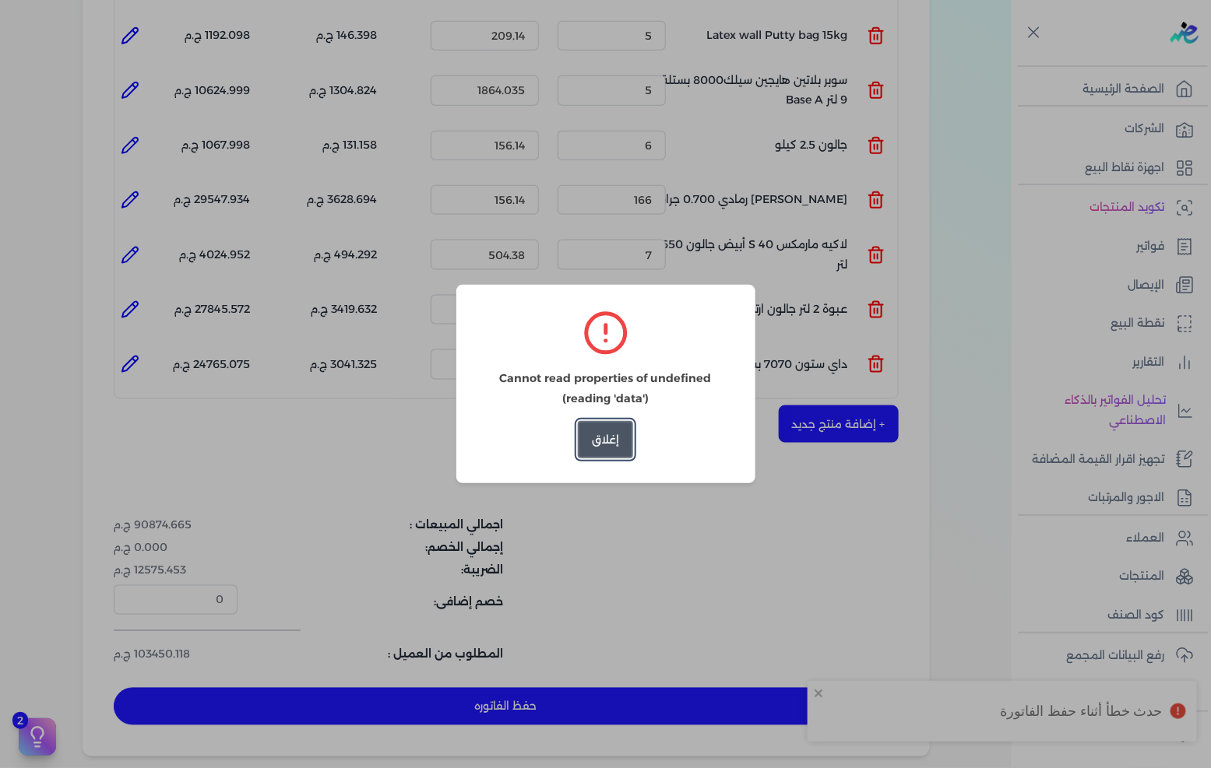
click at [592, 429] on button "إغلاق" at bounding box center [605, 439] width 55 height 37
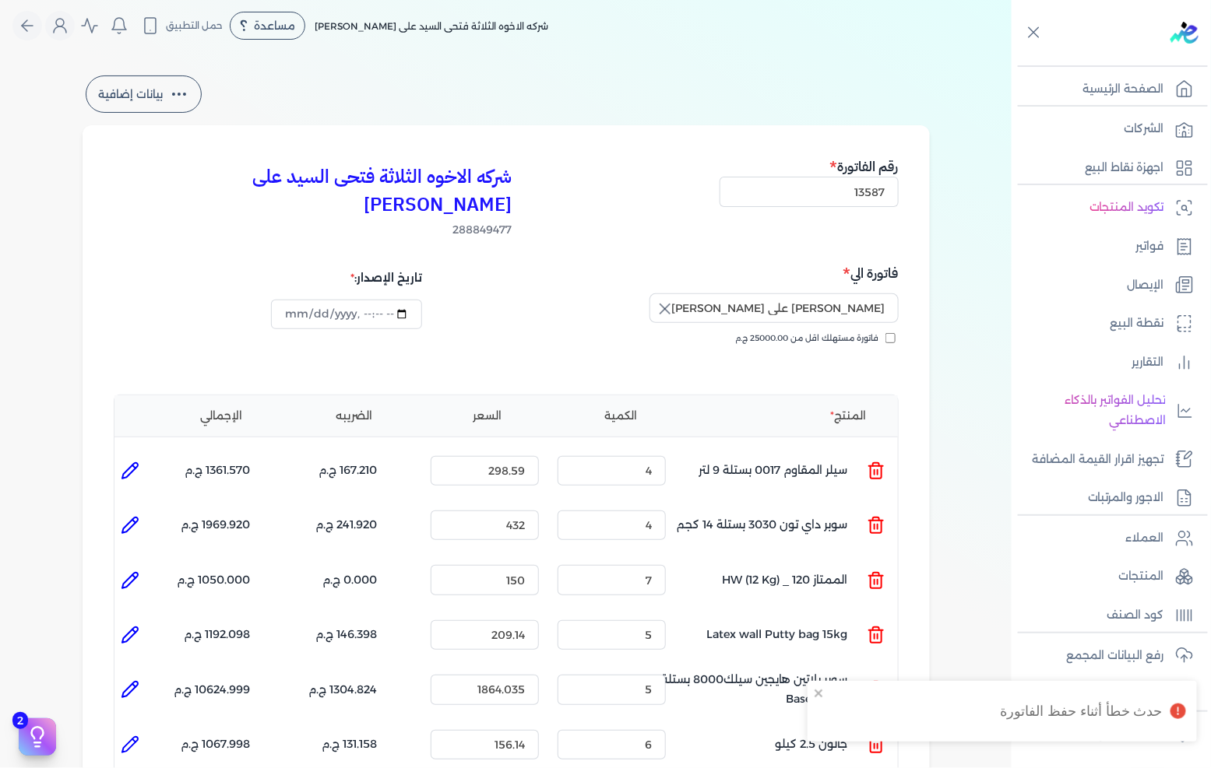
scroll to position [0, 0]
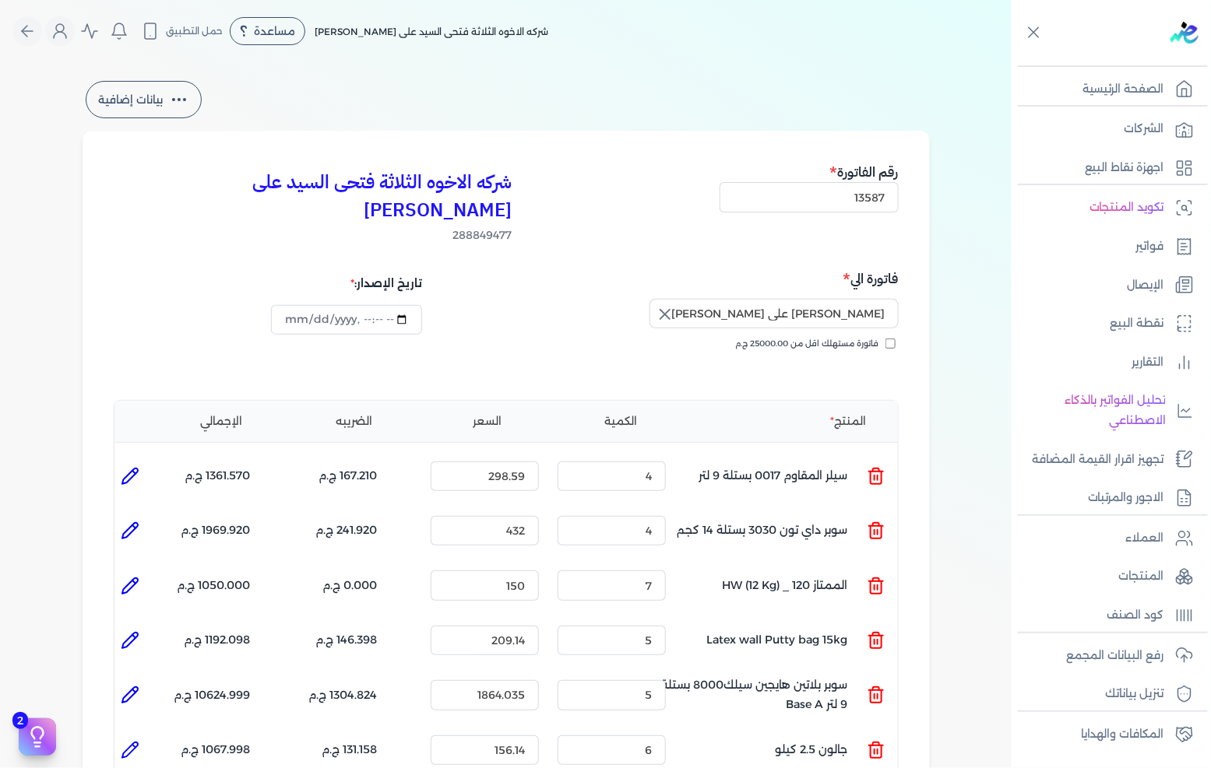
click at [673, 305] on icon "button" at bounding box center [665, 314] width 19 height 19
click at [772, 299] on input "text" at bounding box center [773, 314] width 249 height 30
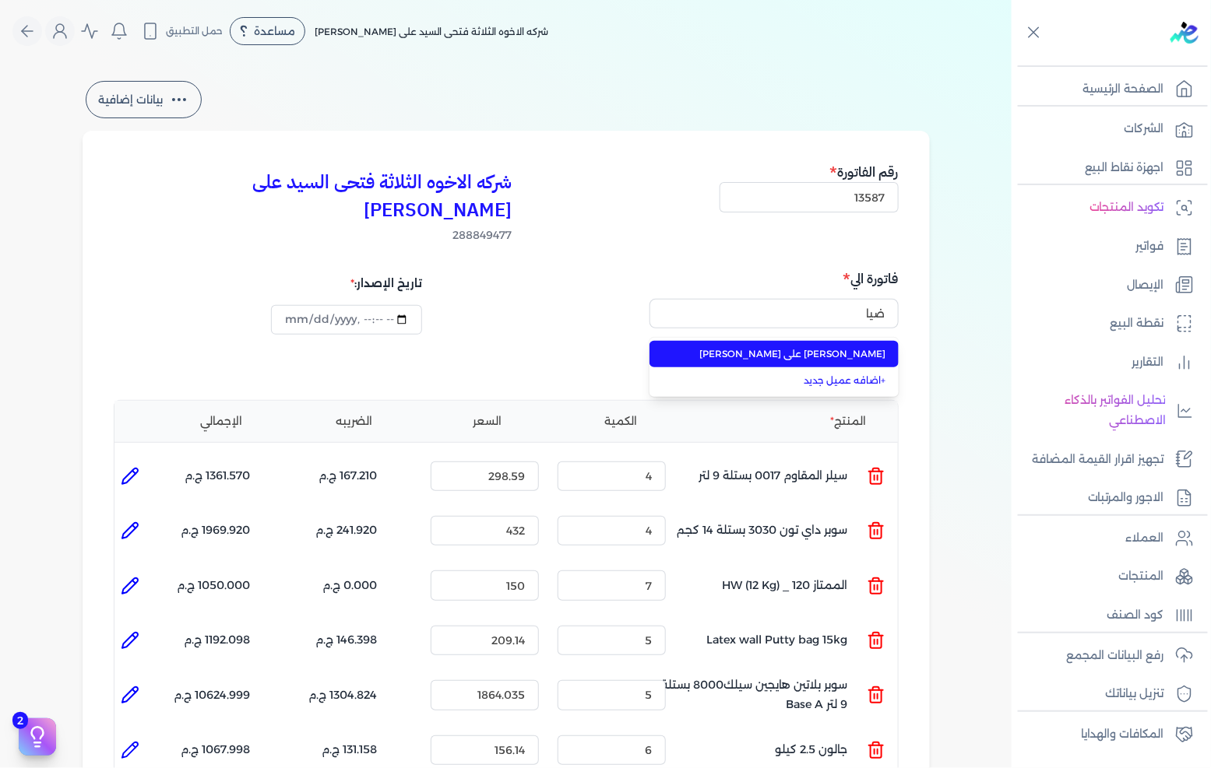
click at [761, 347] on span "[PERSON_NAME] على [PERSON_NAME]" at bounding box center [783, 354] width 206 height 14
type input "[PERSON_NAME] على [PERSON_NAME]"
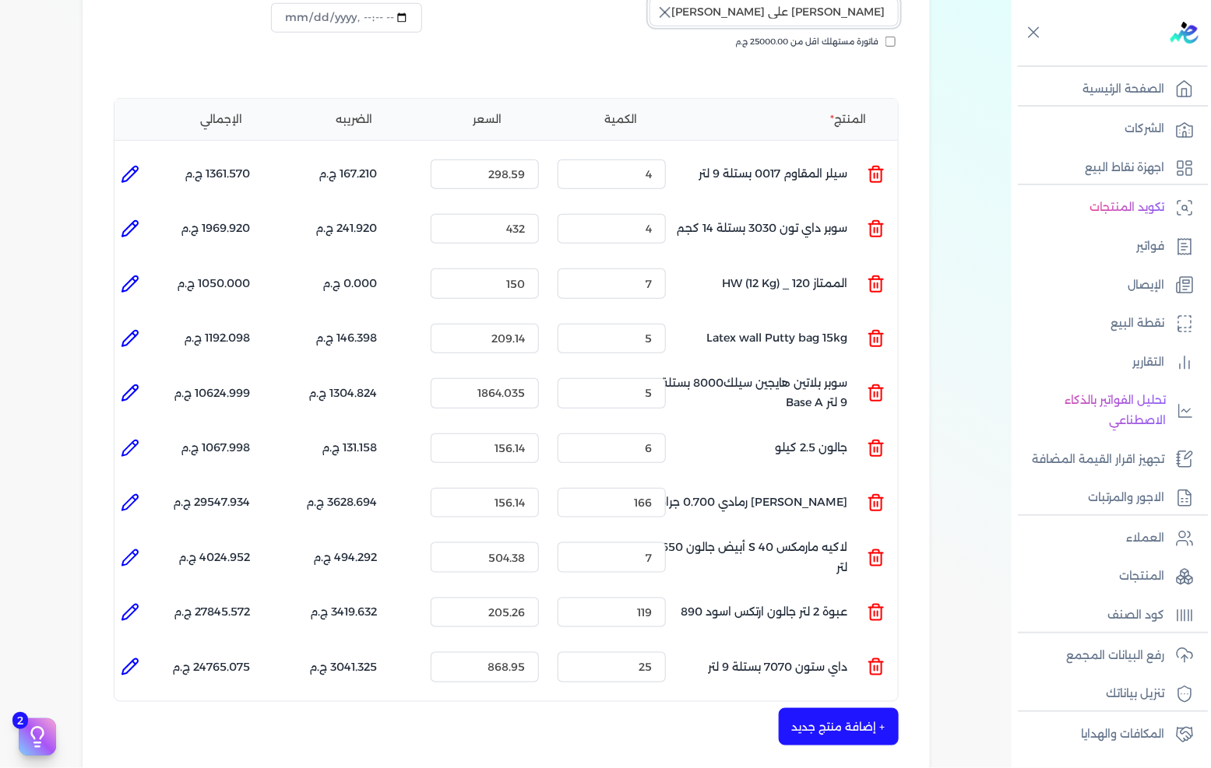
scroll to position [605, 0]
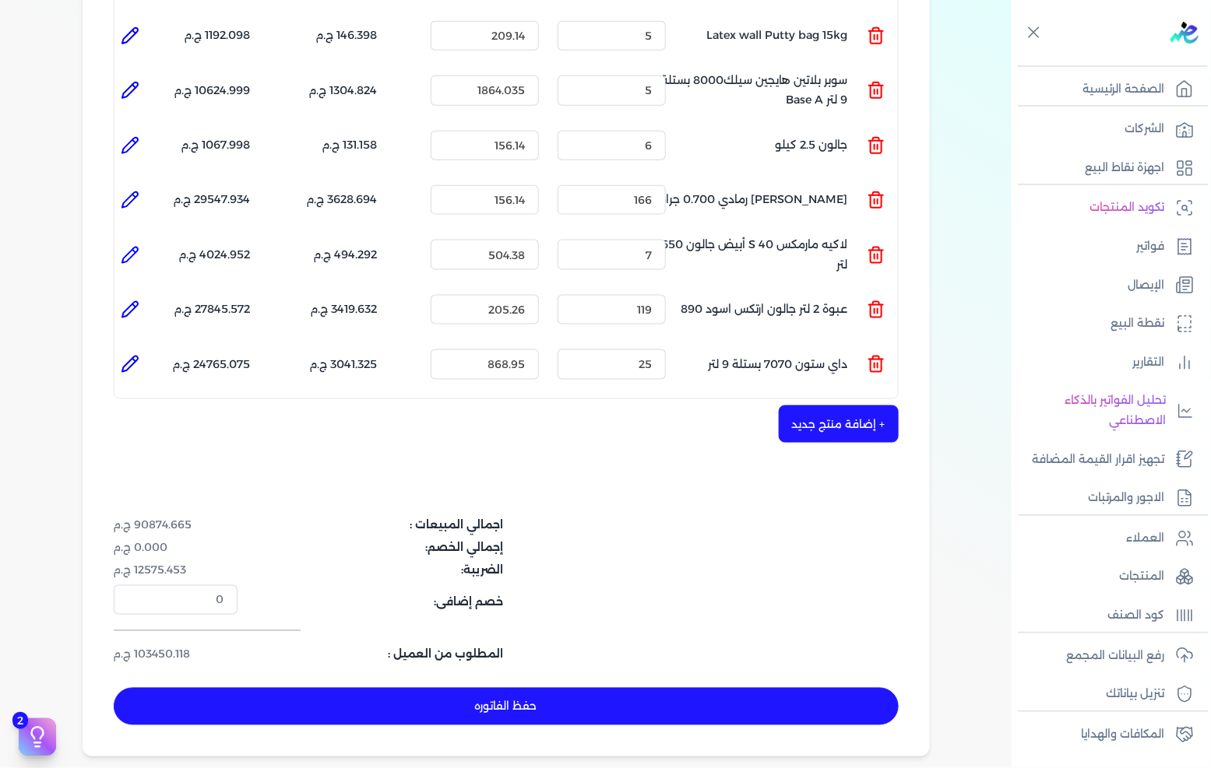
click at [553, 658] on div "شركه الاخوه الثلاثة فتحى السيد على عمران وشركاه 288849477 رقم الفاتورة 13587 فا…" at bounding box center [506, 141] width 847 height 1231
click at [550, 688] on button "حفظ الفاتوره" at bounding box center [506, 706] width 785 height 37
